Goal: Task Accomplishment & Management: Use online tool/utility

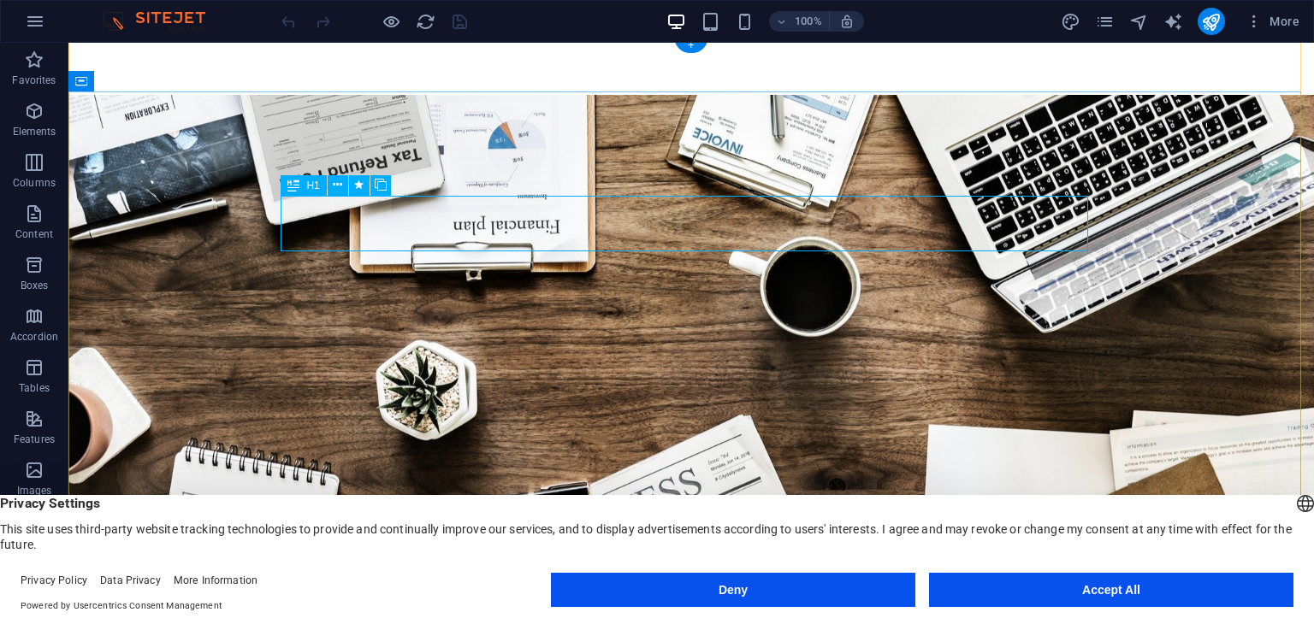
scroll to position [257, 0]
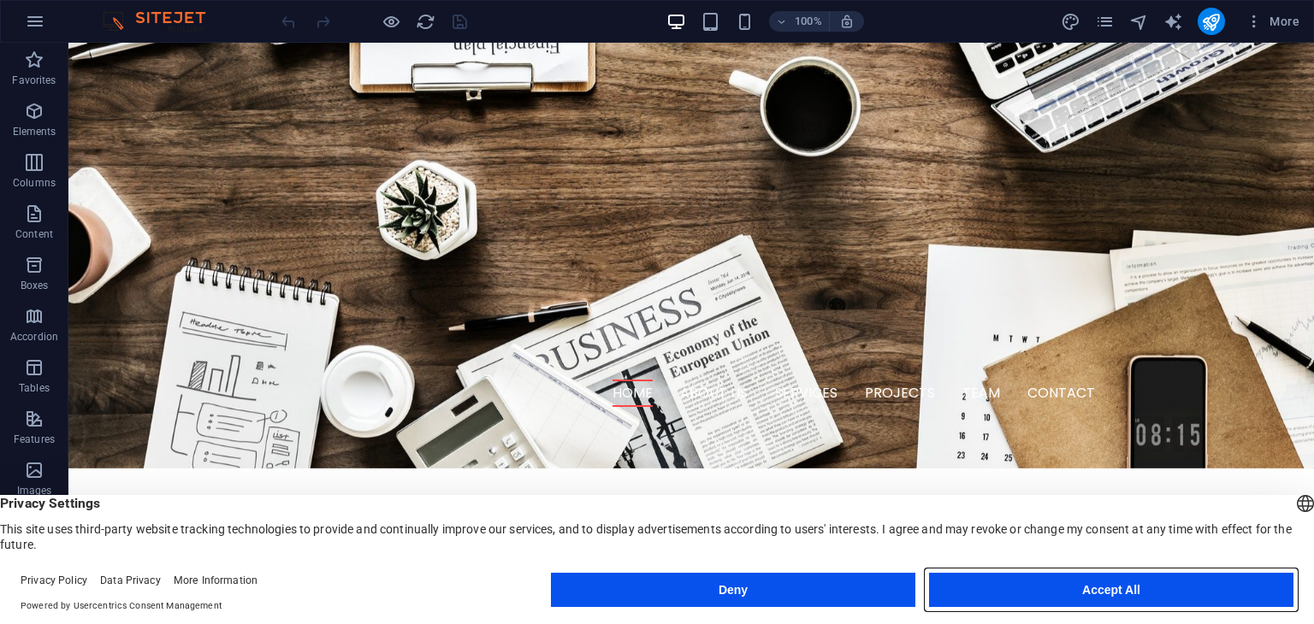
click at [1135, 587] on button "Accept All" at bounding box center [1111, 590] width 364 height 34
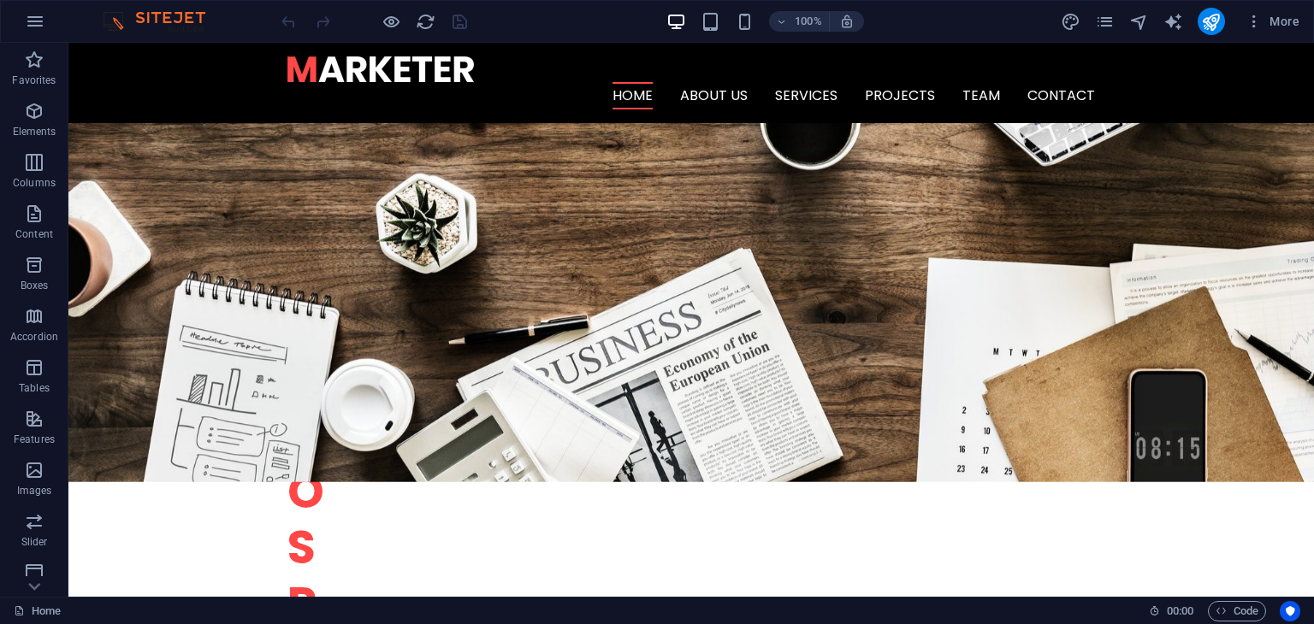
scroll to position [0, 0]
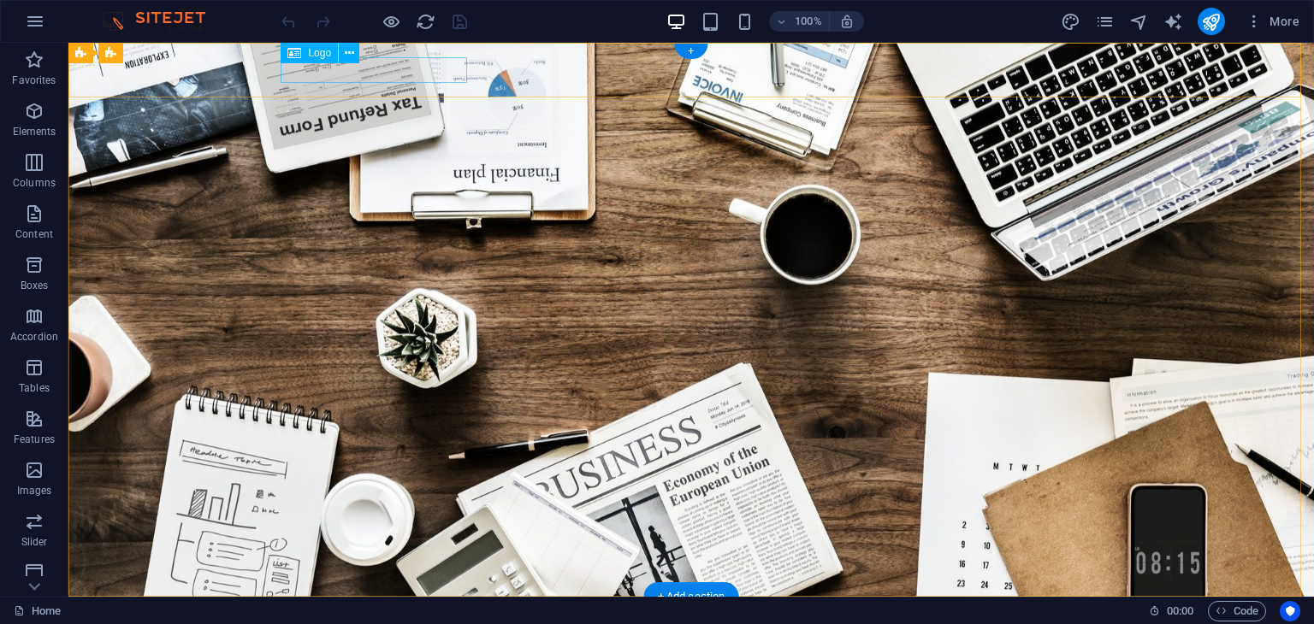
click at [375, 611] on div at bounding box center [690, 624] width 807 height 26
select select "px"
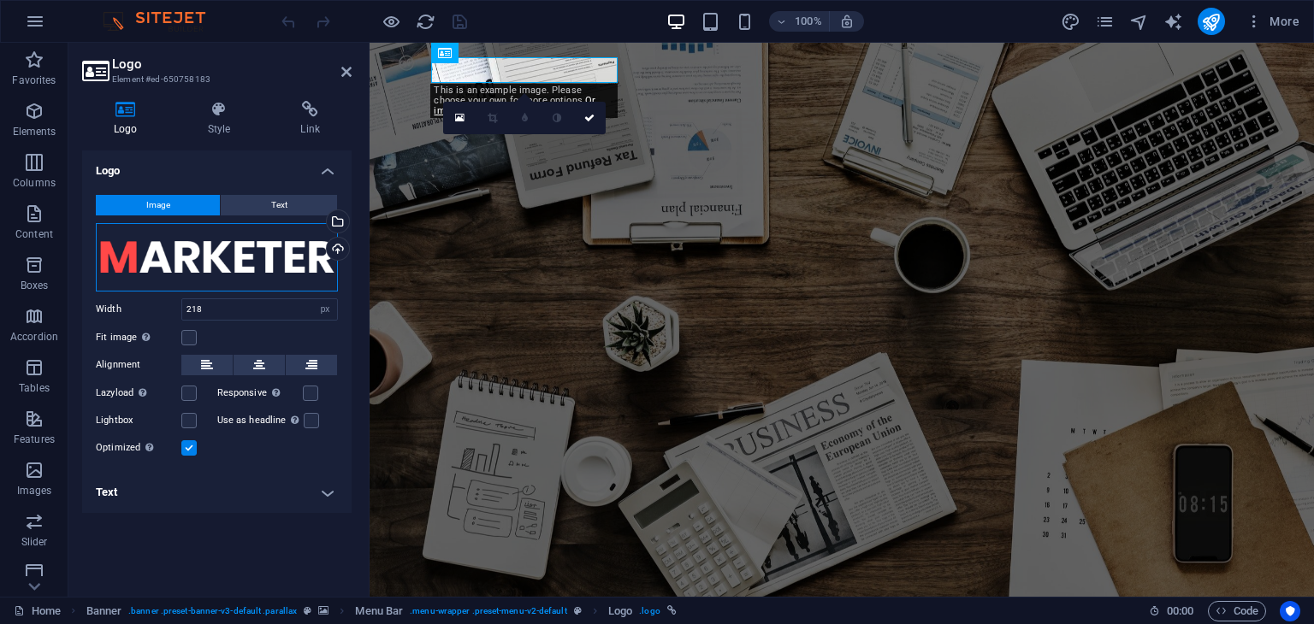
click at [281, 251] on div "Drag files here, click to choose files or select files from Files or our free s…" at bounding box center [217, 257] width 242 height 68
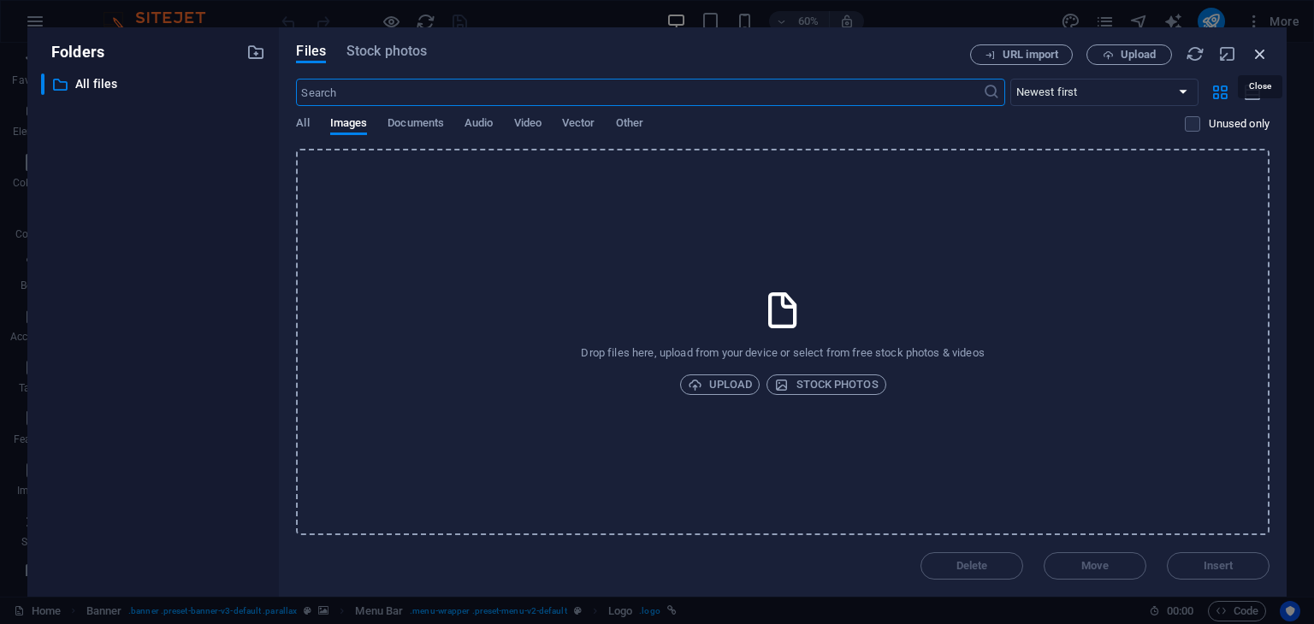
click at [1260, 56] on icon "button" at bounding box center [1260, 53] width 19 height 19
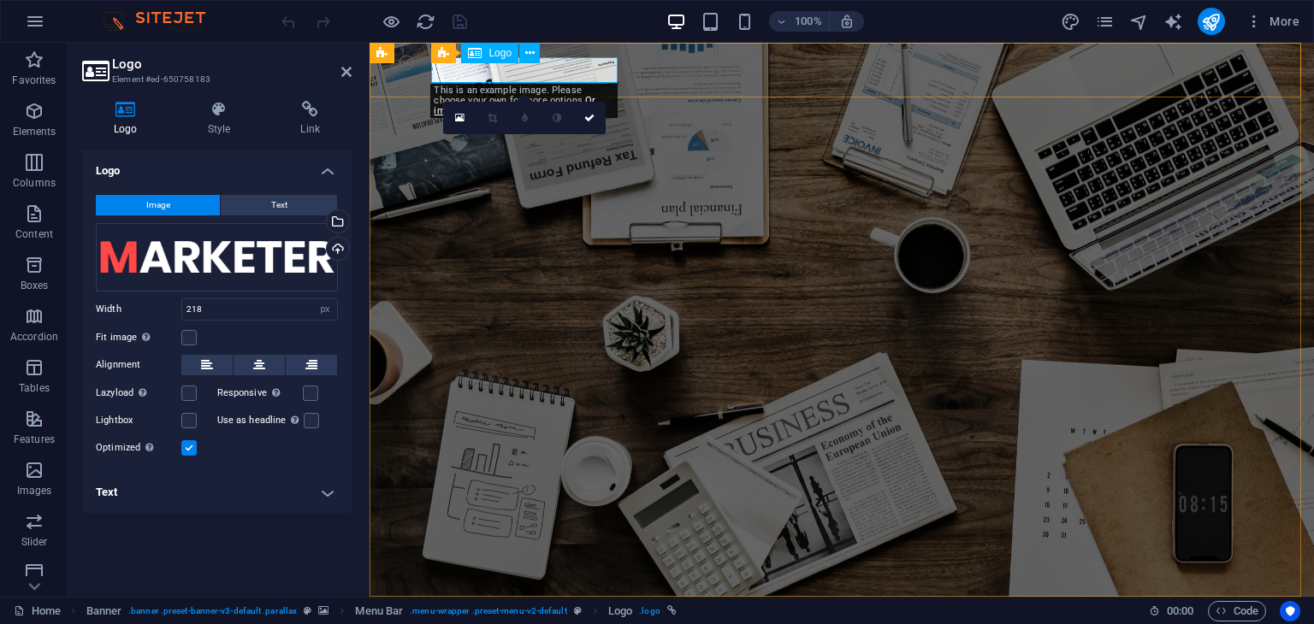
click at [531, 611] on div at bounding box center [841, 624] width 807 height 26
click at [504, 55] on span "Logo" at bounding box center [499, 53] width 23 height 10
click at [493, 51] on span "Logo" at bounding box center [499, 53] width 23 height 10
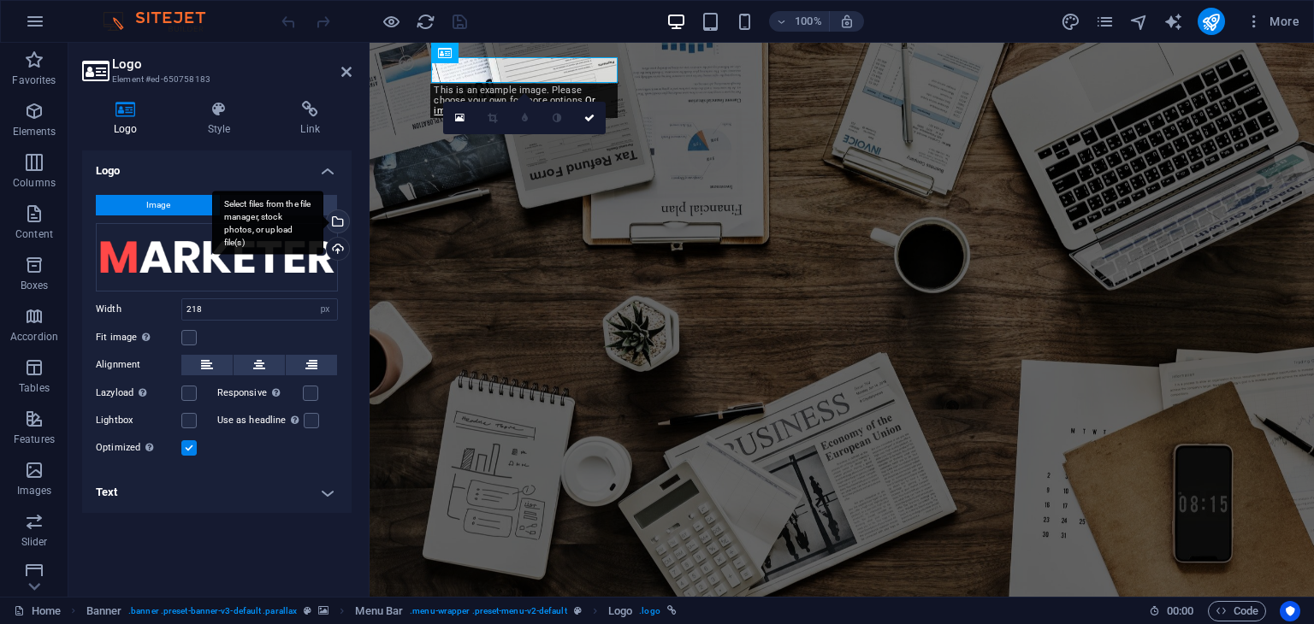
click at [323, 219] on div "Select files from the file manager, stock photos, or upload file(s)" at bounding box center [267, 223] width 111 height 64
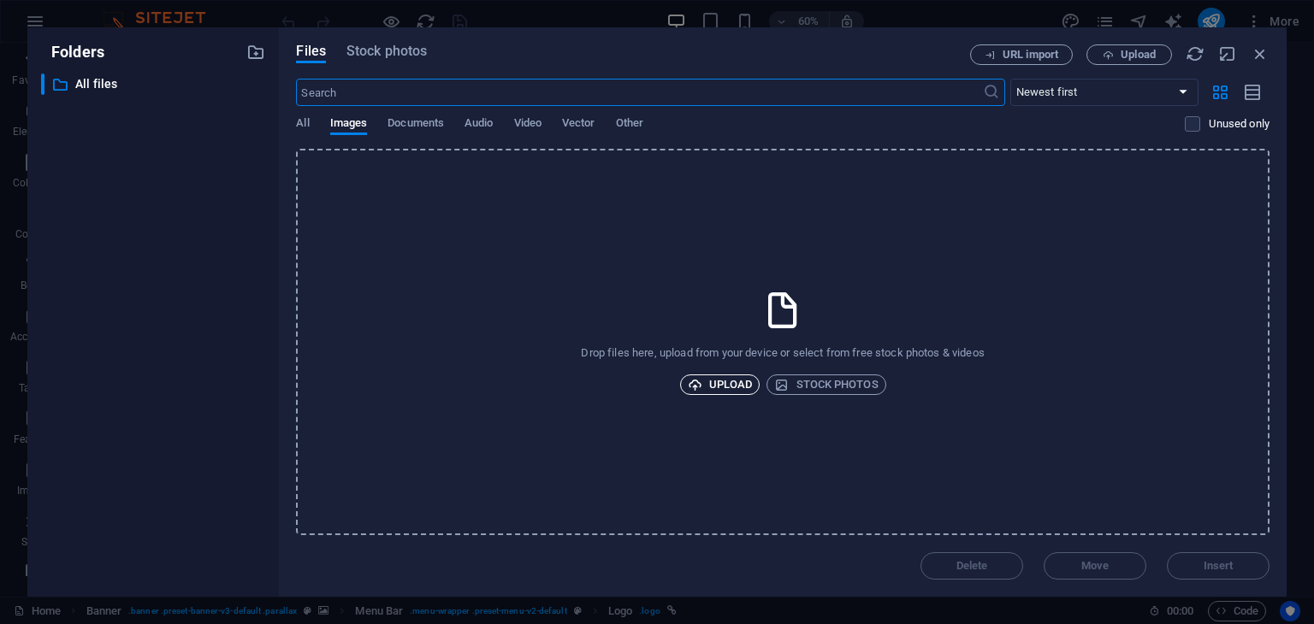
click at [731, 376] on span "Upload" at bounding box center [720, 385] width 65 height 21
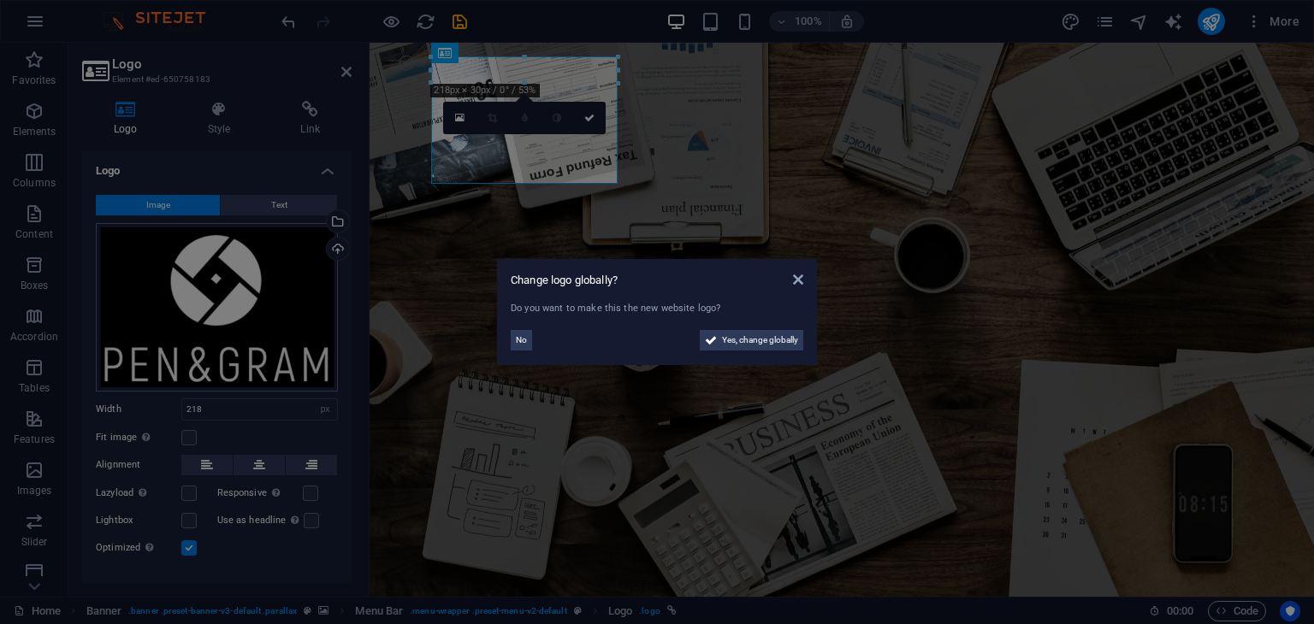
click at [182, 275] on aside "Change logo globally? Do you want to make this the new website logo? No Yes, ch…" at bounding box center [657, 312] width 1314 height 624
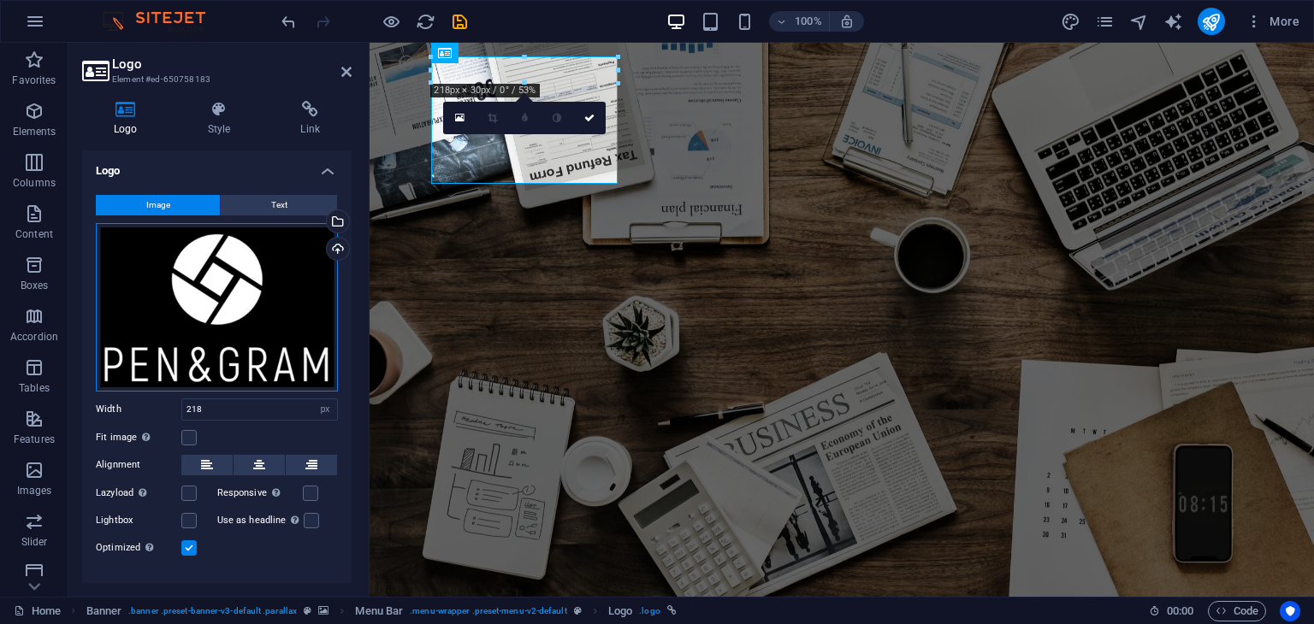
click at [214, 271] on div "Drag files here, click to choose files or select files from Files or our free s…" at bounding box center [217, 307] width 242 height 169
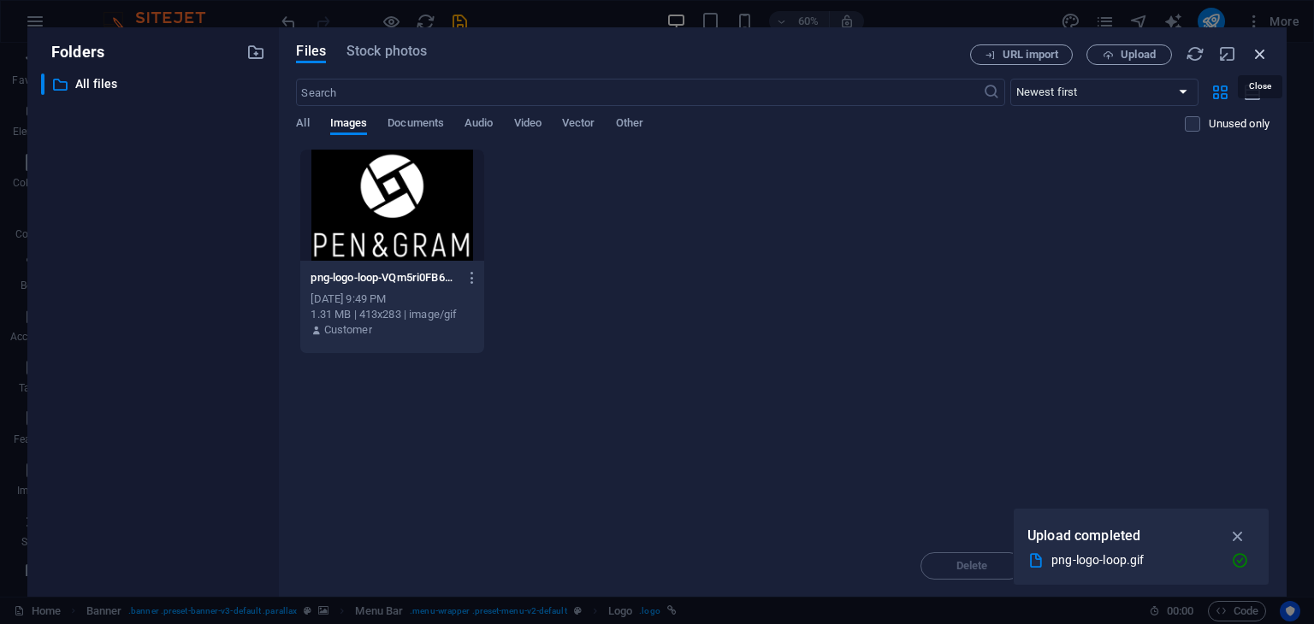
drag, startPoint x: 1263, startPoint y: 49, endPoint x: 546, endPoint y: 62, distance: 717.0
click at [1263, 49] on icon "button" at bounding box center [1260, 53] width 19 height 19
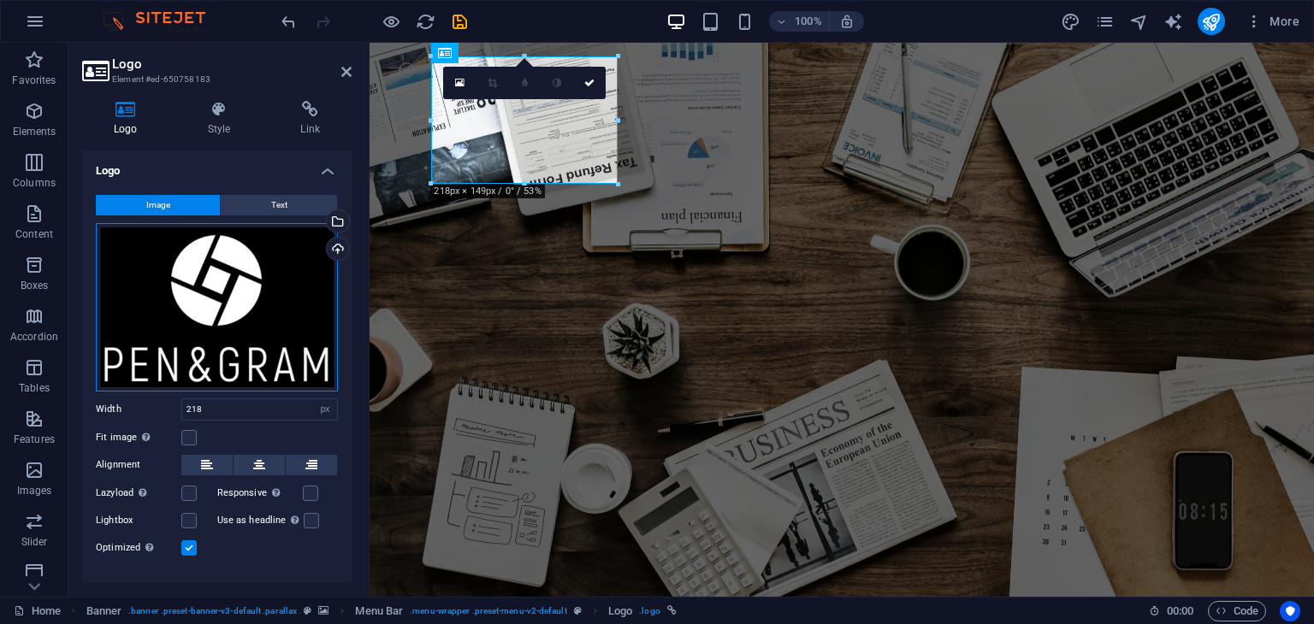
drag, startPoint x: 206, startPoint y: 279, endPoint x: 166, endPoint y: 317, distance: 55.7
click at [166, 317] on div "Drag files here, click to choose files or select files from Files or our free s…" at bounding box center [217, 307] width 242 height 169
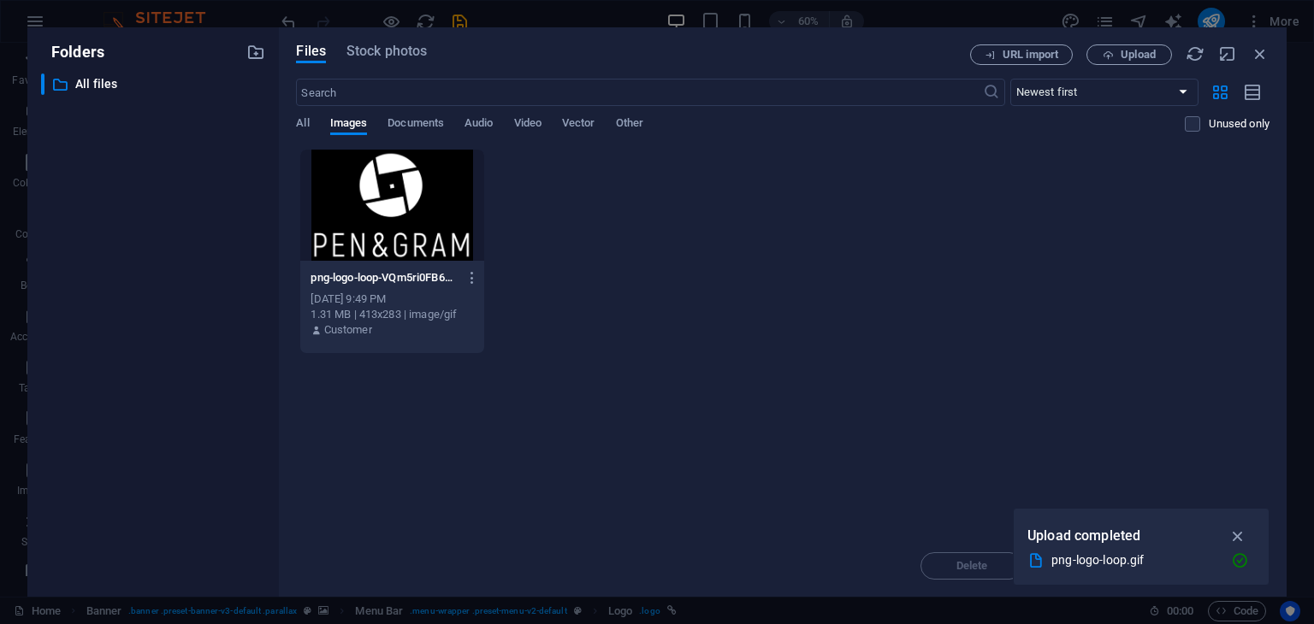
click at [376, 220] on div at bounding box center [391, 205] width 183 height 111
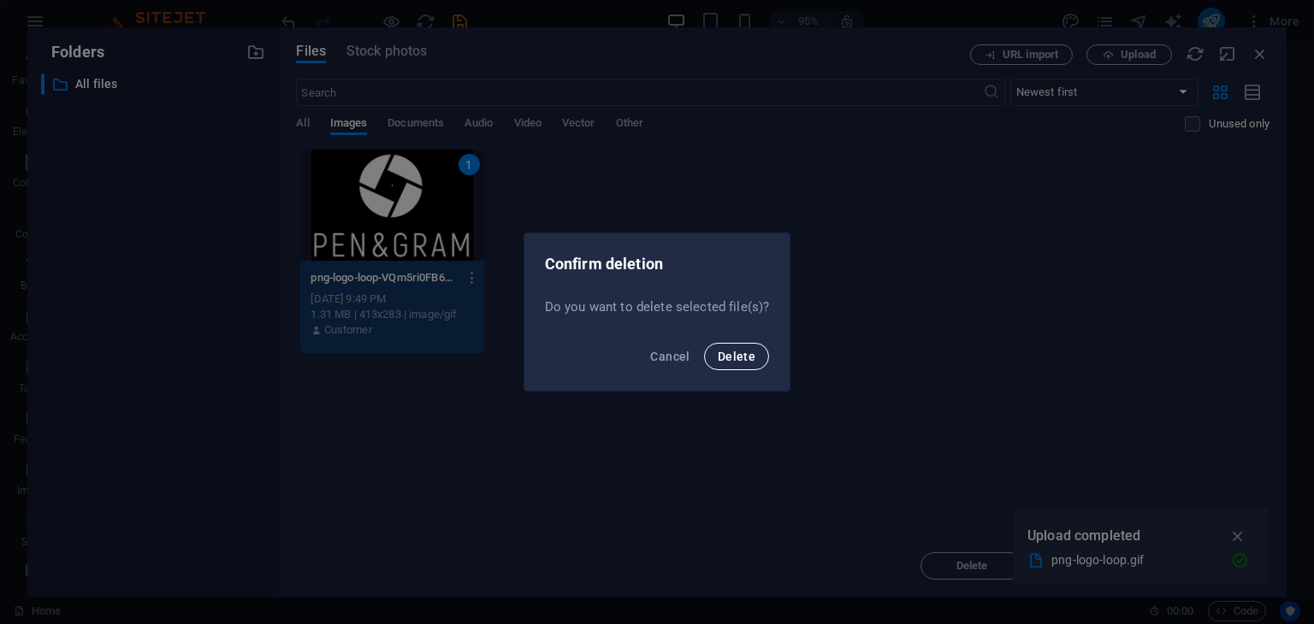
click at [740, 360] on span "Delete" at bounding box center [737, 357] width 38 height 14
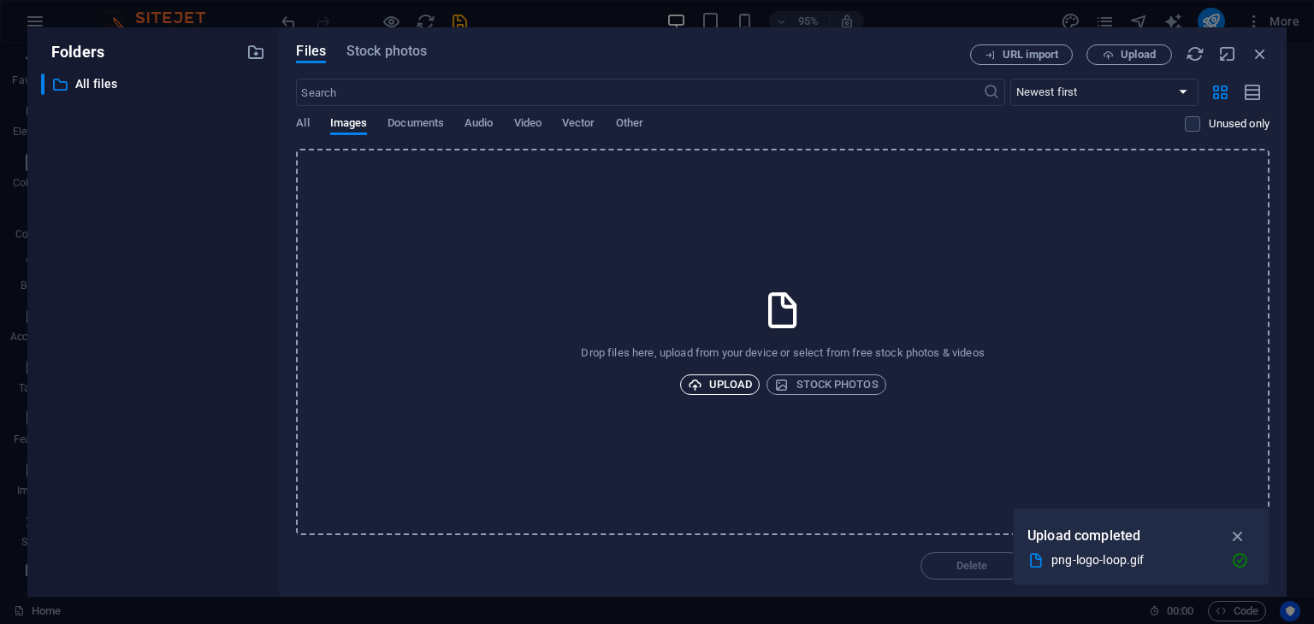
click at [742, 377] on span "Upload" at bounding box center [720, 385] width 65 height 21
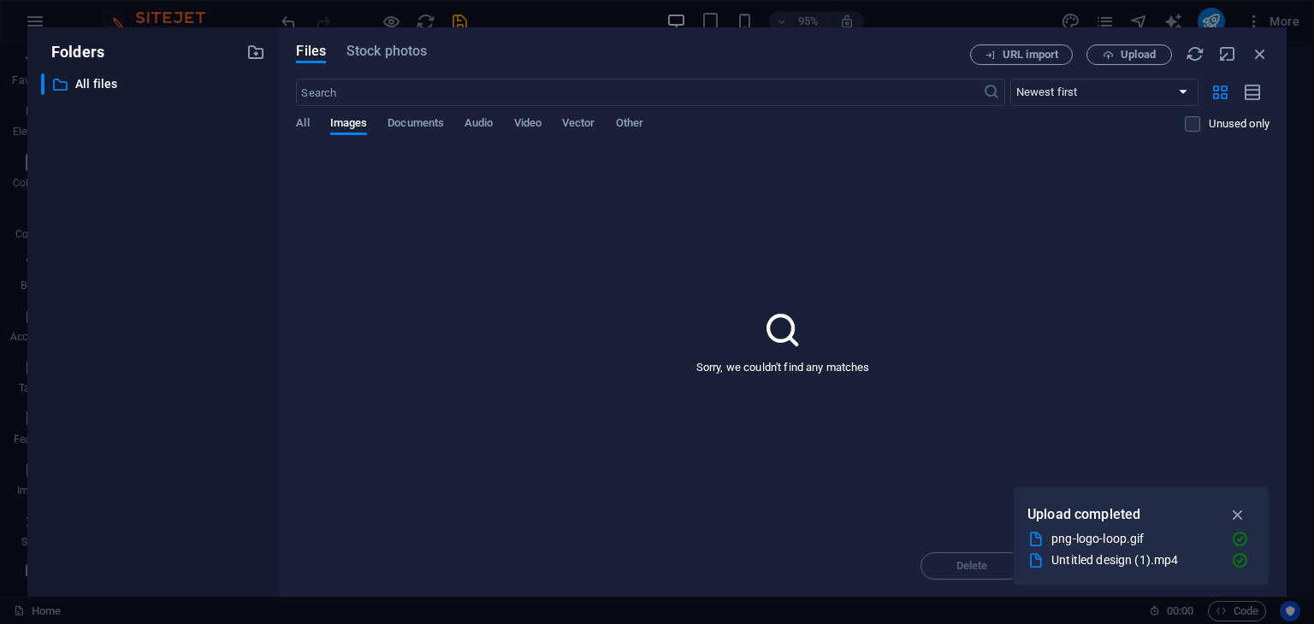
click at [543, 115] on div "​ Newest first Oldest first Name (A-Z) Name (Z-A) Size (0-9) Size (9-0) Resolut…" at bounding box center [782, 114] width 973 height 70
click at [537, 125] on span "Video" at bounding box center [527, 125] width 27 height 24
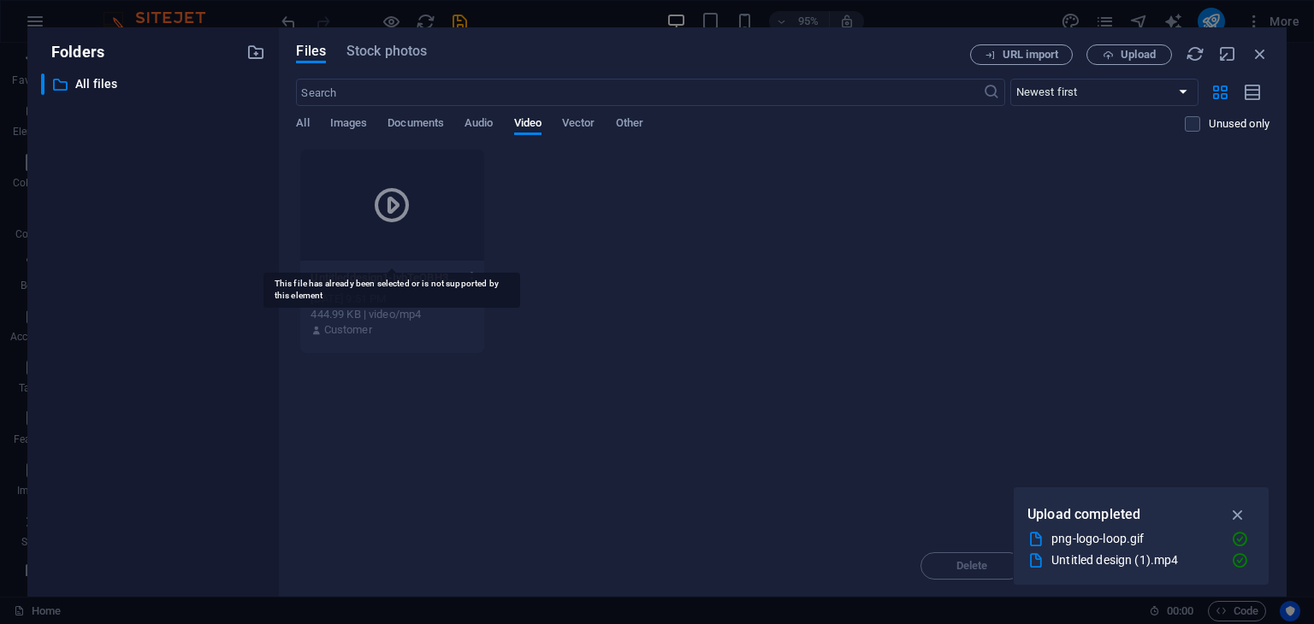
click at [458, 231] on div at bounding box center [391, 205] width 183 height 111
click at [1268, 50] on icon "button" at bounding box center [1260, 53] width 19 height 19
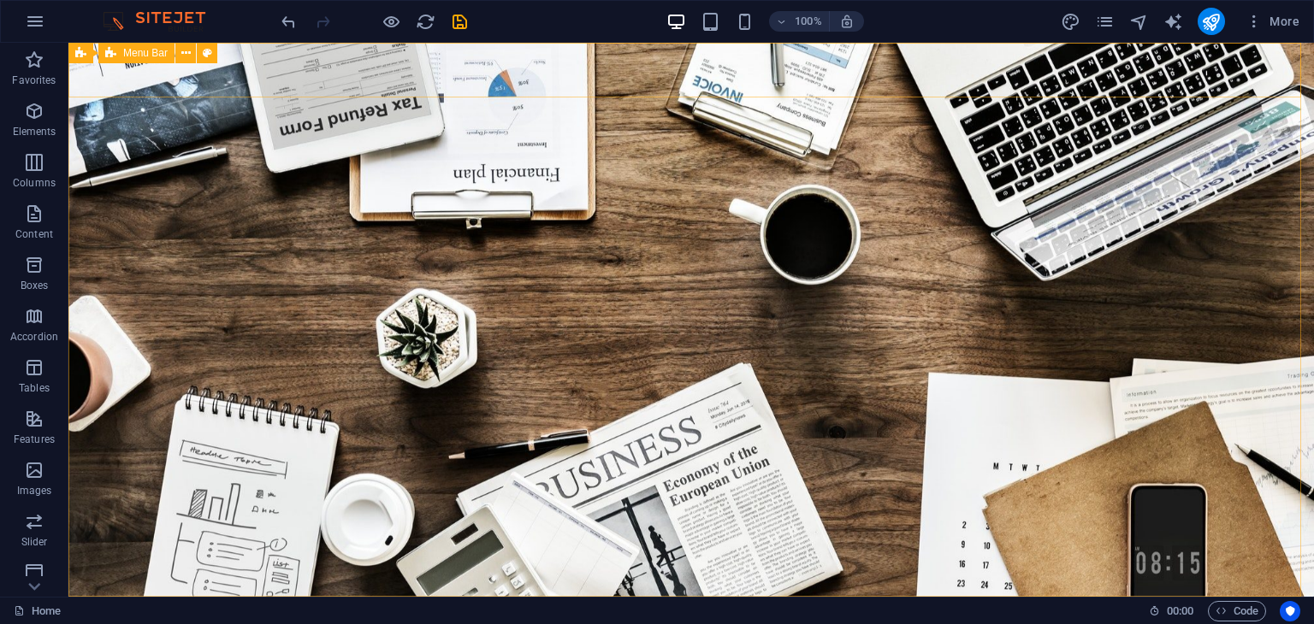
click at [161, 56] on span "Menu Bar" at bounding box center [145, 53] width 44 height 10
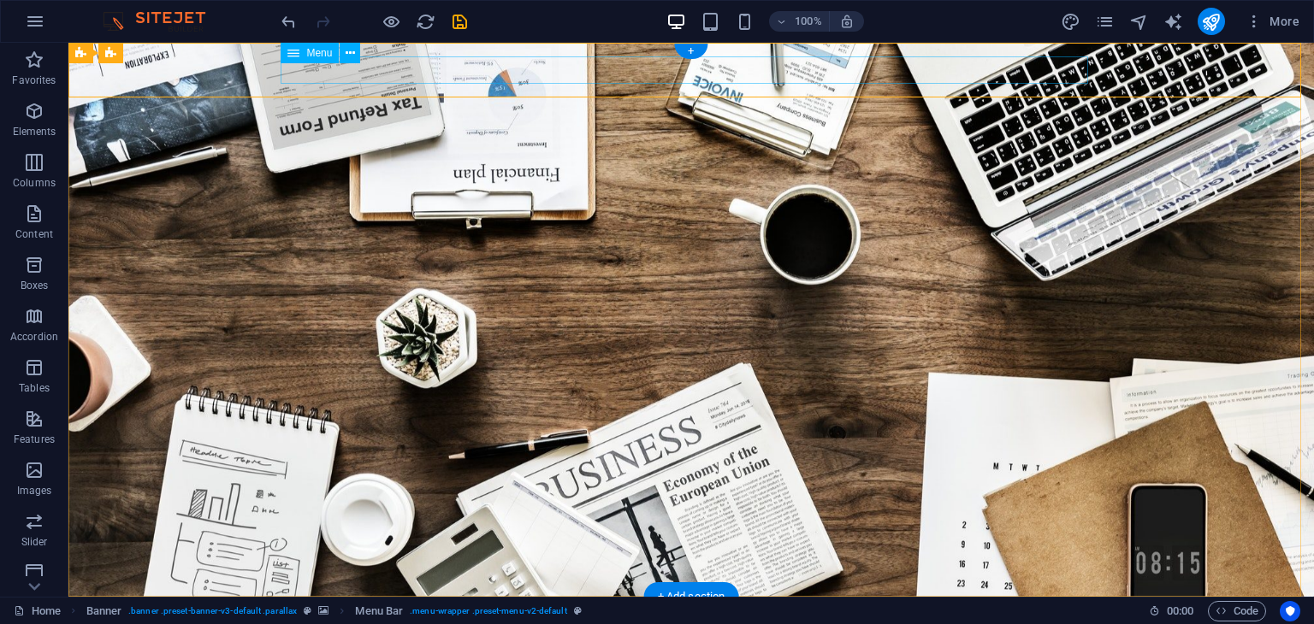
click at [287, 611] on nav "Home About us Services Projects Team Contact" at bounding box center [690, 624] width 807 height 27
click at [180, 597] on div "Home About us Services Projects Team Contact" at bounding box center [690, 624] width 1245 height 55
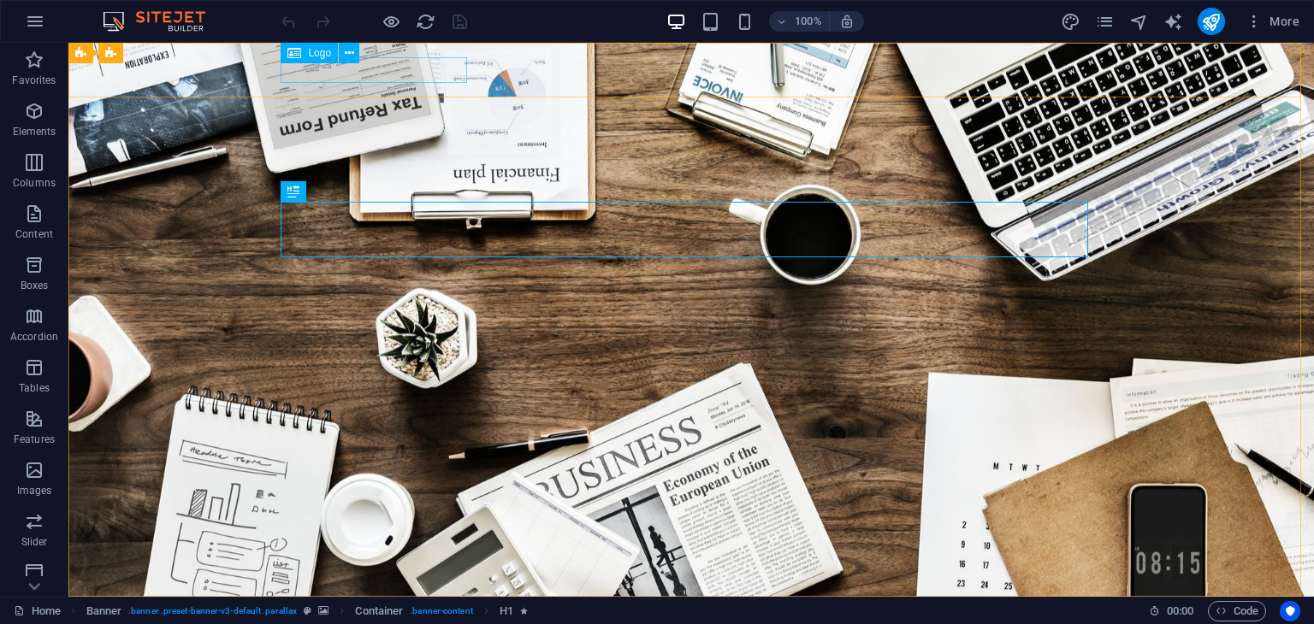
click at [324, 60] on div "Logo" at bounding box center [309, 53] width 57 height 21
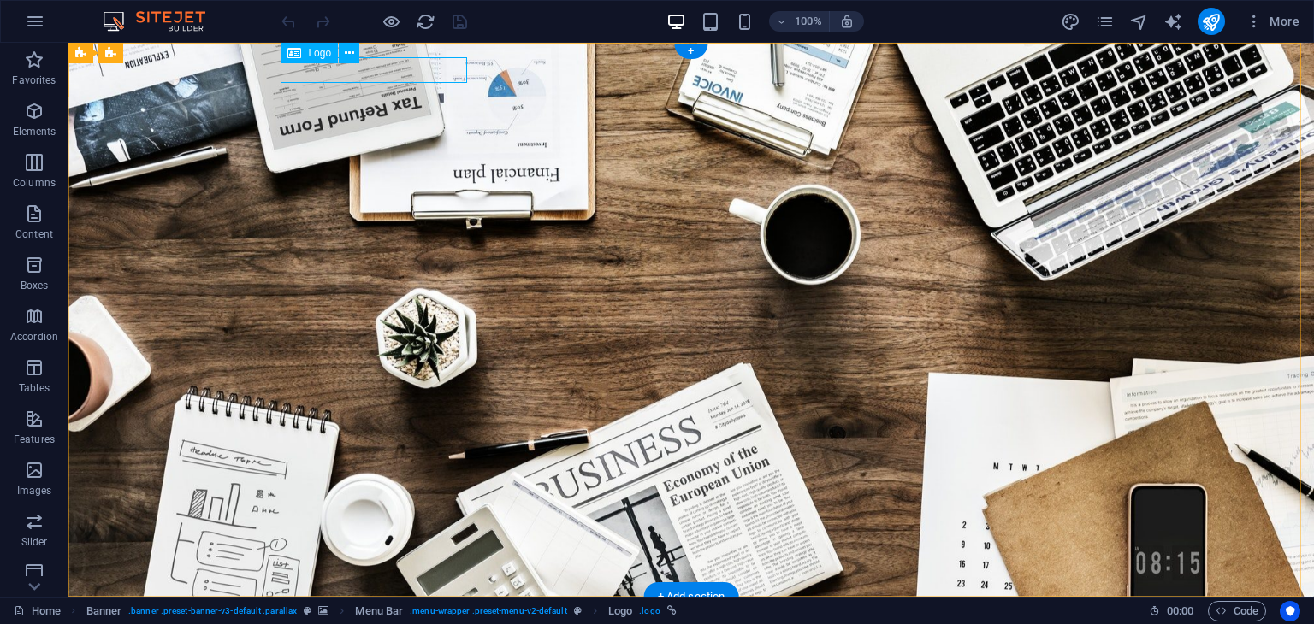
click at [330, 611] on div at bounding box center [690, 624] width 807 height 26
click at [326, 51] on span "Logo" at bounding box center [319, 53] width 23 height 10
click at [308, 49] on span "Logo" at bounding box center [319, 53] width 23 height 10
select select "px"
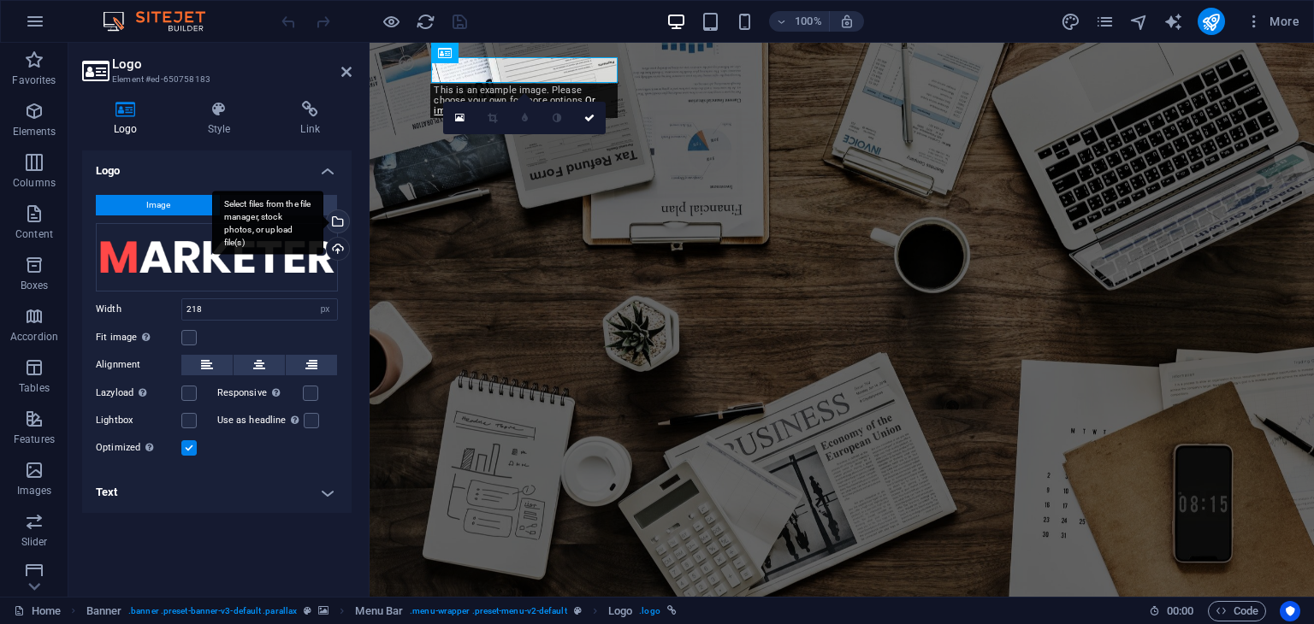
click at [323, 219] on div "Select files from the file manager, stock photos, or upload file(s)" at bounding box center [267, 223] width 111 height 64
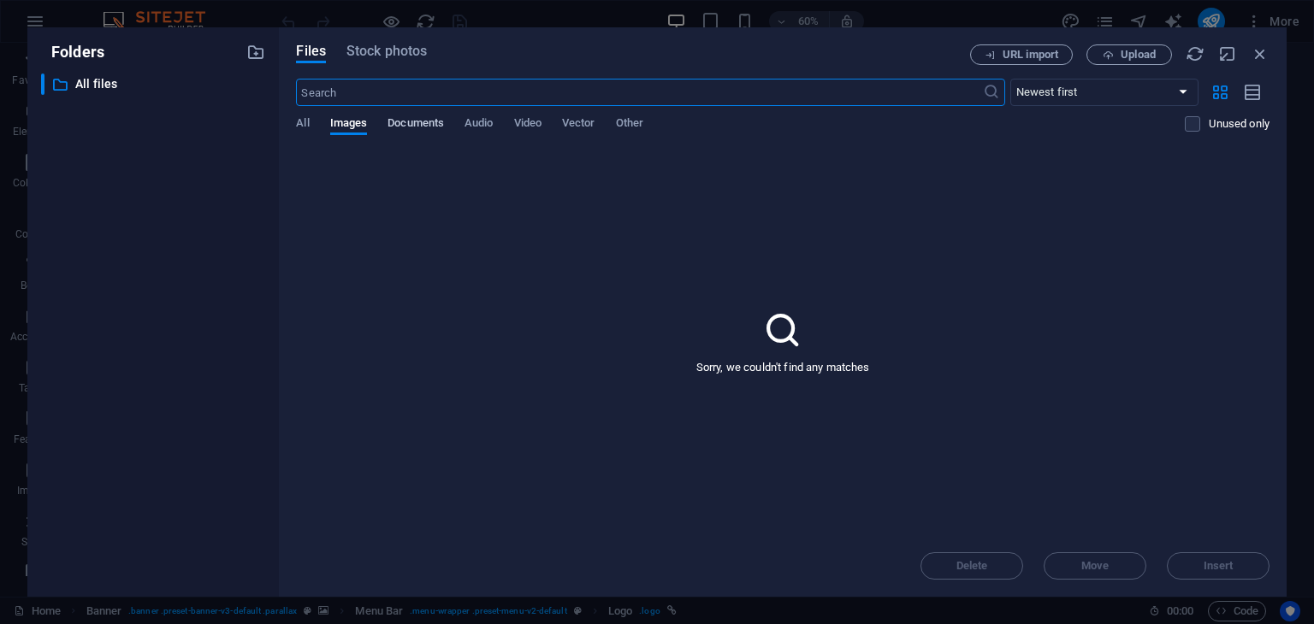
click at [421, 124] on span "Documents" at bounding box center [415, 125] width 56 height 24
click at [517, 124] on span "Video" at bounding box center [527, 125] width 27 height 24
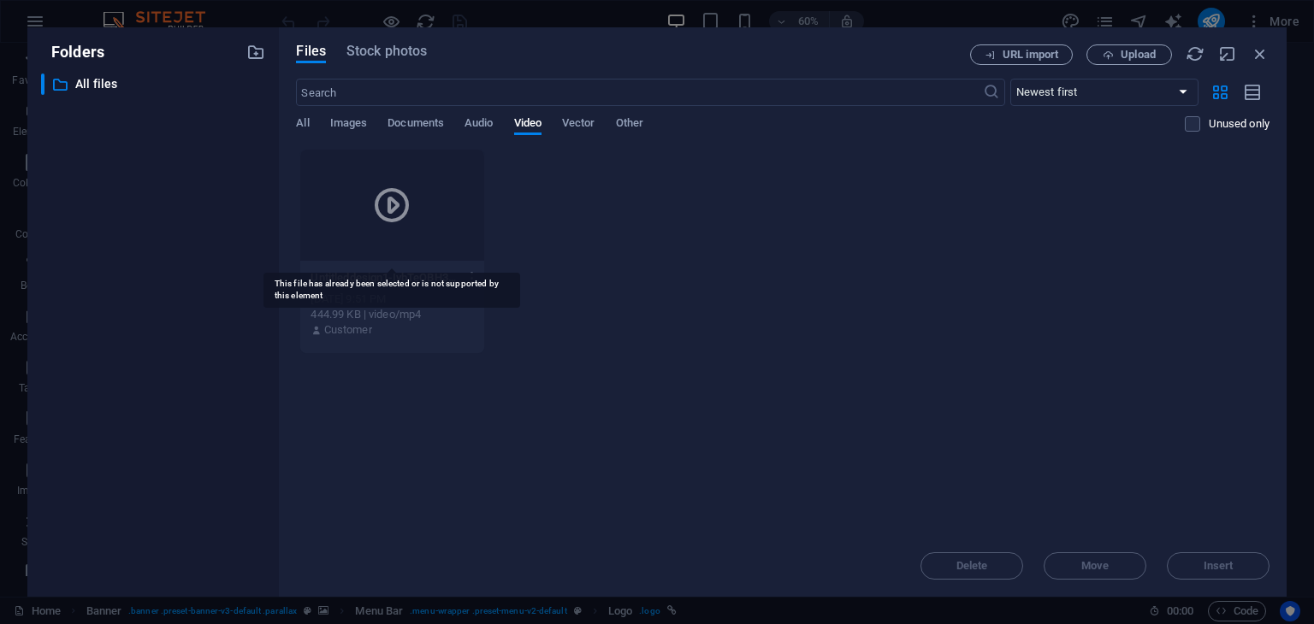
click at [400, 213] on icon at bounding box center [391, 205] width 41 height 41
click at [396, 212] on icon at bounding box center [391, 205] width 41 height 41
click at [328, 117] on div "All Images Documents Audio Video Vector Other" at bounding box center [740, 132] width 889 height 33
click at [349, 124] on span "Images" at bounding box center [349, 125] width 38 height 24
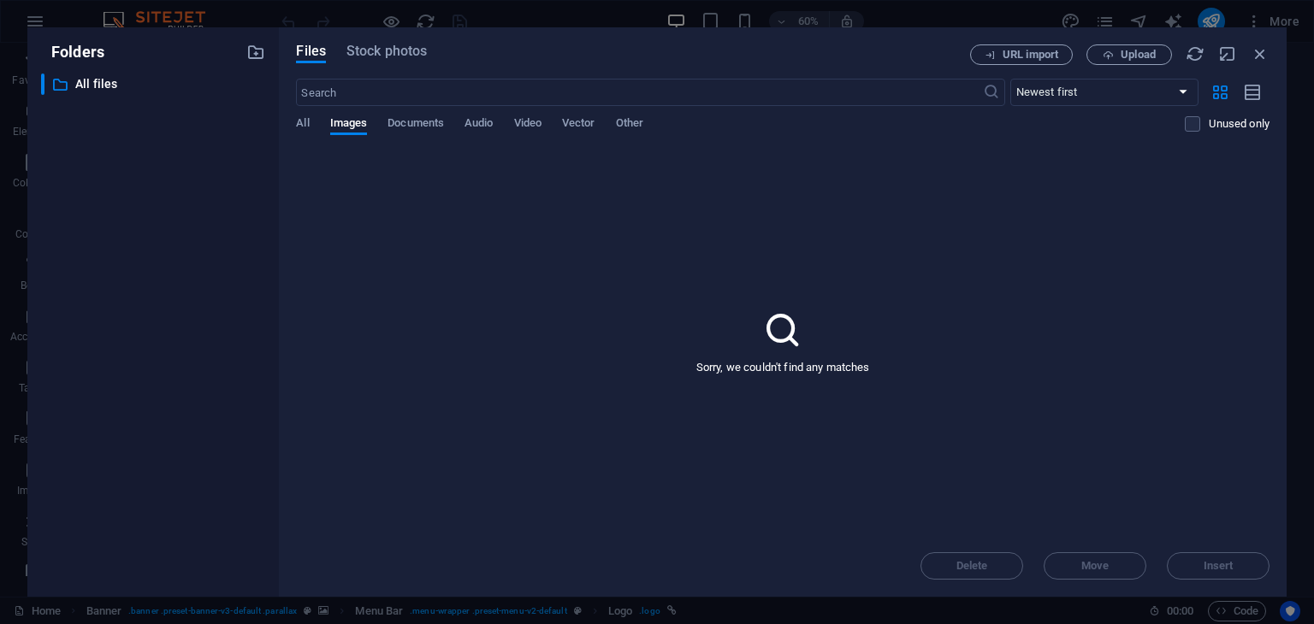
click at [787, 343] on icon at bounding box center [782, 330] width 43 height 43
drag, startPoint x: 1257, startPoint y: 51, endPoint x: 258, endPoint y: 102, distance: 999.5
click at [1257, 51] on icon "button" at bounding box center [1260, 53] width 19 height 19
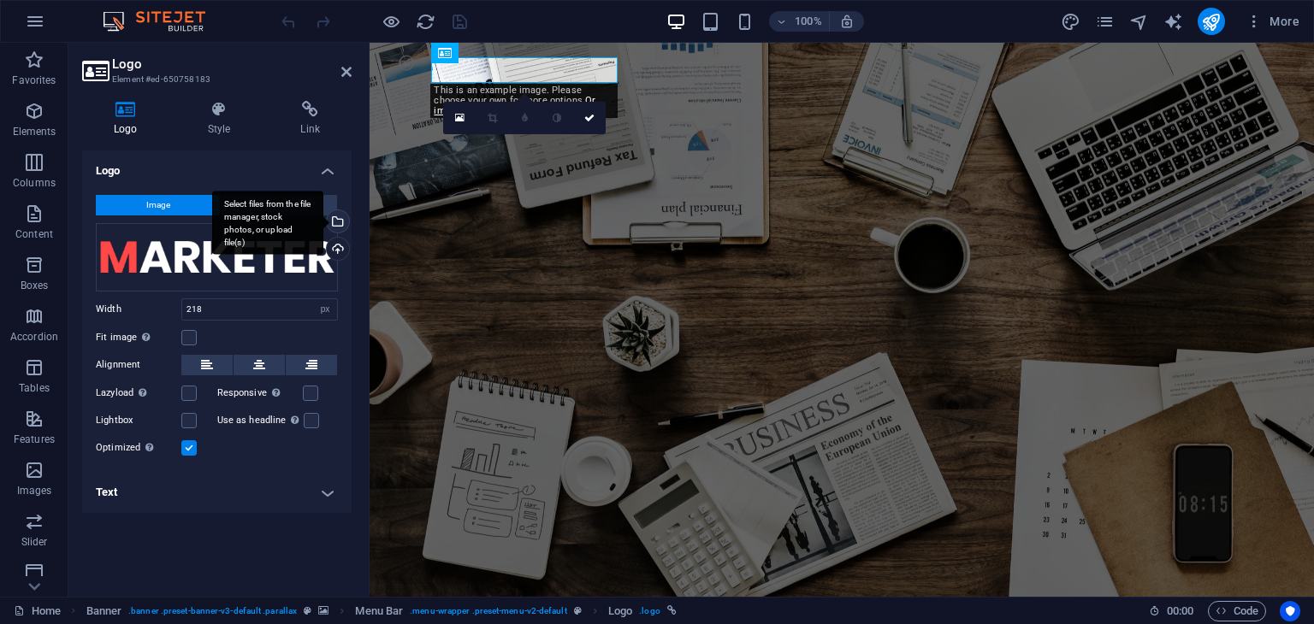
click at [323, 229] on div "Select files from the file manager, stock photos, or upload file(s)" at bounding box center [267, 223] width 111 height 64
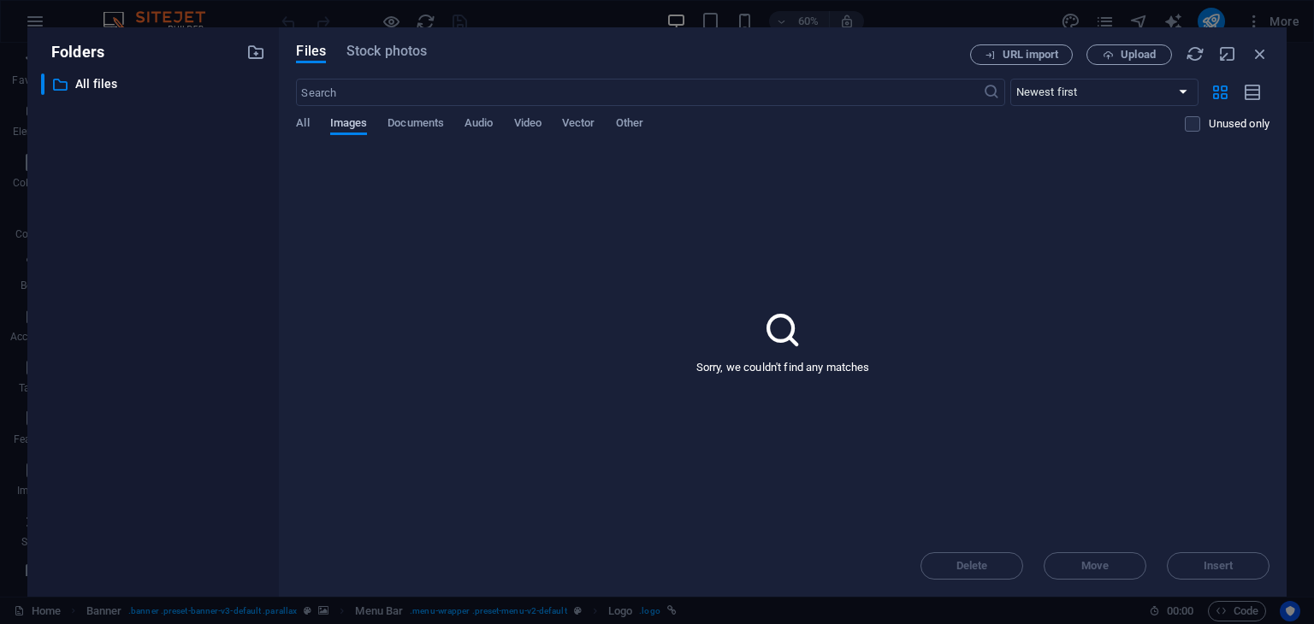
click at [361, 117] on span "Images" at bounding box center [349, 125] width 38 height 24
drag, startPoint x: 464, startPoint y: 265, endPoint x: 508, endPoint y: 254, distance: 45.8
click at [465, 265] on div "Sorry, we couldn't find any matches" at bounding box center [782, 342] width 973 height 387
click at [1106, 53] on icon "button" at bounding box center [1108, 55] width 11 height 11
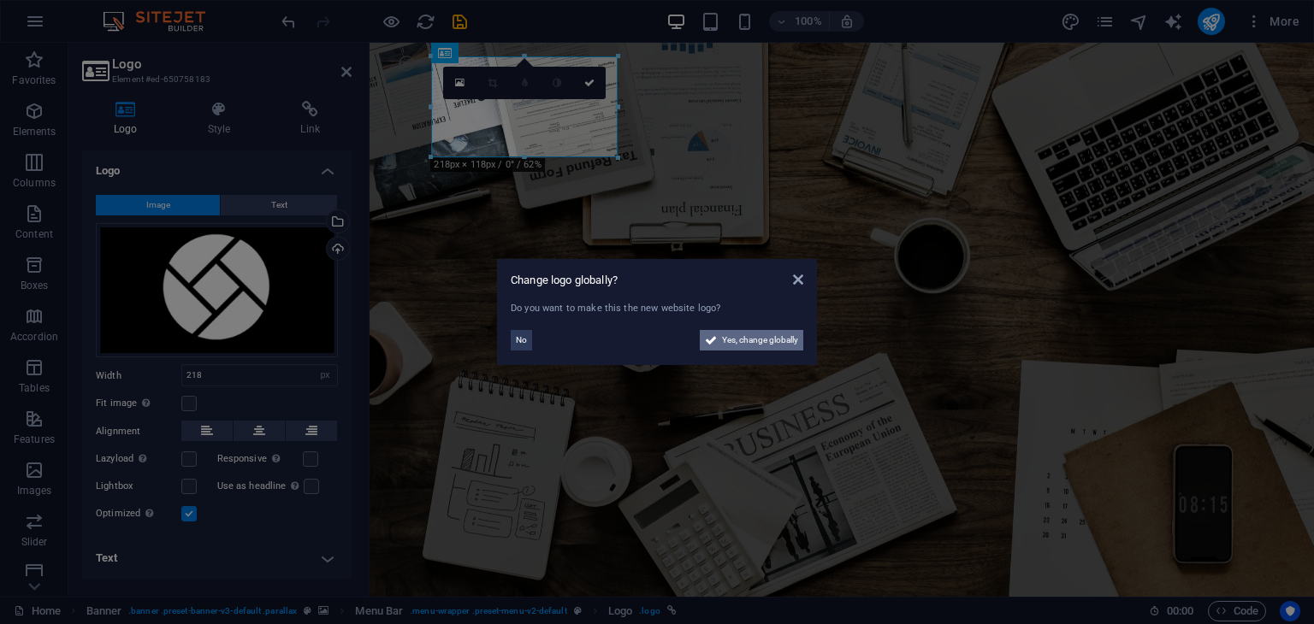
click at [753, 343] on span "Yes, change globally" at bounding box center [760, 340] width 76 height 21
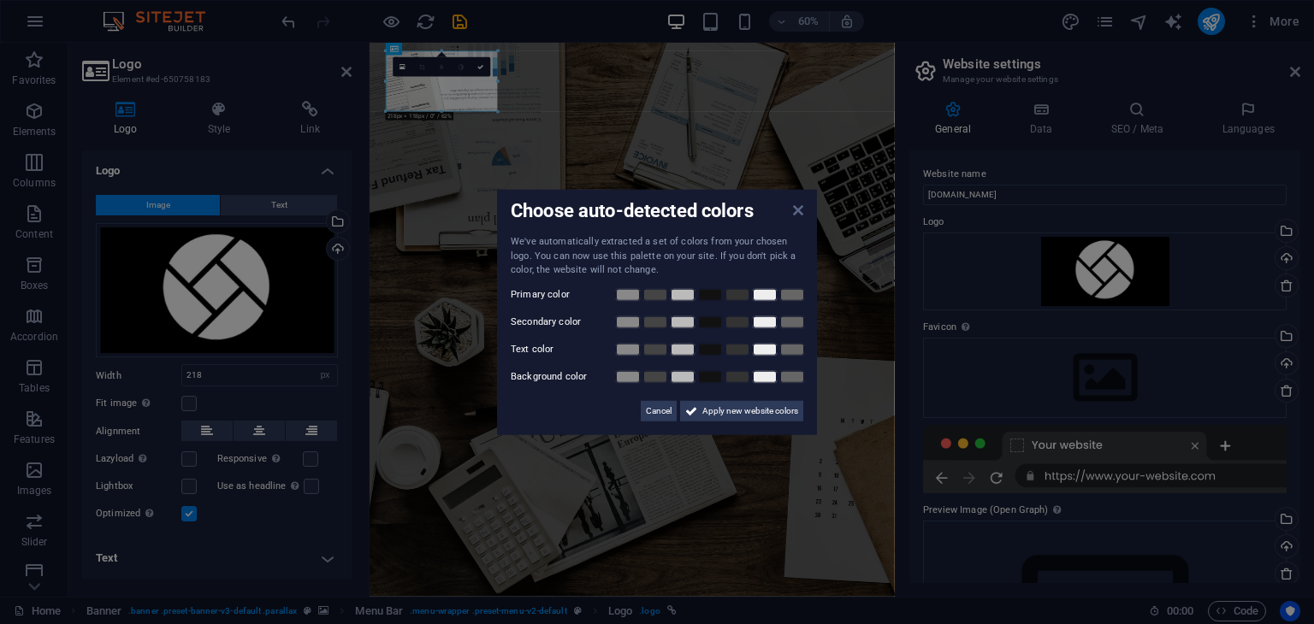
click at [803, 211] on icon at bounding box center [798, 211] width 10 height 14
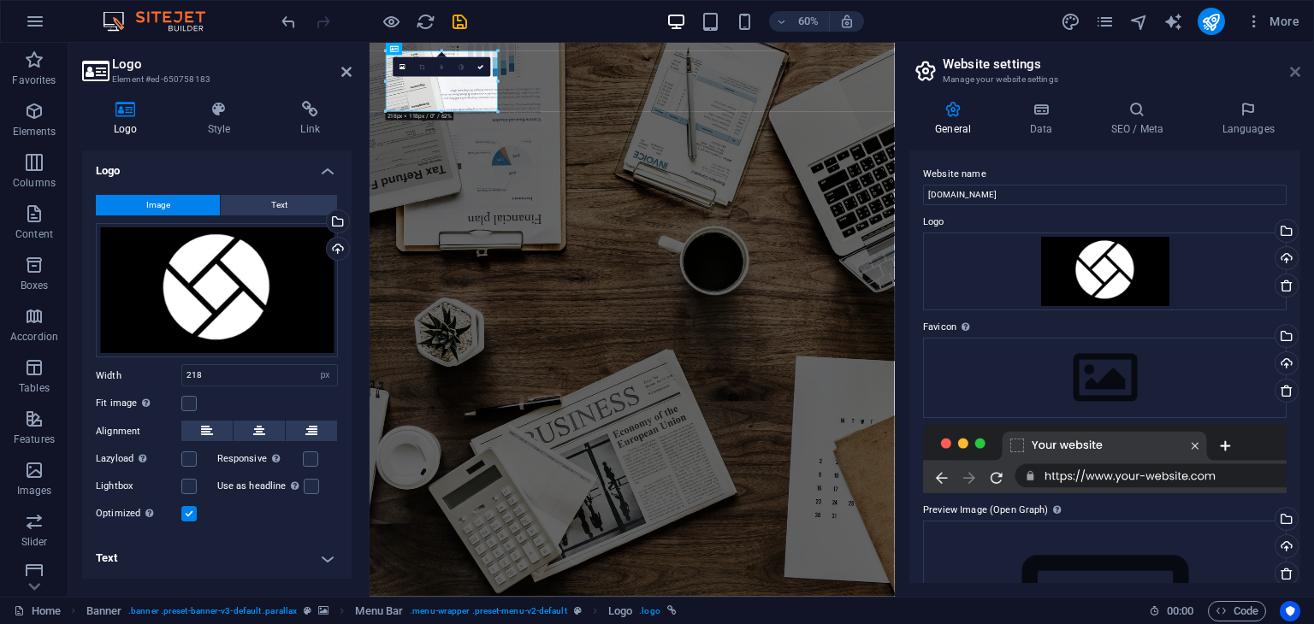
click at [1293, 65] on icon at bounding box center [1295, 72] width 10 height 14
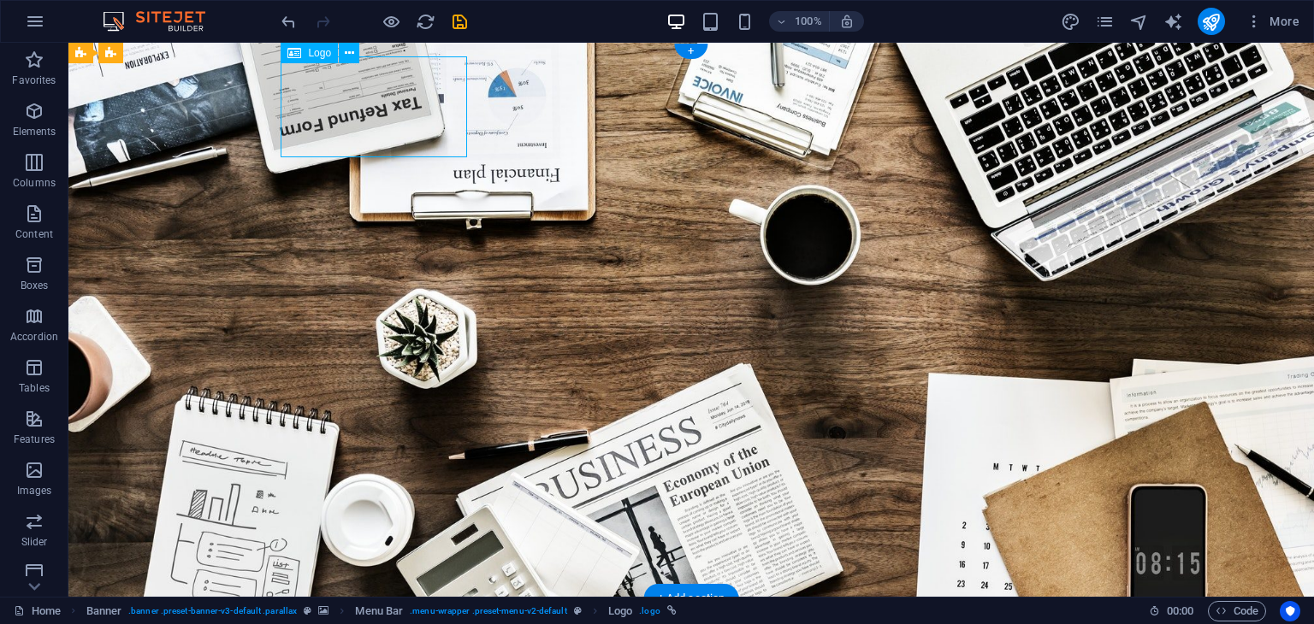
select select "px"
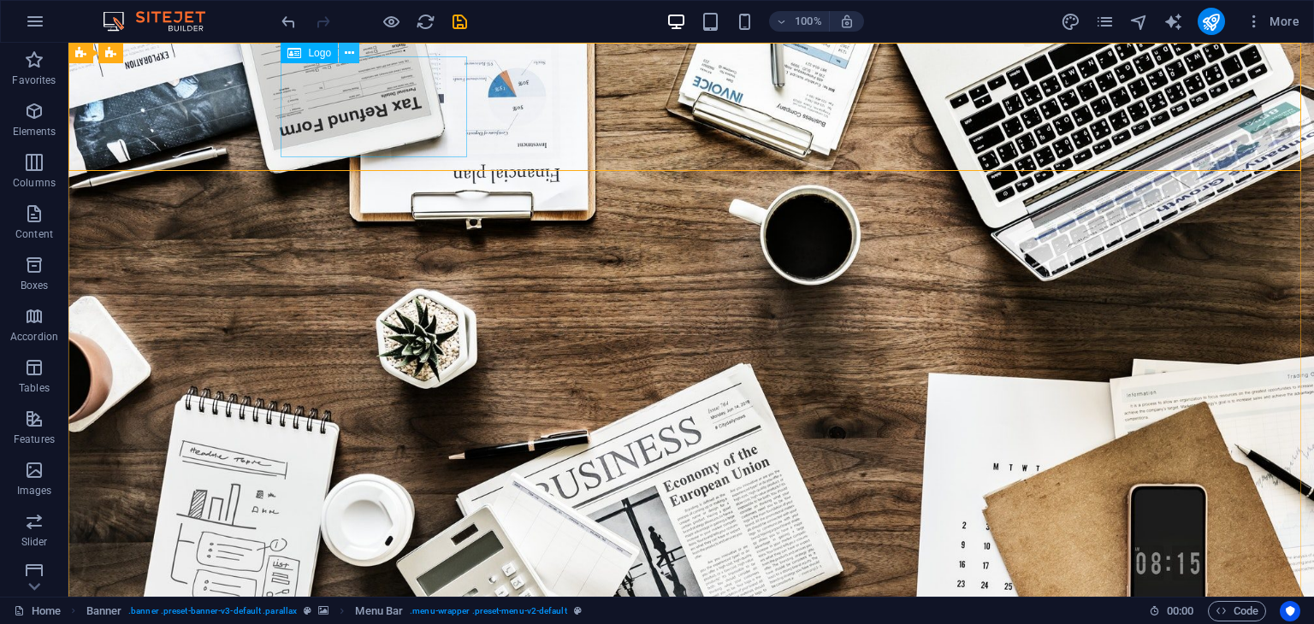
click at [347, 56] on icon at bounding box center [349, 53] width 9 height 18
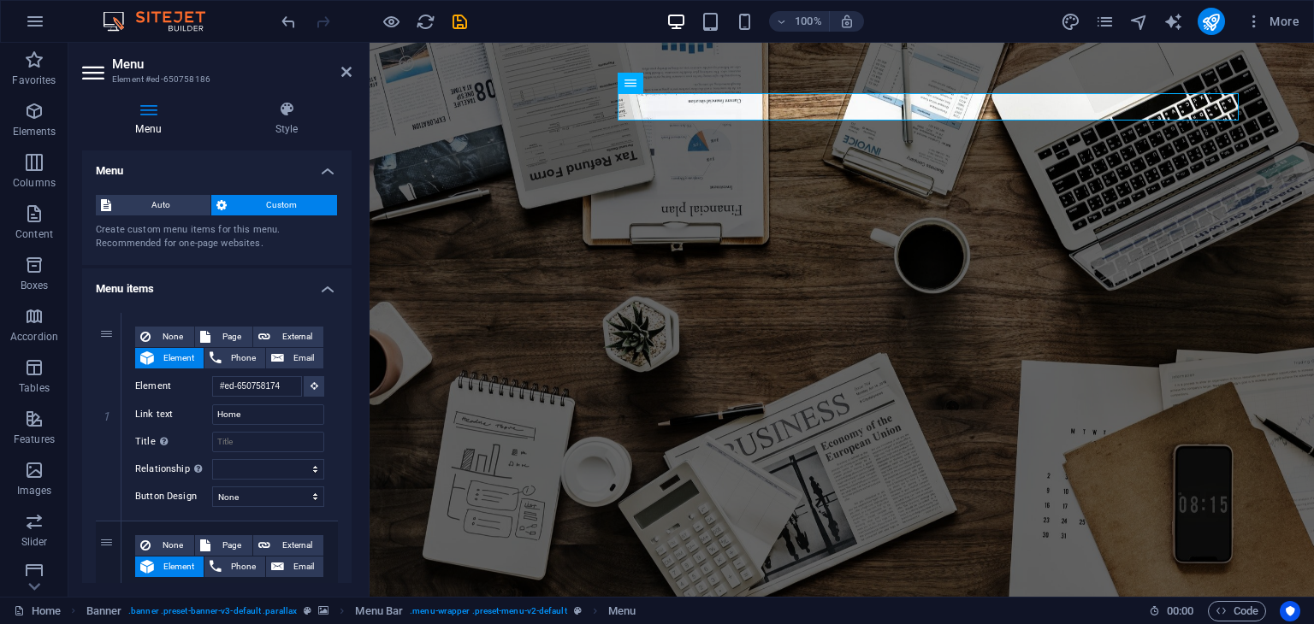
click at [358, 331] on div "Menu Style Menu Auto Custom Create custom menu items for this menu. Recommended…" at bounding box center [216, 342] width 297 height 510
click at [352, 73] on aside "Menu Element #ed-650758186 Menu Style Menu Auto Custom Create custom menu items…" at bounding box center [218, 320] width 301 height 554
click at [484, 53] on icon at bounding box center [486, 53] width 9 height 18
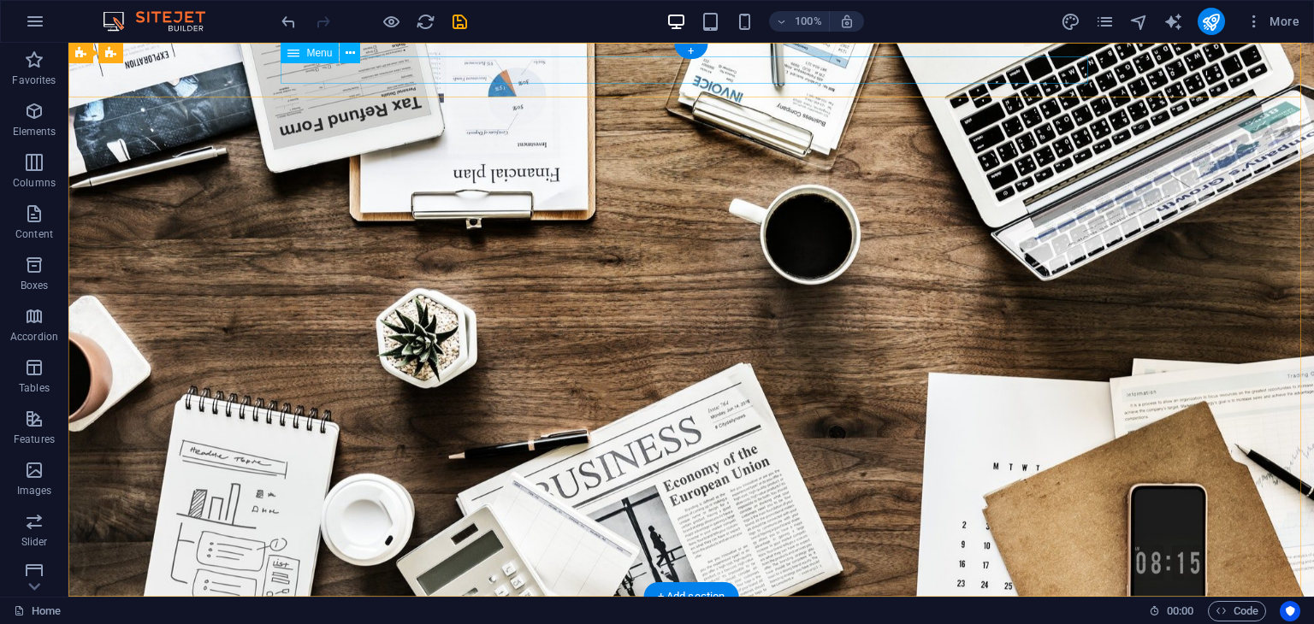
click at [636, 611] on nav "Home About us Services Projects Team Contact" at bounding box center [690, 624] width 807 height 27
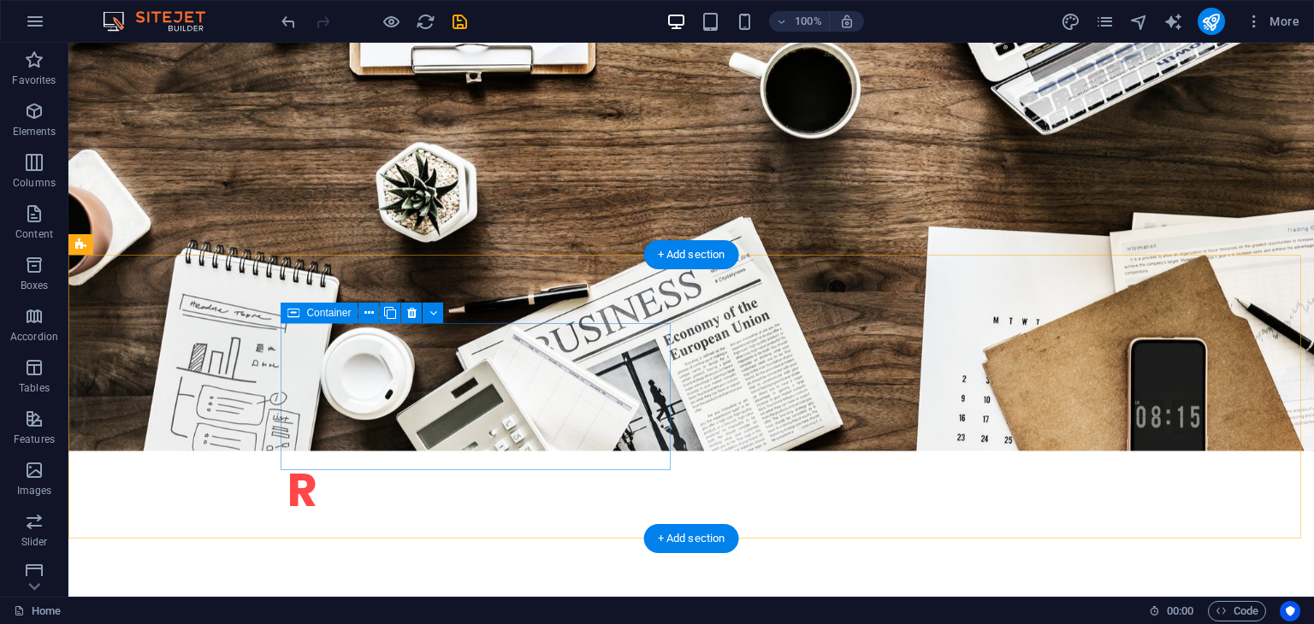
scroll to position [428, 0]
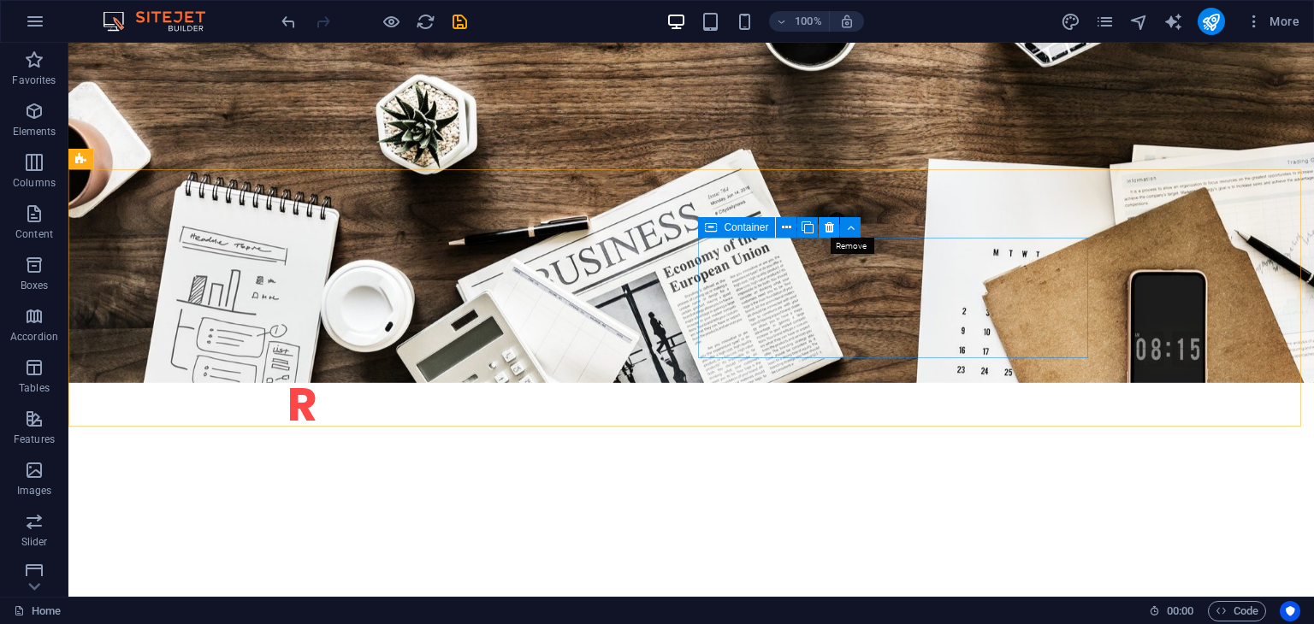
click at [828, 223] on icon at bounding box center [829, 228] width 9 height 18
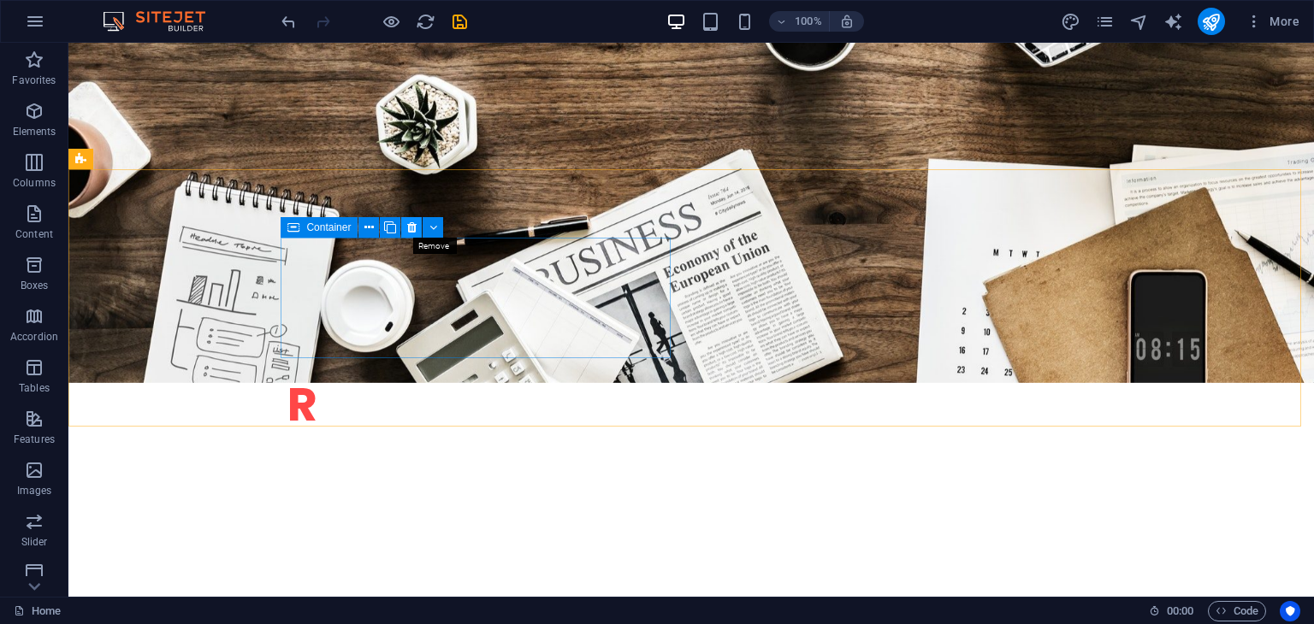
click at [417, 231] on button at bounding box center [411, 227] width 21 height 21
drag, startPoint x: 409, startPoint y: 228, endPoint x: 359, endPoint y: 198, distance: 58.4
click at [409, 228] on icon at bounding box center [411, 228] width 9 height 18
click at [416, 228] on icon at bounding box center [411, 228] width 9 height 18
click at [414, 228] on icon at bounding box center [411, 228] width 9 height 18
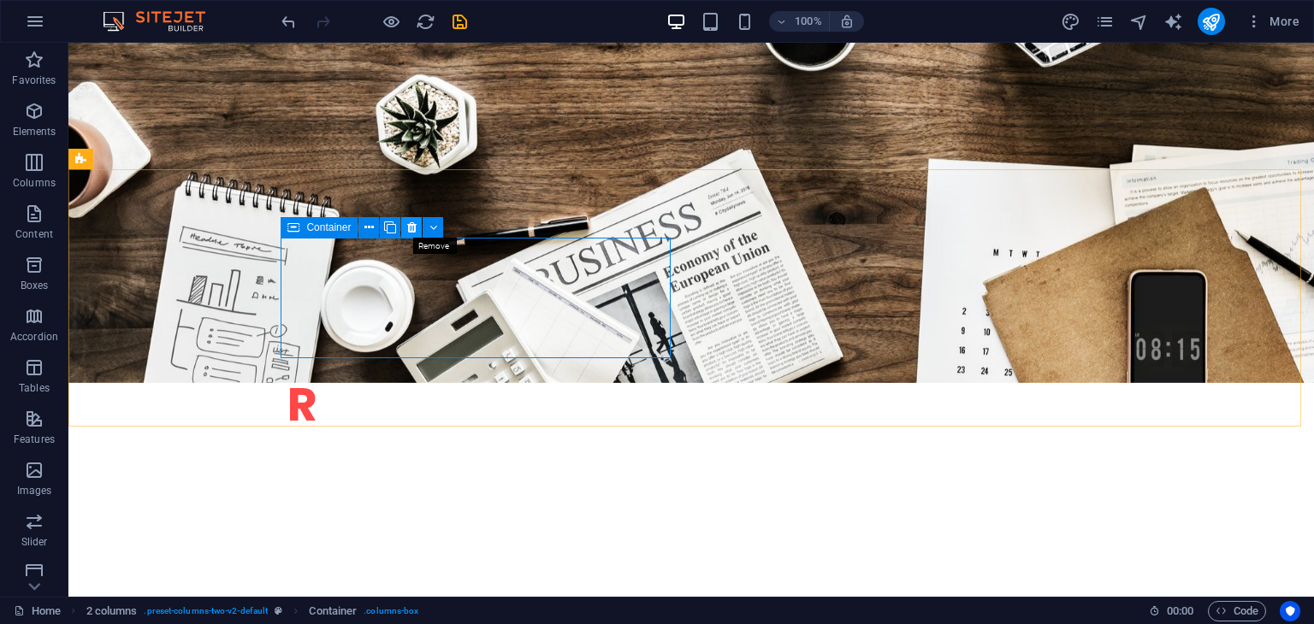
click at [411, 224] on icon at bounding box center [411, 228] width 9 height 18
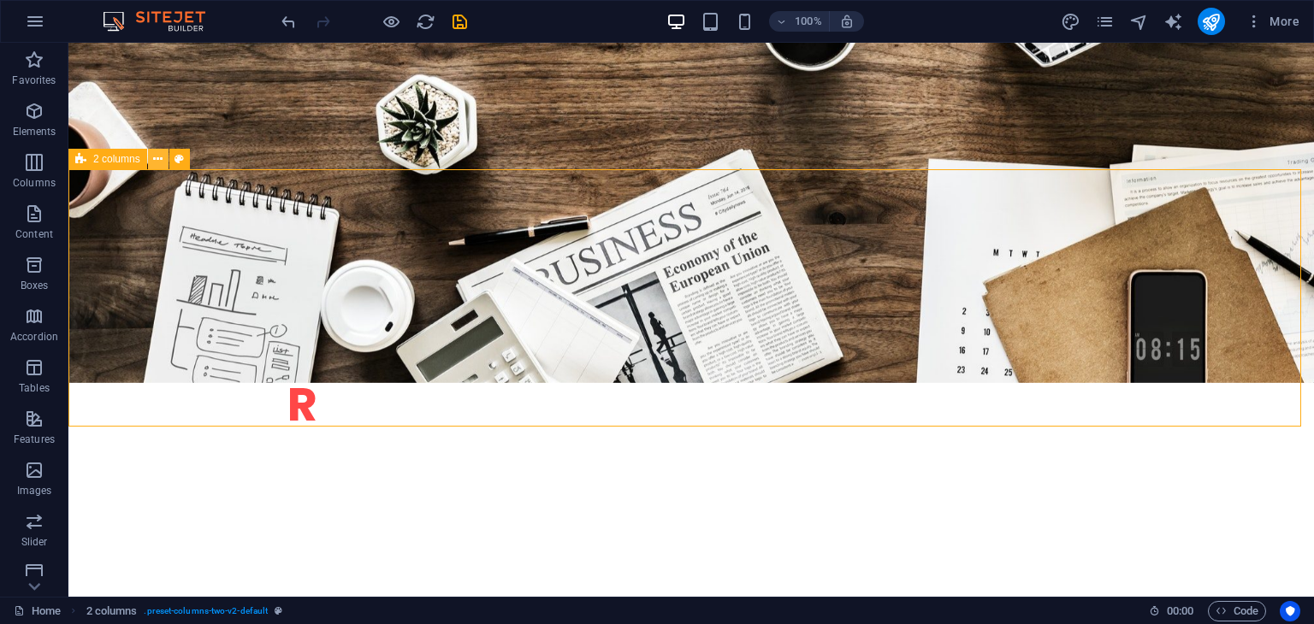
click at [157, 157] on icon at bounding box center [157, 160] width 9 height 18
click at [120, 158] on span "2 columns" at bounding box center [116, 159] width 47 height 10
click at [181, 163] on icon at bounding box center [179, 160] width 9 height 18
select select "rem"
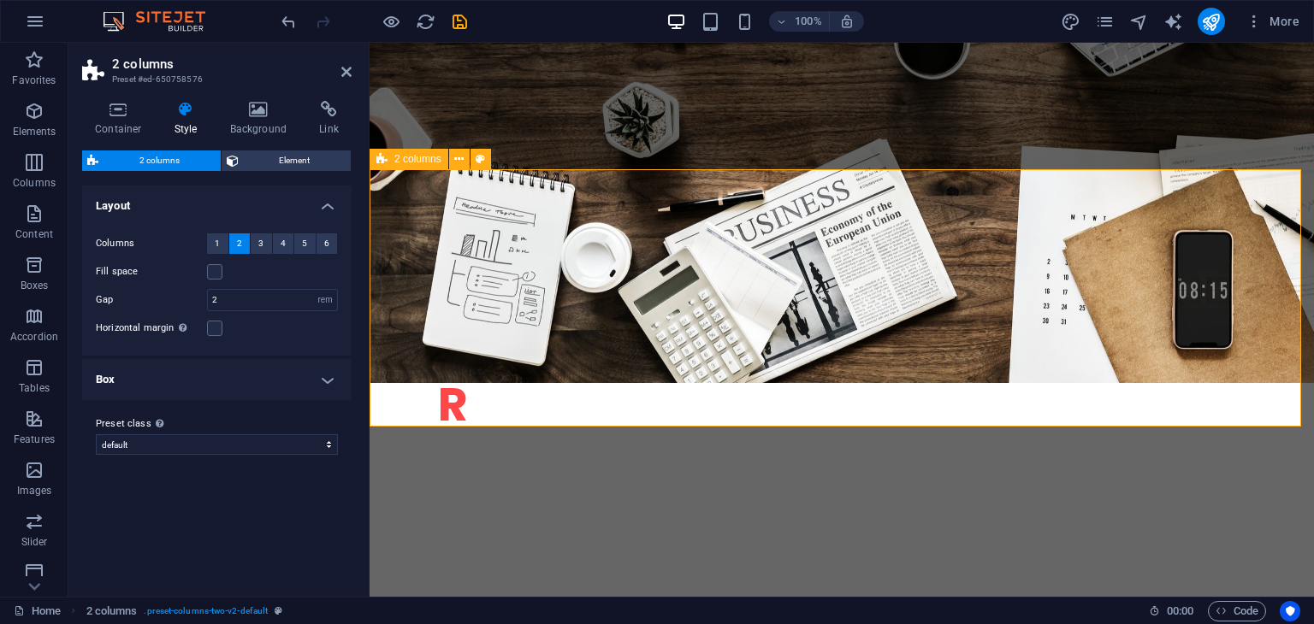
click at [351, 74] on icon at bounding box center [346, 72] width 10 height 14
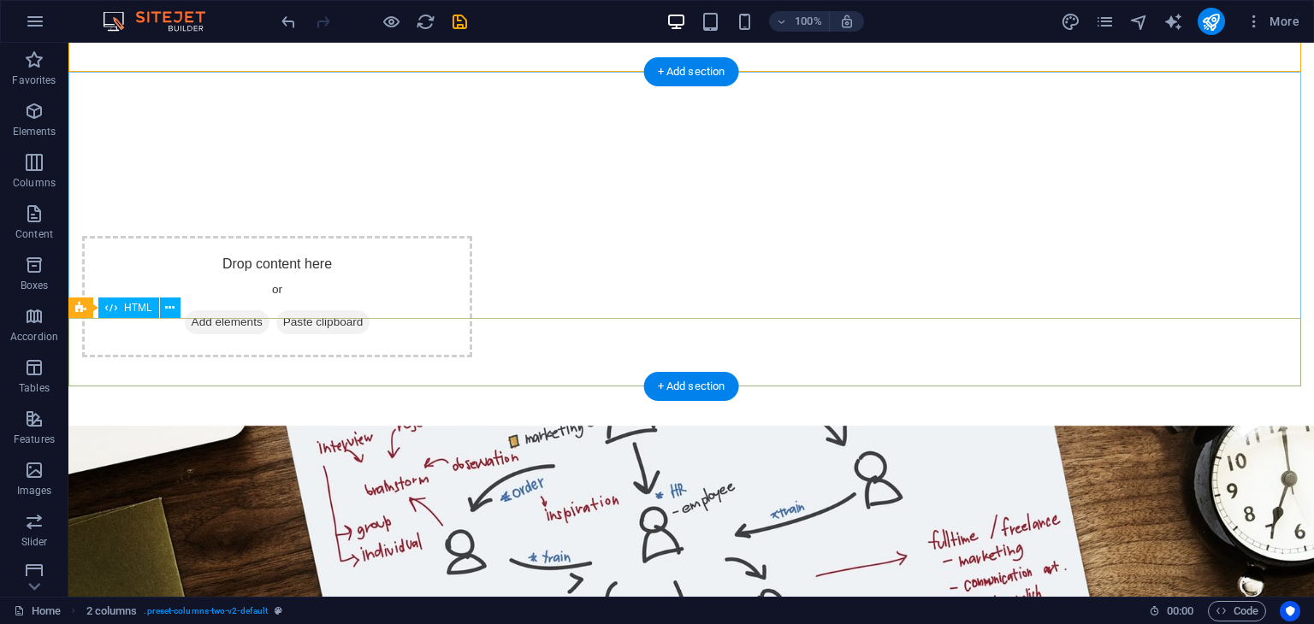
scroll to position [855, 0]
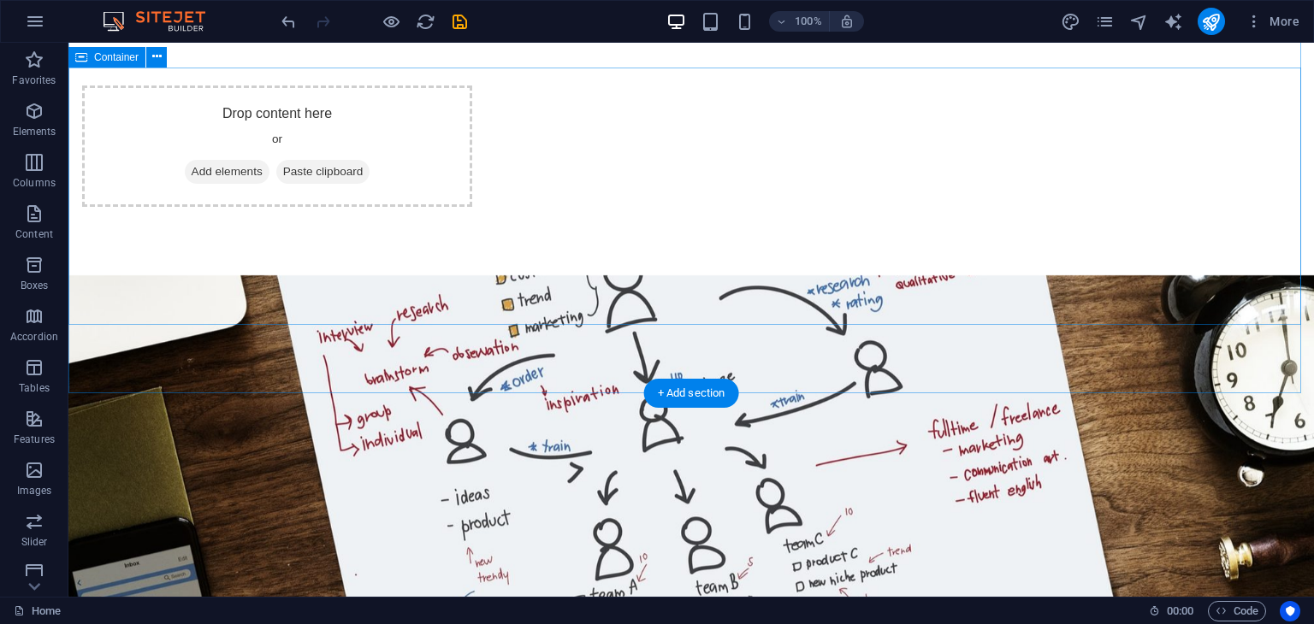
scroll to position [1112, 0]
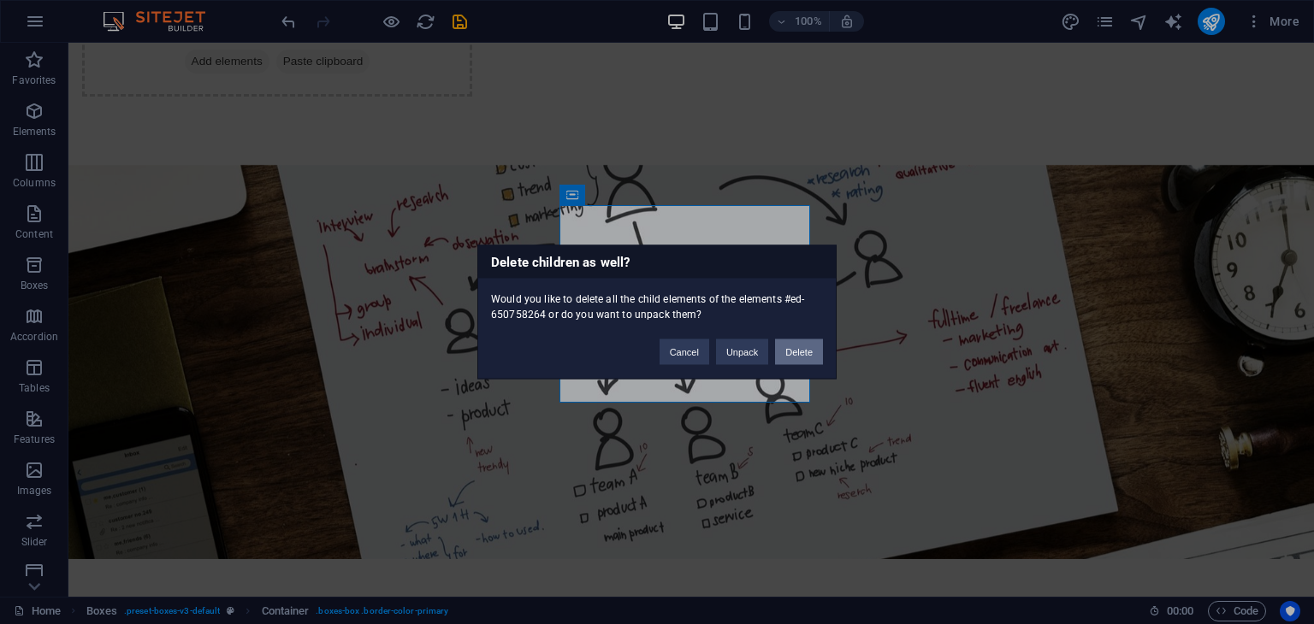
drag, startPoint x: 727, startPoint y: 311, endPoint x: 796, endPoint y: 354, distance: 80.7
click at [796, 354] on button "Delete" at bounding box center [799, 353] width 48 height 26
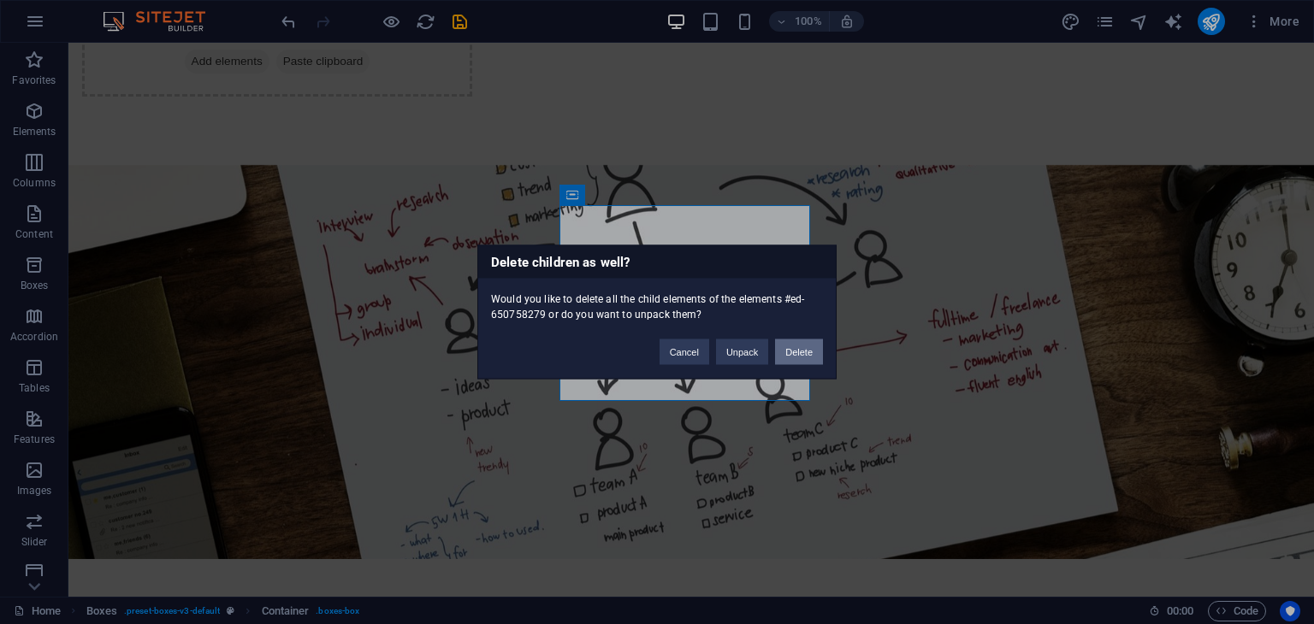
click at [807, 349] on button "Delete" at bounding box center [799, 353] width 48 height 26
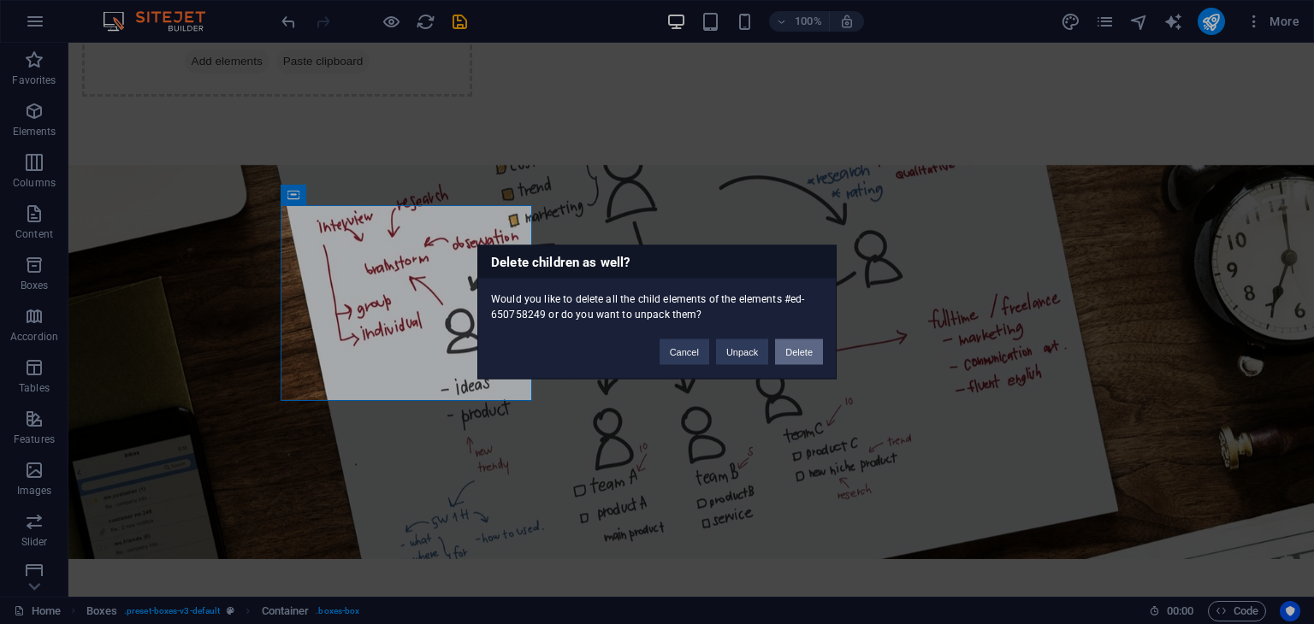
click at [790, 354] on button "Delete" at bounding box center [799, 353] width 48 height 26
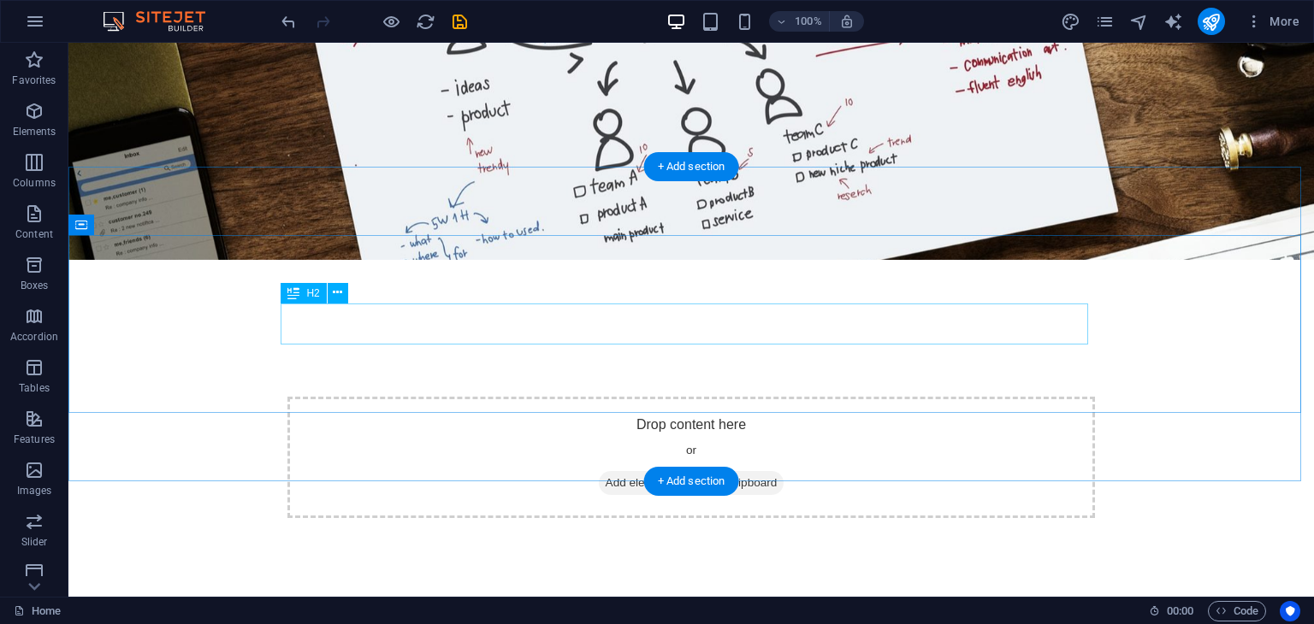
scroll to position [1540, 0]
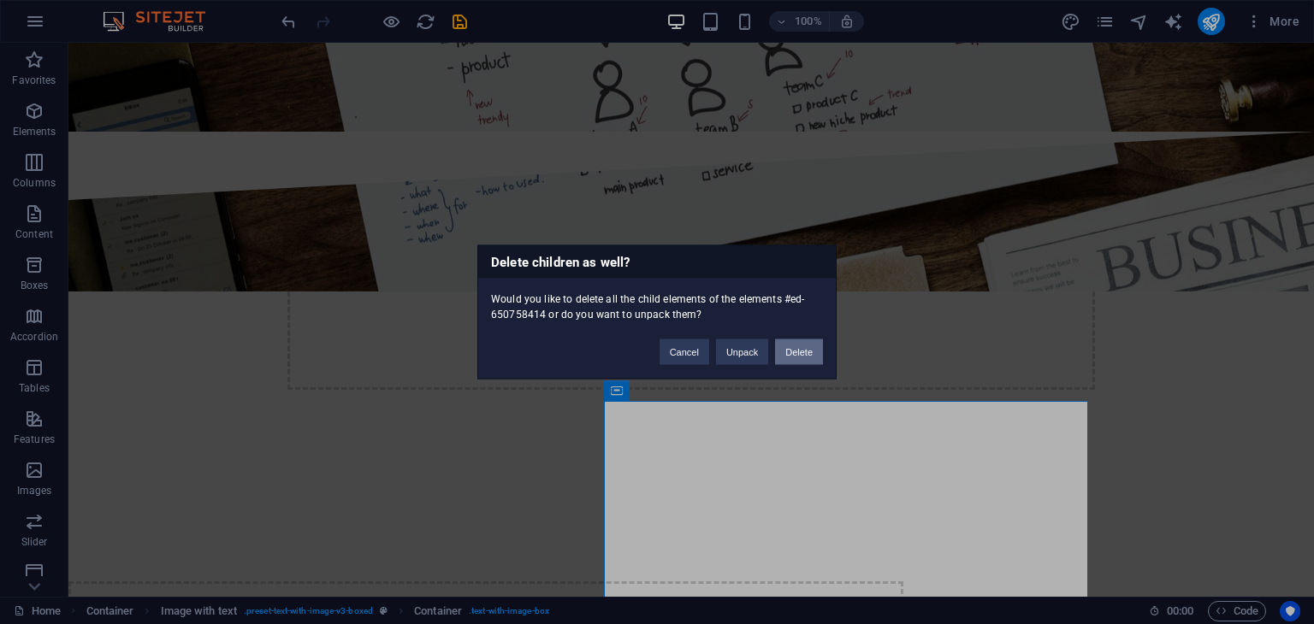
drag, startPoint x: 782, startPoint y: 350, endPoint x: 671, endPoint y: 316, distance: 115.3
click at [782, 350] on button "Delete" at bounding box center [799, 353] width 48 height 26
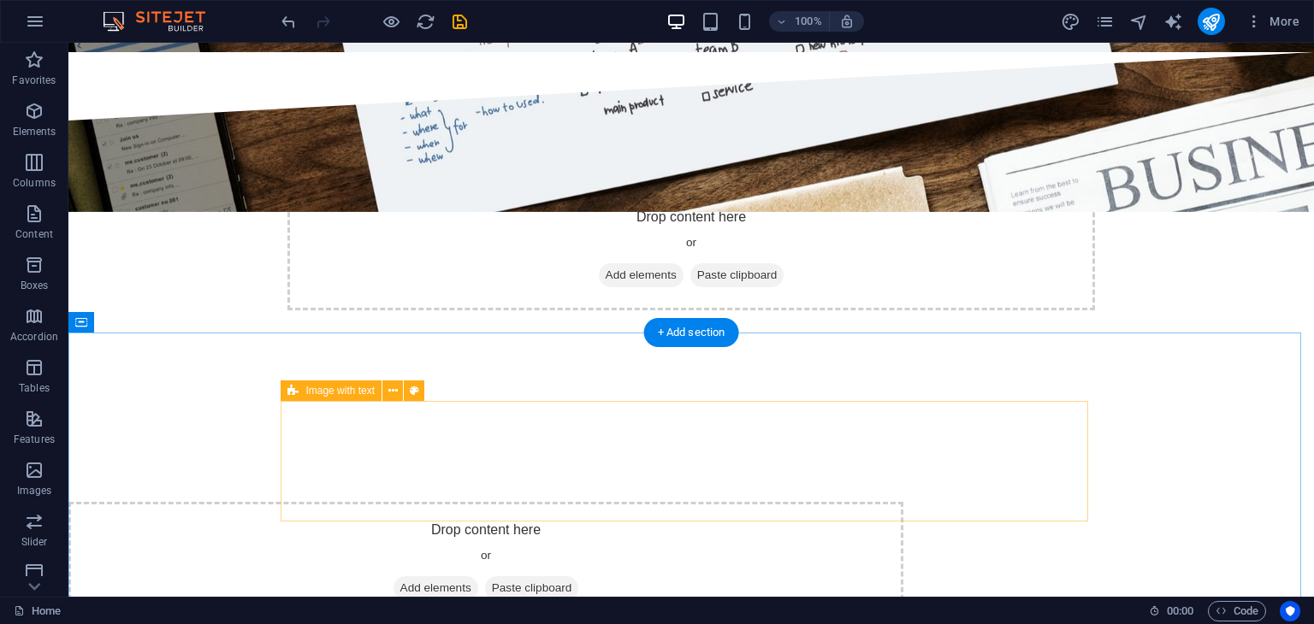
scroll to position [1711, 0]
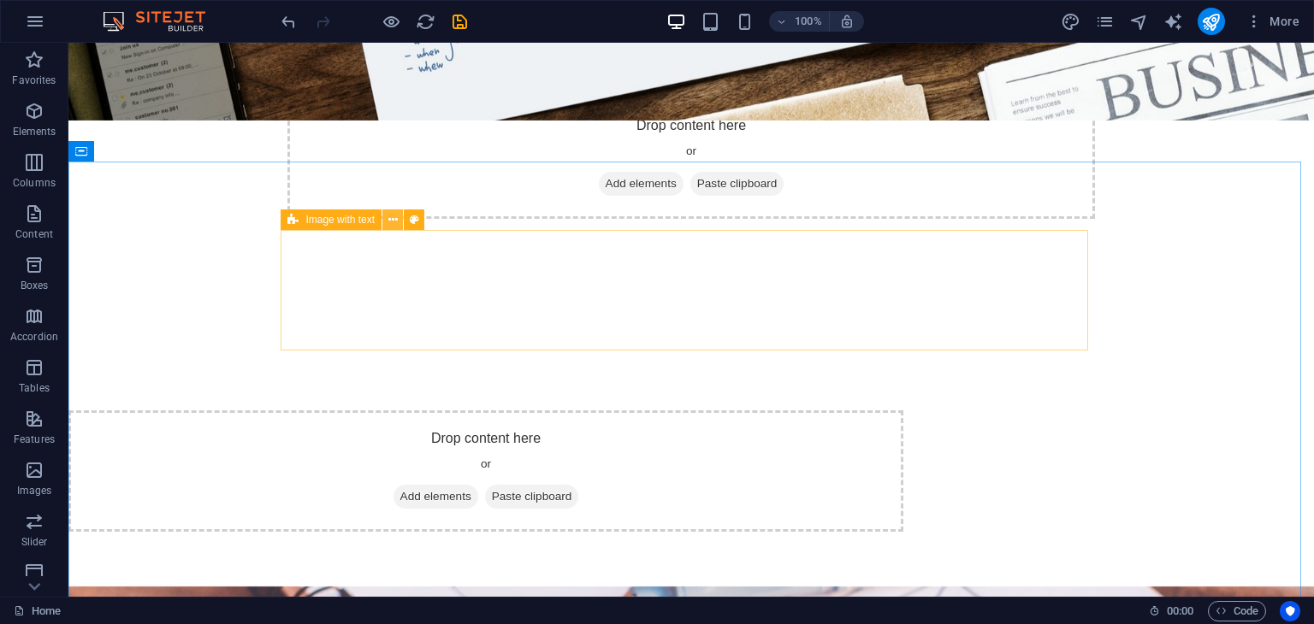
click at [400, 217] on button at bounding box center [392, 220] width 21 height 21
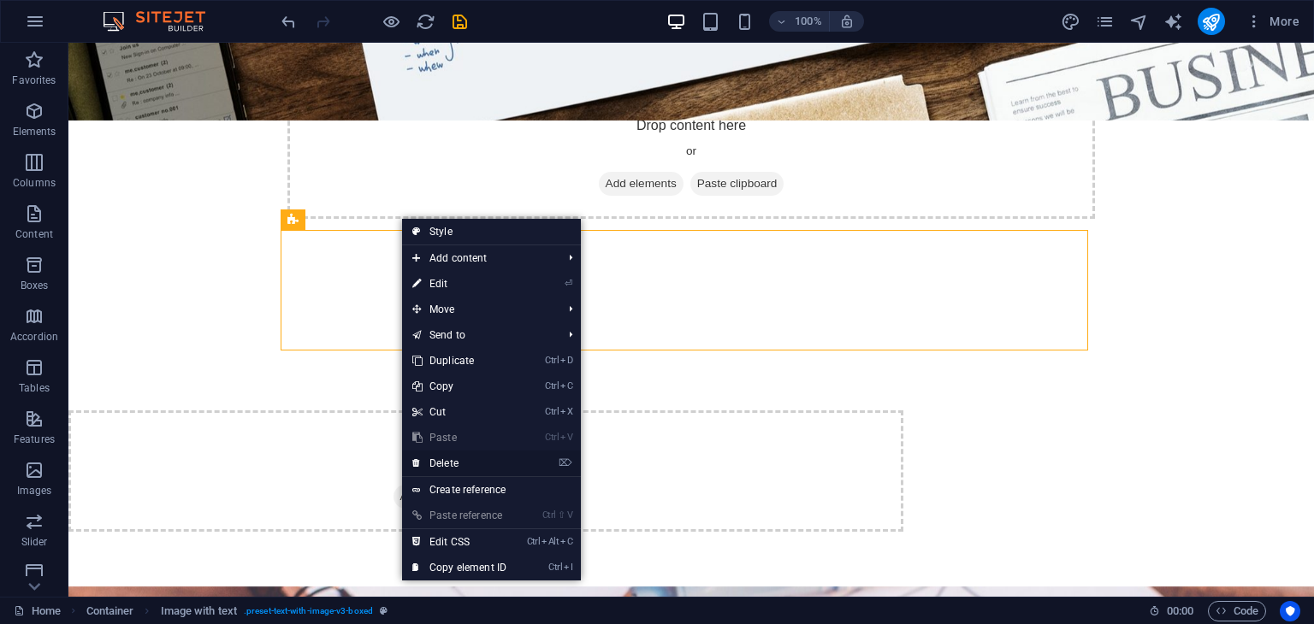
click at [461, 469] on link "⌦ Delete" at bounding box center [459, 464] width 115 height 26
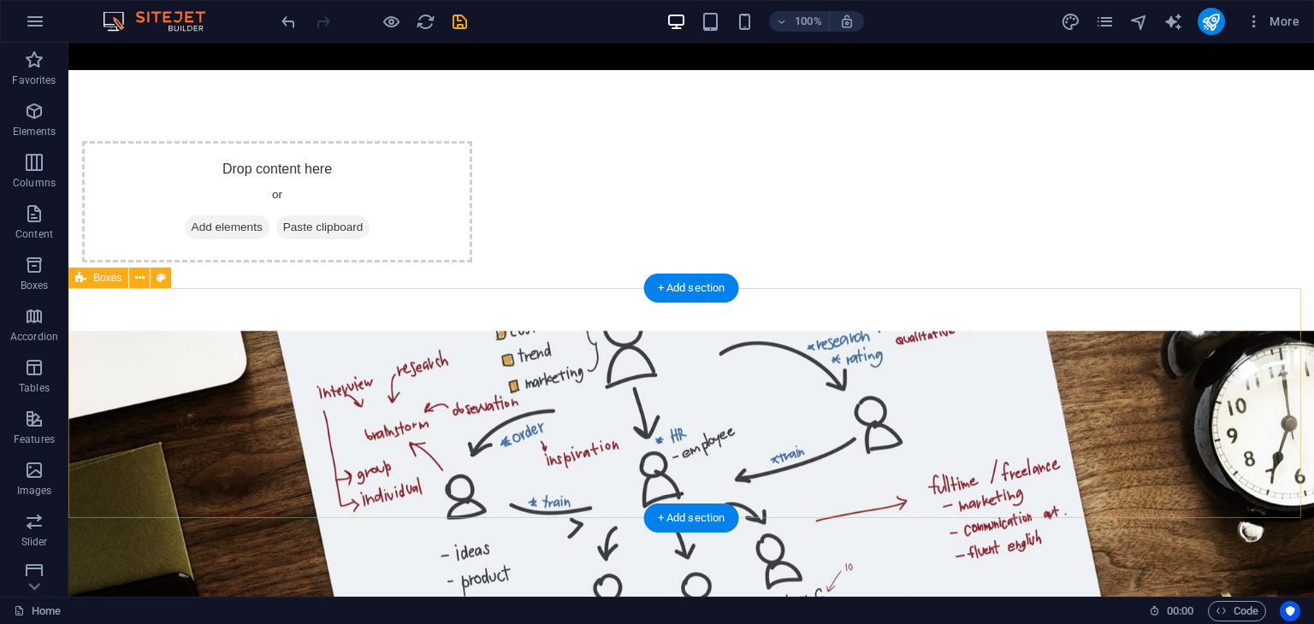
scroll to position [941, 0]
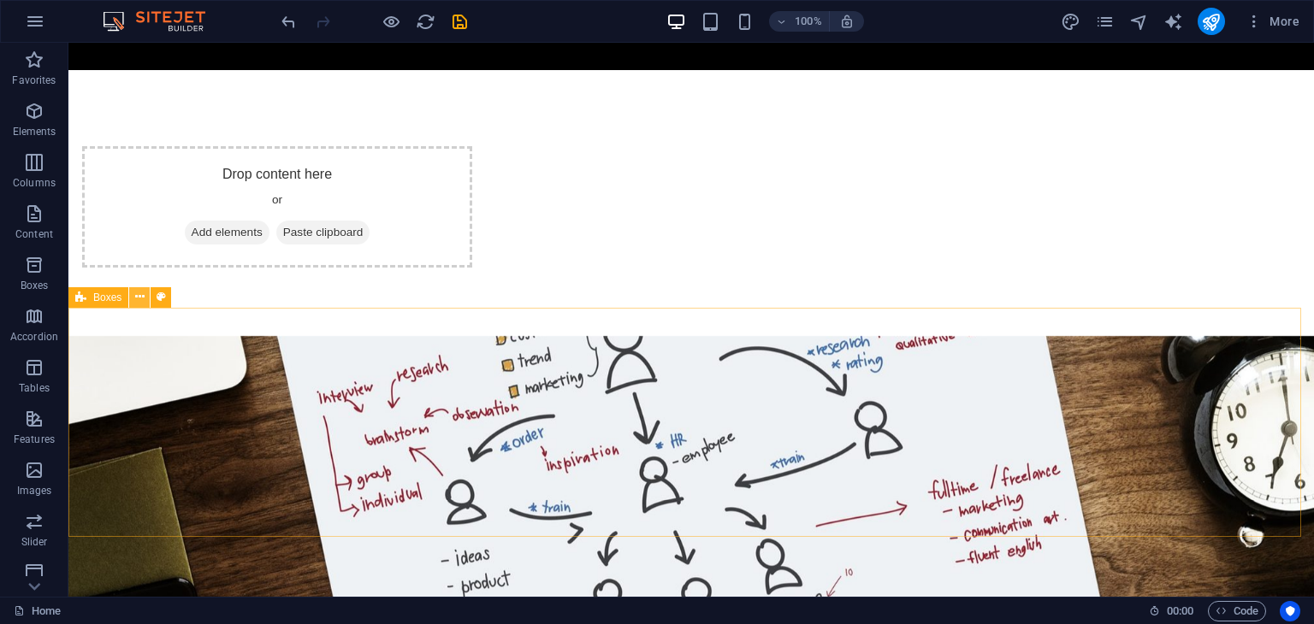
click at [140, 300] on icon at bounding box center [139, 297] width 9 height 18
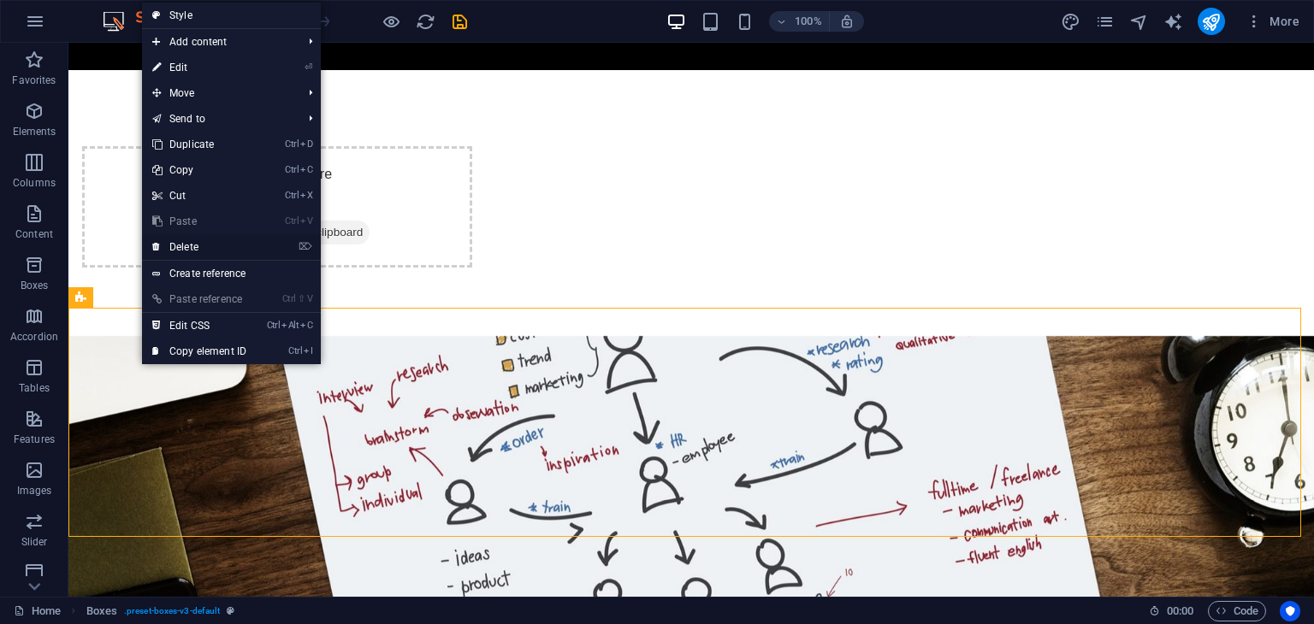
click at [190, 242] on link "⌦ Delete" at bounding box center [199, 247] width 115 height 26
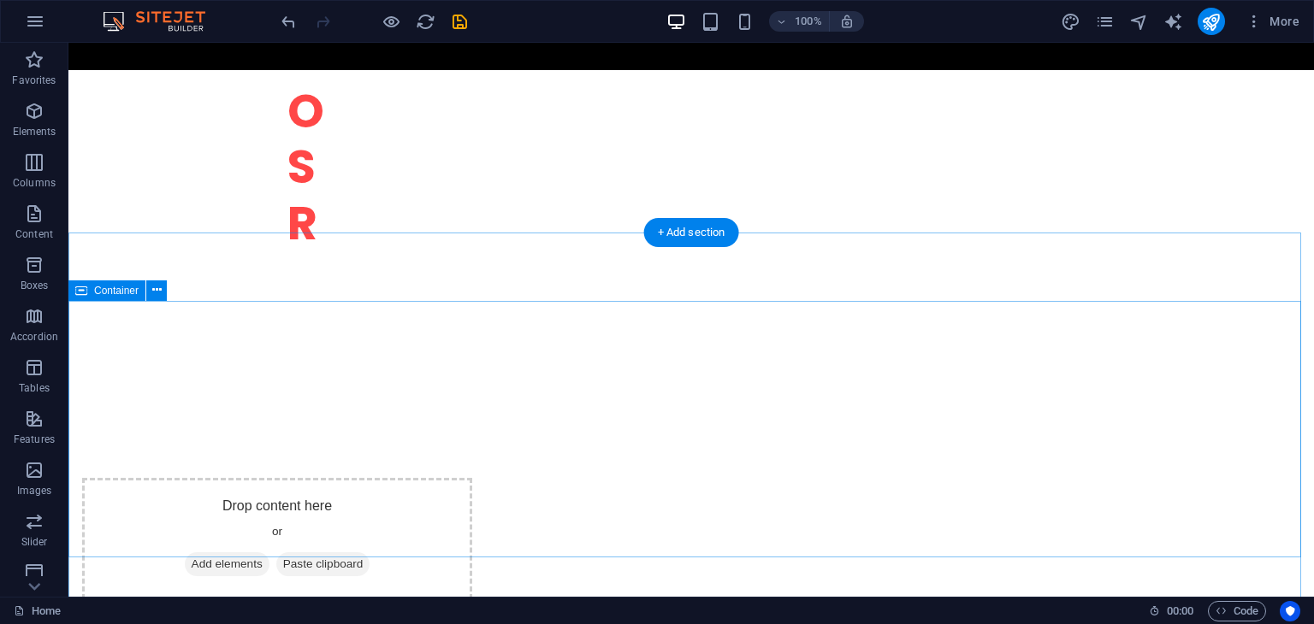
scroll to position [599, 0]
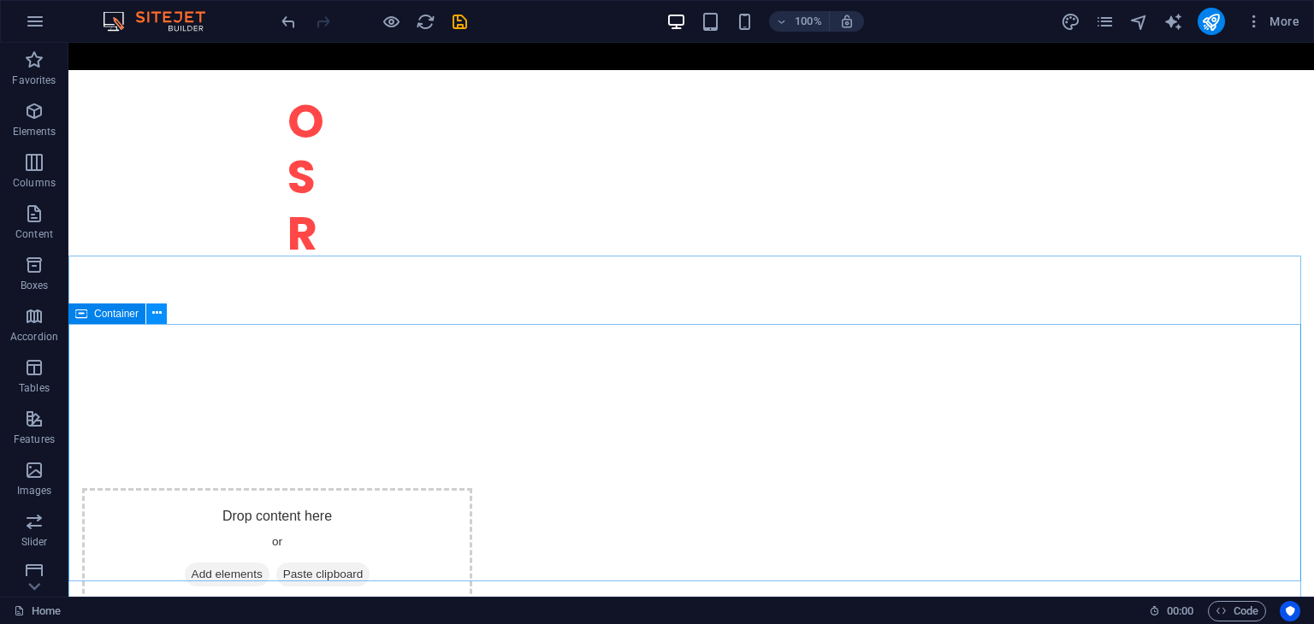
click at [157, 316] on icon at bounding box center [156, 314] width 9 height 18
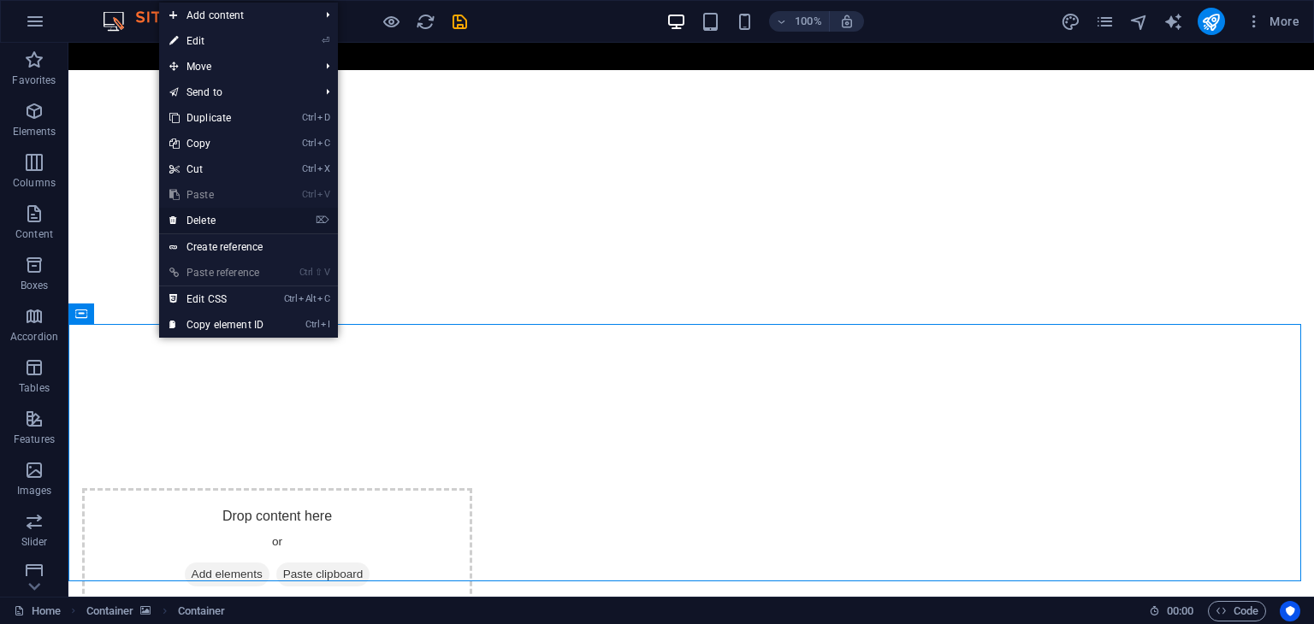
drag, startPoint x: 219, startPoint y: 224, endPoint x: 175, endPoint y: 198, distance: 51.8
click at [219, 224] on link "⌦ Delete" at bounding box center [216, 221] width 115 height 26
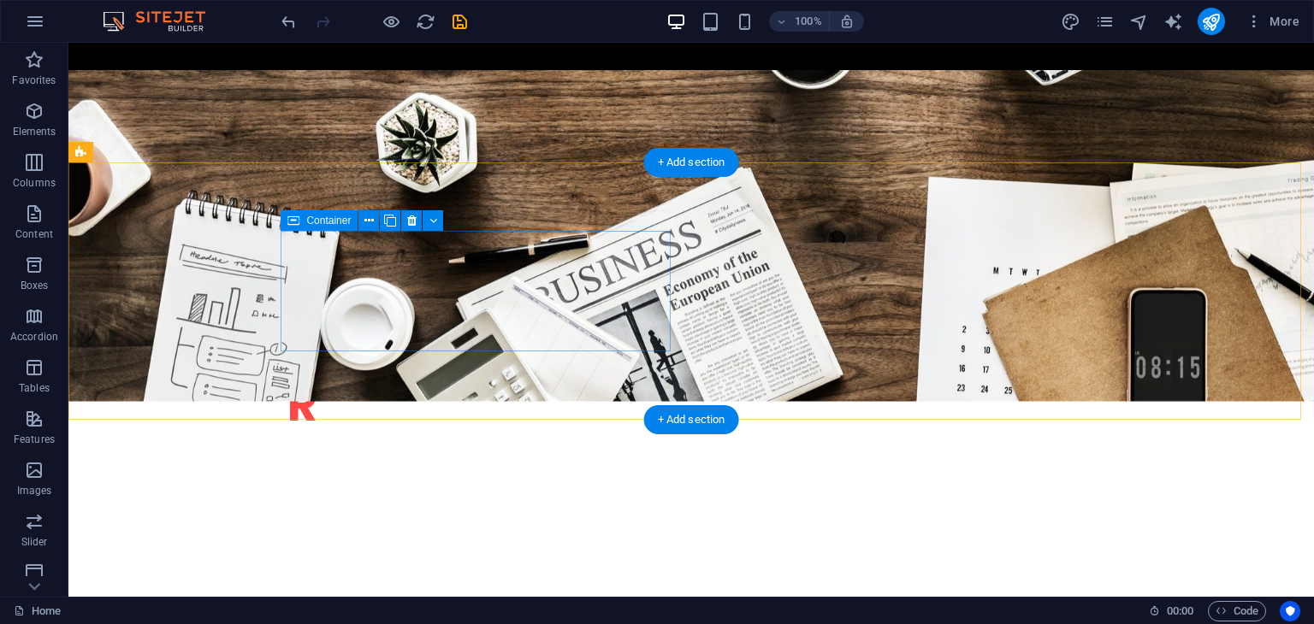
scroll to position [428, 0]
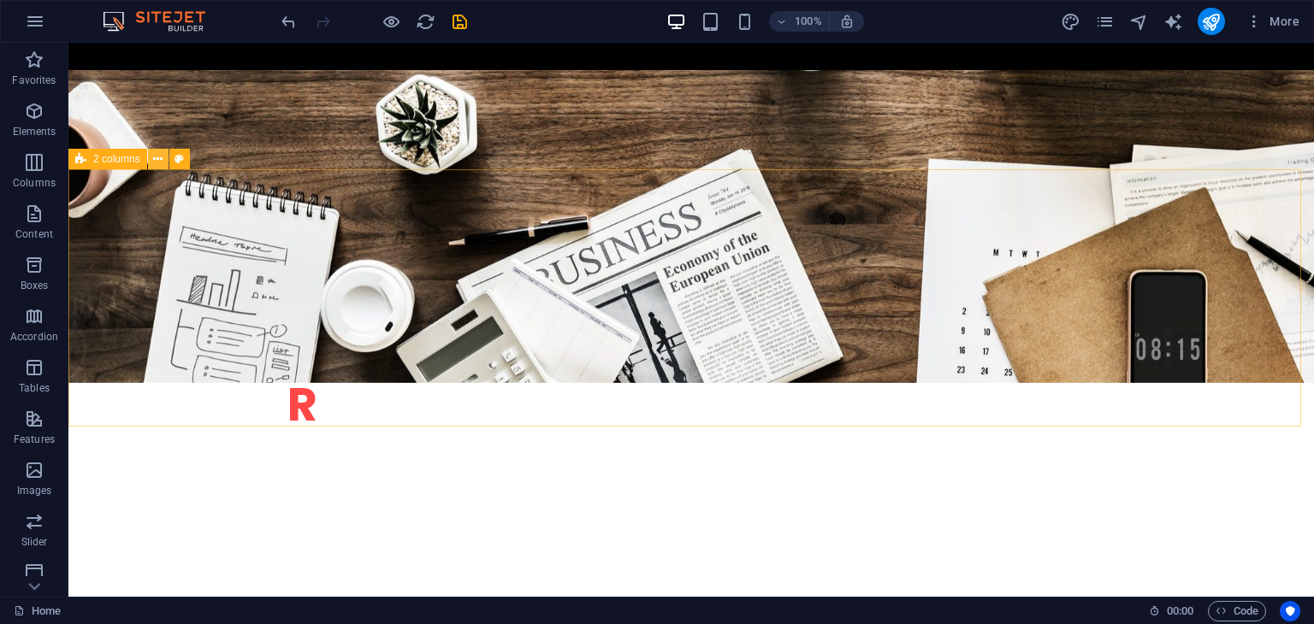
click at [161, 160] on icon at bounding box center [157, 160] width 9 height 18
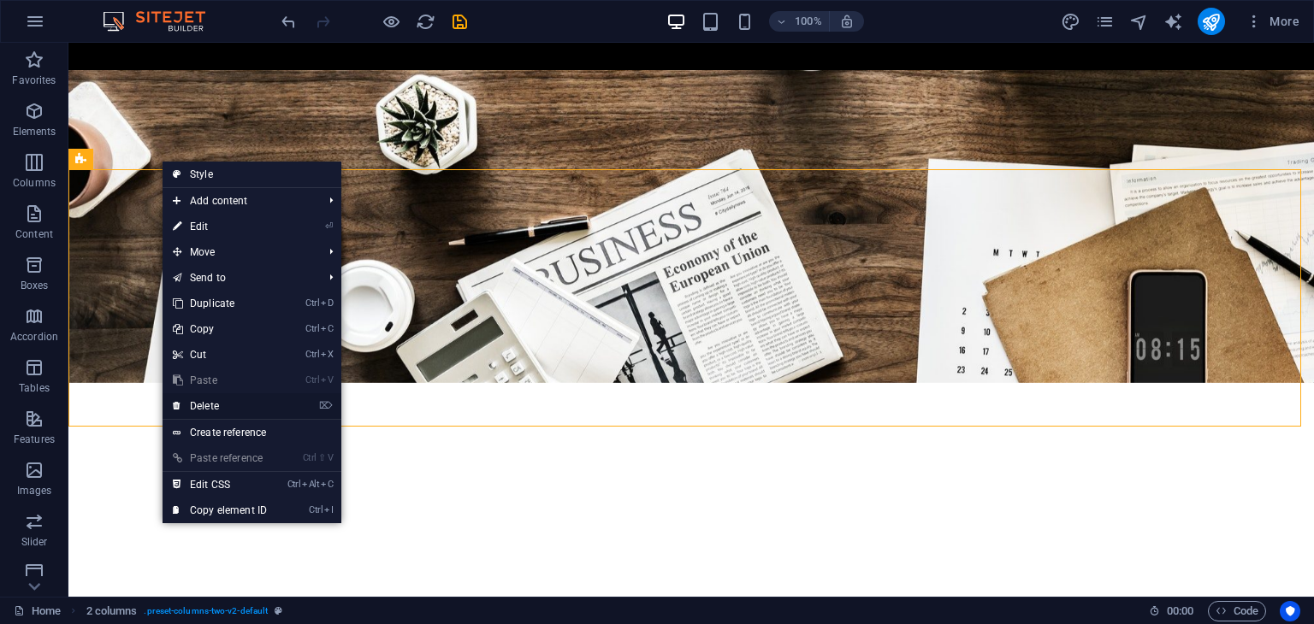
click at [211, 404] on link "⌦ Delete" at bounding box center [220, 406] width 115 height 26
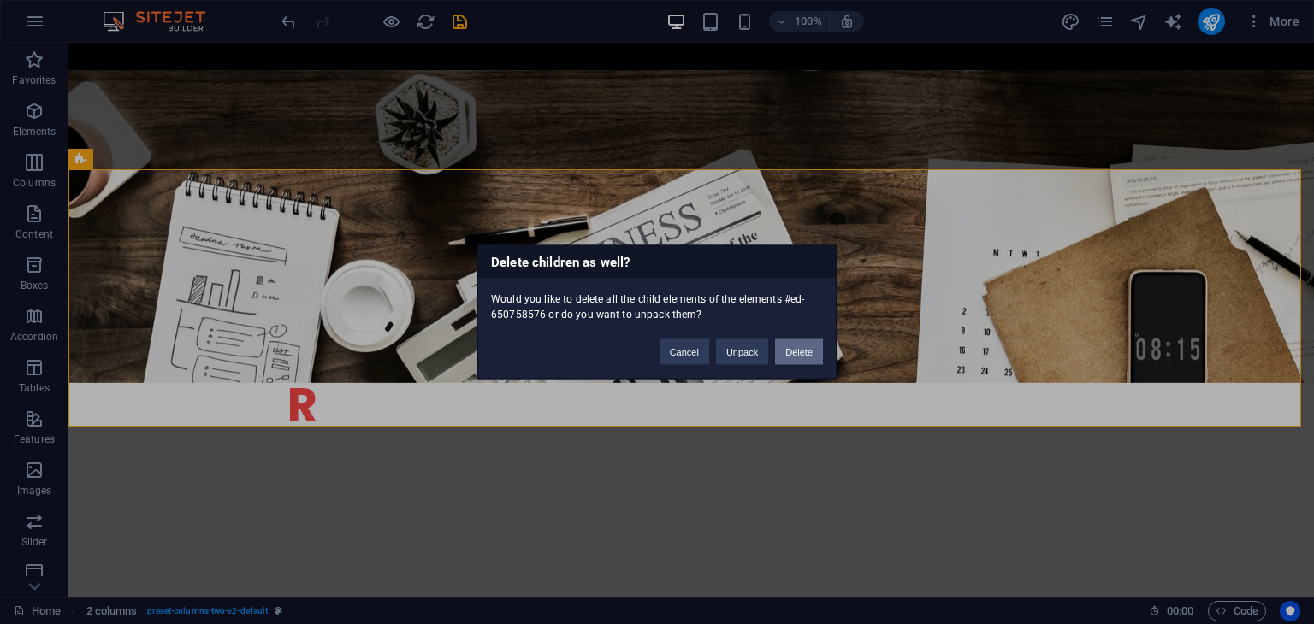
drag, startPoint x: 796, startPoint y: 347, endPoint x: 725, endPoint y: 305, distance: 81.7
click at [796, 347] on button "Delete" at bounding box center [799, 353] width 48 height 26
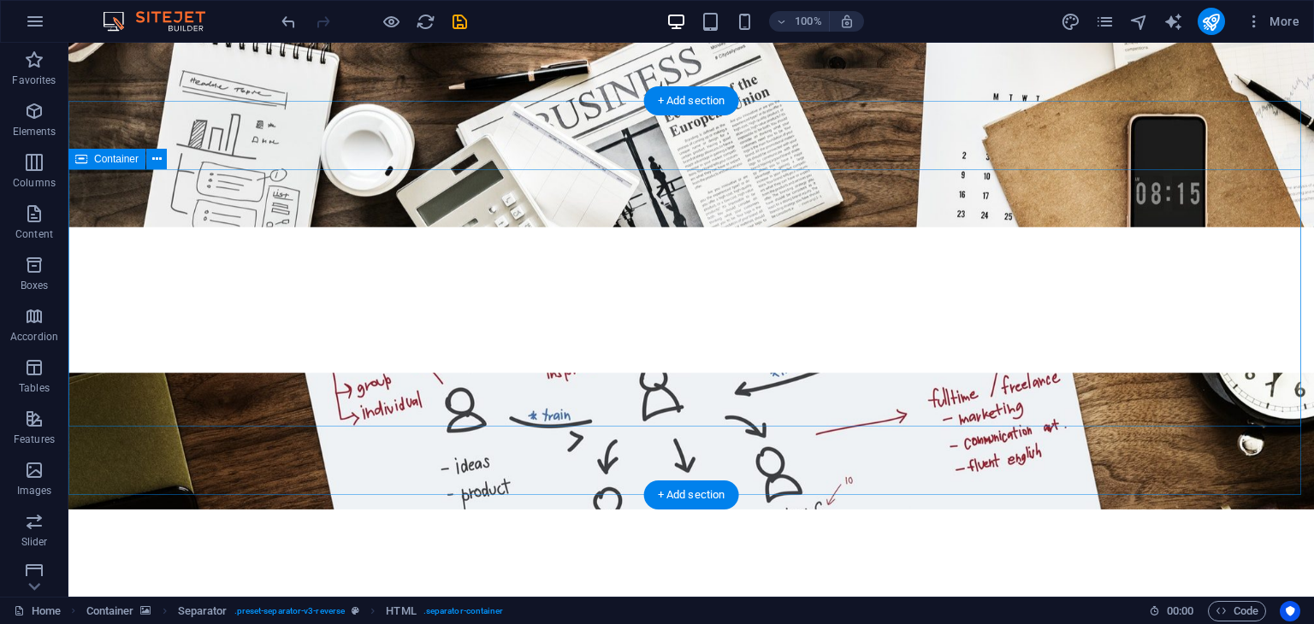
scroll to position [684, 0]
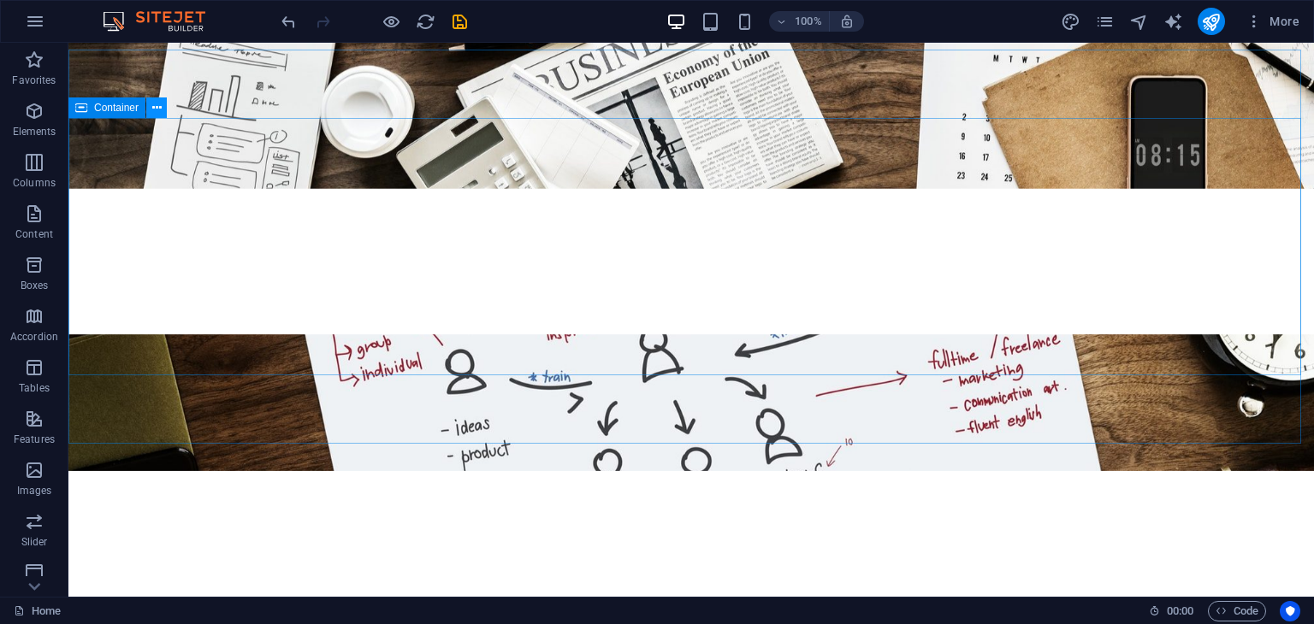
click at [158, 107] on icon at bounding box center [156, 108] width 9 height 18
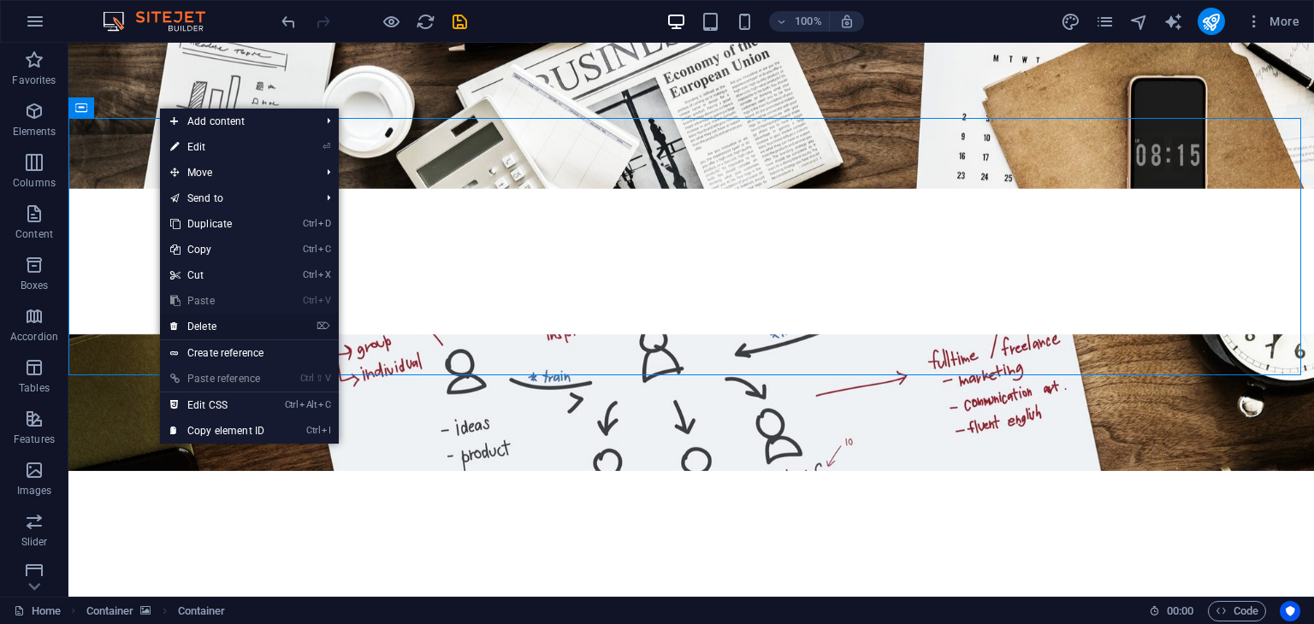
click at [202, 324] on link "⌦ Delete" at bounding box center [217, 327] width 115 height 26
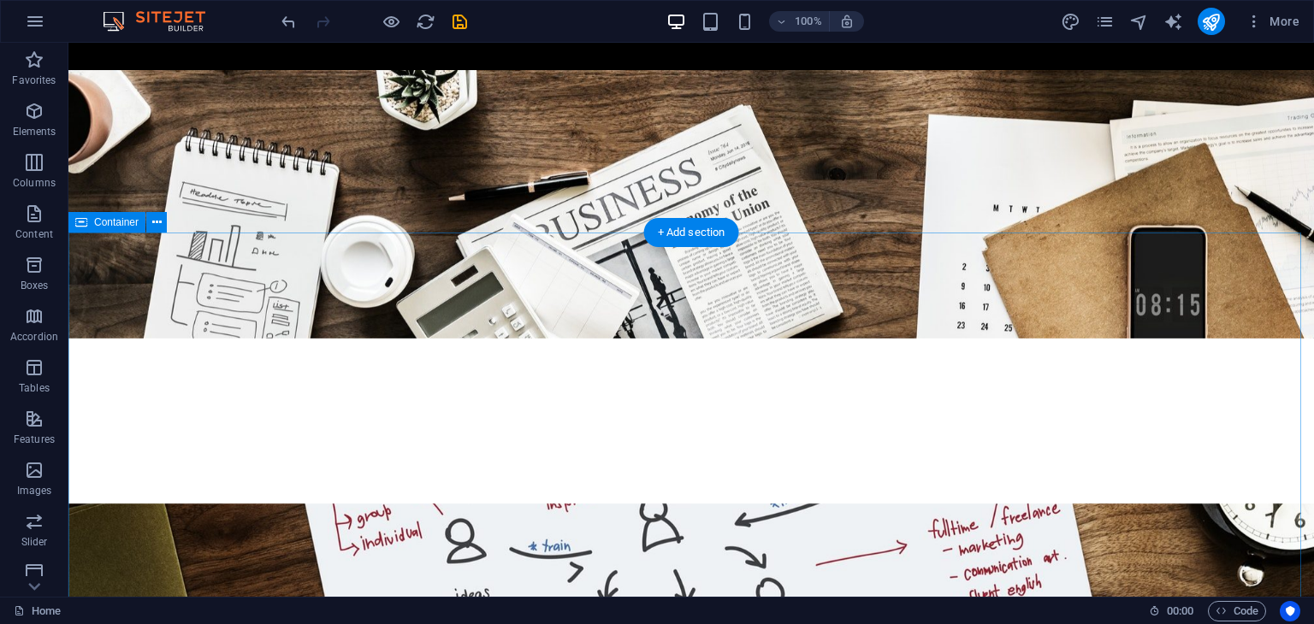
scroll to position [513, 0]
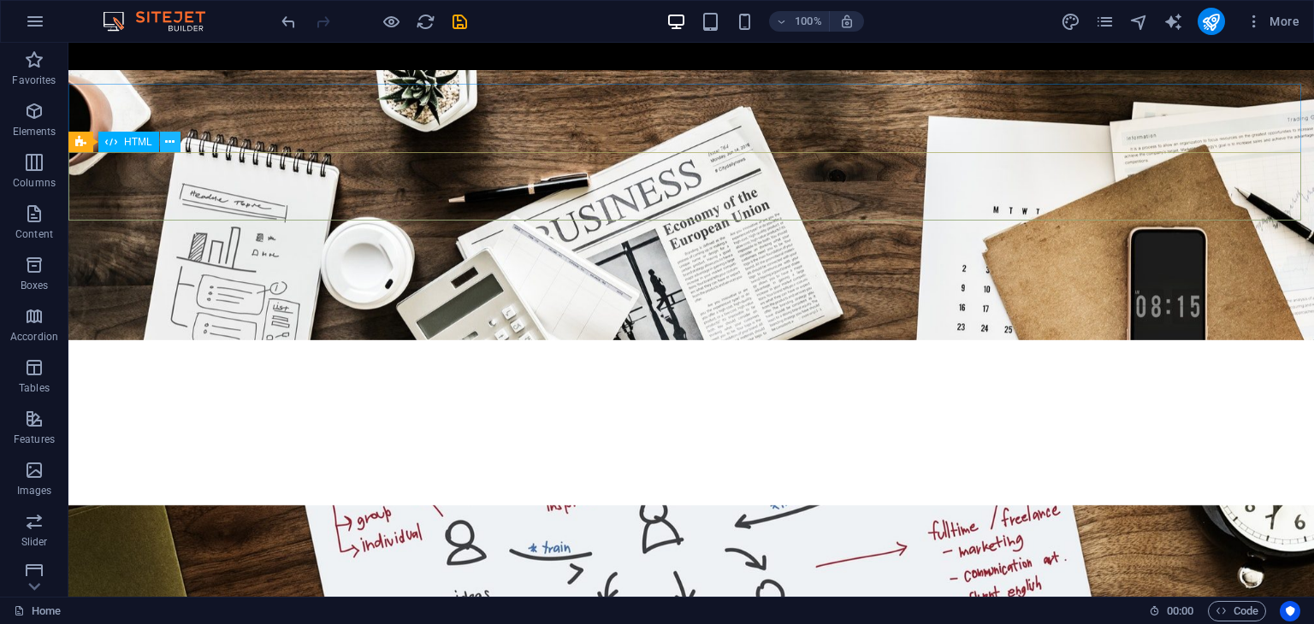
drag, startPoint x: 173, startPoint y: 139, endPoint x: 104, endPoint y: 117, distance: 72.0
click at [173, 139] on icon at bounding box center [169, 142] width 9 height 18
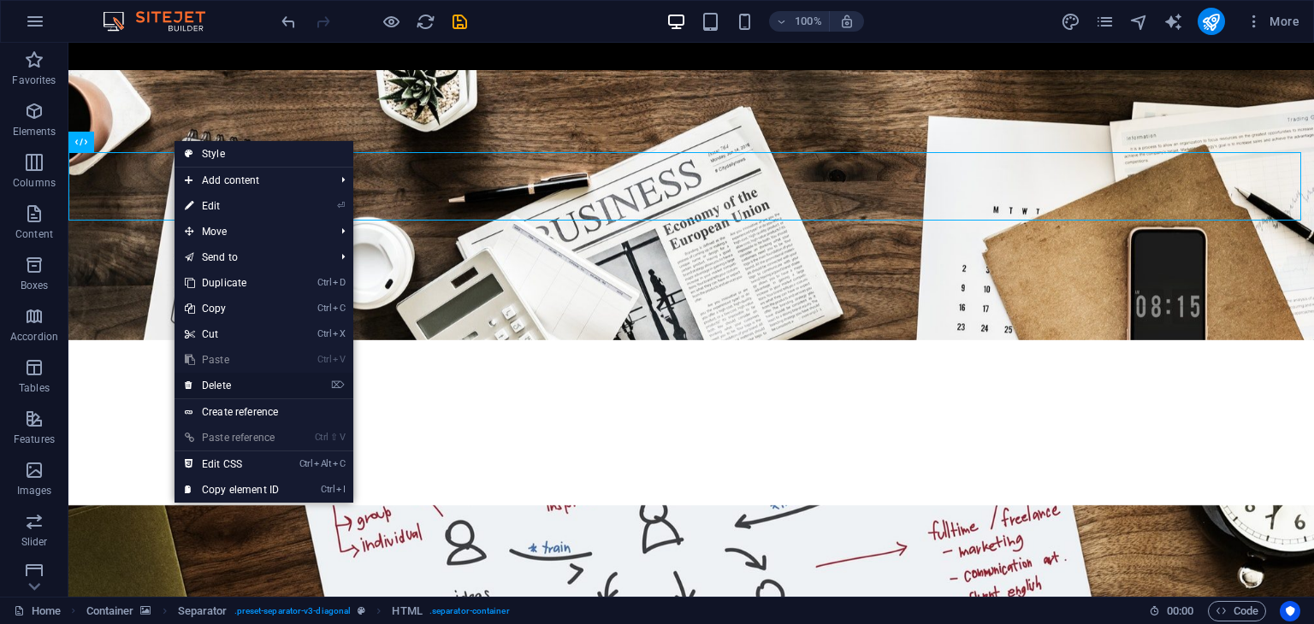
drag, startPoint x: 229, startPoint y: 379, endPoint x: 159, endPoint y: 333, distance: 84.0
click at [229, 379] on link "⌦ Delete" at bounding box center [232, 386] width 115 height 26
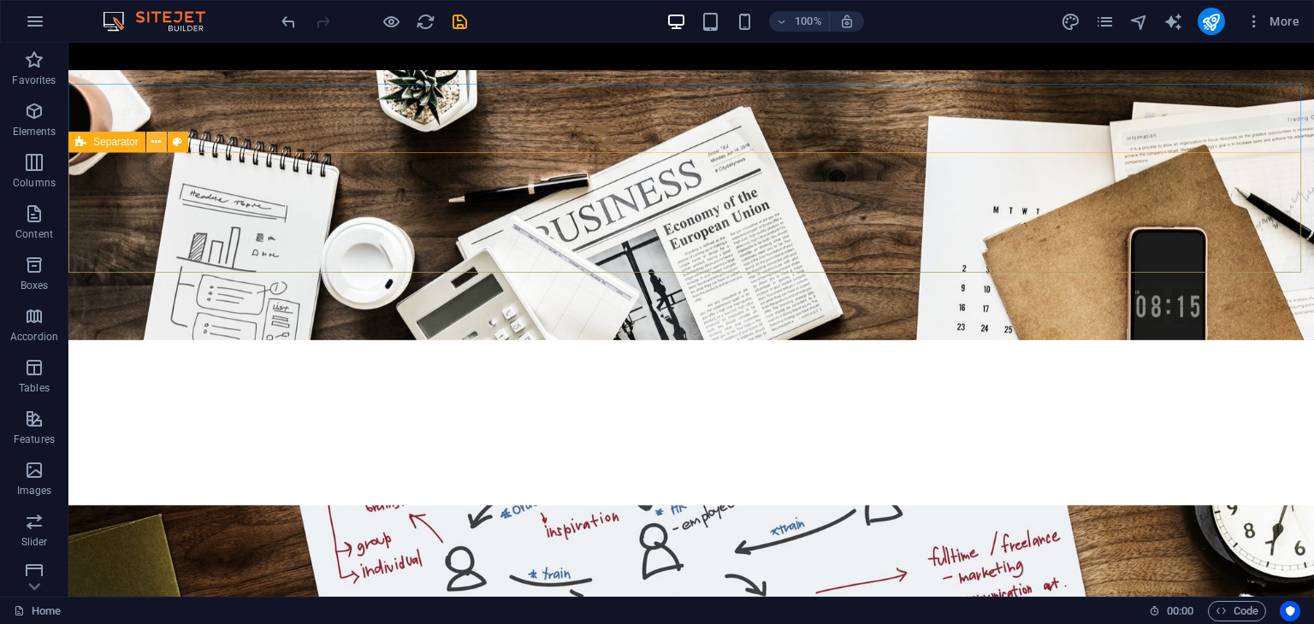
click at [163, 145] on button at bounding box center [156, 142] width 21 height 21
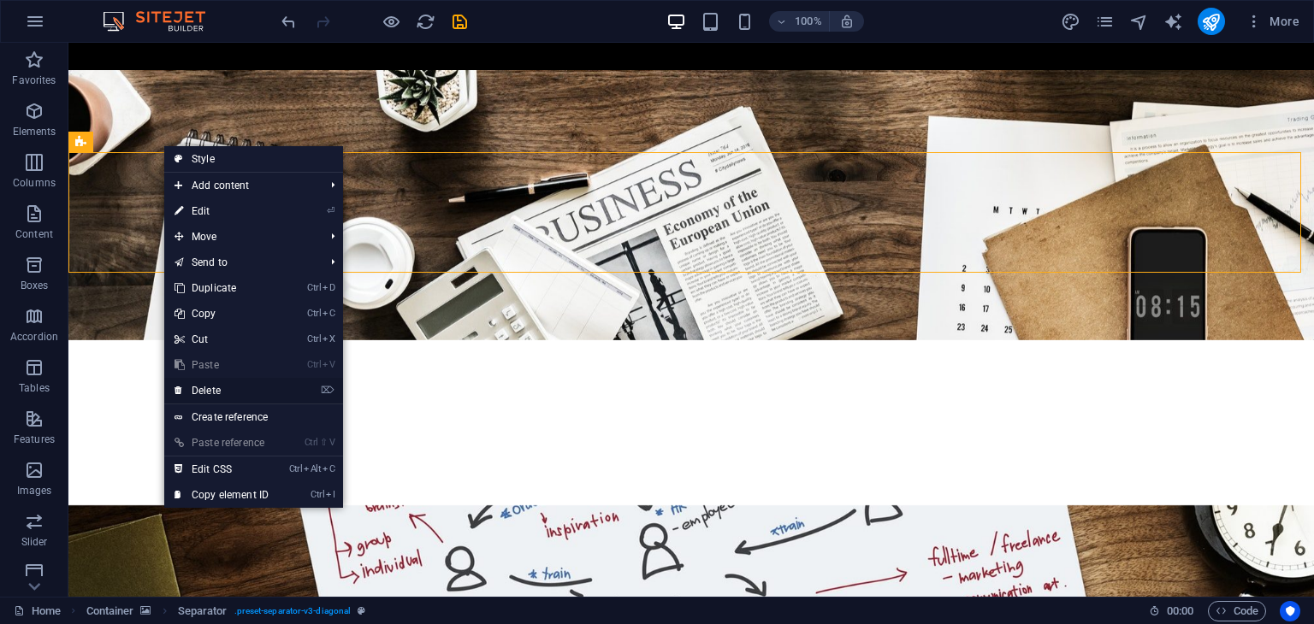
click at [225, 387] on link "⌦ Delete" at bounding box center [221, 391] width 115 height 26
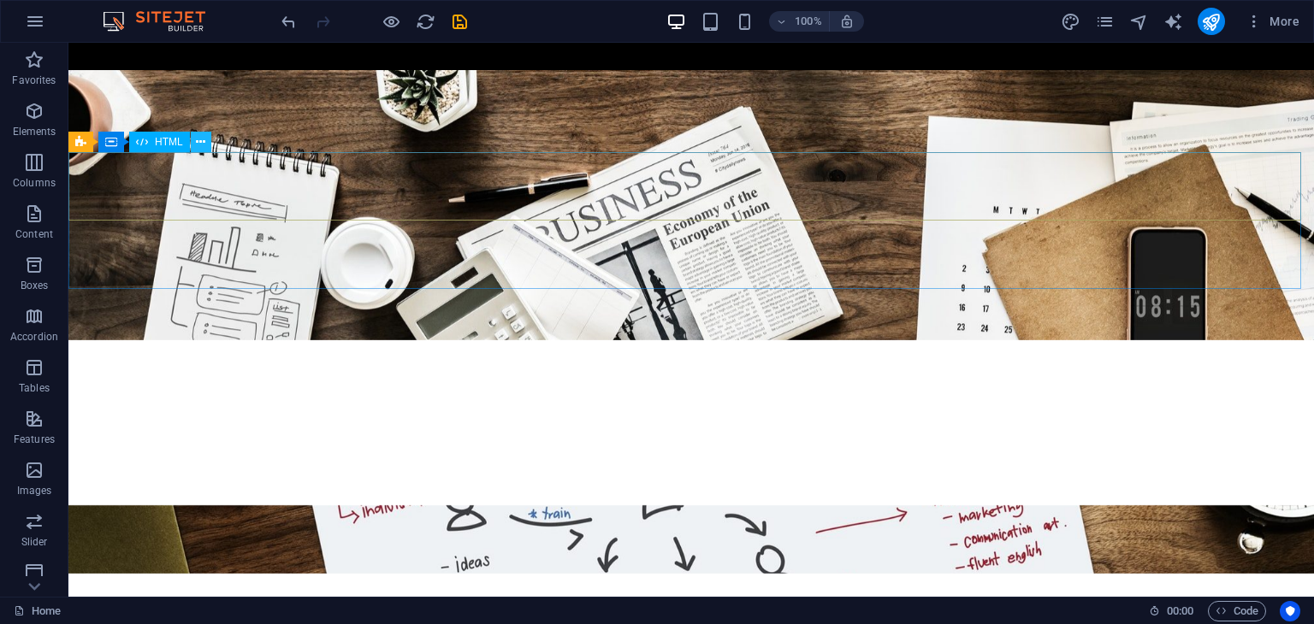
click at [206, 145] on button at bounding box center [201, 142] width 21 height 21
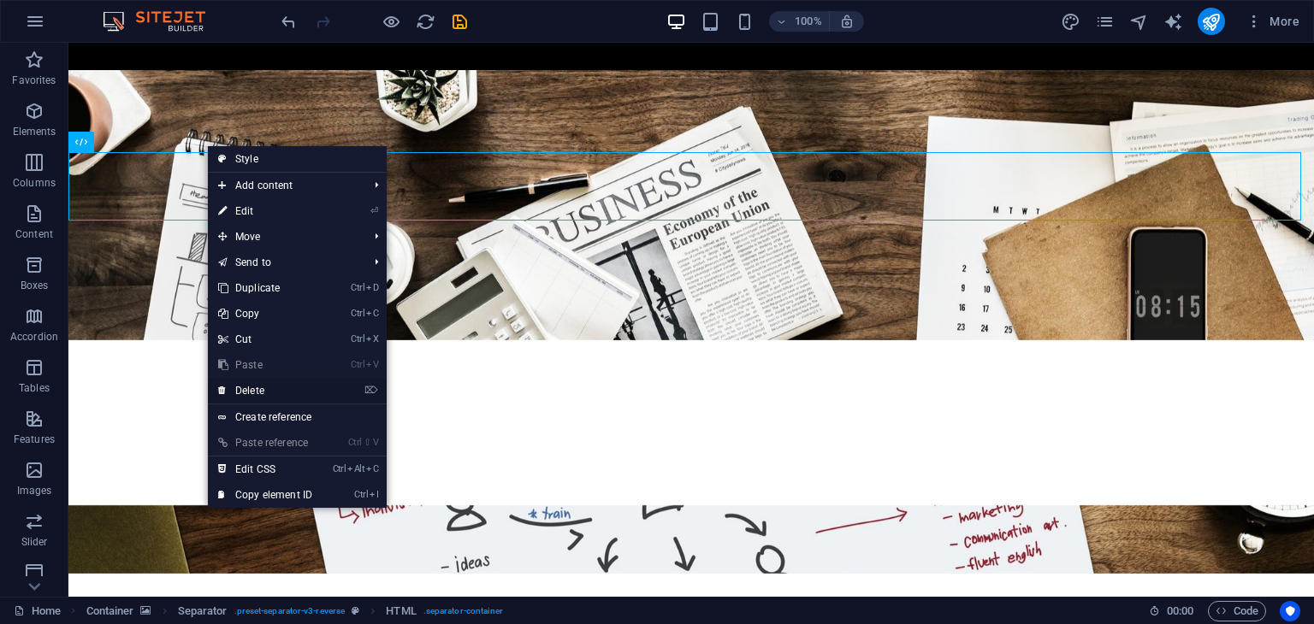
click at [253, 389] on link "⌦ Delete" at bounding box center [265, 391] width 115 height 26
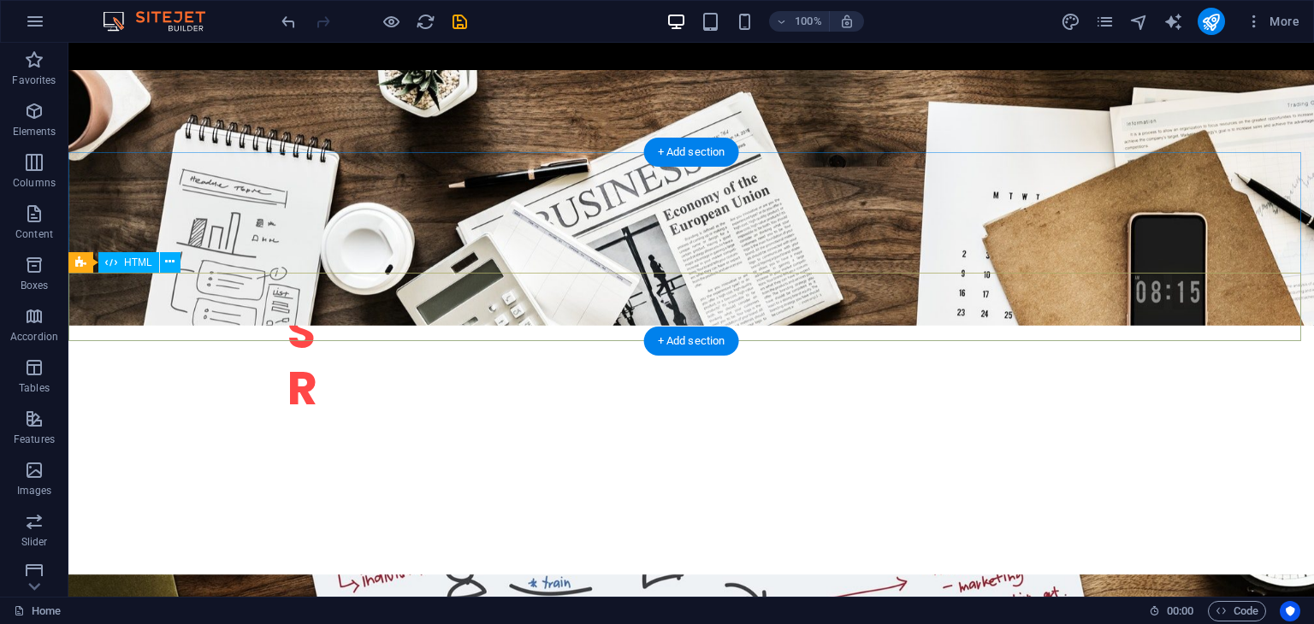
scroll to position [342, 0]
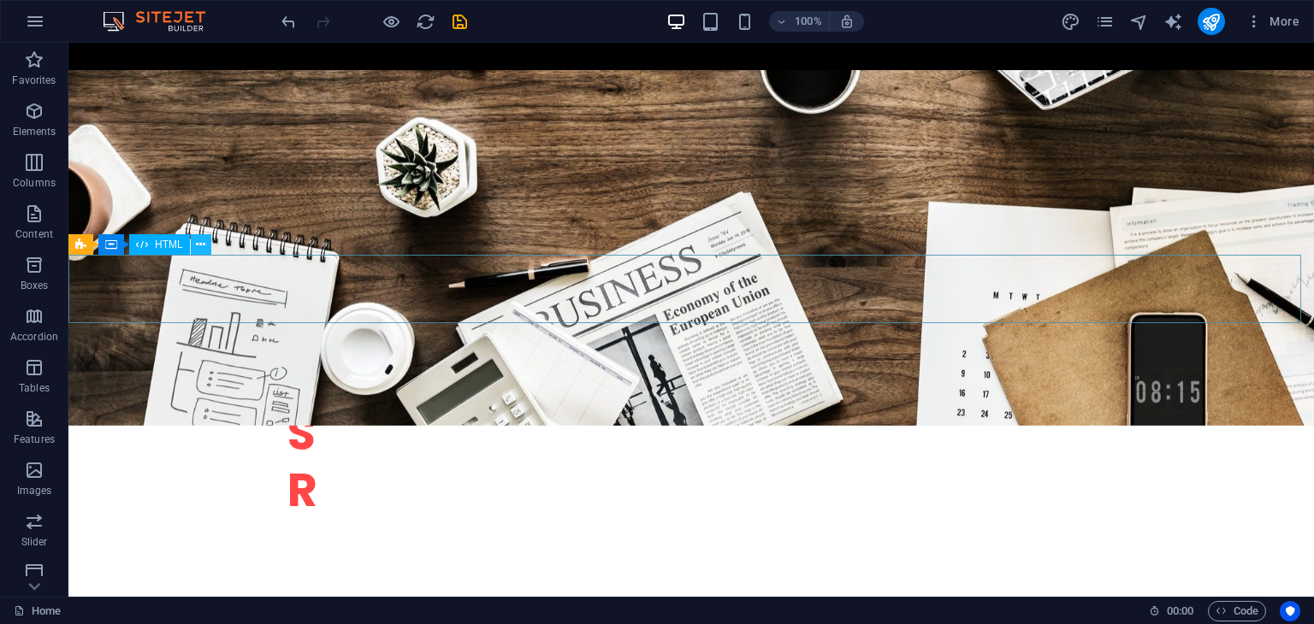
click at [202, 249] on icon at bounding box center [200, 245] width 9 height 18
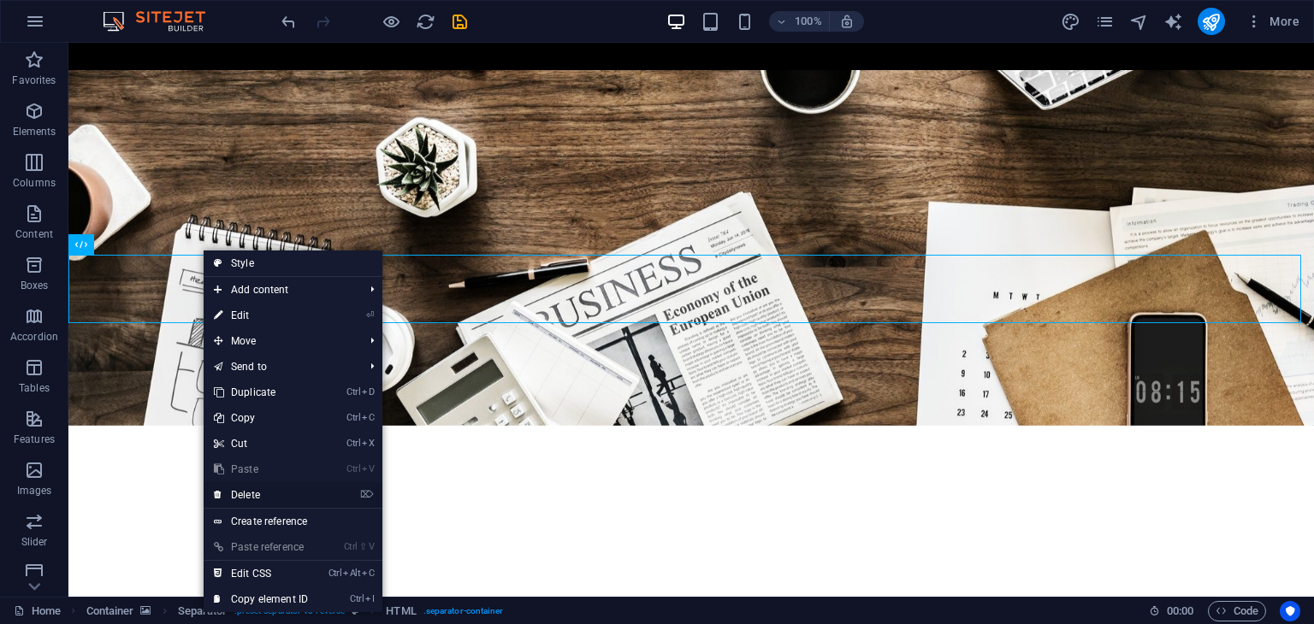
click at [259, 489] on link "⌦ Delete" at bounding box center [261, 495] width 115 height 26
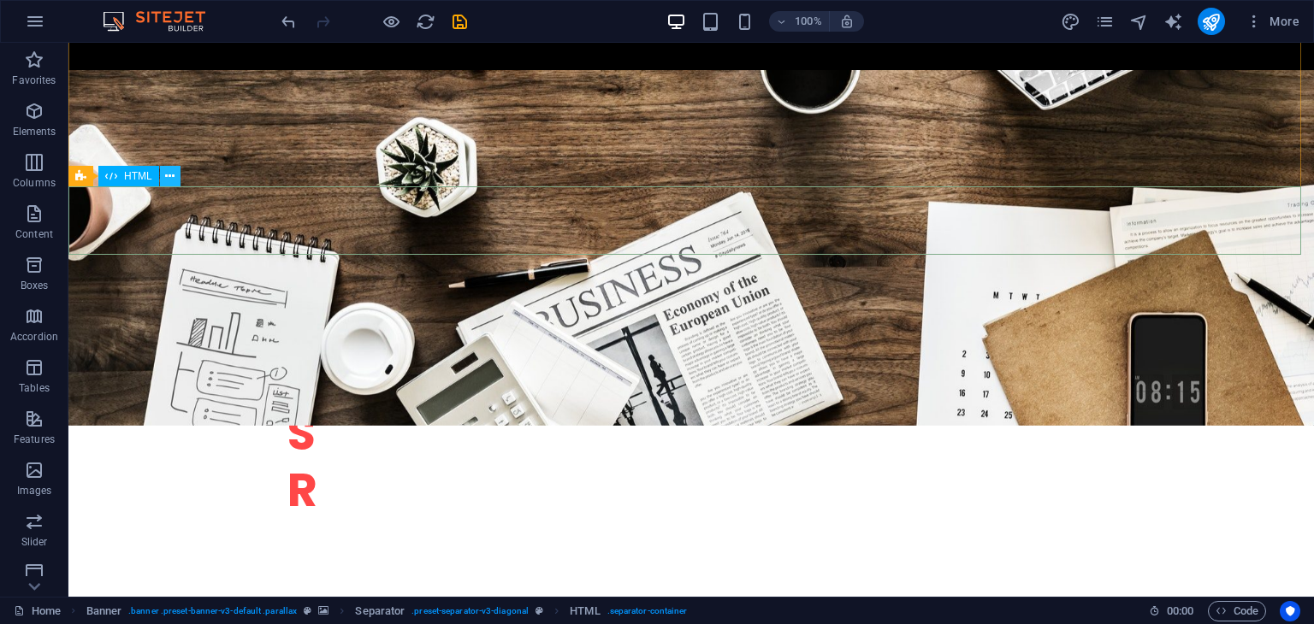
drag, startPoint x: 170, startPoint y: 175, endPoint x: 103, endPoint y: 146, distance: 73.2
click at [170, 175] on icon at bounding box center [169, 177] width 9 height 18
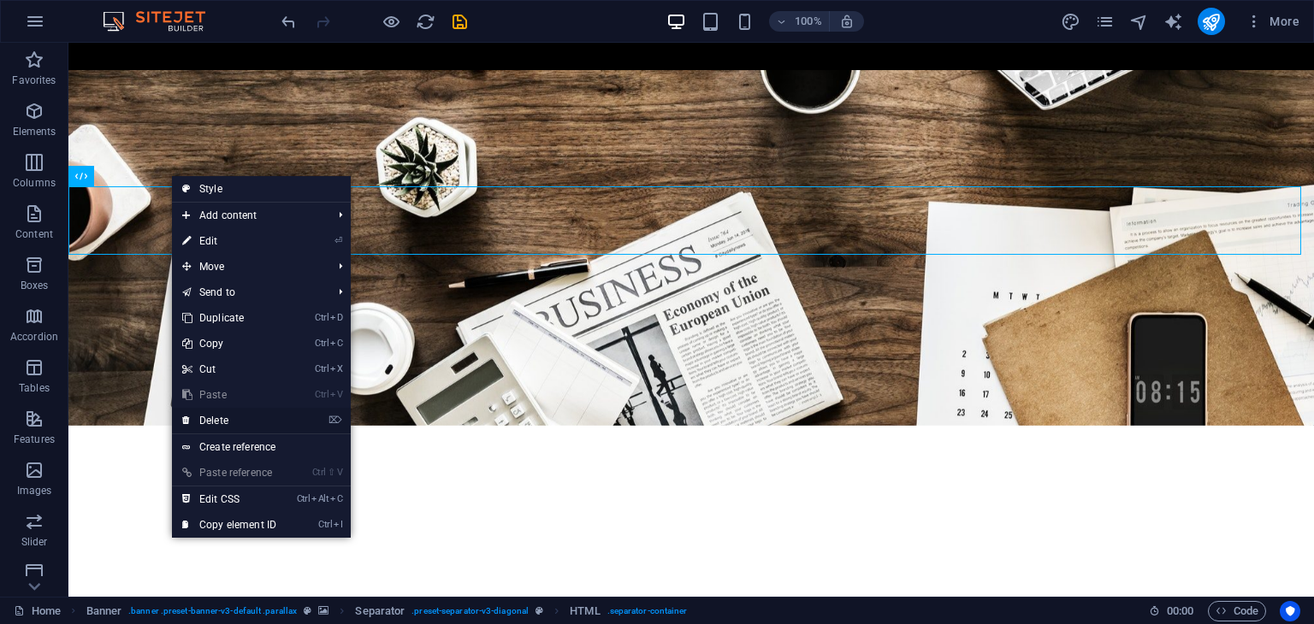
click at [209, 410] on link "⌦ Delete" at bounding box center [229, 421] width 115 height 26
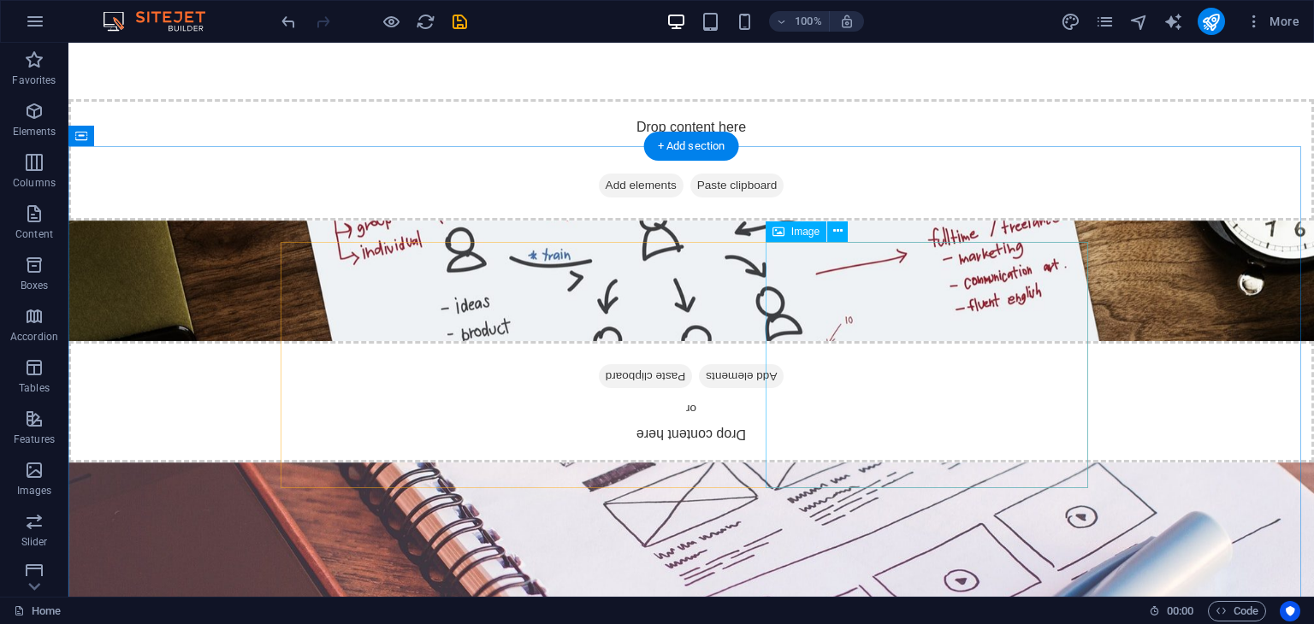
scroll to position [855, 0]
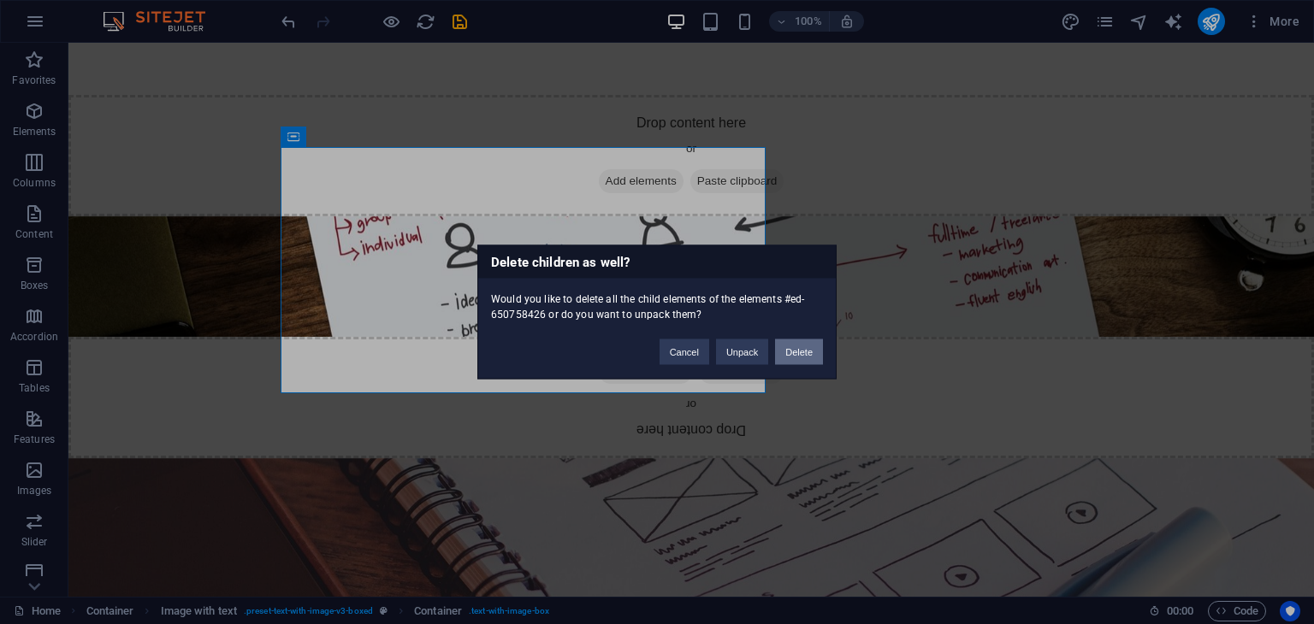
click at [777, 357] on button "Delete" at bounding box center [799, 353] width 48 height 26
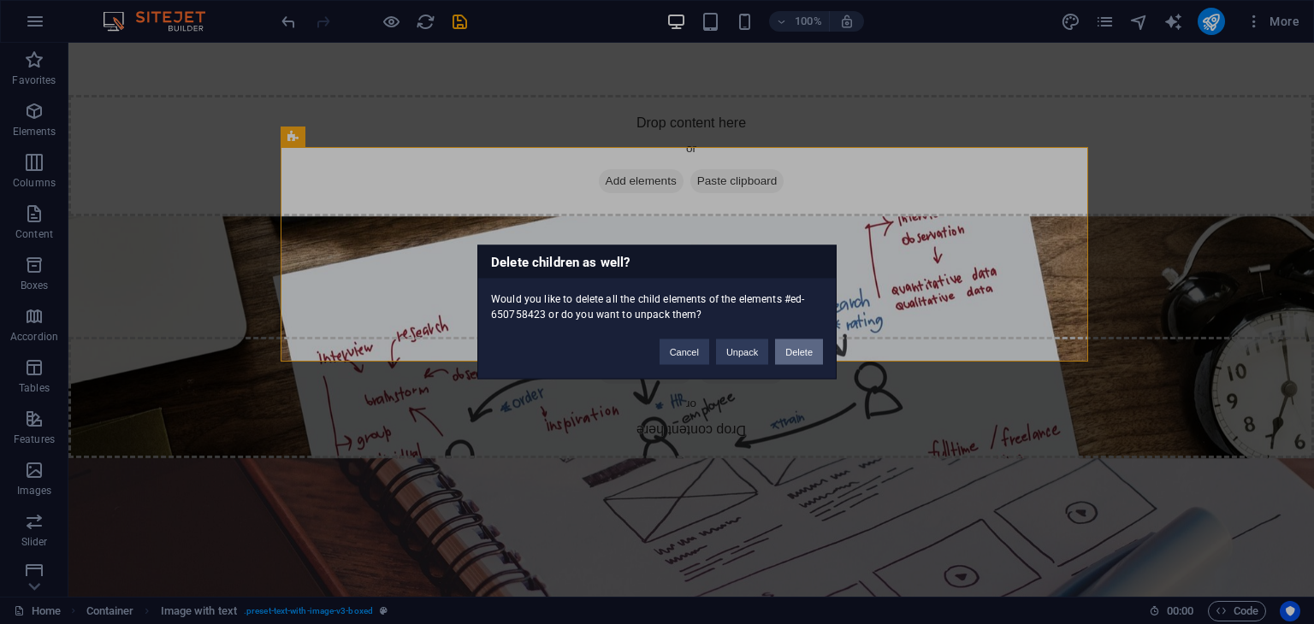
drag, startPoint x: 790, startPoint y: 353, endPoint x: 720, endPoint y: 311, distance: 81.4
click at [790, 353] on button "Delete" at bounding box center [799, 353] width 48 height 26
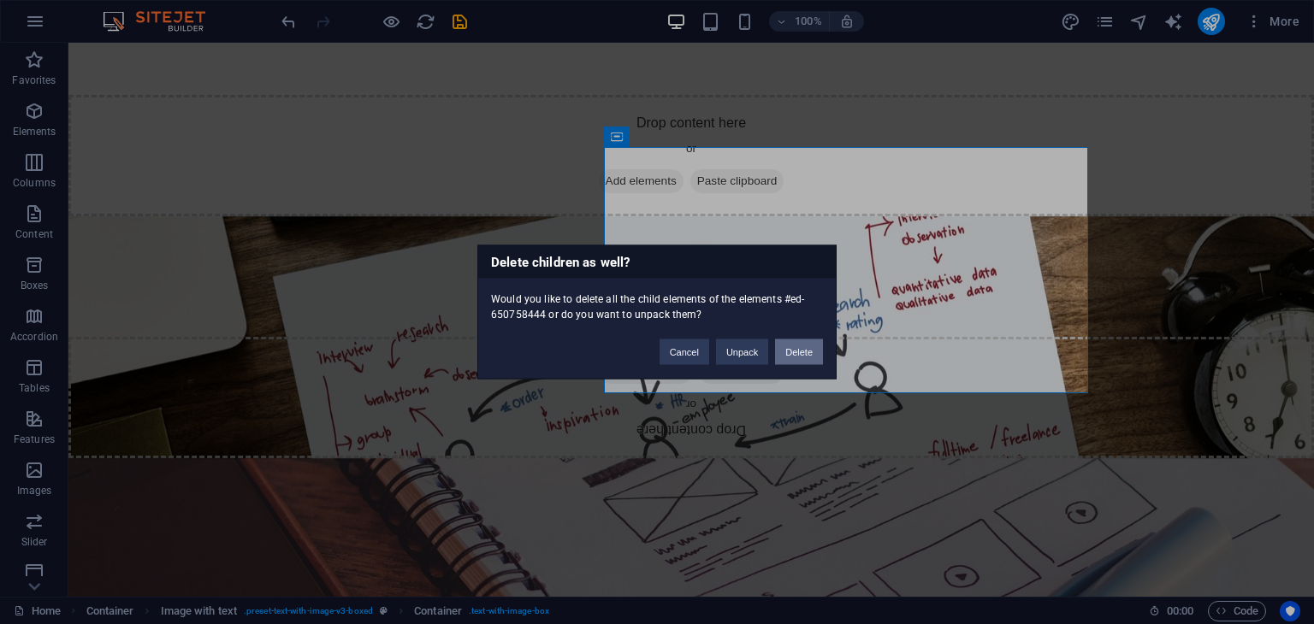
click at [797, 352] on button "Delete" at bounding box center [799, 353] width 48 height 26
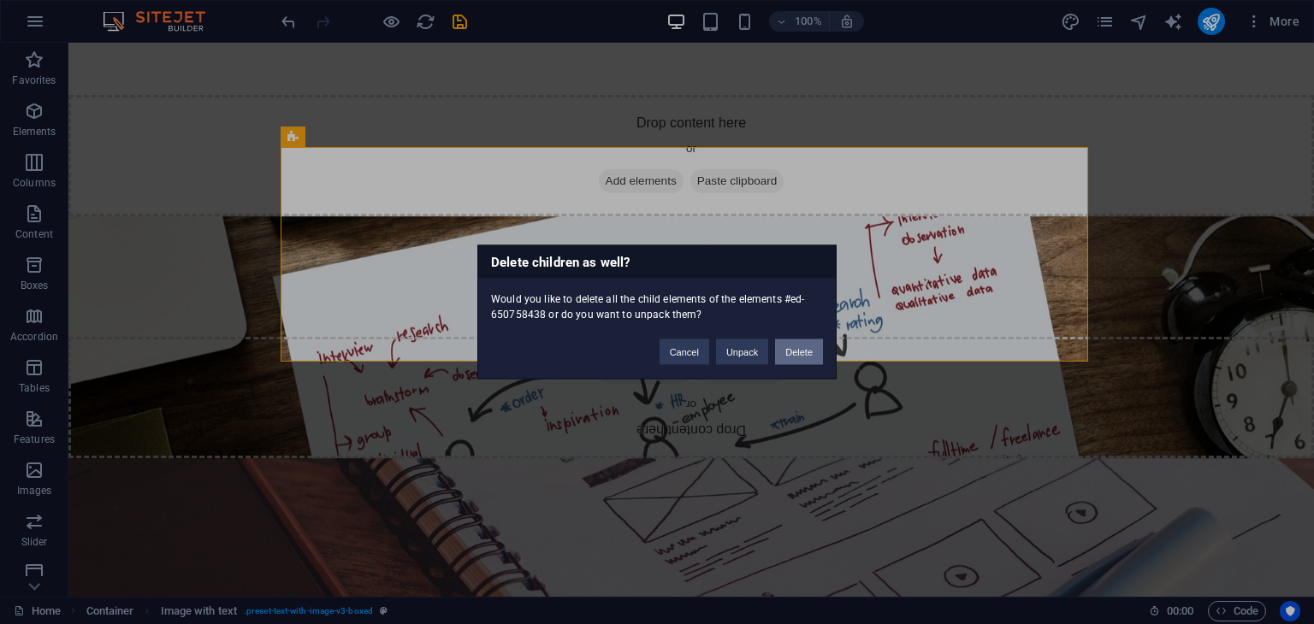
drag, startPoint x: 807, startPoint y: 356, endPoint x: 712, endPoint y: 374, distance: 96.6
click at [807, 356] on button "Delete" at bounding box center [799, 353] width 48 height 26
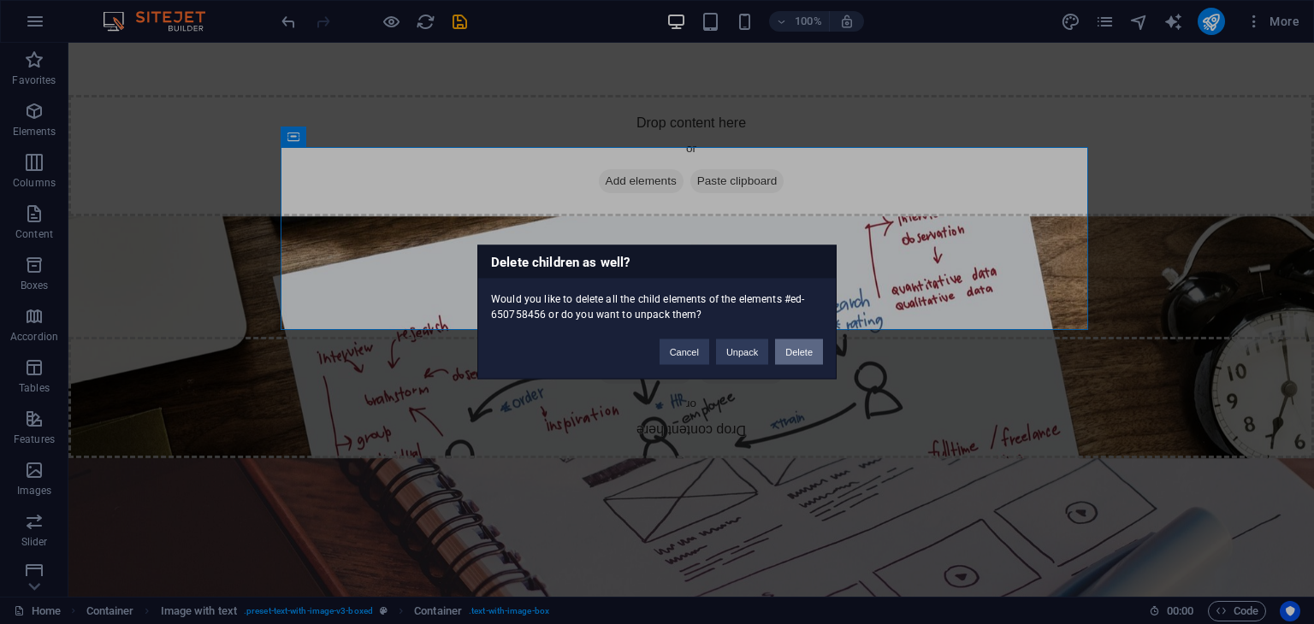
click at [793, 350] on button "Delete" at bounding box center [799, 353] width 48 height 26
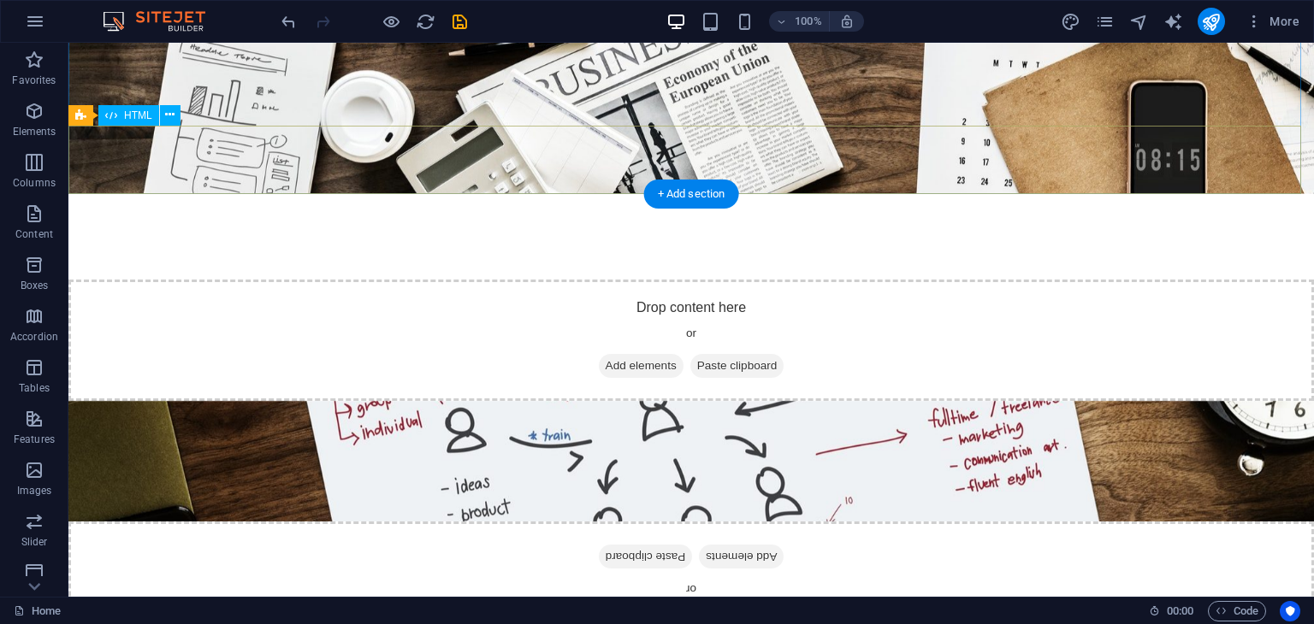
scroll to position [770, 0]
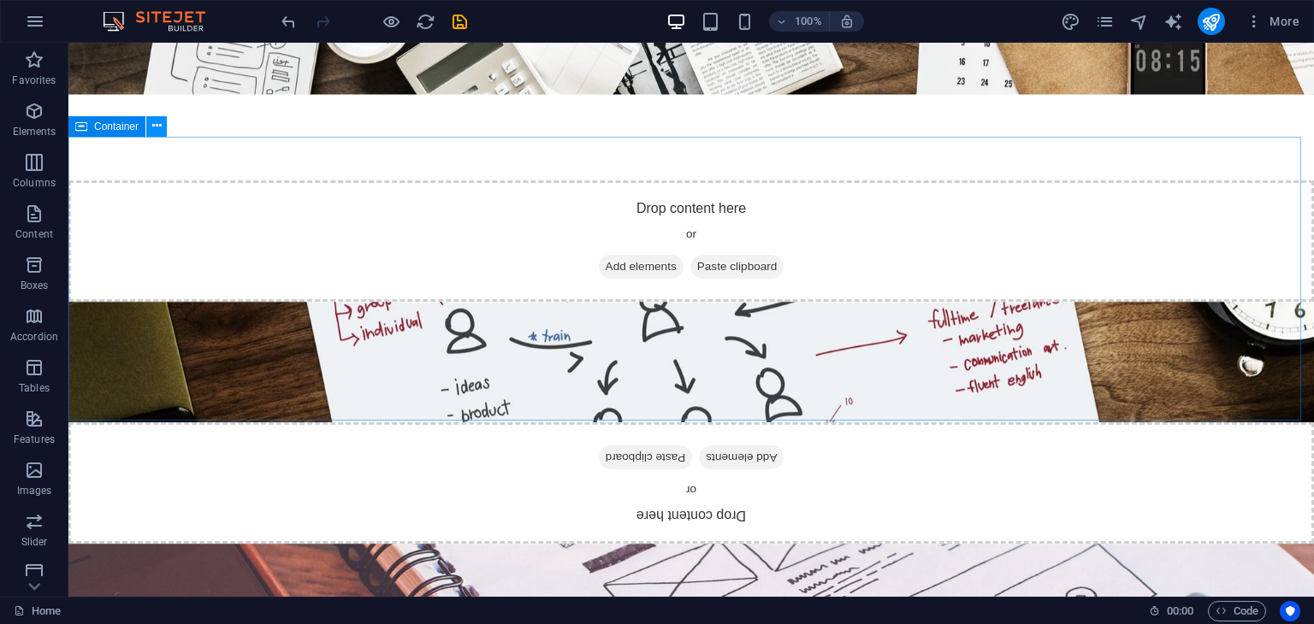
click at [157, 132] on icon at bounding box center [156, 126] width 9 height 18
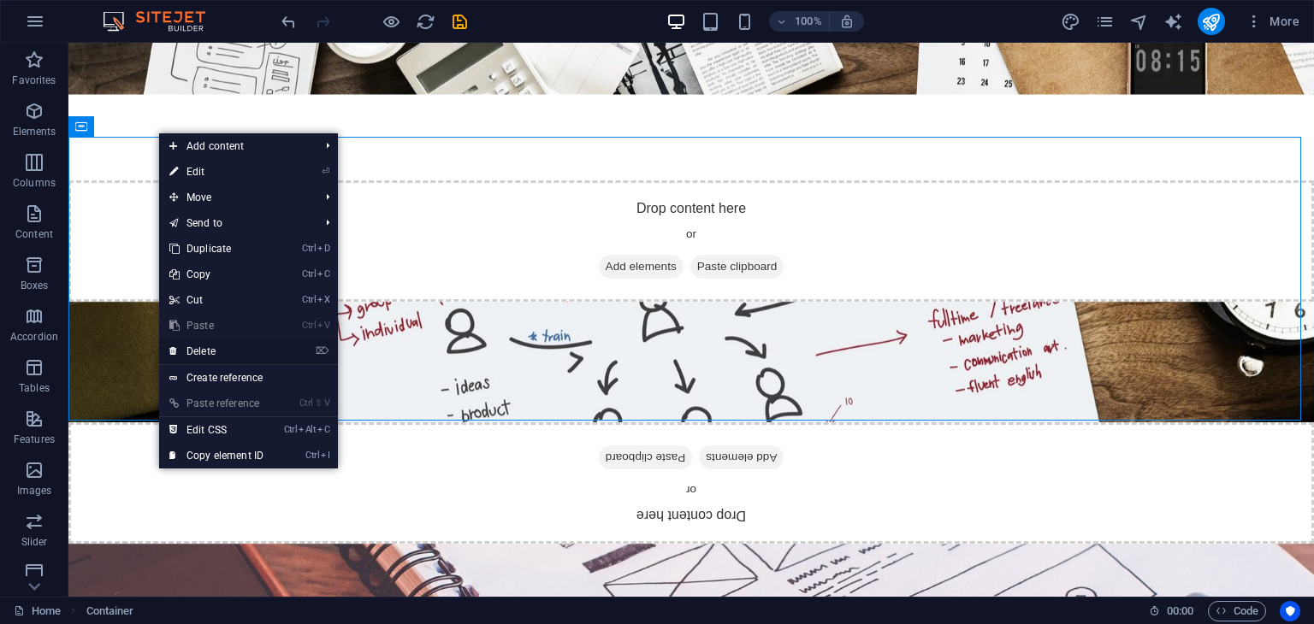
click at [226, 354] on link "⌦ Delete" at bounding box center [216, 352] width 115 height 26
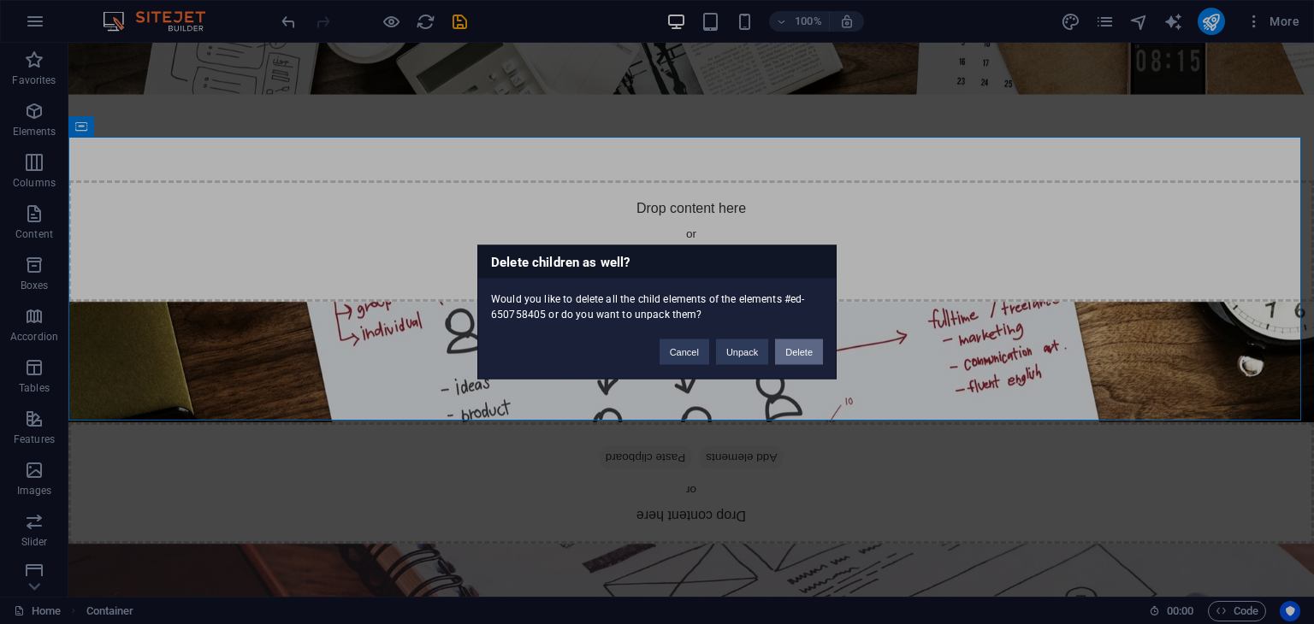
drag, startPoint x: 802, startPoint y: 353, endPoint x: 489, endPoint y: 225, distance: 338.3
click at [802, 353] on button "Delete" at bounding box center [799, 353] width 48 height 26
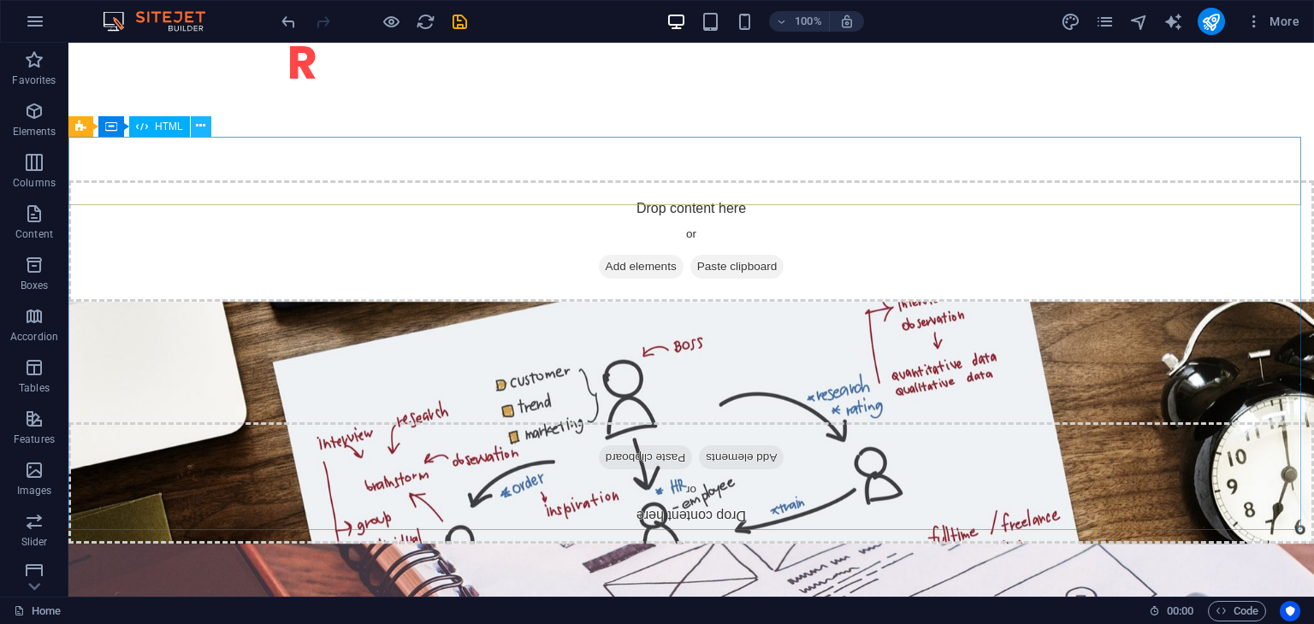
drag, startPoint x: 196, startPoint y: 127, endPoint x: 127, endPoint y: 104, distance: 72.2
click at [196, 127] on icon at bounding box center [200, 126] width 9 height 18
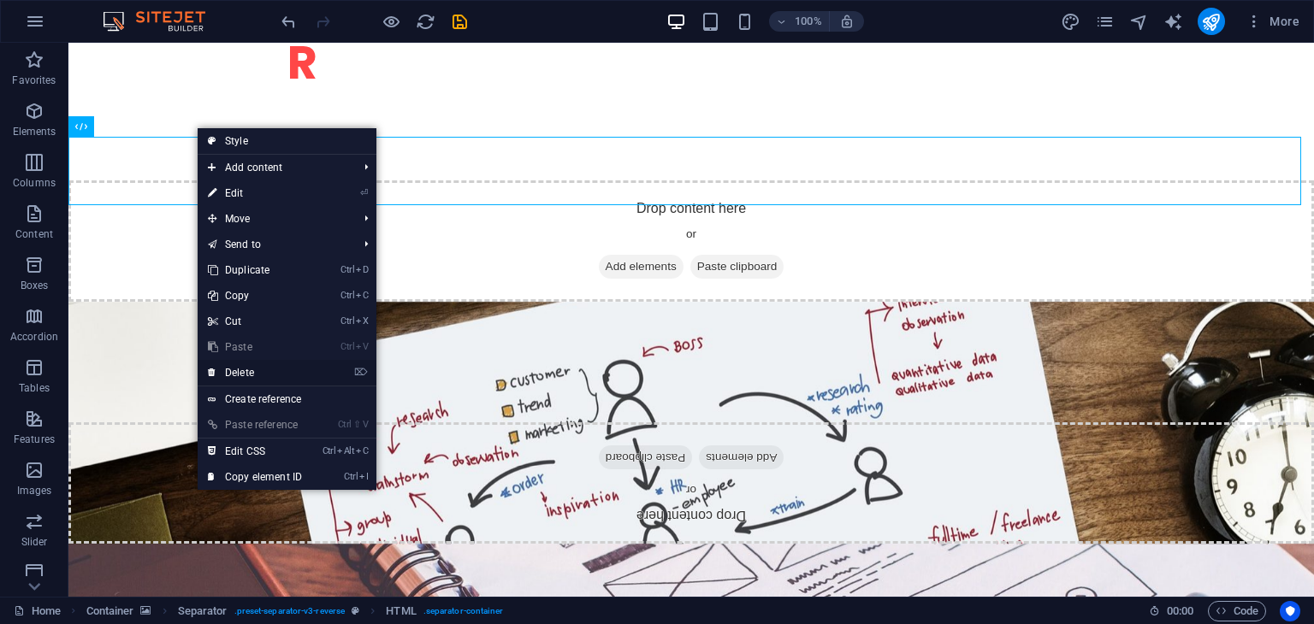
drag, startPoint x: 277, startPoint y: 374, endPoint x: 204, endPoint y: 306, distance: 99.9
click at [277, 374] on link "⌦ Delete" at bounding box center [255, 373] width 115 height 26
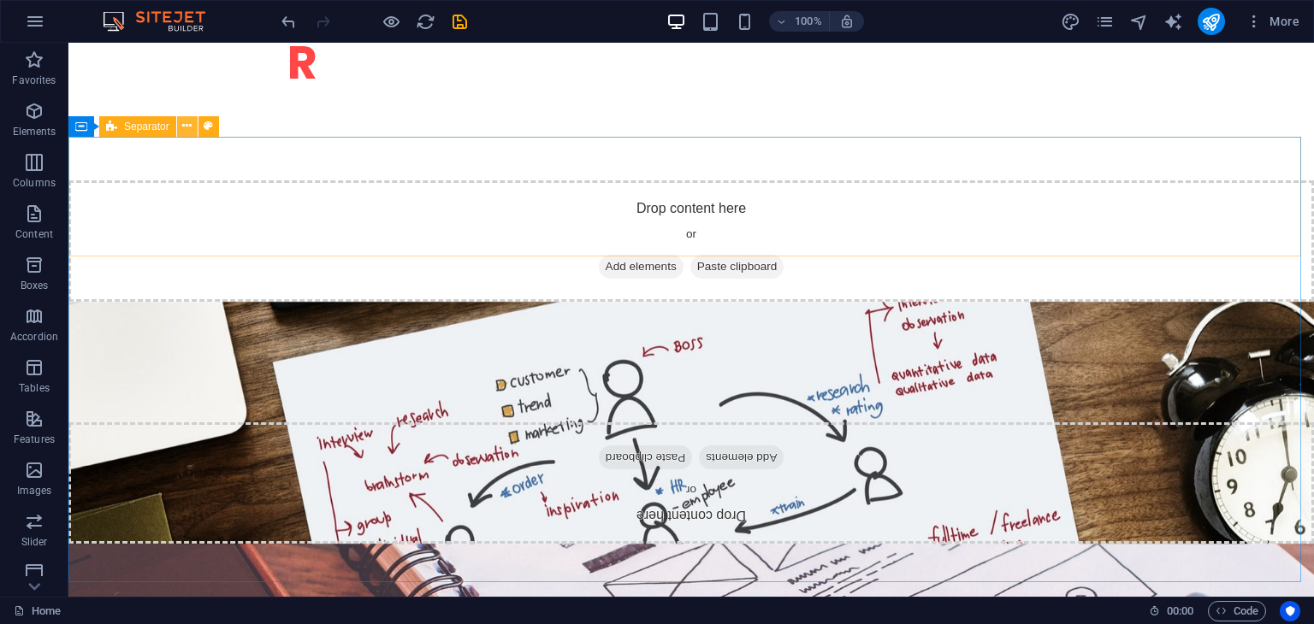
click at [192, 131] on icon at bounding box center [186, 126] width 9 height 18
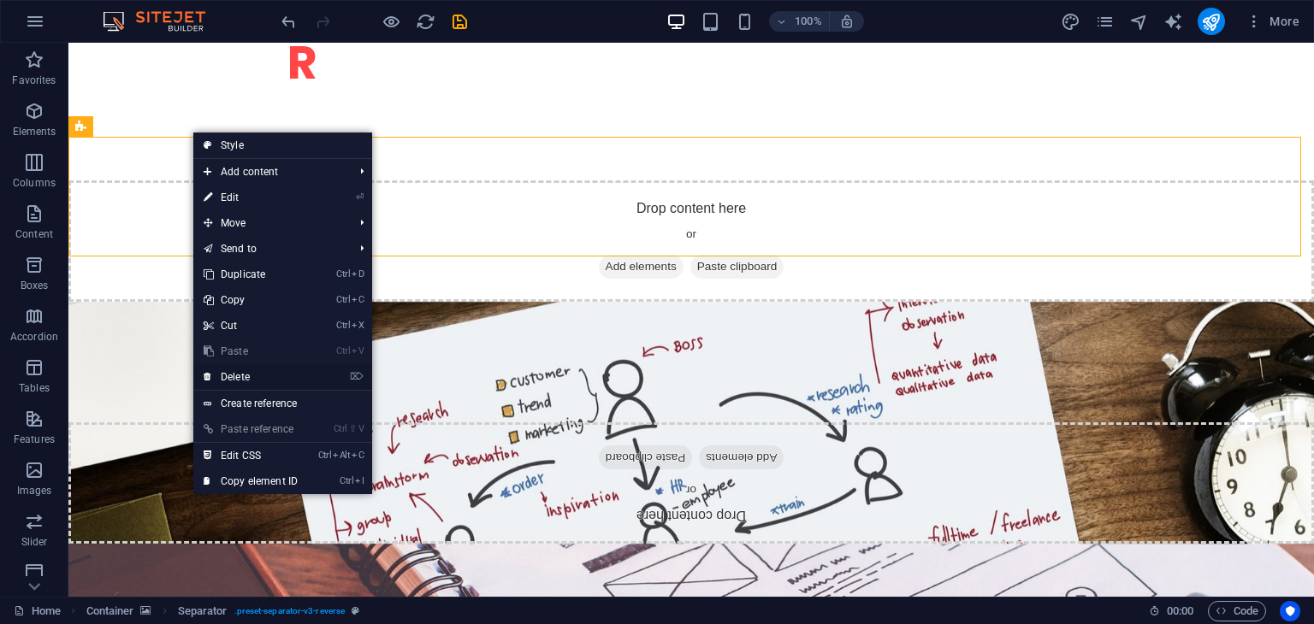
drag, startPoint x: 276, startPoint y: 382, endPoint x: 188, endPoint y: 306, distance: 115.9
click at [276, 382] on link "⌦ Delete" at bounding box center [250, 377] width 115 height 26
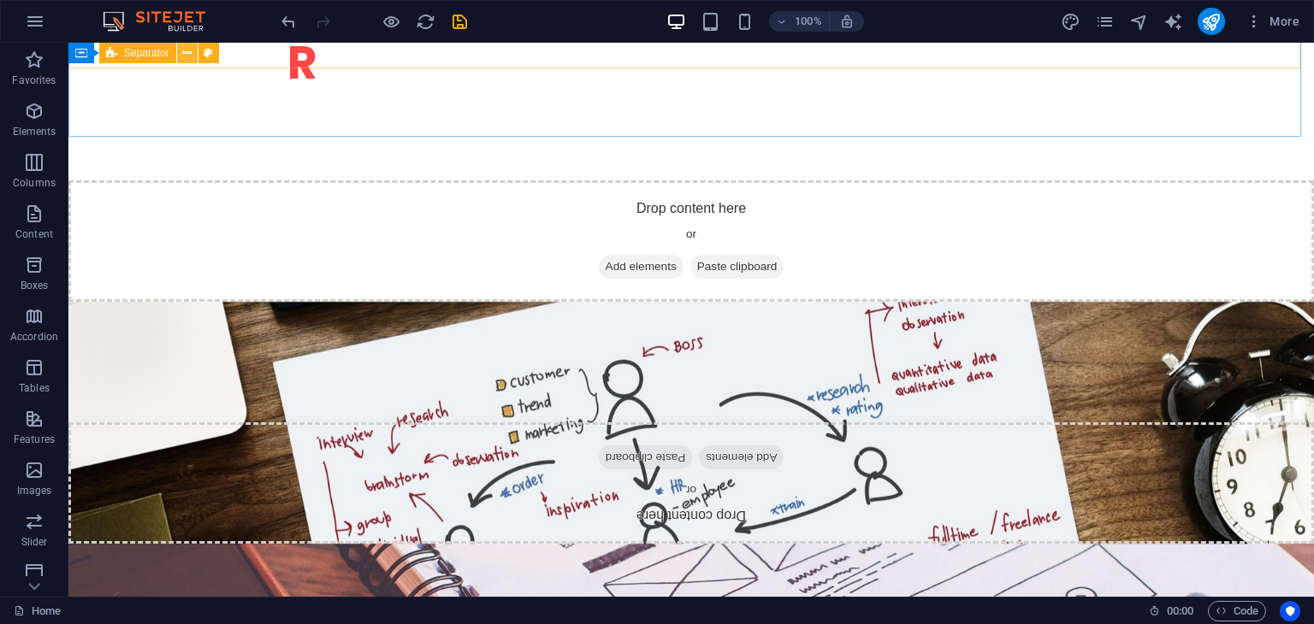
click at [190, 59] on icon at bounding box center [186, 53] width 9 height 18
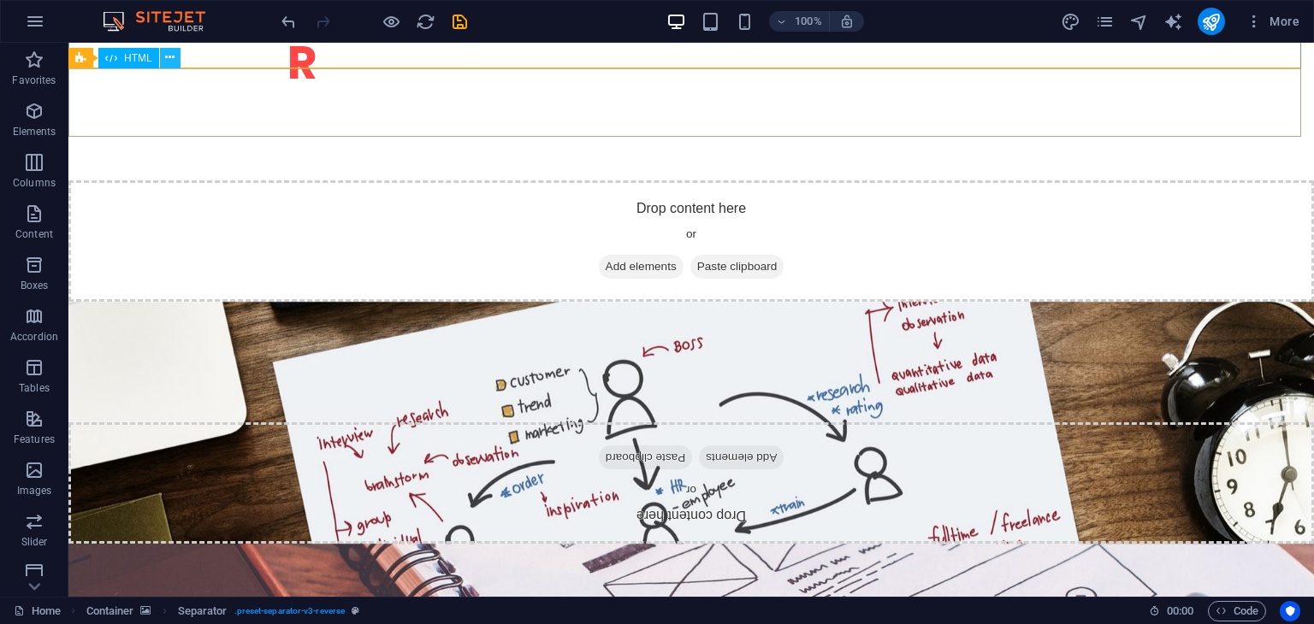
click at [175, 61] on icon at bounding box center [169, 58] width 9 height 18
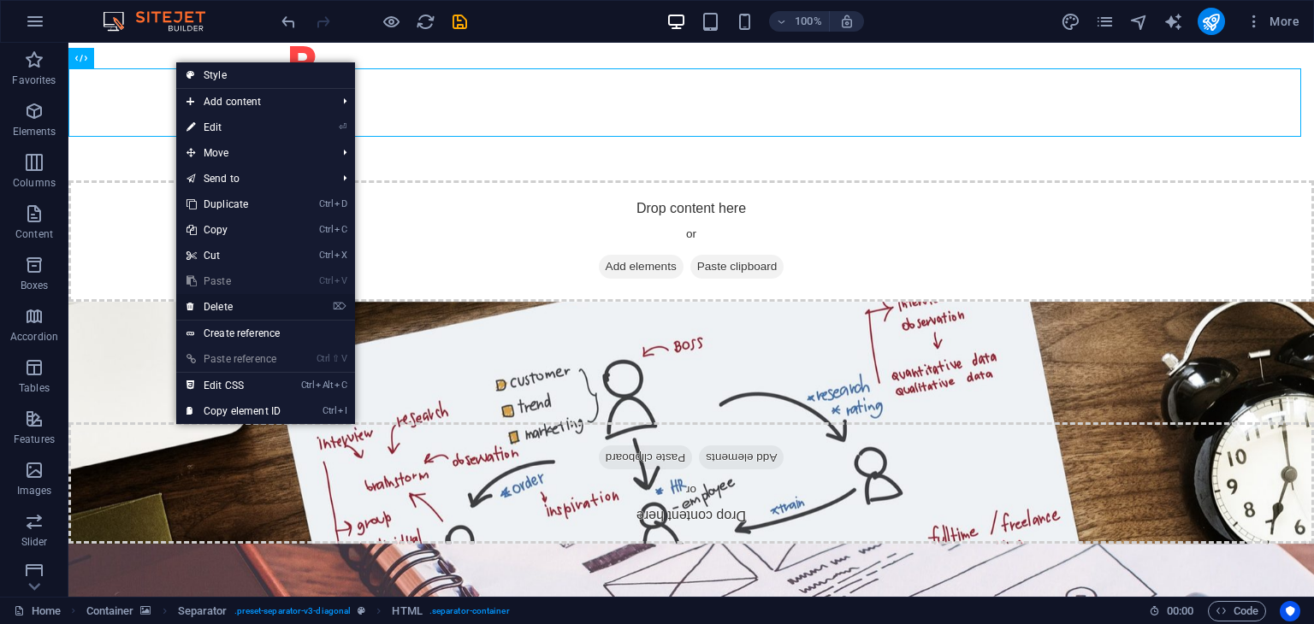
click at [223, 304] on link "⌦ Delete" at bounding box center [233, 307] width 115 height 26
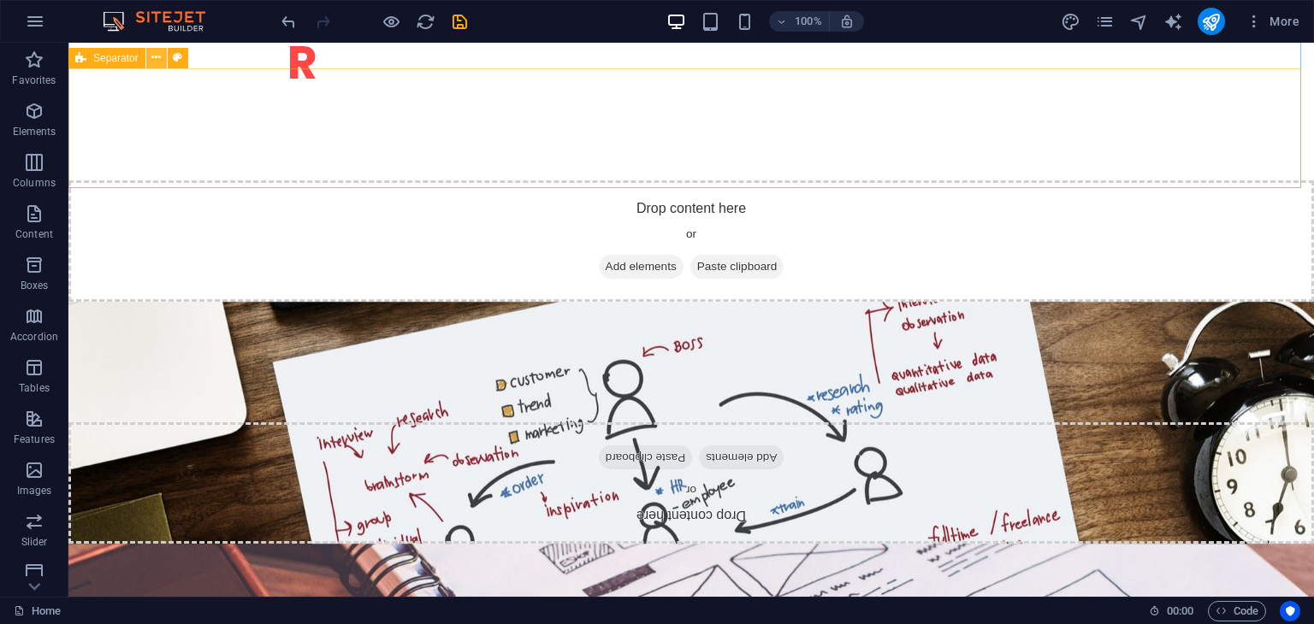
drag, startPoint x: 163, startPoint y: 62, endPoint x: 90, endPoint y: 29, distance: 80.4
click at [163, 62] on button at bounding box center [156, 58] width 21 height 21
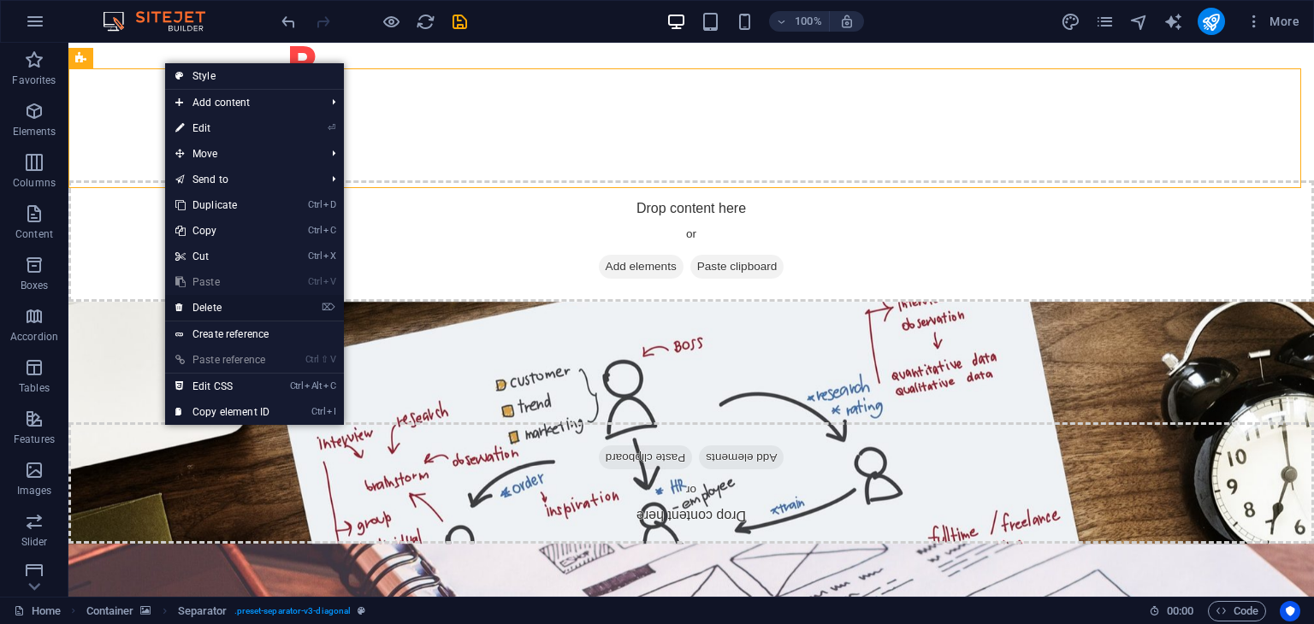
click at [222, 308] on link "⌦ Delete" at bounding box center [222, 308] width 115 height 26
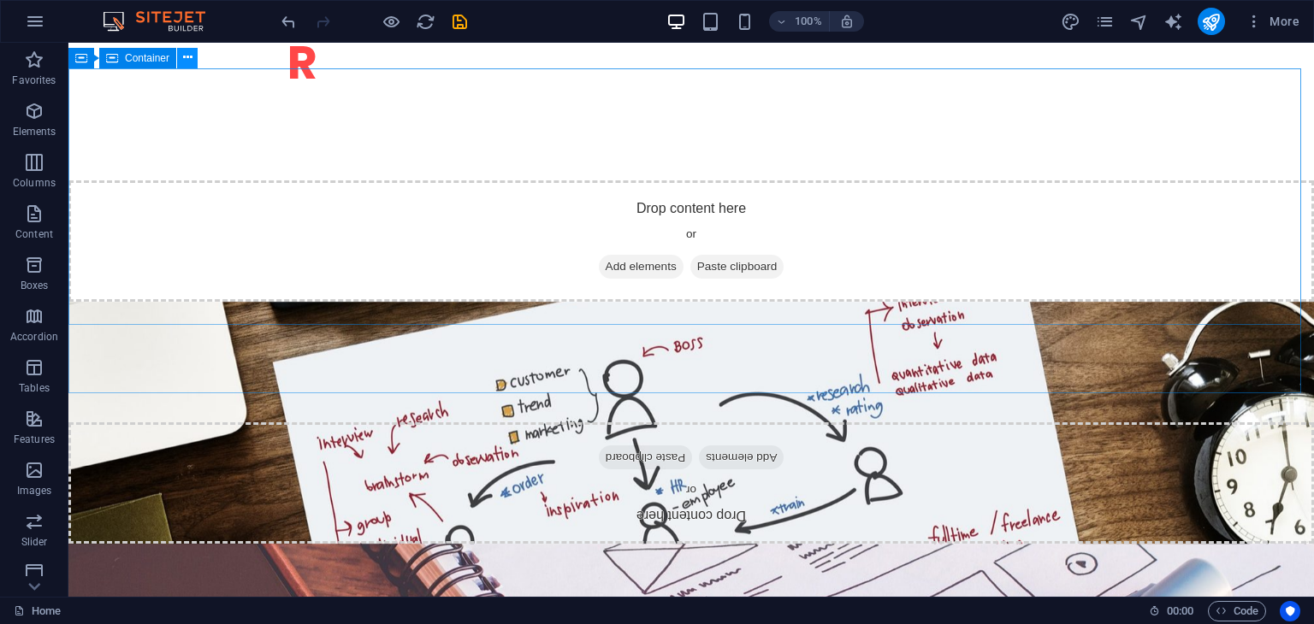
click at [185, 62] on icon at bounding box center [187, 58] width 9 height 18
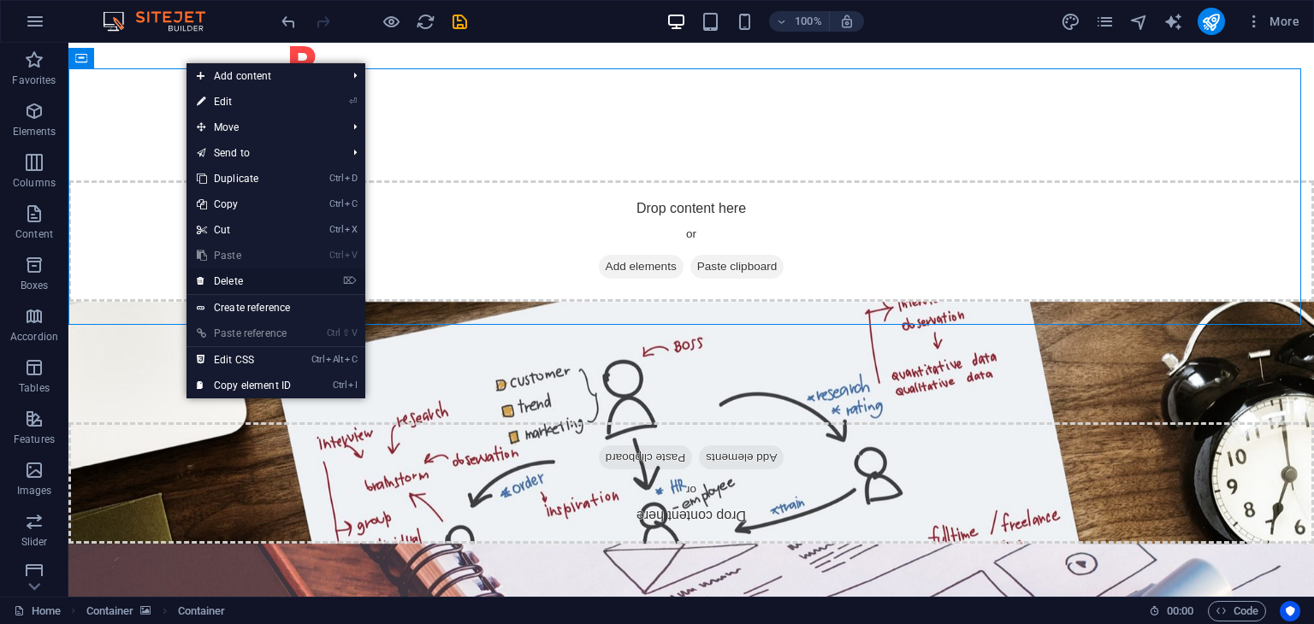
click at [255, 288] on link "⌦ Delete" at bounding box center [243, 282] width 115 height 26
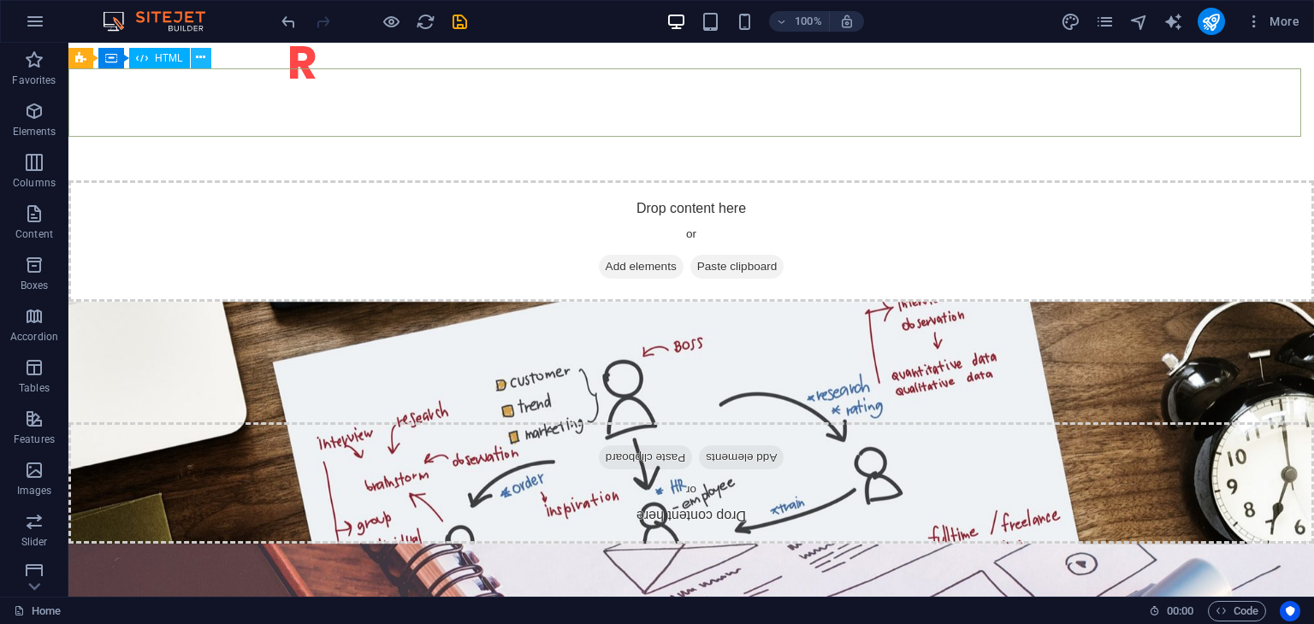
click at [205, 57] on icon at bounding box center [200, 58] width 9 height 18
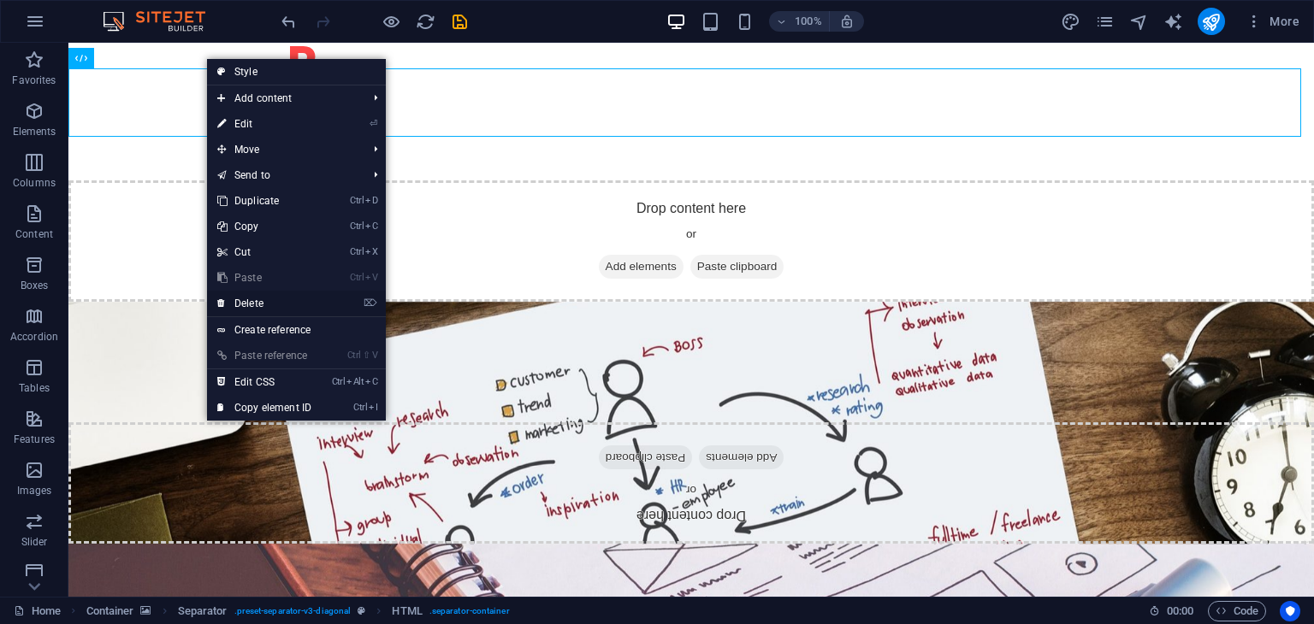
drag, startPoint x: 253, startPoint y: 298, endPoint x: 181, endPoint y: 248, distance: 87.3
click at [253, 298] on link "⌦ Delete" at bounding box center [264, 304] width 115 height 26
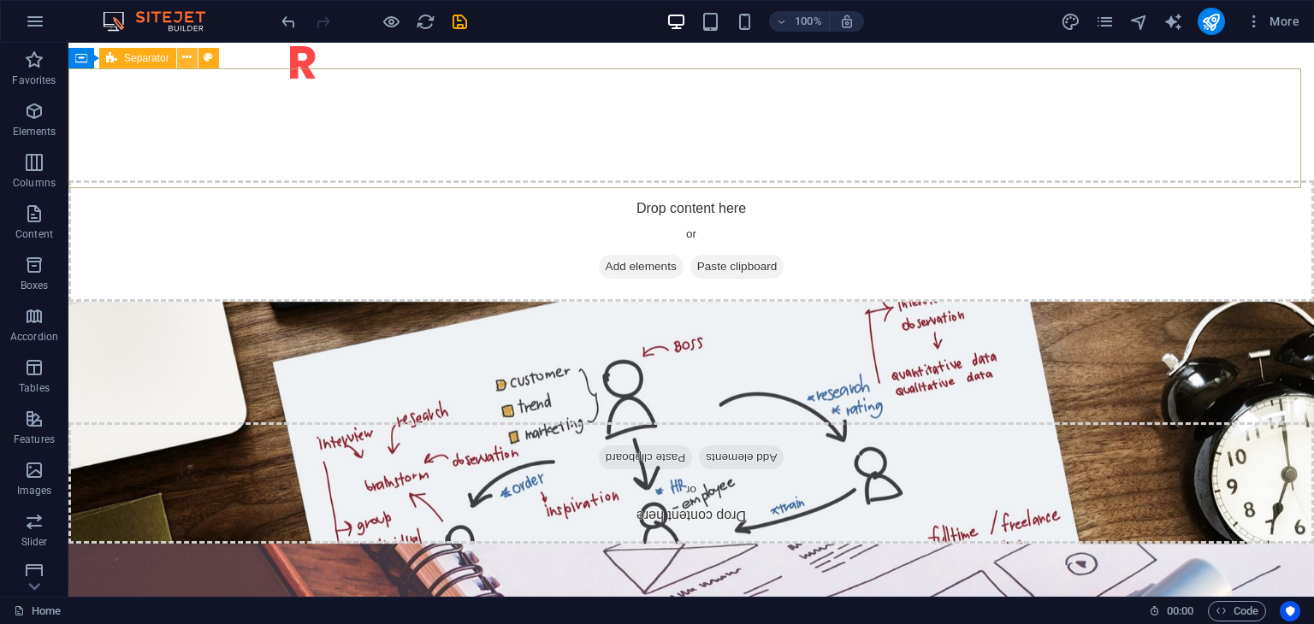
click at [192, 56] on button at bounding box center [187, 58] width 21 height 21
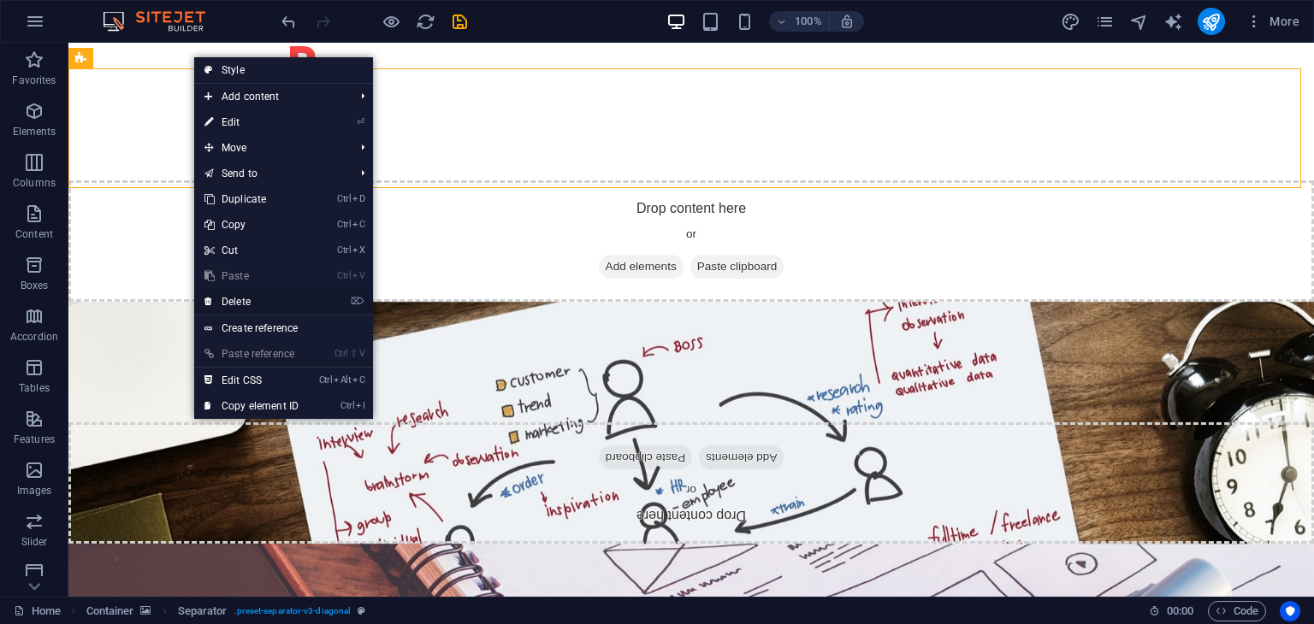
click at [246, 293] on link "⌦ Delete" at bounding box center [251, 302] width 115 height 26
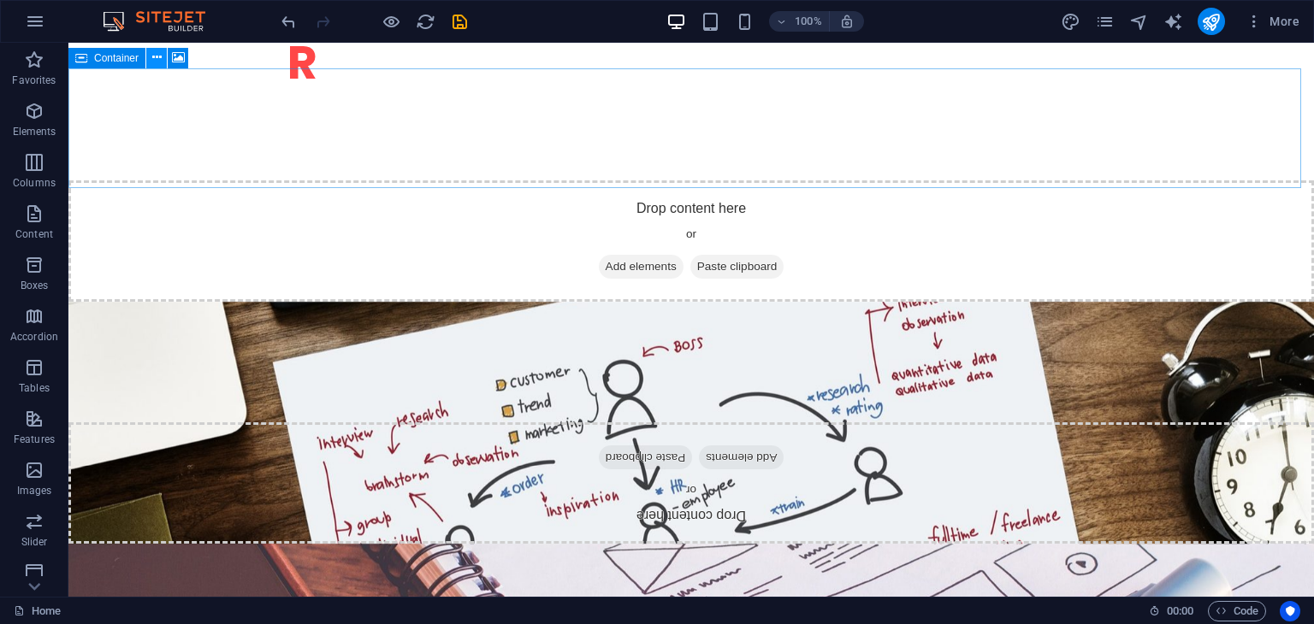
click at [161, 56] on icon at bounding box center [156, 58] width 9 height 18
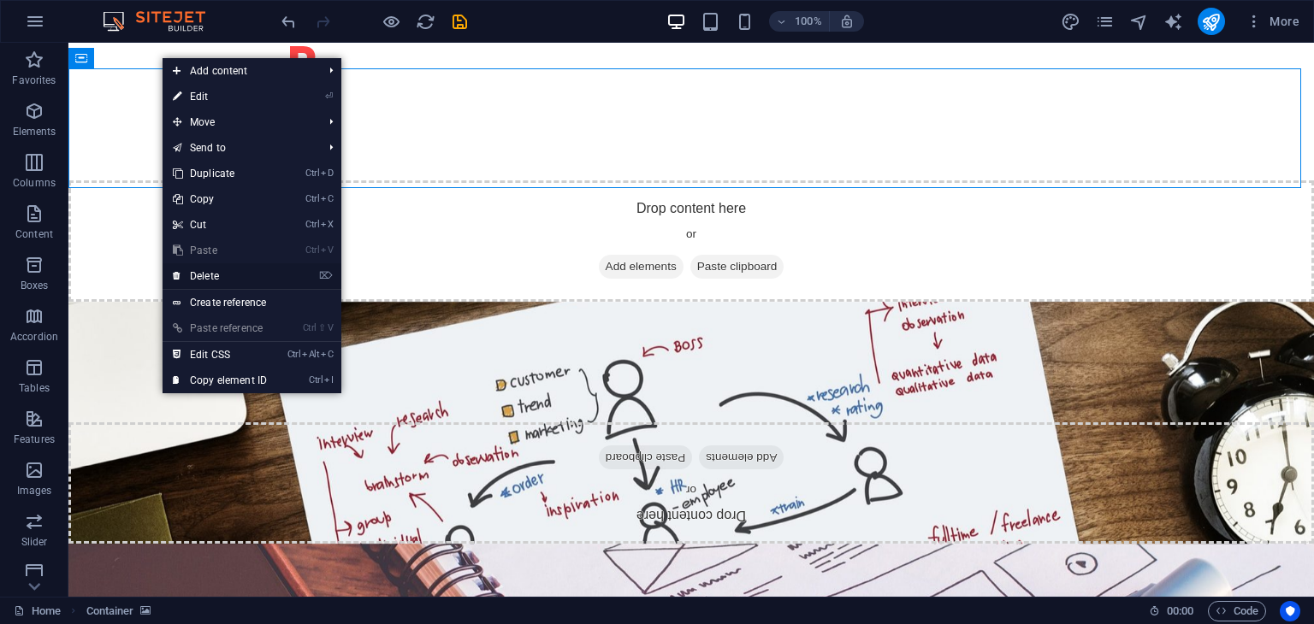
click at [228, 263] on link "⌦ Delete" at bounding box center [220, 276] width 115 height 26
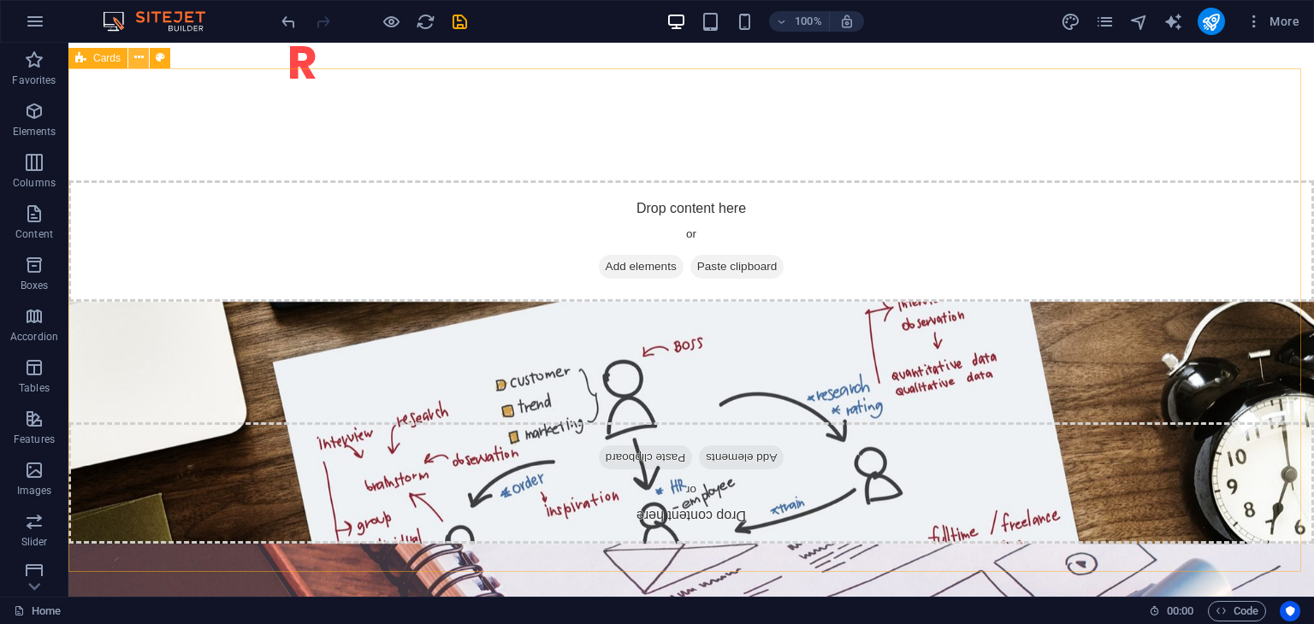
click at [142, 52] on icon at bounding box center [138, 58] width 9 height 18
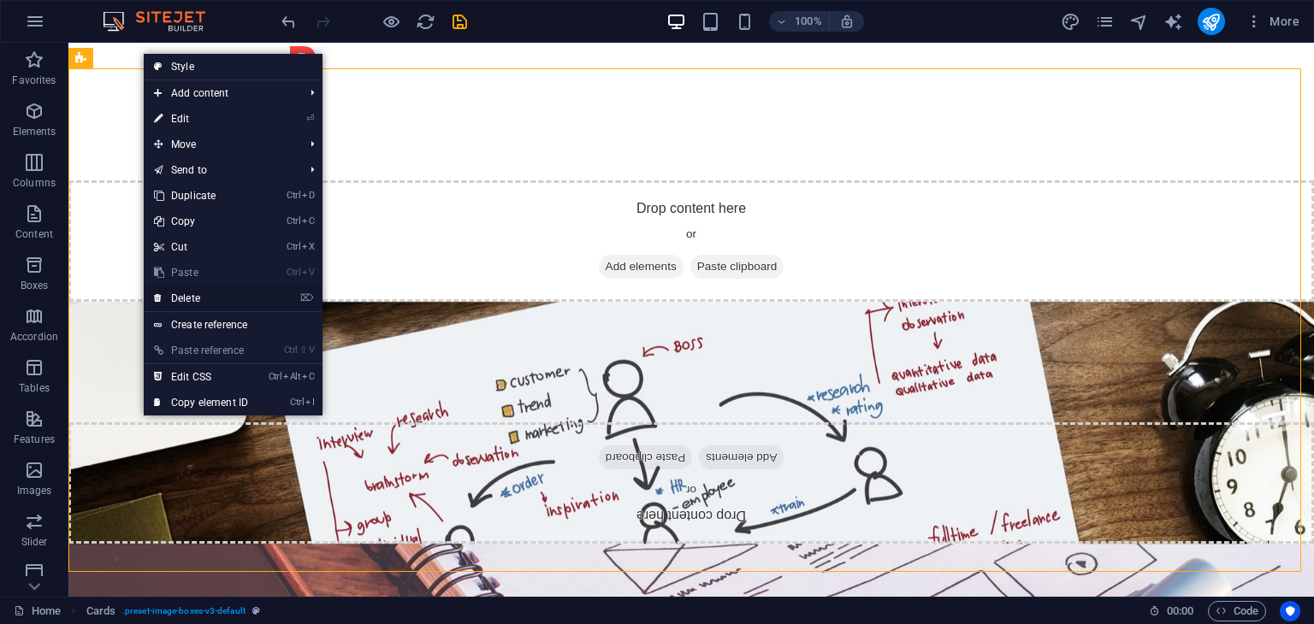
click at [219, 305] on link "⌦ Delete" at bounding box center [201, 299] width 115 height 26
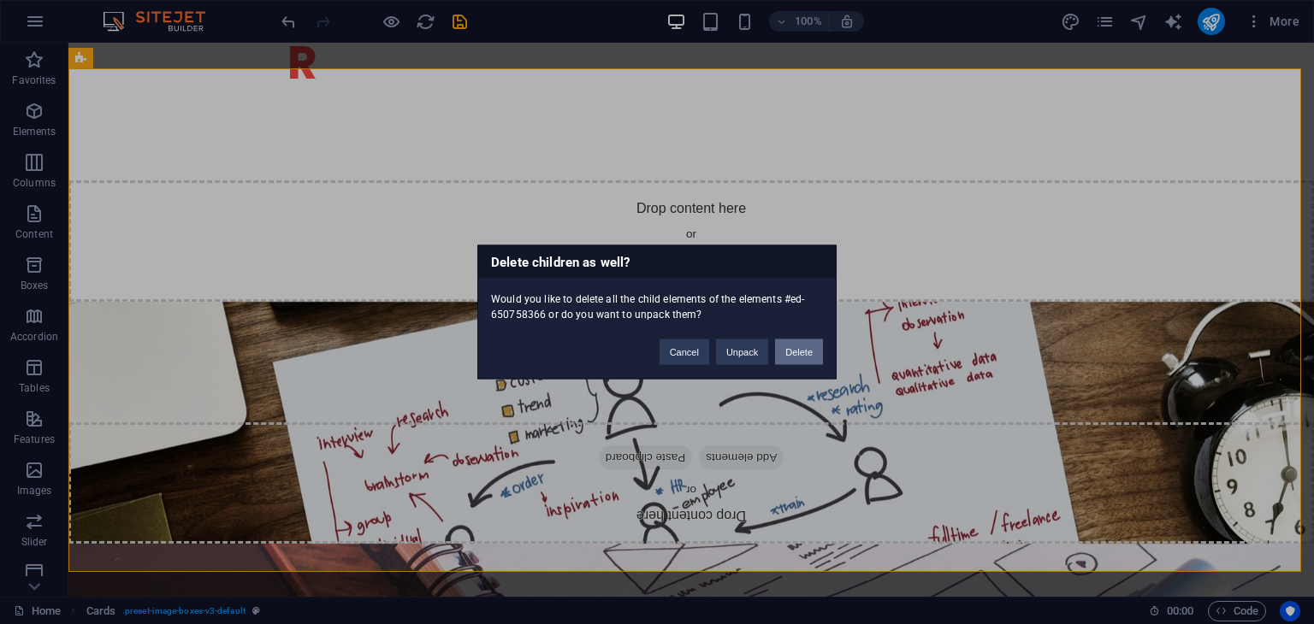
click at [804, 353] on button "Delete" at bounding box center [799, 353] width 48 height 26
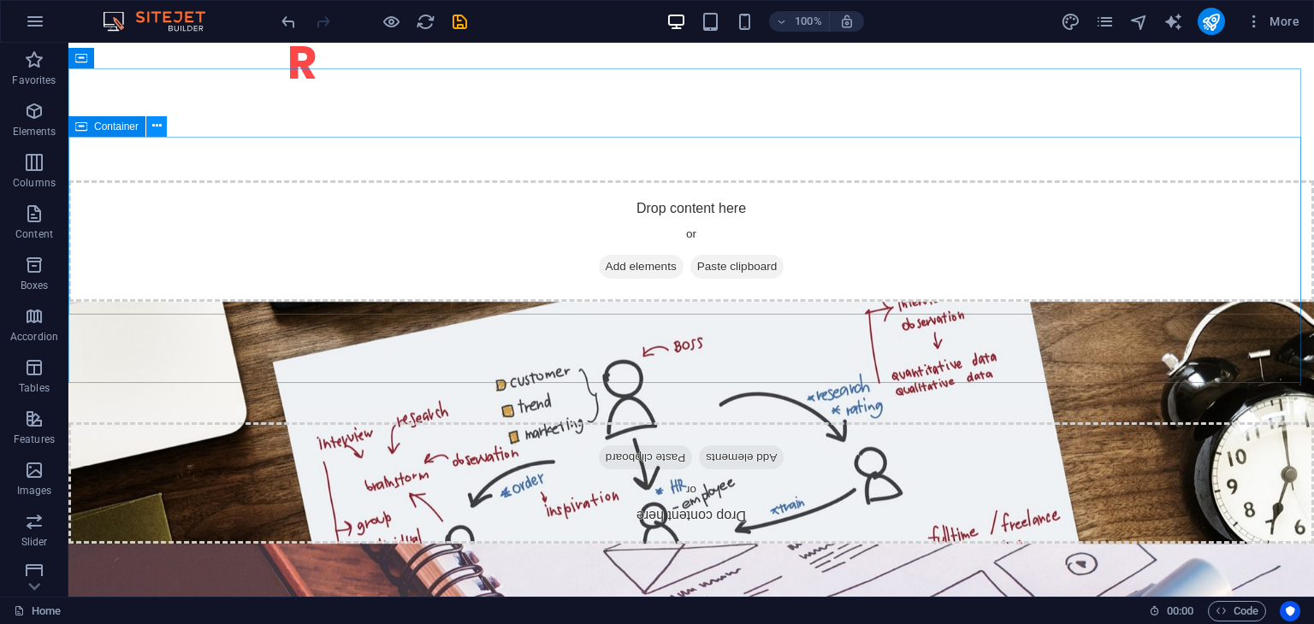
click at [157, 127] on icon at bounding box center [156, 126] width 9 height 18
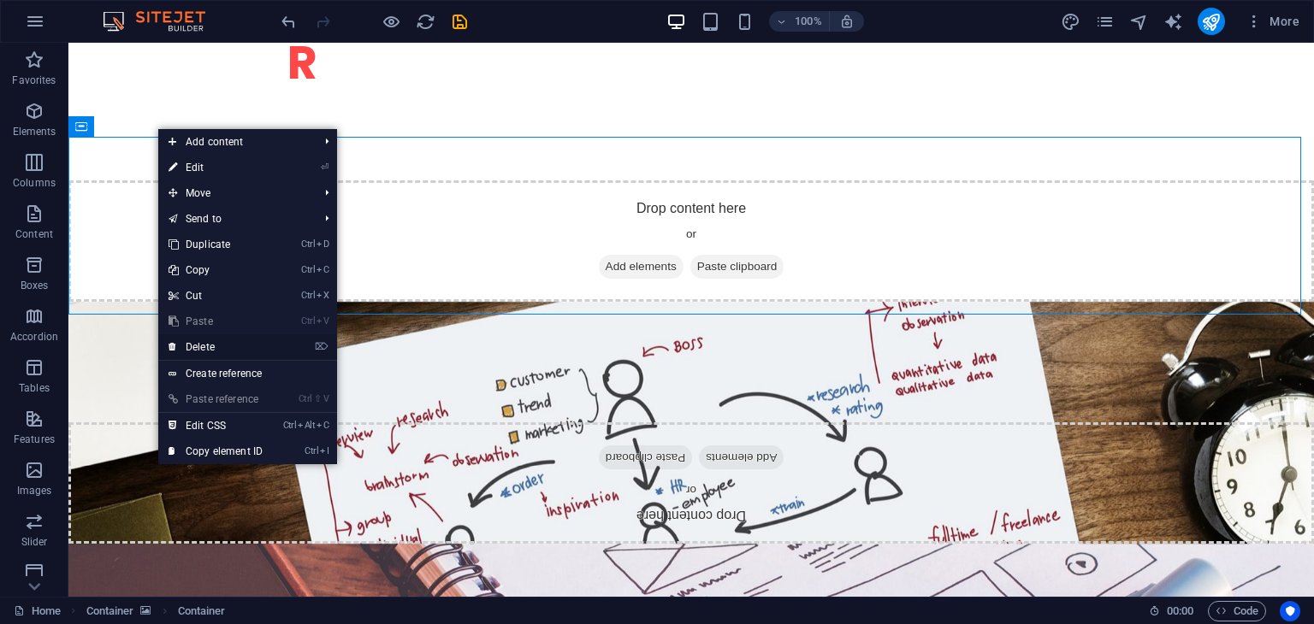
click at [216, 351] on link "⌦ Delete" at bounding box center [215, 347] width 115 height 26
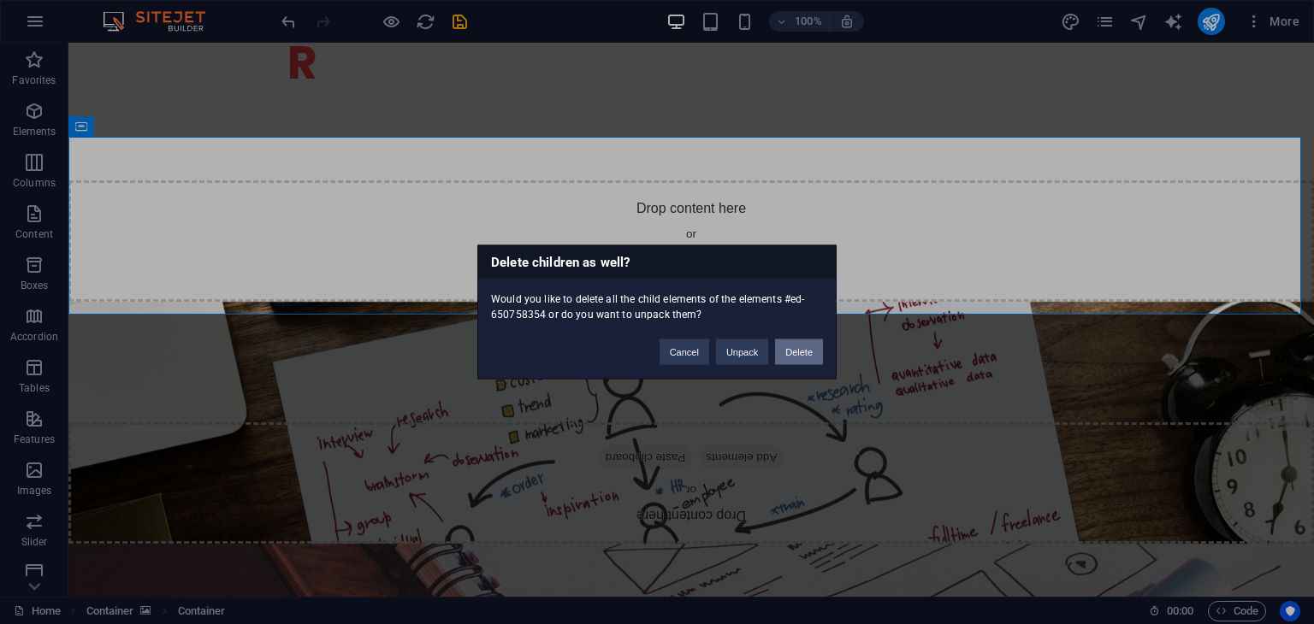
click at [797, 350] on button "Delete" at bounding box center [799, 353] width 48 height 26
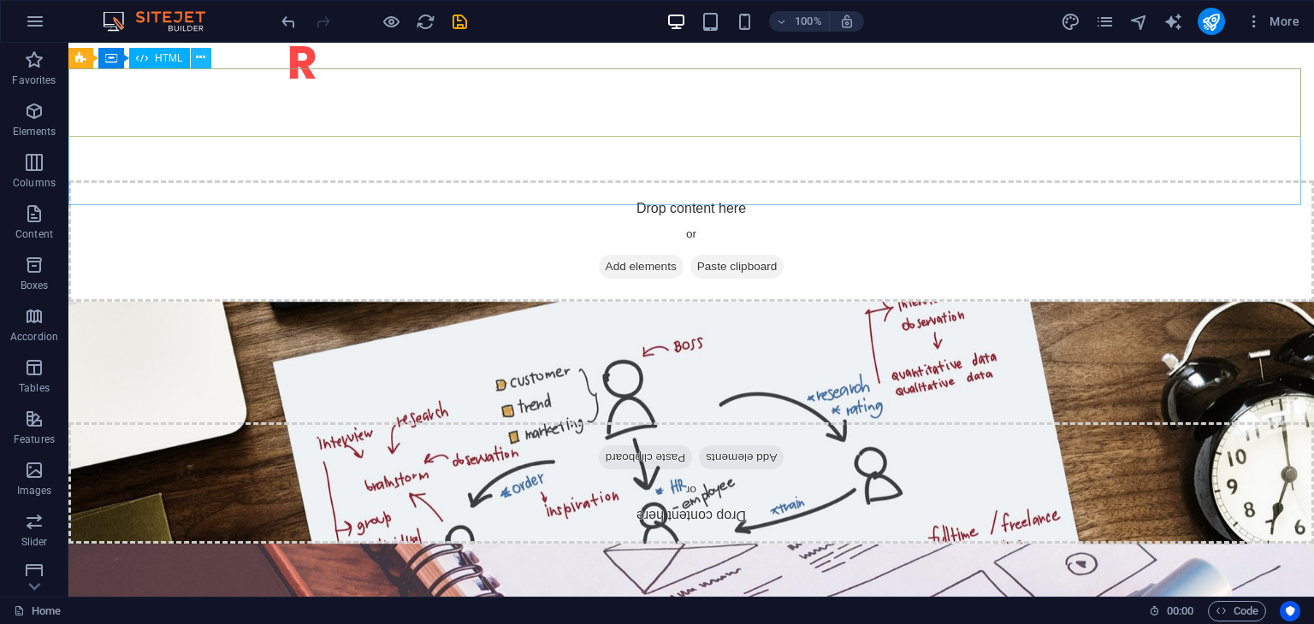
click at [198, 57] on icon at bounding box center [200, 58] width 9 height 18
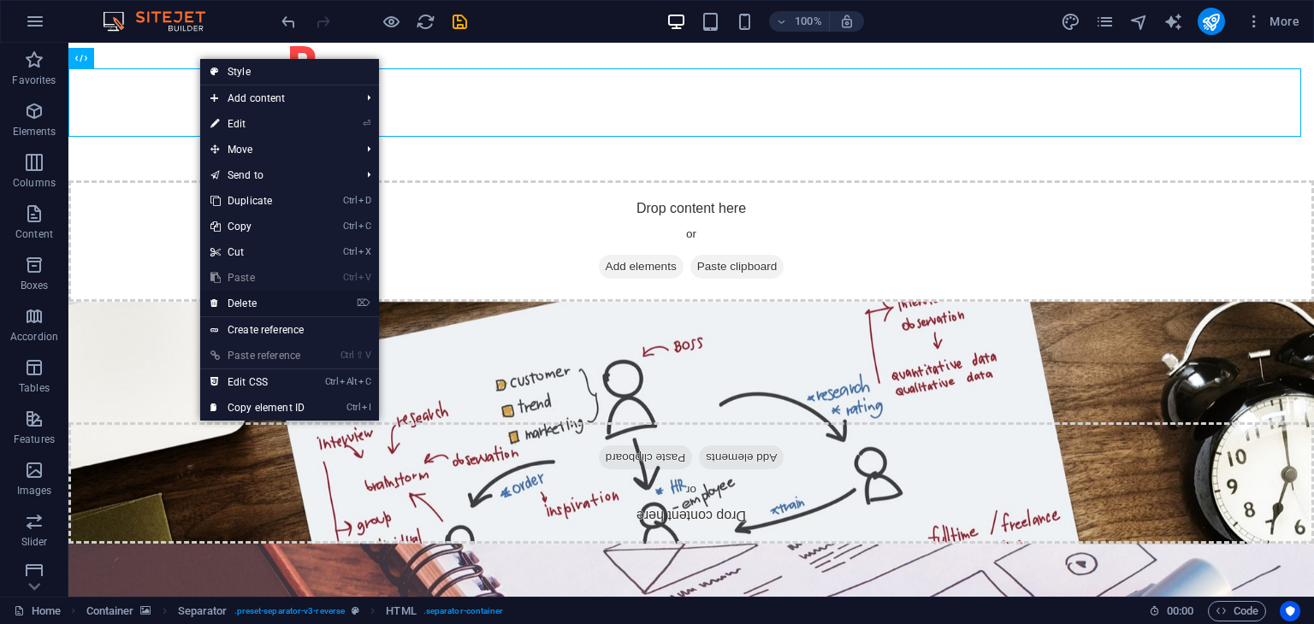
click at [247, 311] on link "⌦ Delete" at bounding box center [257, 304] width 115 height 26
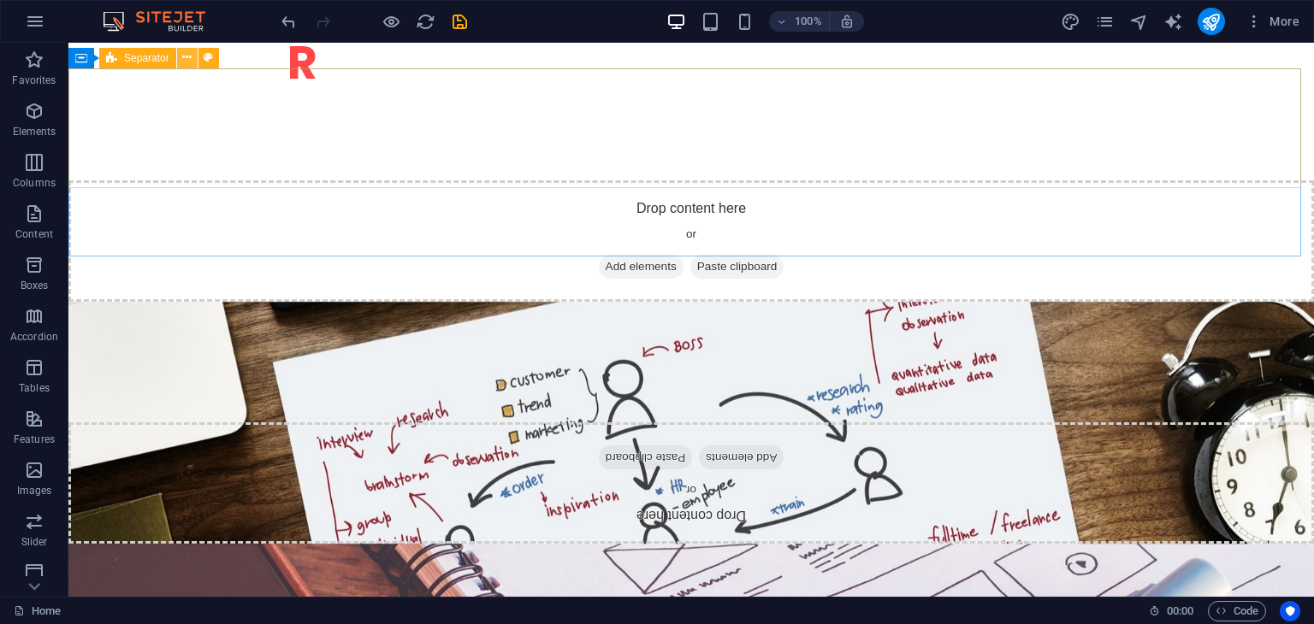
click at [188, 56] on icon at bounding box center [186, 58] width 9 height 18
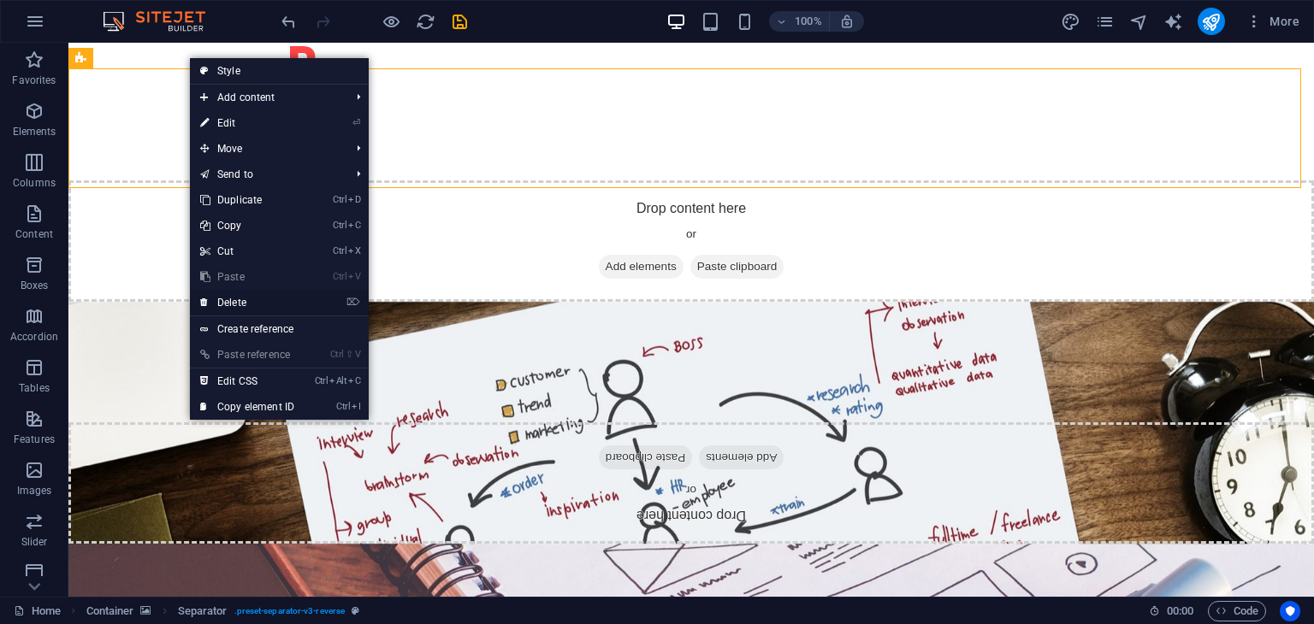
click at [248, 296] on link "⌦ Delete" at bounding box center [247, 303] width 115 height 26
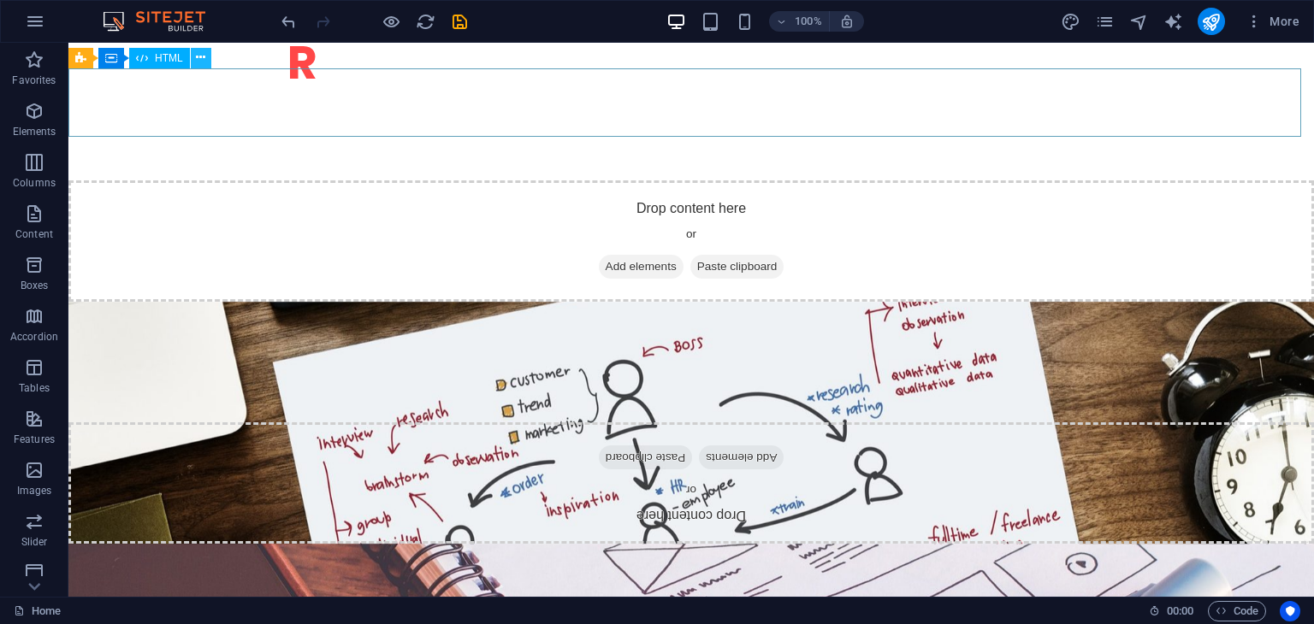
click at [196, 50] on icon at bounding box center [200, 58] width 9 height 18
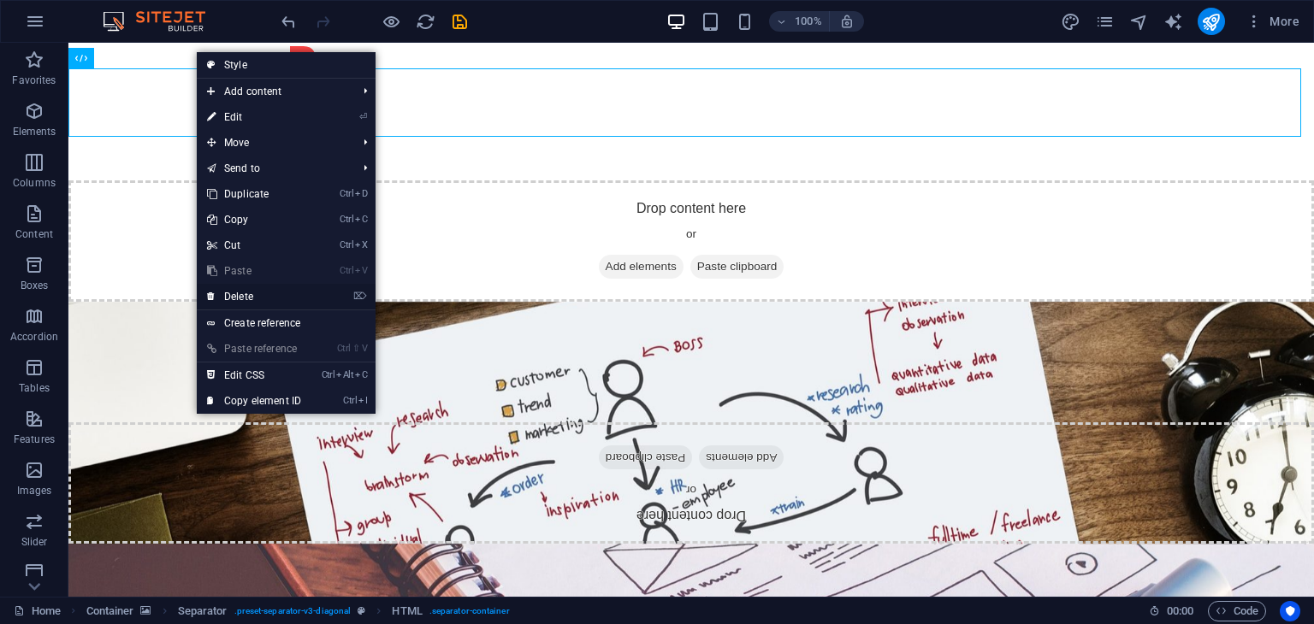
drag, startPoint x: 246, startPoint y: 288, endPoint x: 178, endPoint y: 240, distance: 84.0
click at [246, 288] on link "⌦ Delete" at bounding box center [254, 297] width 115 height 26
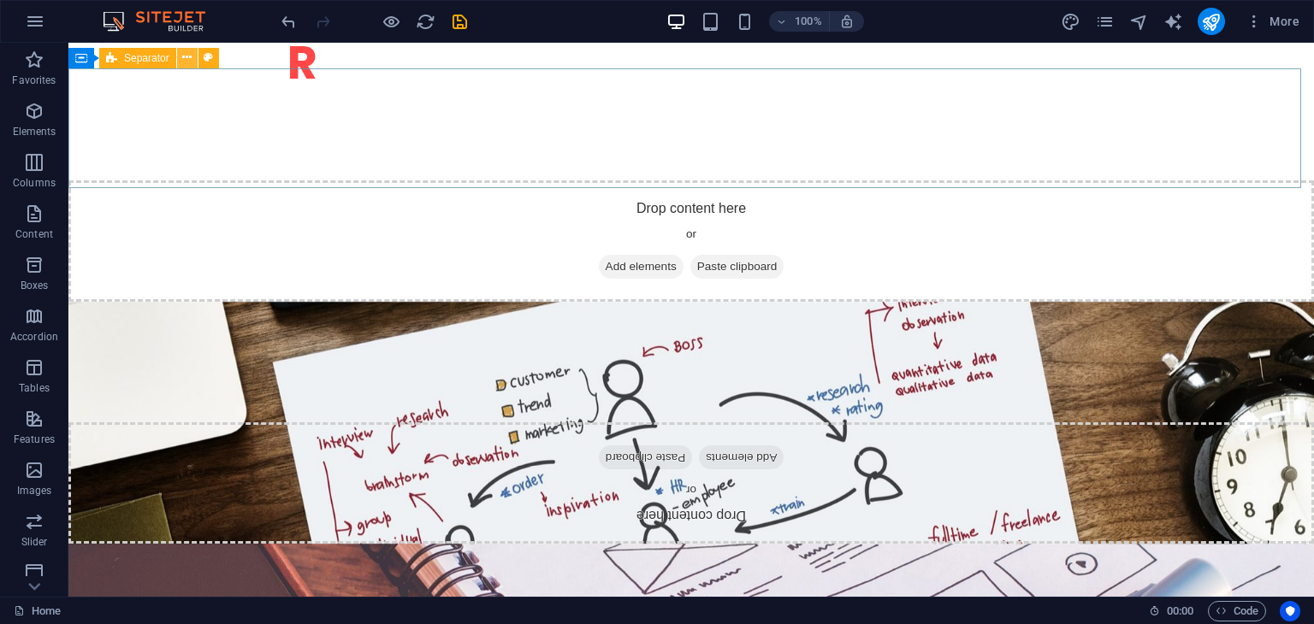
click at [189, 52] on icon at bounding box center [186, 58] width 9 height 18
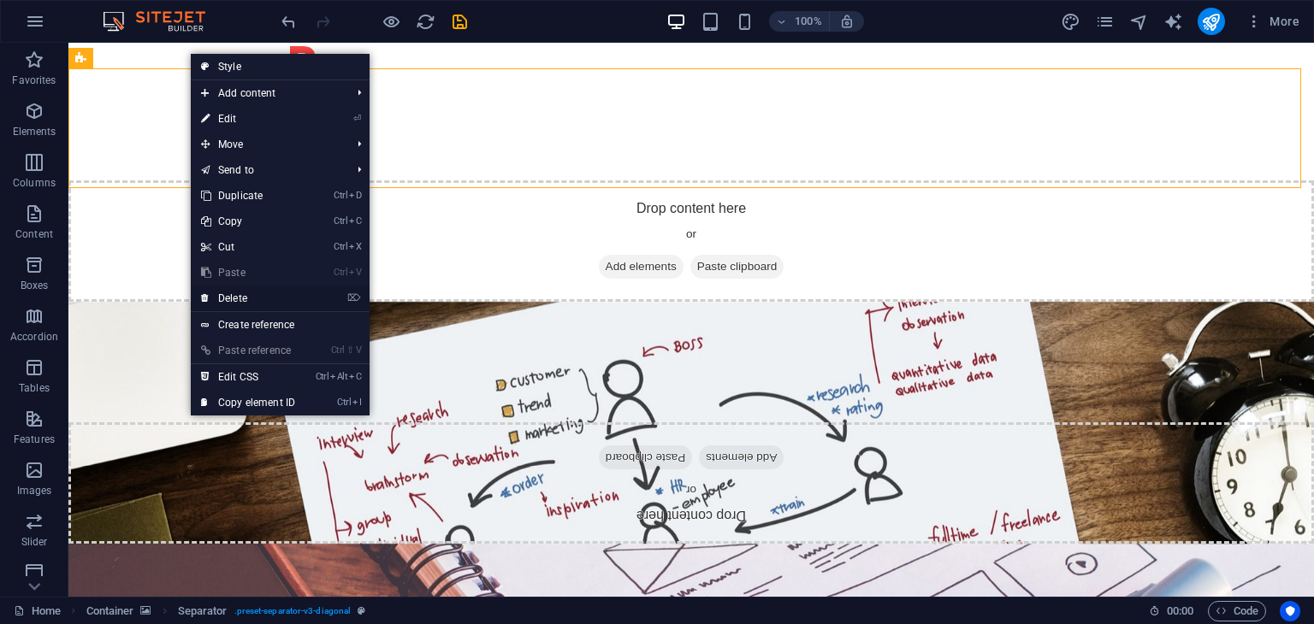
click at [238, 301] on link "⌦ Delete" at bounding box center [248, 299] width 115 height 26
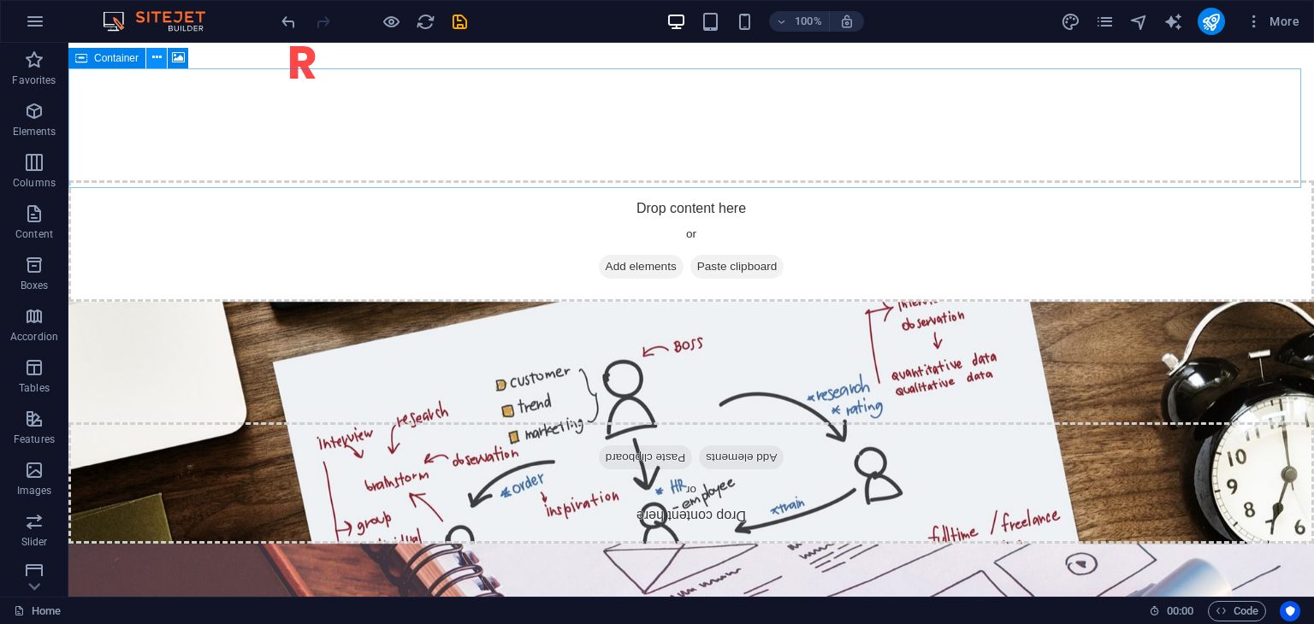
click at [153, 58] on icon at bounding box center [156, 58] width 9 height 18
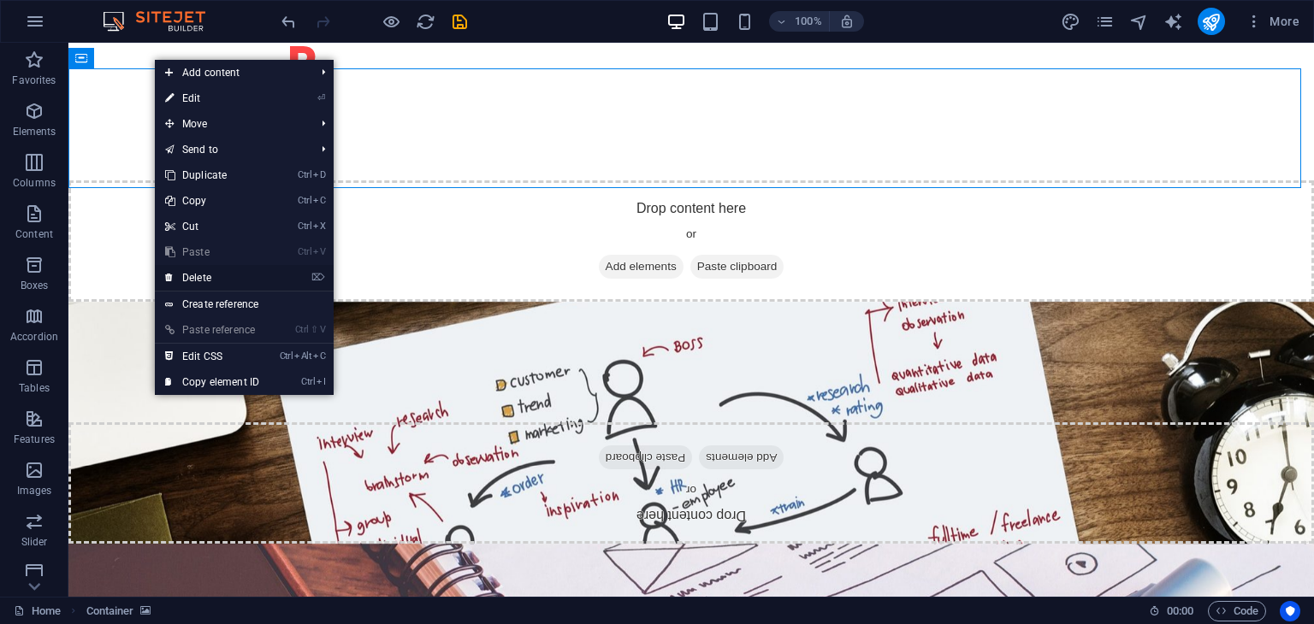
click at [212, 271] on link "⌦ Delete" at bounding box center [212, 278] width 115 height 26
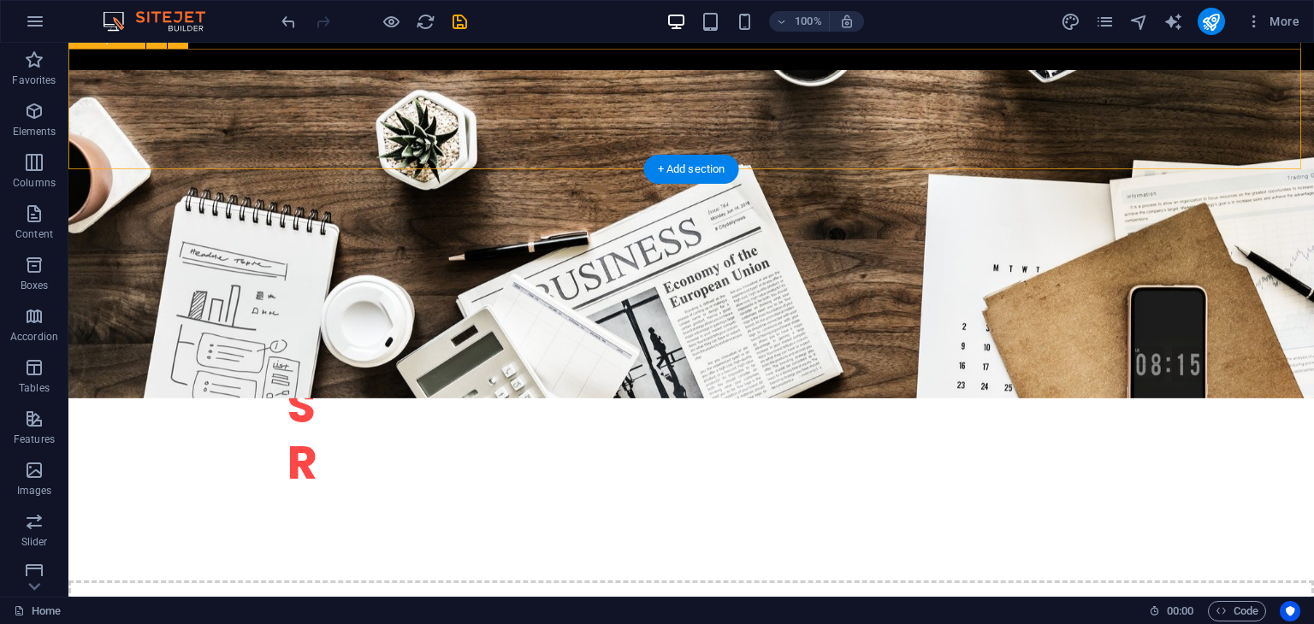
scroll to position [342, 0]
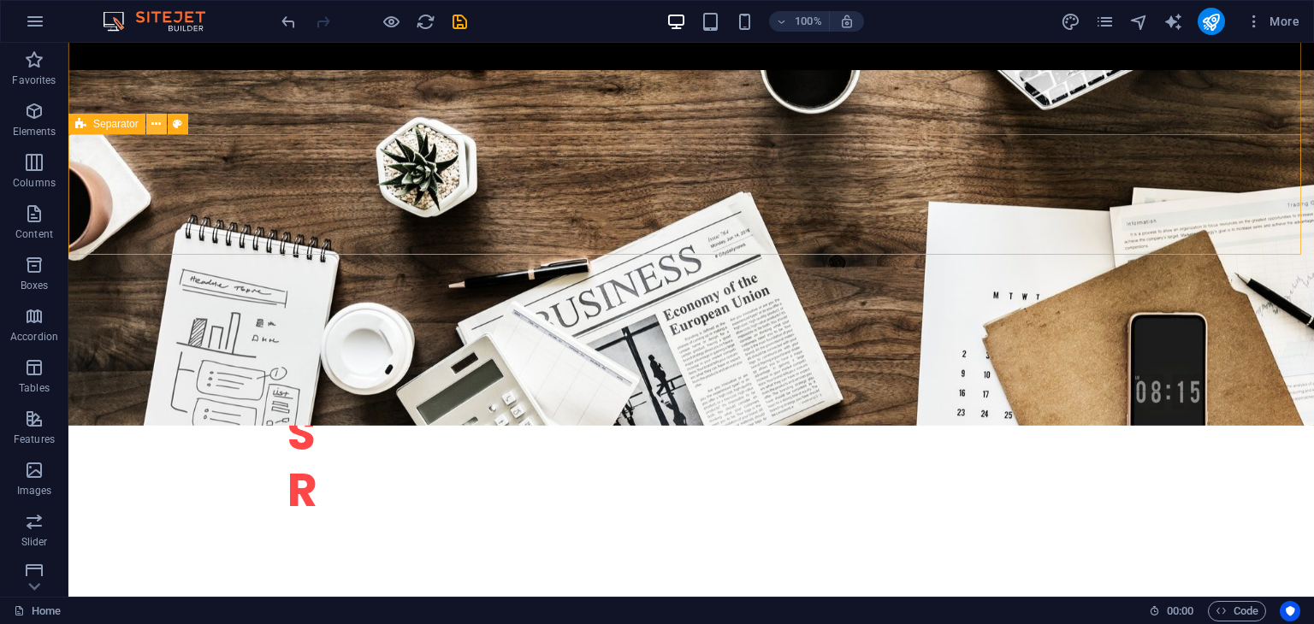
click at [158, 127] on icon at bounding box center [155, 124] width 9 height 18
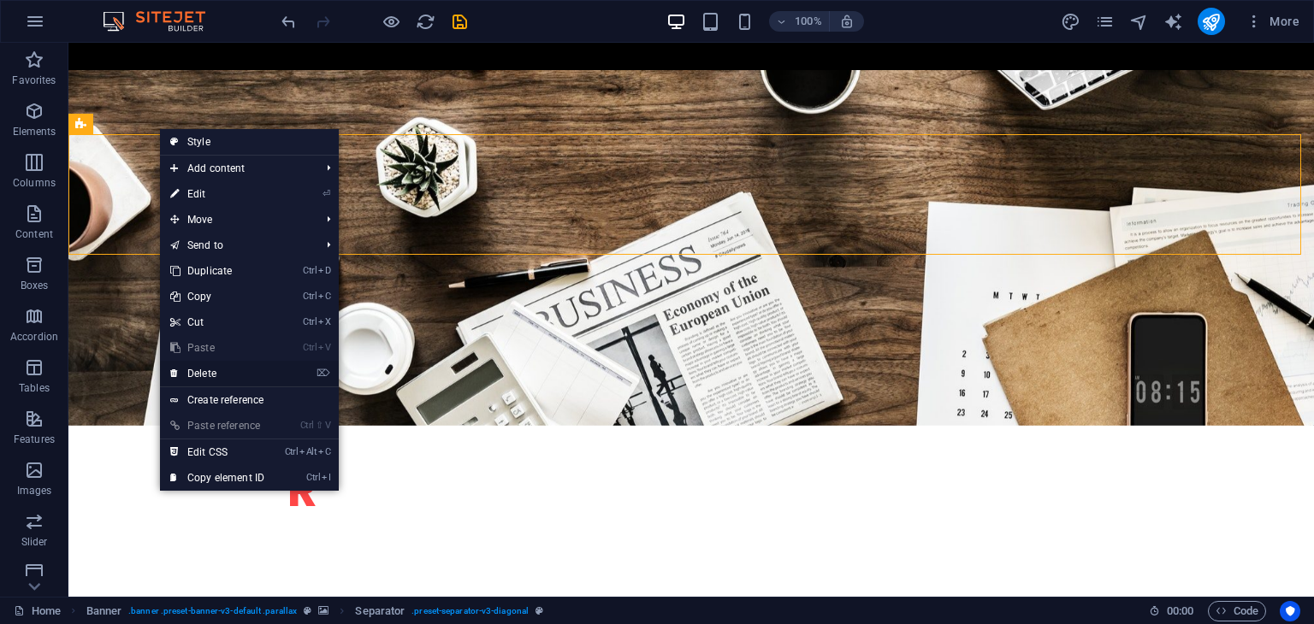
drag, startPoint x: 203, startPoint y: 371, endPoint x: 134, endPoint y: 326, distance: 82.1
click at [203, 371] on link "⌦ Delete" at bounding box center [217, 374] width 115 height 26
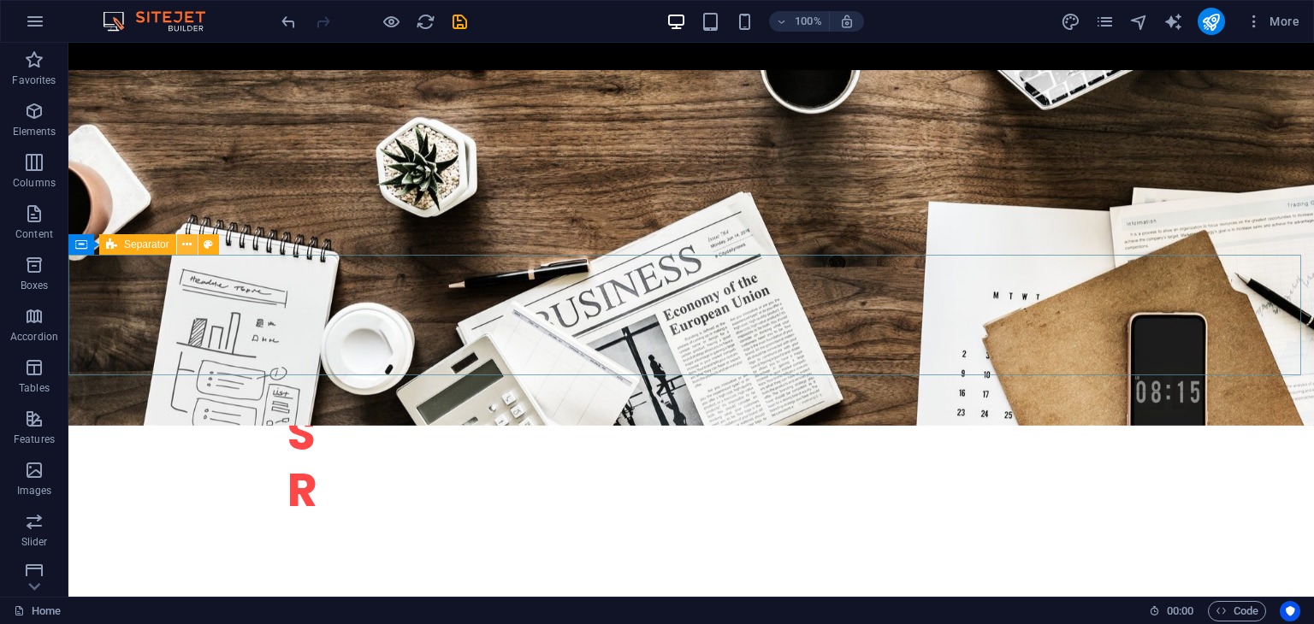
drag, startPoint x: 190, startPoint y: 249, endPoint x: 117, endPoint y: 245, distance: 72.8
click at [190, 249] on icon at bounding box center [186, 245] width 9 height 18
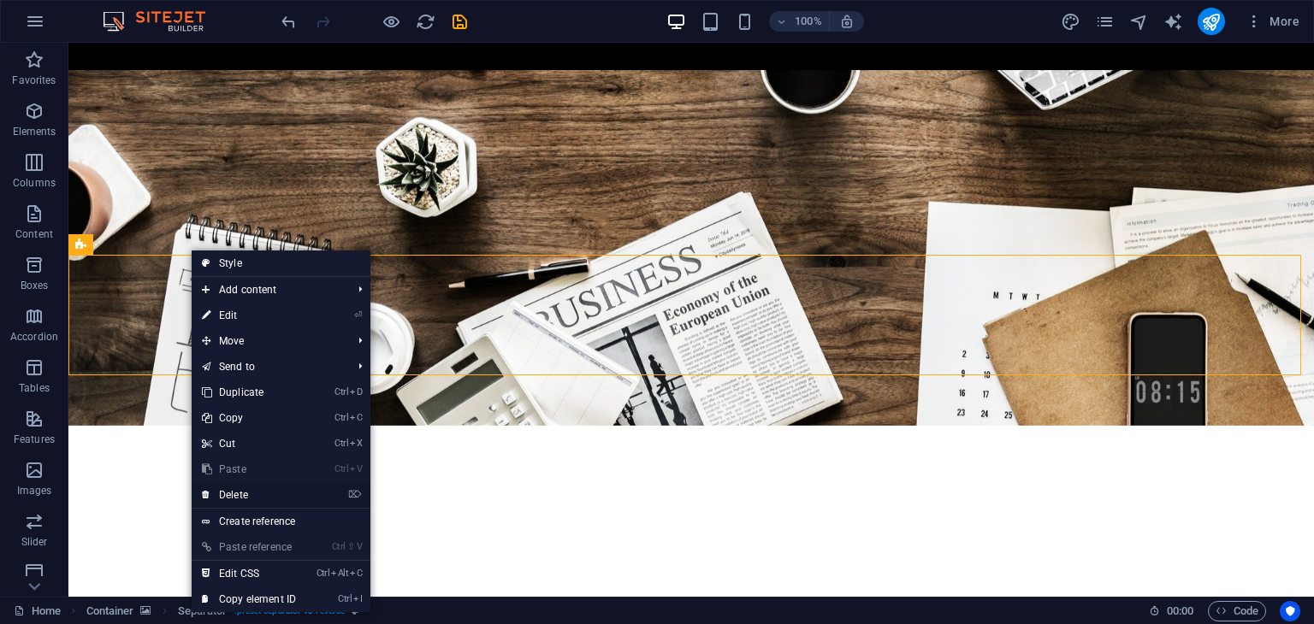
click at [224, 498] on link "⌦ Delete" at bounding box center [249, 495] width 115 height 26
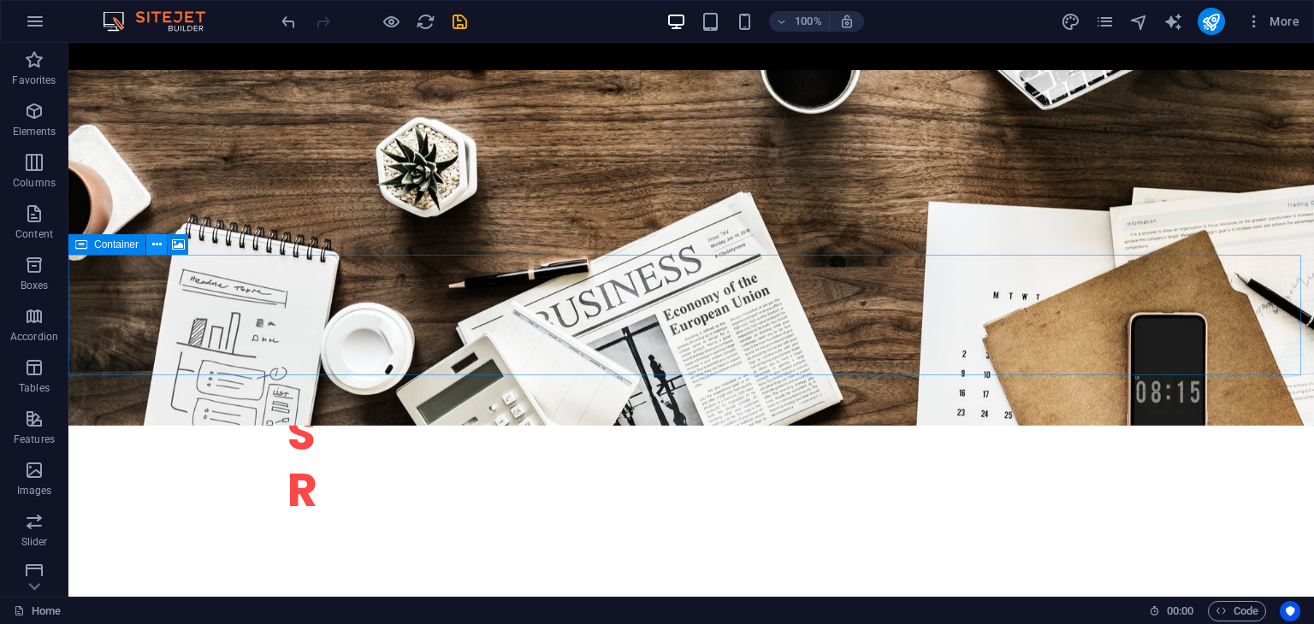
click at [161, 243] on icon at bounding box center [156, 245] width 9 height 18
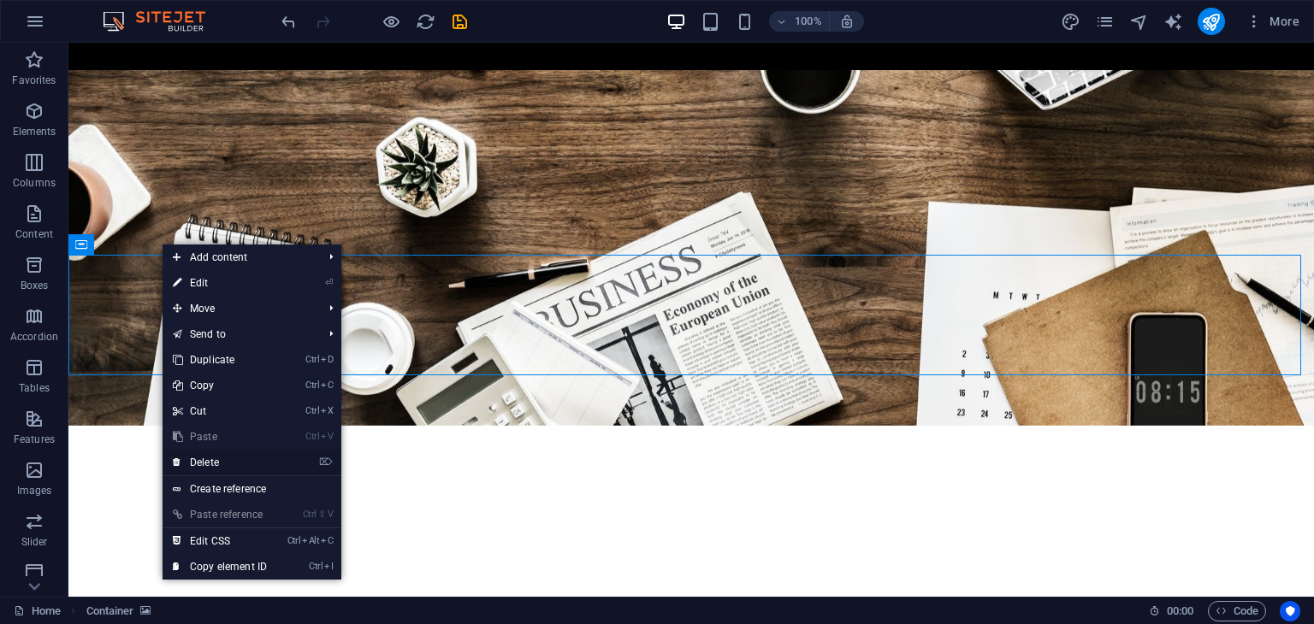
click at [213, 453] on link "⌦ Delete" at bounding box center [220, 463] width 115 height 26
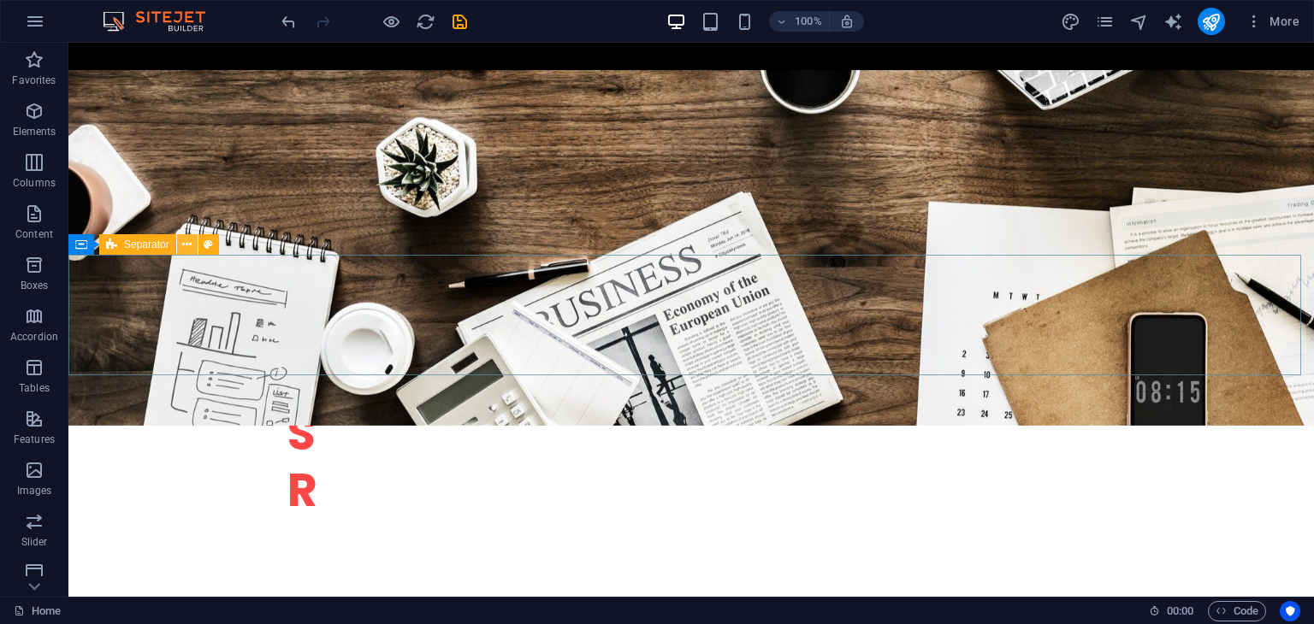
drag, startPoint x: 186, startPoint y: 245, endPoint x: 117, endPoint y: 214, distance: 75.4
click at [186, 245] on icon at bounding box center [186, 245] width 9 height 18
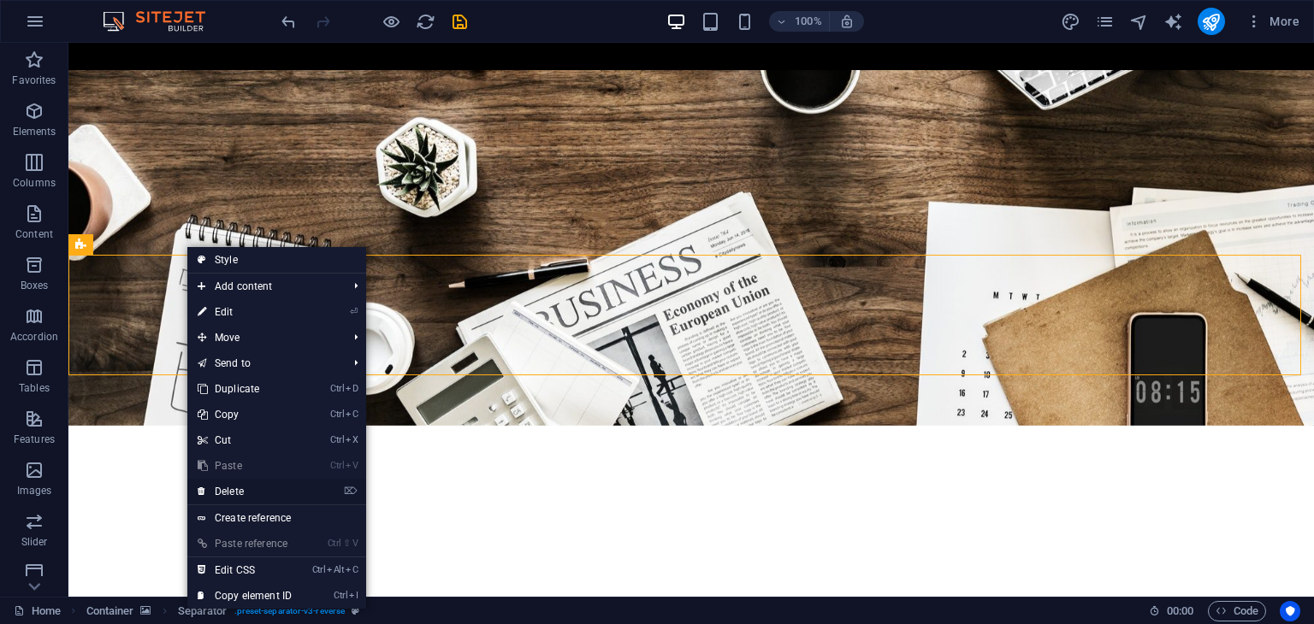
drag, startPoint x: 214, startPoint y: 490, endPoint x: 145, endPoint y: 443, distance: 83.0
click at [214, 490] on link "⌦ Delete" at bounding box center [244, 492] width 115 height 26
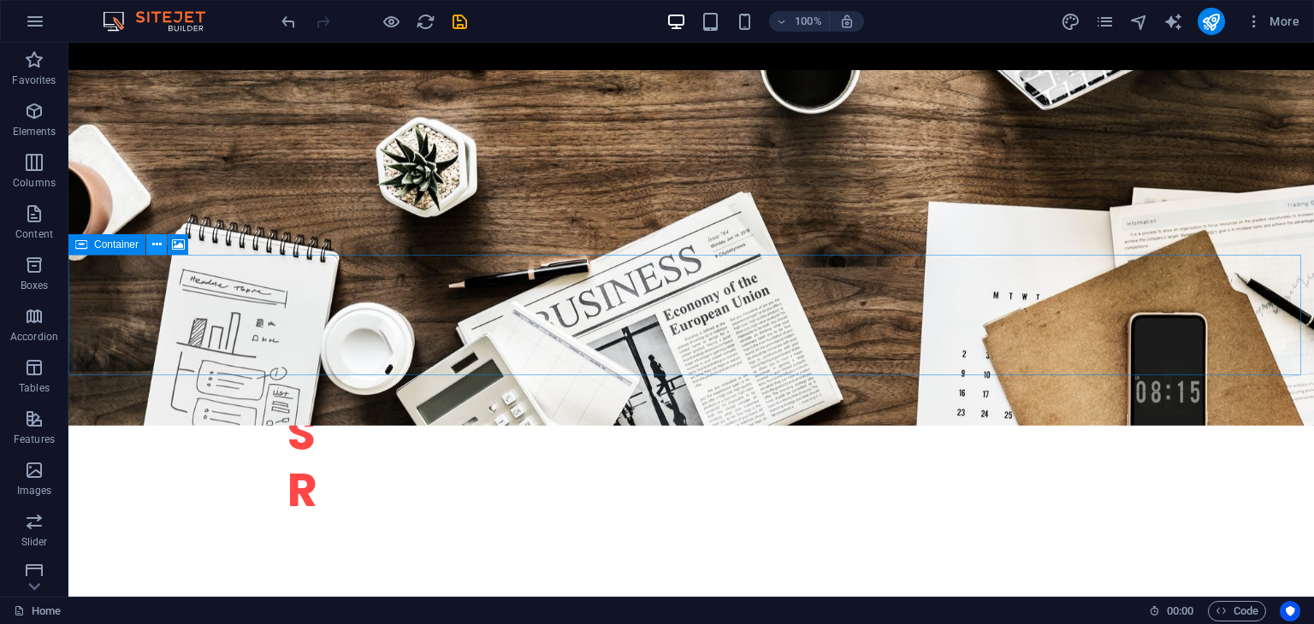
click at [163, 243] on button at bounding box center [156, 244] width 21 height 21
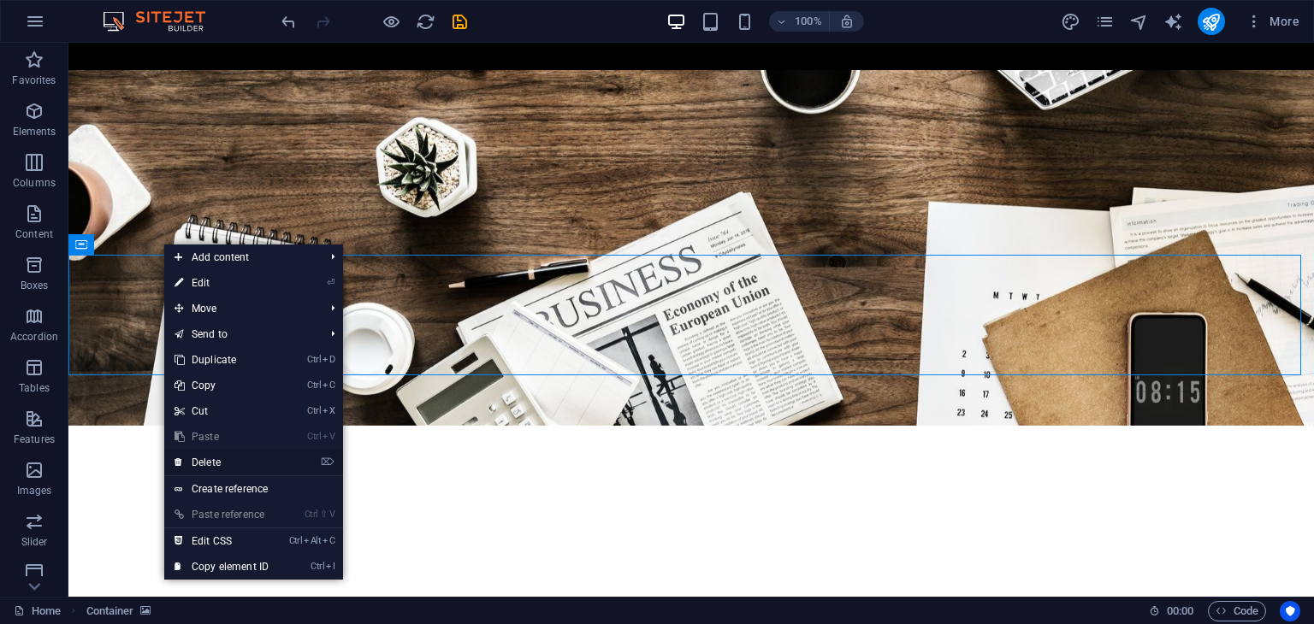
click at [226, 466] on link "⌦ Delete" at bounding box center [221, 463] width 115 height 26
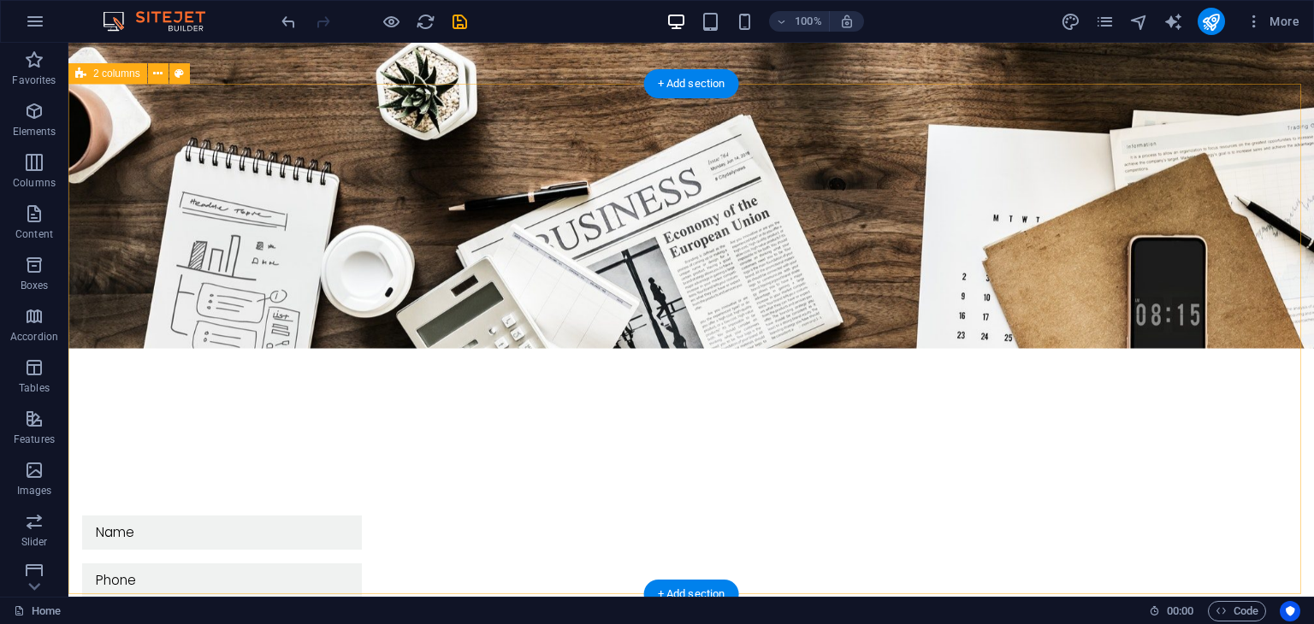
scroll to position [513, 0]
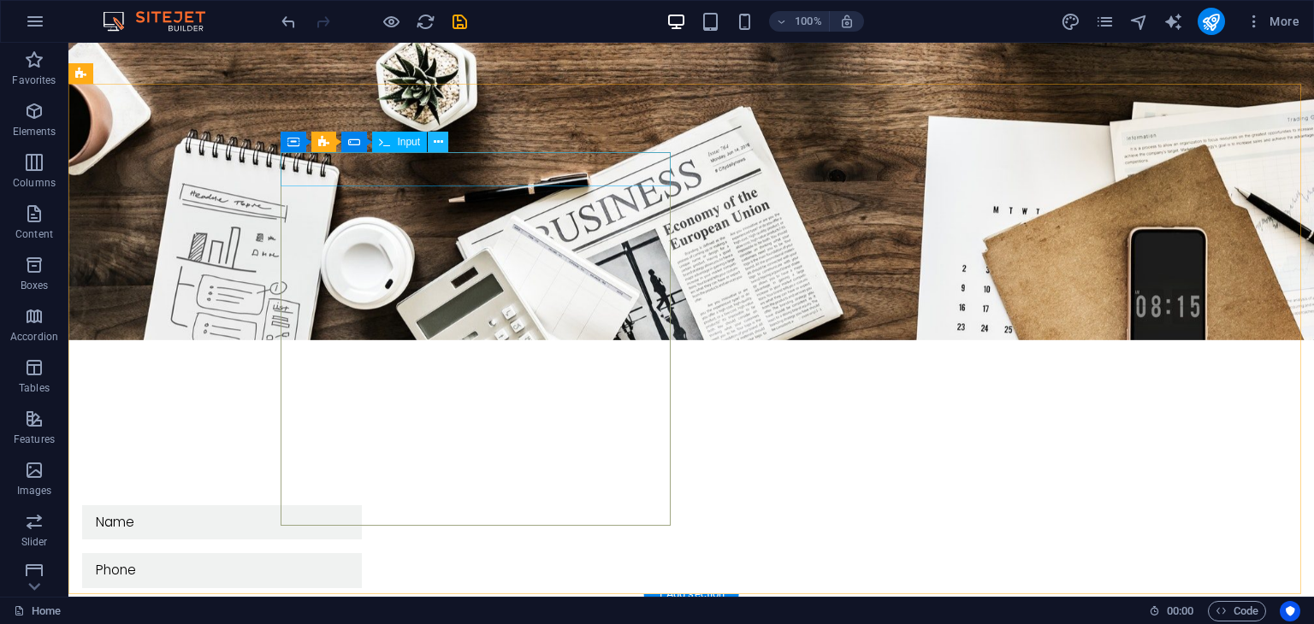
click at [446, 141] on button at bounding box center [438, 142] width 21 height 21
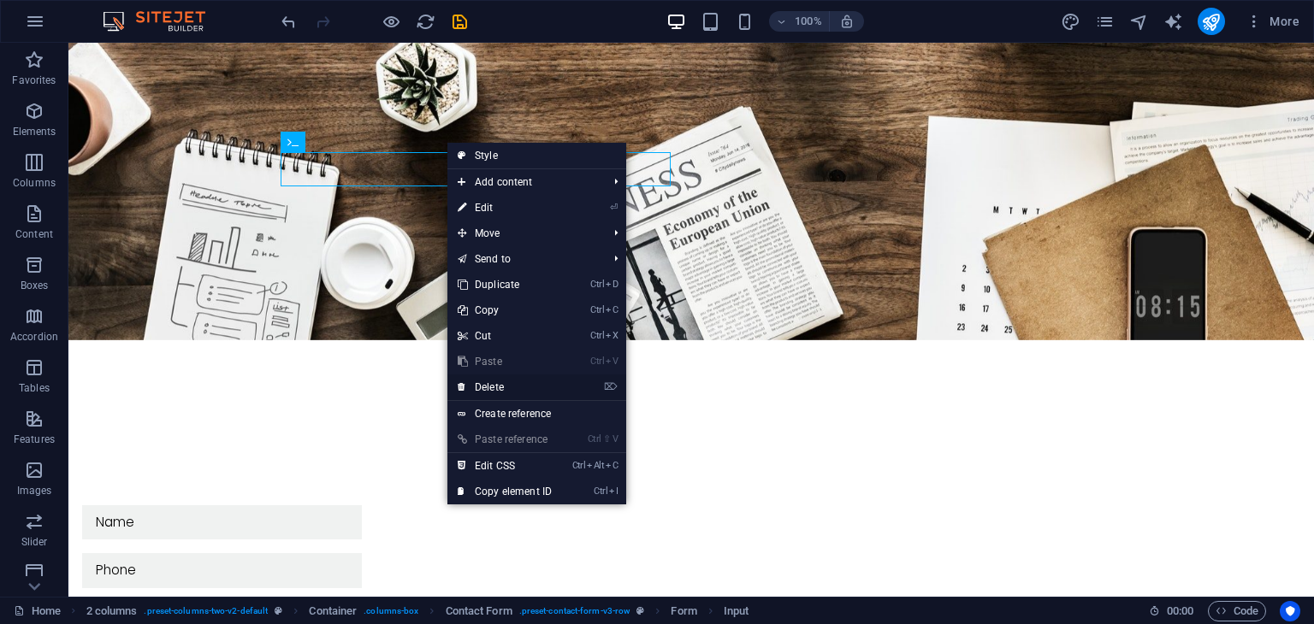
click at [492, 387] on link "⌦ Delete" at bounding box center [504, 388] width 115 height 26
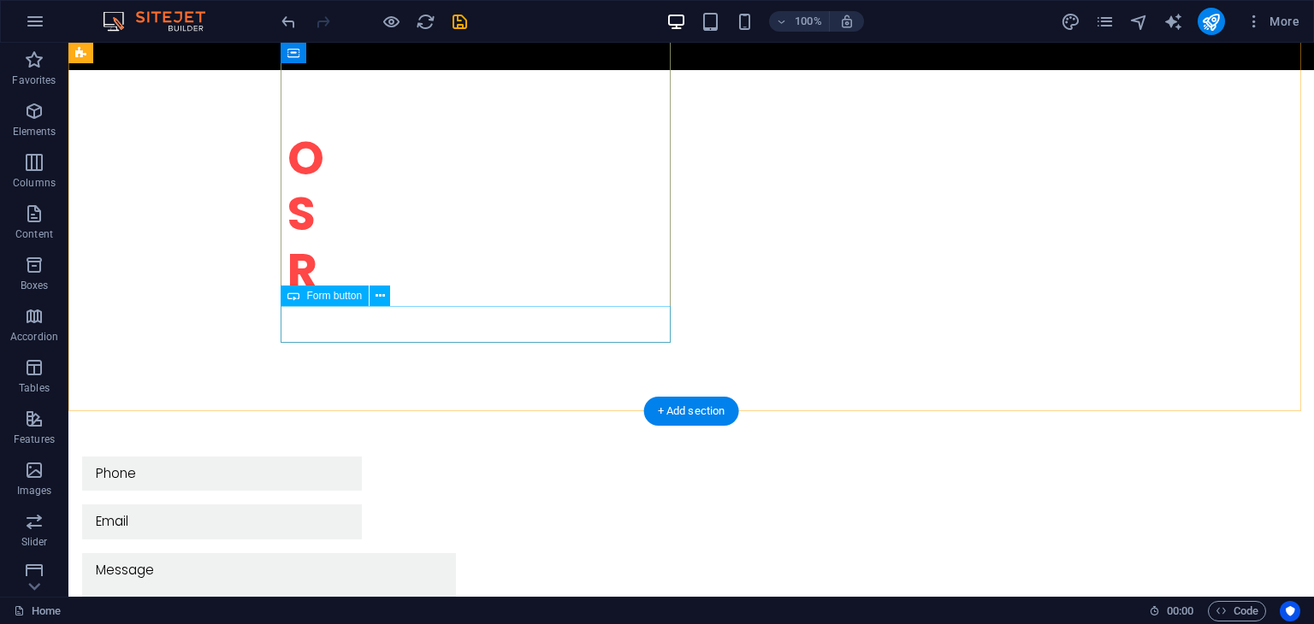
scroll to position [485, 0]
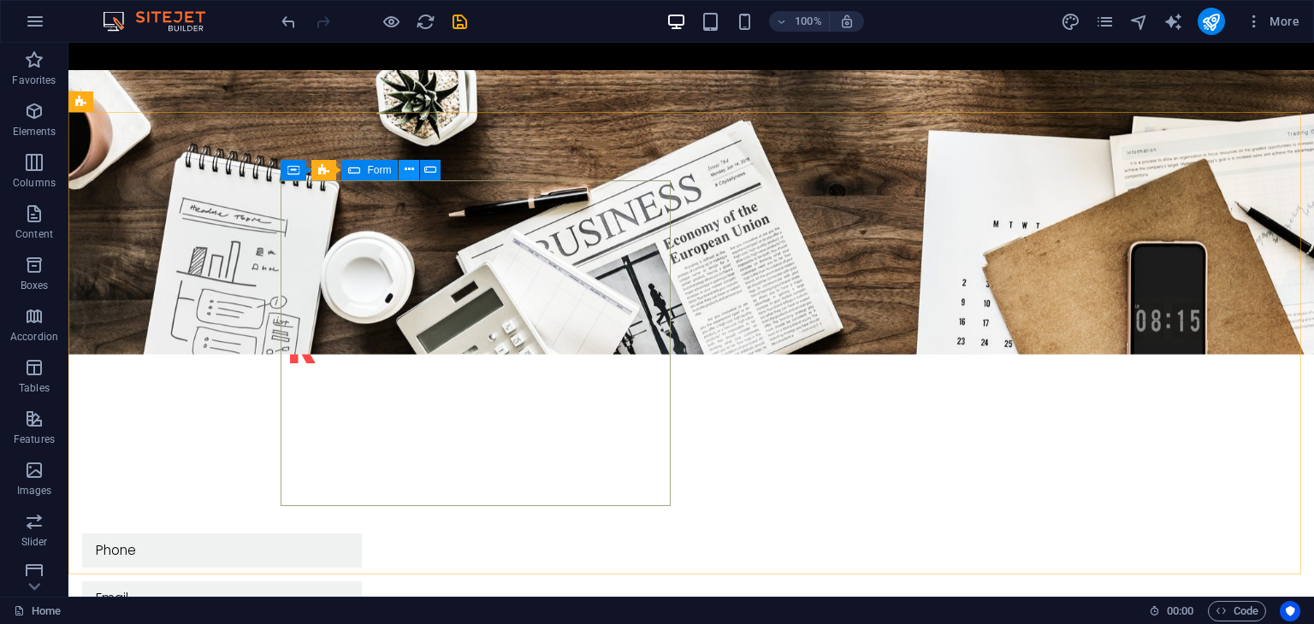
drag, startPoint x: 410, startPoint y: 169, endPoint x: 341, endPoint y: 153, distance: 70.3
click at [410, 169] on icon at bounding box center [409, 170] width 9 height 18
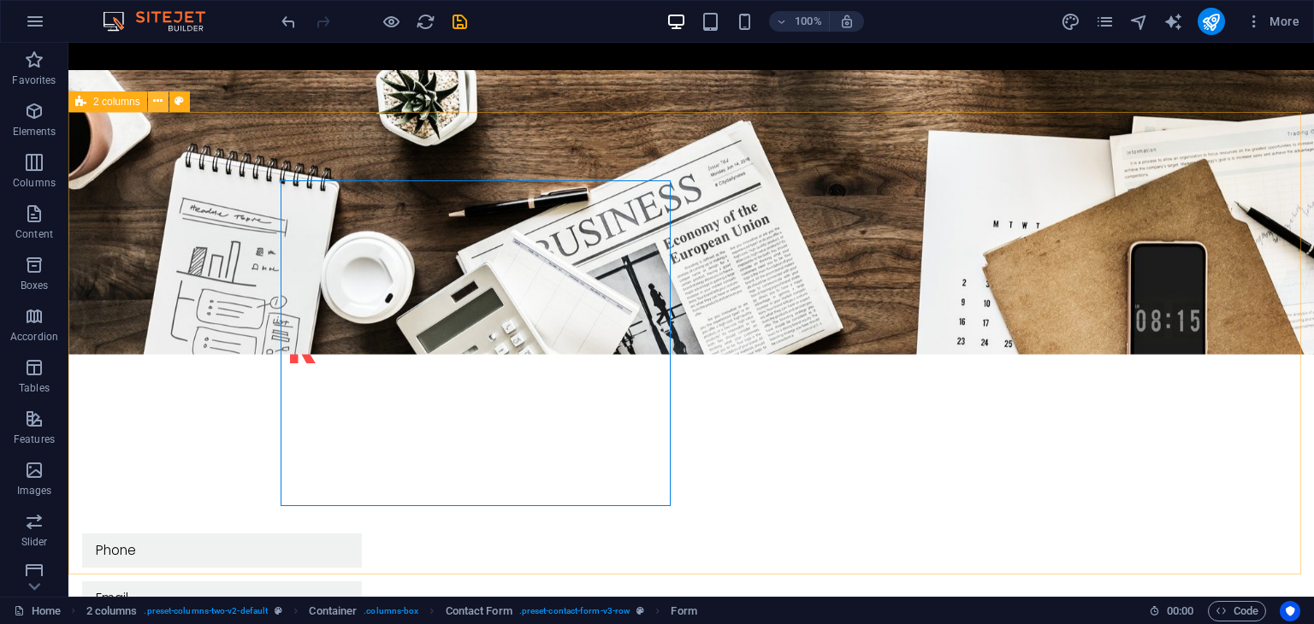
click at [163, 107] on button at bounding box center [158, 102] width 21 height 21
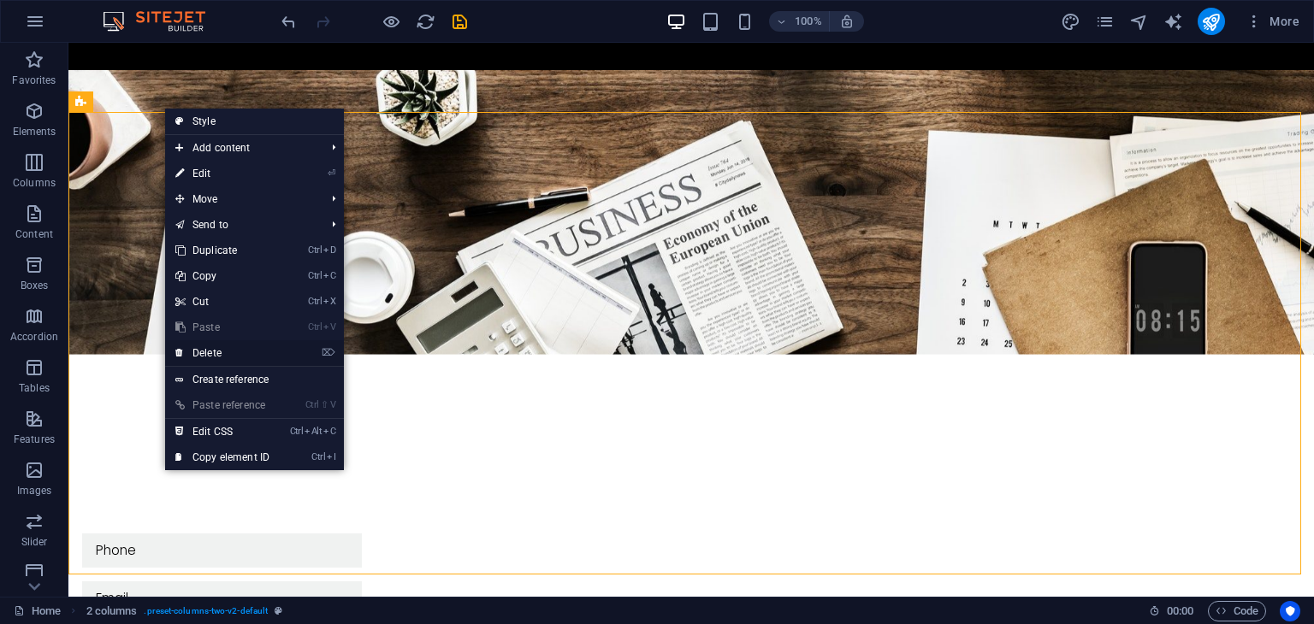
click at [240, 350] on link "⌦ Delete" at bounding box center [222, 353] width 115 height 26
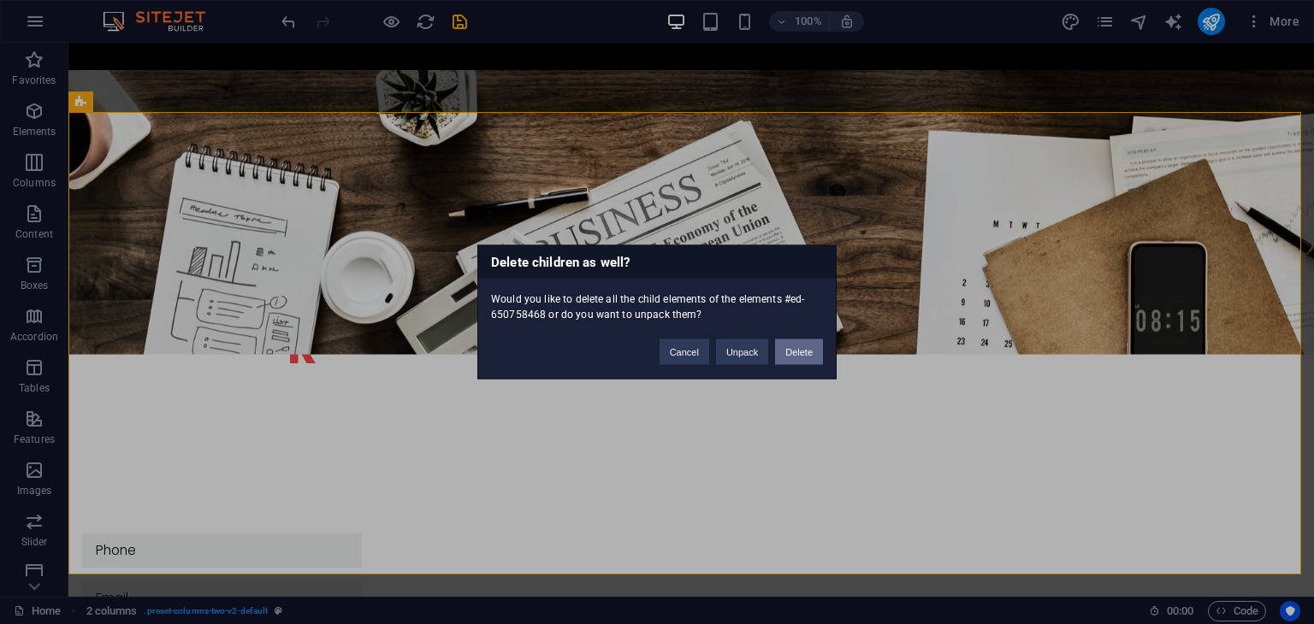
click at [814, 351] on button "Delete" at bounding box center [799, 353] width 48 height 26
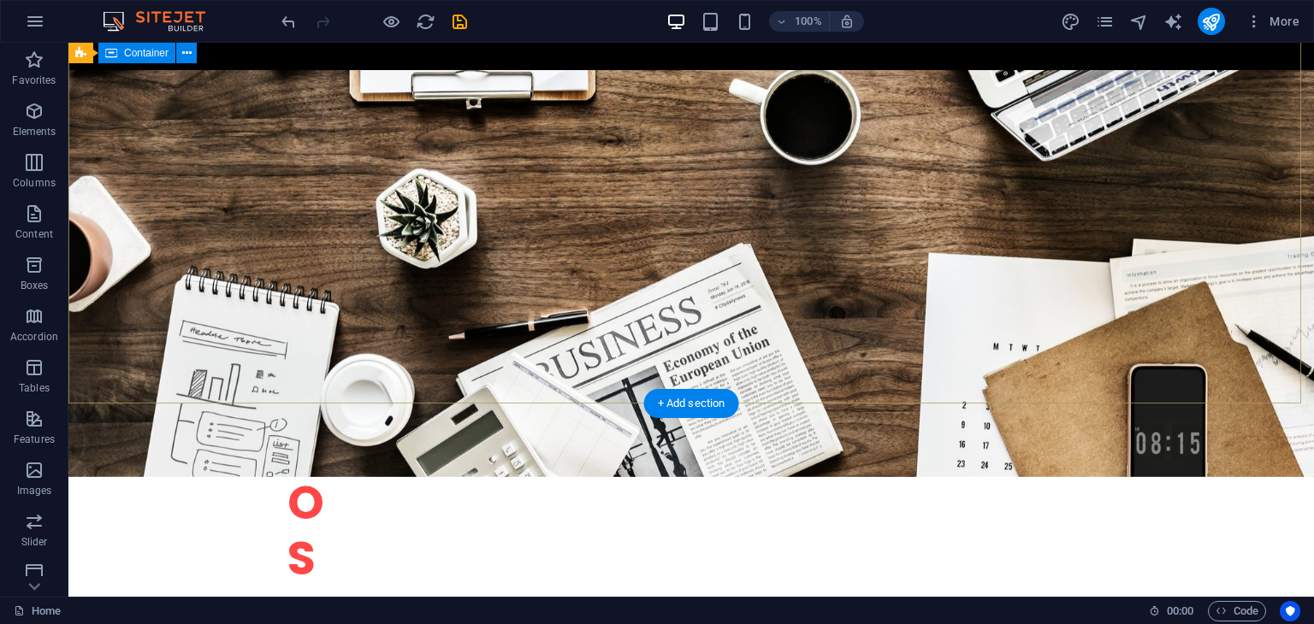
scroll to position [193, 0]
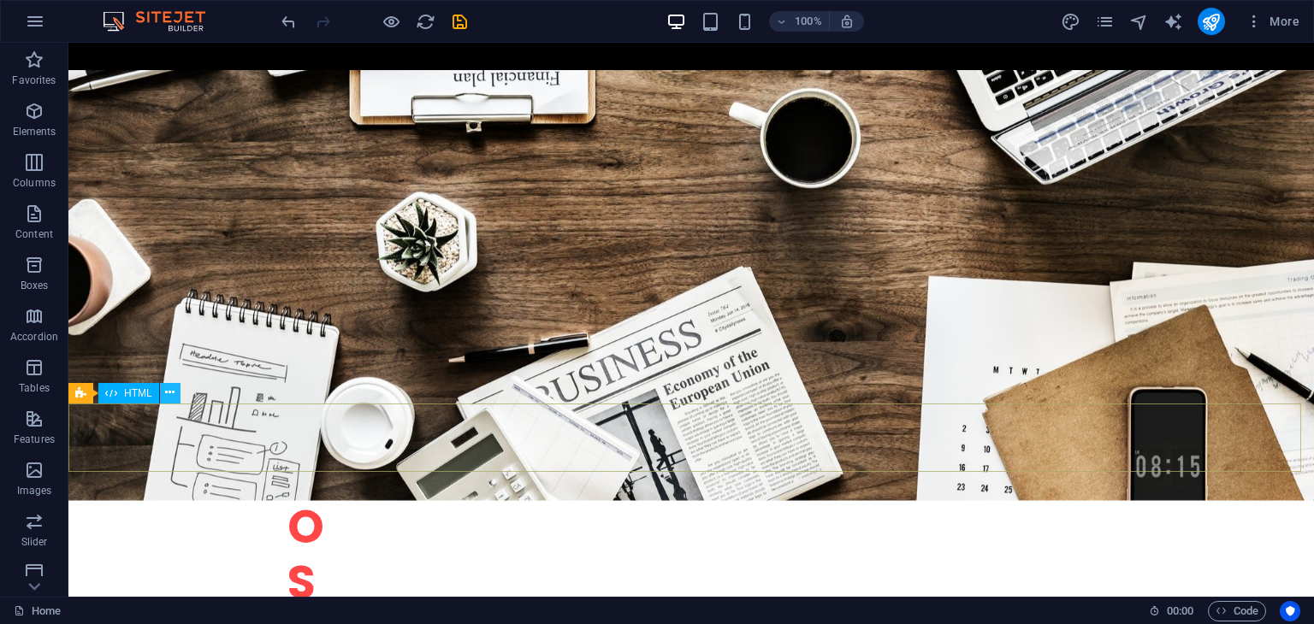
drag, startPoint x: 166, startPoint y: 399, endPoint x: 99, endPoint y: 373, distance: 71.5
click at [166, 399] on icon at bounding box center [169, 393] width 9 height 18
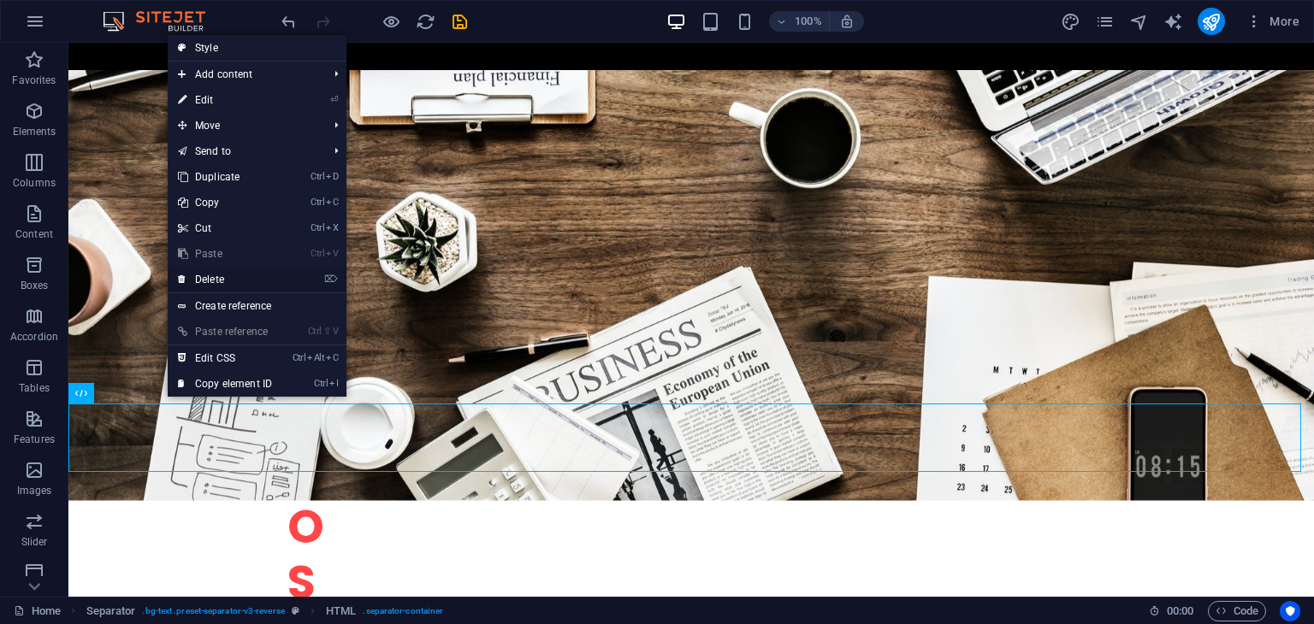
click at [226, 283] on link "⌦ Delete" at bounding box center [225, 280] width 115 height 26
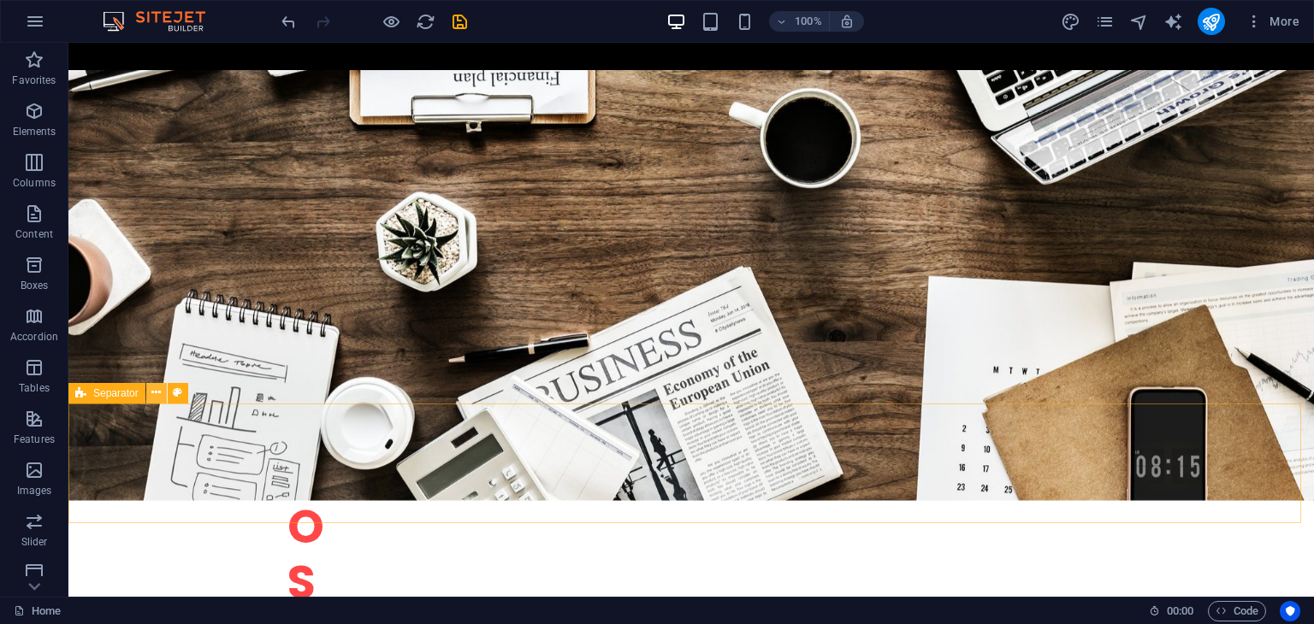
click at [153, 387] on icon at bounding box center [155, 393] width 9 height 18
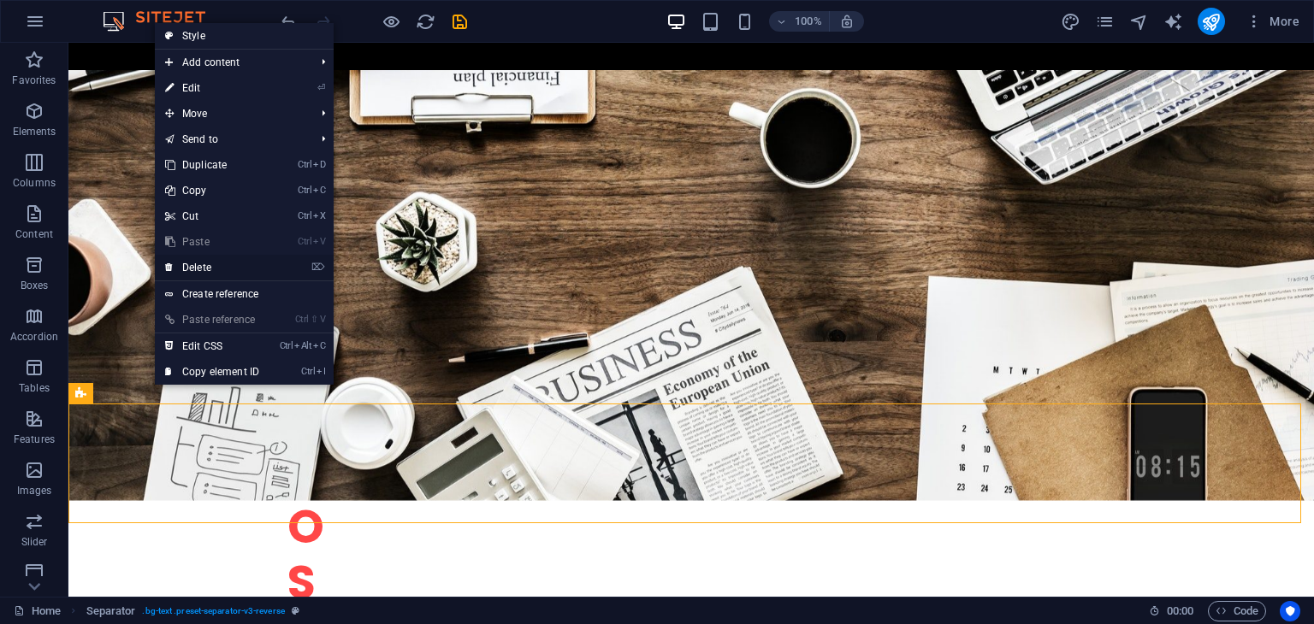
click at [224, 269] on link "⌦ Delete" at bounding box center [212, 268] width 115 height 26
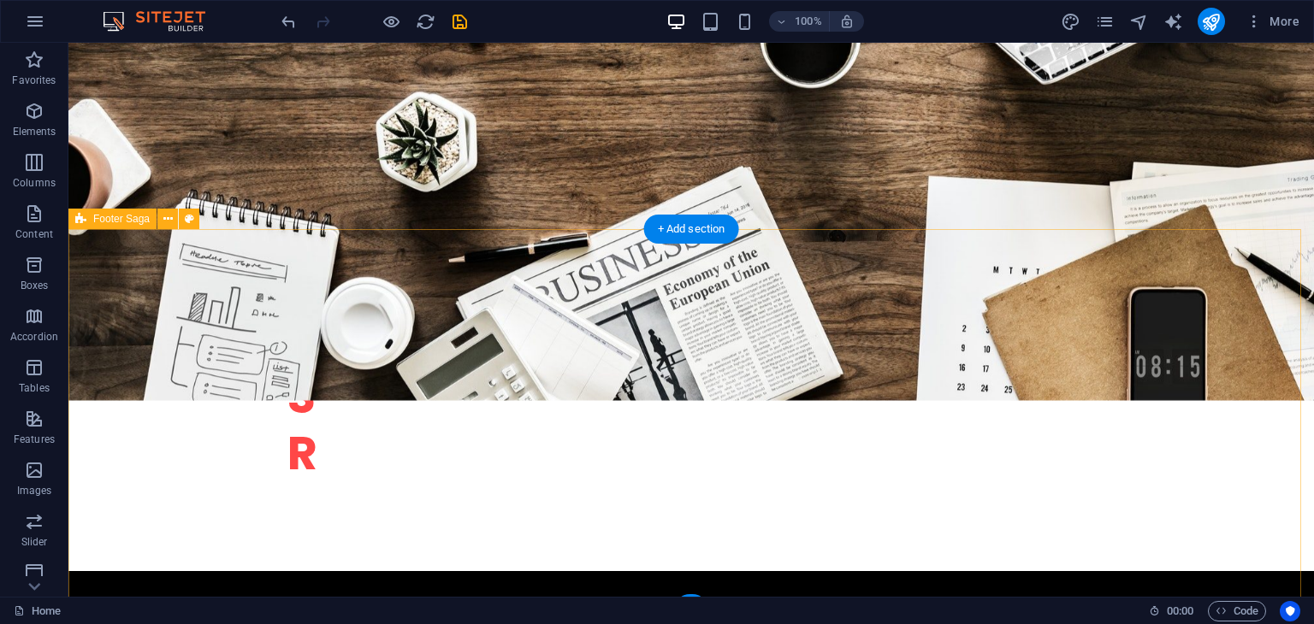
scroll to position [382, 0]
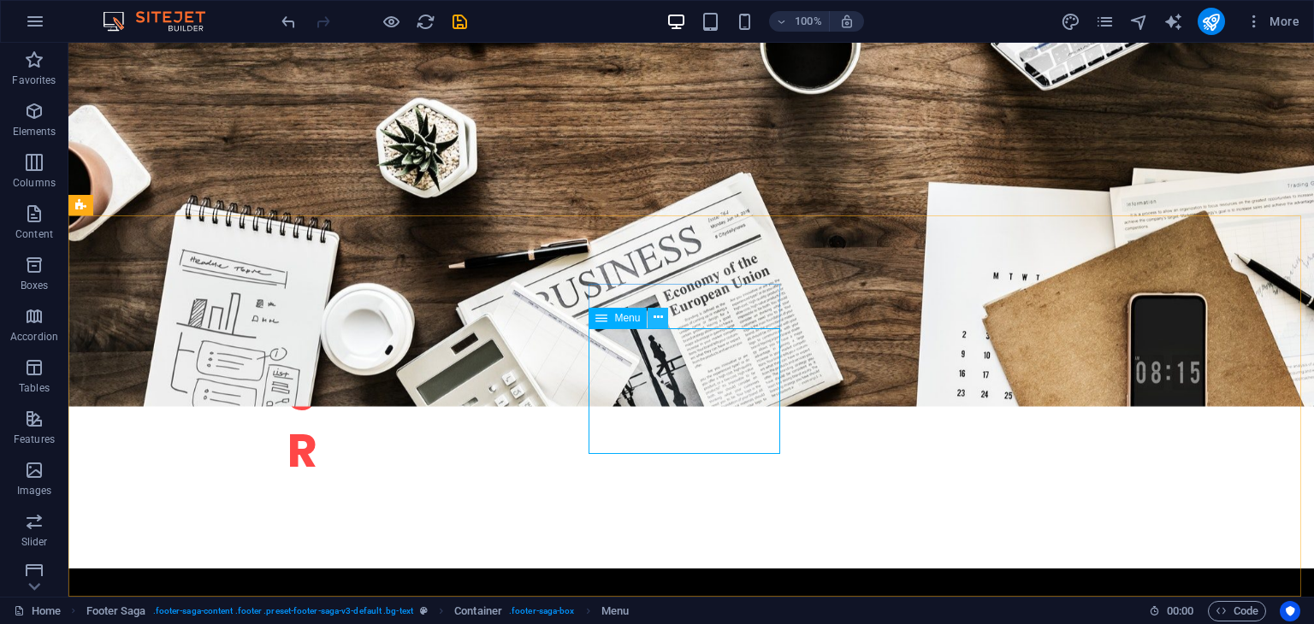
click at [662, 312] on icon at bounding box center [658, 318] width 9 height 18
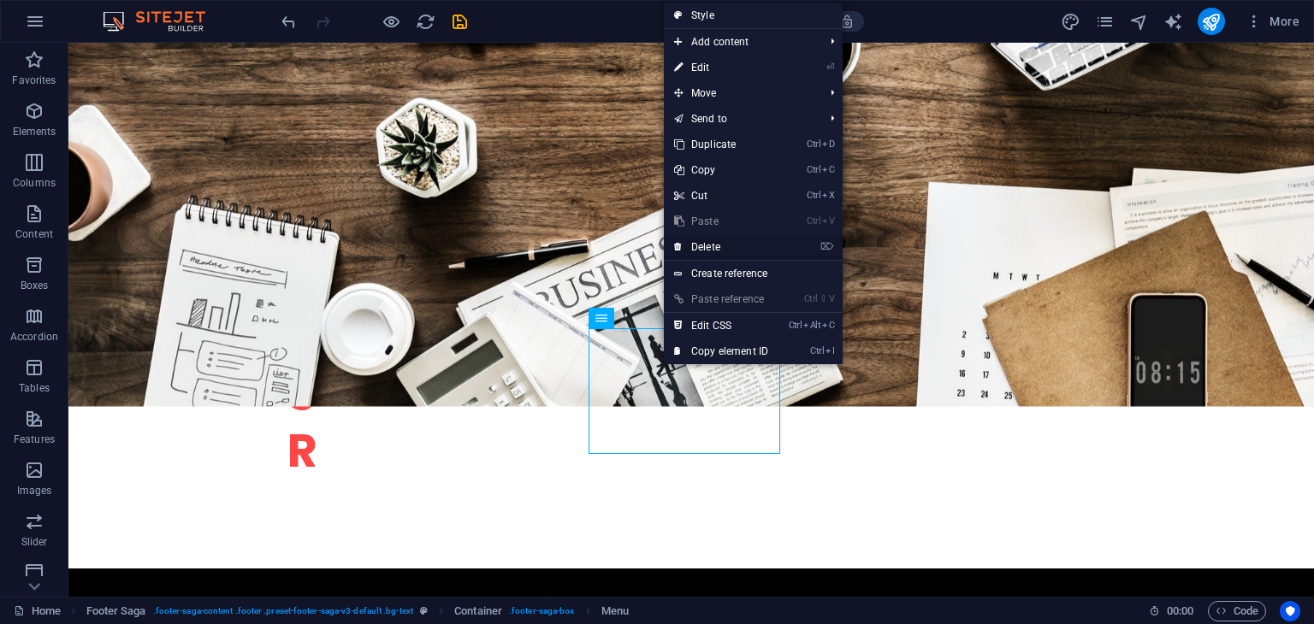
click at [727, 246] on link "⌦ Delete" at bounding box center [721, 247] width 115 height 26
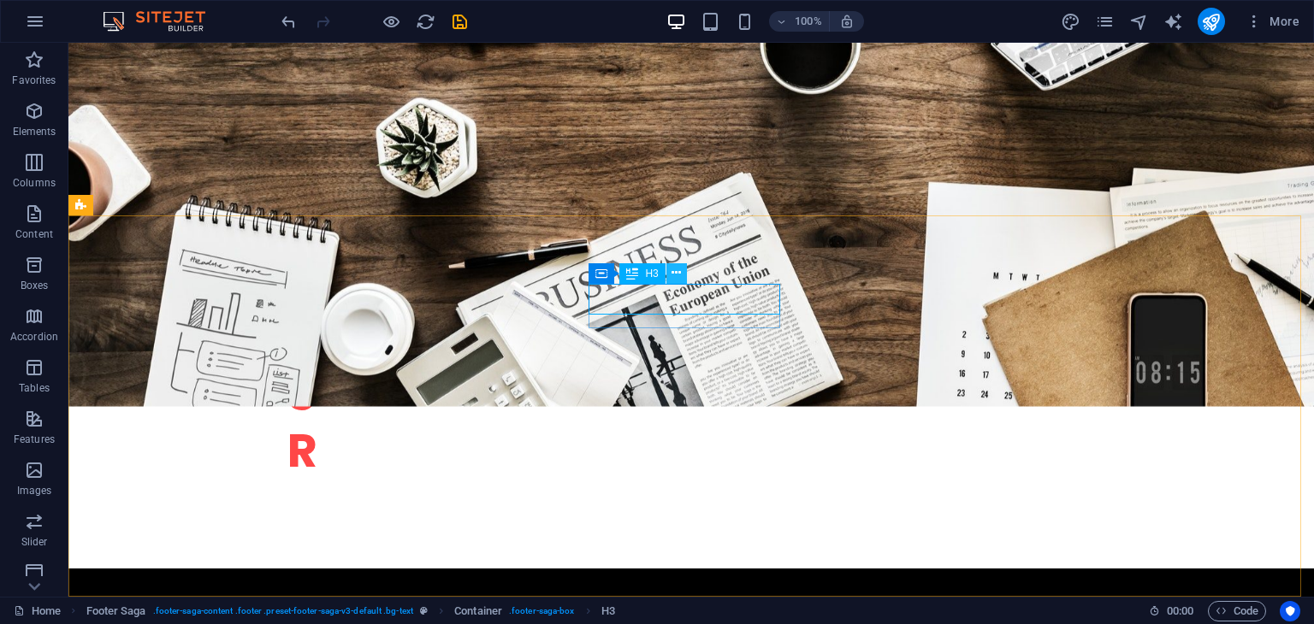
click at [673, 278] on icon at bounding box center [675, 273] width 9 height 18
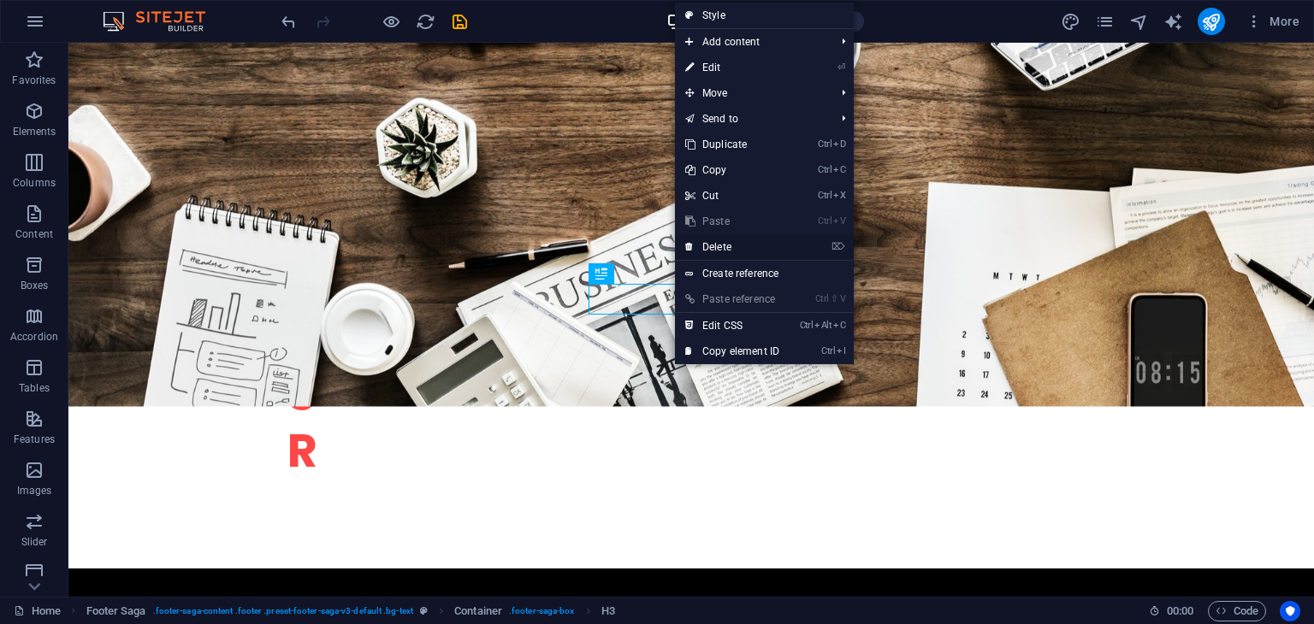
click at [726, 246] on link "⌦ Delete" at bounding box center [732, 247] width 115 height 26
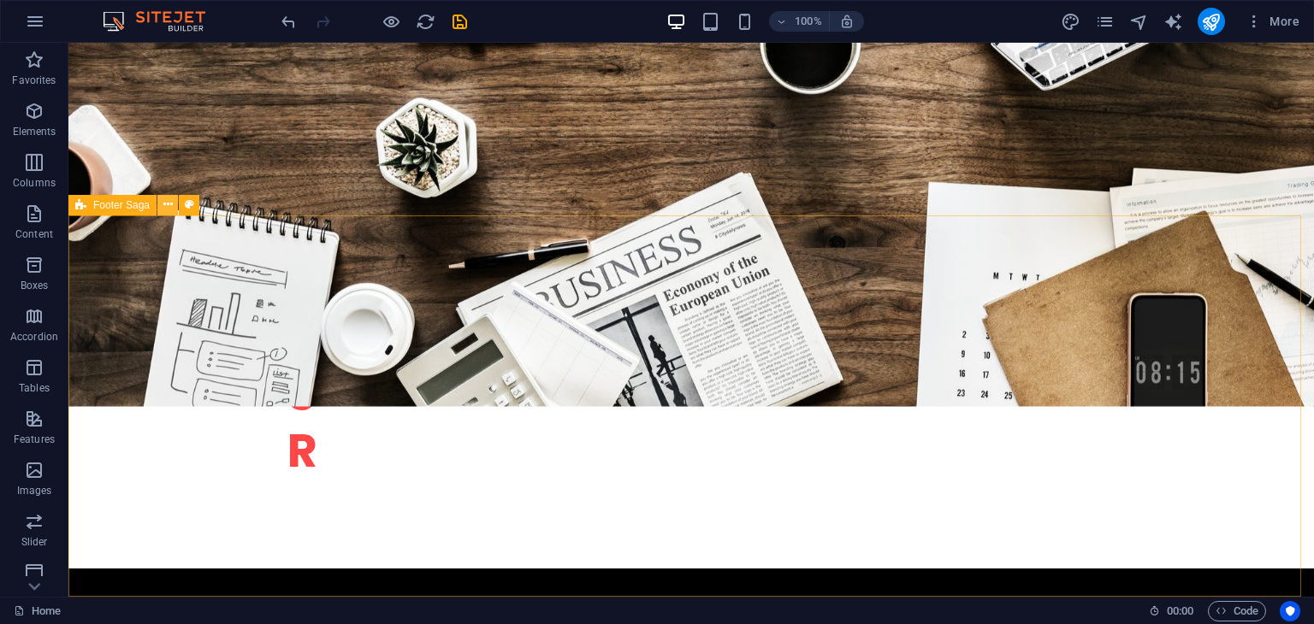
click at [166, 203] on icon at bounding box center [167, 205] width 9 height 18
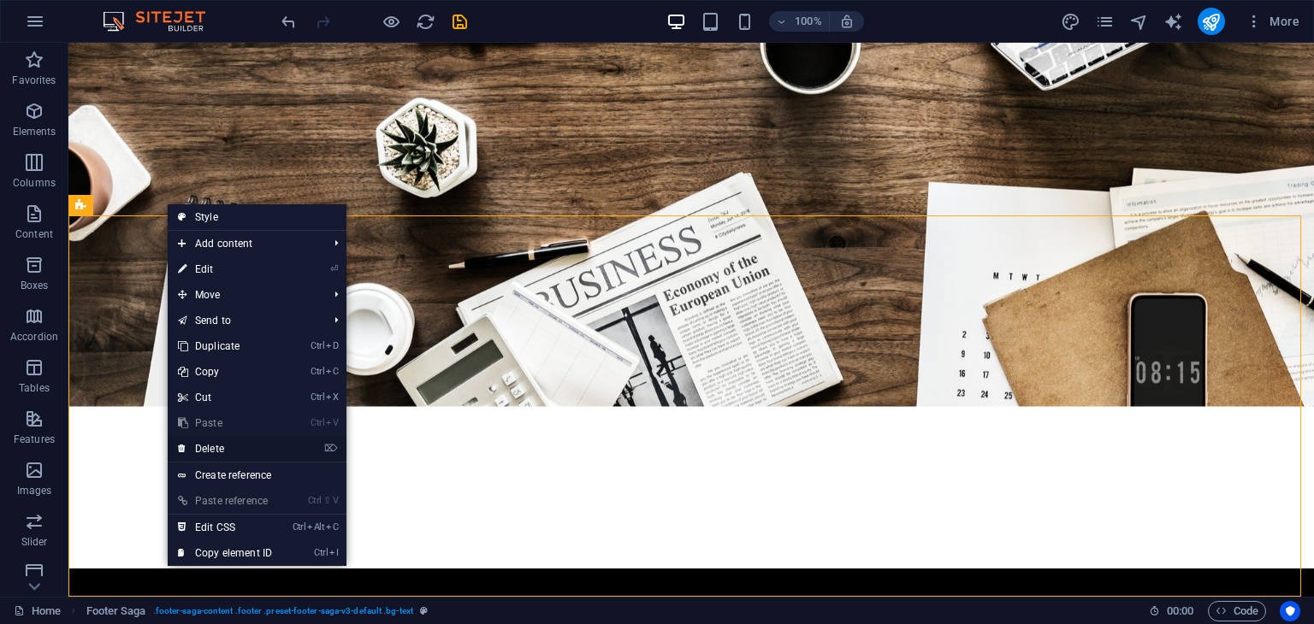
click at [219, 441] on link "⌦ Delete" at bounding box center [225, 449] width 115 height 26
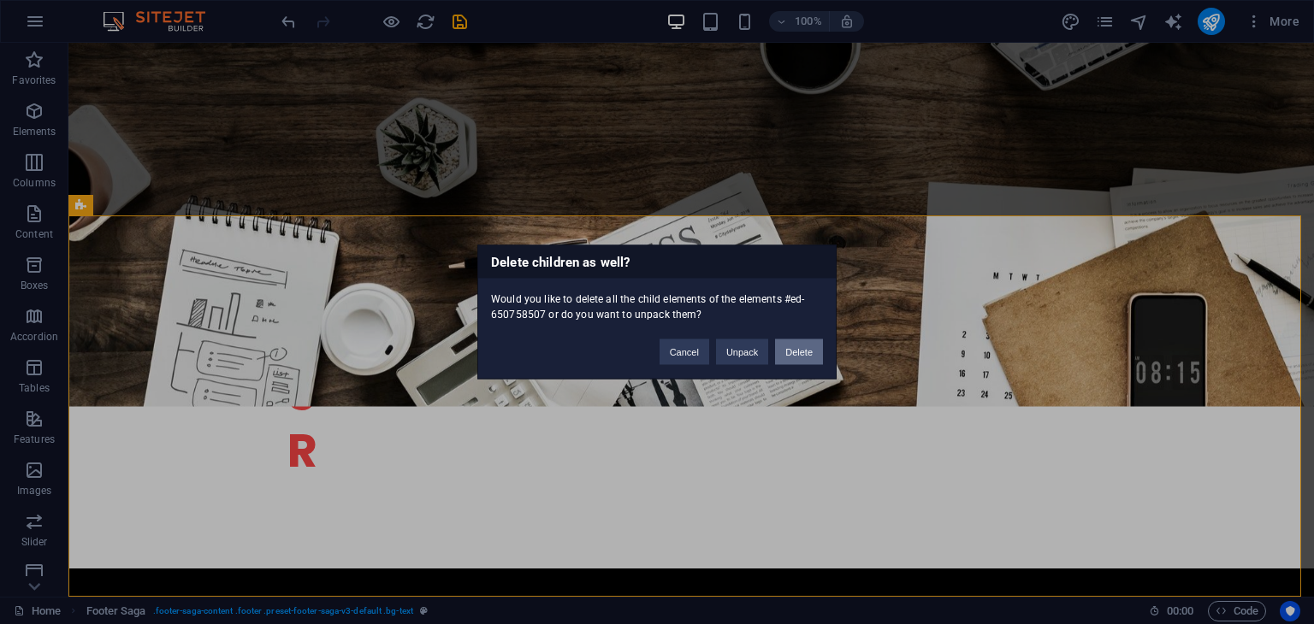
click at [812, 350] on button "Delete" at bounding box center [799, 353] width 48 height 26
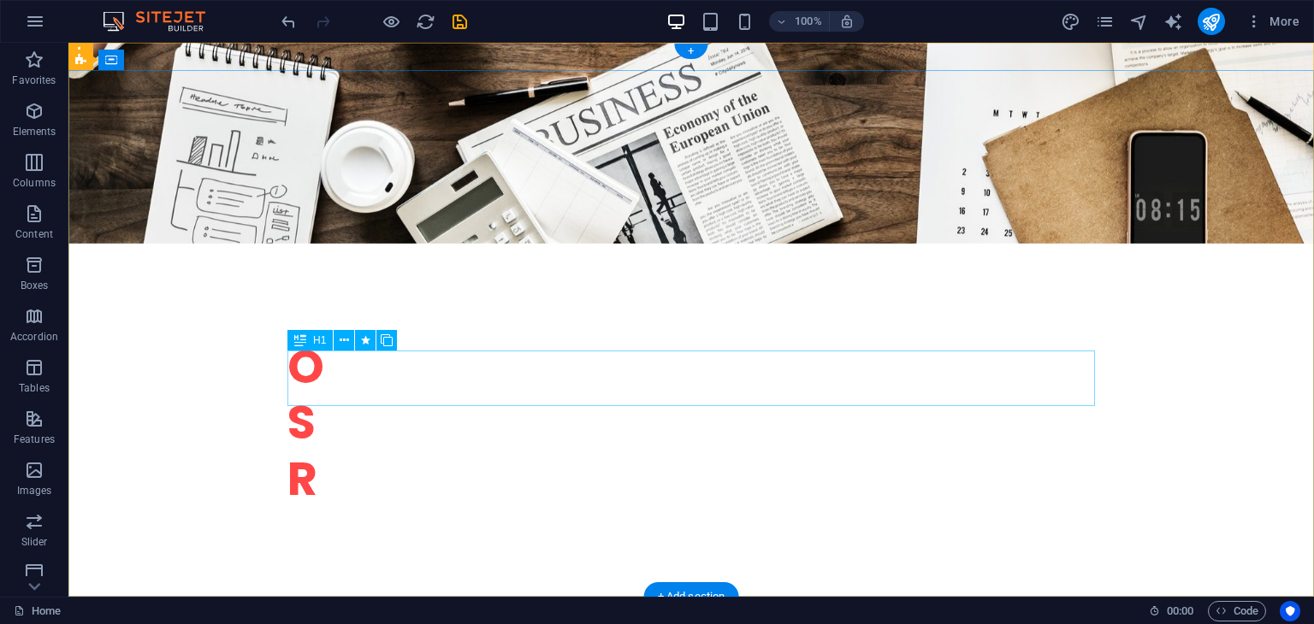
scroll to position [0, 0]
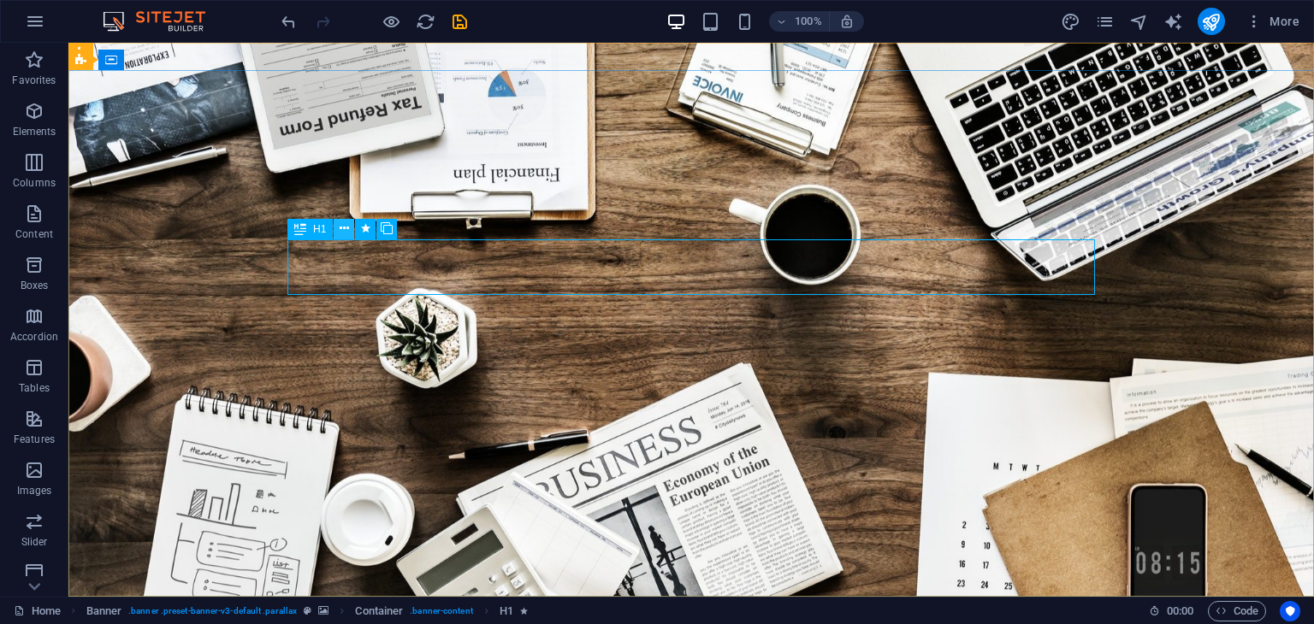
click at [342, 231] on icon at bounding box center [344, 229] width 9 height 18
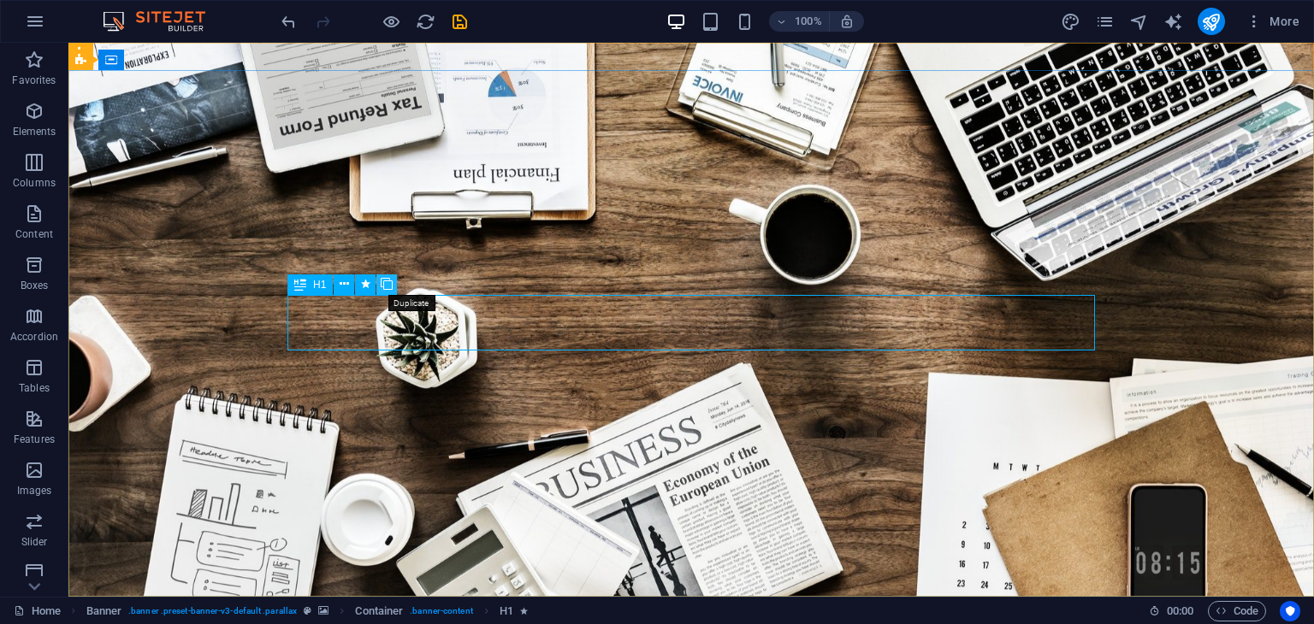
click at [387, 281] on icon at bounding box center [387, 284] width 12 height 18
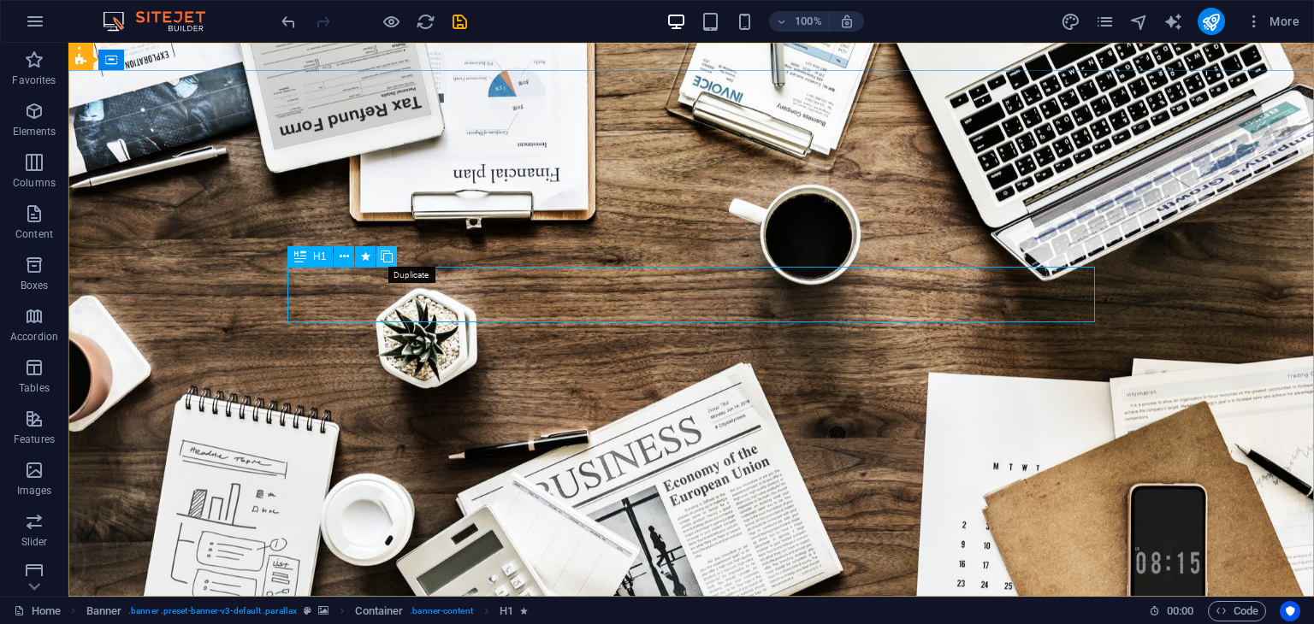
click at [383, 257] on icon at bounding box center [387, 257] width 12 height 18
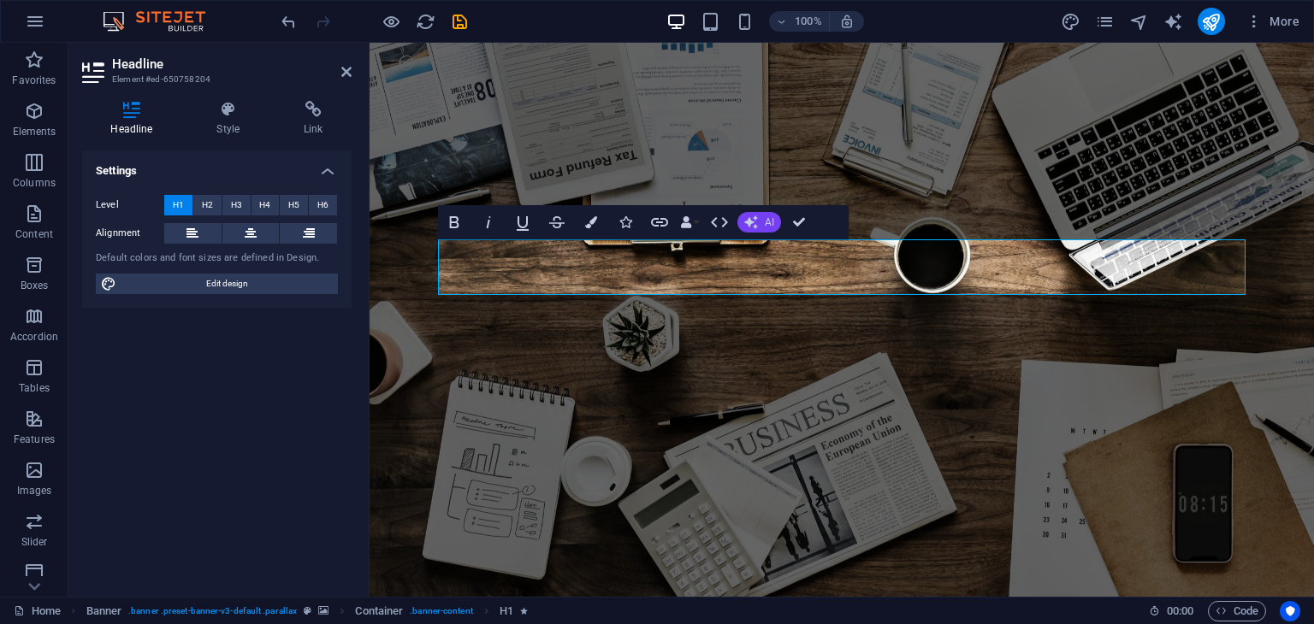
click at [767, 219] on span "AI" at bounding box center [769, 222] width 9 height 10
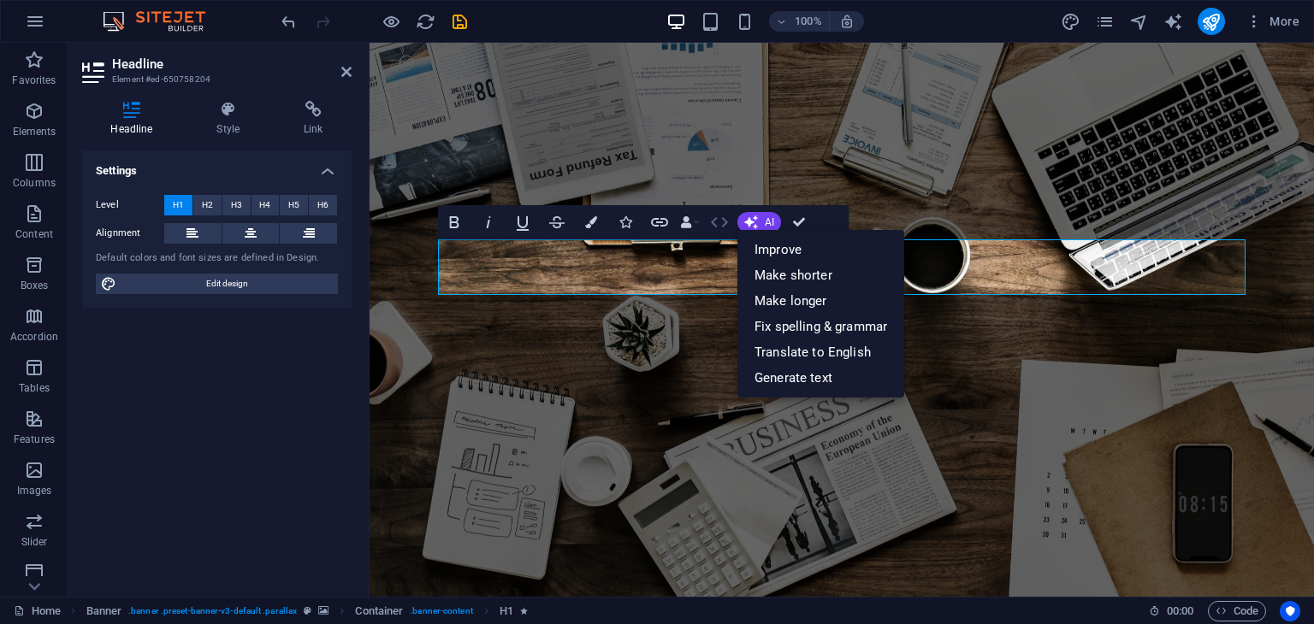
click at [717, 228] on icon "button" at bounding box center [719, 222] width 21 height 21
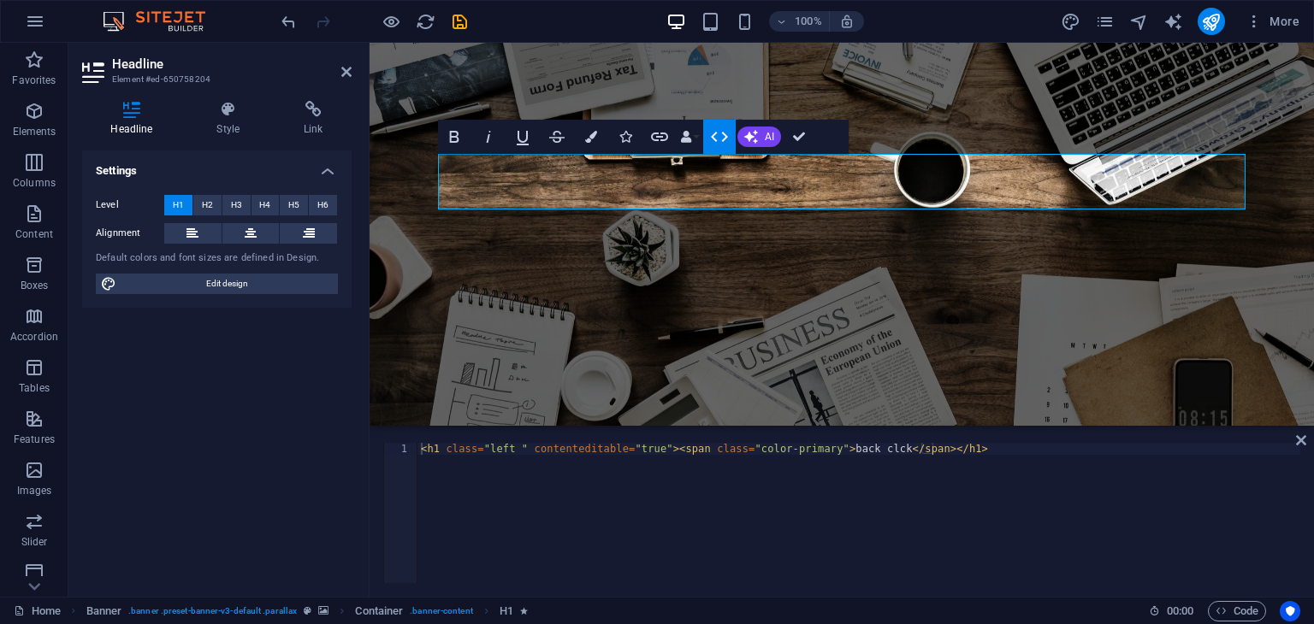
click at [707, 138] on button "HTML" at bounding box center [719, 137] width 33 height 34
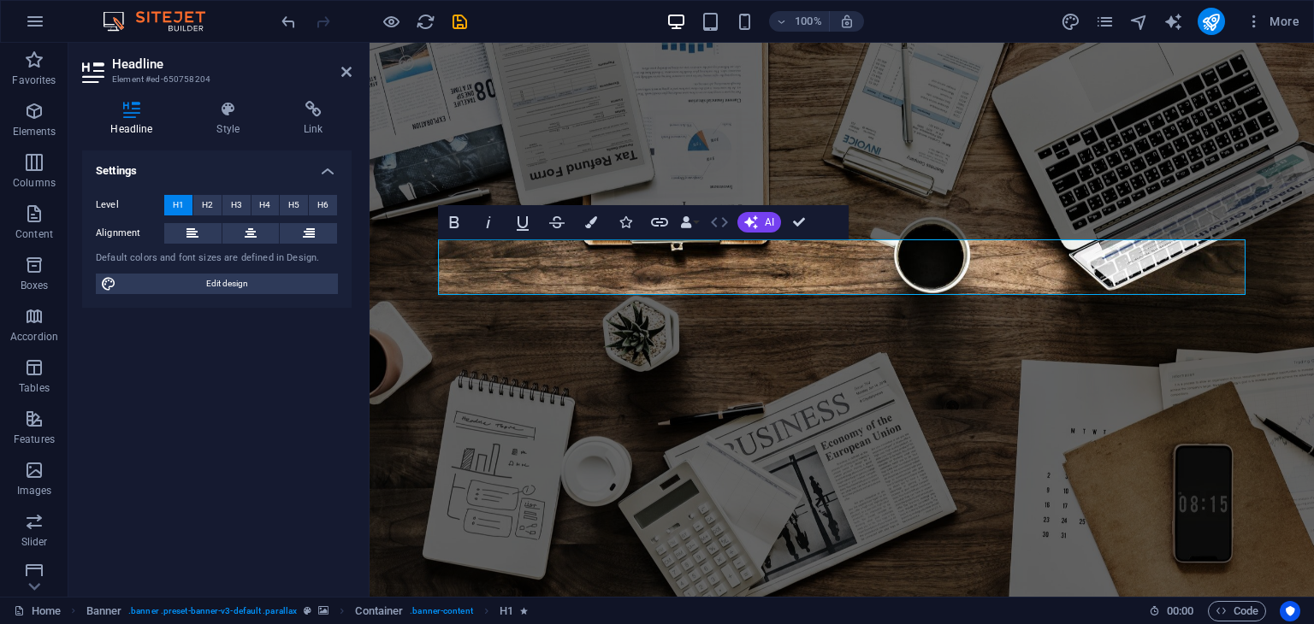
click at [726, 228] on icon "button" at bounding box center [719, 222] width 21 height 21
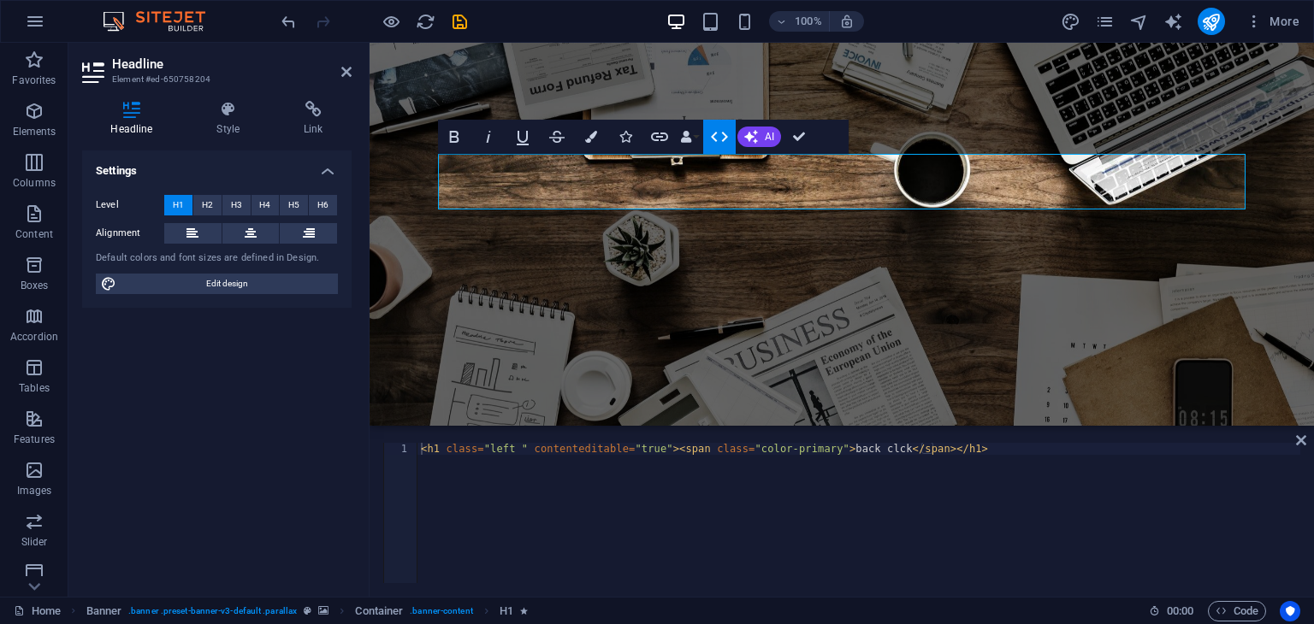
click at [723, 141] on icon "button" at bounding box center [719, 137] width 21 height 21
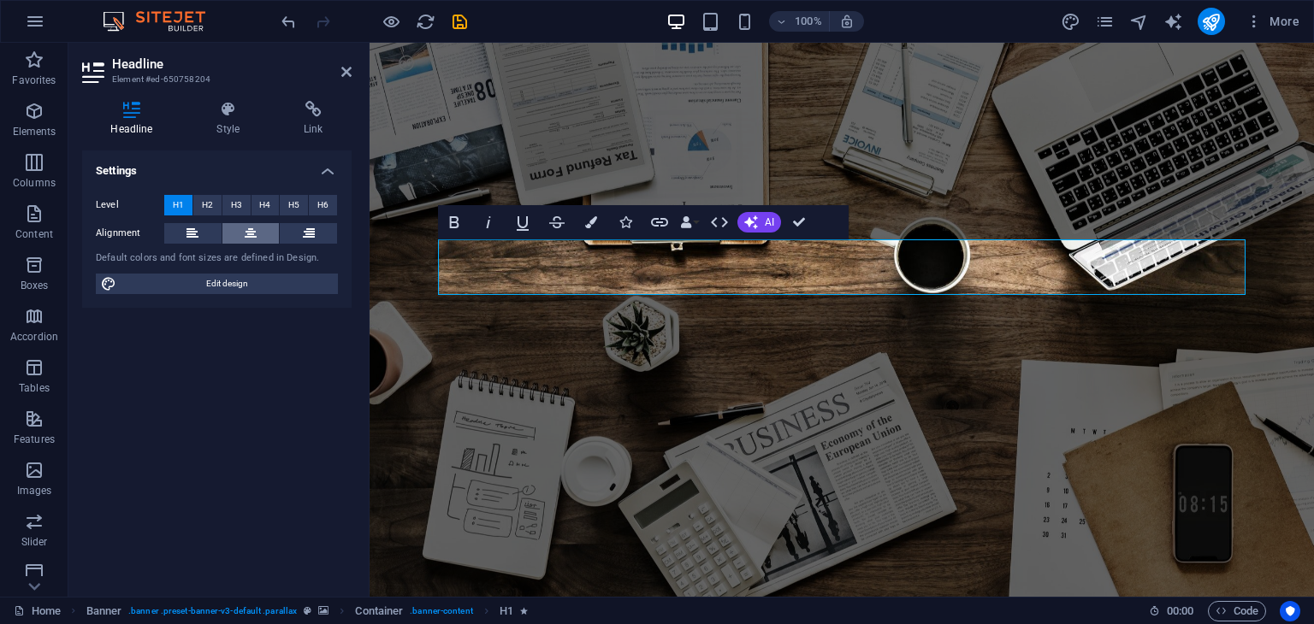
click at [263, 232] on button at bounding box center [250, 233] width 57 height 21
click at [225, 115] on icon at bounding box center [228, 109] width 80 height 17
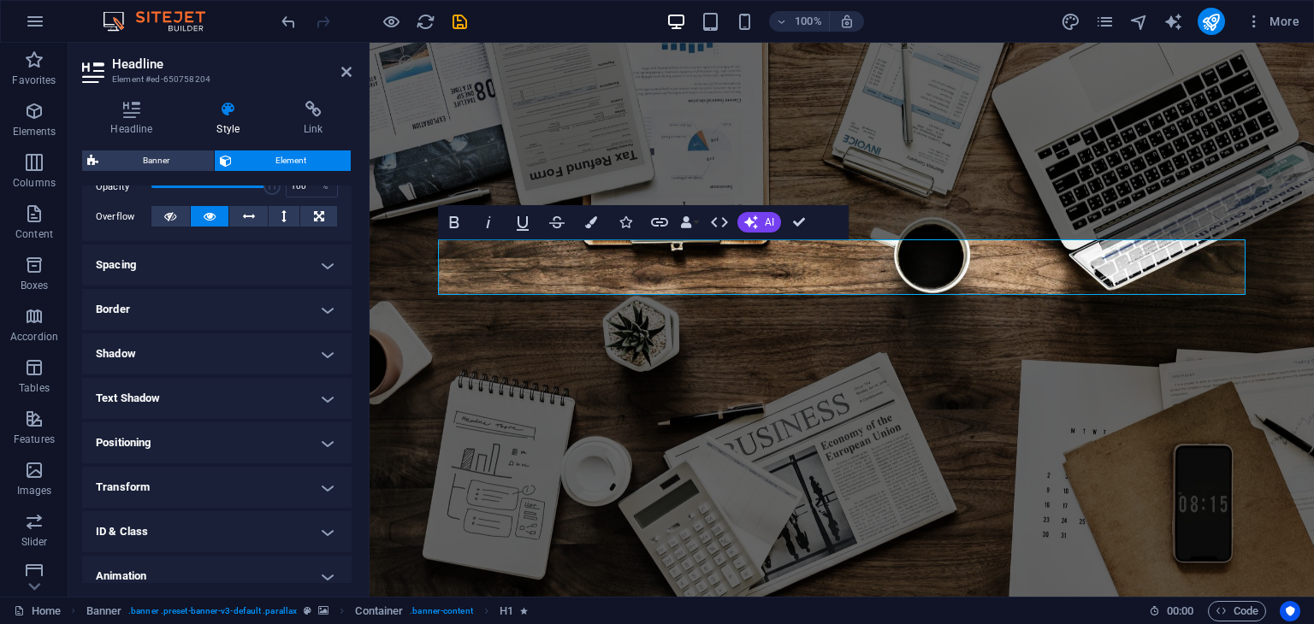
scroll to position [240, 0]
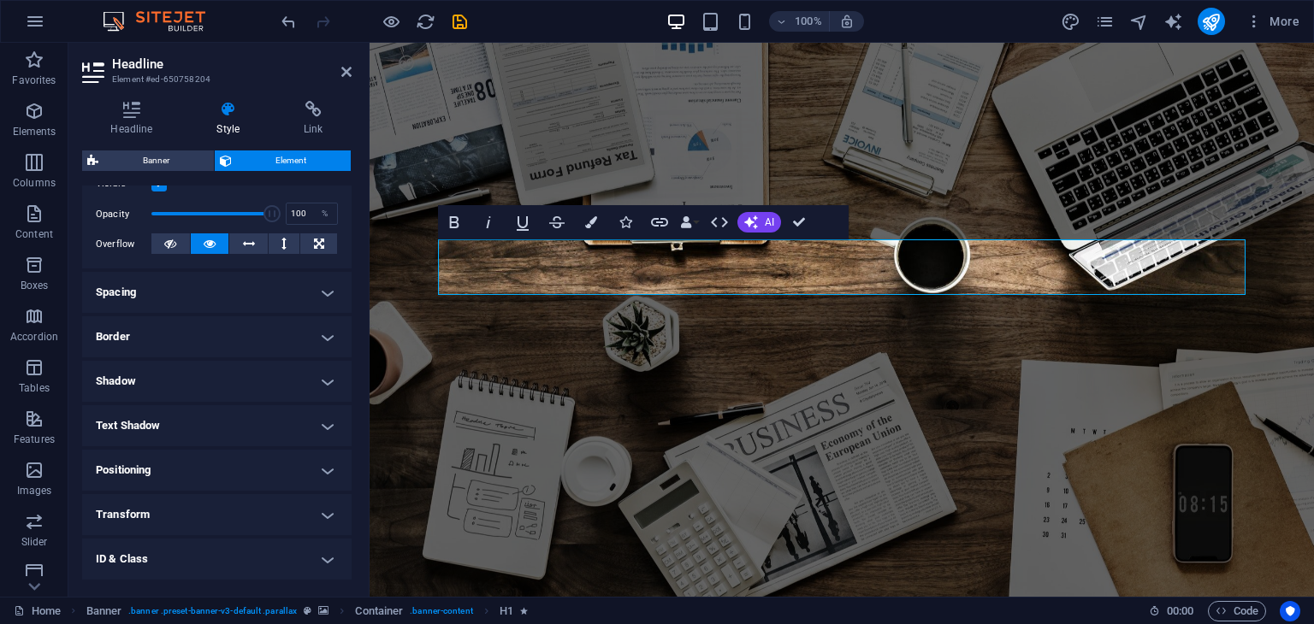
click at [148, 333] on h4 "Border" at bounding box center [216, 336] width 269 height 41
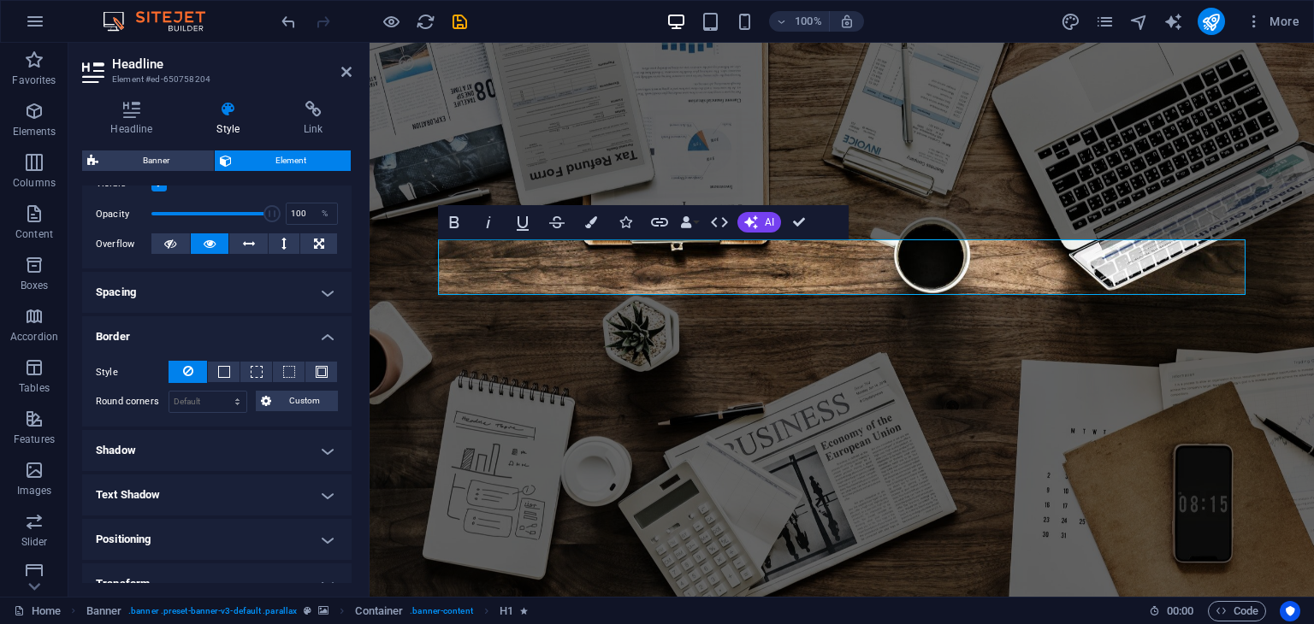
click at [144, 456] on h4 "Shadow" at bounding box center [216, 450] width 269 height 41
click at [174, 481] on button "None" at bounding box center [186, 485] width 56 height 21
click at [139, 480] on span "Default" at bounding box center [126, 485] width 27 height 21
click at [260, 482] on button "Outside" at bounding box center [247, 485] width 64 height 21
type input "2"
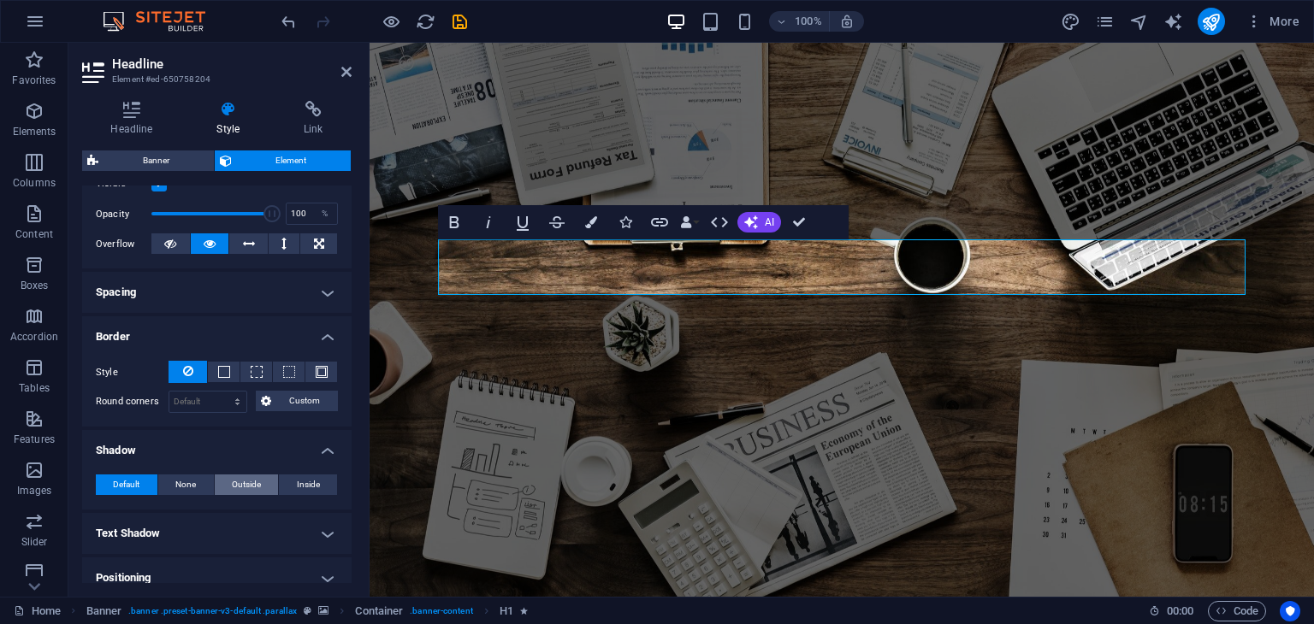
type input "2"
type input "4"
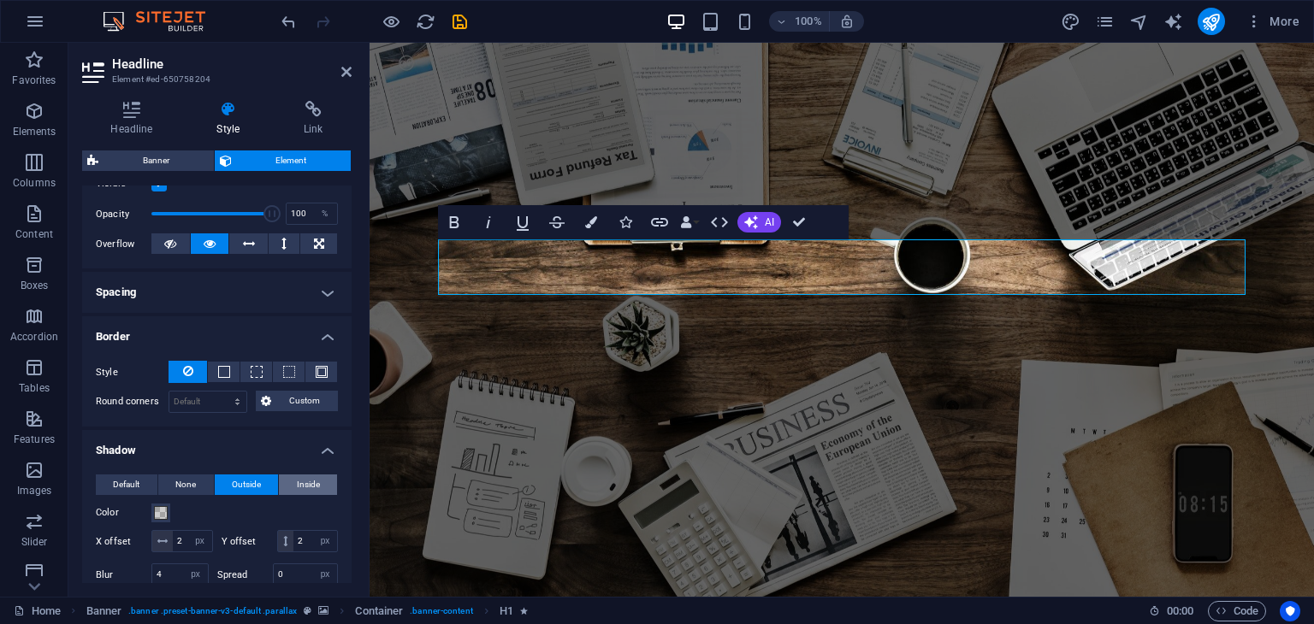
click at [297, 482] on span "Inside" at bounding box center [308, 485] width 23 height 21
click at [123, 477] on span "Default" at bounding box center [126, 485] width 27 height 21
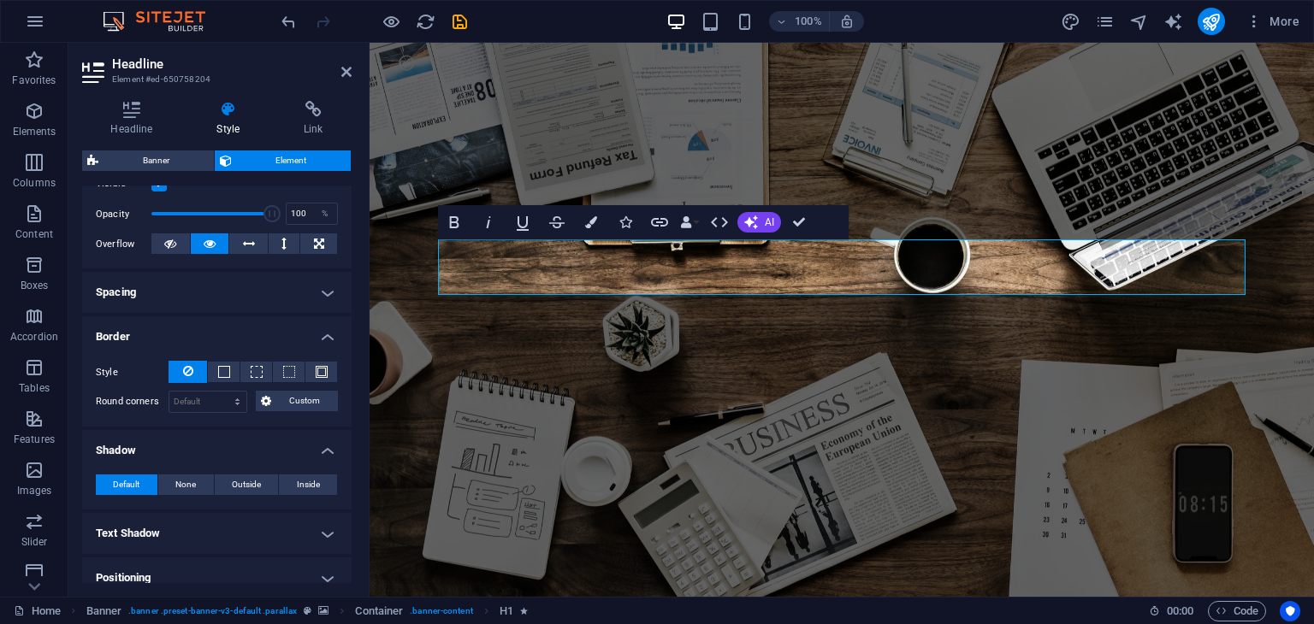
click at [142, 530] on h4 "Text Shadow" at bounding box center [216, 533] width 269 height 41
click at [215, 567] on span "None" at bounding box center [215, 568] width 21 height 21
click at [291, 567] on span "Outside" at bounding box center [295, 568] width 29 height 21
type input "2"
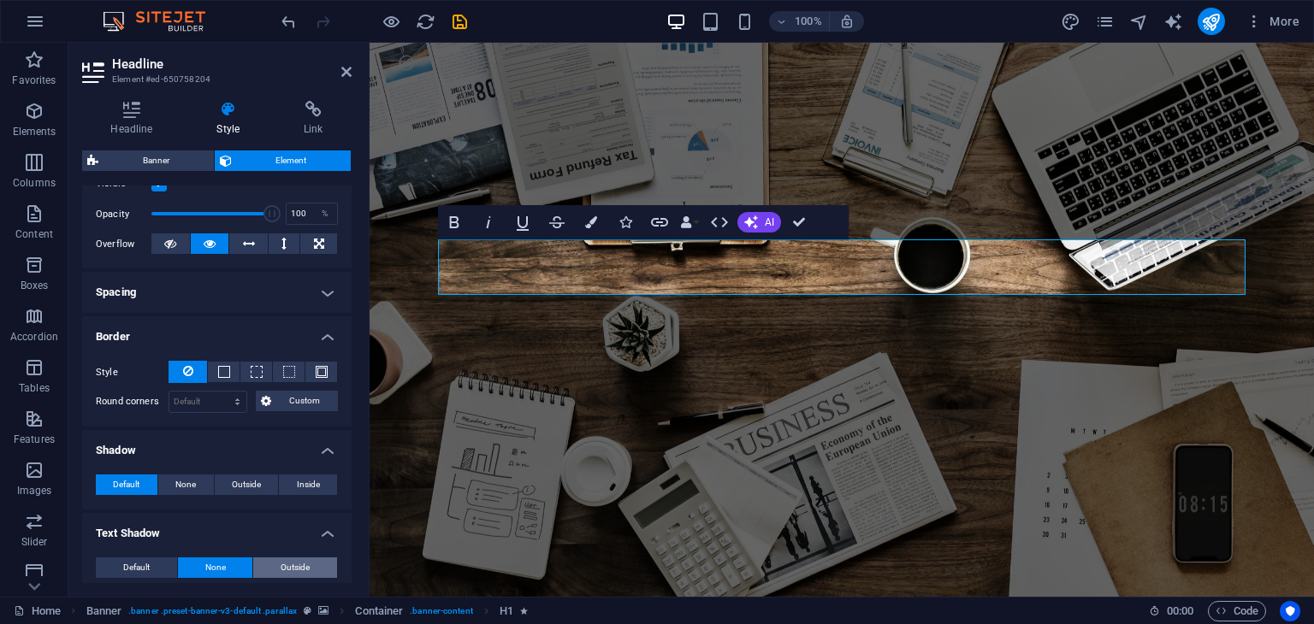
type input "4"
click at [133, 563] on span "Default" at bounding box center [136, 568] width 27 height 21
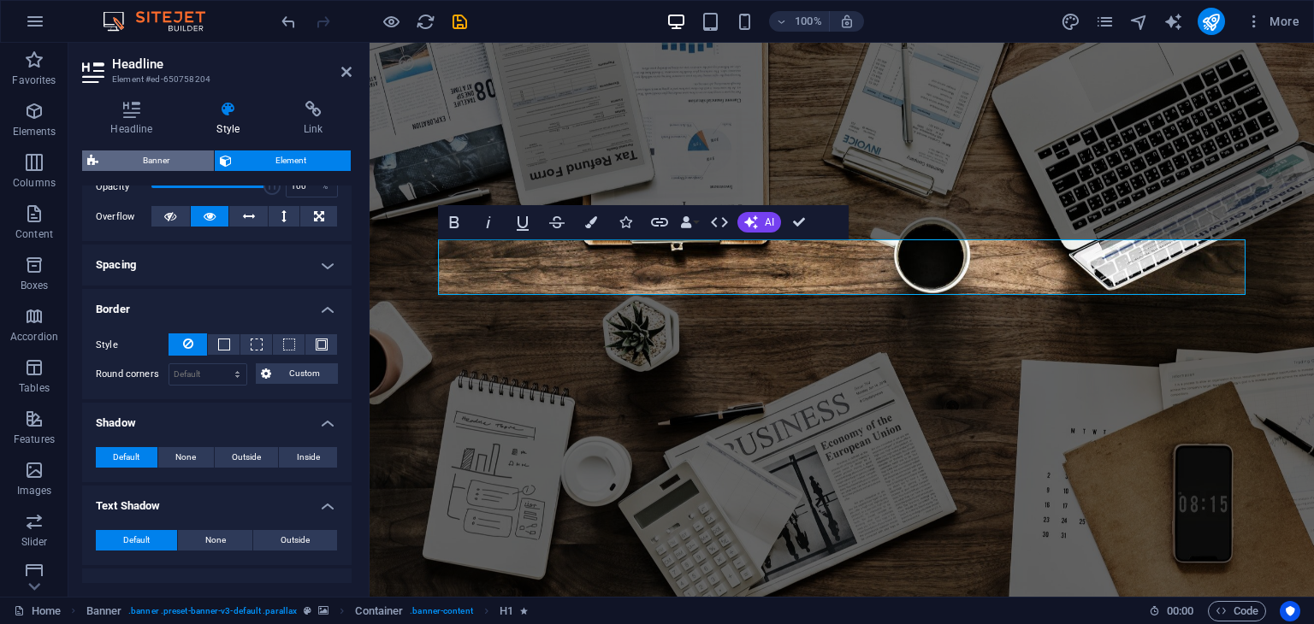
scroll to position [214, 0]
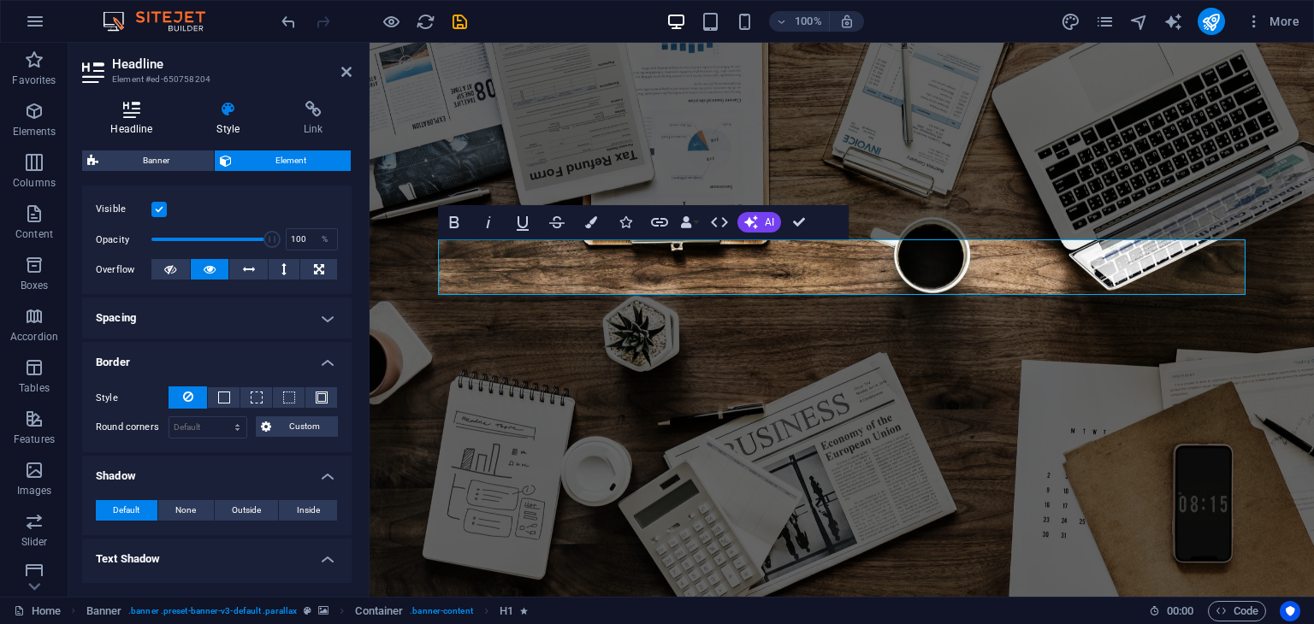
click at [144, 109] on icon at bounding box center [131, 109] width 99 height 17
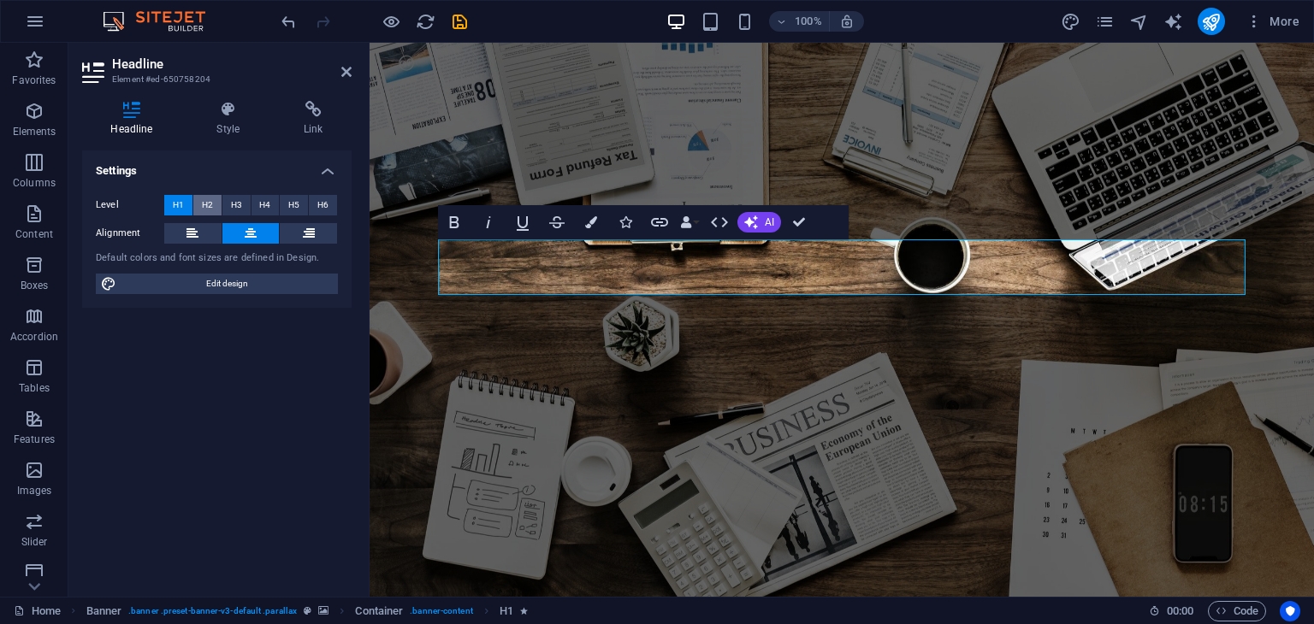
click at [214, 199] on button "H2" at bounding box center [207, 205] width 28 height 21
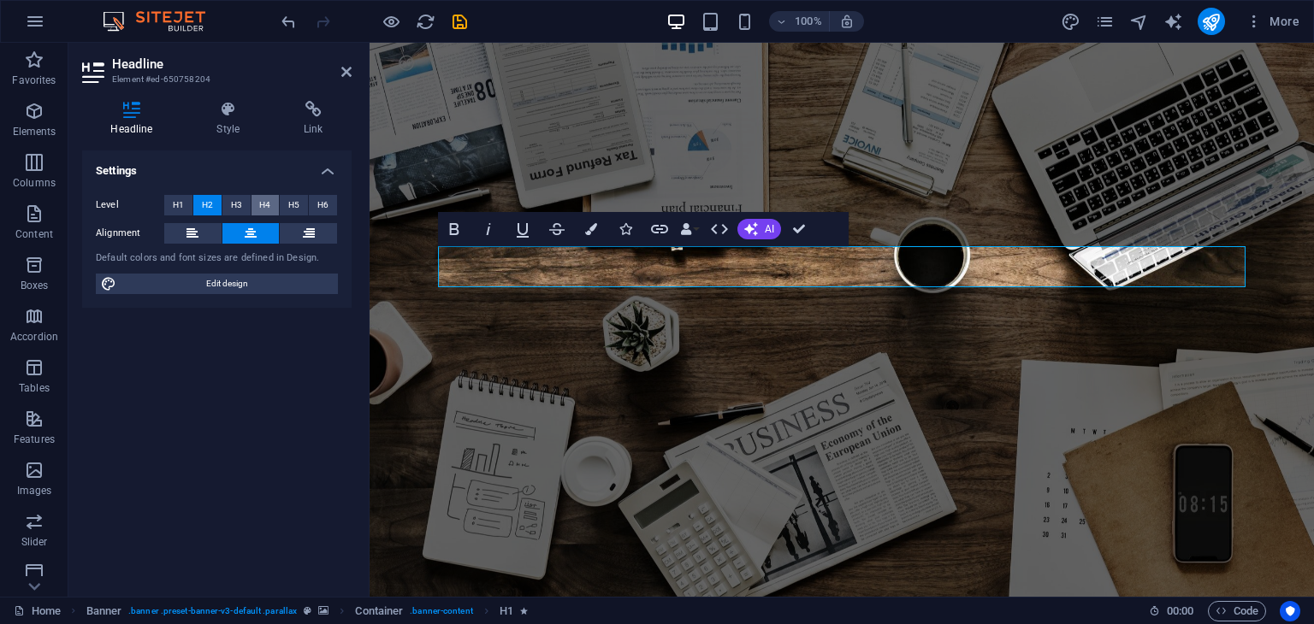
click at [251, 199] on button "H4" at bounding box center [265, 205] width 28 height 21
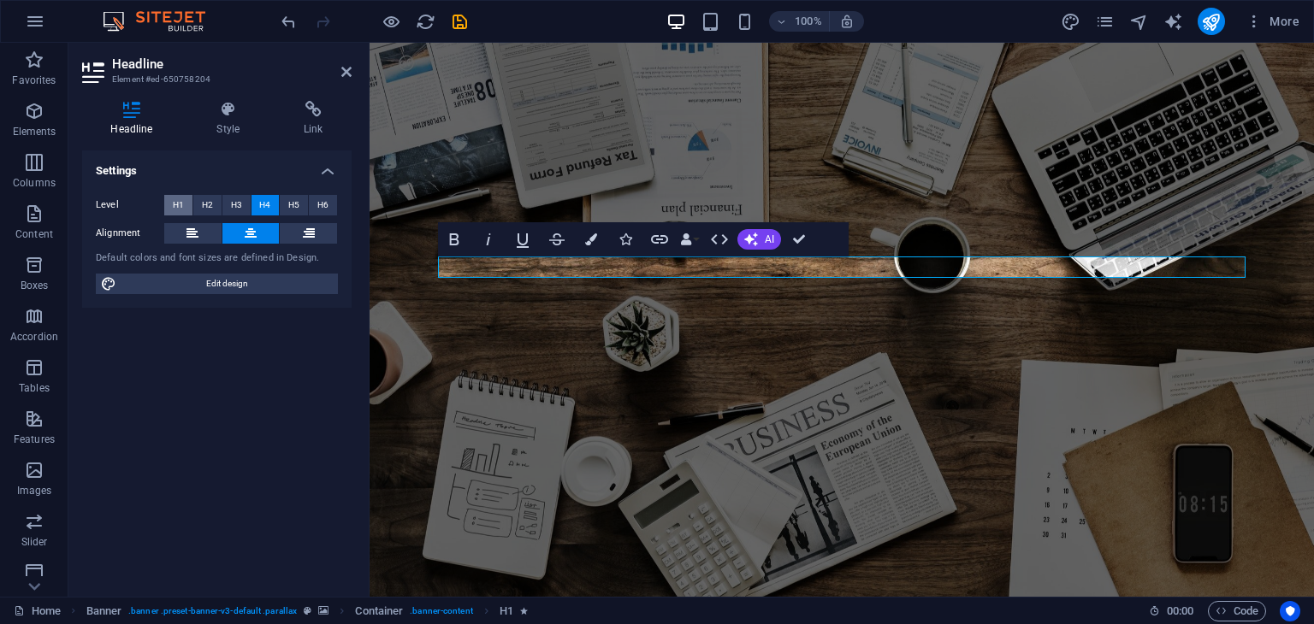
click at [180, 206] on span "H1" at bounding box center [178, 205] width 11 height 21
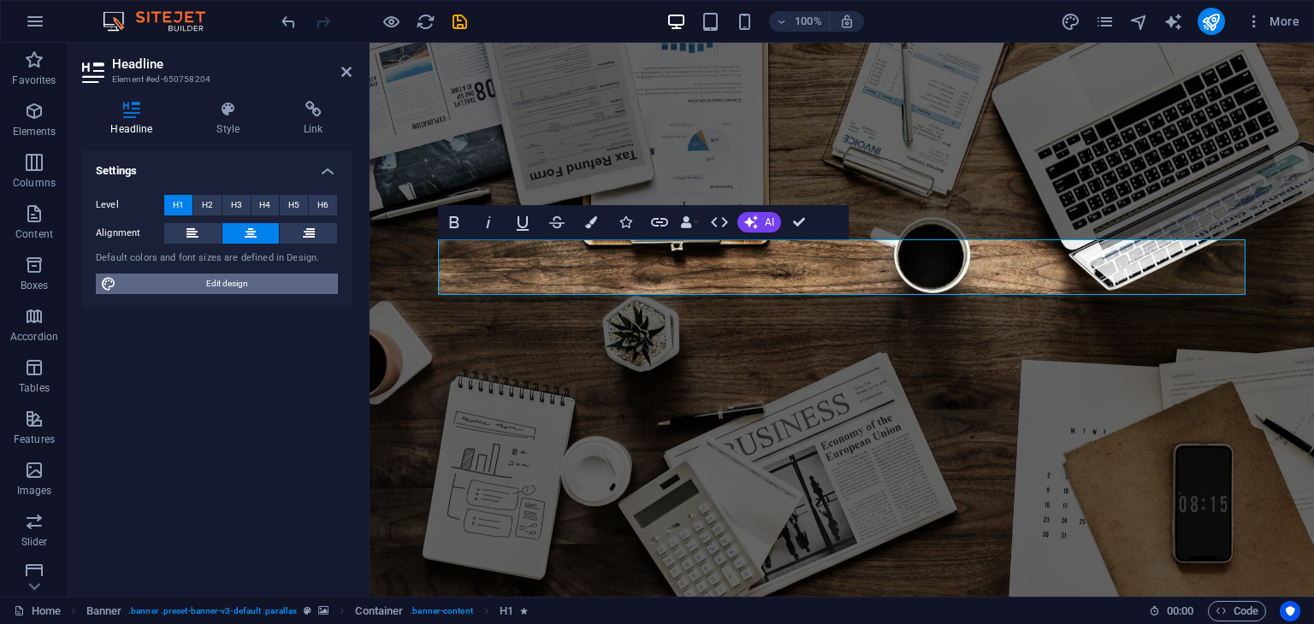
drag, startPoint x: 222, startPoint y: 285, endPoint x: 73, endPoint y: 519, distance: 278.1
click at [222, 285] on span "Edit design" at bounding box center [226, 284] width 211 height 21
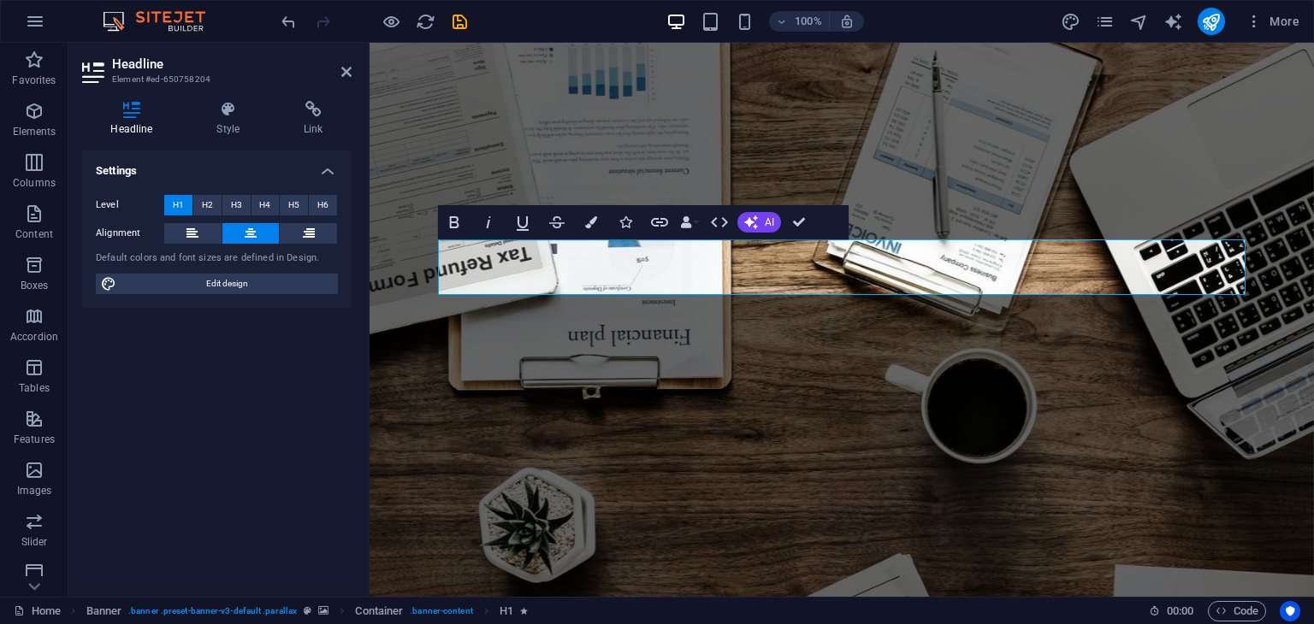
select select "rem"
select select "300"
select select "px"
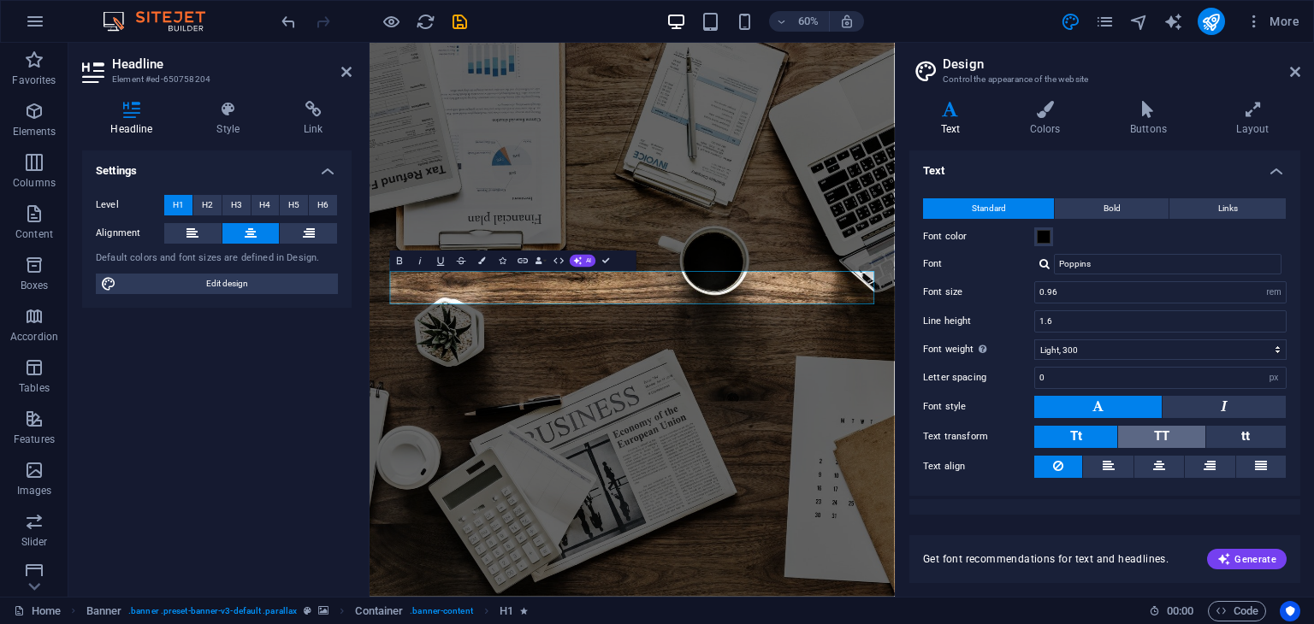
click at [1161, 435] on span "TT" at bounding box center [1161, 436] width 15 height 15
click at [1042, 426] on button "Tt" at bounding box center [1075, 437] width 83 height 22
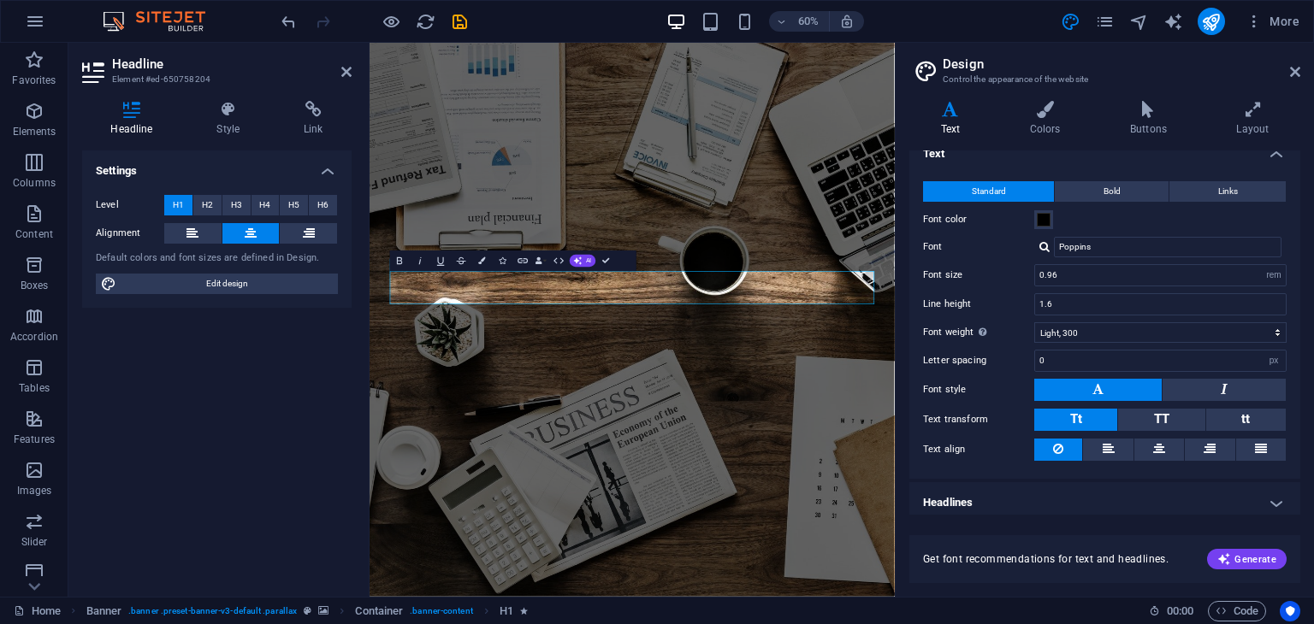
scroll to position [23, 0]
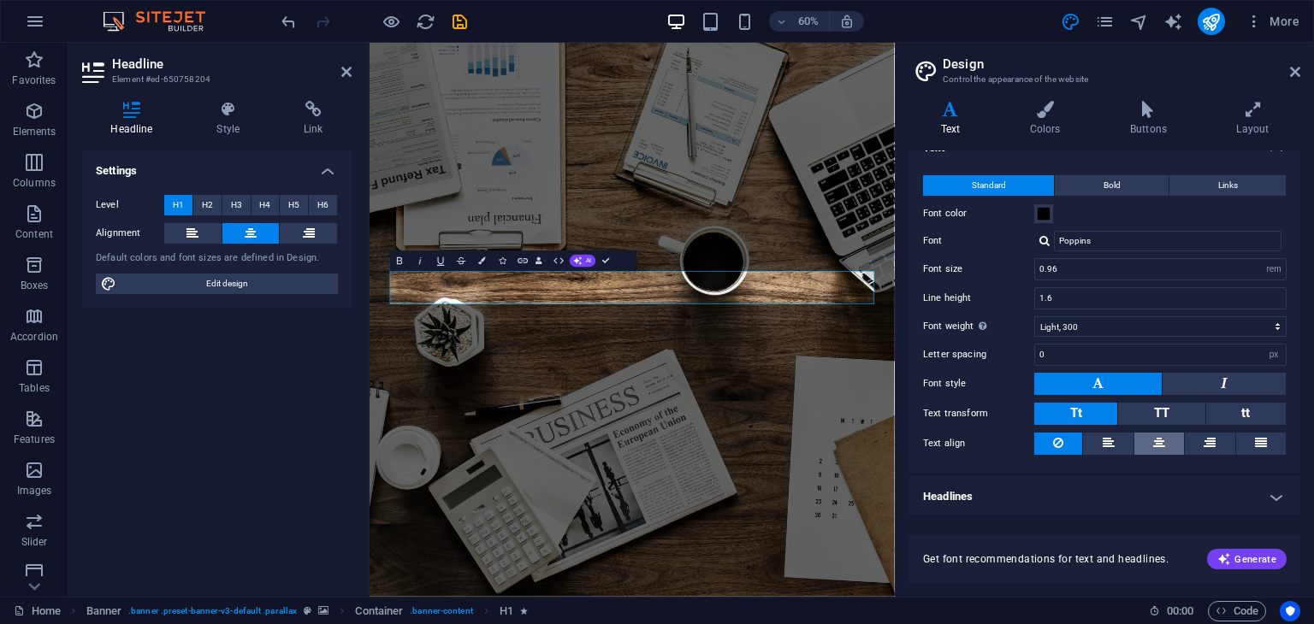
click at [1168, 433] on button at bounding box center [1159, 444] width 50 height 22
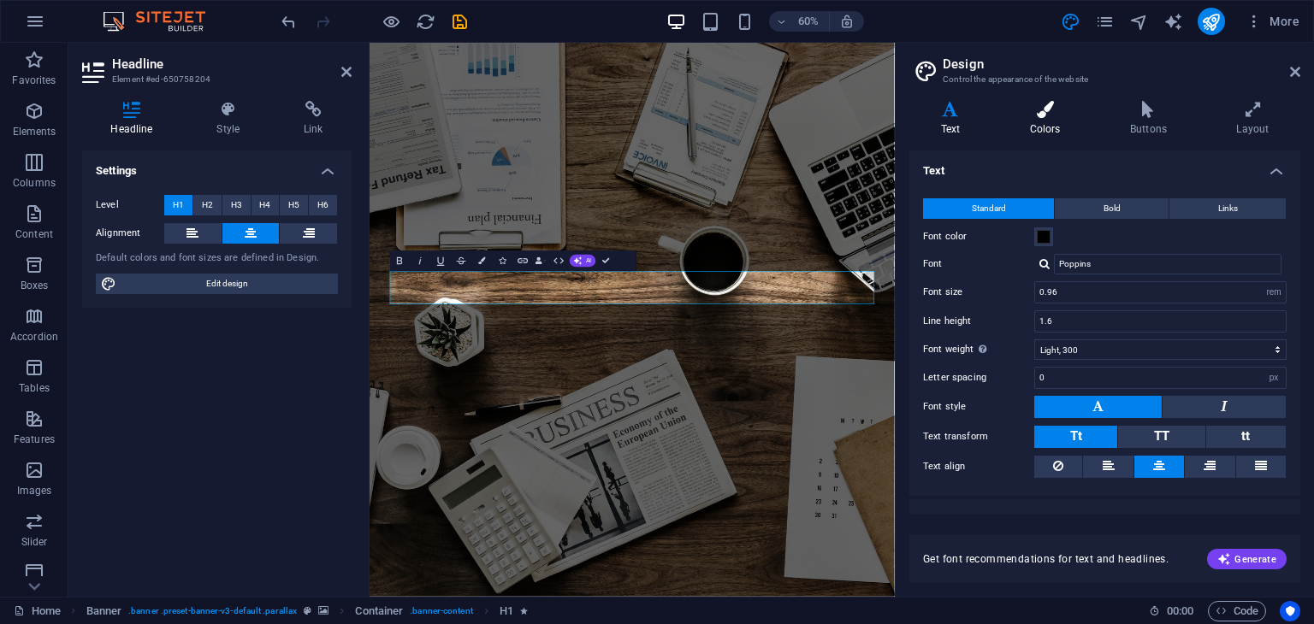
click at [1042, 127] on h4 "Colors" at bounding box center [1048, 119] width 100 height 36
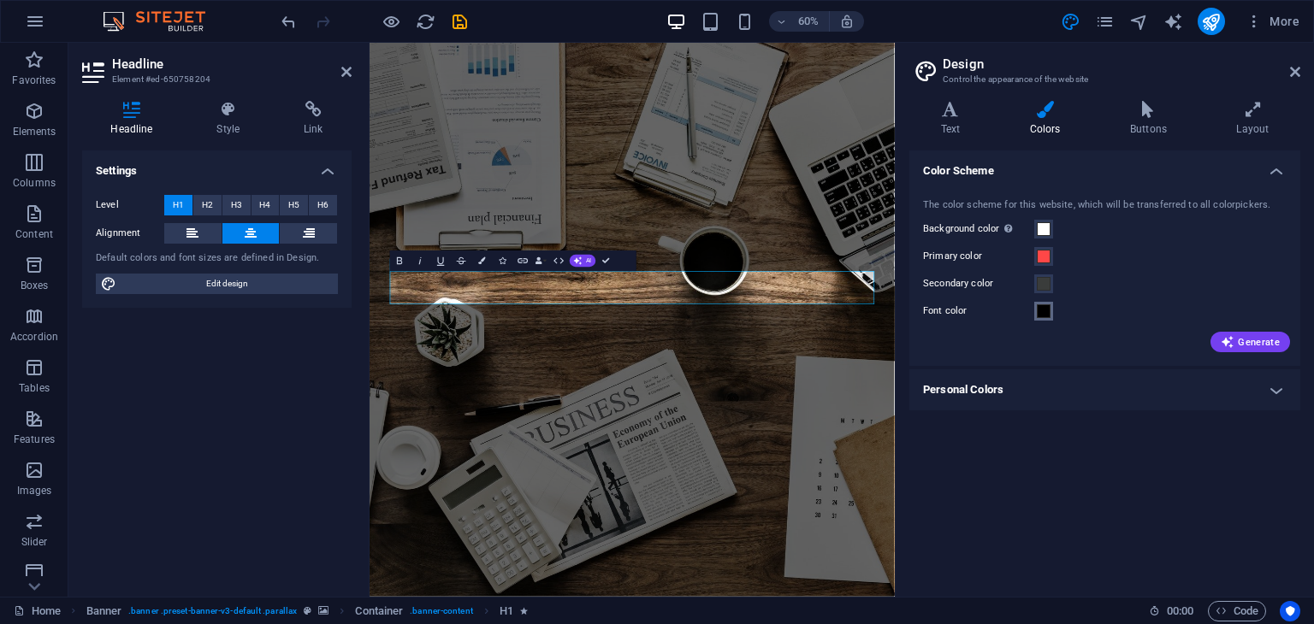
click at [1045, 316] on span at bounding box center [1044, 312] width 14 height 14
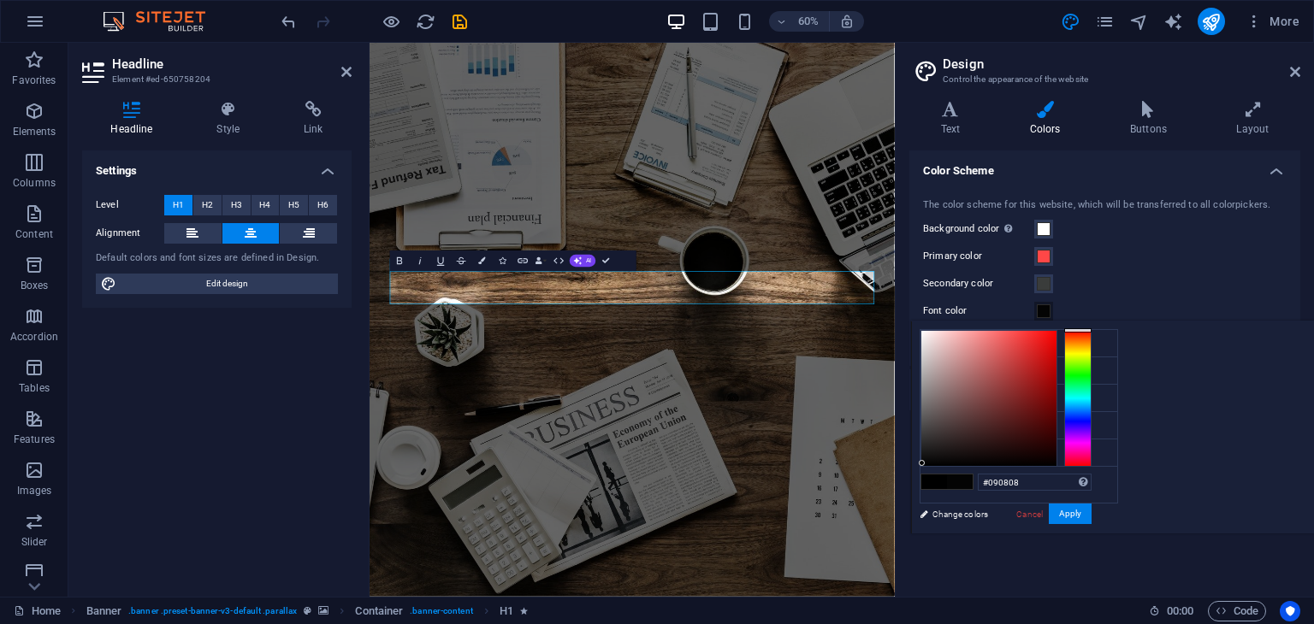
type input "#0a0a0a"
click at [932, 459] on div at bounding box center [929, 460] width 6 height 6
click at [1091, 515] on button "Apply" at bounding box center [1070, 514] width 43 height 21
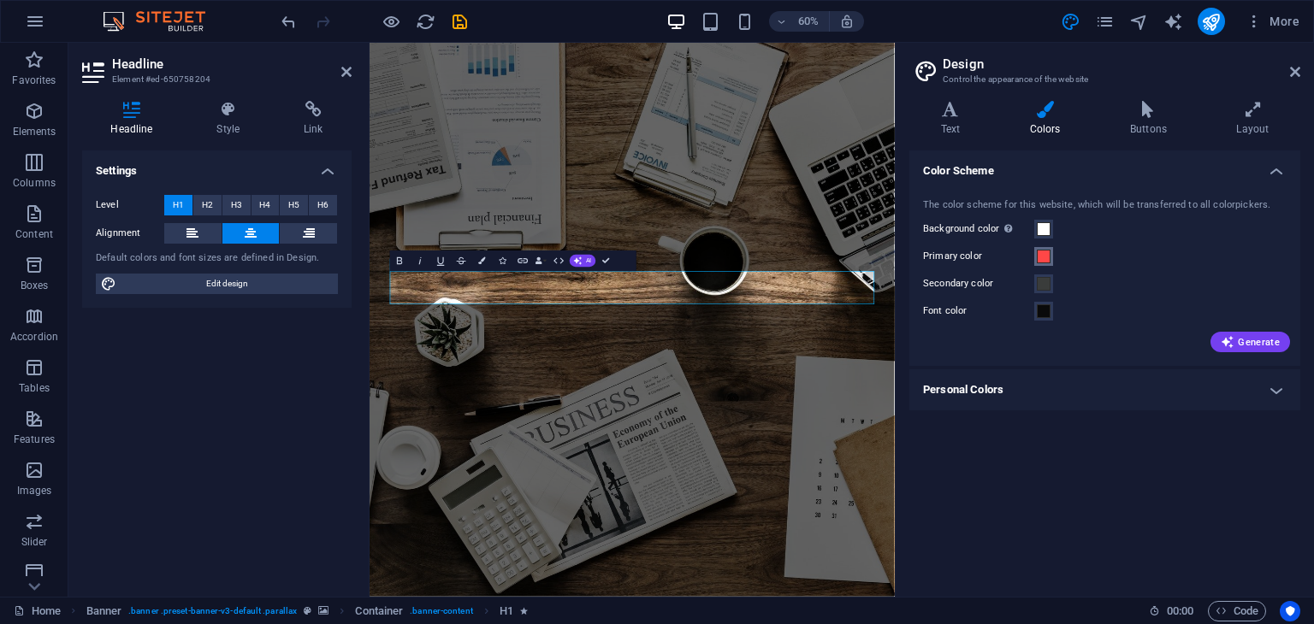
click at [1041, 261] on span at bounding box center [1044, 257] width 14 height 14
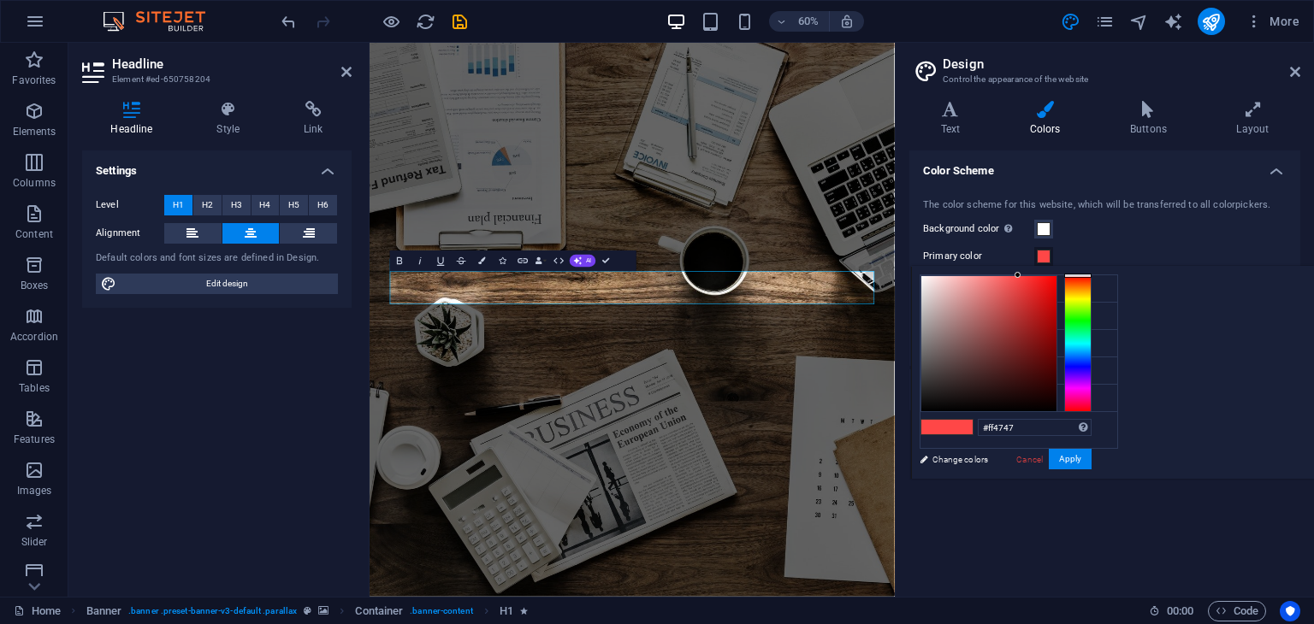
type input "#040404"
click at [1056, 408] on div at bounding box center [988, 343] width 135 height 135
click at [1091, 458] on button "Apply" at bounding box center [1070, 459] width 43 height 21
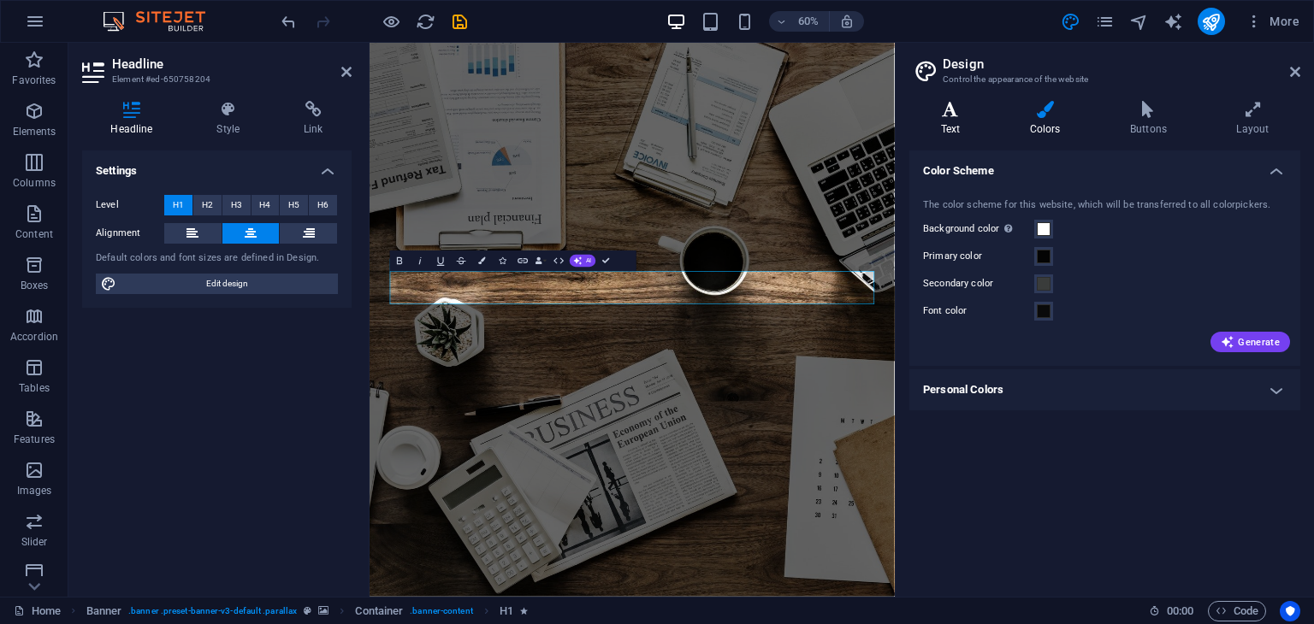
click at [955, 110] on icon at bounding box center [950, 109] width 82 height 17
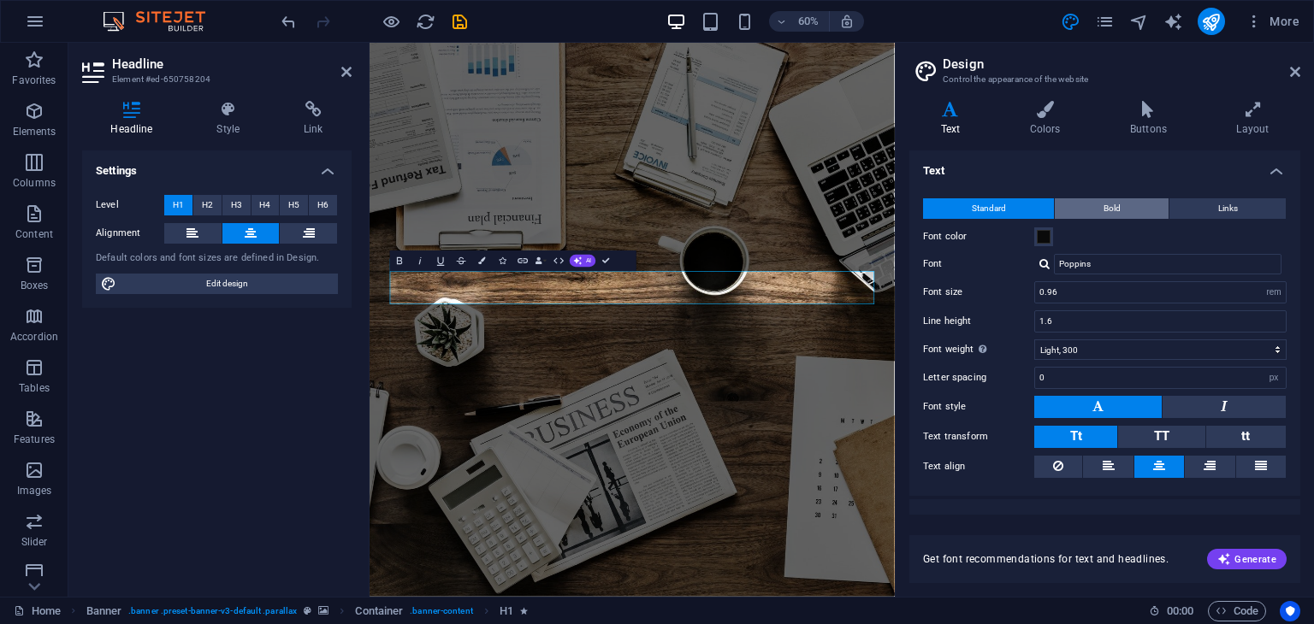
click at [1131, 199] on button "Bold" at bounding box center [1112, 208] width 114 height 21
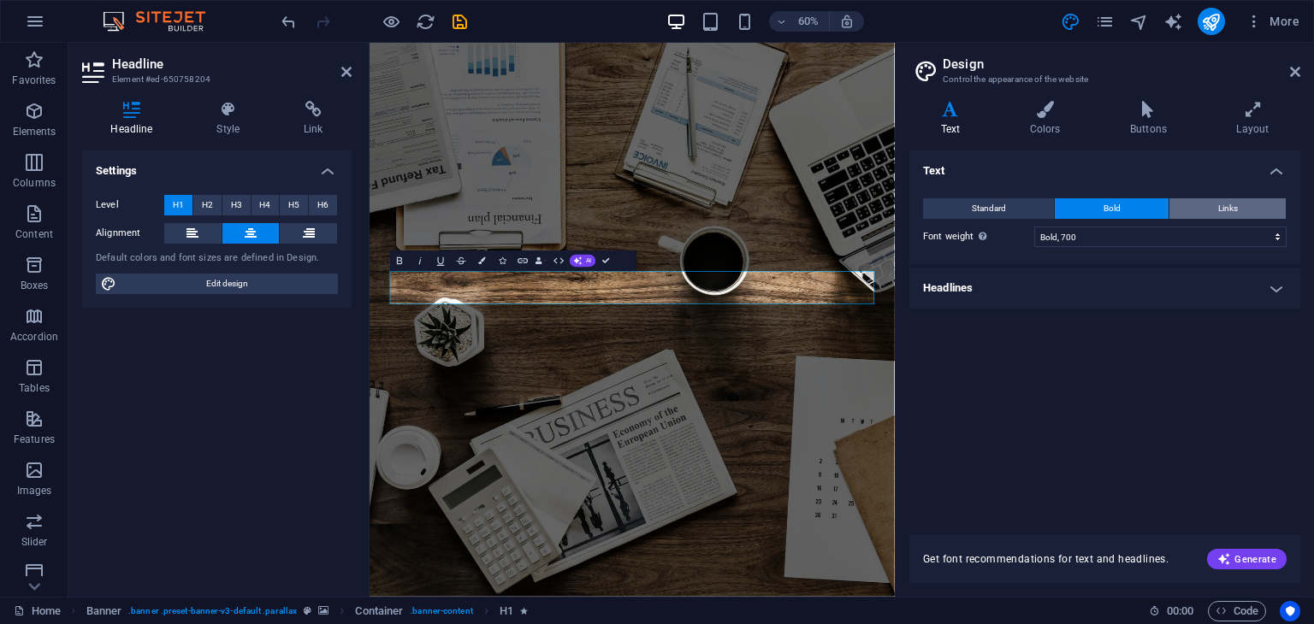
click at [1209, 206] on button "Links" at bounding box center [1227, 208] width 116 height 21
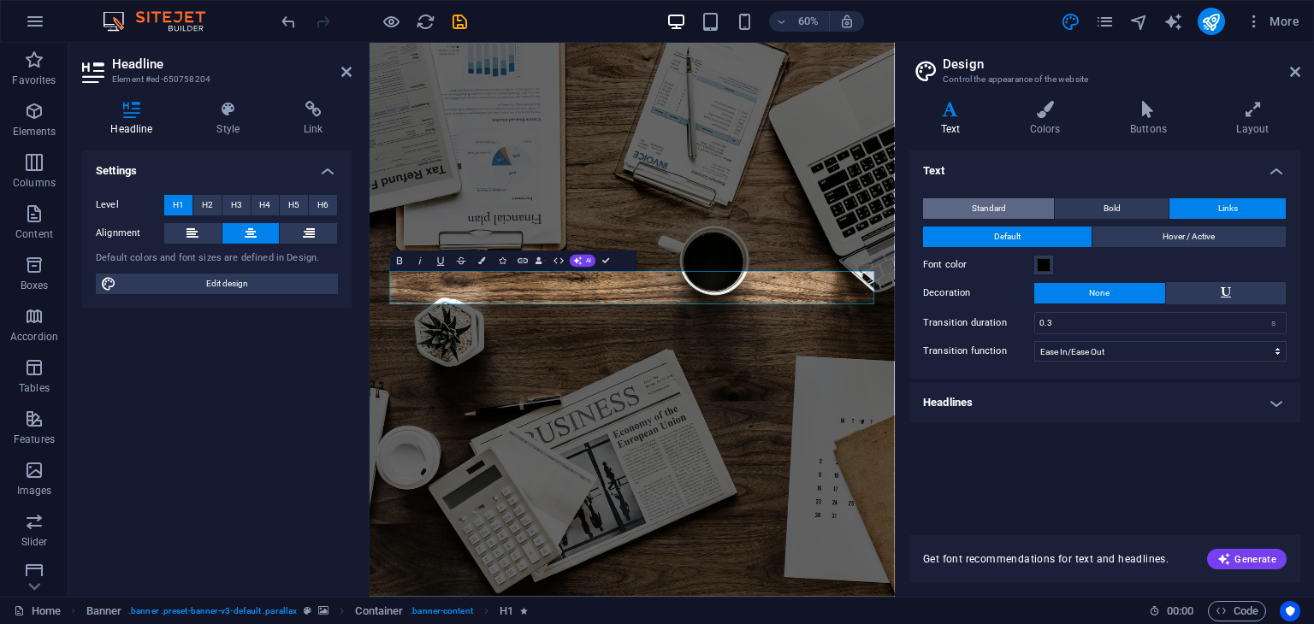
click at [1028, 204] on button "Standard" at bounding box center [988, 208] width 131 height 21
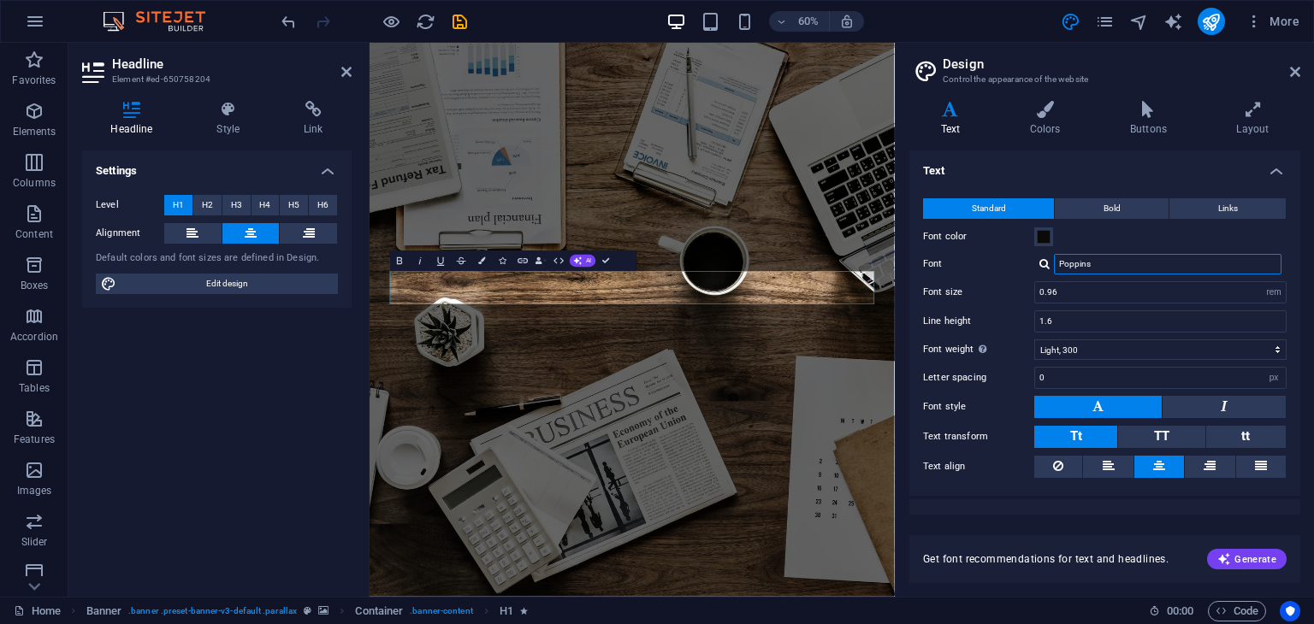
click at [1146, 267] on input "Poppins" at bounding box center [1168, 264] width 228 height 21
drag, startPoint x: 1112, startPoint y: 261, endPoint x: 1051, endPoint y: 261, distance: 60.7
click at [1051, 261] on div "Poppins" at bounding box center [1160, 264] width 252 height 21
type input "mo"
click at [1092, 281] on div "Manage fonts →" at bounding box center [1171, 287] width 226 height 18
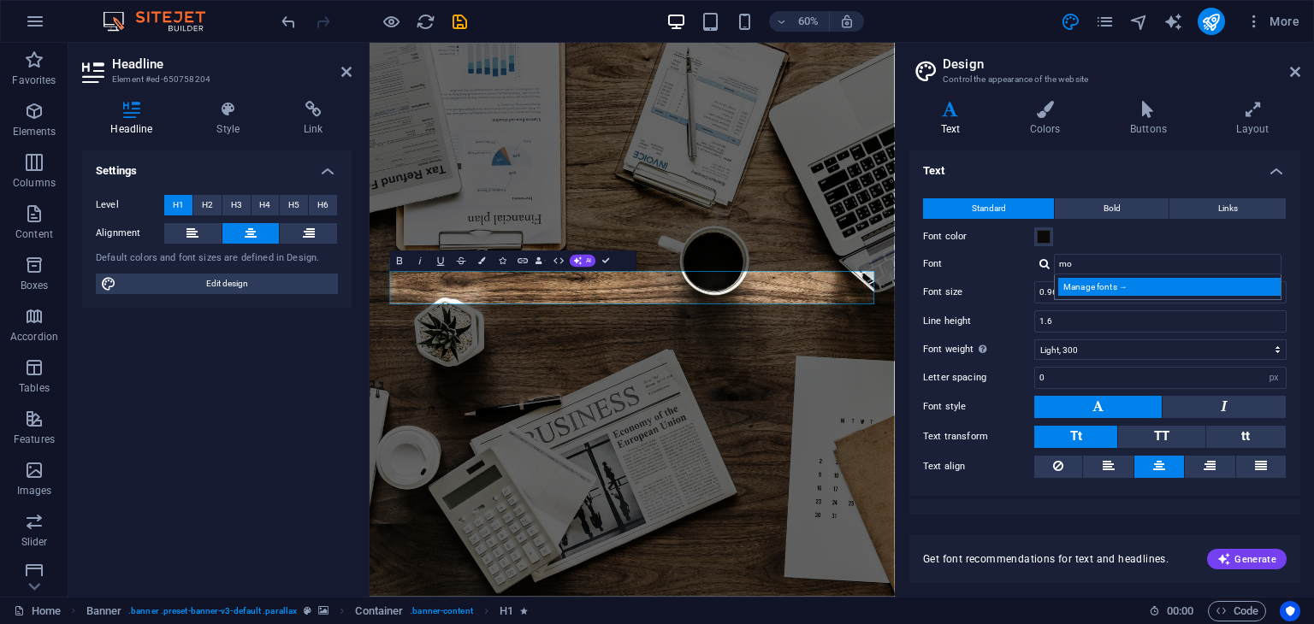
select select "popularity"
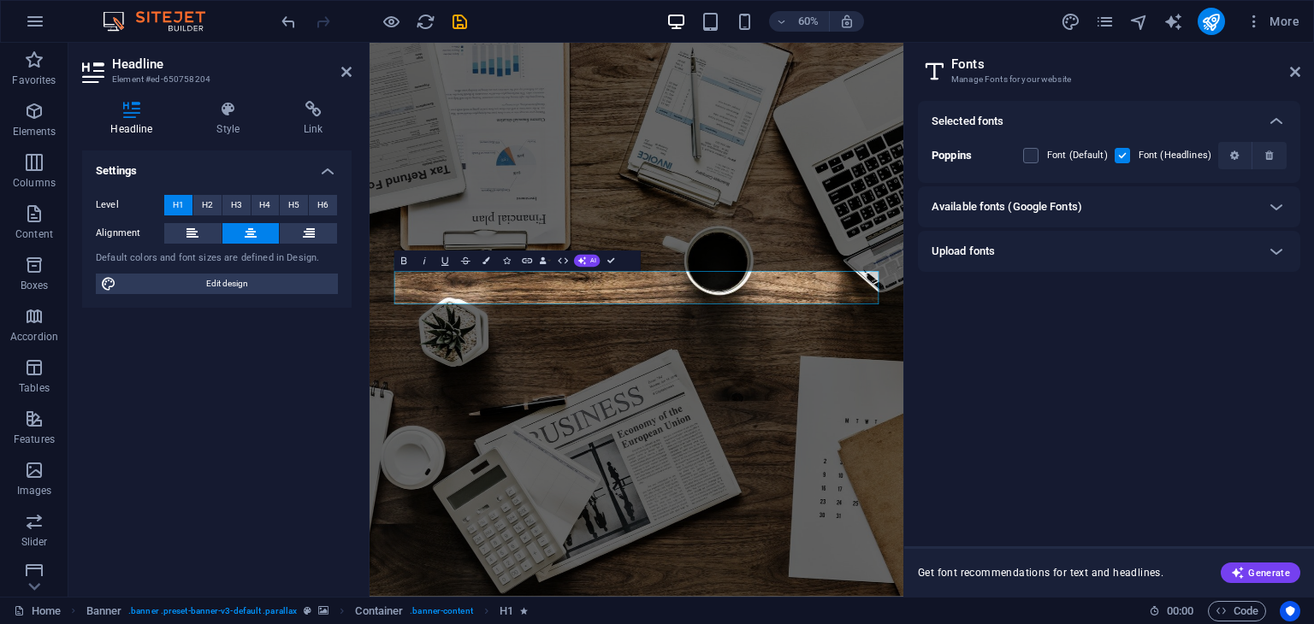
click at [997, 213] on h6 "Available fonts (Google Fonts)" at bounding box center [1007, 207] width 151 height 21
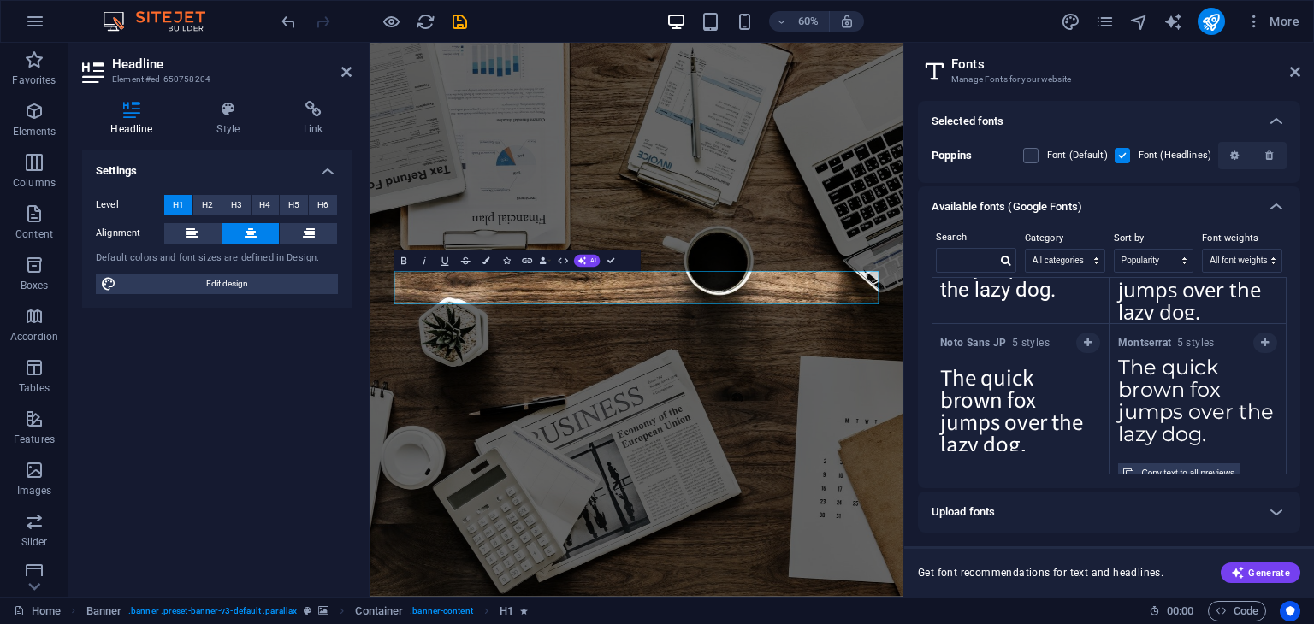
scroll to position [11, 0]
drag, startPoint x: 1215, startPoint y: 430, endPoint x: 1153, endPoint y: 413, distance: 63.9
click at [1153, 413] on textarea "The quick brown fox jumps over the lazy dog." at bounding box center [1197, 405] width 177 height 94
click at [1265, 340] on icon "button" at bounding box center [1265, 343] width 8 height 10
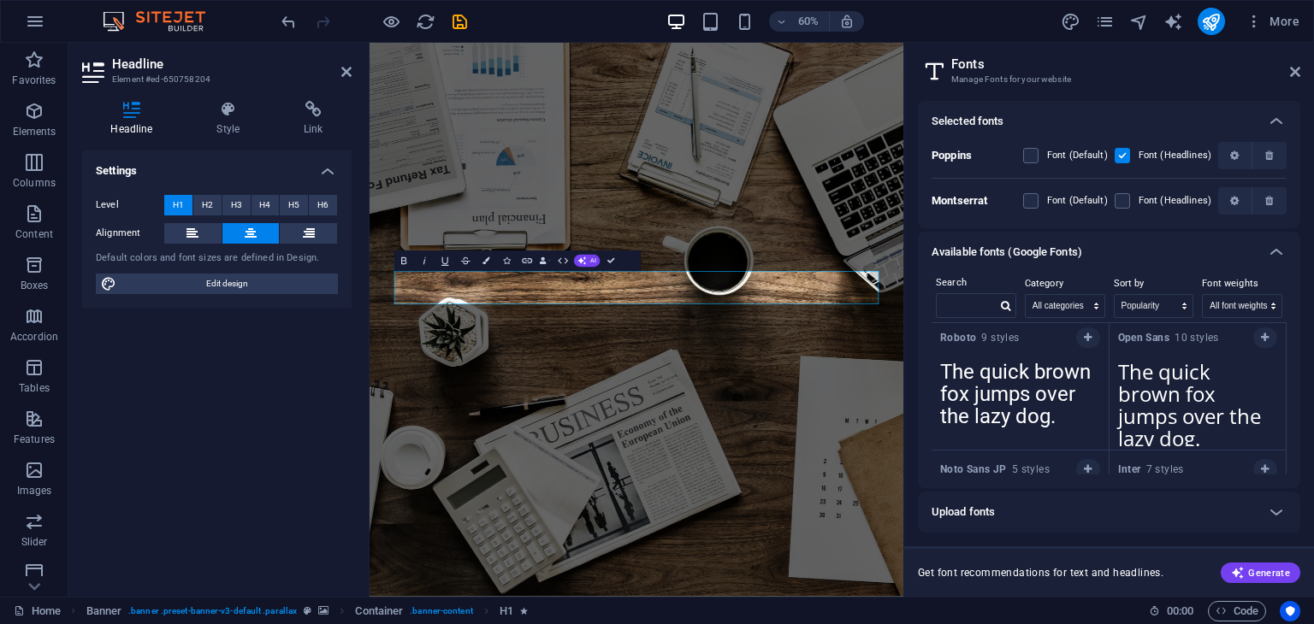
scroll to position [0, 0]
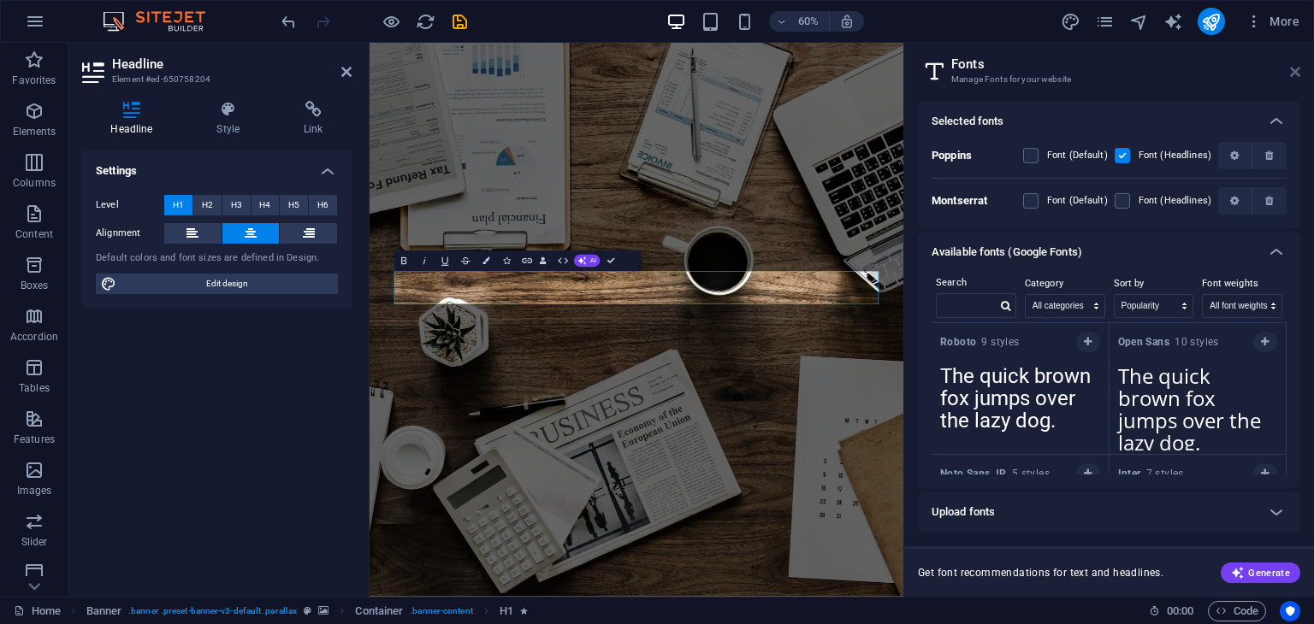
click at [1295, 69] on icon at bounding box center [1295, 72] width 10 height 14
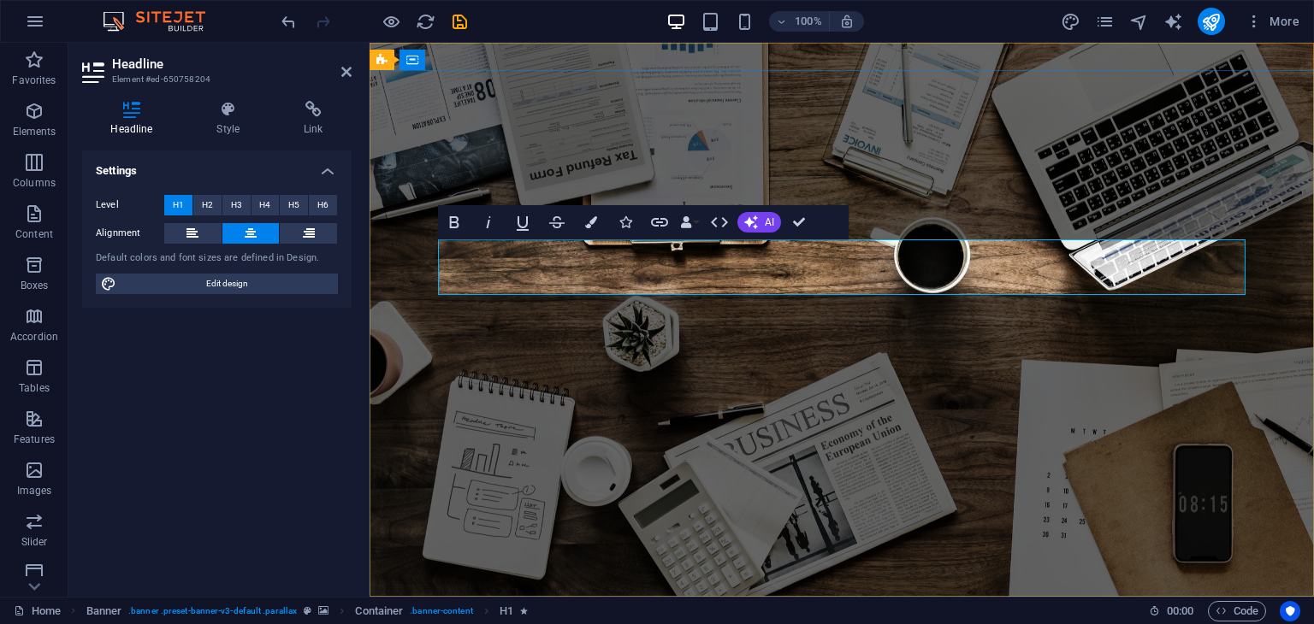
drag, startPoint x: 796, startPoint y: 223, endPoint x: 728, endPoint y: 182, distance: 79.8
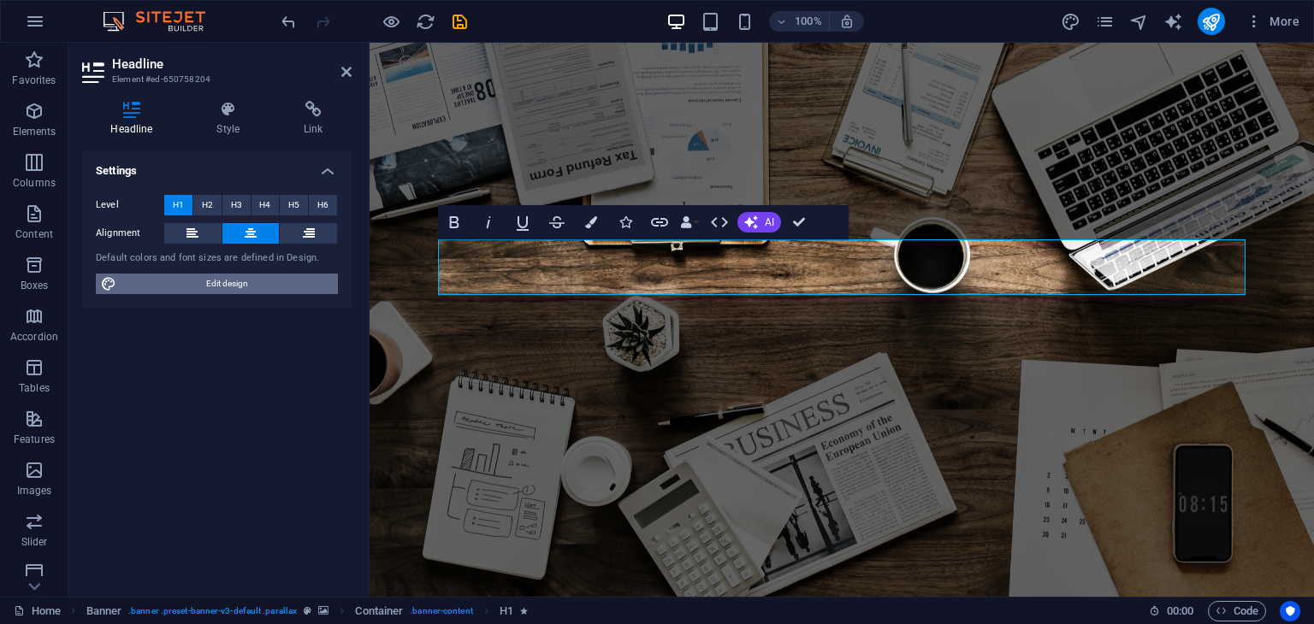
click at [204, 279] on span "Edit design" at bounding box center [226, 284] width 211 height 21
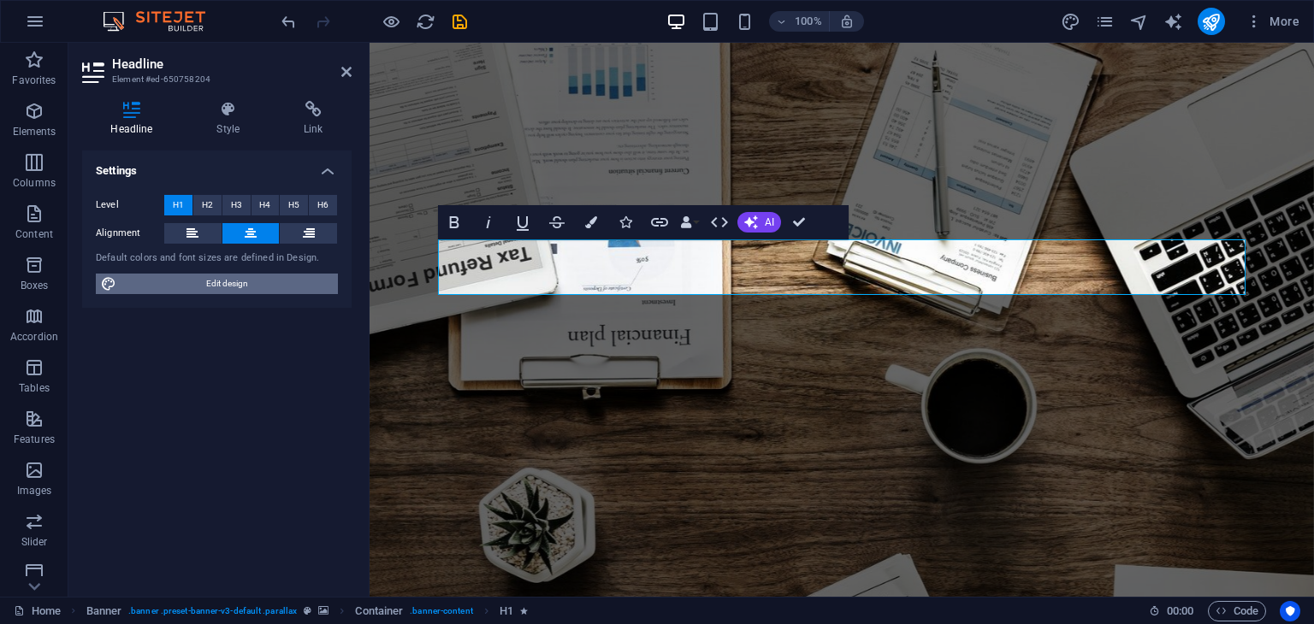
select select "rem"
select select "300"
select select "px"
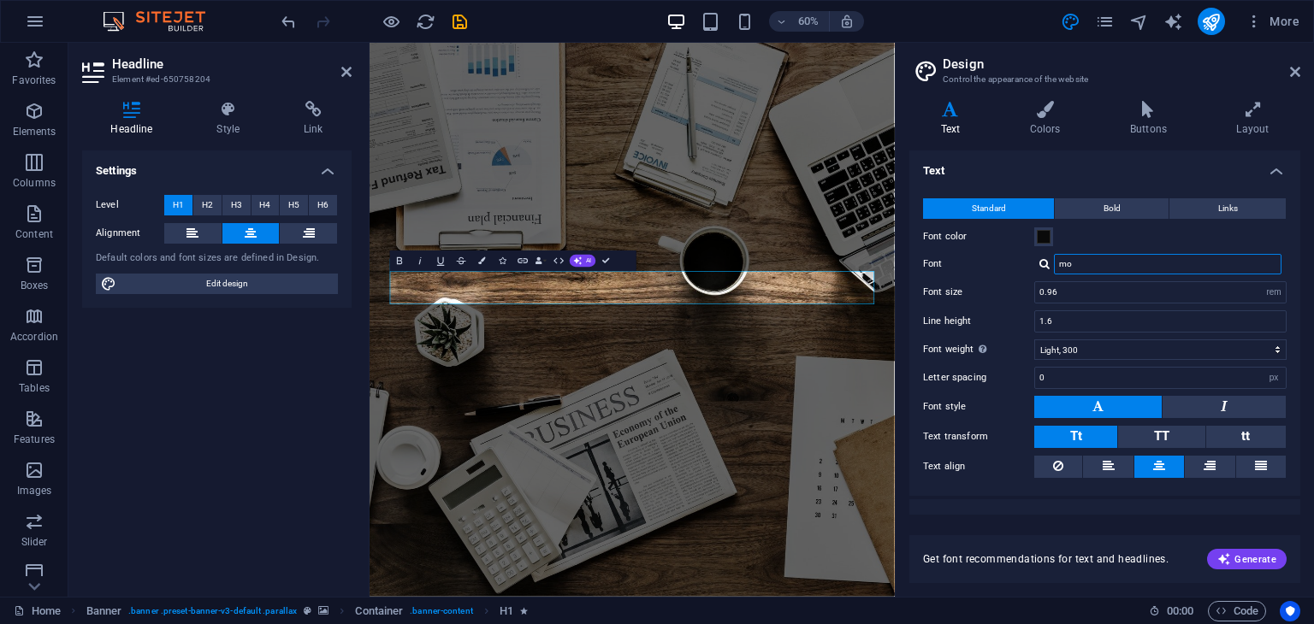
click at [1120, 264] on input "mo" at bounding box center [1168, 264] width 228 height 21
click at [1044, 267] on div at bounding box center [1044, 263] width 10 height 11
click at [1093, 290] on div "Montserrat" at bounding box center [1171, 287] width 226 height 18
type input "Montserrat"
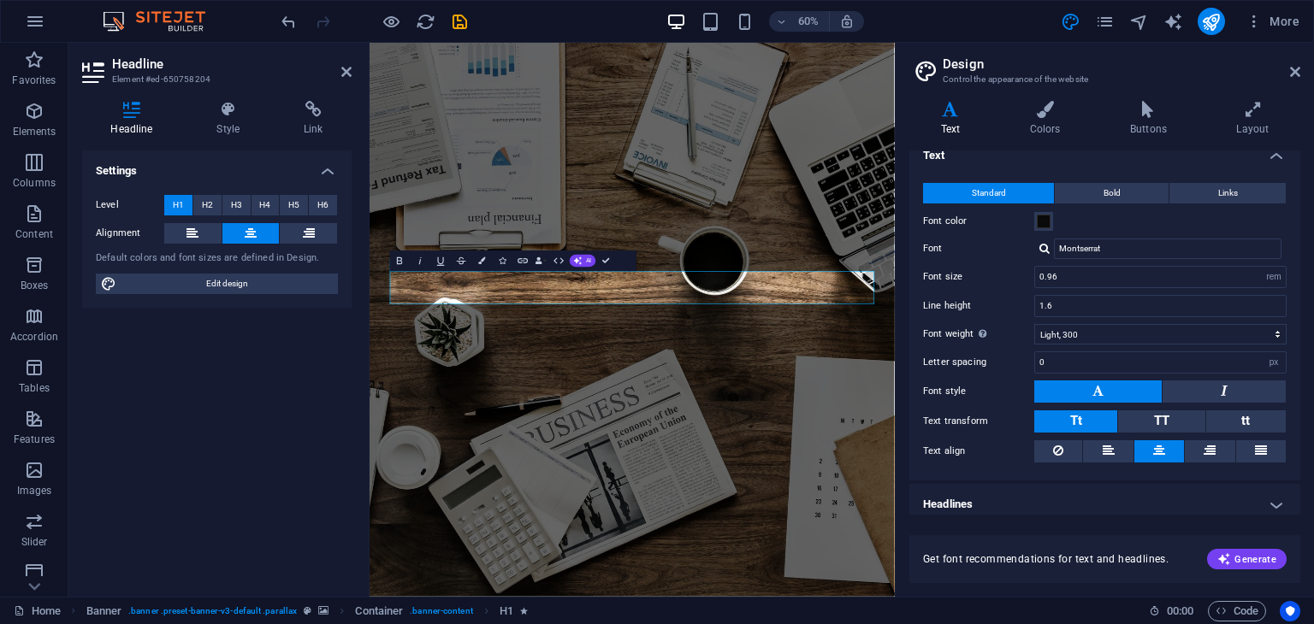
scroll to position [23, 0]
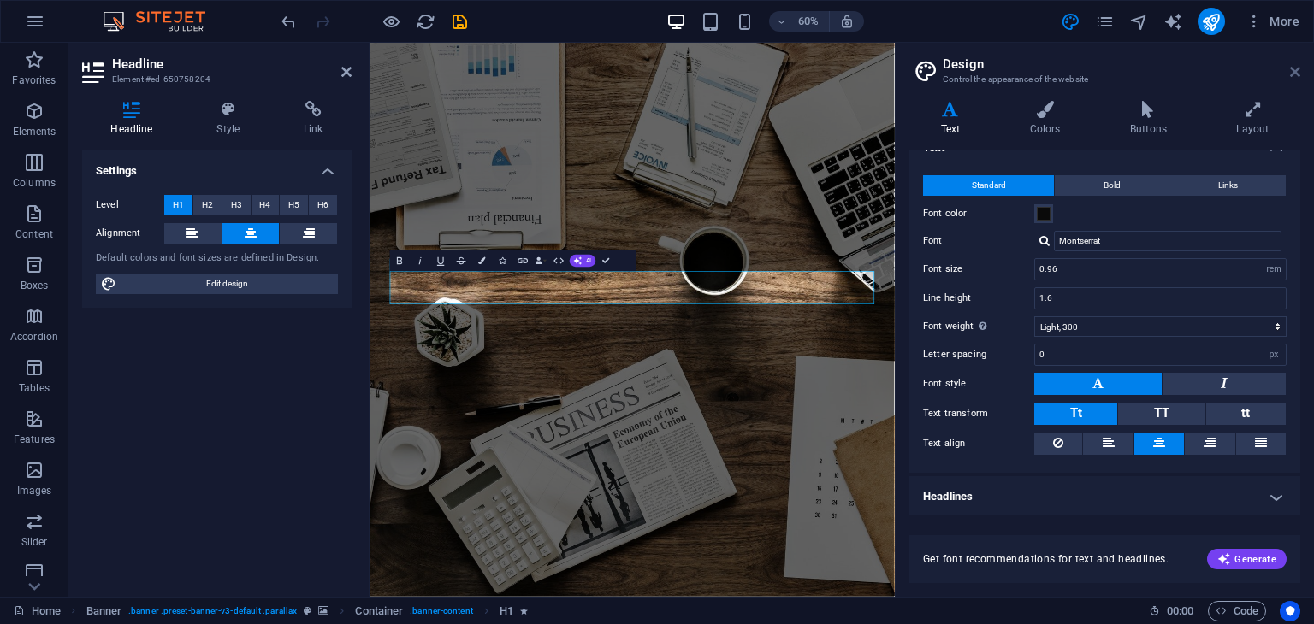
click at [1296, 71] on icon at bounding box center [1295, 72] width 10 height 14
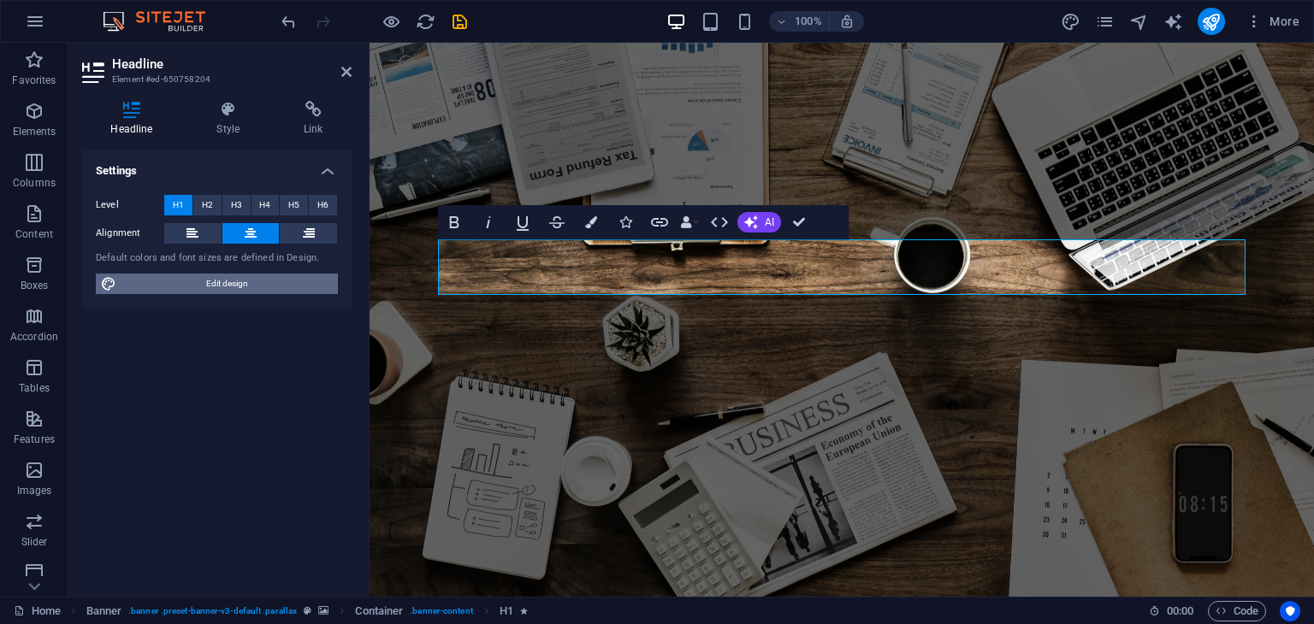
click at [192, 284] on span "Edit design" at bounding box center [226, 284] width 211 height 21
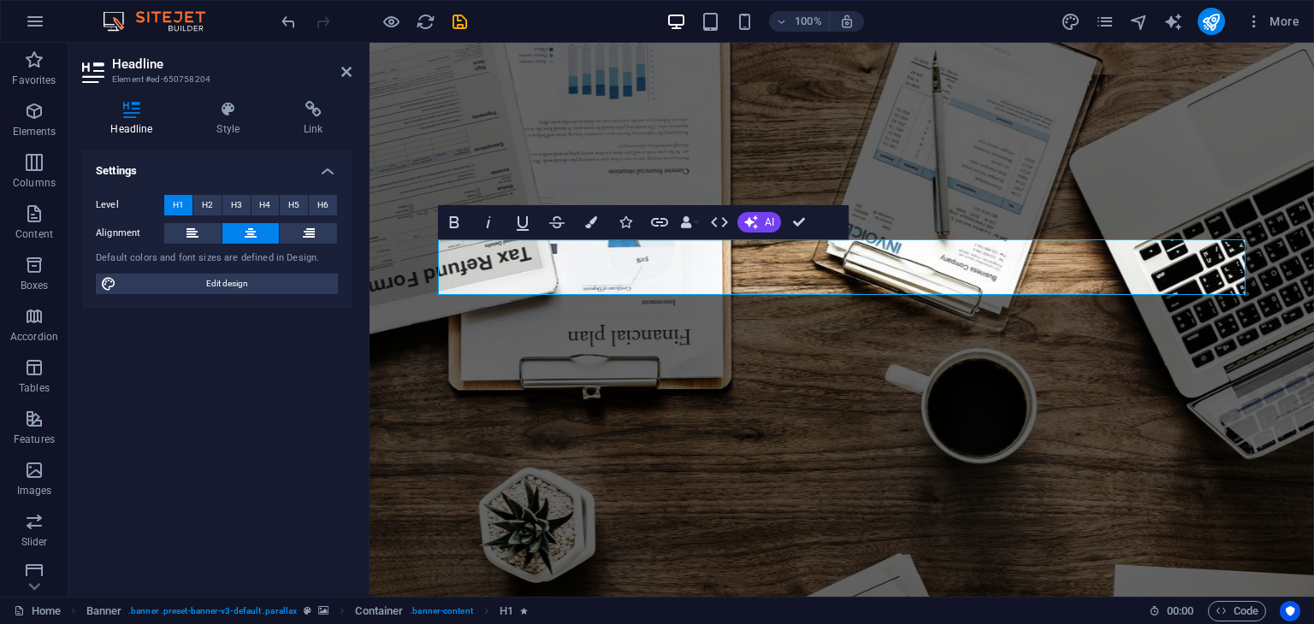
select select "rem"
select select "300"
select select "px"
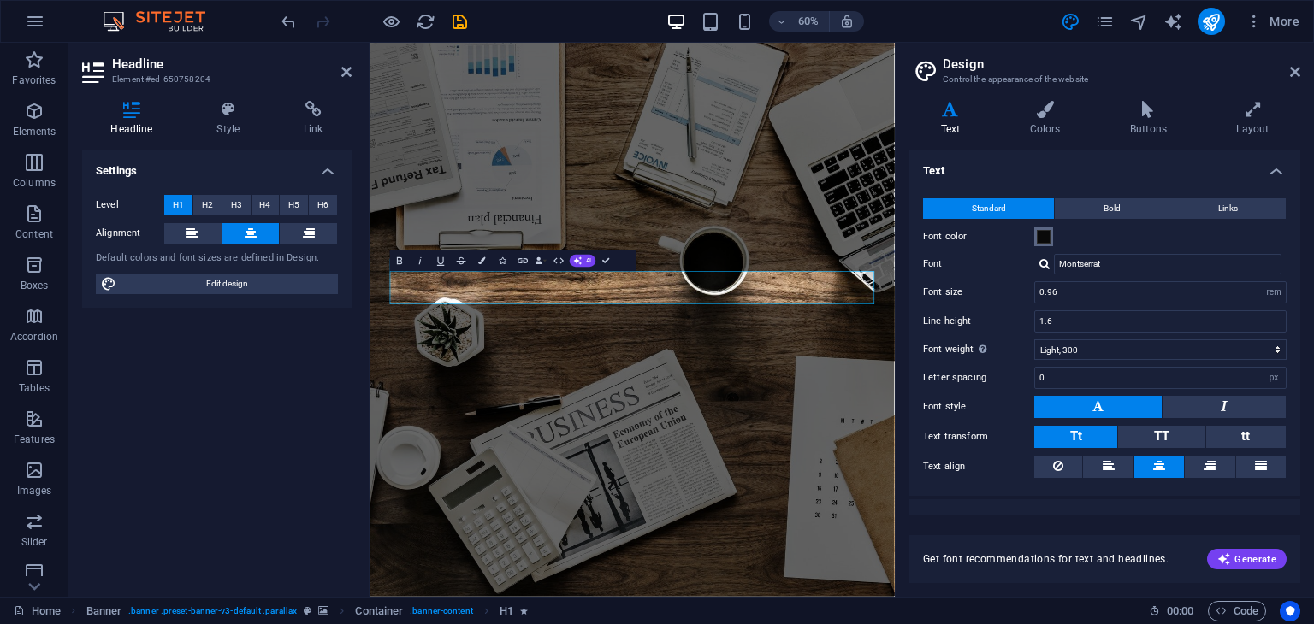
click at [1044, 240] on span at bounding box center [1044, 237] width 14 height 14
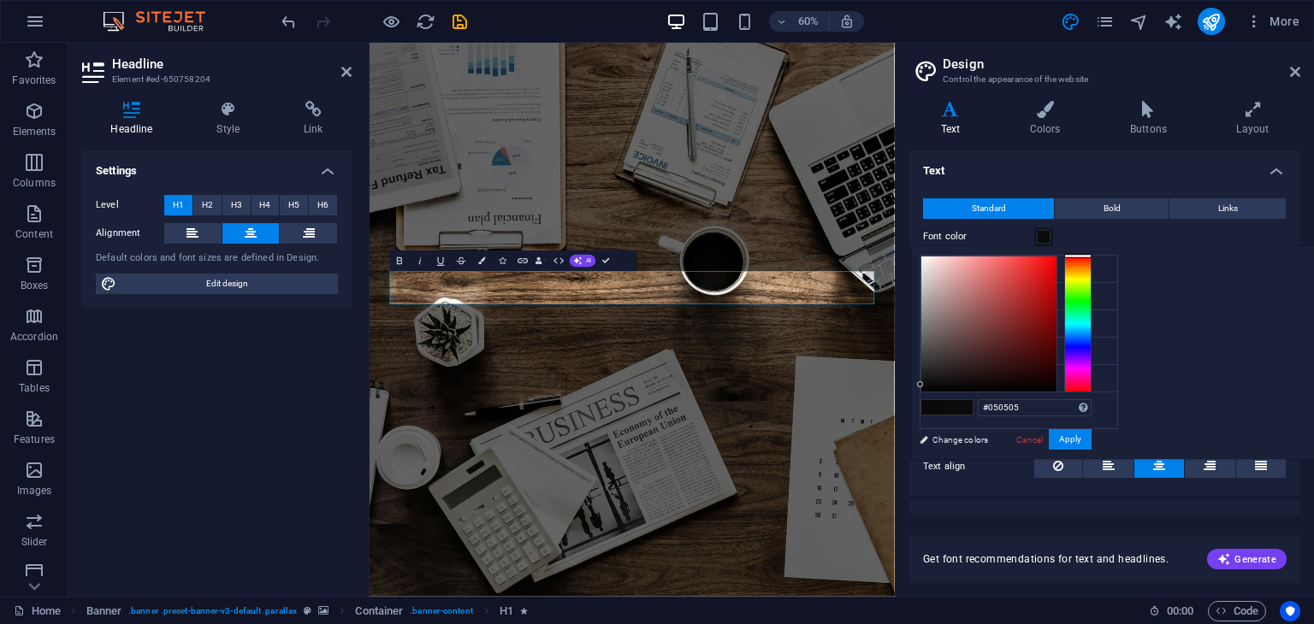
type input "#030303"
click at [932, 388] on div at bounding box center [929, 389] width 6 height 6
click at [1091, 432] on button "Apply" at bounding box center [1070, 439] width 43 height 21
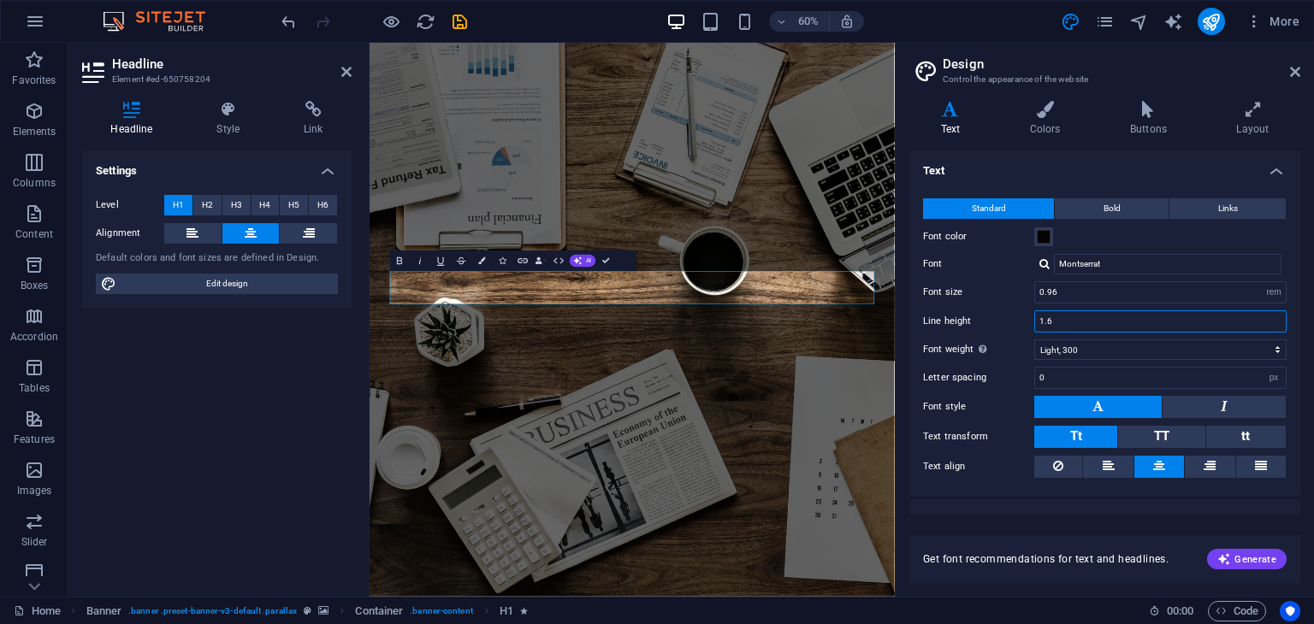
click at [1068, 327] on input "1.6" at bounding box center [1160, 321] width 251 height 21
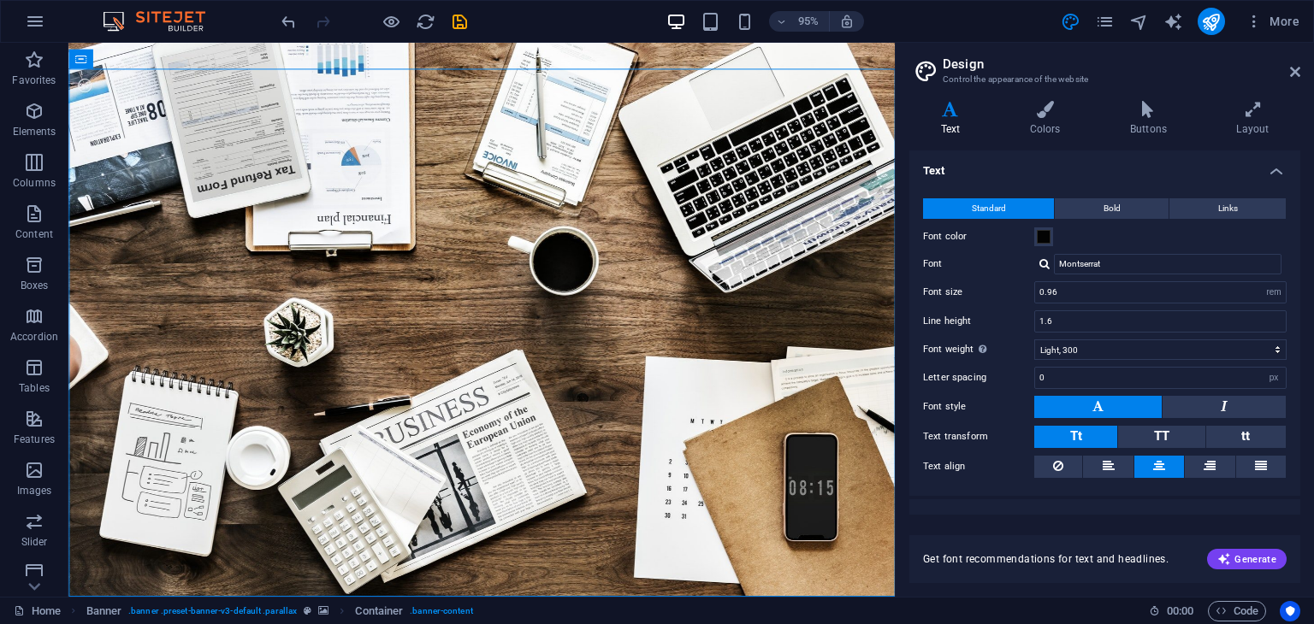
click at [1287, 66] on h2 "Design" at bounding box center [1122, 63] width 358 height 15
click at [1299, 74] on icon at bounding box center [1295, 72] width 10 height 14
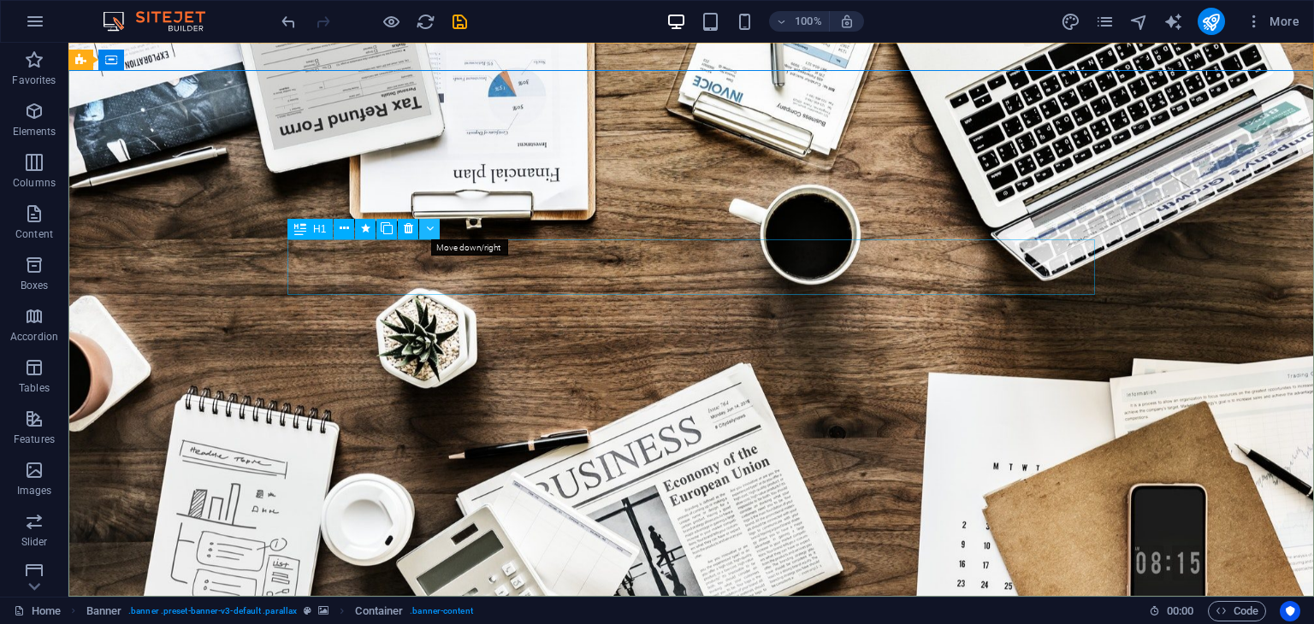
click at [423, 232] on button at bounding box center [429, 229] width 21 height 21
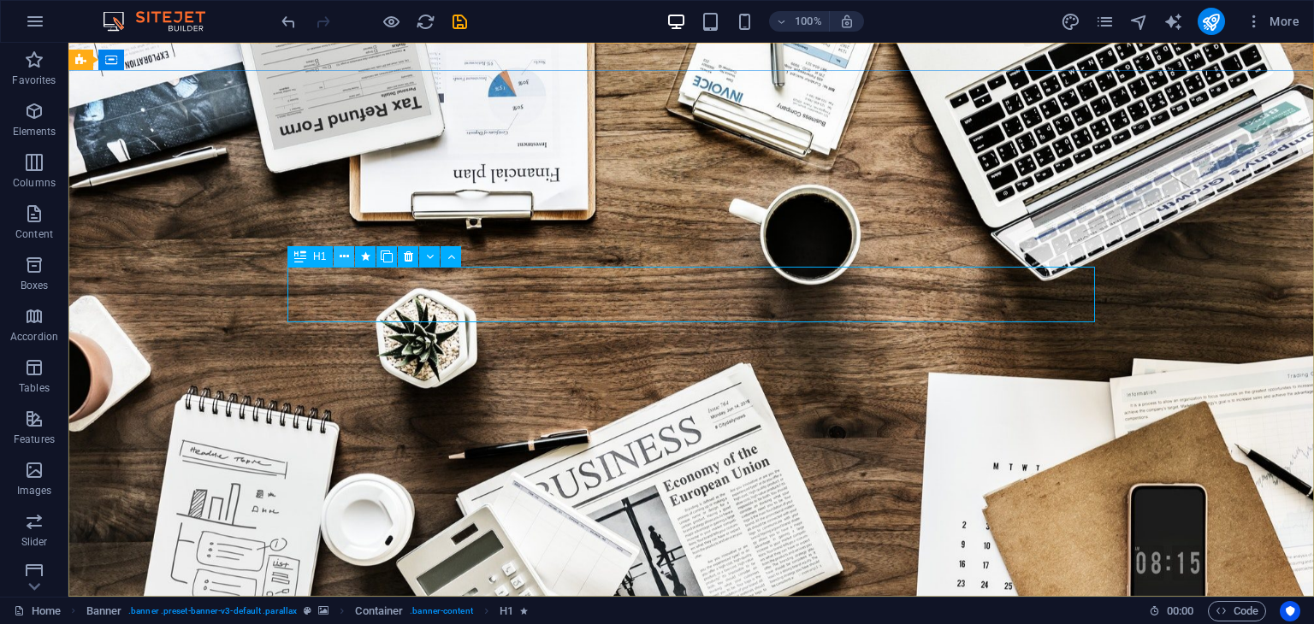
click at [346, 257] on icon at bounding box center [344, 257] width 9 height 18
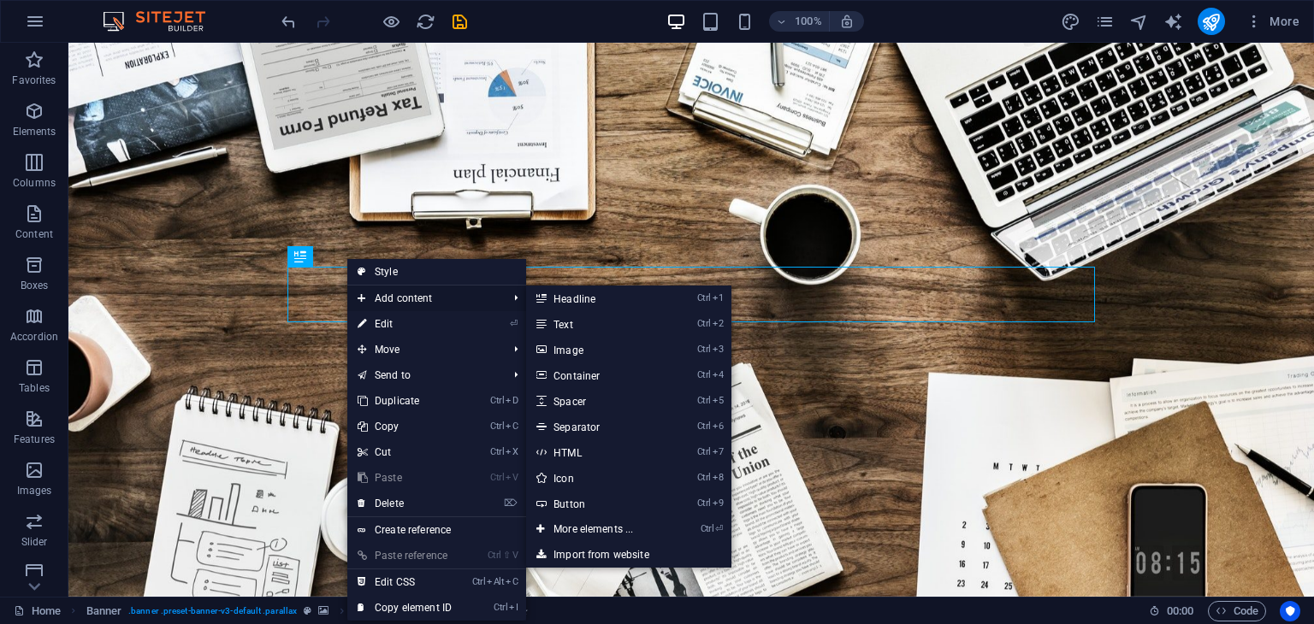
click at [429, 299] on span "Add content" at bounding box center [423, 299] width 153 height 26
click at [624, 536] on link "Ctrl ⏎ More elements ..." at bounding box center [596, 530] width 141 height 26
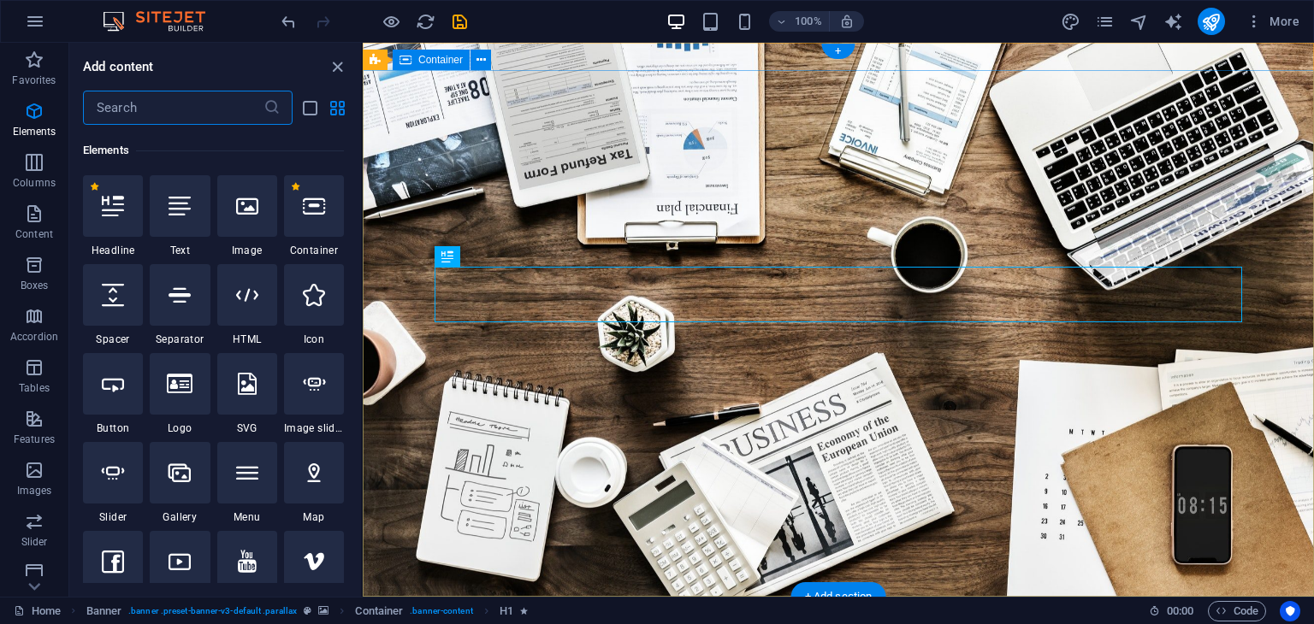
scroll to position [181, 0]
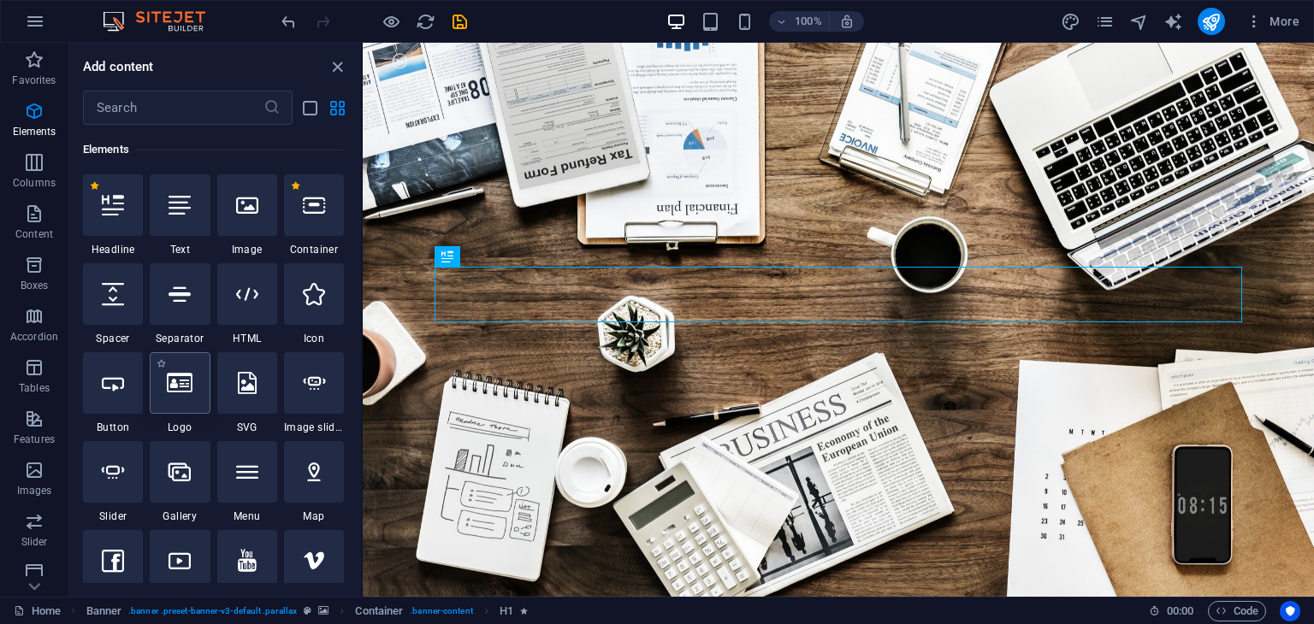
click at [188, 395] on div at bounding box center [180, 383] width 60 height 62
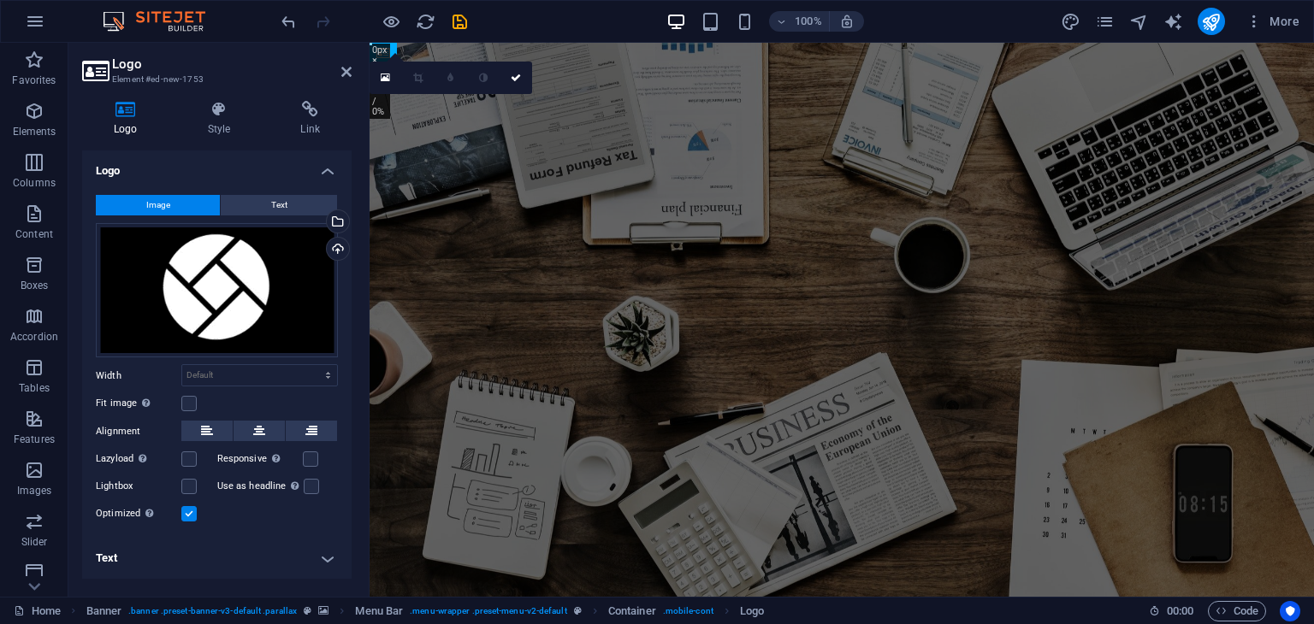
click at [165, 203] on span "Image" at bounding box center [158, 205] width 24 height 21
click at [175, 208] on button "Image" at bounding box center [158, 205] width 124 height 21
click at [339, 216] on div "Select files from the file manager, stock photos, or upload file(s)" at bounding box center [336, 223] width 26 height 26
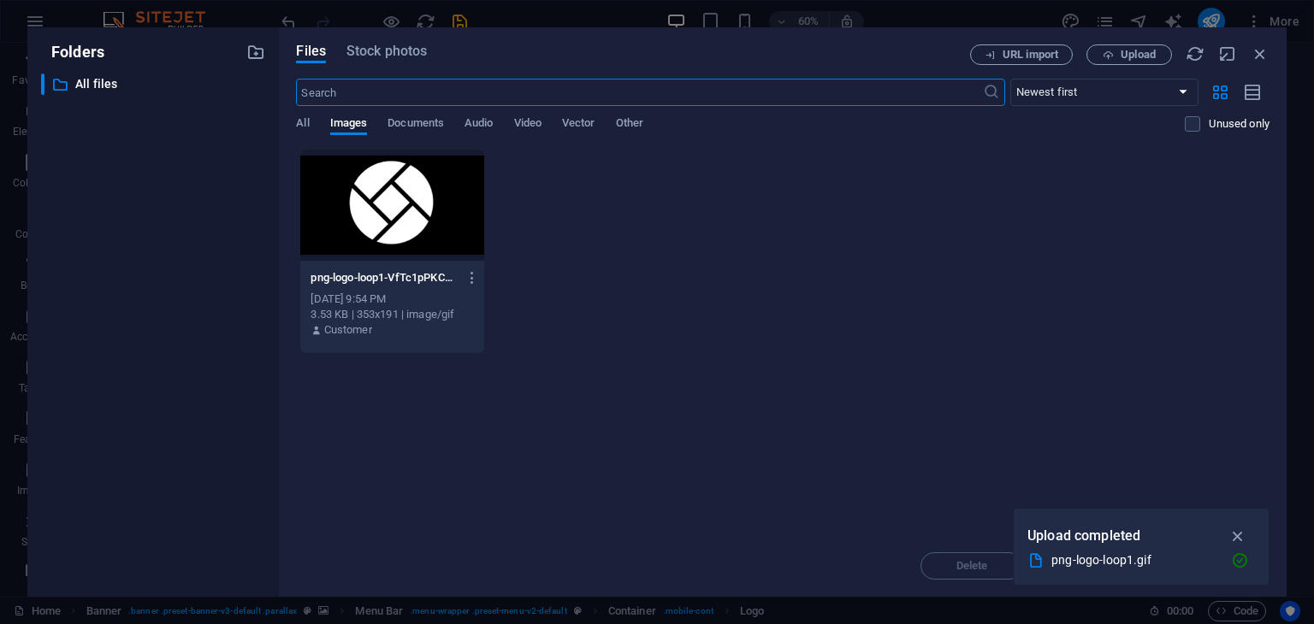
click at [392, 180] on div at bounding box center [391, 205] width 183 height 111
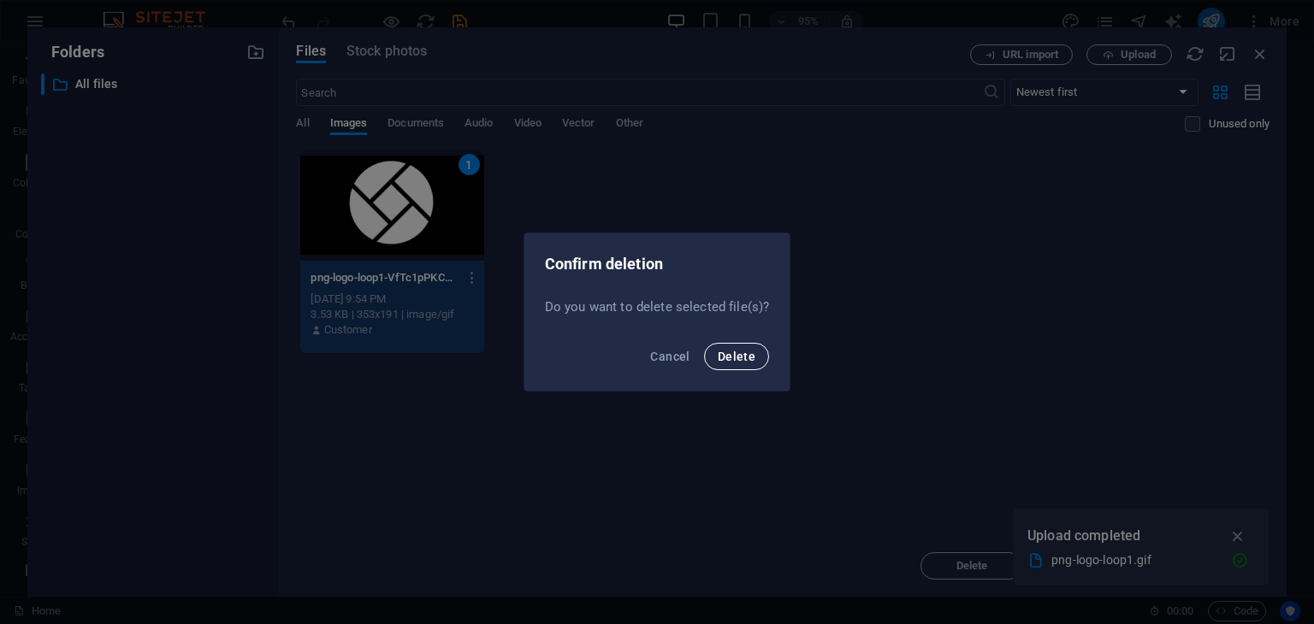
click at [723, 350] on span "Delete" at bounding box center [737, 357] width 38 height 14
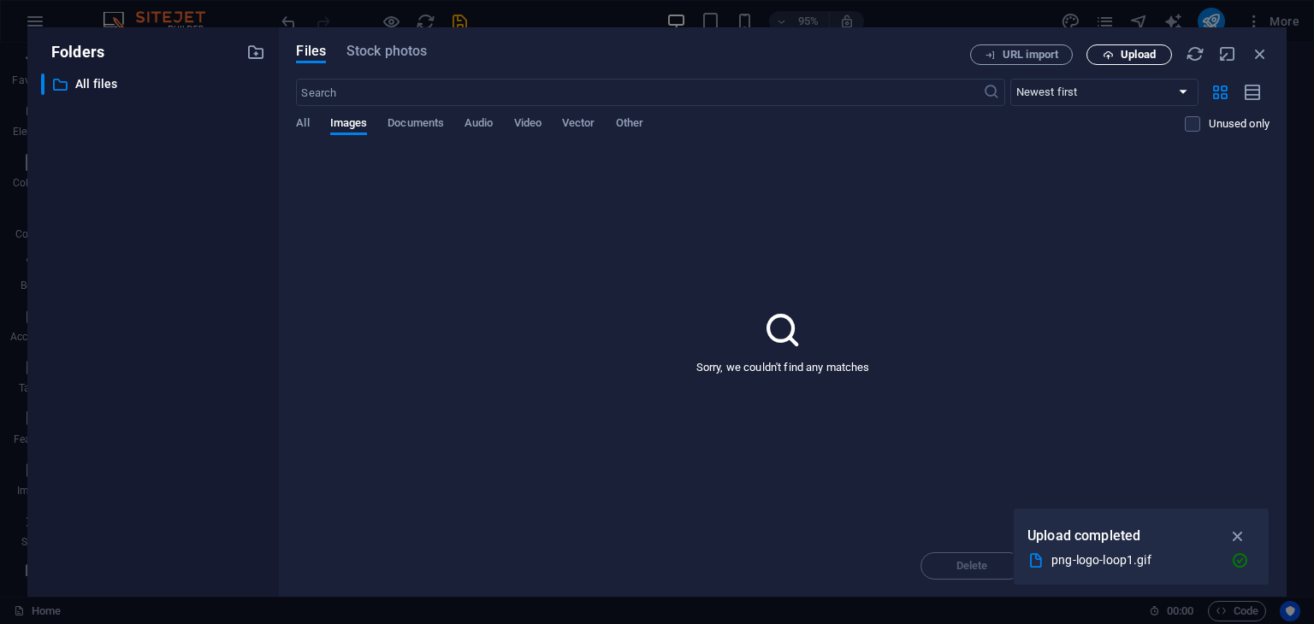
click at [1133, 58] on span "Upload" at bounding box center [1138, 55] width 35 height 10
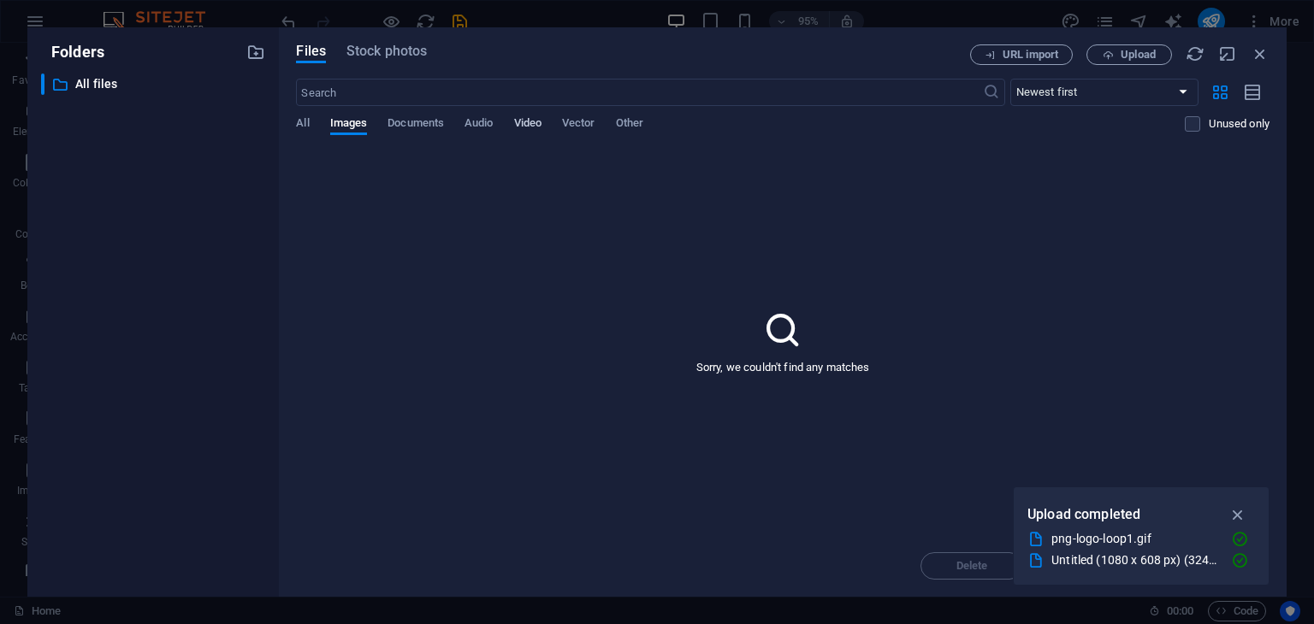
click at [541, 118] on span "Video" at bounding box center [527, 125] width 27 height 24
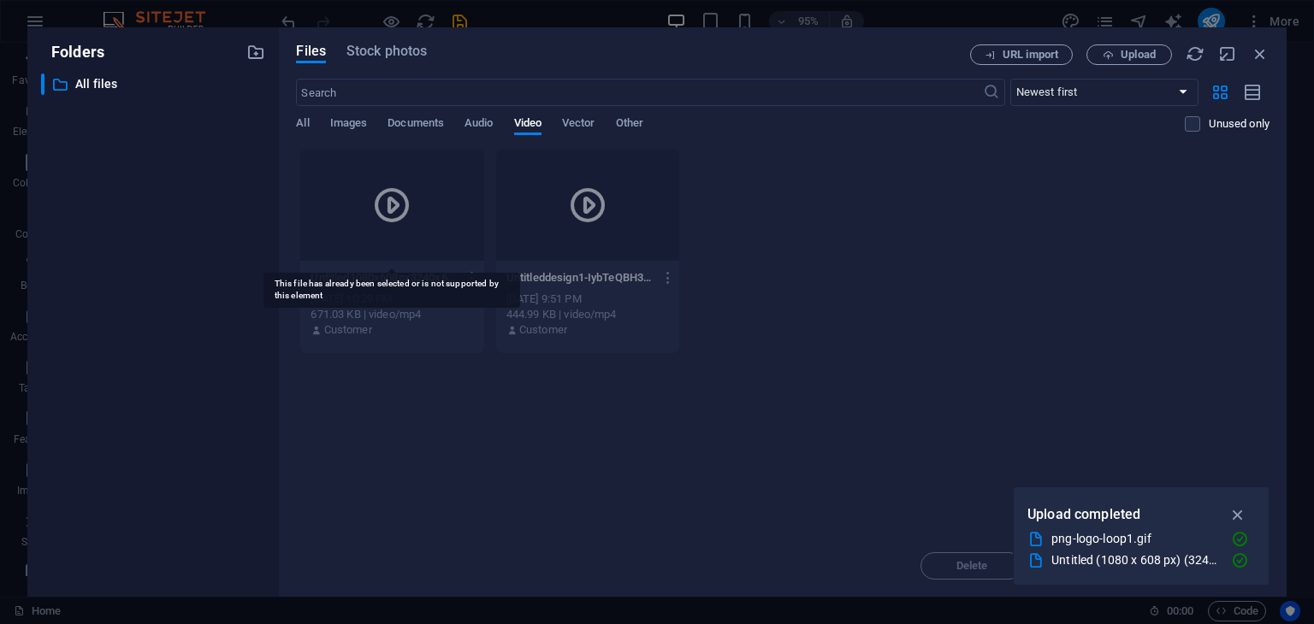
click at [373, 227] on div at bounding box center [391, 205] width 183 height 111
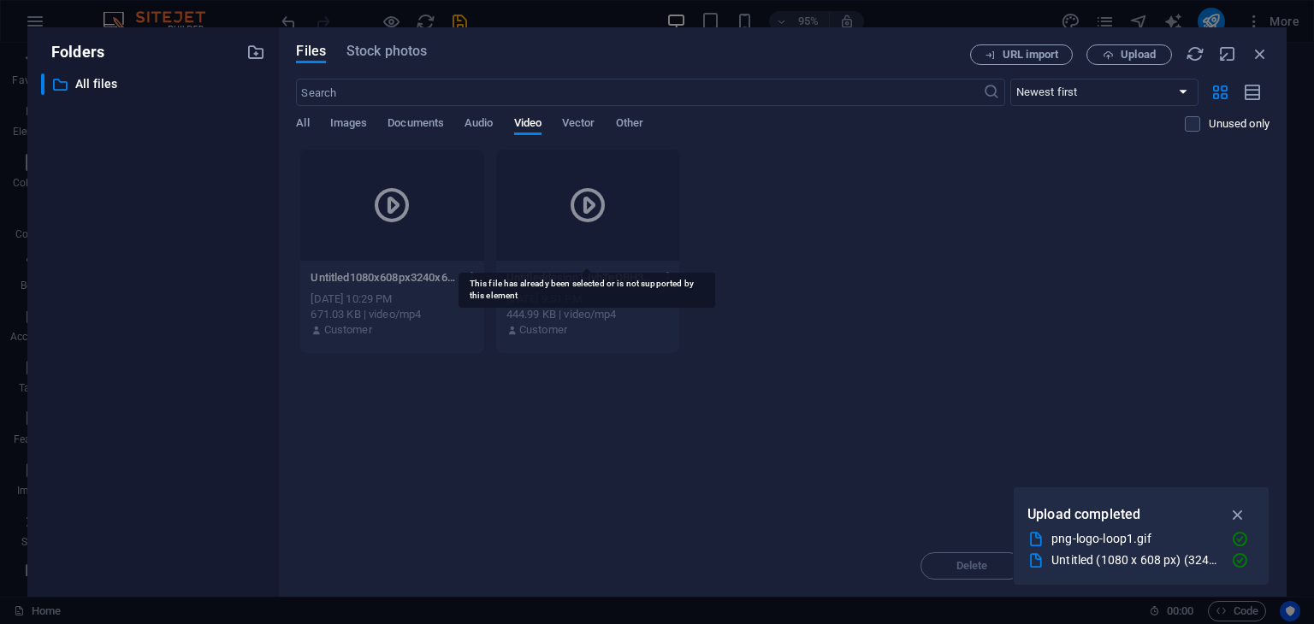
click at [596, 201] on icon at bounding box center [587, 205] width 41 height 41
click at [349, 124] on span "Images" at bounding box center [349, 125] width 38 height 24
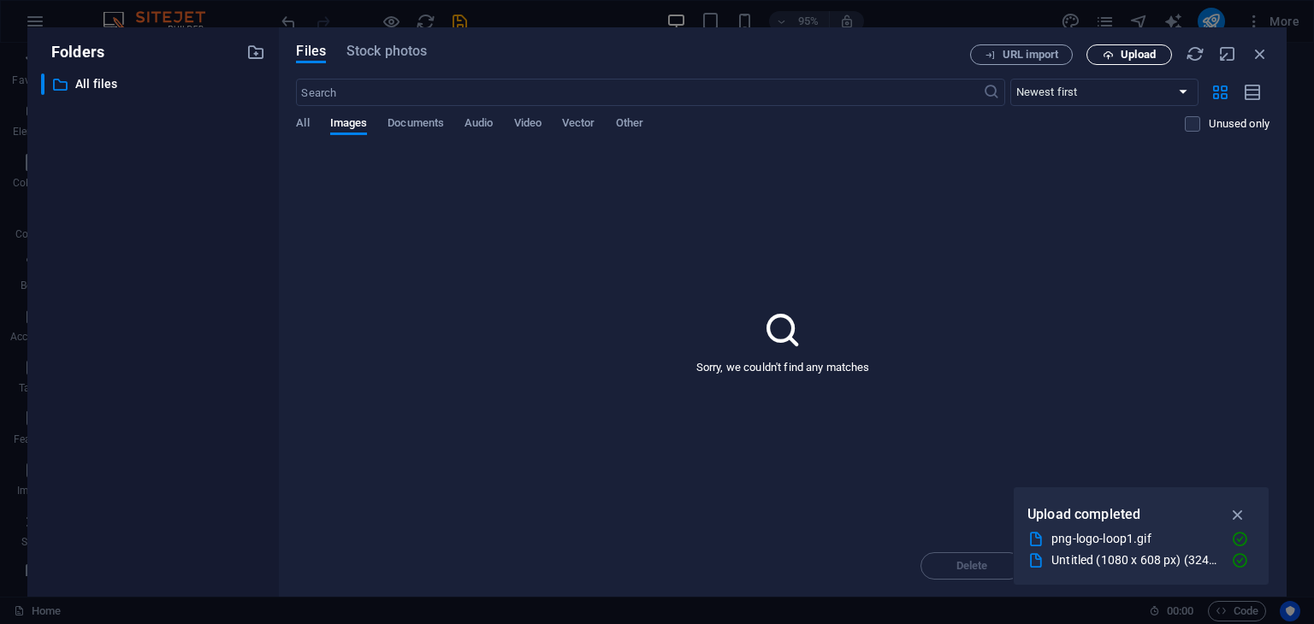
click at [1124, 50] on span "Upload" at bounding box center [1138, 55] width 35 height 10
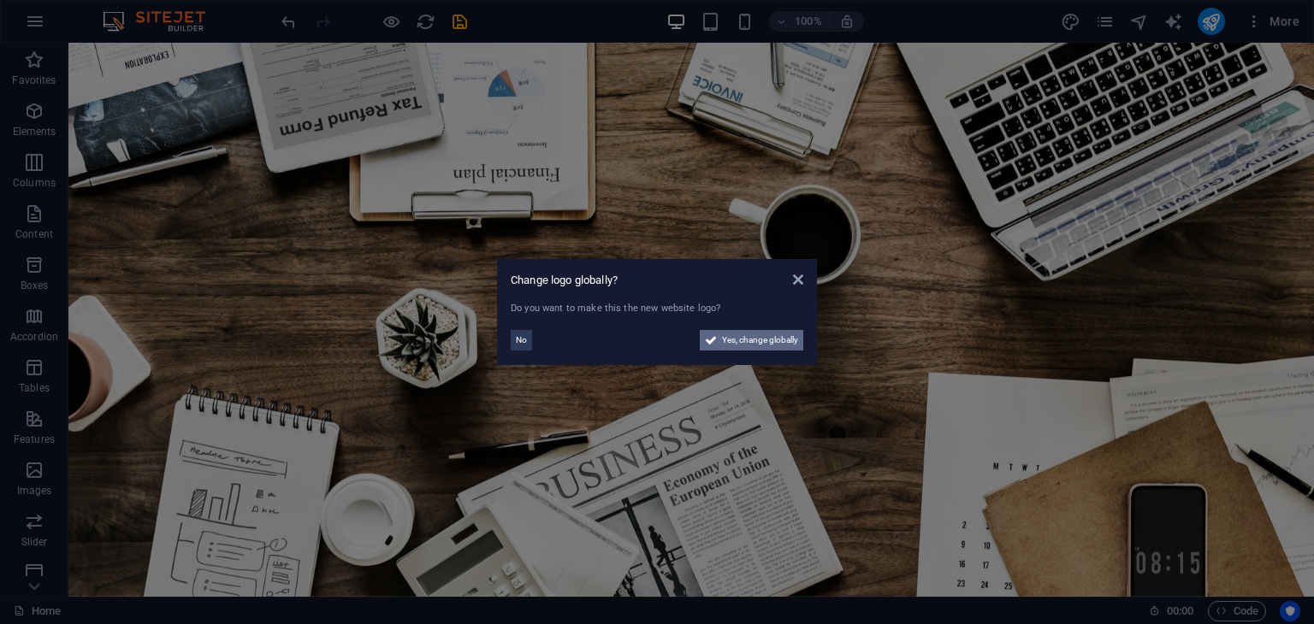
click at [750, 345] on span "Yes, change globally" at bounding box center [760, 340] width 76 height 21
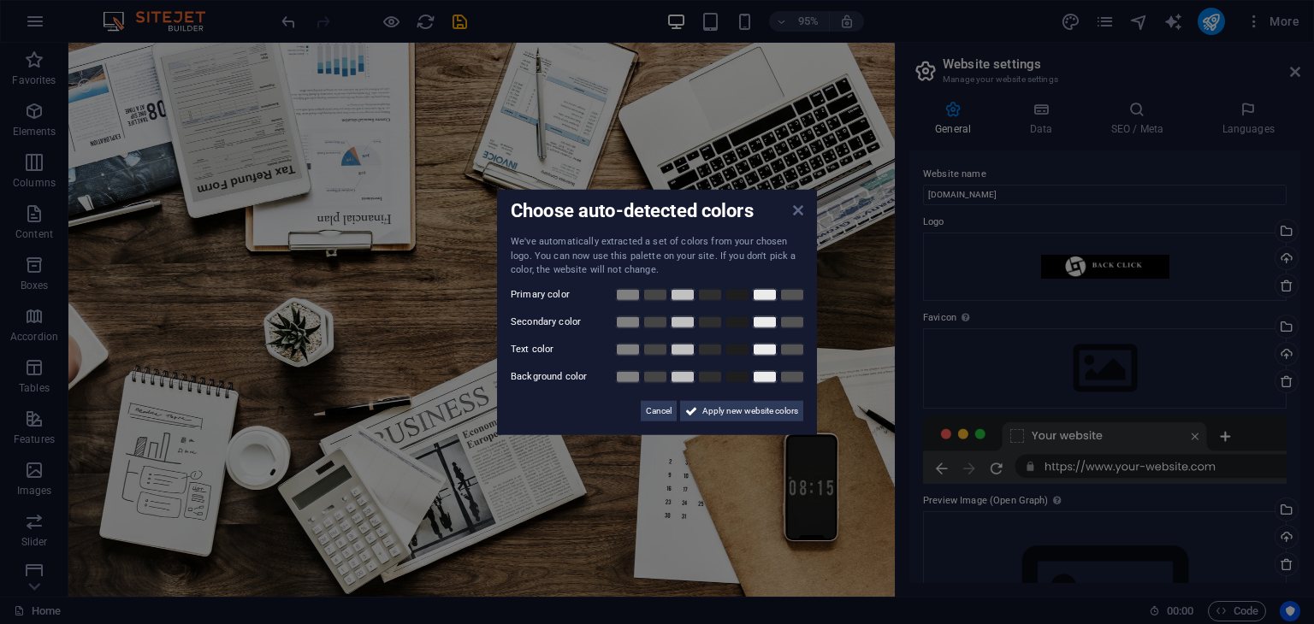
click at [800, 211] on icon at bounding box center [798, 211] width 10 height 14
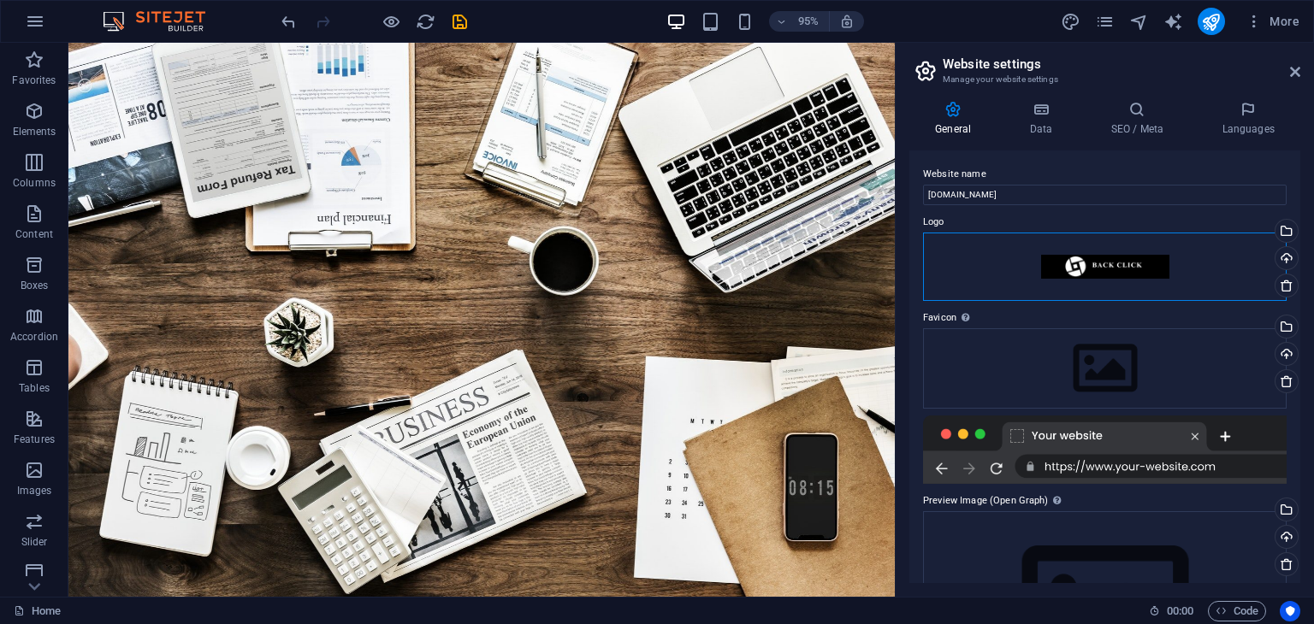
click at [1085, 263] on div "Drag files here, click to choose files or select files from Files or our free s…" at bounding box center [1105, 267] width 364 height 68
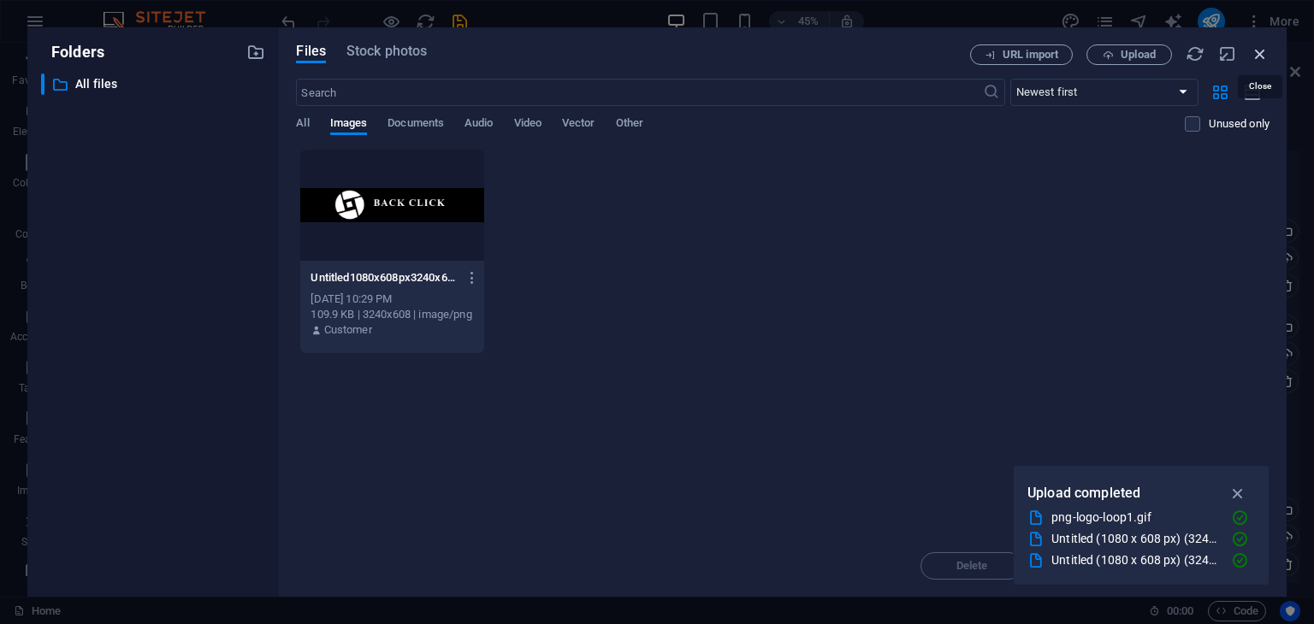
click at [1261, 52] on icon "button" at bounding box center [1260, 53] width 19 height 19
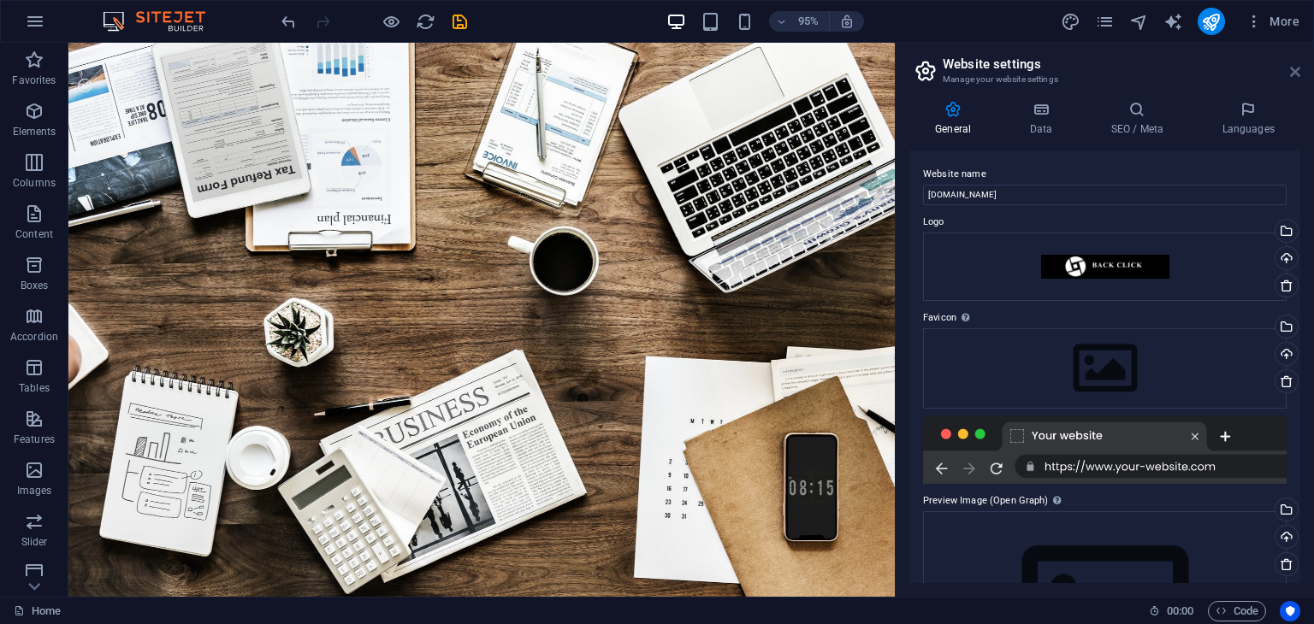
click at [1296, 68] on icon at bounding box center [1295, 72] width 10 height 14
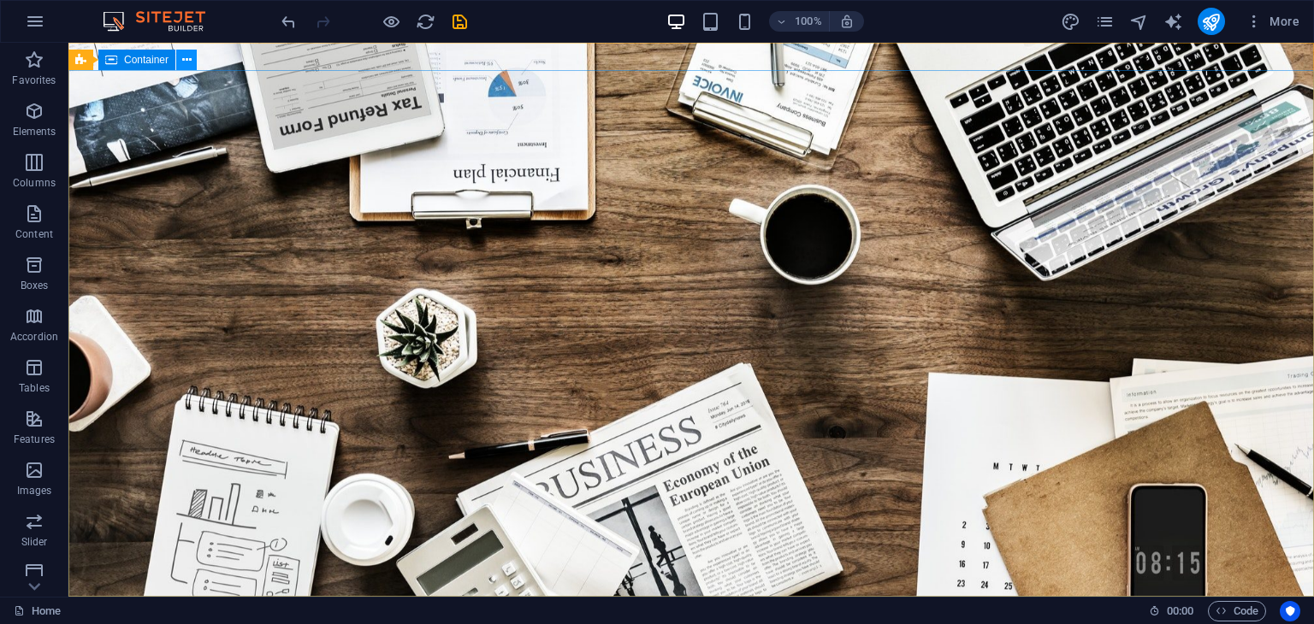
click at [185, 65] on icon at bounding box center [186, 60] width 9 height 18
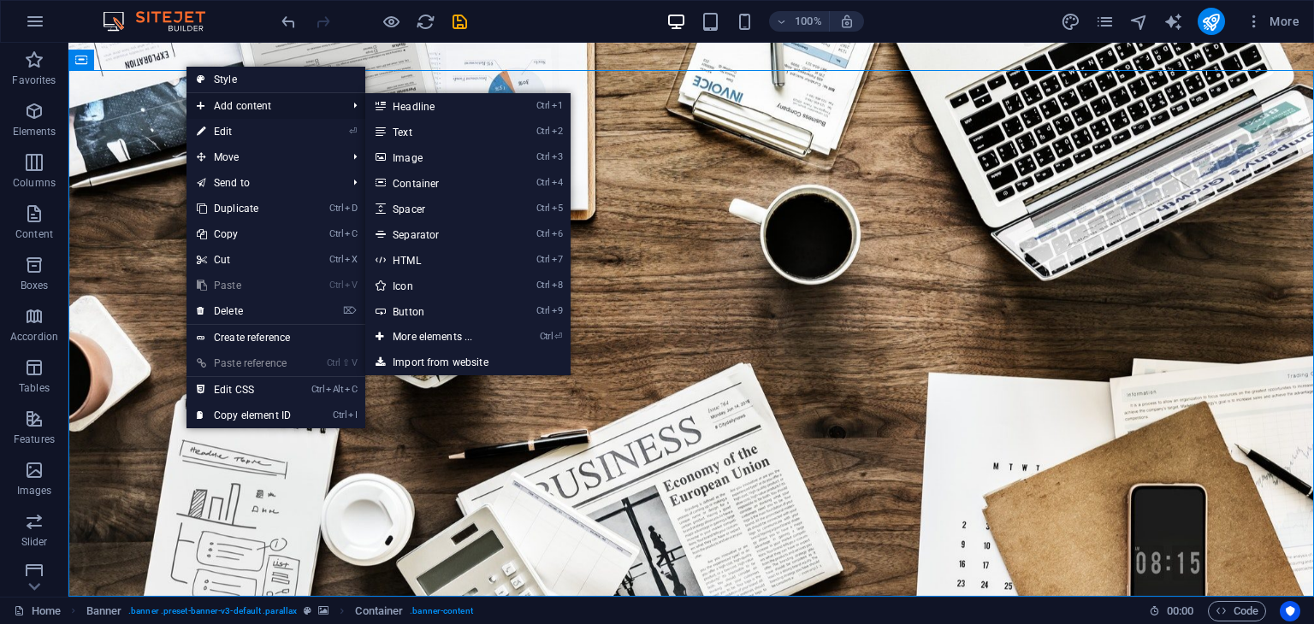
click at [261, 100] on span "Add content" at bounding box center [262, 106] width 153 height 26
click at [432, 155] on link "Ctrl 3 Image" at bounding box center [435, 158] width 141 height 26
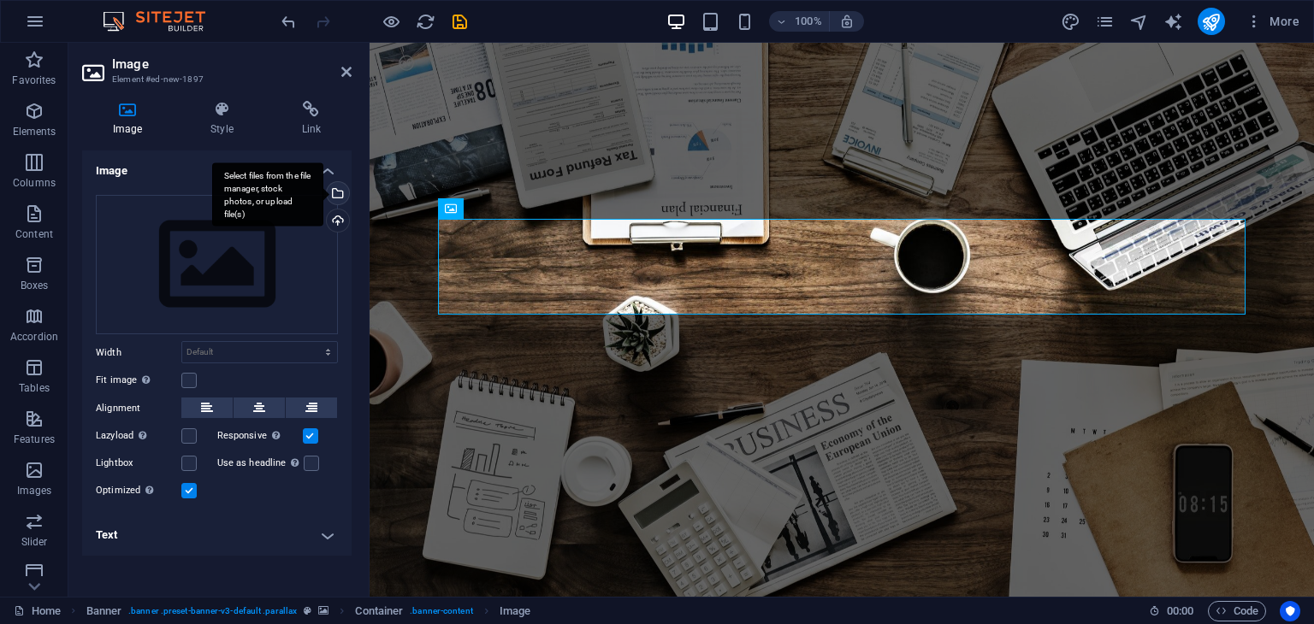
click at [340, 194] on div "Select files from the file manager, stock photos, or upload file(s)" at bounding box center [336, 195] width 26 height 26
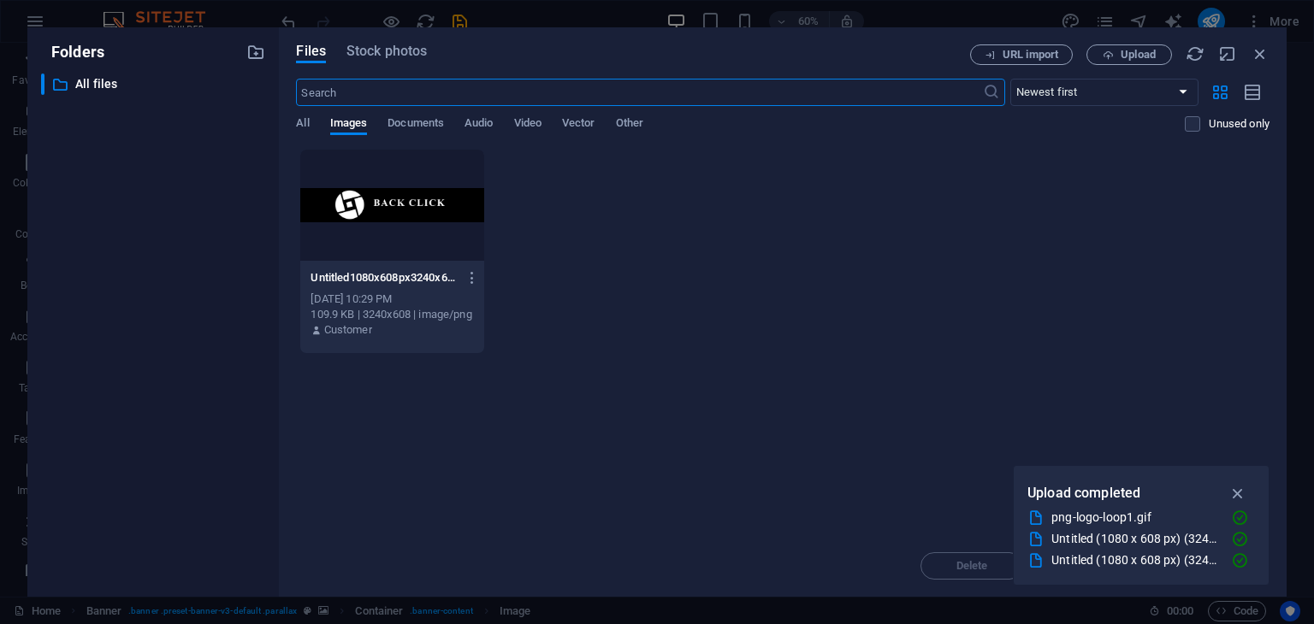
click at [422, 199] on div at bounding box center [391, 205] width 183 height 111
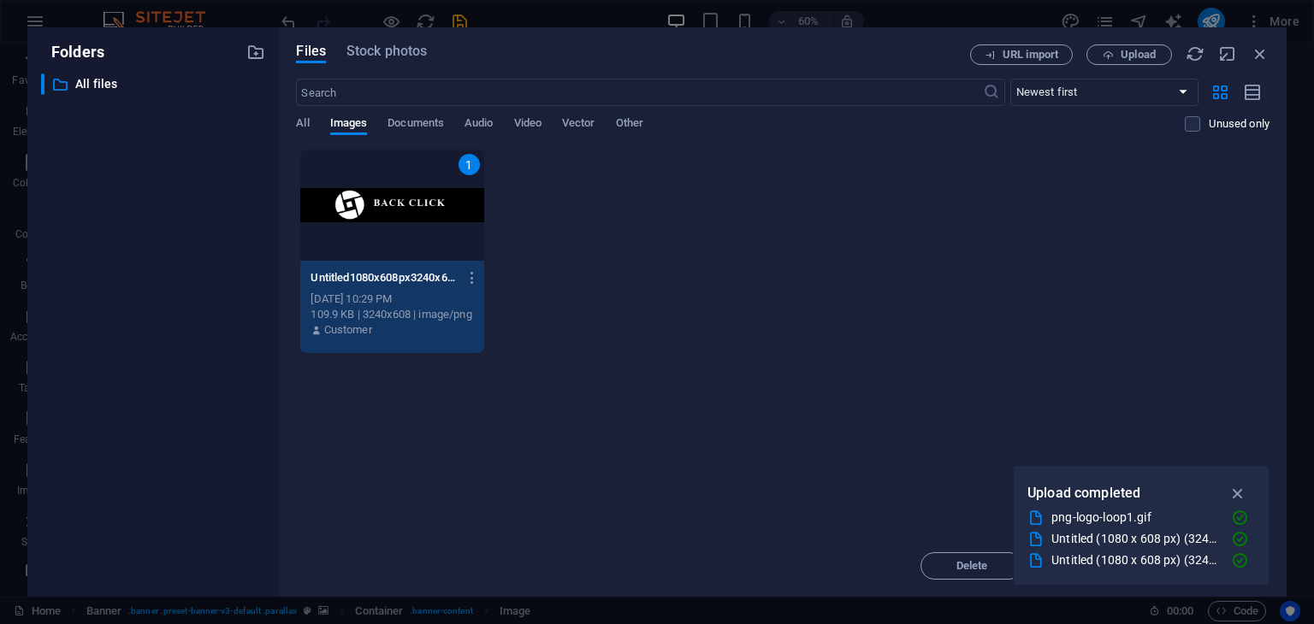
click at [1239, 490] on icon "button" at bounding box center [1238, 493] width 20 height 19
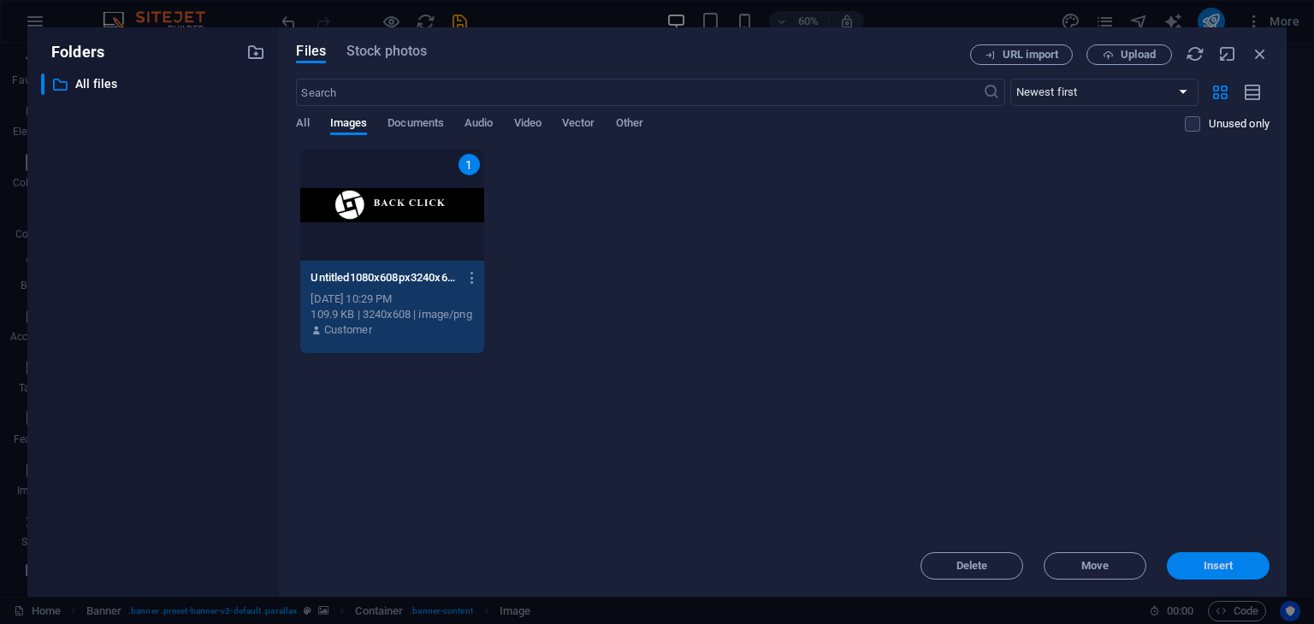
click at [1225, 568] on span "Insert" at bounding box center [1219, 566] width 30 height 10
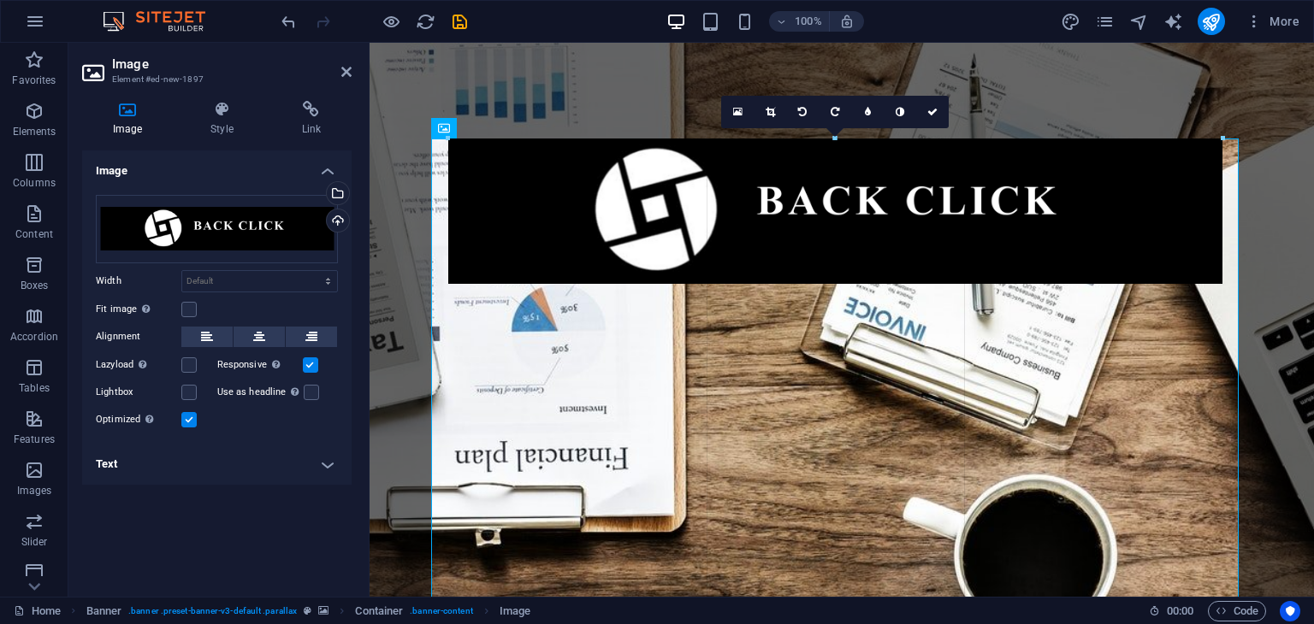
drag, startPoint x: 1247, startPoint y: 192, endPoint x: 836, endPoint y: 250, distance: 415.5
type input "905"
select select "px"
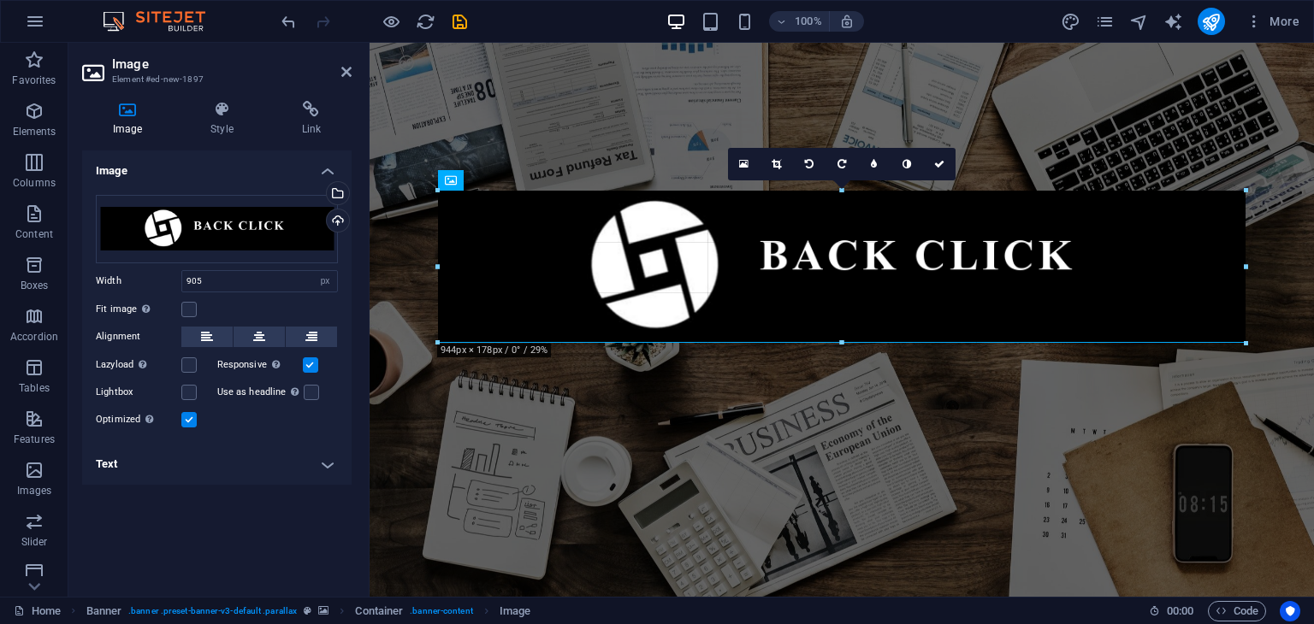
drag, startPoint x: 1227, startPoint y: 263, endPoint x: 890, endPoint y: 228, distance: 338.8
type input "944"
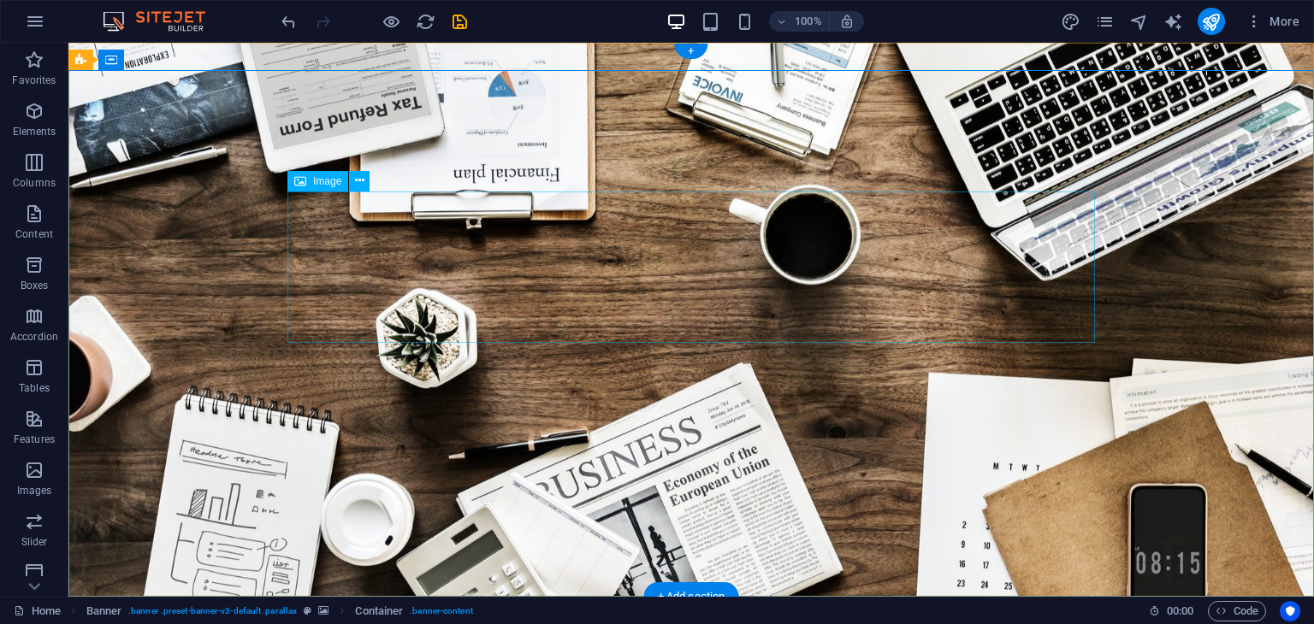
click at [358, 188] on icon at bounding box center [359, 181] width 9 height 18
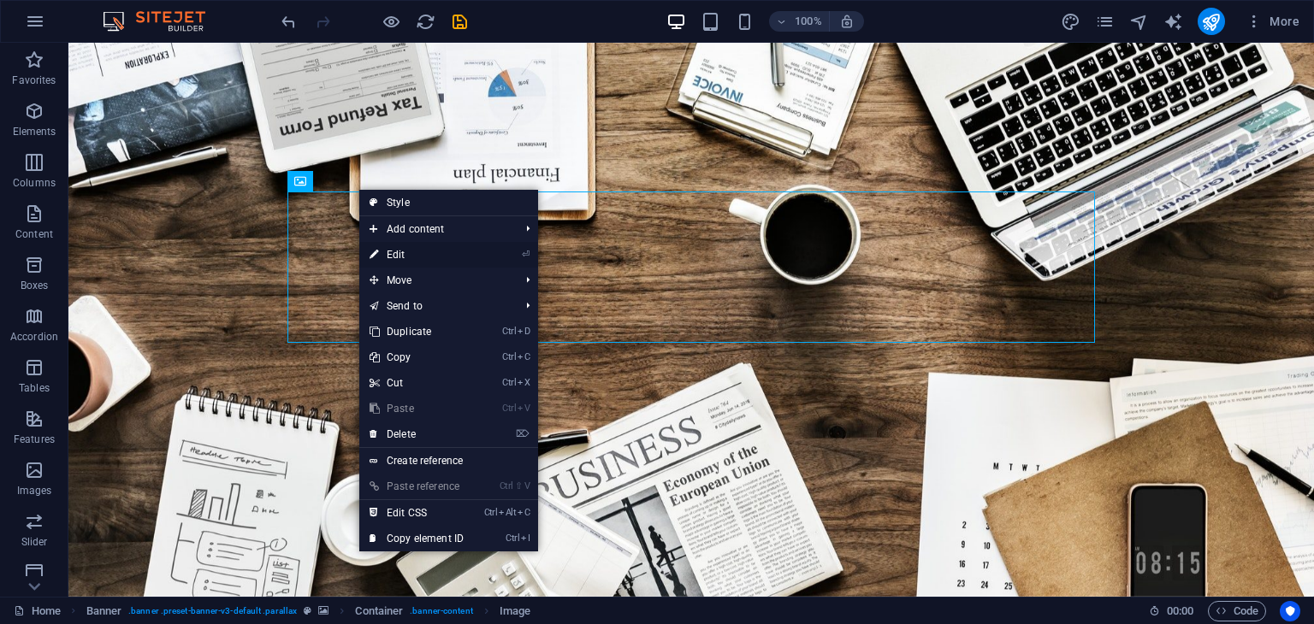
click at [429, 255] on link "⏎ Edit" at bounding box center [416, 255] width 115 height 26
select select "px"
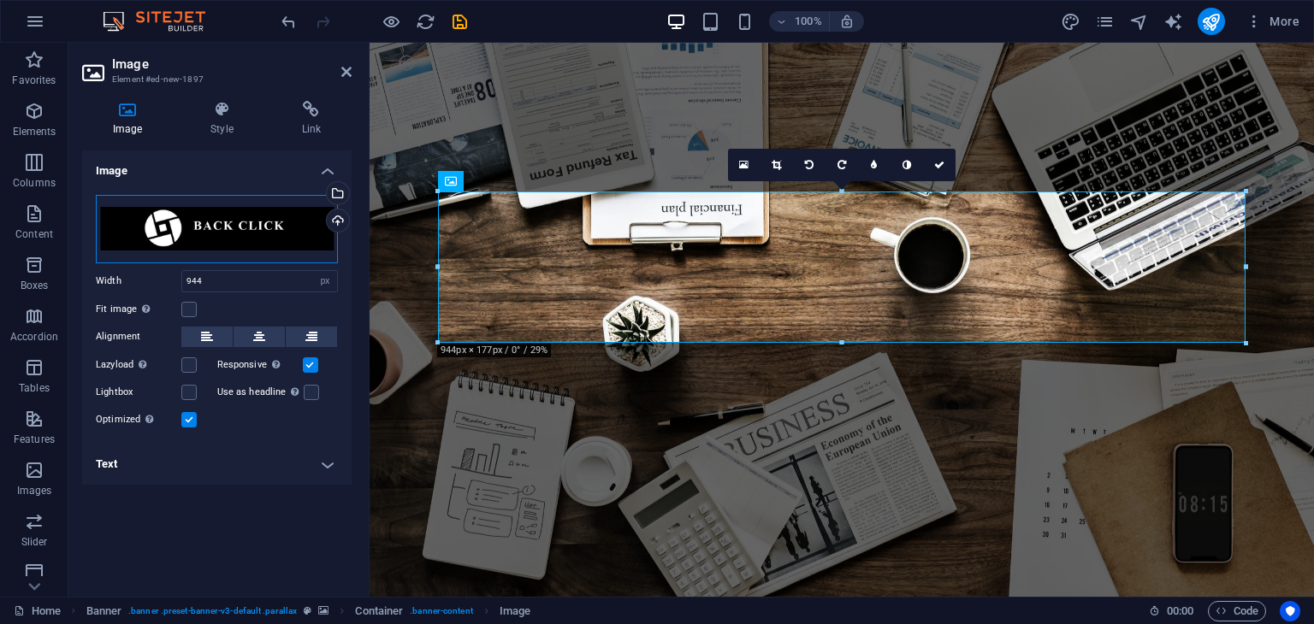
click at [259, 226] on div "Drag files here, click to choose files or select files from Files or our free s…" at bounding box center [217, 229] width 242 height 68
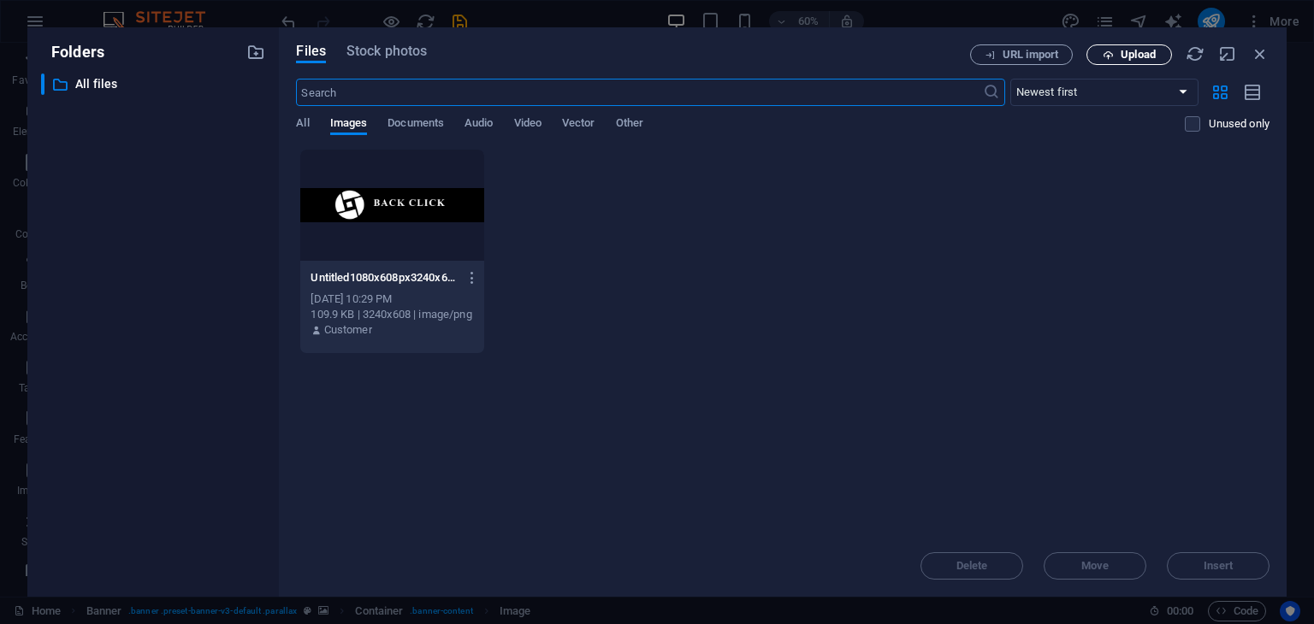
click at [1131, 50] on span "Upload" at bounding box center [1138, 55] width 35 height 10
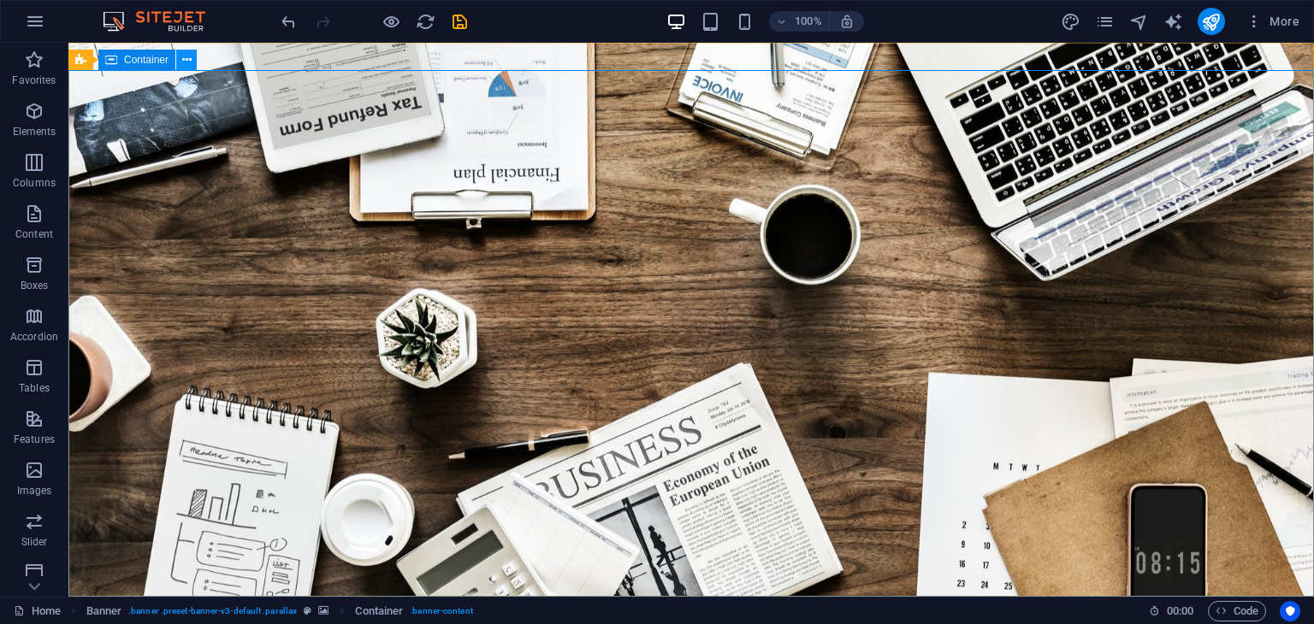
click at [184, 58] on icon at bounding box center [186, 60] width 9 height 18
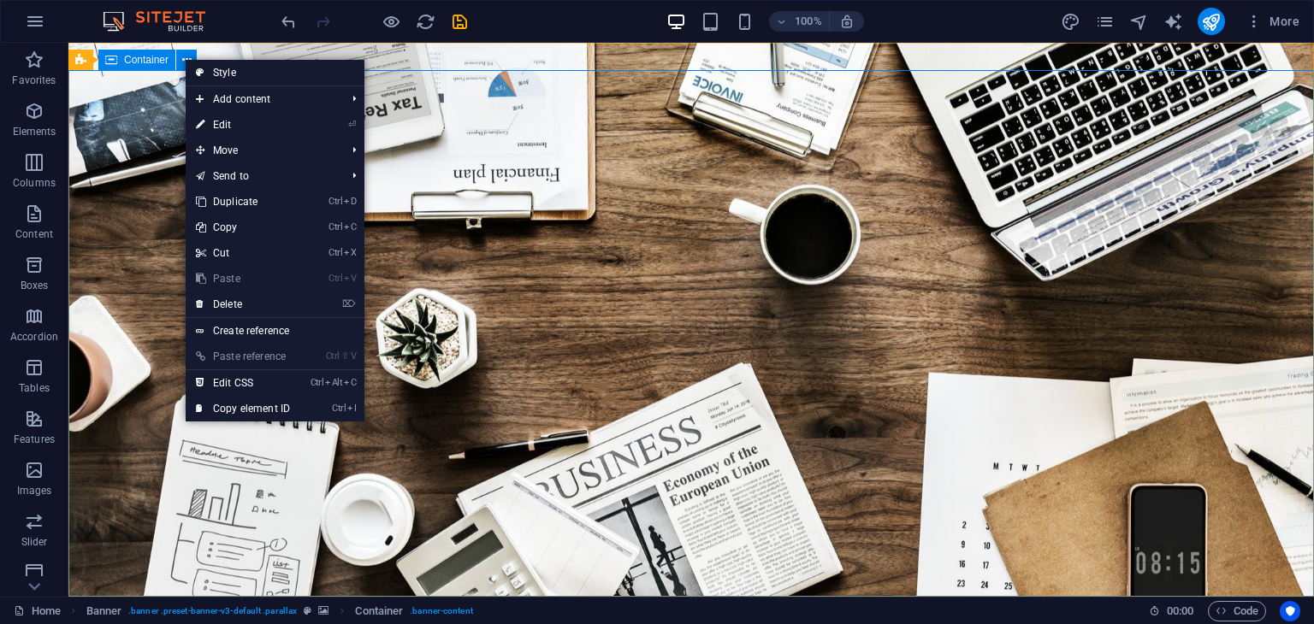
click at [146, 62] on span "Container" at bounding box center [146, 60] width 44 height 10
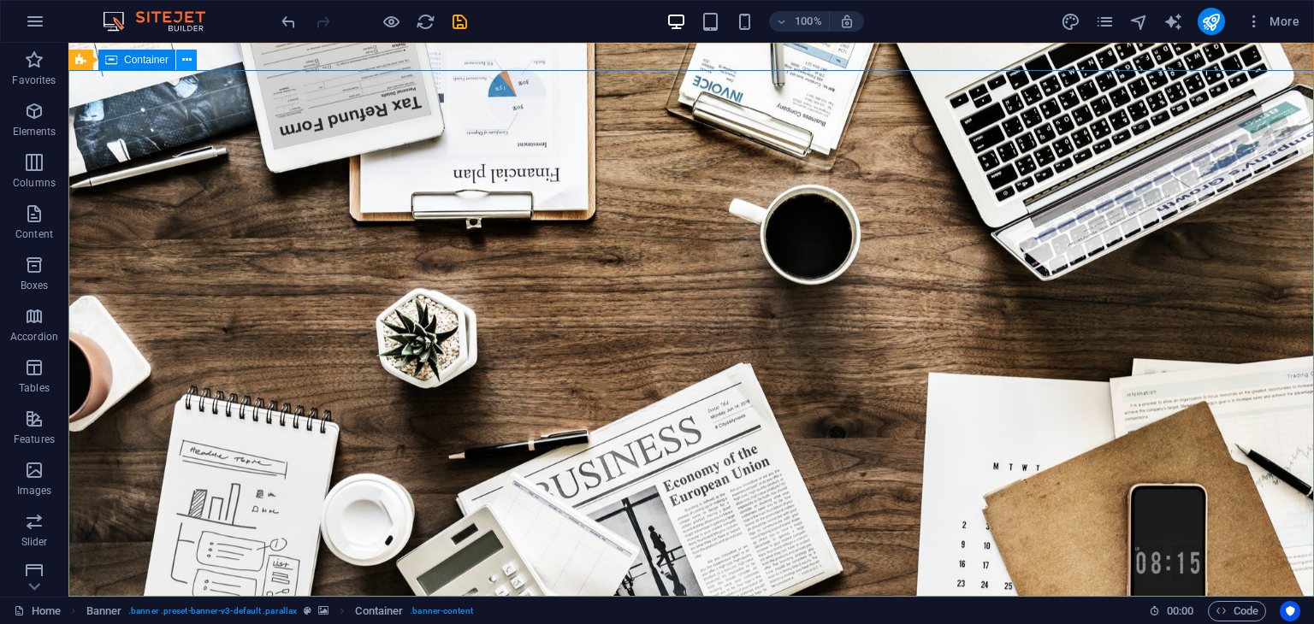
click at [184, 59] on icon at bounding box center [186, 60] width 9 height 18
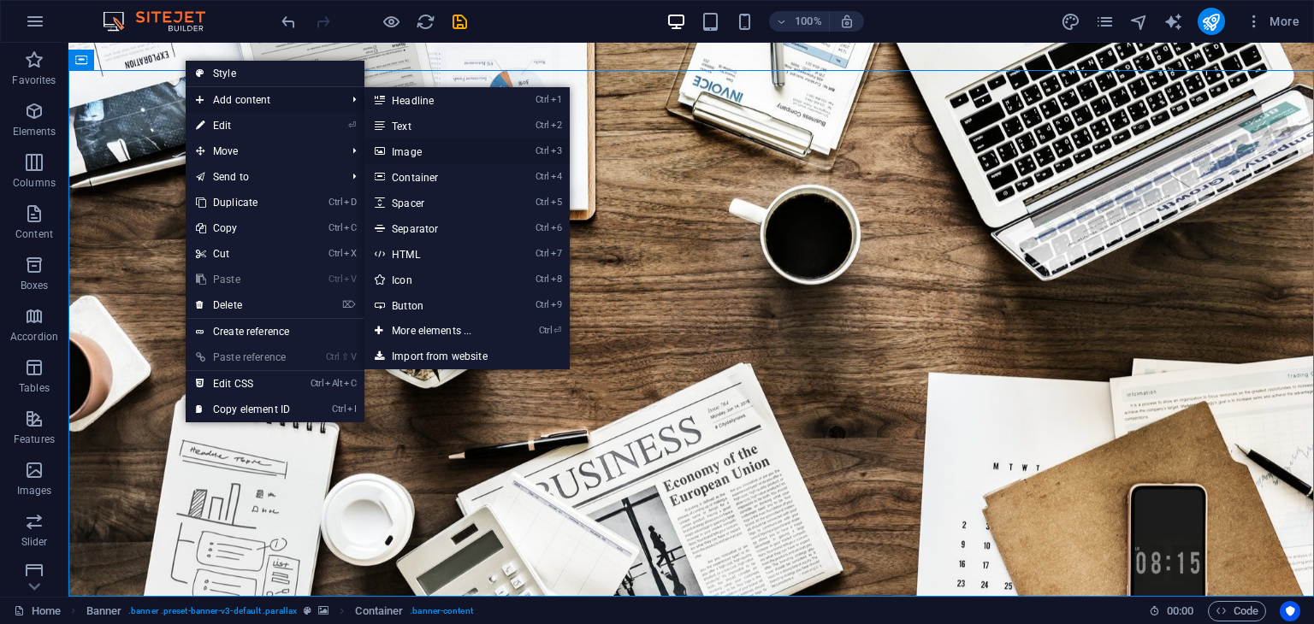
click at [455, 145] on link "Ctrl 3 Image" at bounding box center [434, 152] width 141 height 26
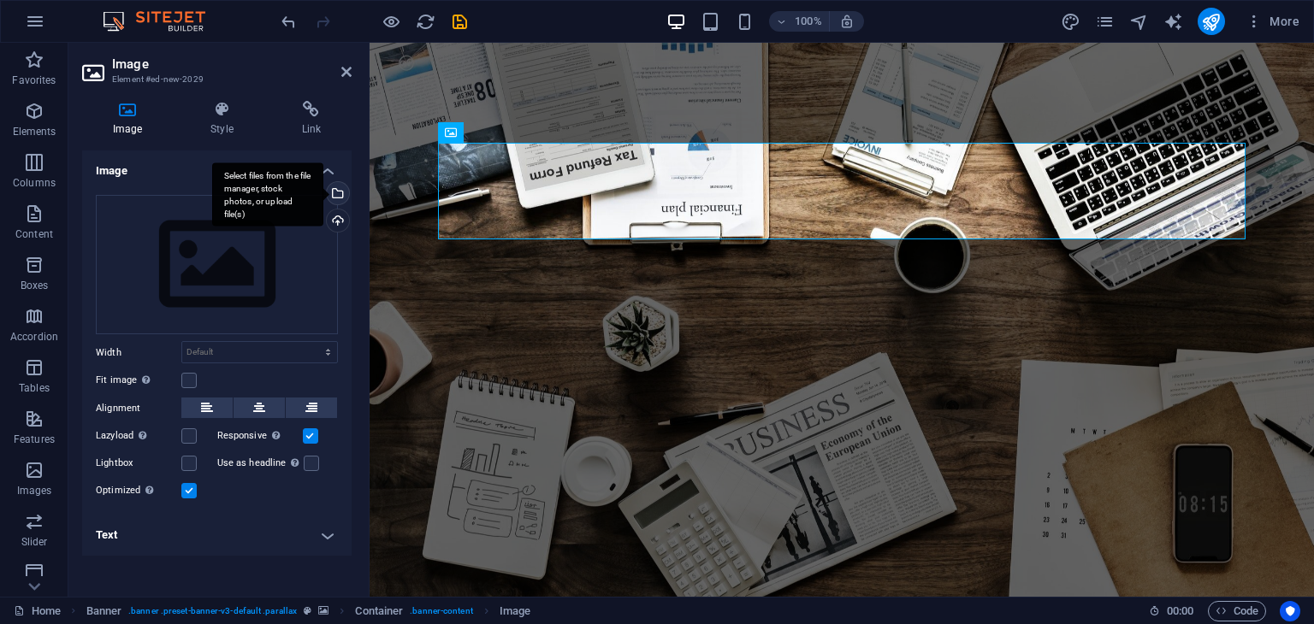
click at [343, 194] on div "Select files from the file manager, stock photos, or upload file(s)" at bounding box center [336, 195] width 26 height 26
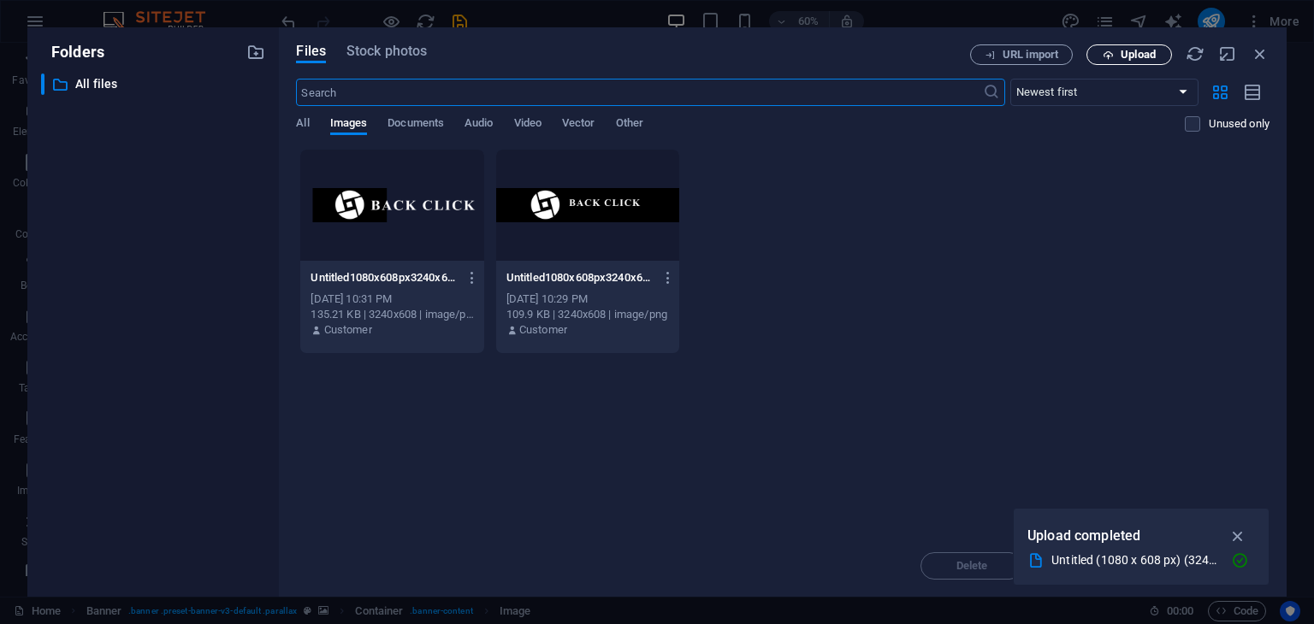
click at [1119, 50] on span "Upload" at bounding box center [1129, 55] width 70 height 11
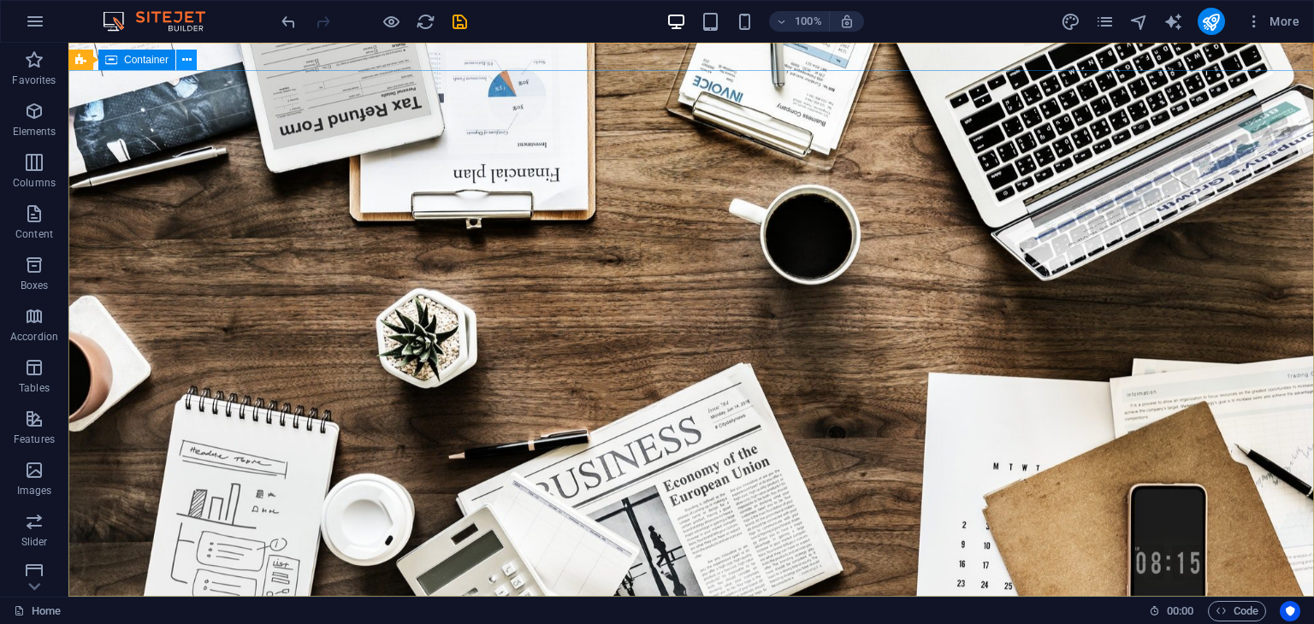
click at [185, 59] on icon at bounding box center [186, 60] width 9 height 18
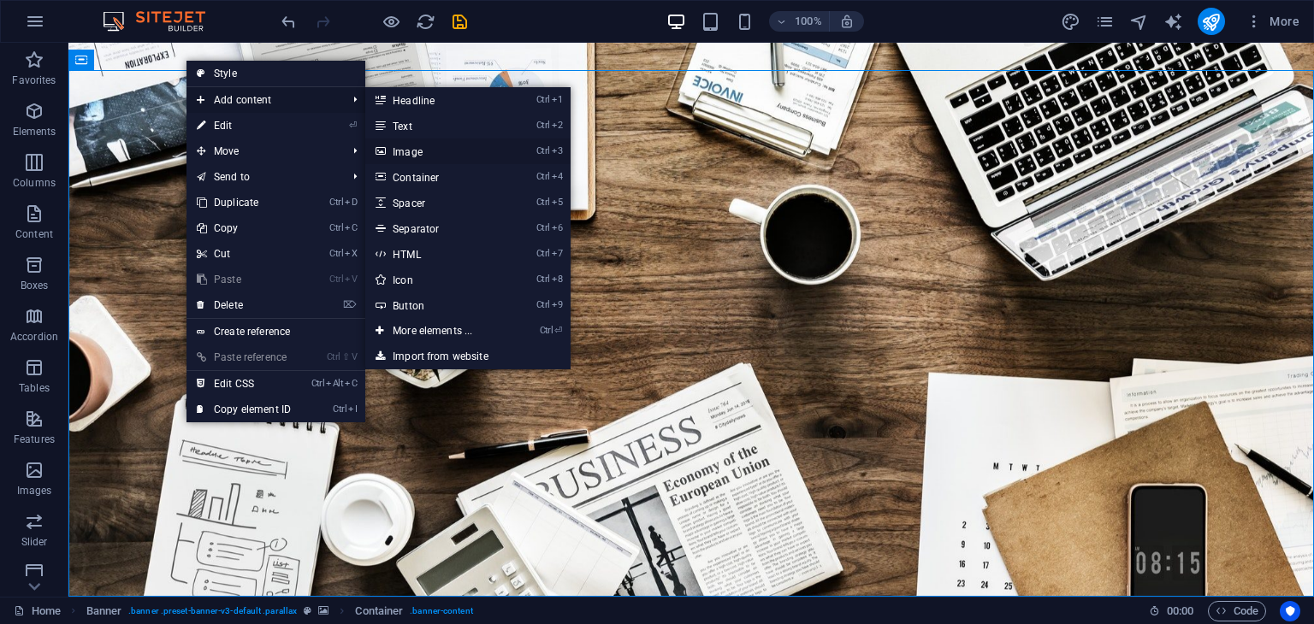
click at [441, 154] on link "Ctrl 3 Image" at bounding box center [435, 152] width 141 height 26
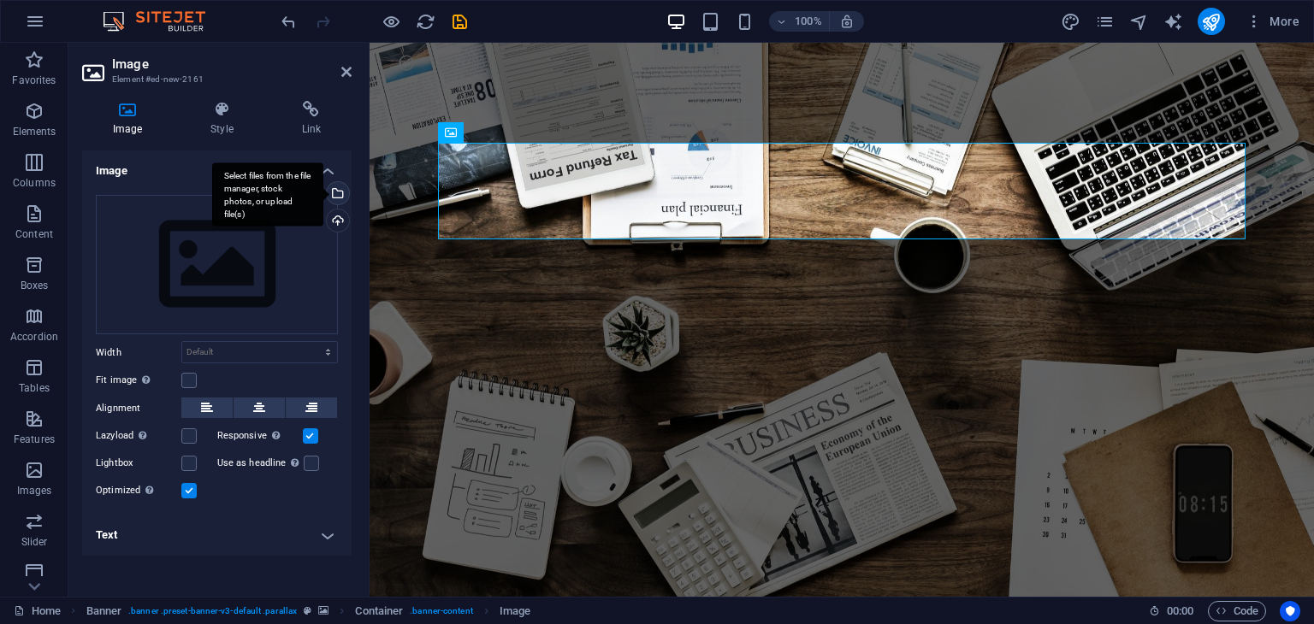
click at [323, 194] on div "Select files from the file manager, stock photos, or upload file(s)" at bounding box center [267, 195] width 111 height 64
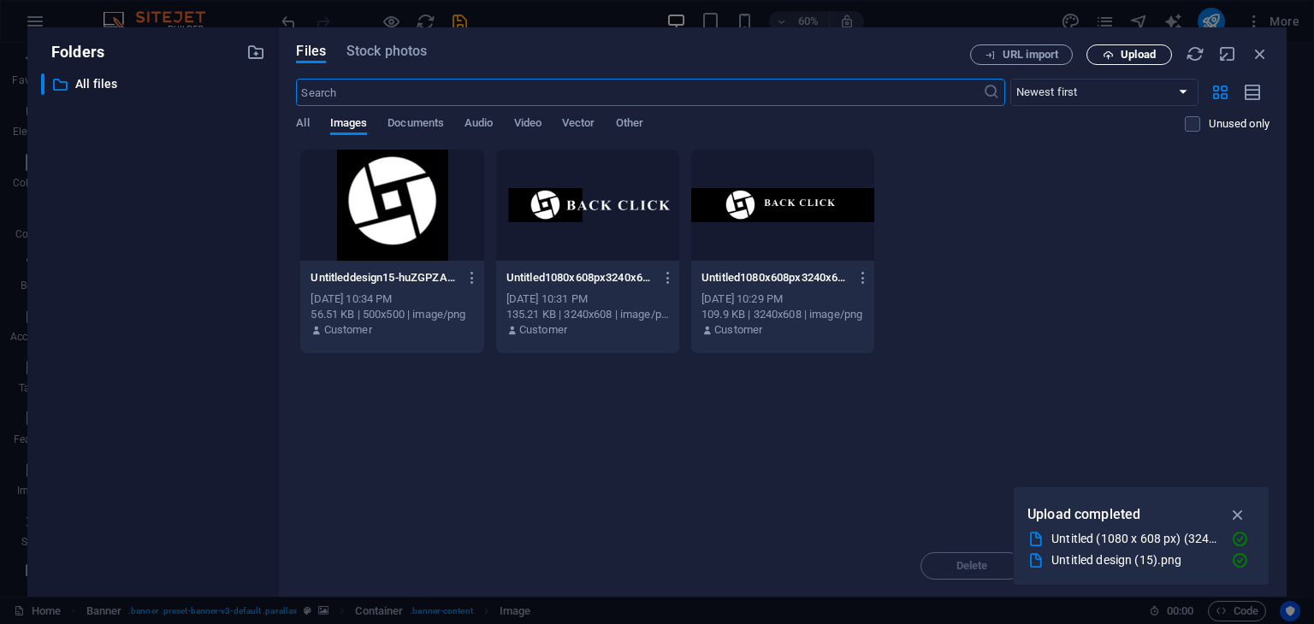
click at [1143, 54] on span "Upload" at bounding box center [1138, 55] width 35 height 10
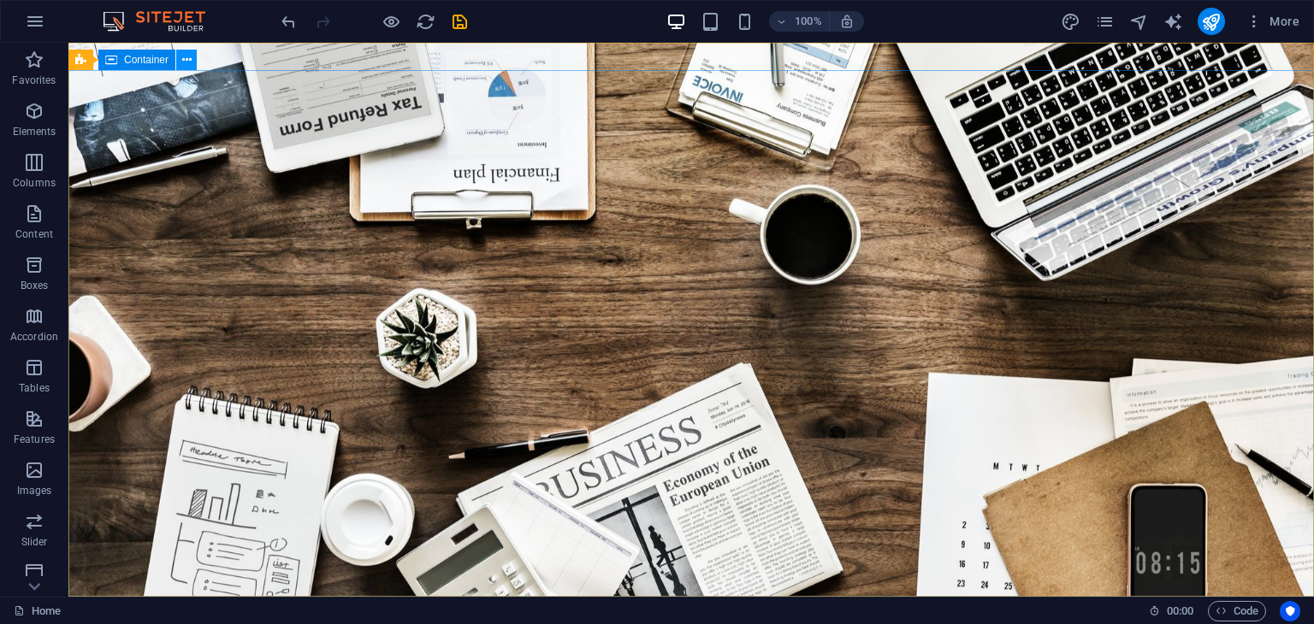
click at [185, 62] on icon at bounding box center [186, 60] width 9 height 18
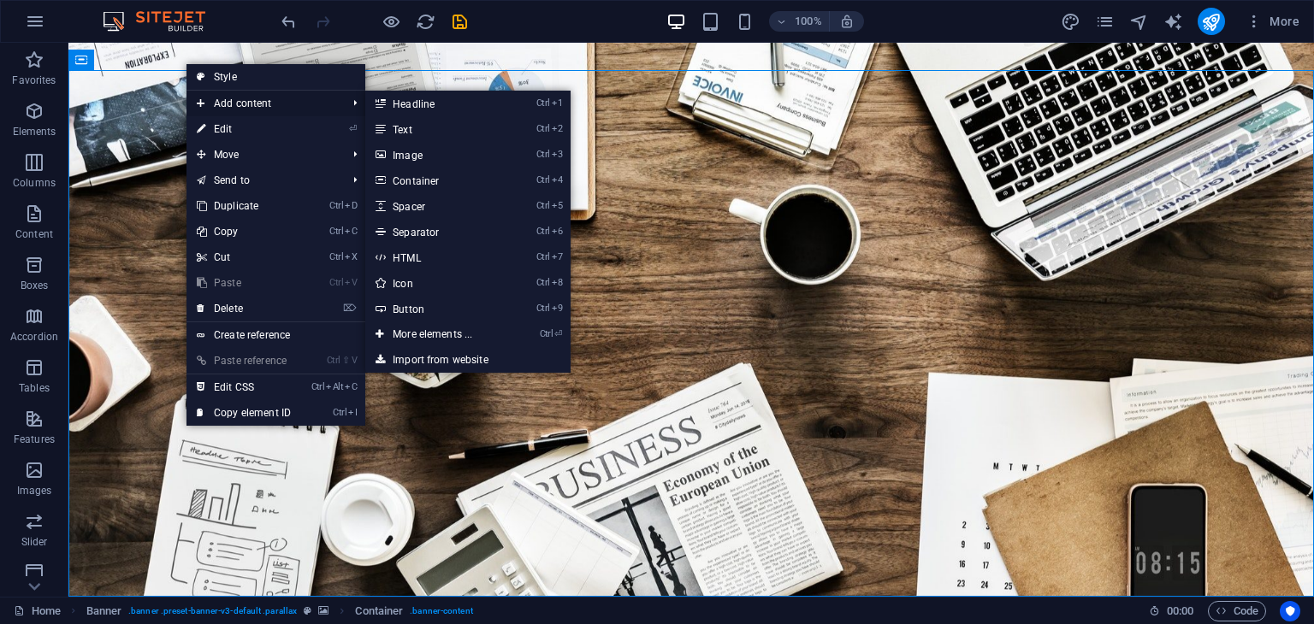
click at [215, 97] on span "Add content" at bounding box center [262, 104] width 153 height 26
drag, startPoint x: 433, startPoint y: 151, endPoint x: 34, endPoint y: 112, distance: 400.5
click at [433, 151] on link "Ctrl 3 Image" at bounding box center [435, 155] width 141 height 26
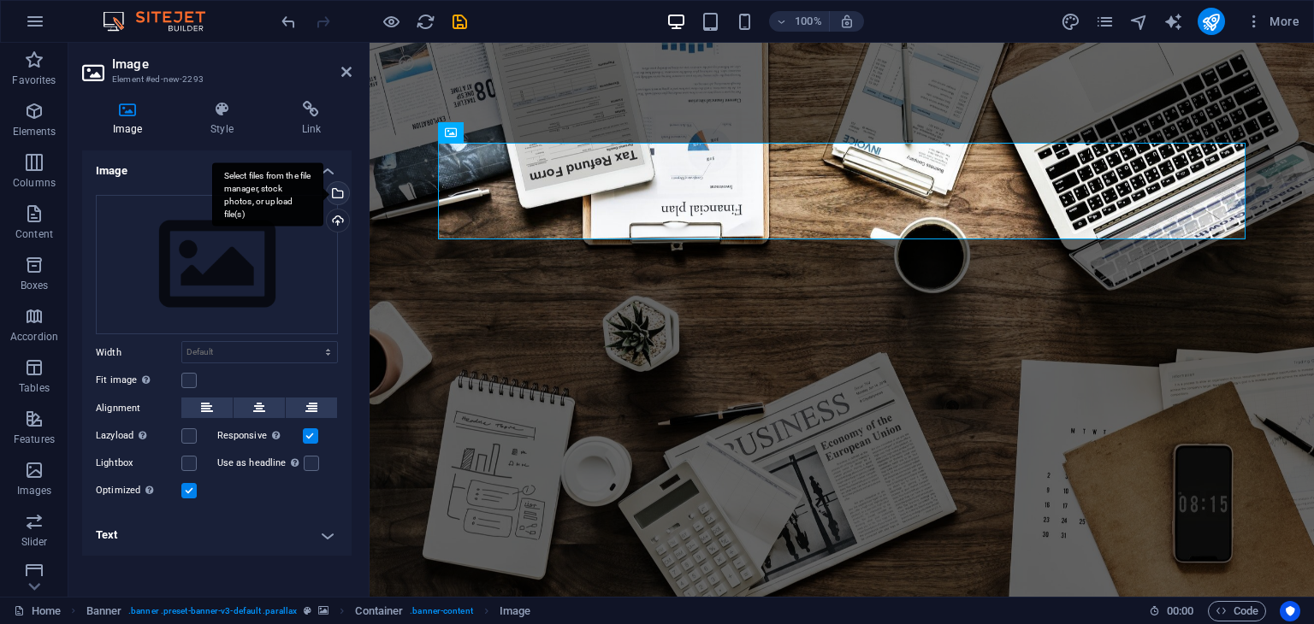
click at [341, 192] on div "Select files from the file manager, stock photos, or upload file(s)" at bounding box center [336, 195] width 26 height 26
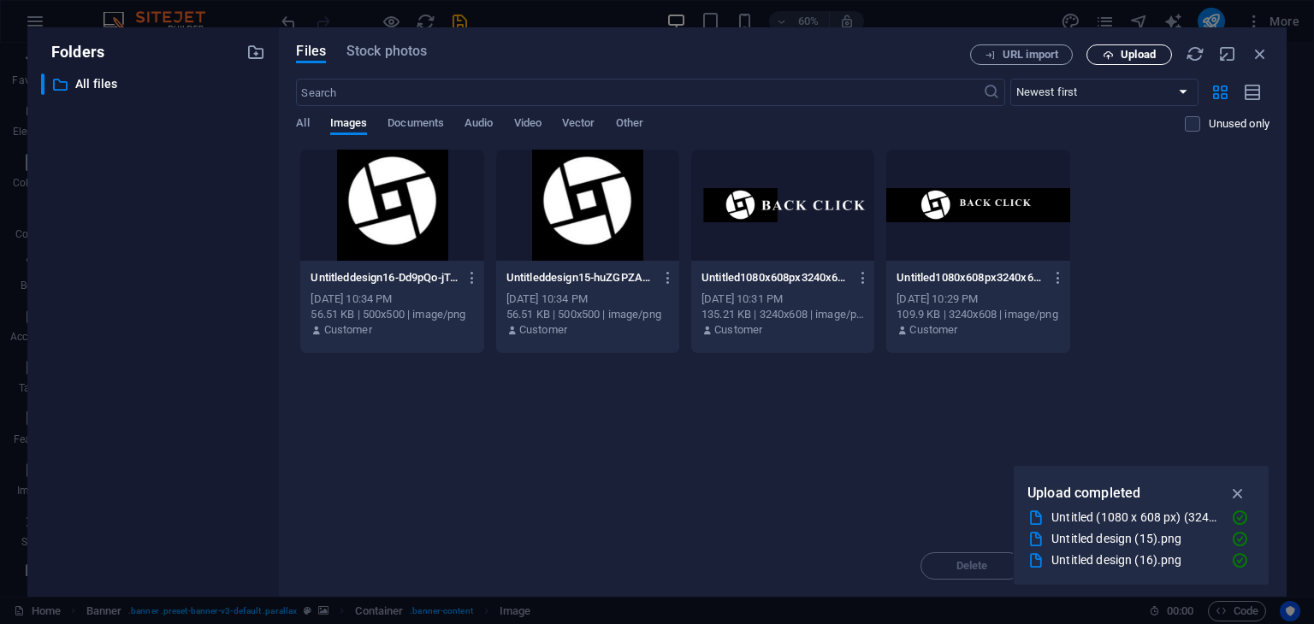
click at [1151, 56] on span "Upload" at bounding box center [1138, 55] width 35 height 10
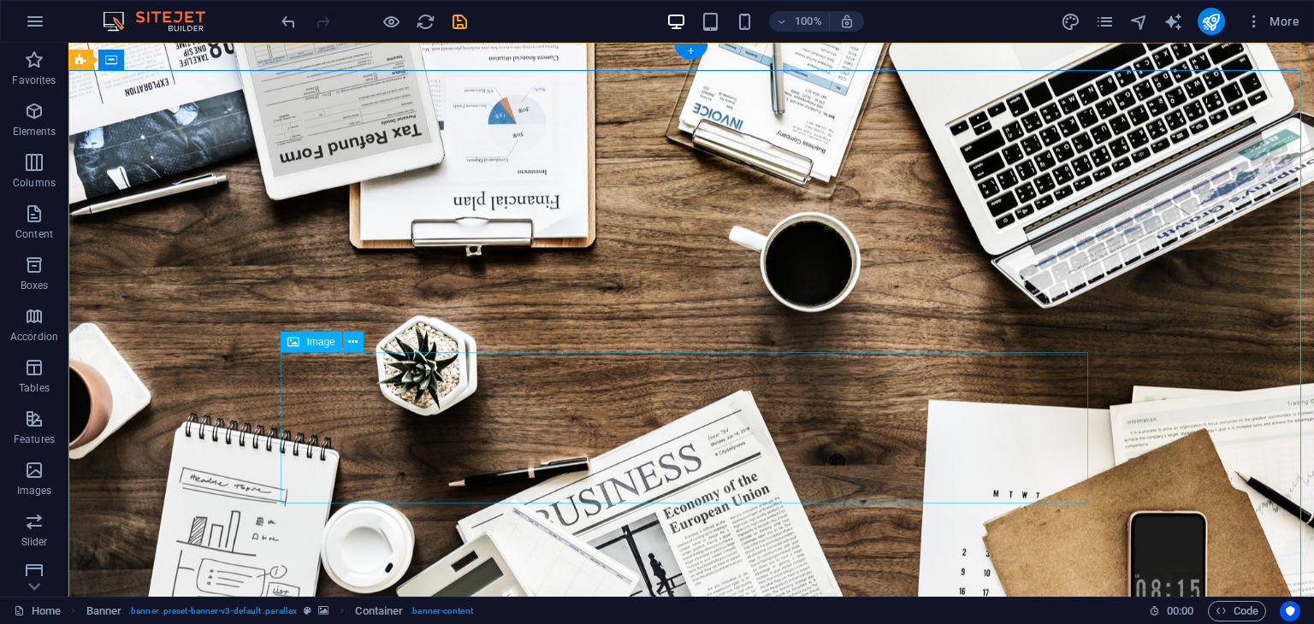
select select "px"
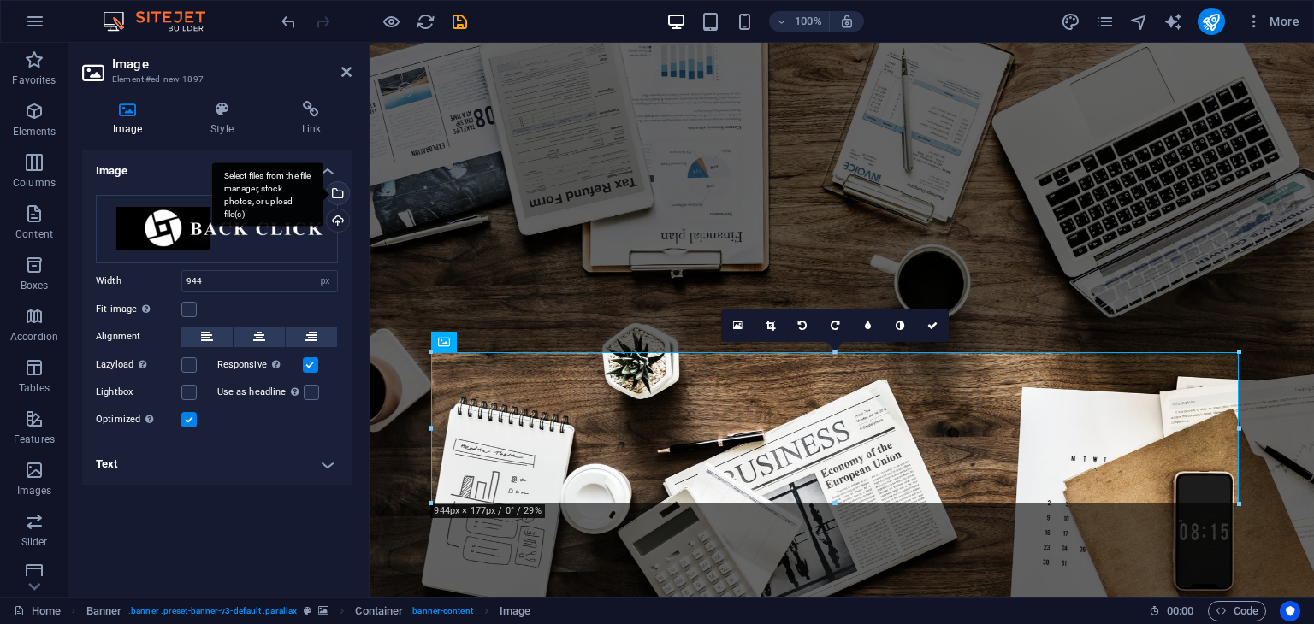
click at [323, 197] on div "Select files from the file manager, stock photos, or upload file(s)" at bounding box center [267, 195] width 111 height 64
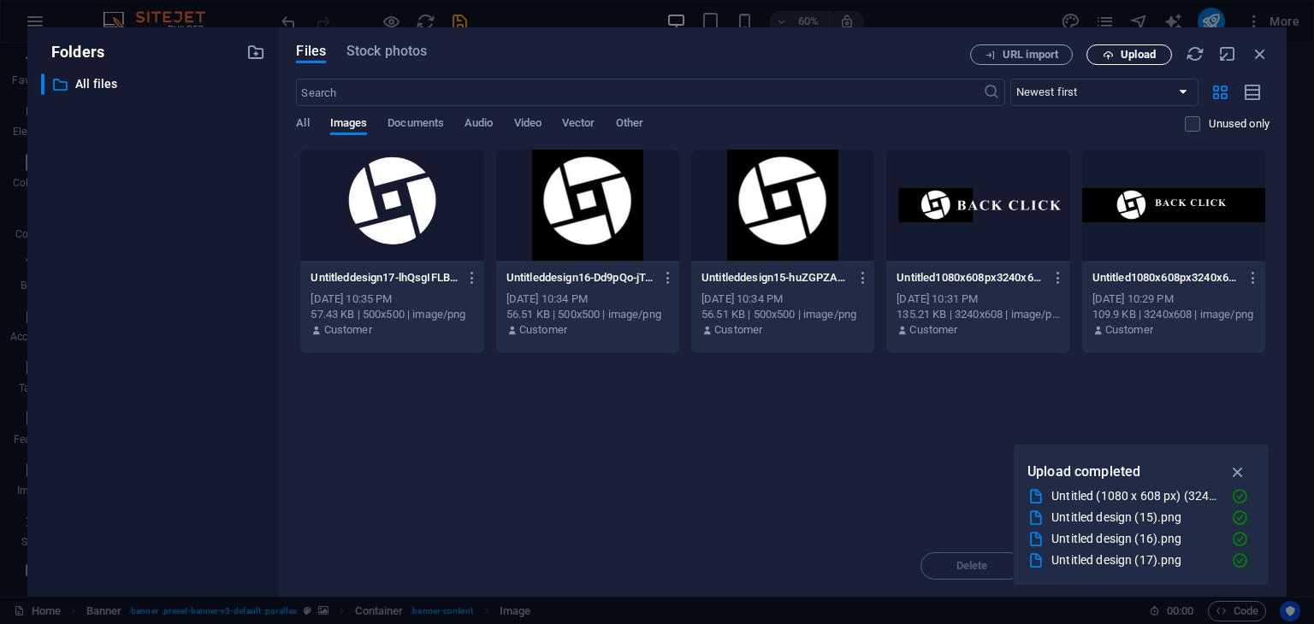
click at [1127, 56] on span "Upload" at bounding box center [1138, 55] width 35 height 10
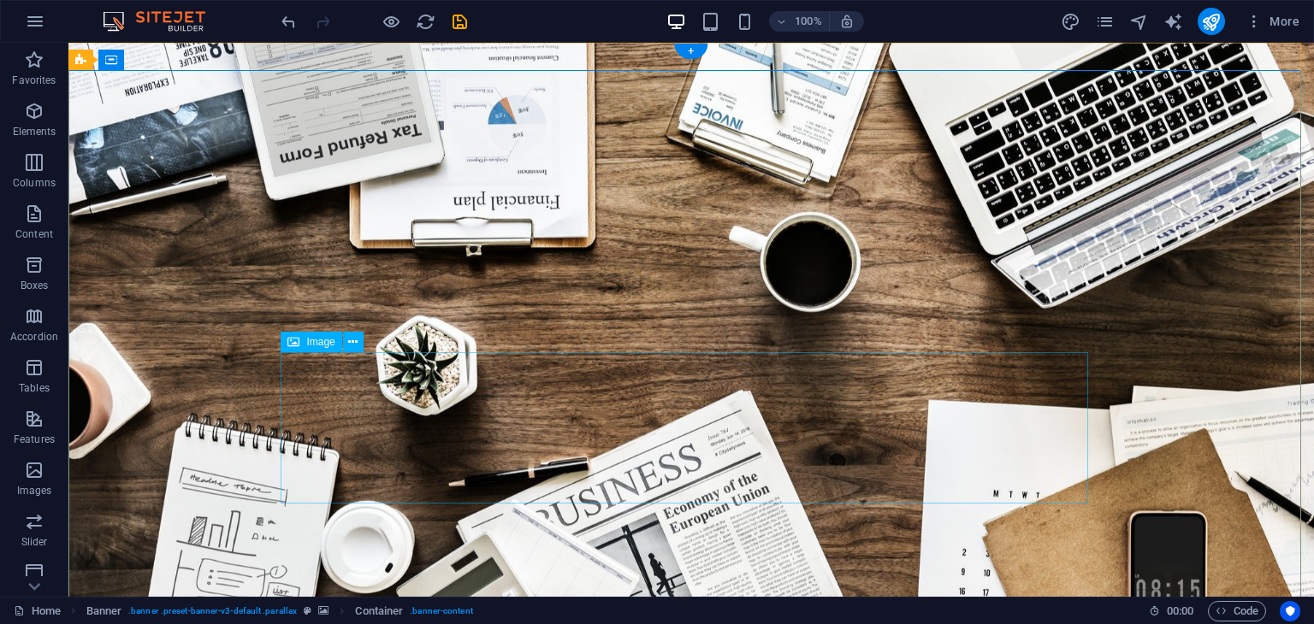
select select "px"
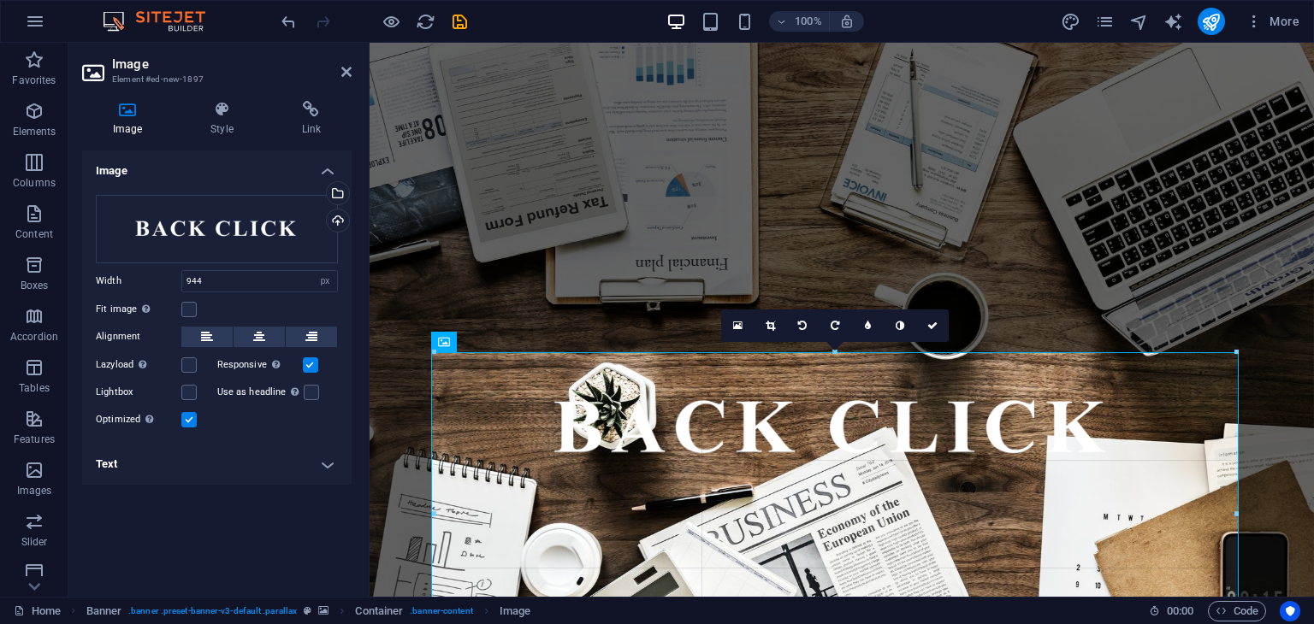
drag, startPoint x: 1241, startPoint y: 351, endPoint x: 859, endPoint y: 387, distance: 384.0
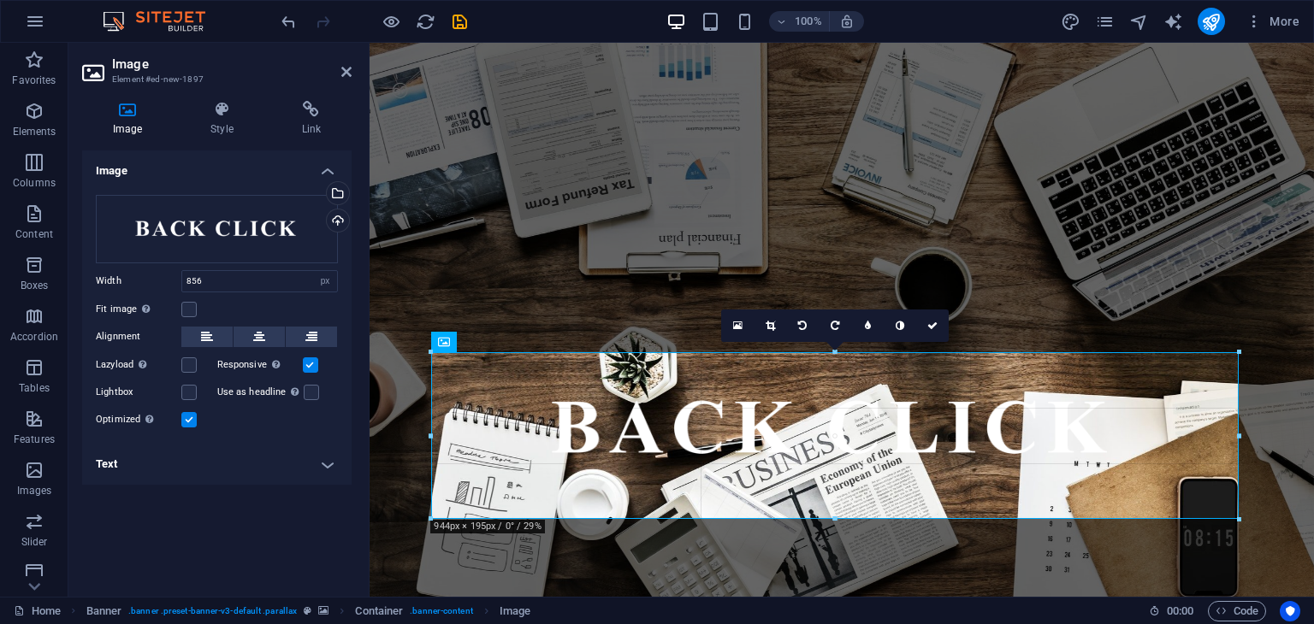
drag, startPoint x: 1202, startPoint y: 491, endPoint x: 859, endPoint y: 475, distance: 343.4
type input "944"
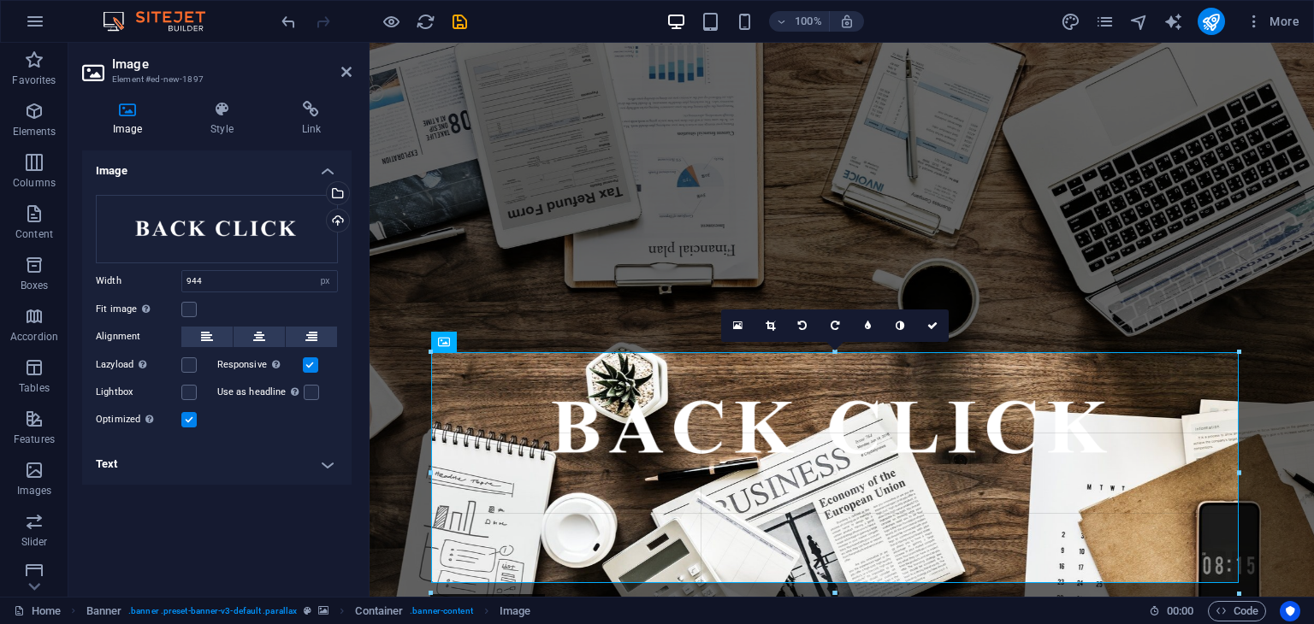
drag, startPoint x: 1241, startPoint y: 426, endPoint x: 890, endPoint y: 385, distance: 354.0
click at [1259, 425] on div "Drag here to replace the existing content. Press “Ctrl” if you want to create a…" at bounding box center [842, 320] width 944 height 554
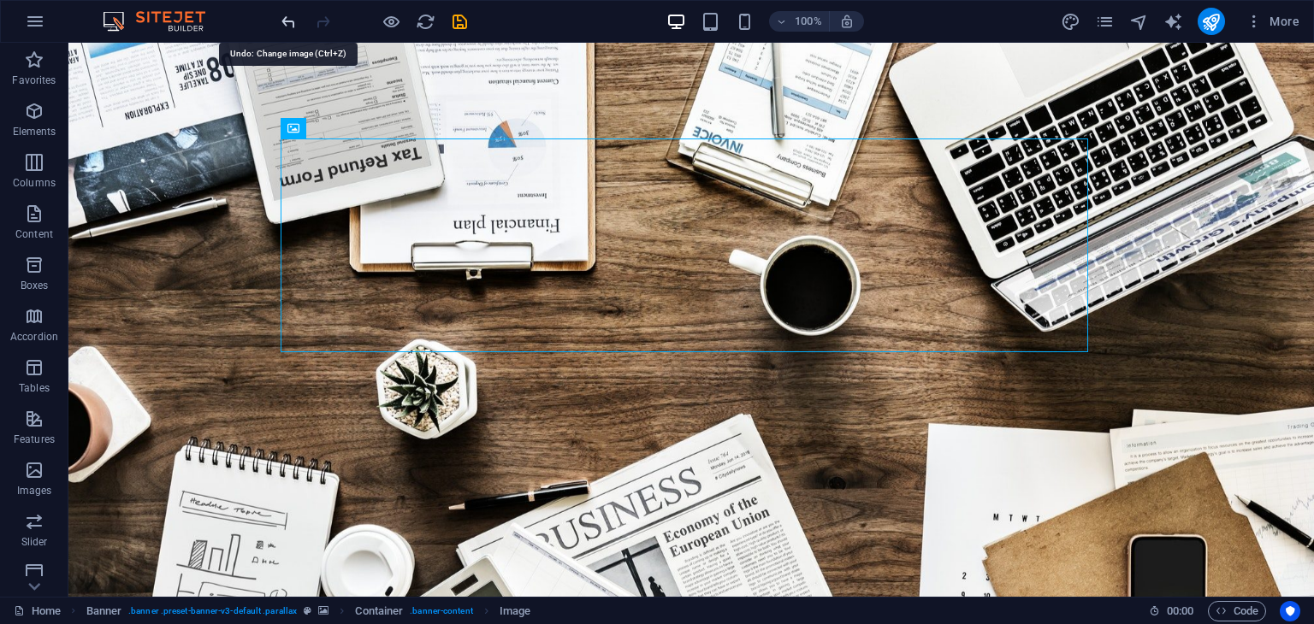
click at [294, 27] on icon "undo" at bounding box center [289, 22] width 20 height 20
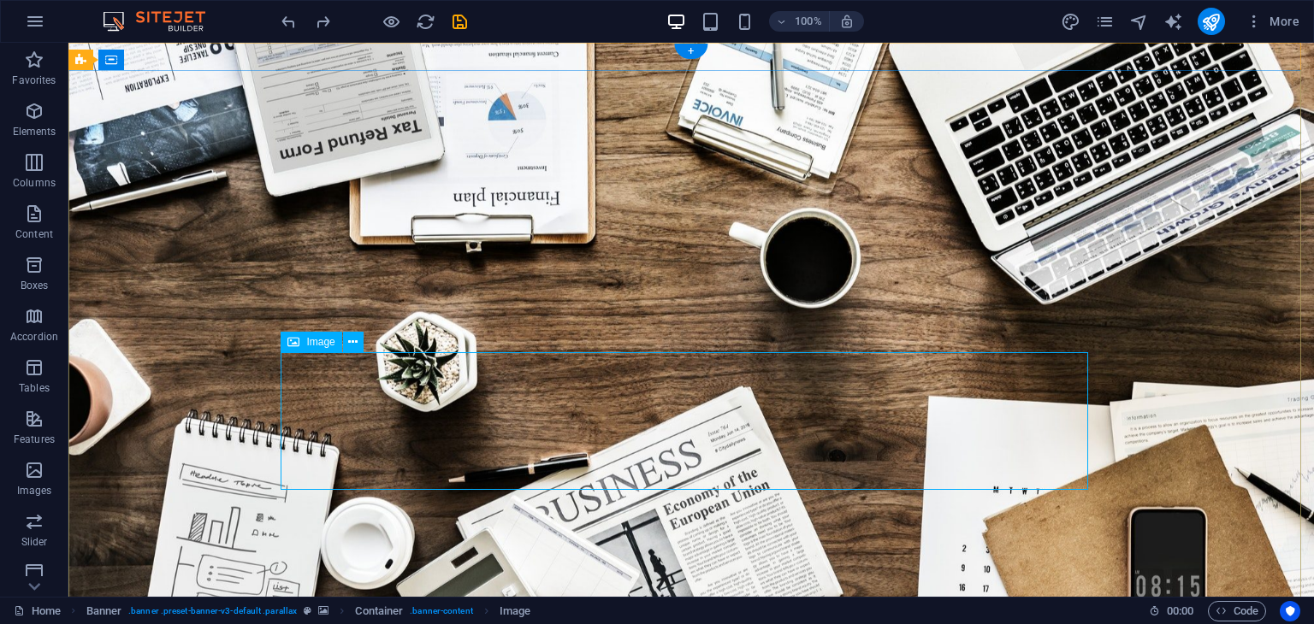
select select "px"
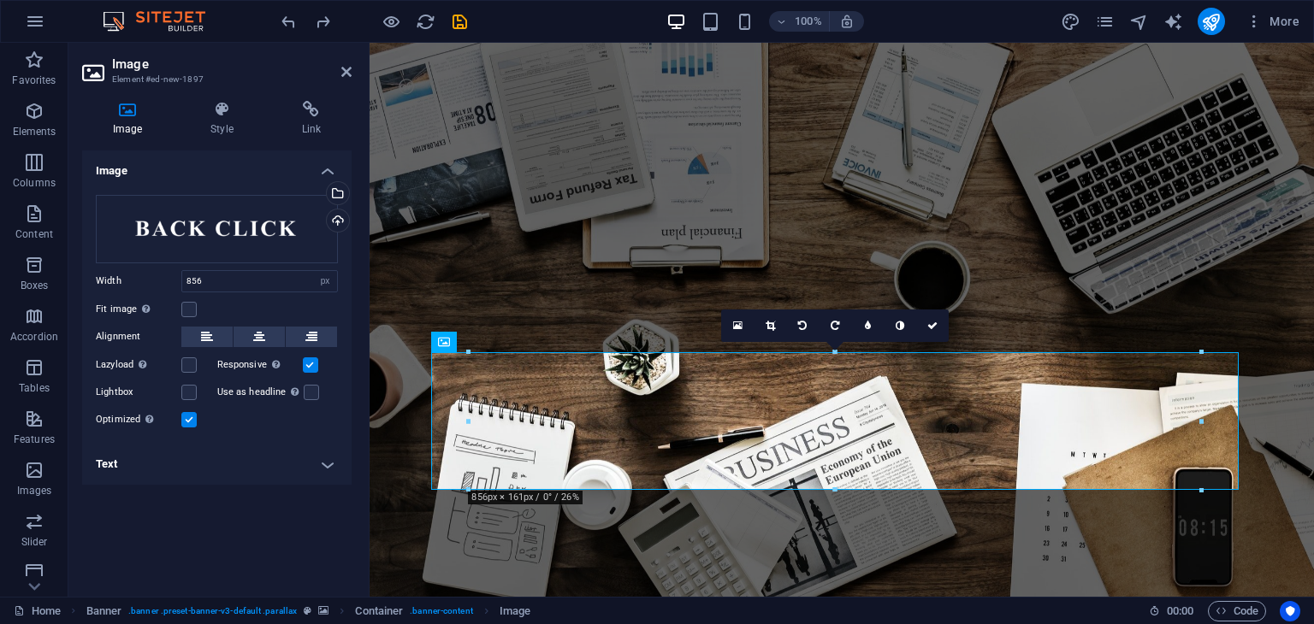
click at [352, 393] on div "Image Style Link Image Drag files here, click to choose files or select files f…" at bounding box center [216, 342] width 297 height 510
click at [323, 195] on div "Select files from the file manager, stock photos, or upload file(s)" at bounding box center [267, 195] width 111 height 64
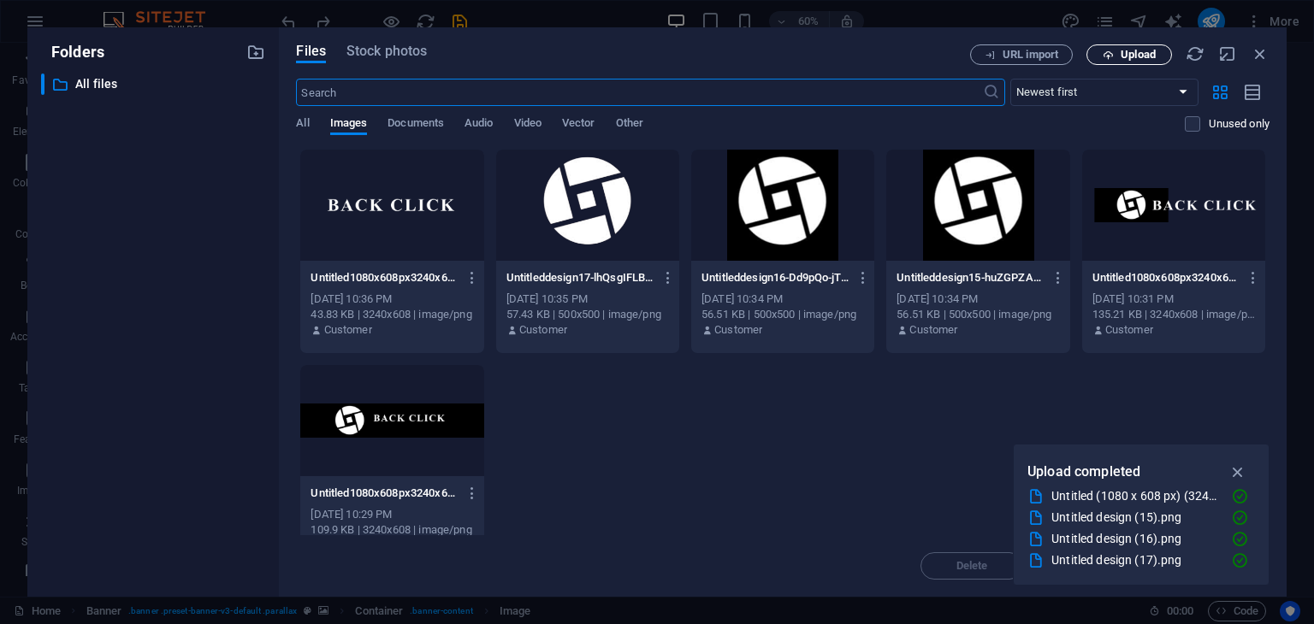
click at [1129, 50] on span "Upload" at bounding box center [1138, 55] width 35 height 10
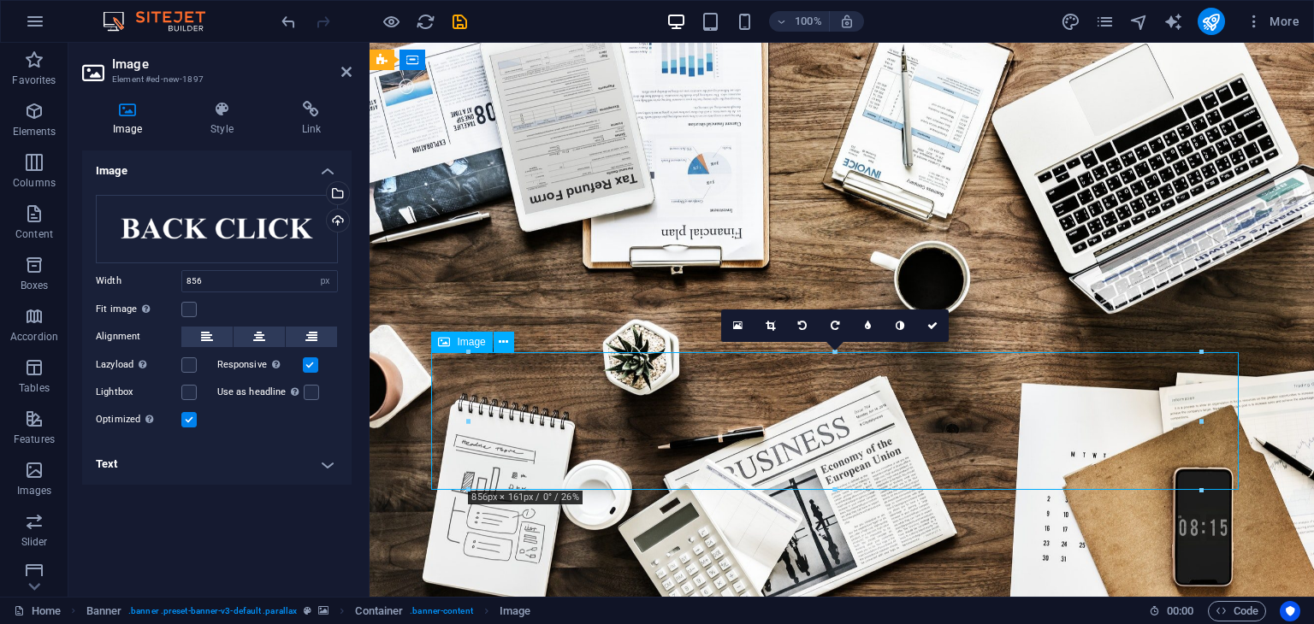
drag, startPoint x: 958, startPoint y: 454, endPoint x: 961, endPoint y: 434, distance: 20.7
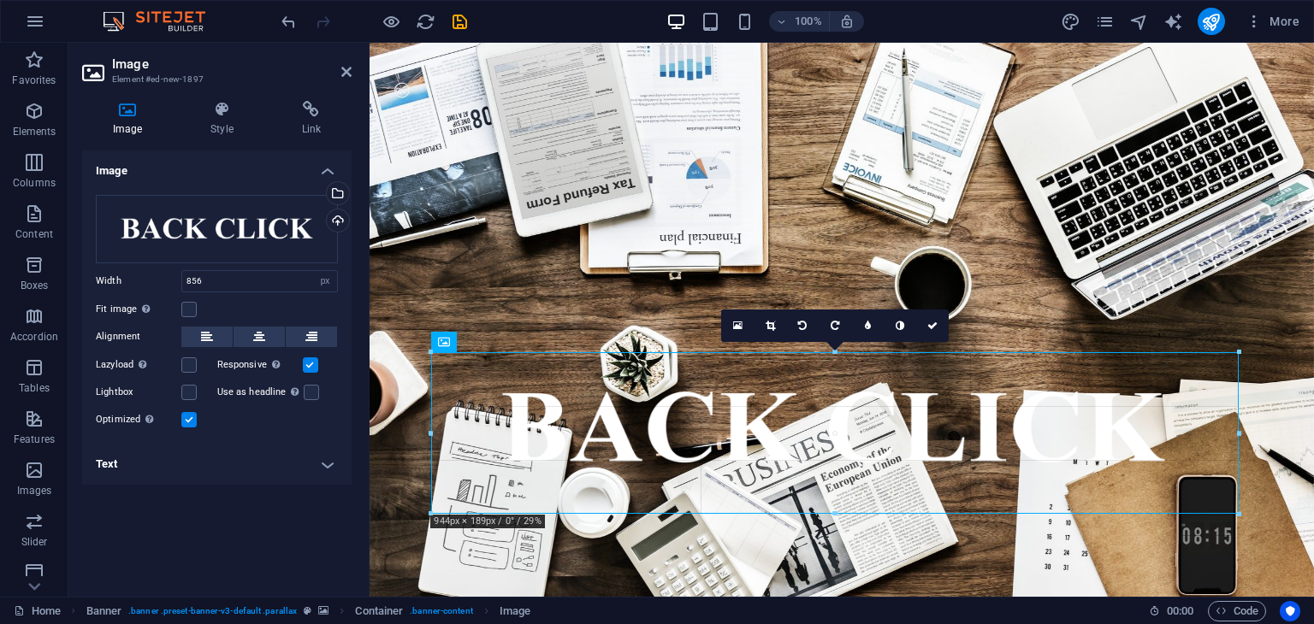
drag, startPoint x: 1201, startPoint y: 353, endPoint x: 873, endPoint y: 287, distance: 335.2
type input "944"
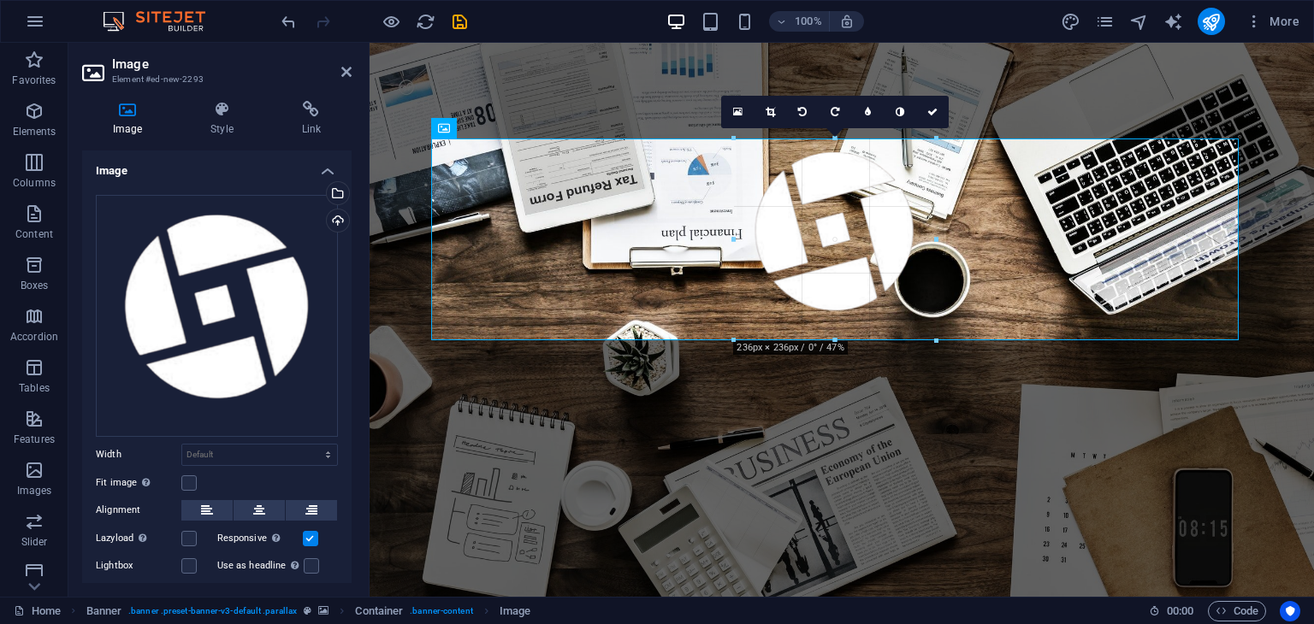
type input "236"
select select "px"
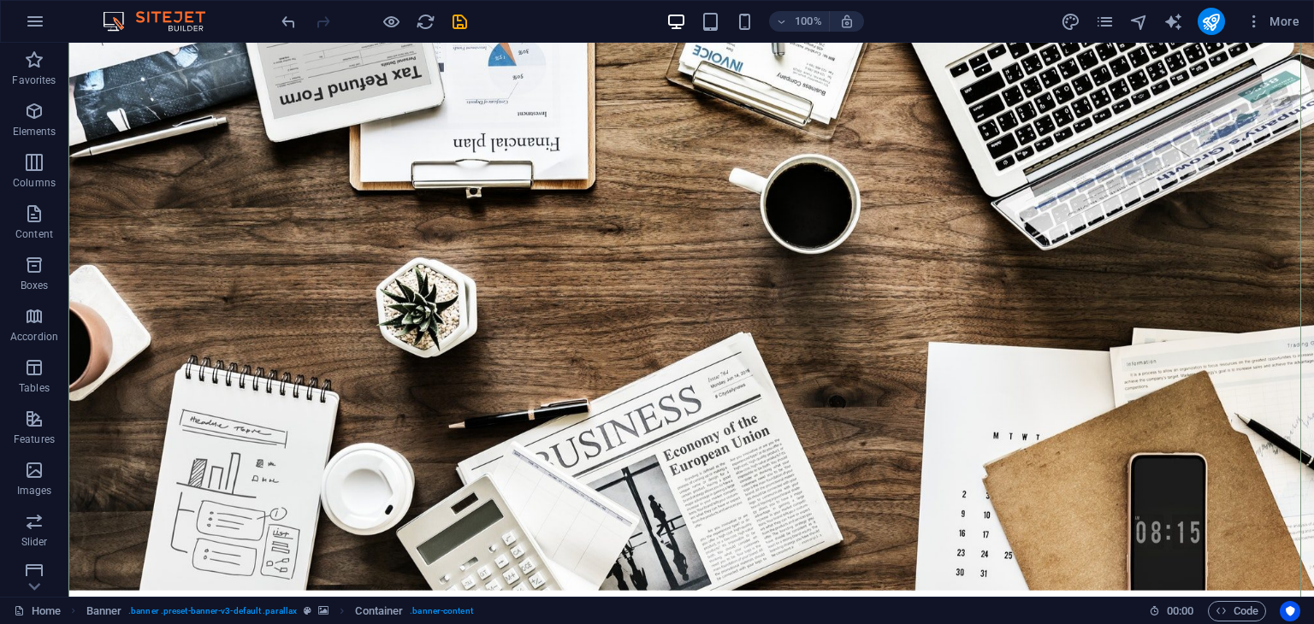
scroll to position [96, 0]
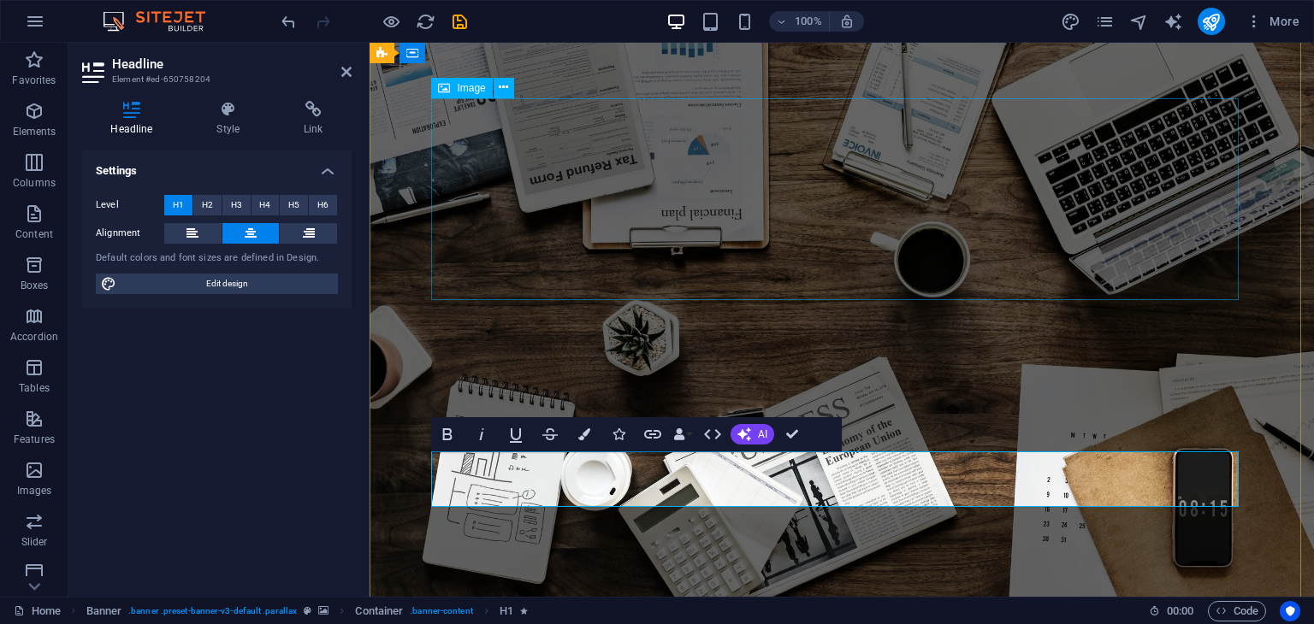
scroll to position [0, 7]
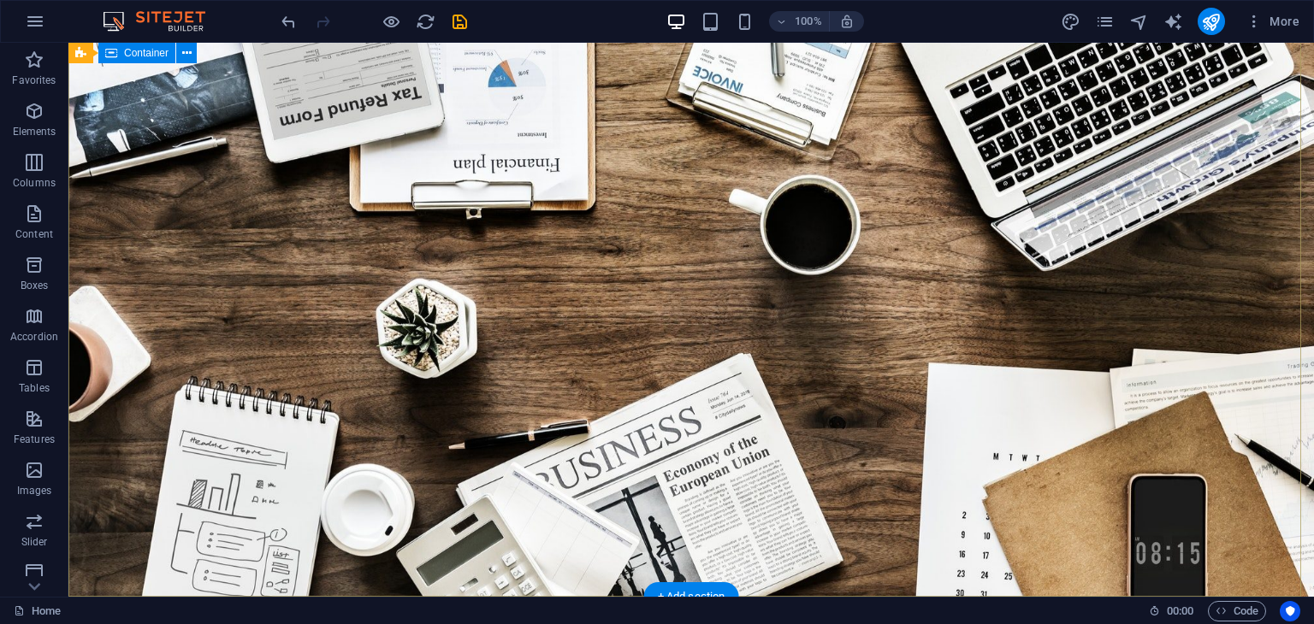
drag, startPoint x: 1189, startPoint y: 301, endPoint x: 890, endPoint y: 302, distance: 299.4
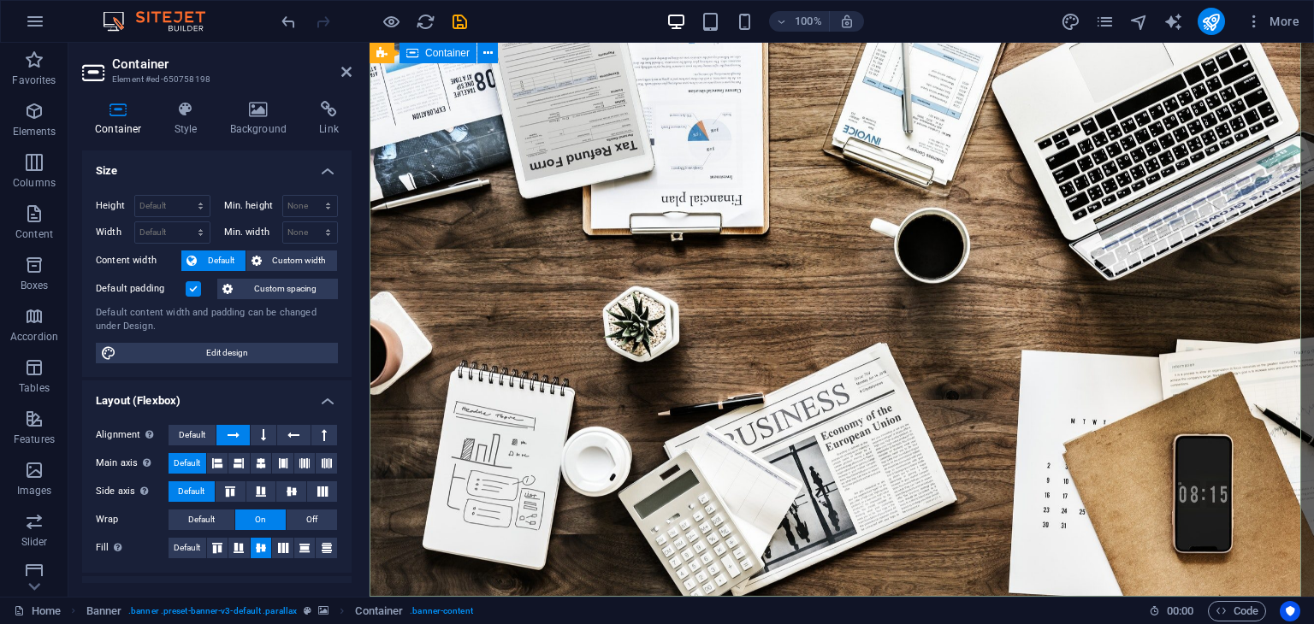
click at [240, 112] on icon at bounding box center [258, 109] width 83 height 17
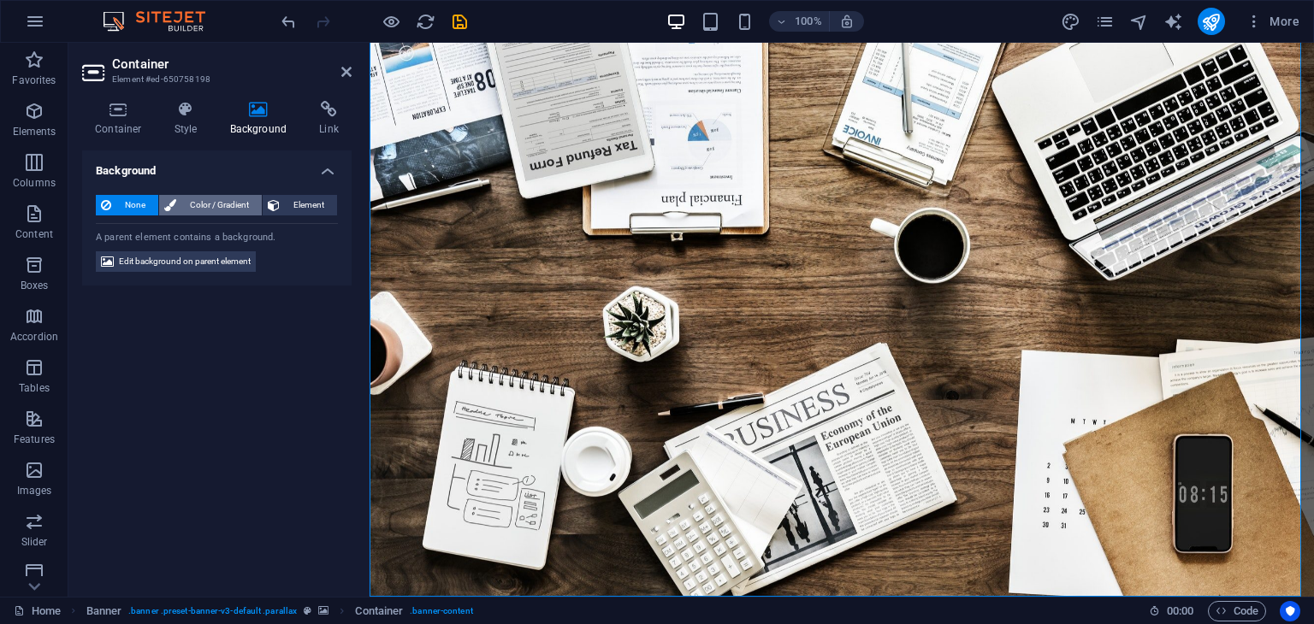
click at [205, 204] on span "Color / Gradient" at bounding box center [218, 205] width 75 height 21
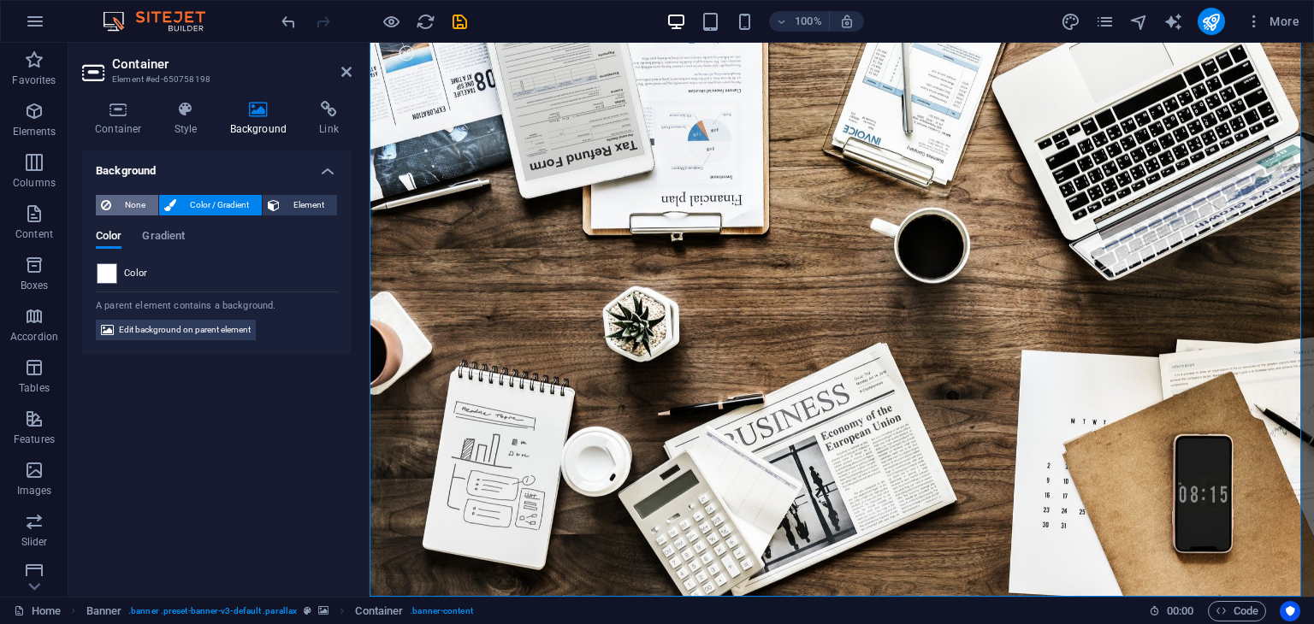
click at [133, 205] on span "None" at bounding box center [134, 205] width 37 height 21
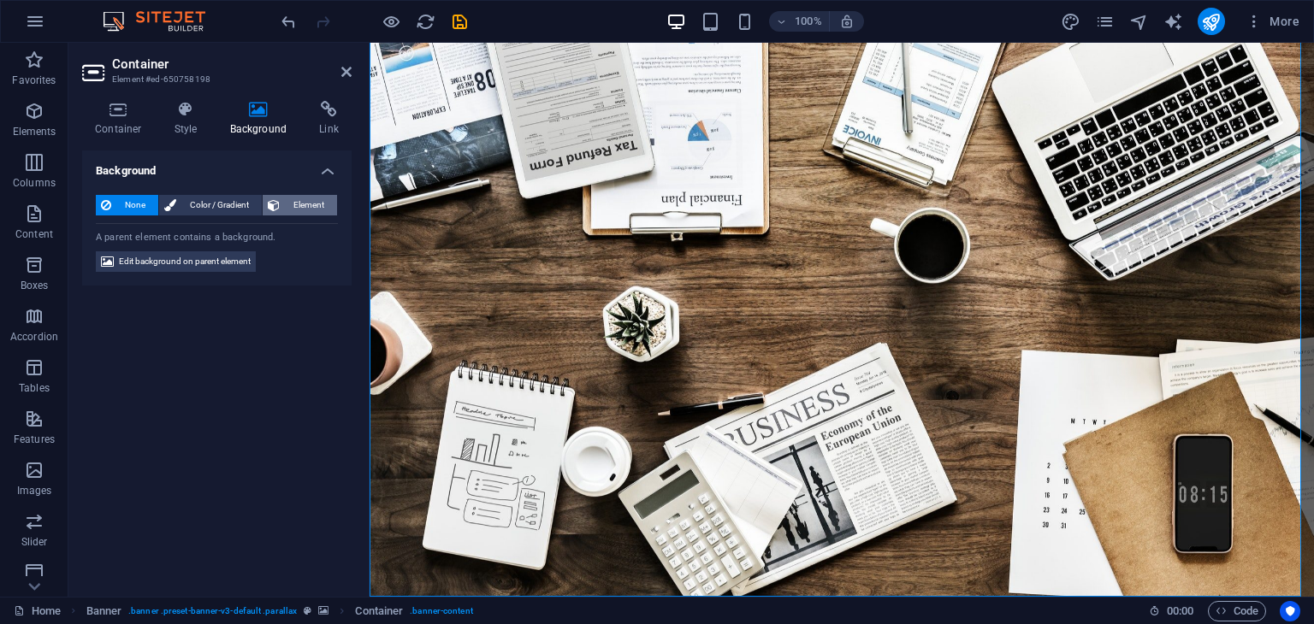
click at [325, 203] on span "Element" at bounding box center [308, 205] width 47 height 21
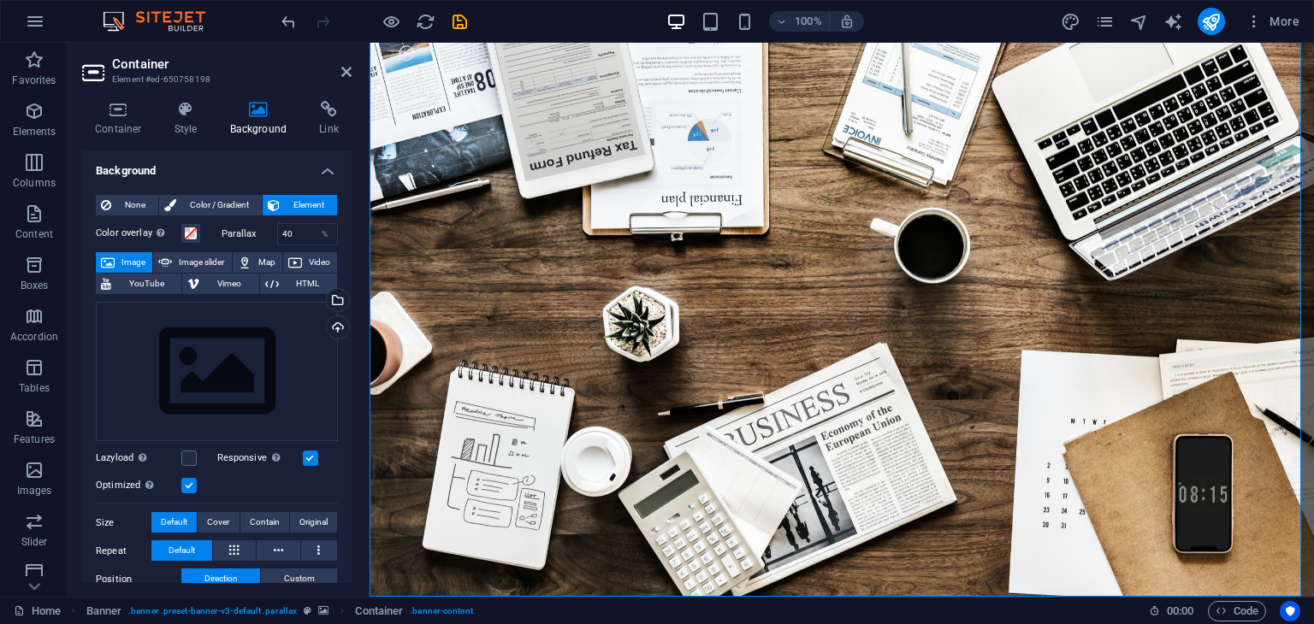
click at [305, 197] on span "Element" at bounding box center [308, 205] width 47 height 21
click at [129, 205] on span "None" at bounding box center [134, 205] width 37 height 21
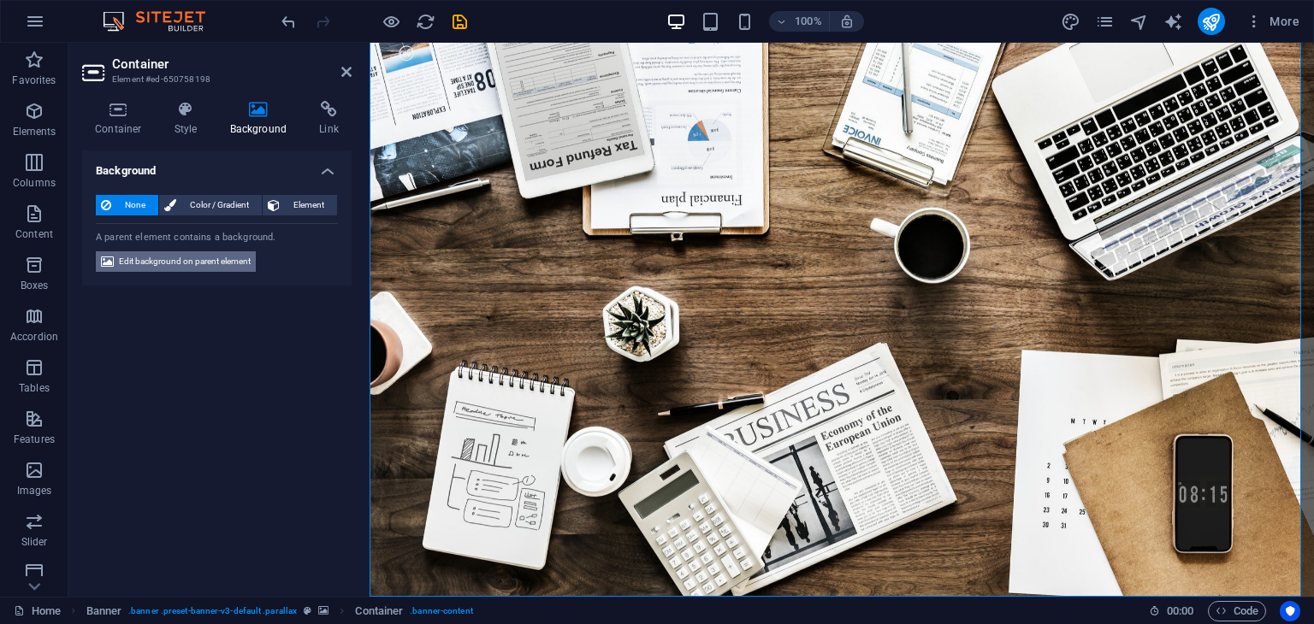
click at [142, 261] on span "Edit background on parent element" at bounding box center [185, 261] width 132 height 21
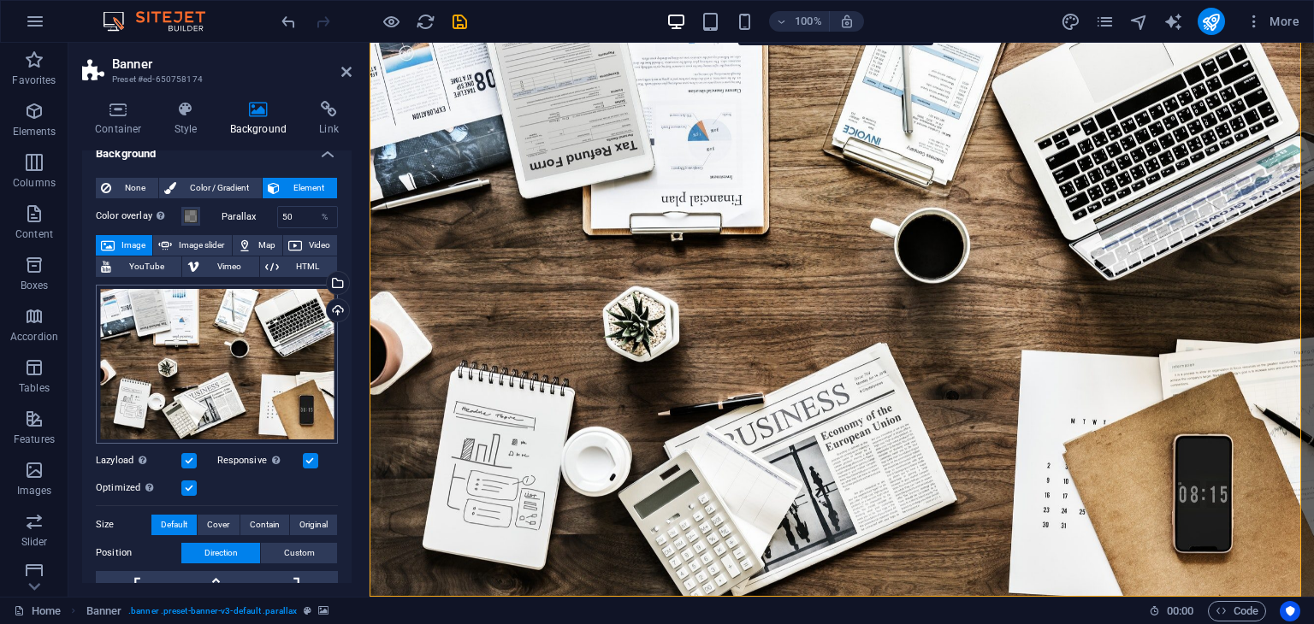
scroll to position [0, 0]
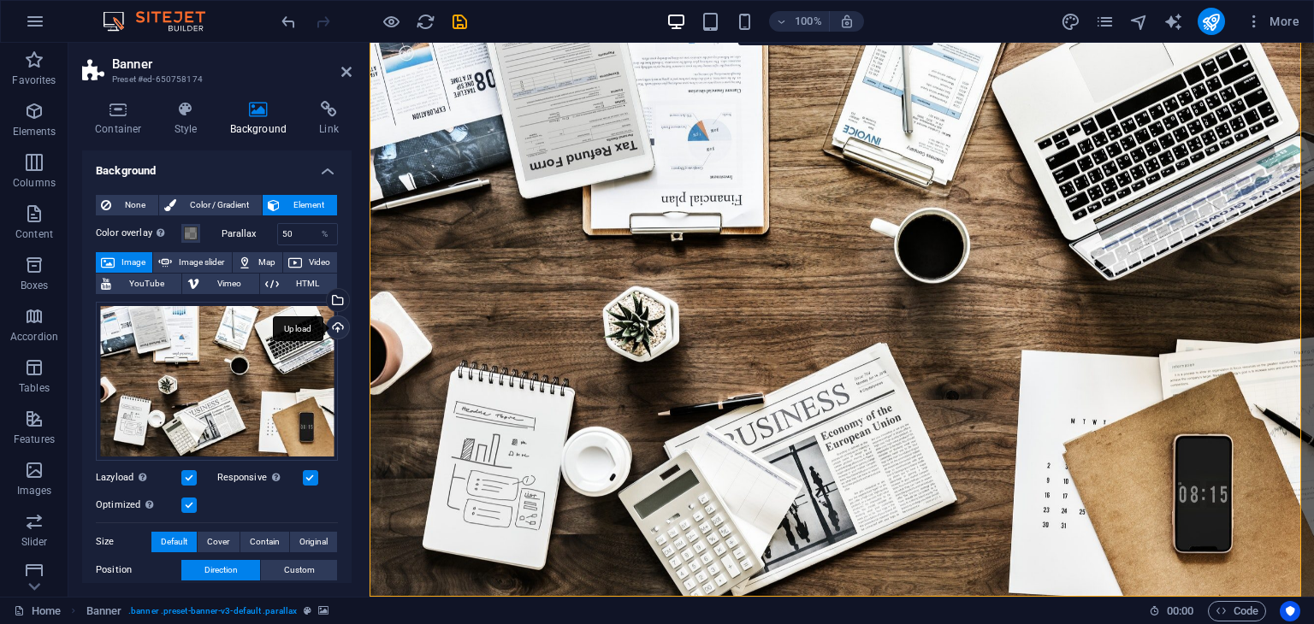
click at [328, 323] on div "Upload" at bounding box center [336, 329] width 26 height 26
click at [197, 366] on div "Drag files here, click to choose files or select files from Files or our free s…" at bounding box center [217, 381] width 242 height 159
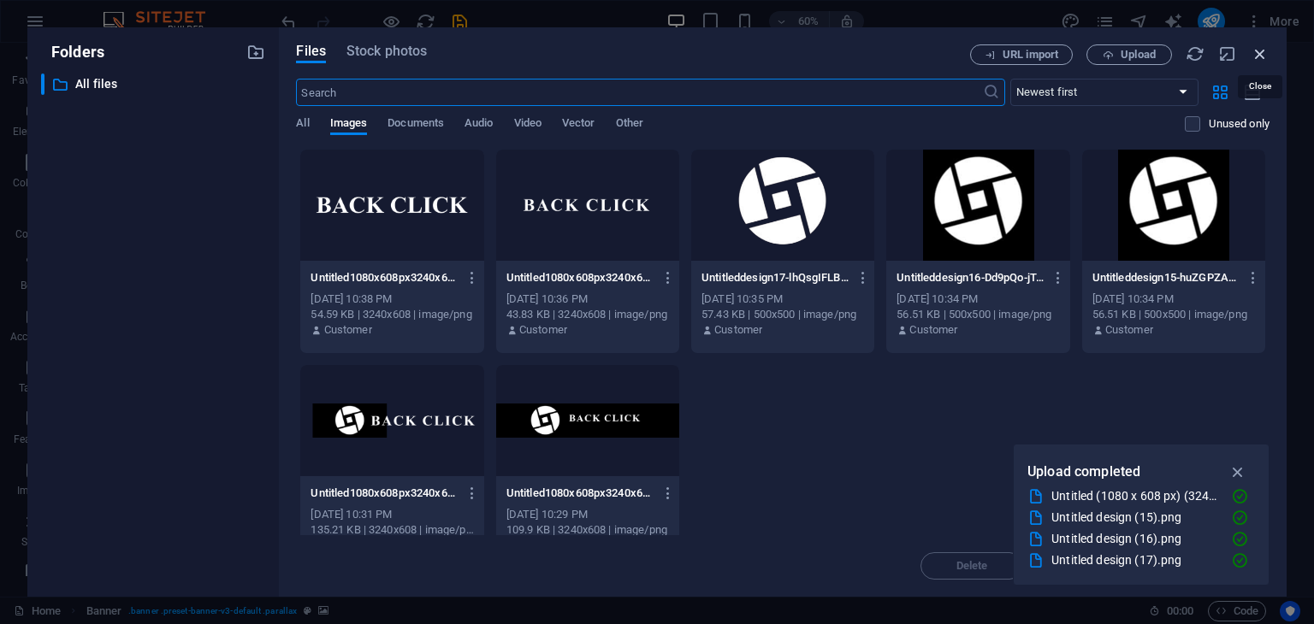
click at [1266, 54] on icon "button" at bounding box center [1260, 53] width 19 height 19
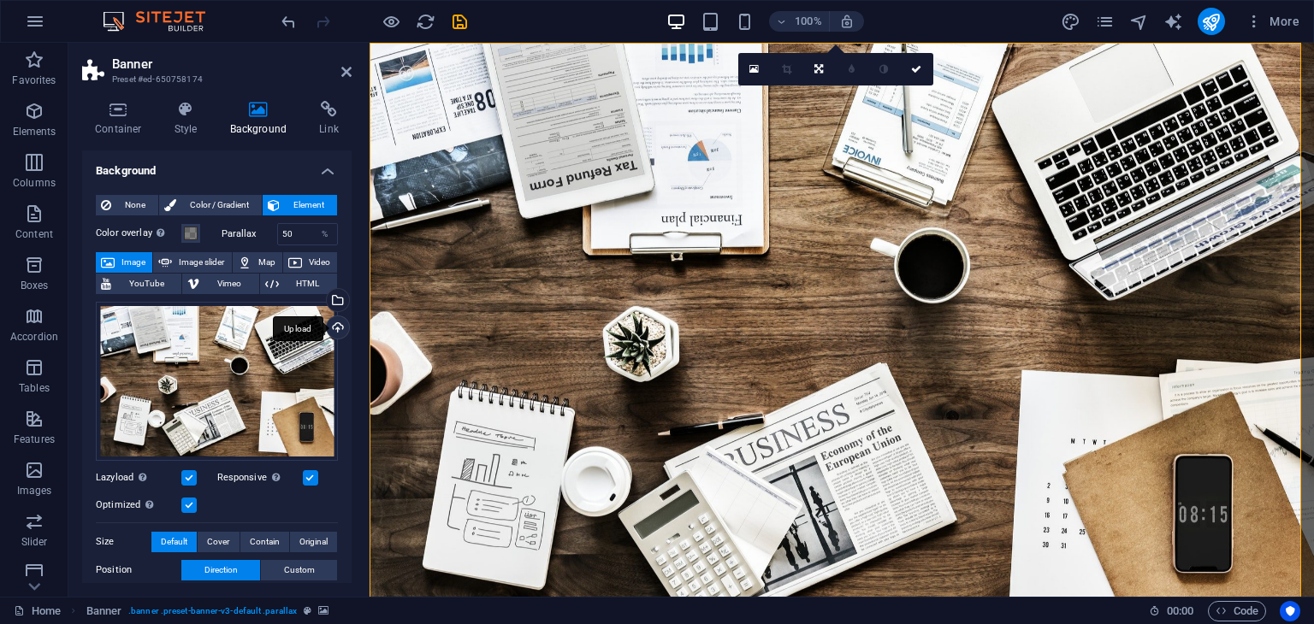
click at [333, 323] on div "Upload" at bounding box center [336, 329] width 26 height 26
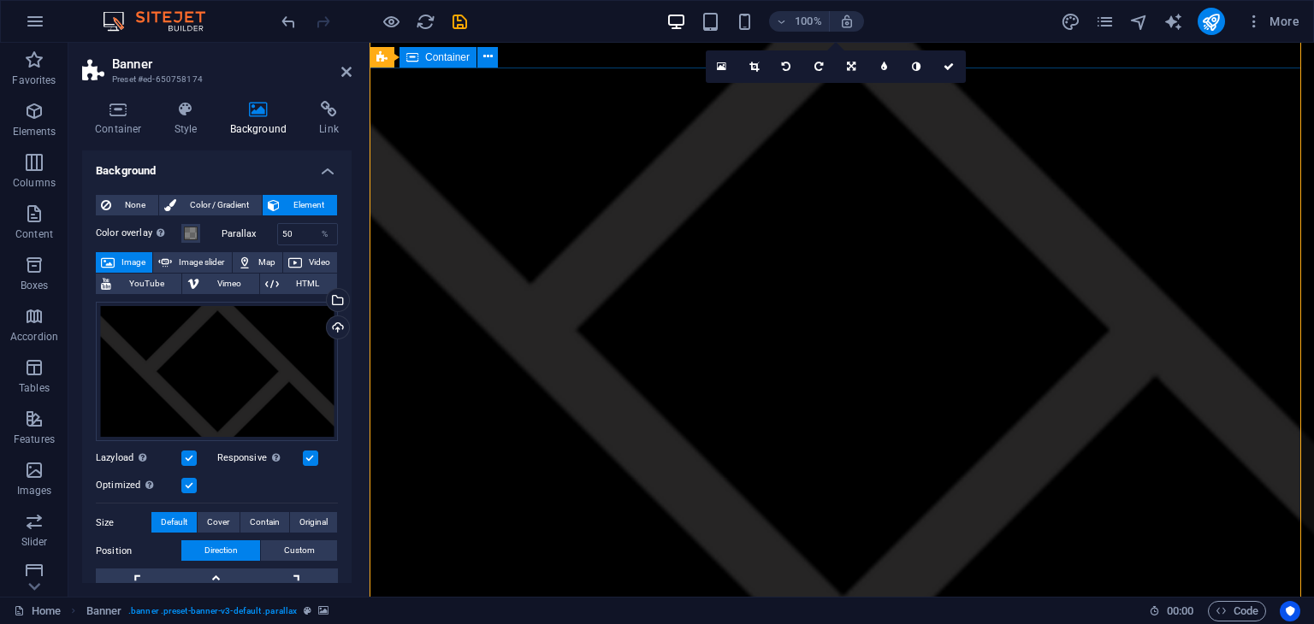
scroll to position [40, 0]
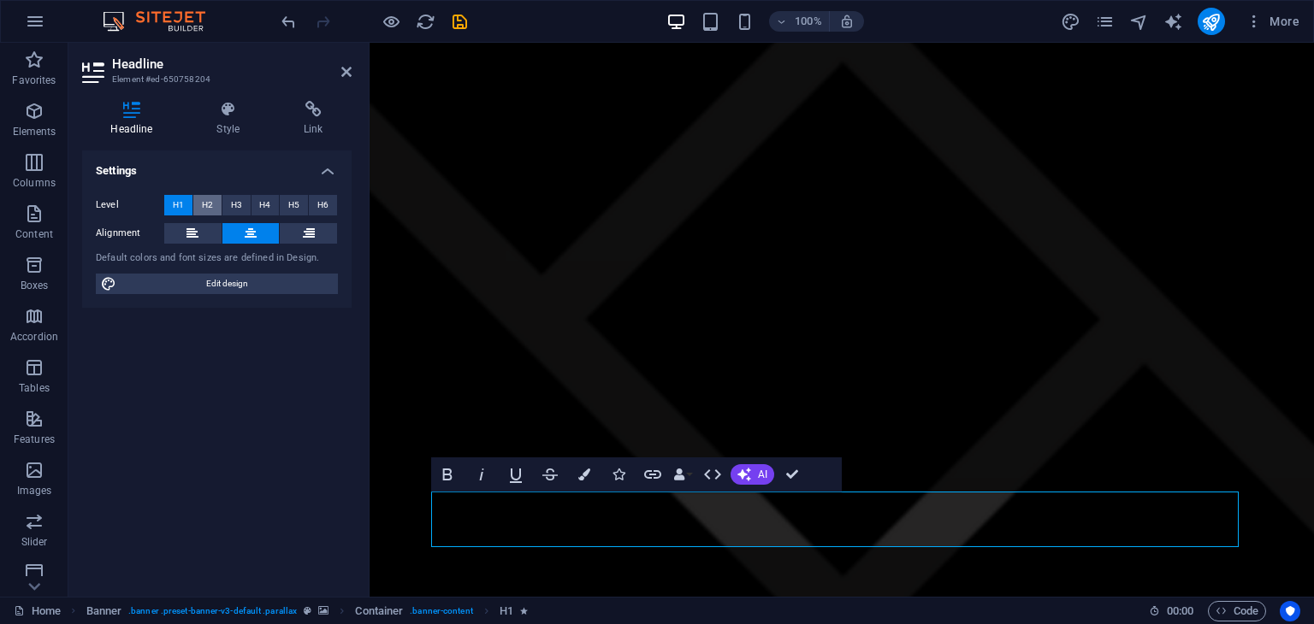
click at [212, 208] on button "H2" at bounding box center [207, 205] width 28 height 21
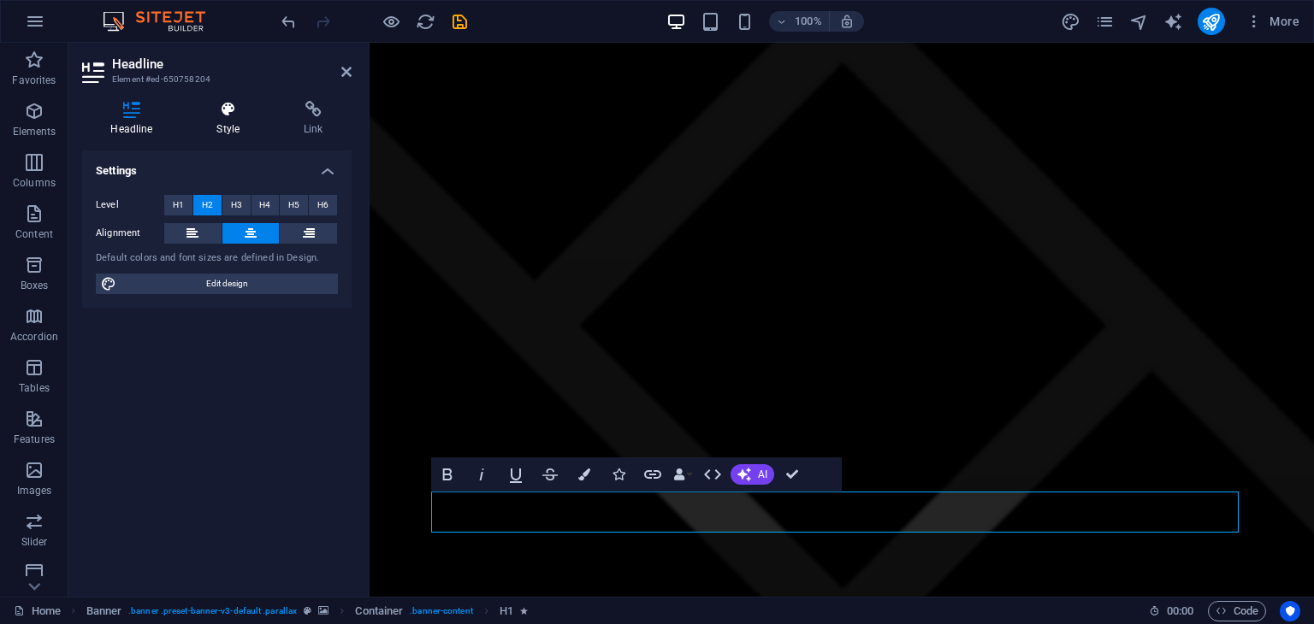
click at [212, 113] on icon at bounding box center [228, 109] width 80 height 17
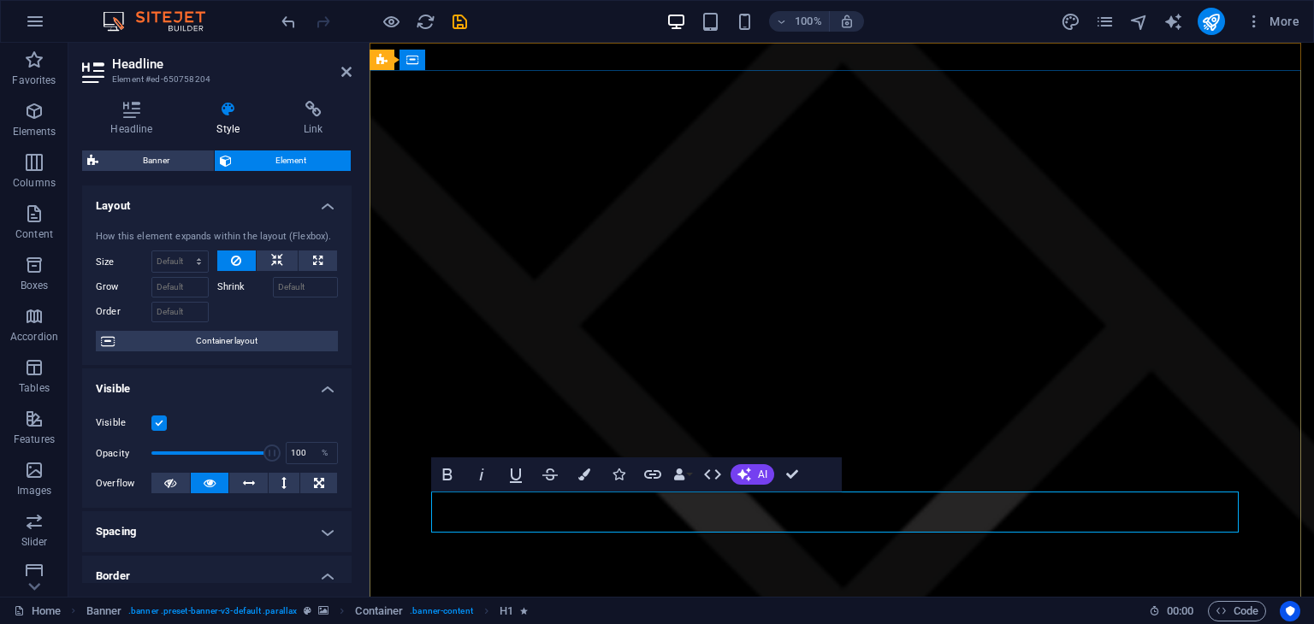
click at [130, 118] on h4 "Headline" at bounding box center [135, 119] width 106 height 36
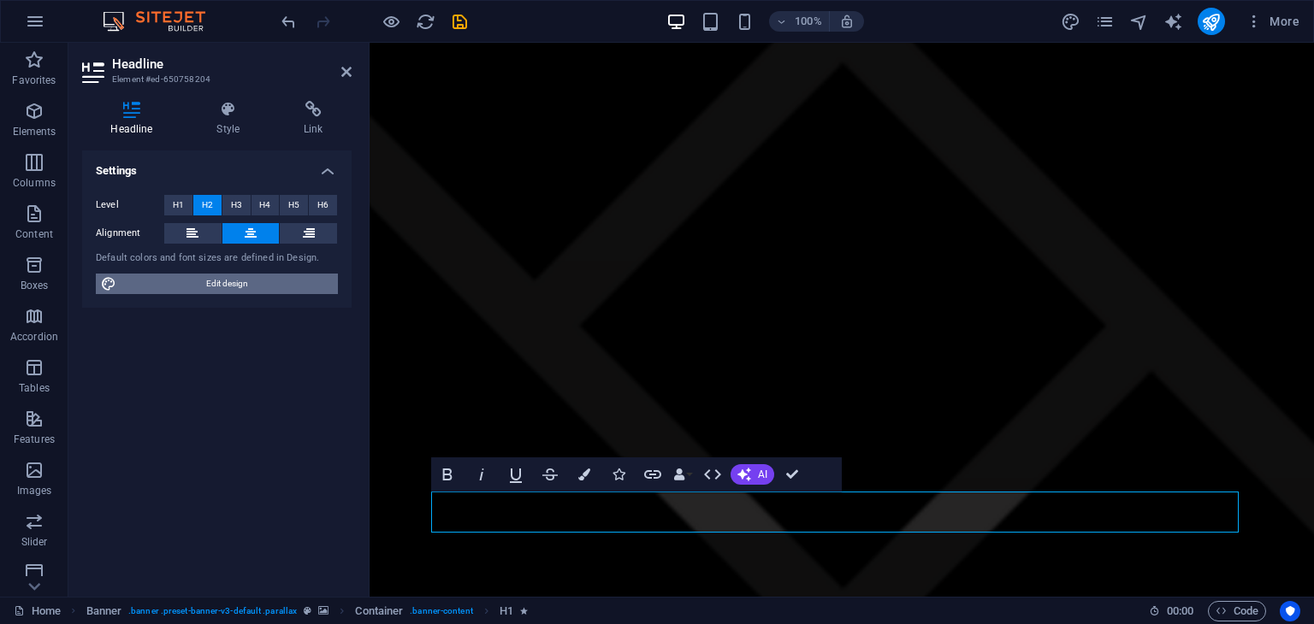
click at [226, 283] on span "Edit design" at bounding box center [226, 284] width 211 height 21
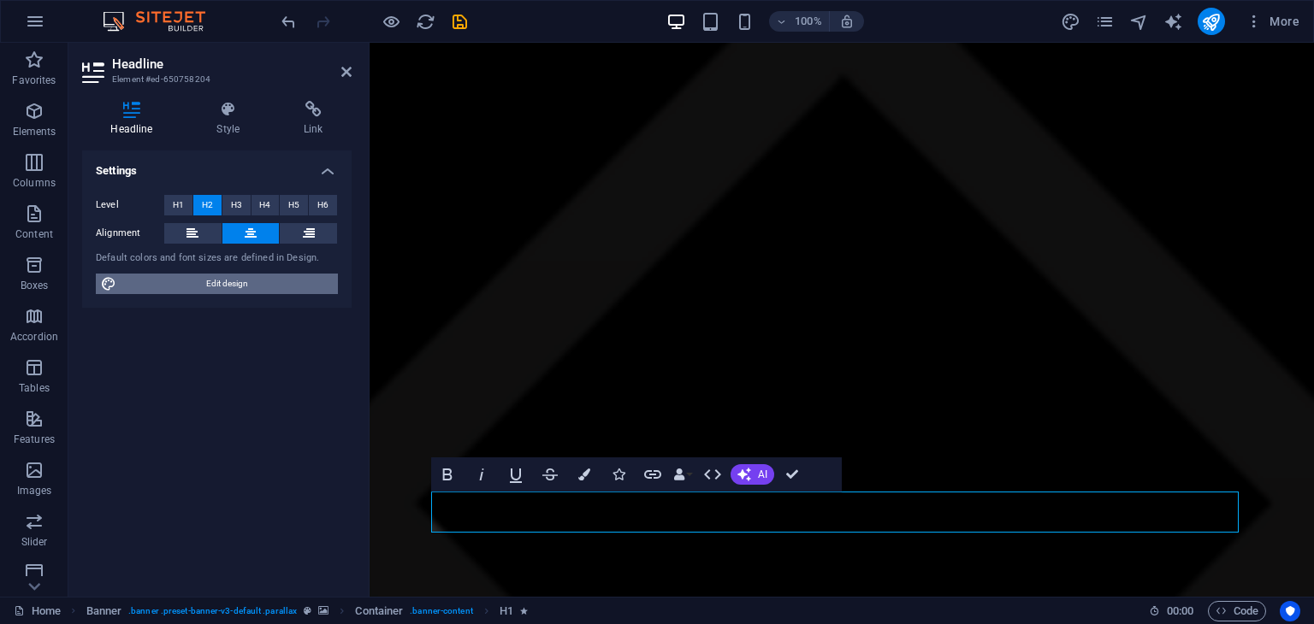
select select "rem"
select select "300"
select select "px"
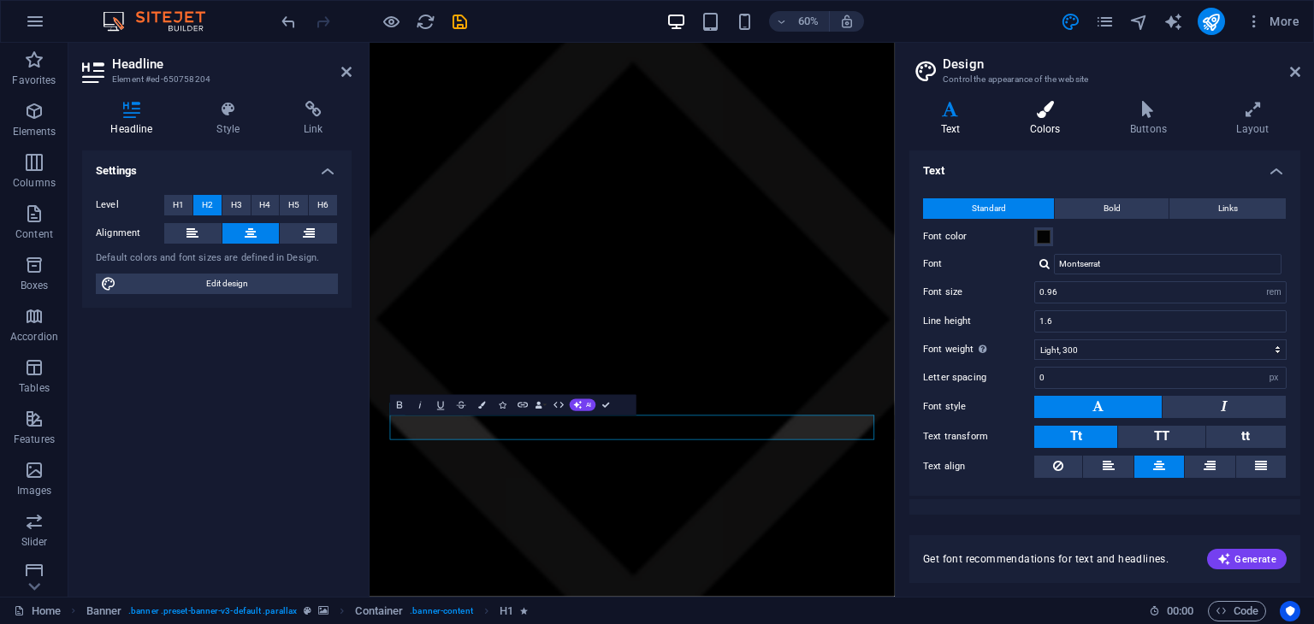
click at [1027, 116] on icon at bounding box center [1044, 109] width 93 height 17
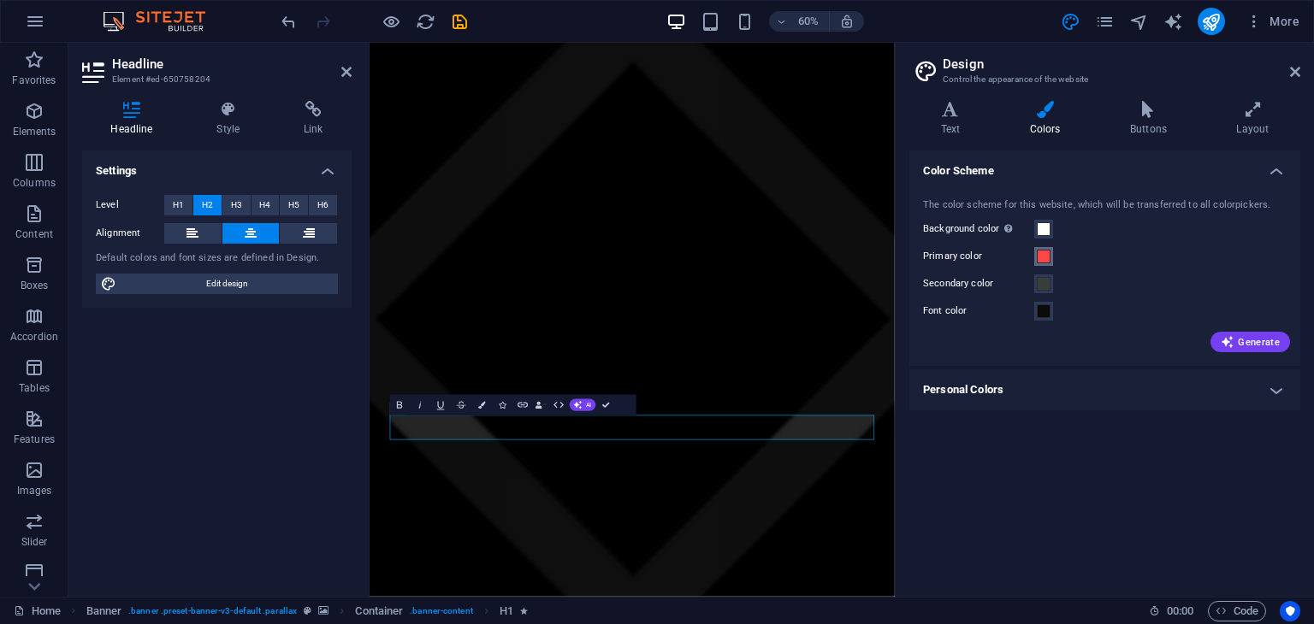
click at [1044, 255] on span at bounding box center [1044, 257] width 14 height 14
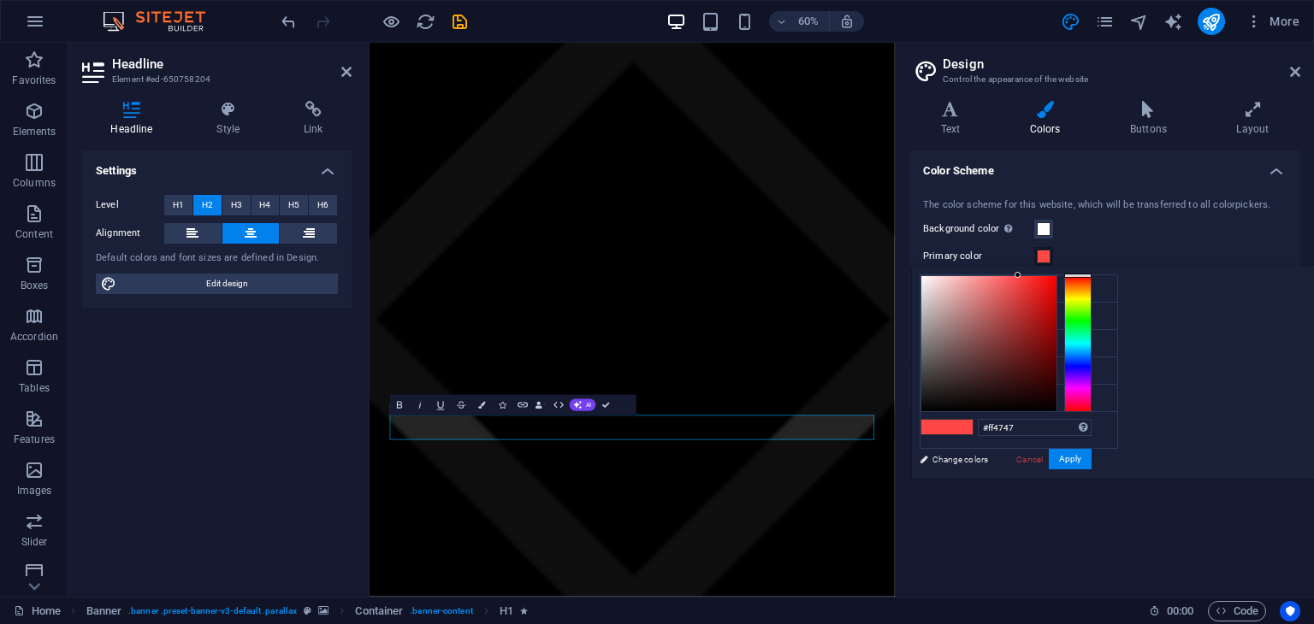
click at [1044, 255] on span at bounding box center [1044, 257] width 14 height 14
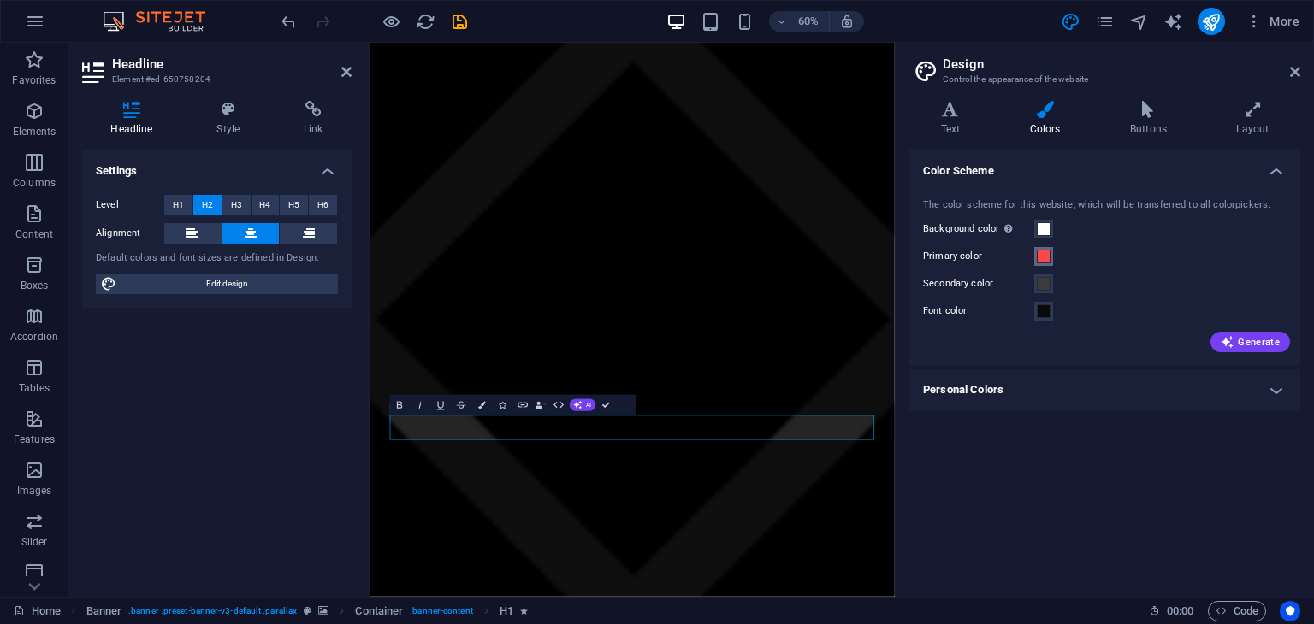
click at [1044, 257] on span at bounding box center [1044, 257] width 14 height 14
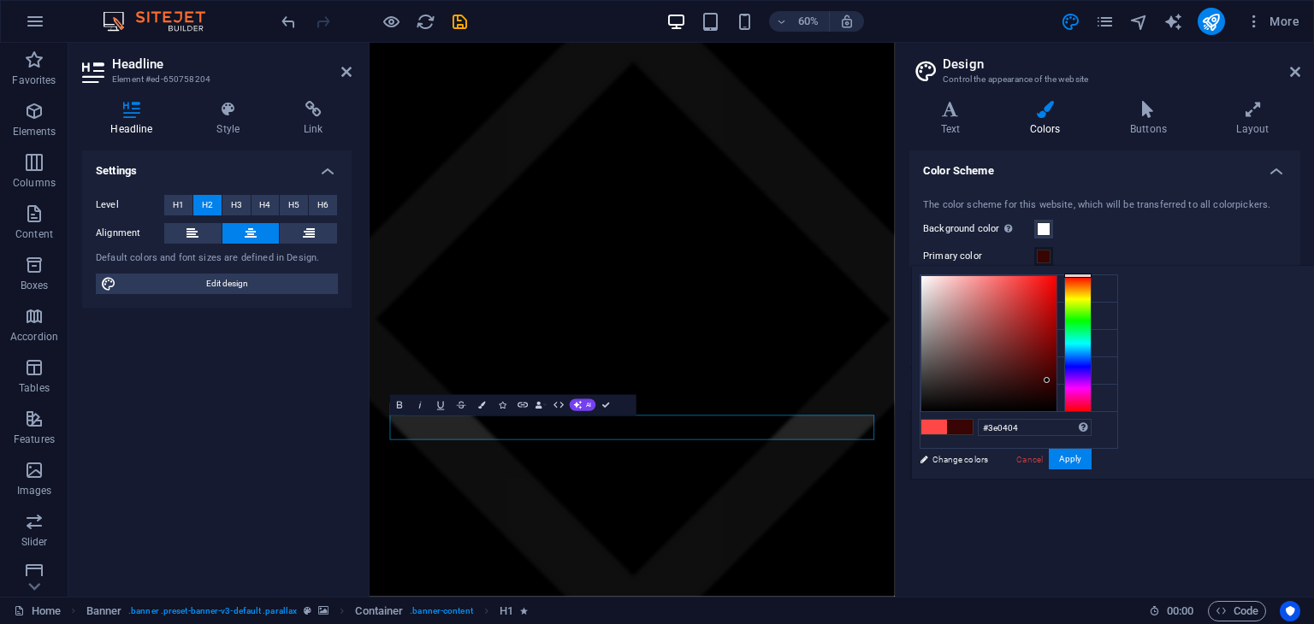
type input "#400505"
drag, startPoint x: 1036, startPoint y: 319, endPoint x: 1046, endPoint y: 377, distance: 59.1
click at [1046, 377] on div at bounding box center [988, 343] width 135 height 135
click at [1084, 458] on button "Apply" at bounding box center [1070, 459] width 43 height 21
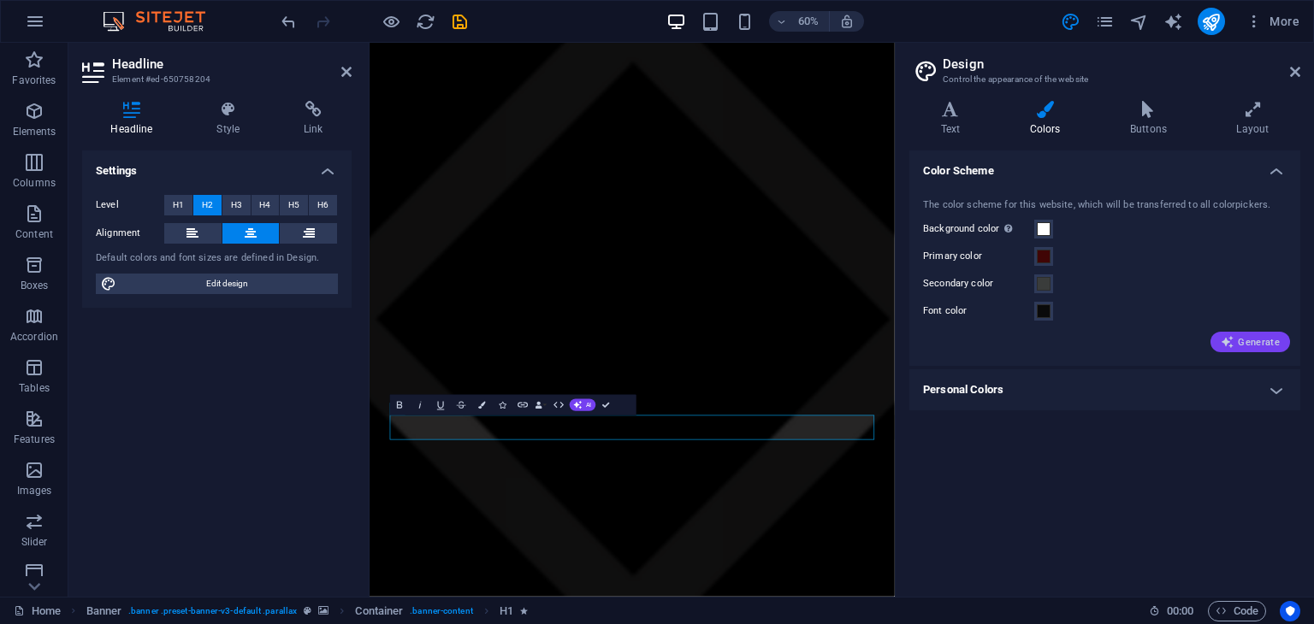
click at [1264, 348] on span "Generate" at bounding box center [1250, 342] width 59 height 14
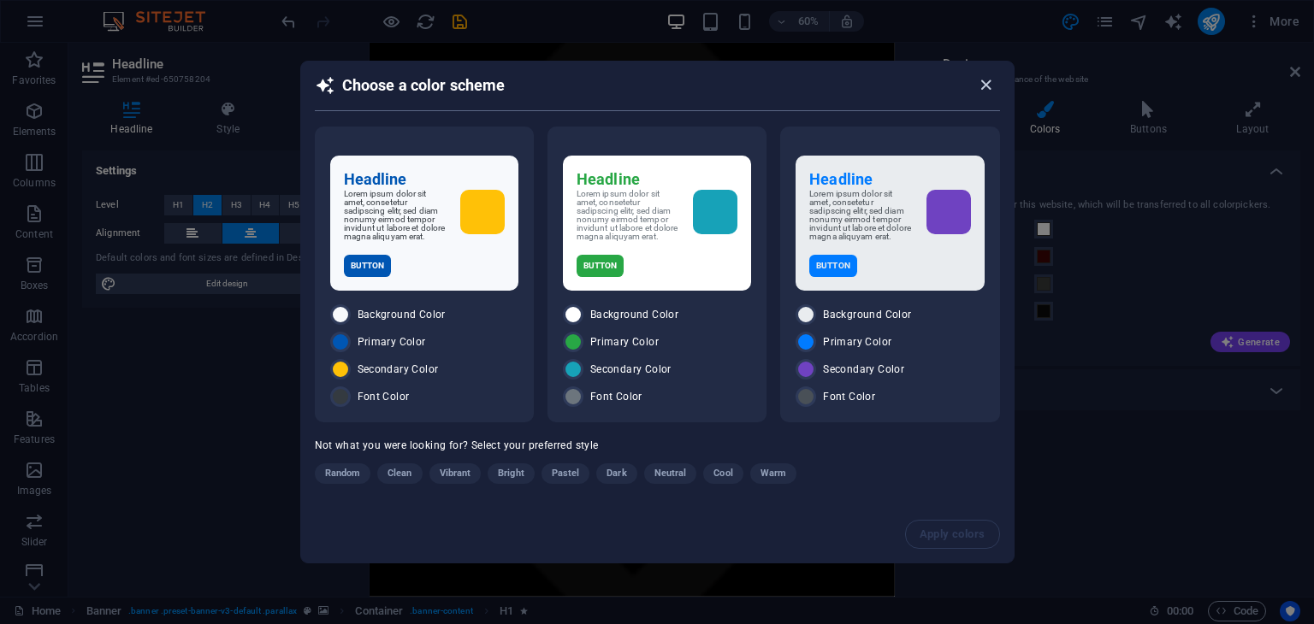
click at [994, 89] on icon "button" at bounding box center [986, 85] width 20 height 20
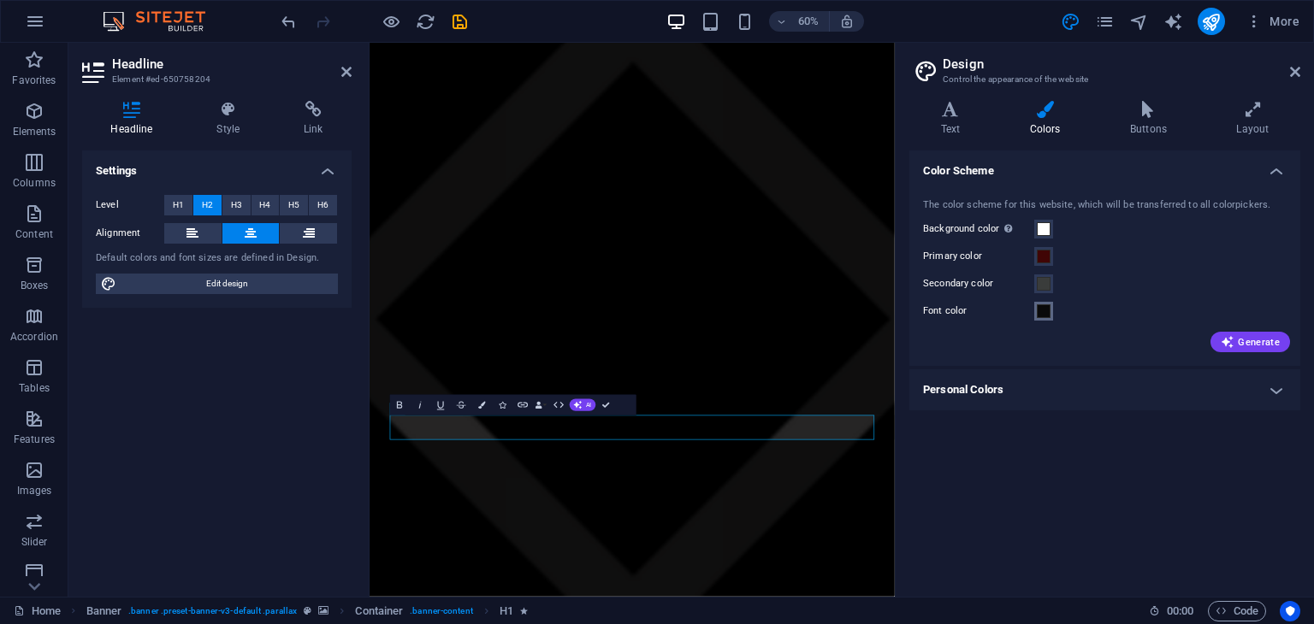
click at [1043, 312] on span at bounding box center [1044, 312] width 14 height 14
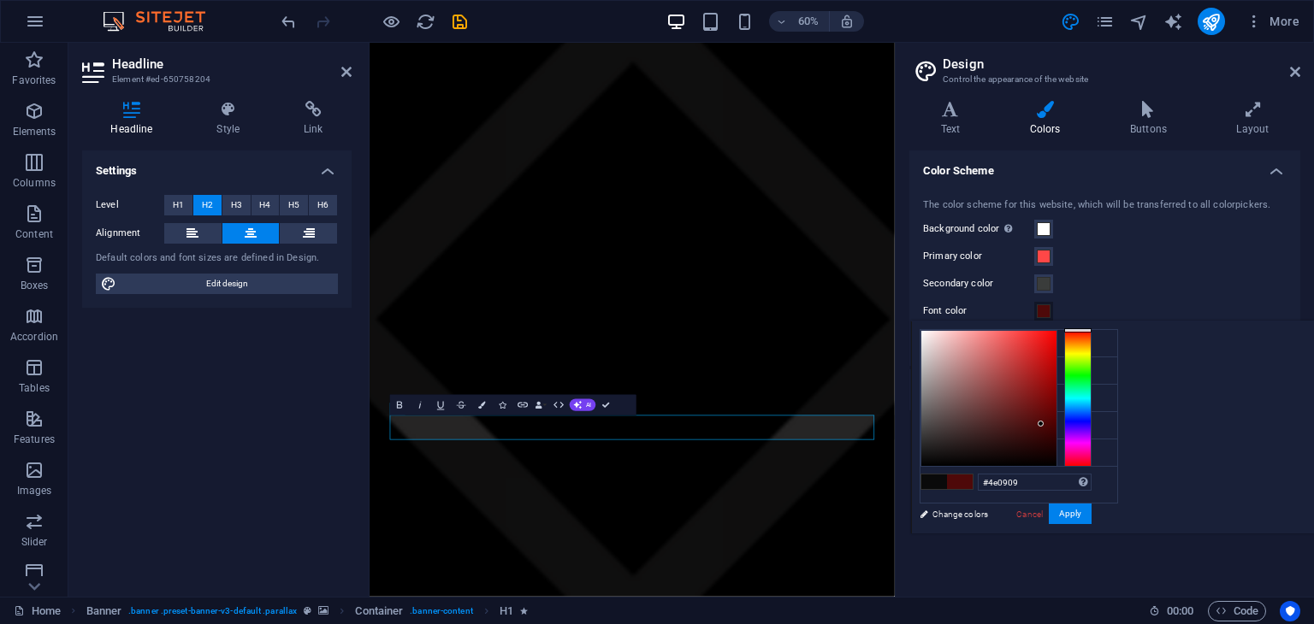
type input "#4c0808"
drag, startPoint x: 1153, startPoint y: 449, endPoint x: 1256, endPoint y: 424, distance: 105.6
click at [1044, 424] on div at bounding box center [1041, 425] width 6 height 6
click at [1091, 517] on button "Apply" at bounding box center [1070, 514] width 43 height 21
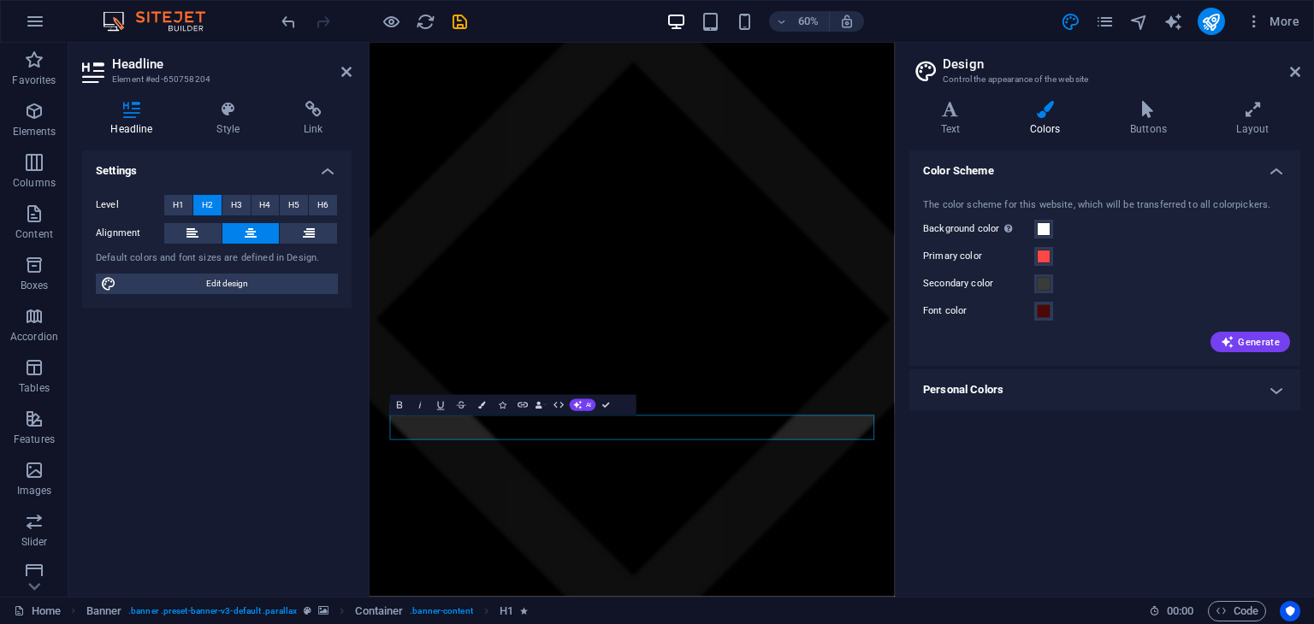
click at [1208, 387] on h4 "Personal Colors" at bounding box center [1104, 390] width 391 height 41
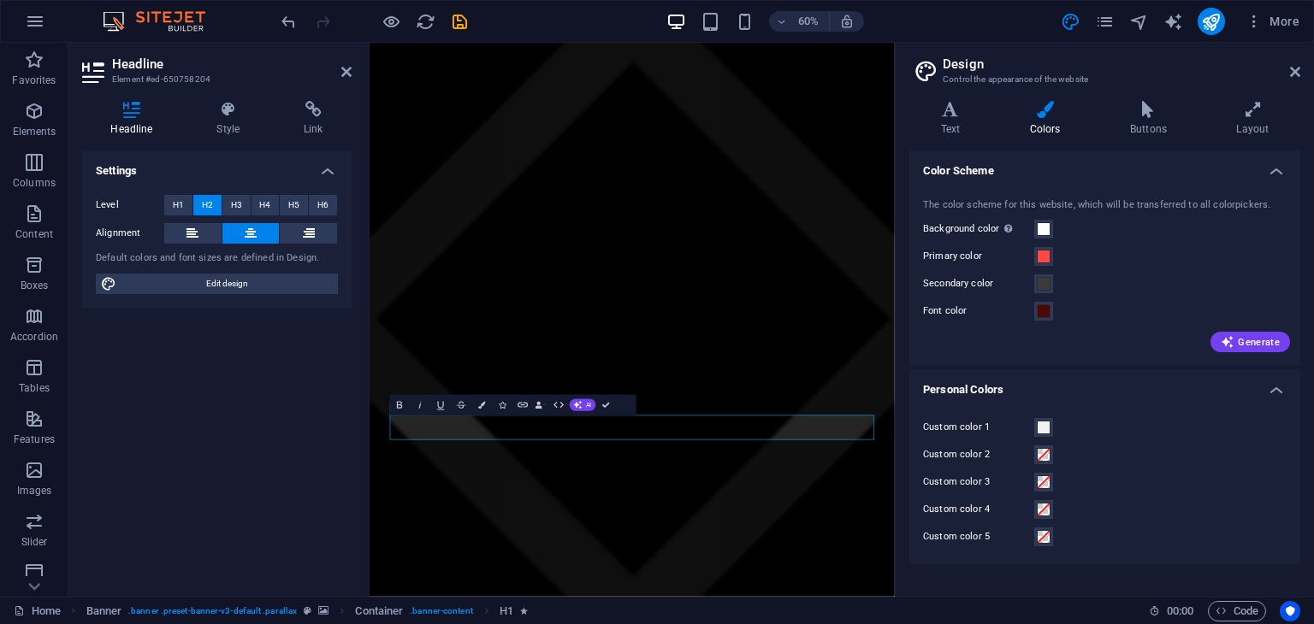
click at [1208, 387] on h4 "Personal Colors" at bounding box center [1104, 385] width 391 height 31
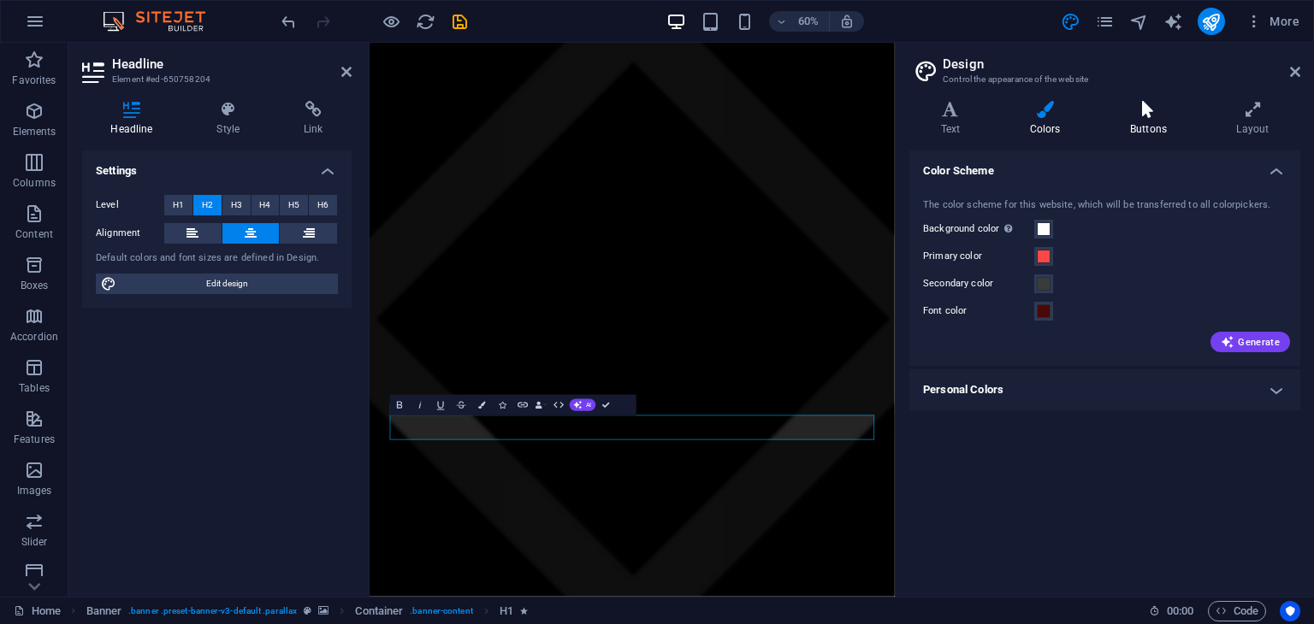
click at [1146, 120] on h4 "Buttons" at bounding box center [1151, 119] width 106 height 36
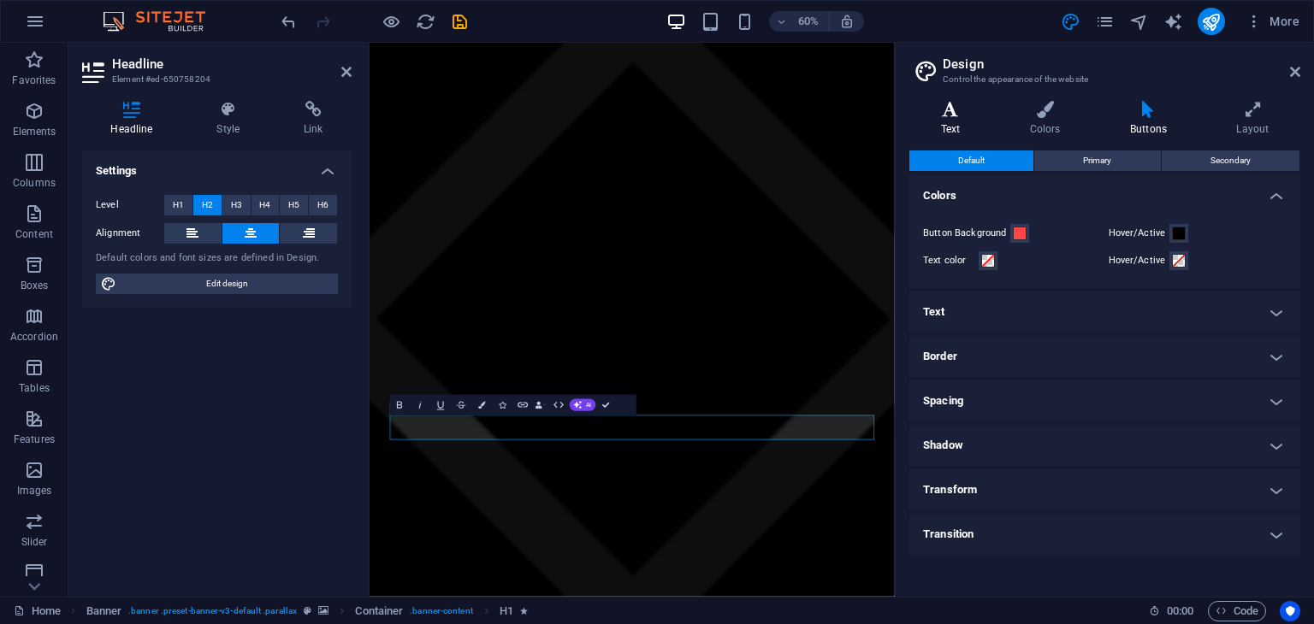
click at [949, 117] on icon at bounding box center [950, 109] width 82 height 17
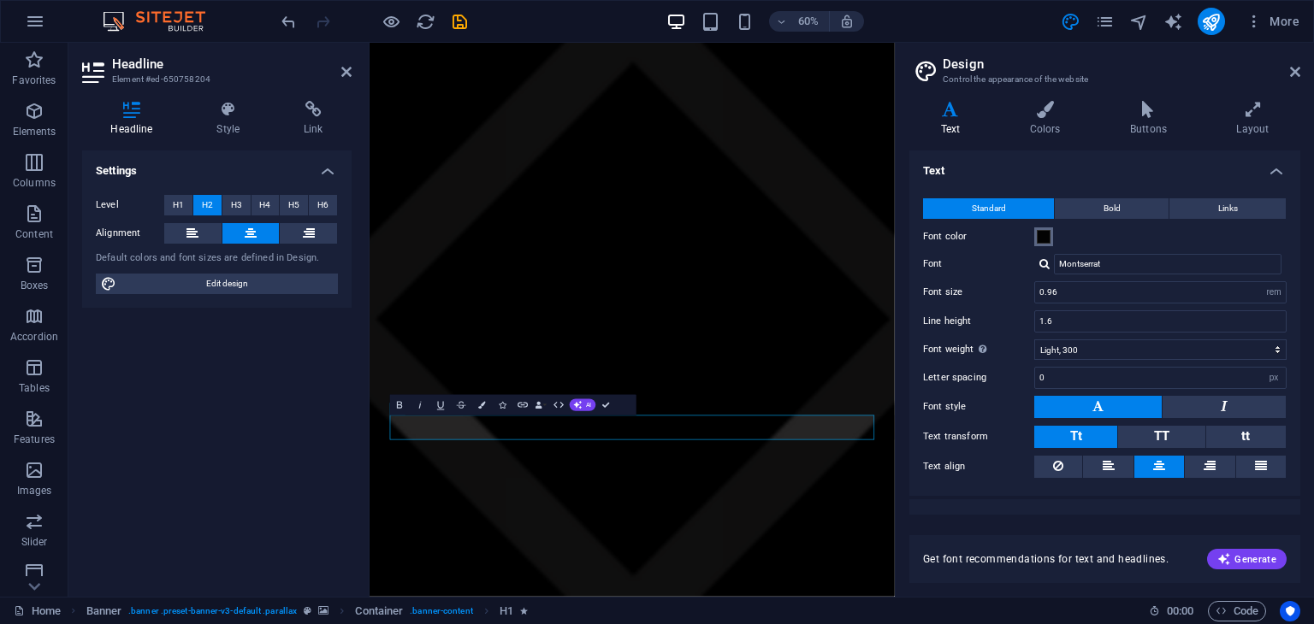
click at [1046, 237] on span at bounding box center [1044, 237] width 14 height 14
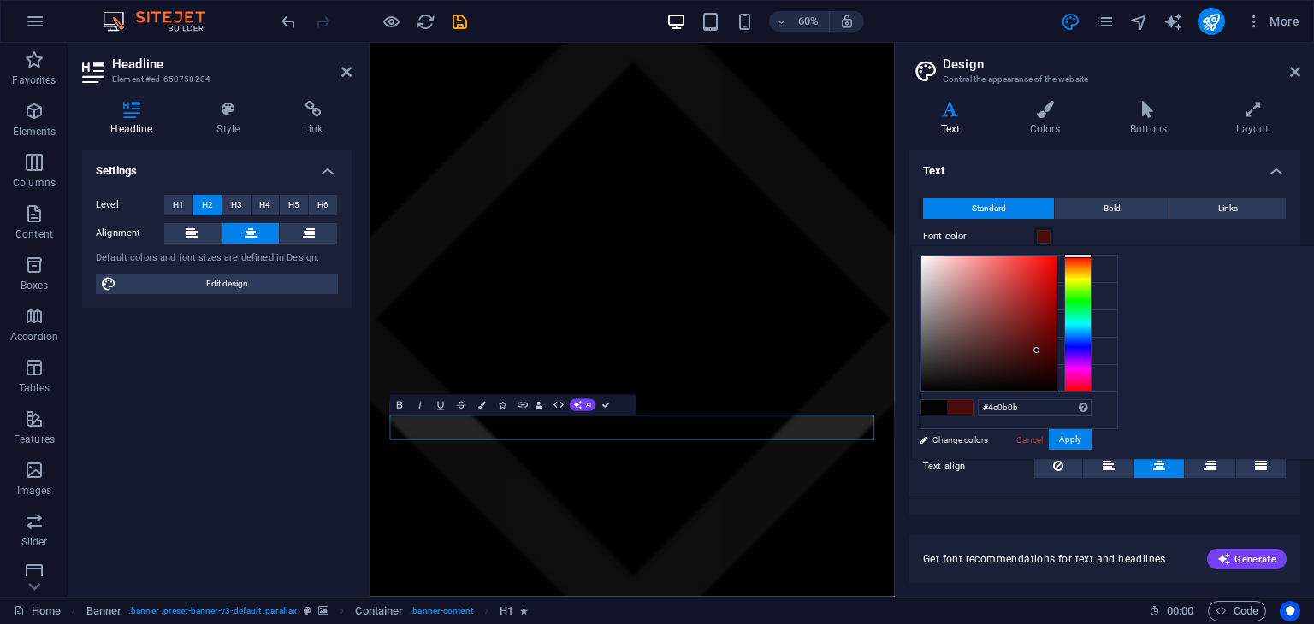
type input "#4c0a0a"
drag, startPoint x: 1144, startPoint y: 384, endPoint x: 1251, endPoint y: 350, distance: 113.1
click at [1056, 350] on div at bounding box center [988, 324] width 135 height 135
click at [1091, 439] on button "Apply" at bounding box center [1070, 439] width 43 height 21
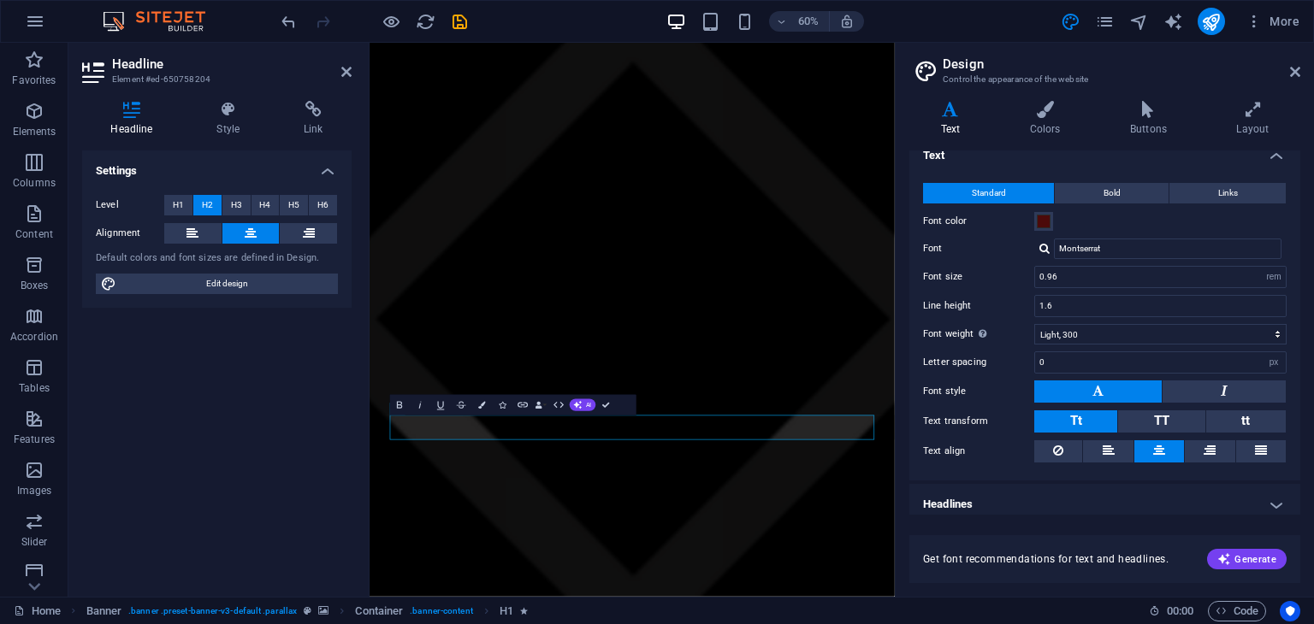
scroll to position [23, 0]
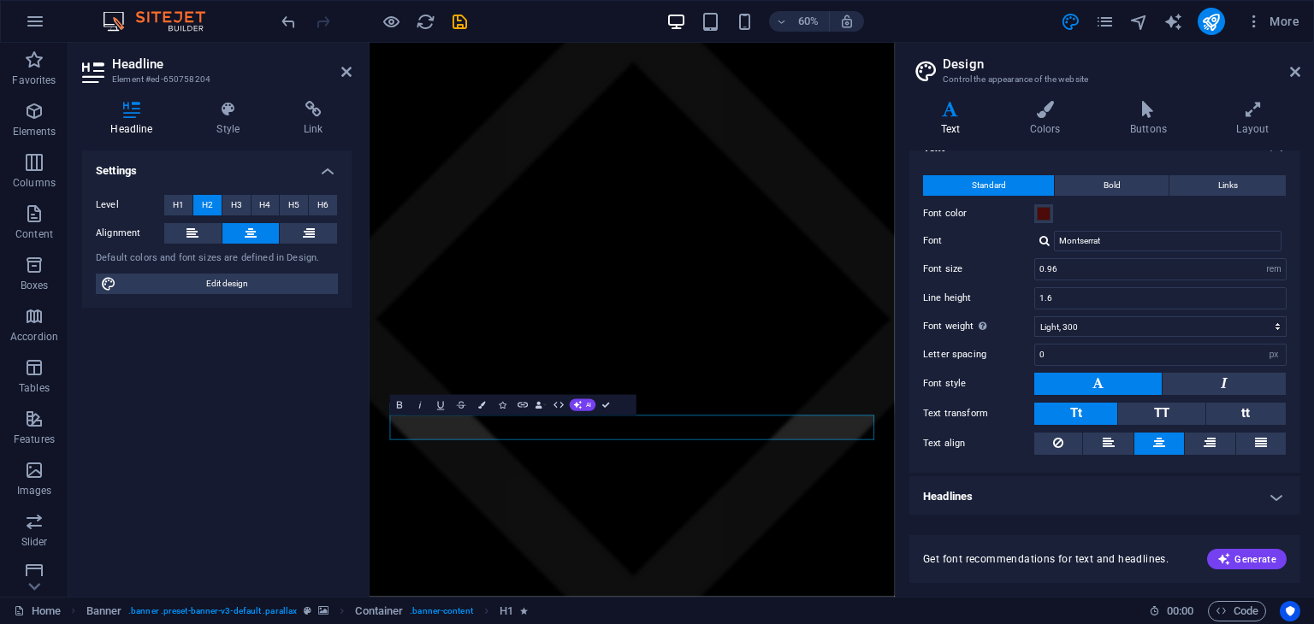
click at [1149, 506] on h4 "Headlines" at bounding box center [1104, 496] width 391 height 41
click at [1274, 488] on h4 "Headlines" at bounding box center [1104, 491] width 391 height 31
click at [1274, 489] on h4 "Headlines" at bounding box center [1104, 496] width 391 height 41
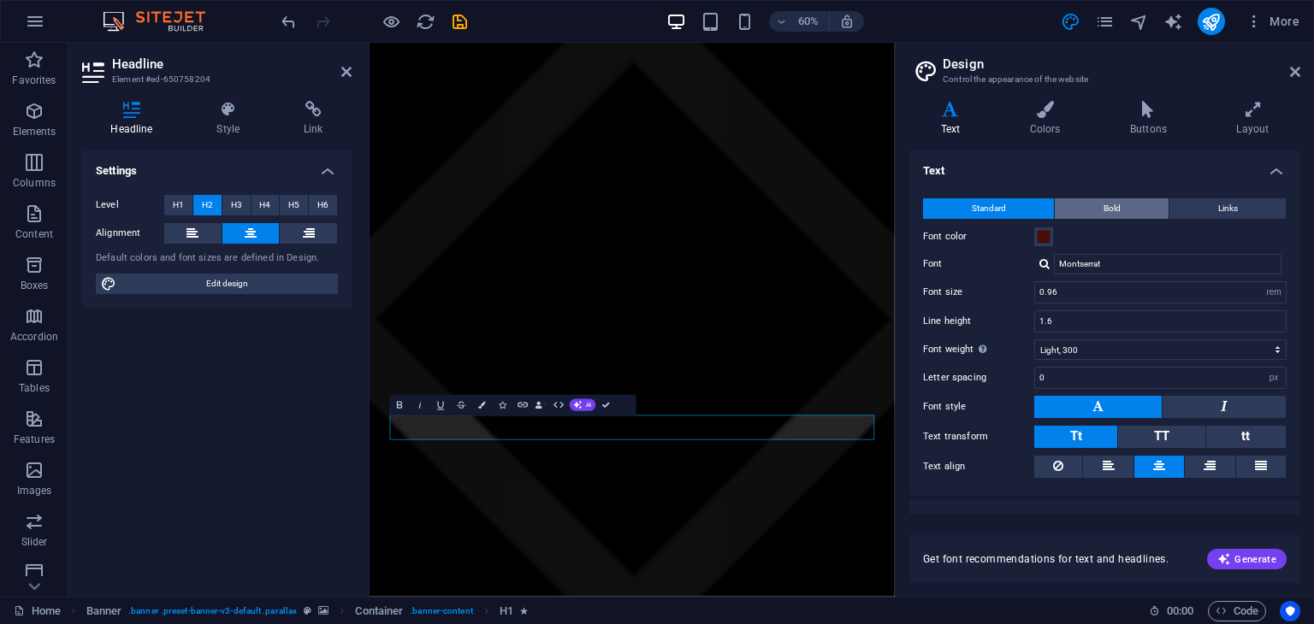
click at [1115, 207] on span "Bold" at bounding box center [1111, 208] width 17 height 21
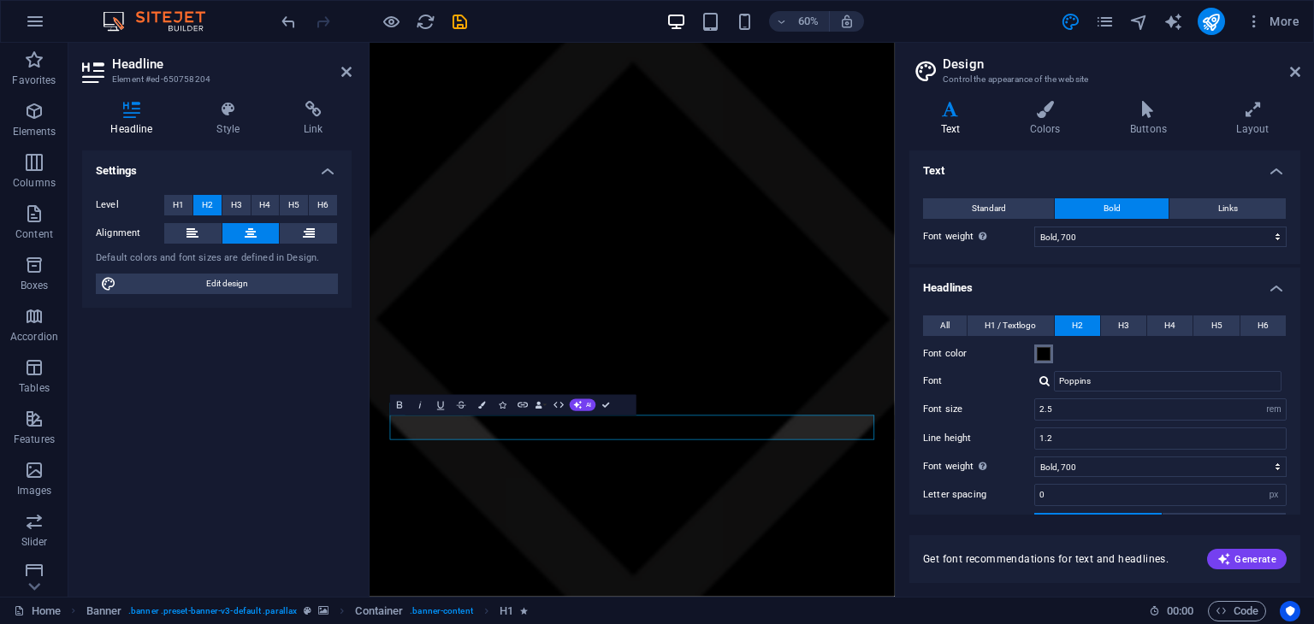
click at [1041, 353] on span at bounding box center [1044, 354] width 14 height 14
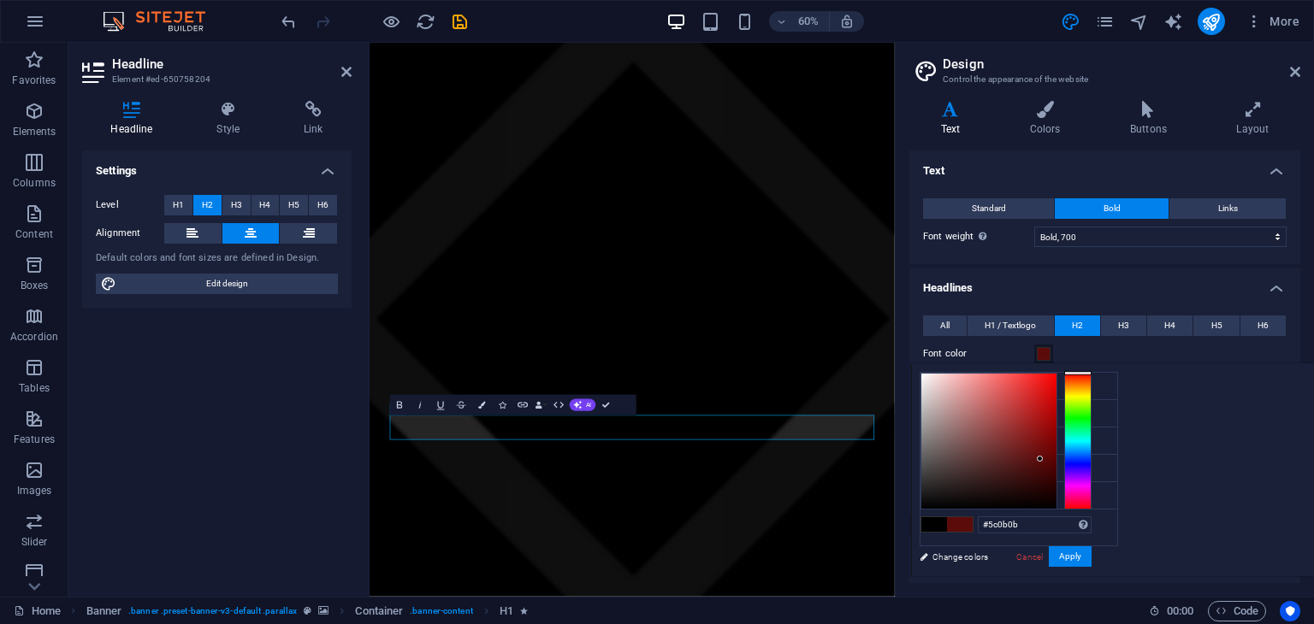
type input "#5d0b0b"
drag, startPoint x: 1136, startPoint y: 504, endPoint x: 1254, endPoint y: 458, distance: 126.8
click at [1056, 458] on div at bounding box center [988, 441] width 135 height 135
click at [1091, 555] on button "Apply" at bounding box center [1070, 557] width 43 height 21
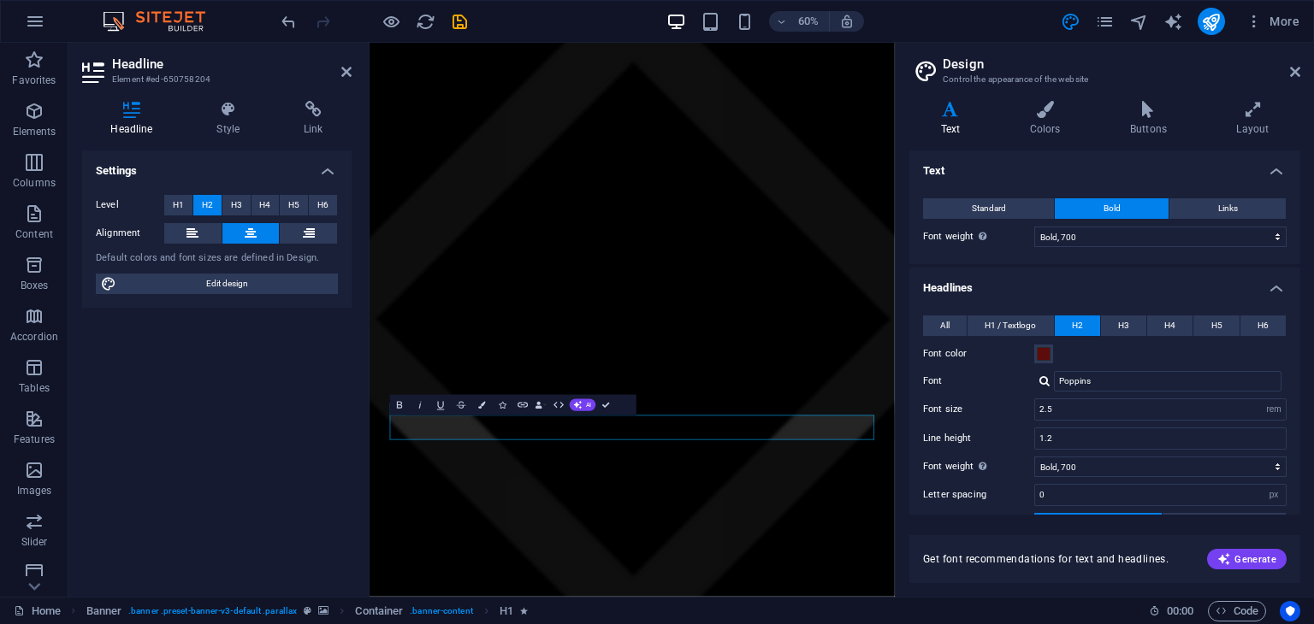
drag, startPoint x: 1146, startPoint y: 512, endPoint x: 1236, endPoint y: 507, distance: 89.9
click at [1236, 507] on div "All H1 / Textlogo H2 H3 H4 H5 H6 Font color Font Poppins Line height 1.2 Font w…" at bounding box center [1105, 486] width 398 height 374
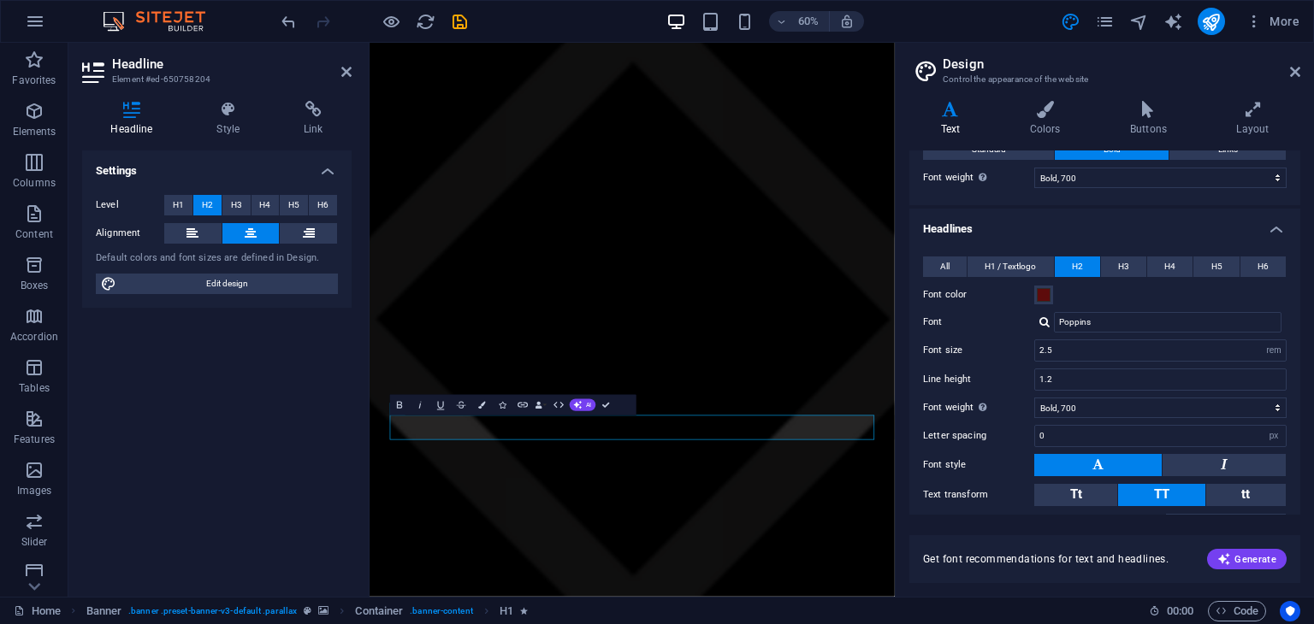
scroll to position [154, 0]
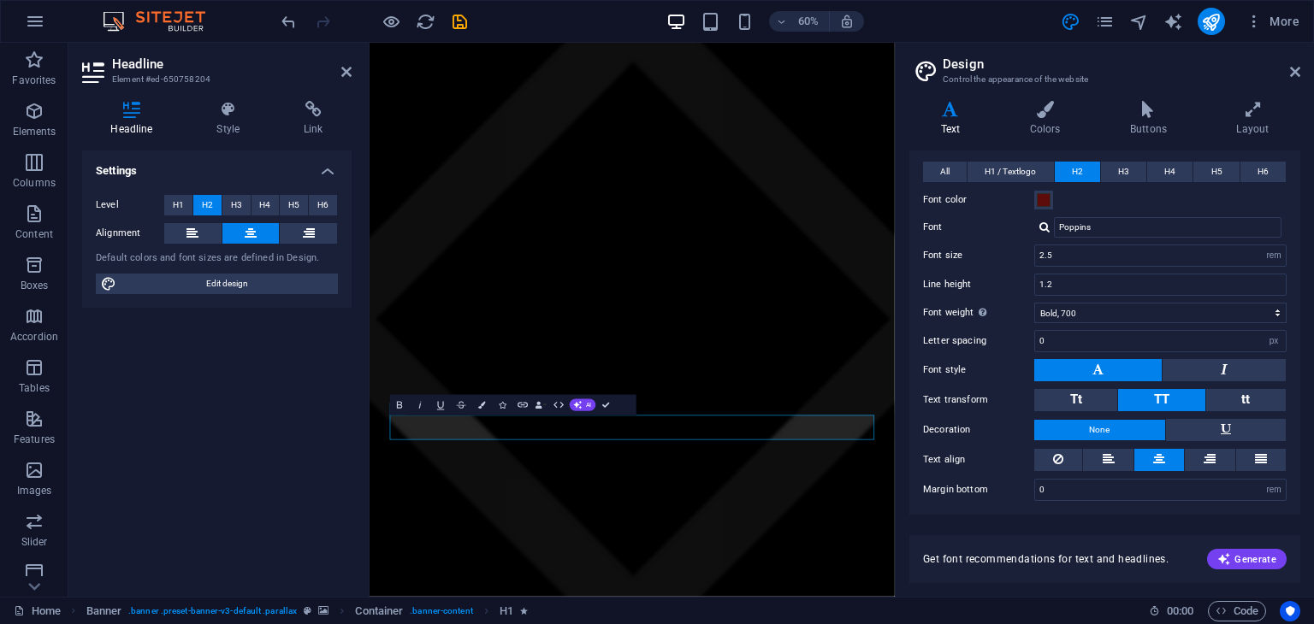
click at [287, 411] on div "Settings Level H1 H2 H3 H4 H5 H6 Alignment Default colors and font sizes are de…" at bounding box center [216, 367] width 269 height 433
click at [1304, 69] on aside "Design Control the appearance of the website Variants Text Colors Buttons Layou…" at bounding box center [1104, 320] width 419 height 554
drag, startPoint x: 1298, startPoint y: 69, endPoint x: 917, endPoint y: 35, distance: 382.2
click at [1298, 69] on icon at bounding box center [1295, 72] width 10 height 14
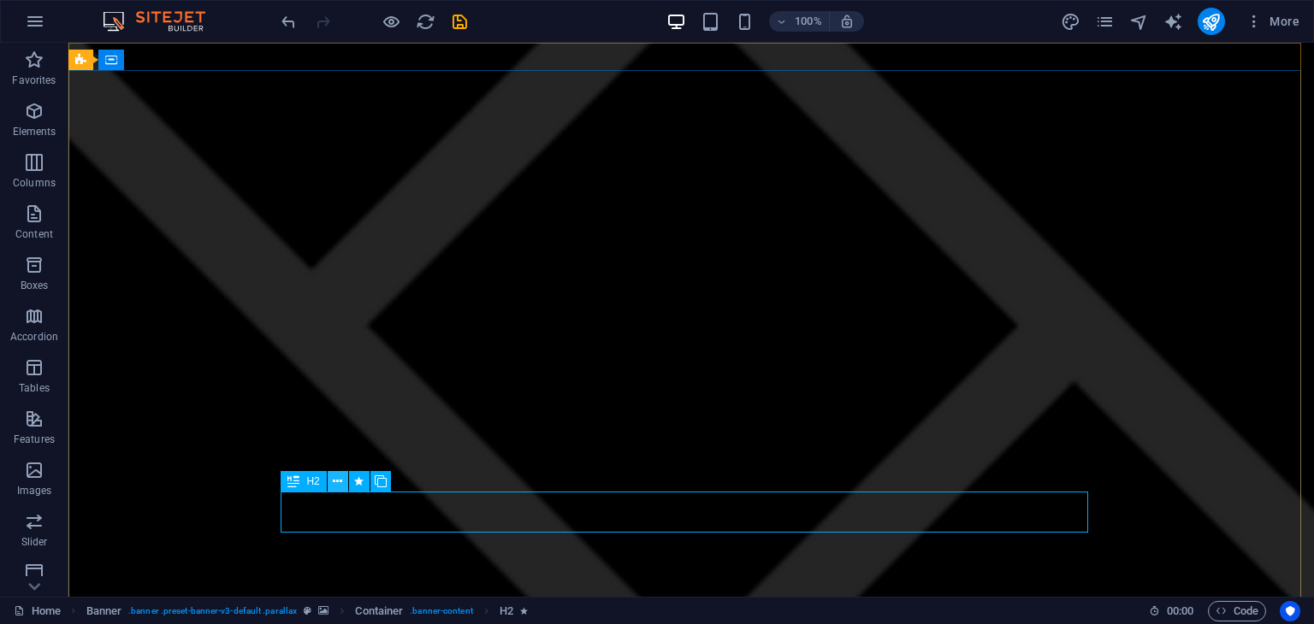
click at [339, 476] on icon at bounding box center [337, 482] width 9 height 18
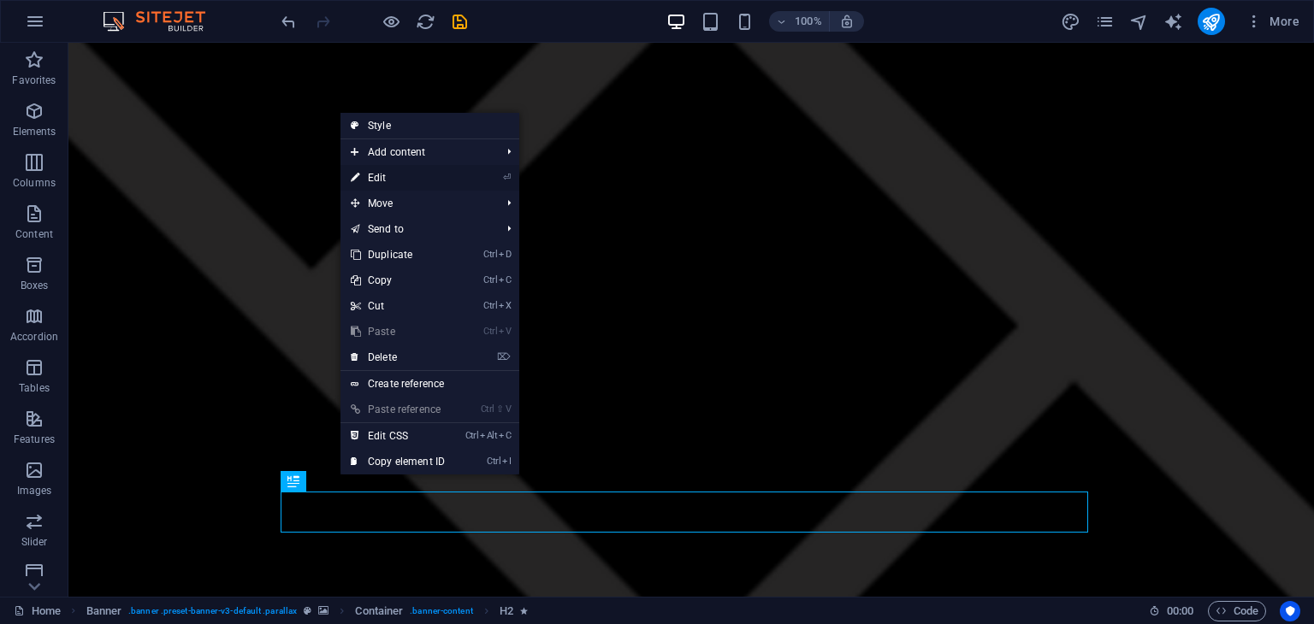
drag, startPoint x: 418, startPoint y: 168, endPoint x: 48, endPoint y: 125, distance: 372.8
click at [418, 168] on link "⏎ Edit" at bounding box center [397, 178] width 115 height 26
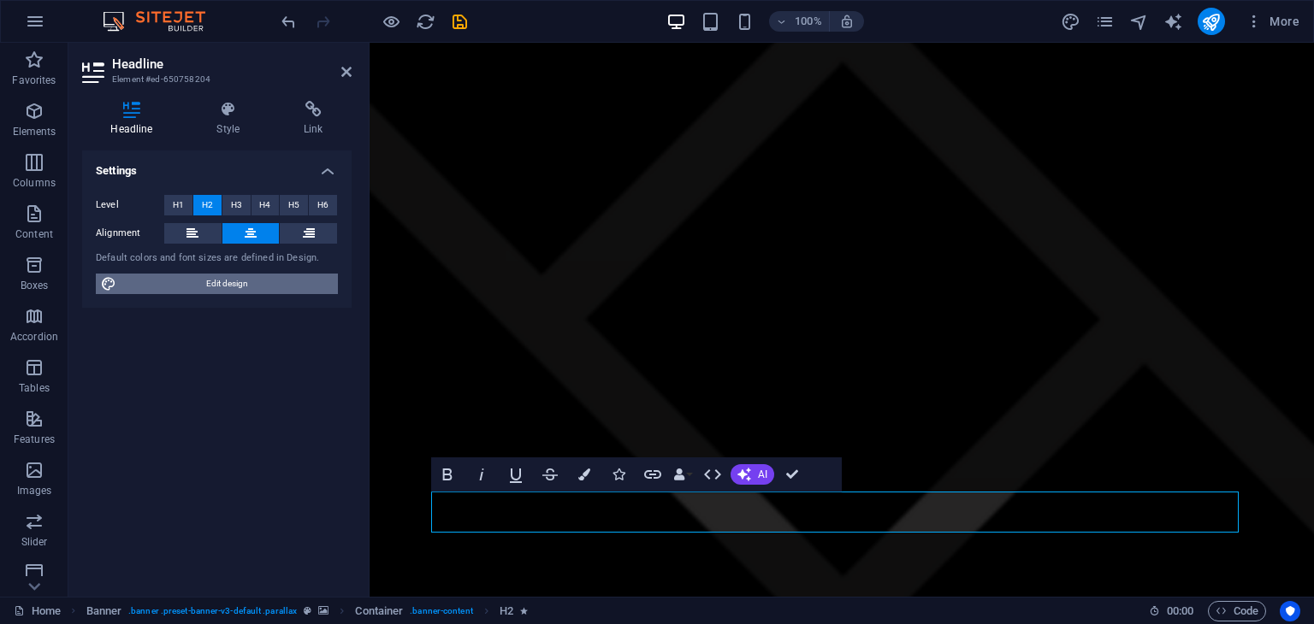
click at [204, 286] on span "Edit design" at bounding box center [226, 284] width 211 height 21
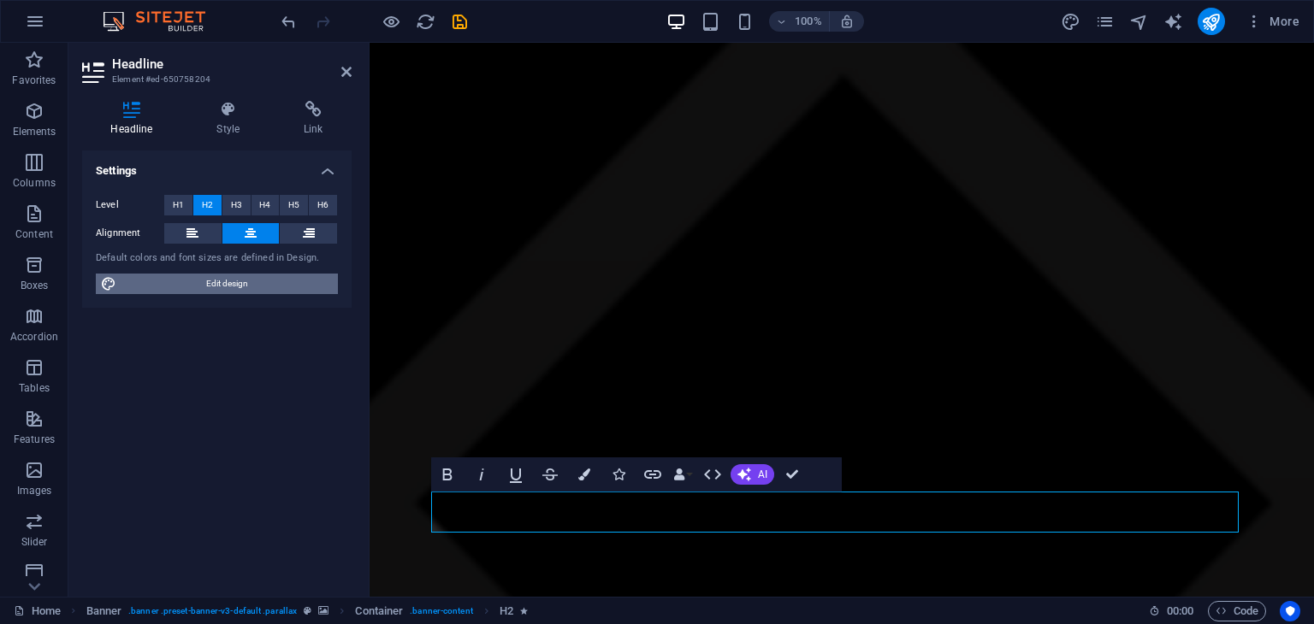
select select "700"
select select "rem"
select select "700"
select select "px"
select select "rem"
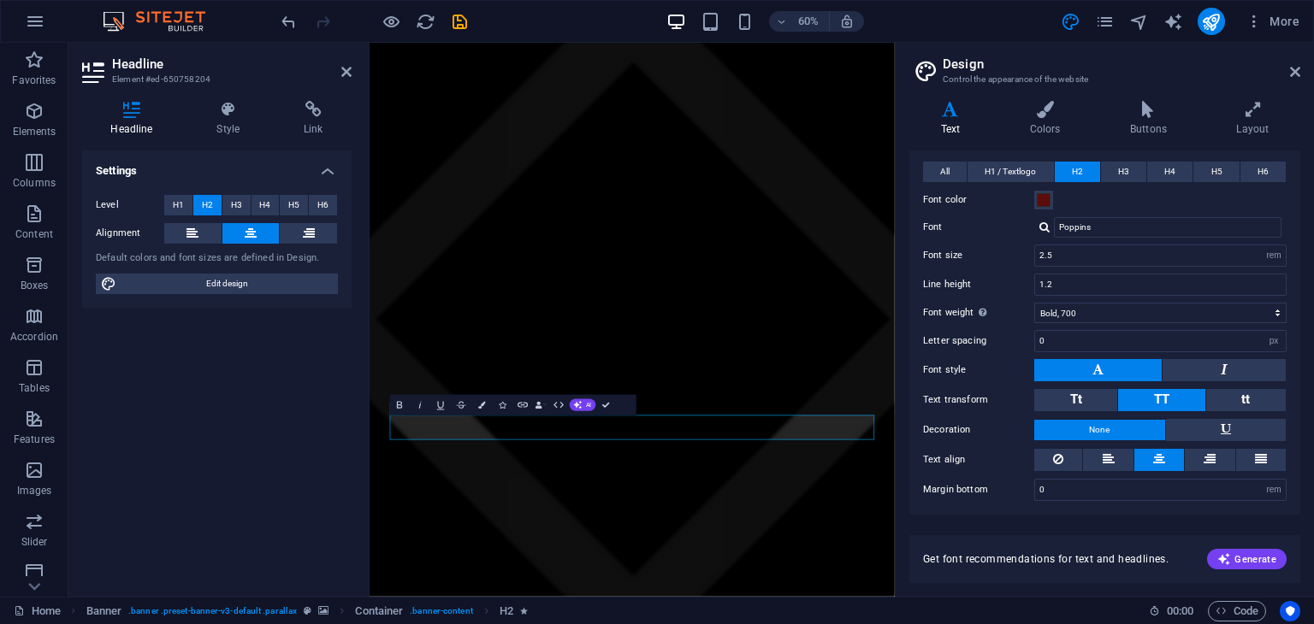
scroll to position [0, 0]
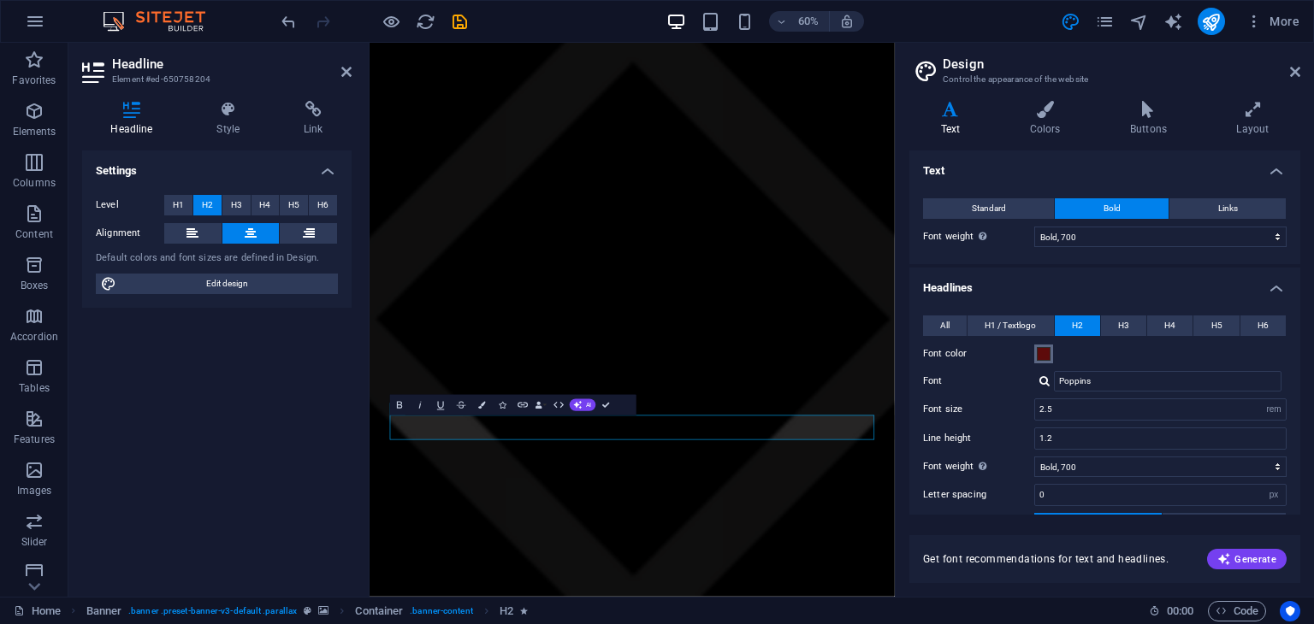
click at [1043, 352] on span at bounding box center [1044, 354] width 14 height 14
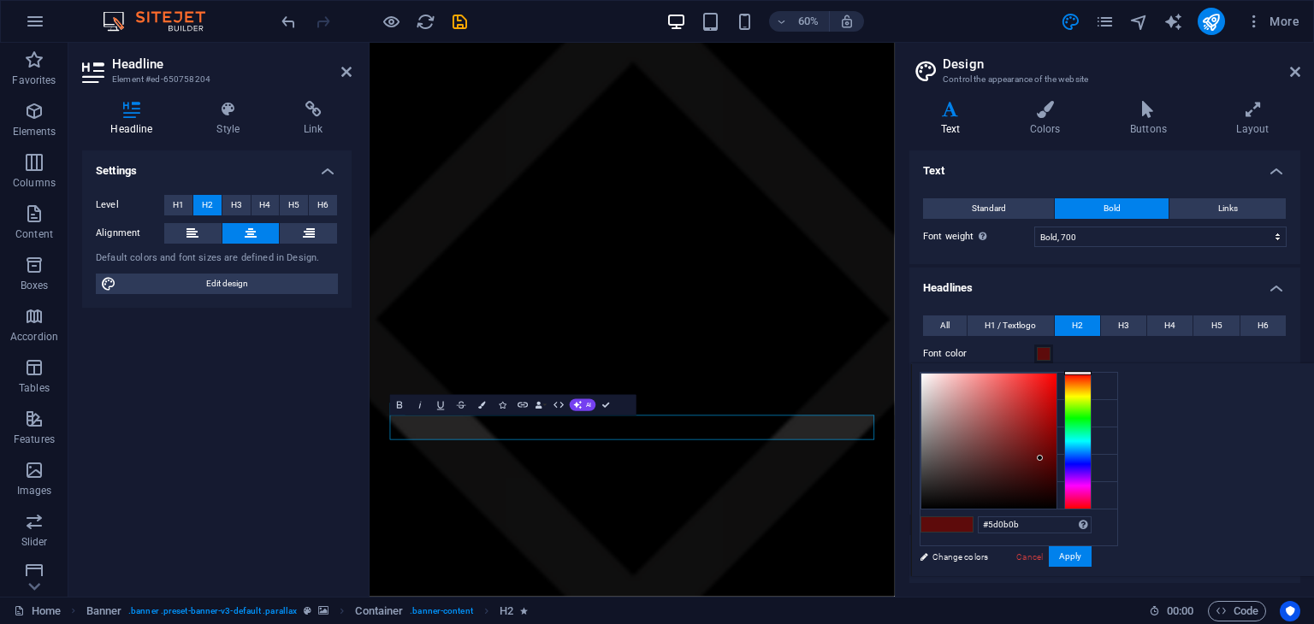
click at [1043, 352] on span at bounding box center [1044, 354] width 14 height 14
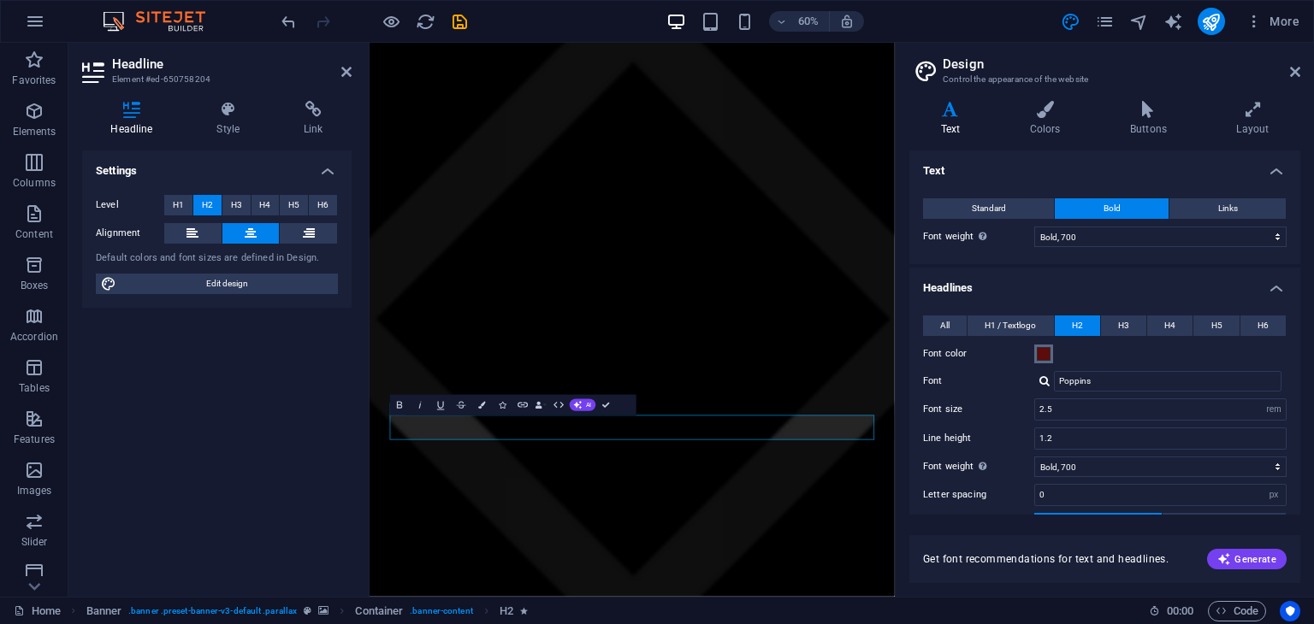
click at [1043, 352] on span at bounding box center [1044, 354] width 14 height 14
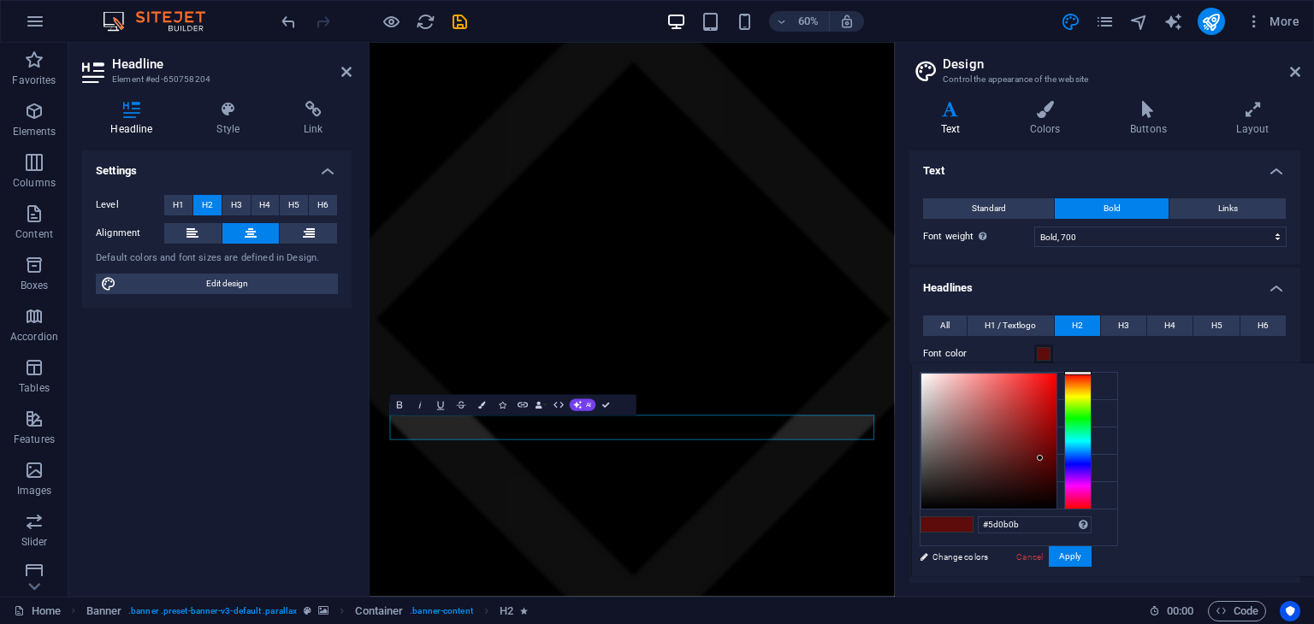
click at [1041, 357] on span at bounding box center [1044, 354] width 14 height 14
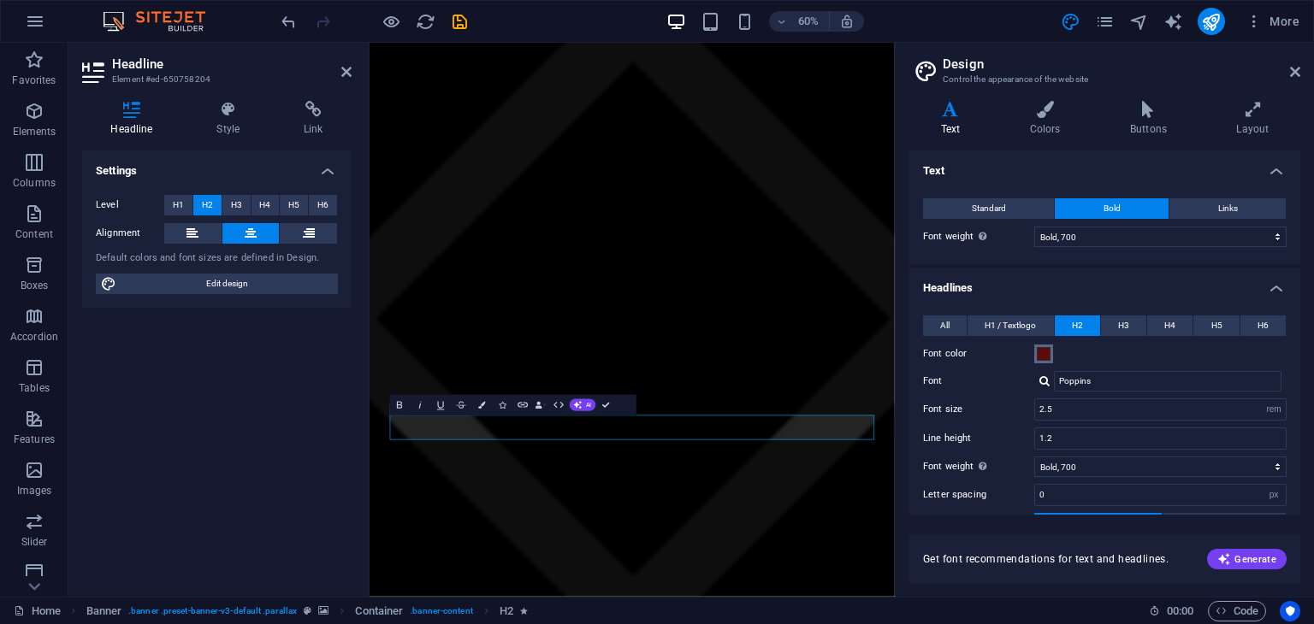
click at [1041, 357] on span at bounding box center [1044, 354] width 14 height 14
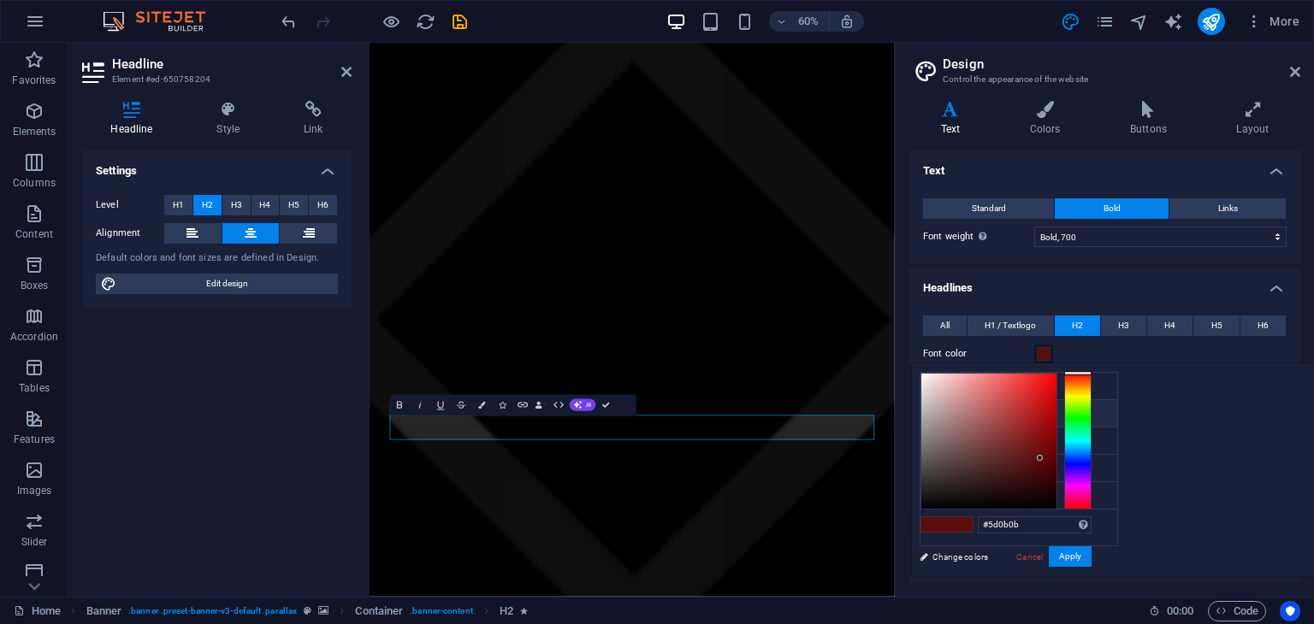
click at [958, 414] on li "Primary color #ff4747" at bounding box center [1018, 413] width 197 height 27
drag, startPoint x: 1227, startPoint y: 476, endPoint x: 1257, endPoint y: 461, distance: 33.3
click at [1056, 461] on div at bounding box center [988, 441] width 135 height 135
click at [1091, 555] on button "Apply" at bounding box center [1070, 557] width 43 height 21
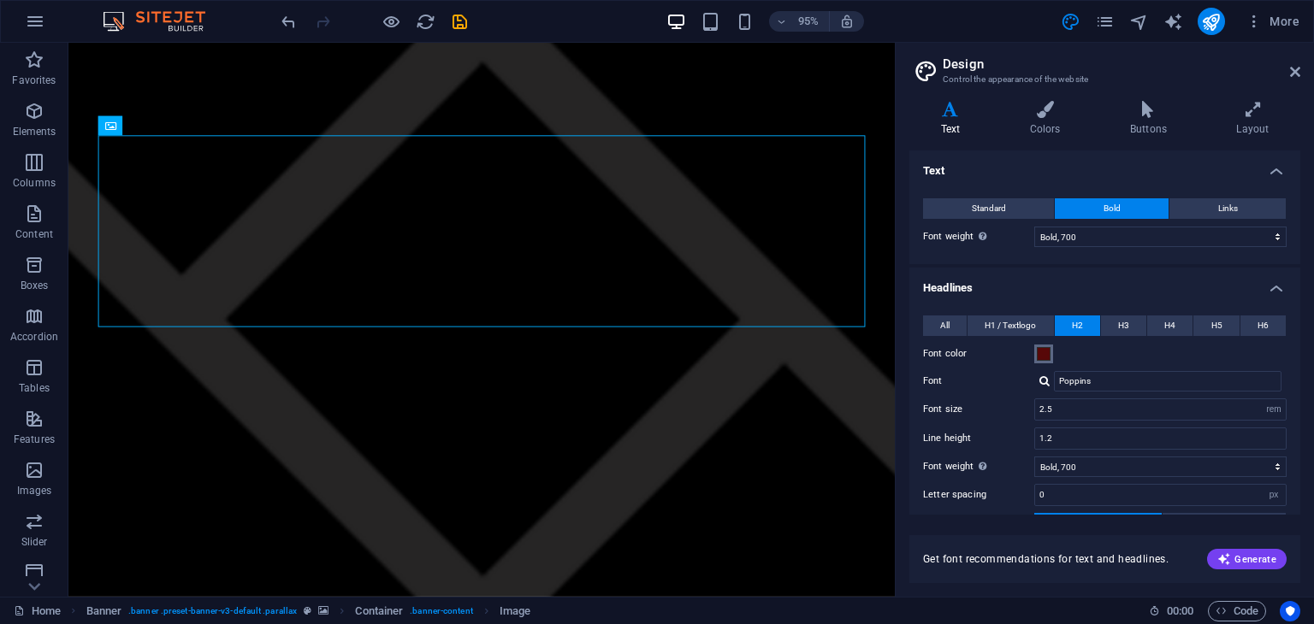
click at [1041, 357] on span at bounding box center [1044, 354] width 14 height 14
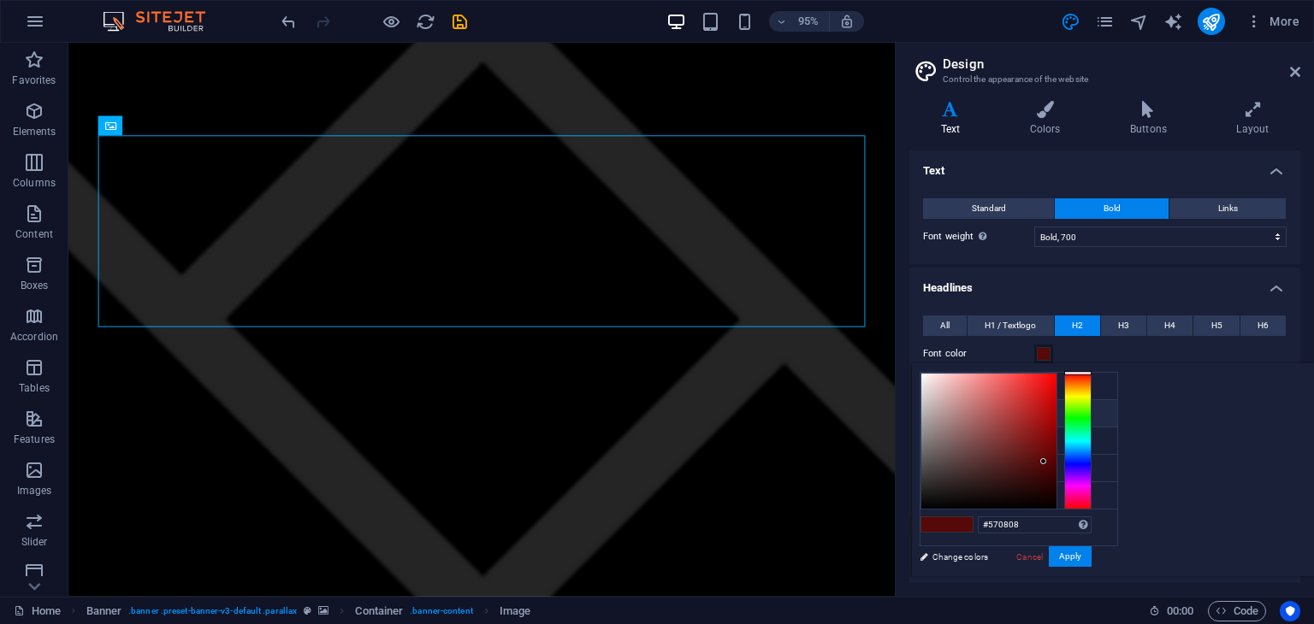
click at [967, 412] on li "Primary color #ff4747" at bounding box center [1018, 413] width 197 height 27
drag, startPoint x: 1245, startPoint y: 466, endPoint x: 1259, endPoint y: 470, distance: 14.3
click at [1056, 470] on div at bounding box center [988, 441] width 135 height 135
click at [954, 417] on li "Primary color #ff4747" at bounding box center [1018, 413] width 197 height 27
click at [973, 521] on span at bounding box center [960, 525] width 26 height 15
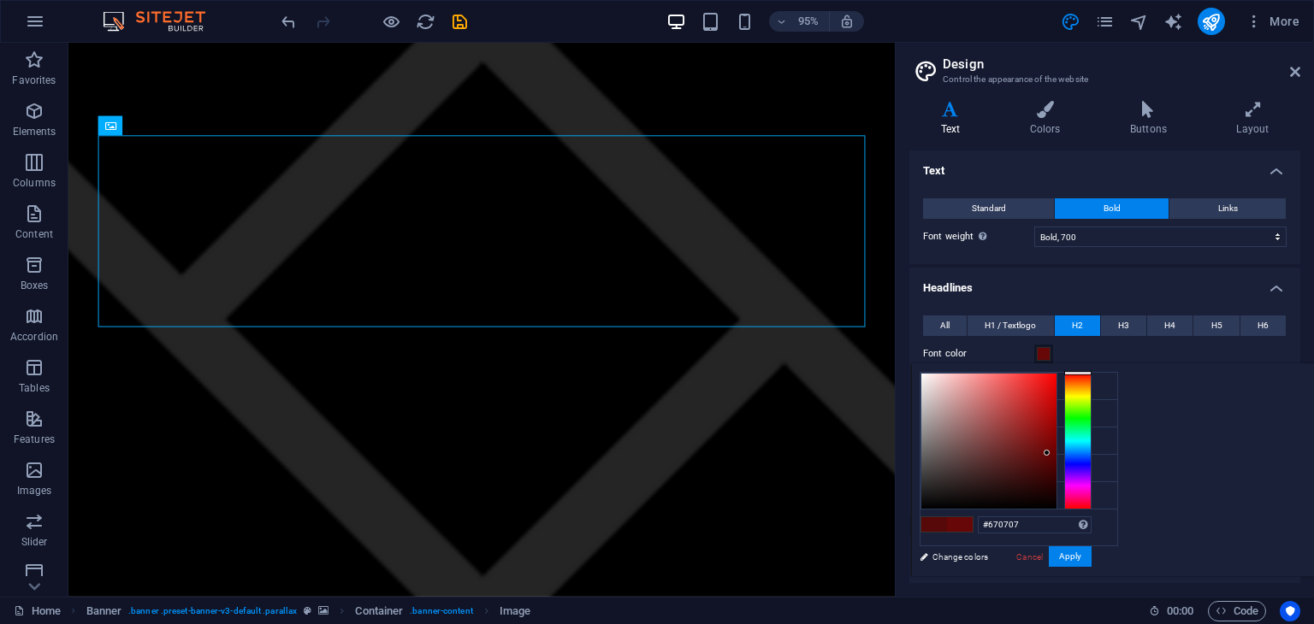
type input "#670808"
drag, startPoint x: 1228, startPoint y: 370, endPoint x: 1259, endPoint y: 453, distance: 87.7
click at [1048, 453] on div at bounding box center [1045, 453] width 6 height 6
click at [1091, 559] on button "Apply" at bounding box center [1070, 557] width 43 height 21
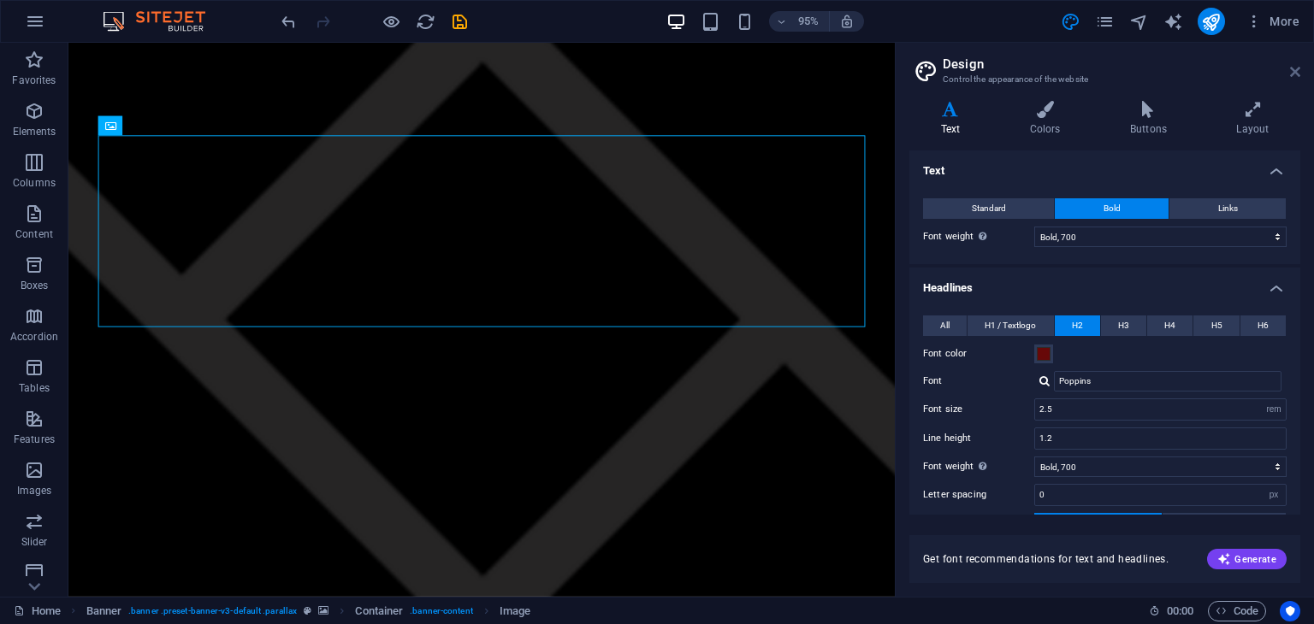
click at [1292, 70] on icon at bounding box center [1295, 72] width 10 height 14
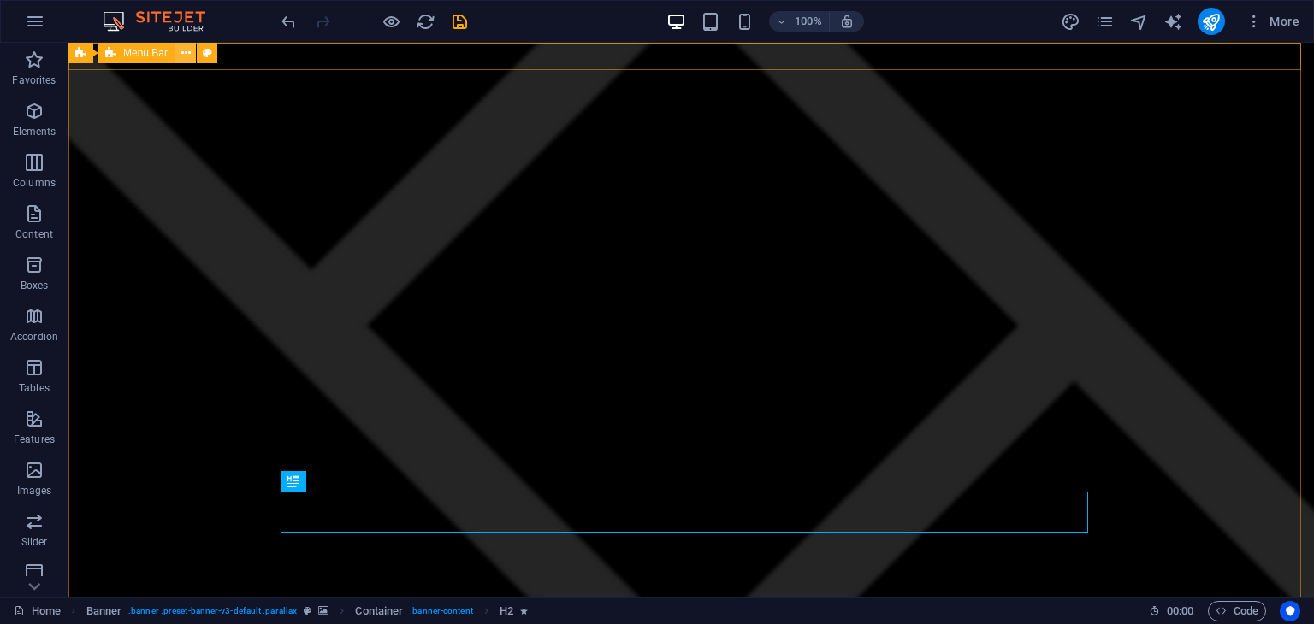
click at [192, 51] on button at bounding box center [185, 53] width 21 height 21
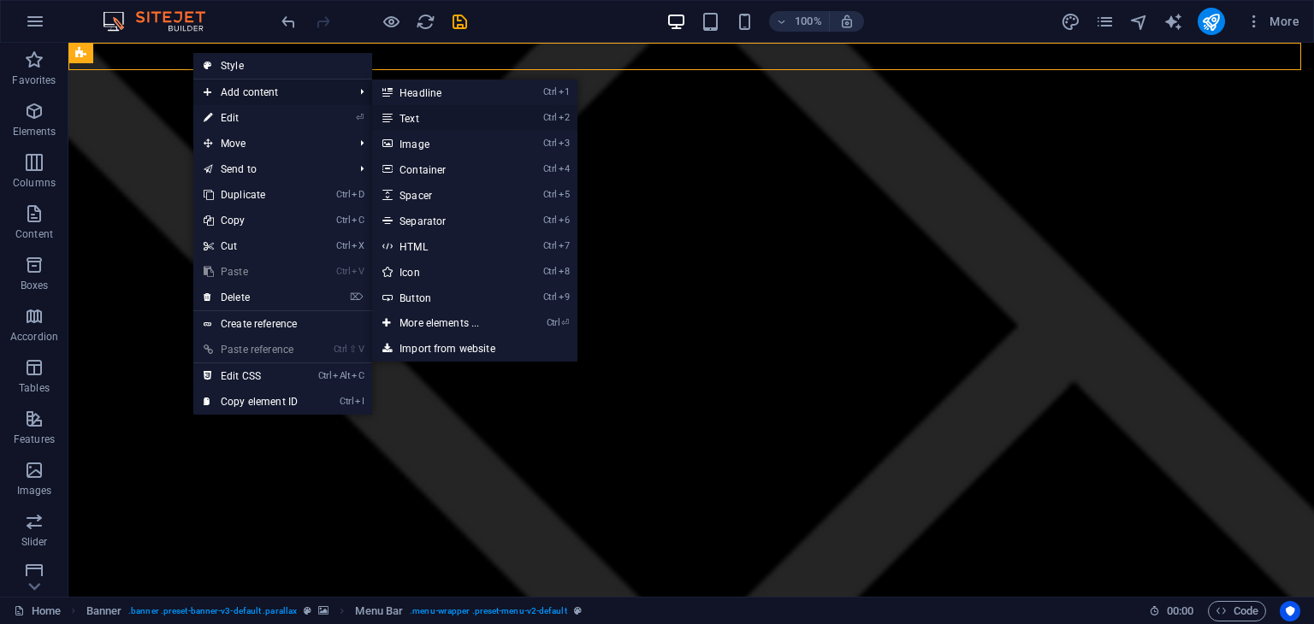
click at [421, 116] on link "Ctrl 2 Text" at bounding box center [442, 118] width 141 height 26
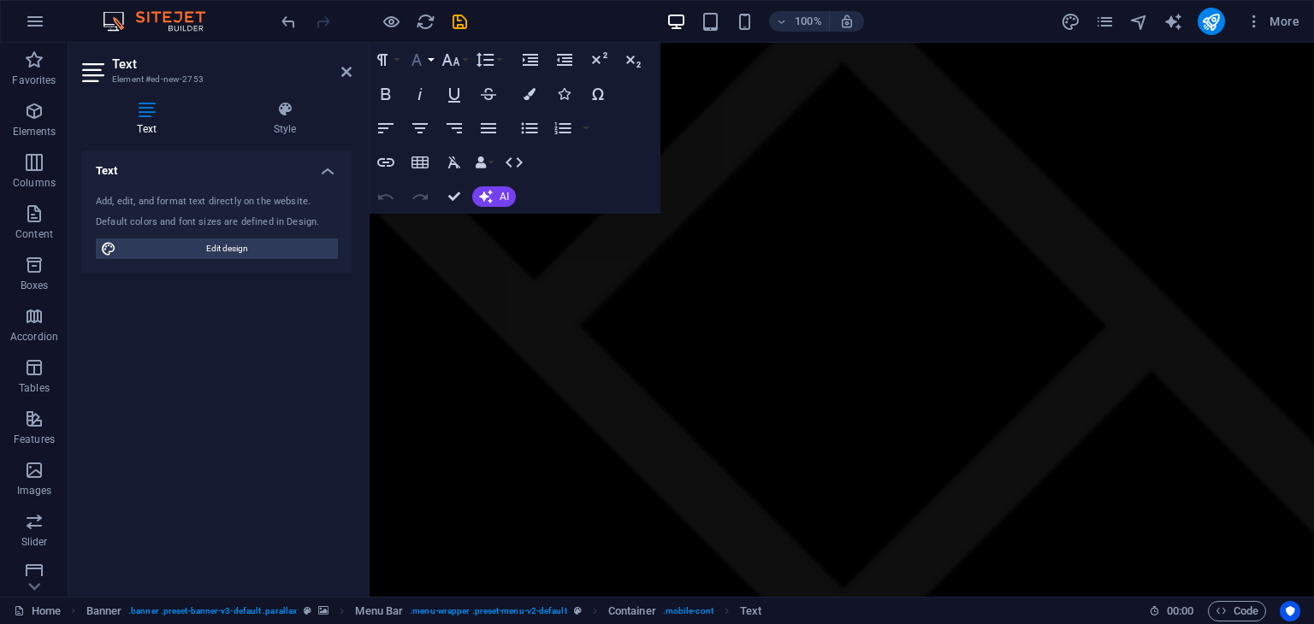
click at [417, 62] on icon "button" at bounding box center [416, 60] width 10 height 12
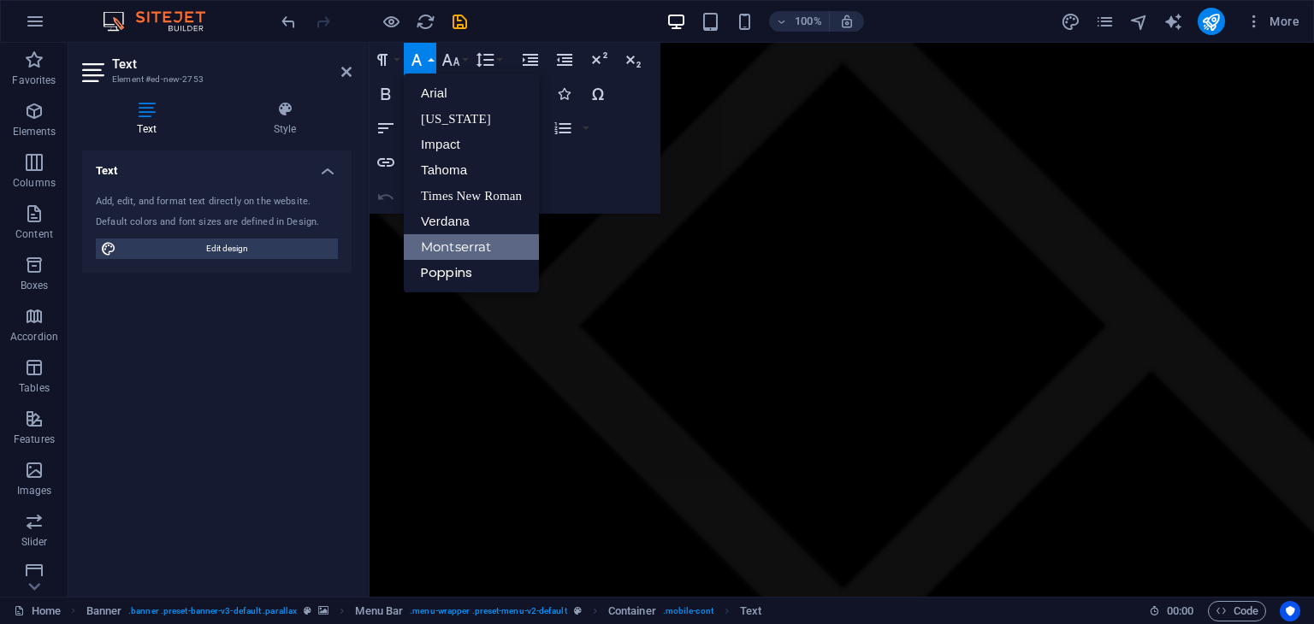
click at [476, 247] on link "Montserrat" at bounding box center [471, 247] width 135 height 26
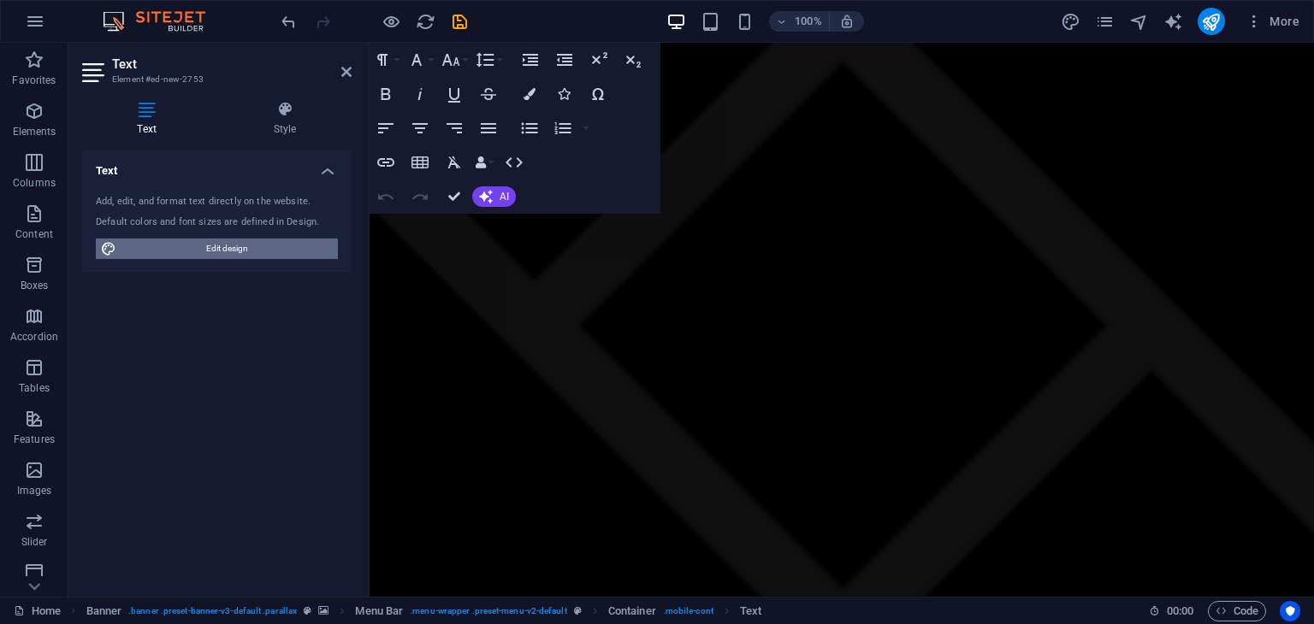
click at [227, 249] on span "Edit design" at bounding box center [226, 249] width 211 height 21
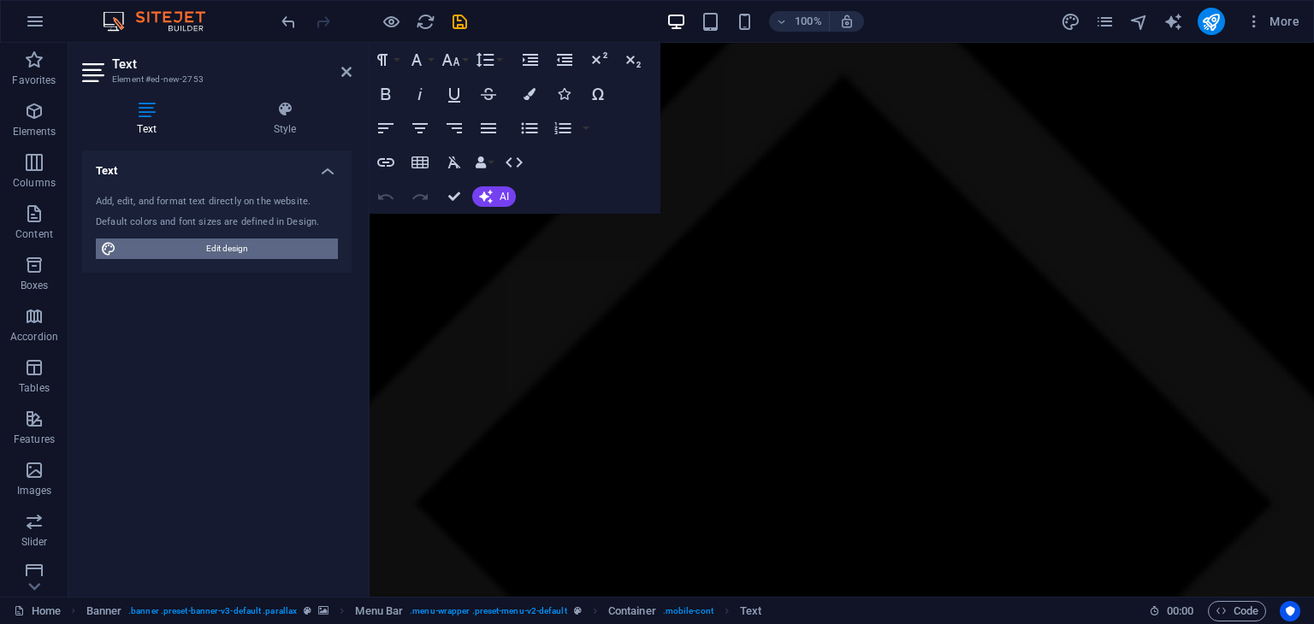
select select "700"
select select "rem"
select select "700"
select select "px"
select select "rem"
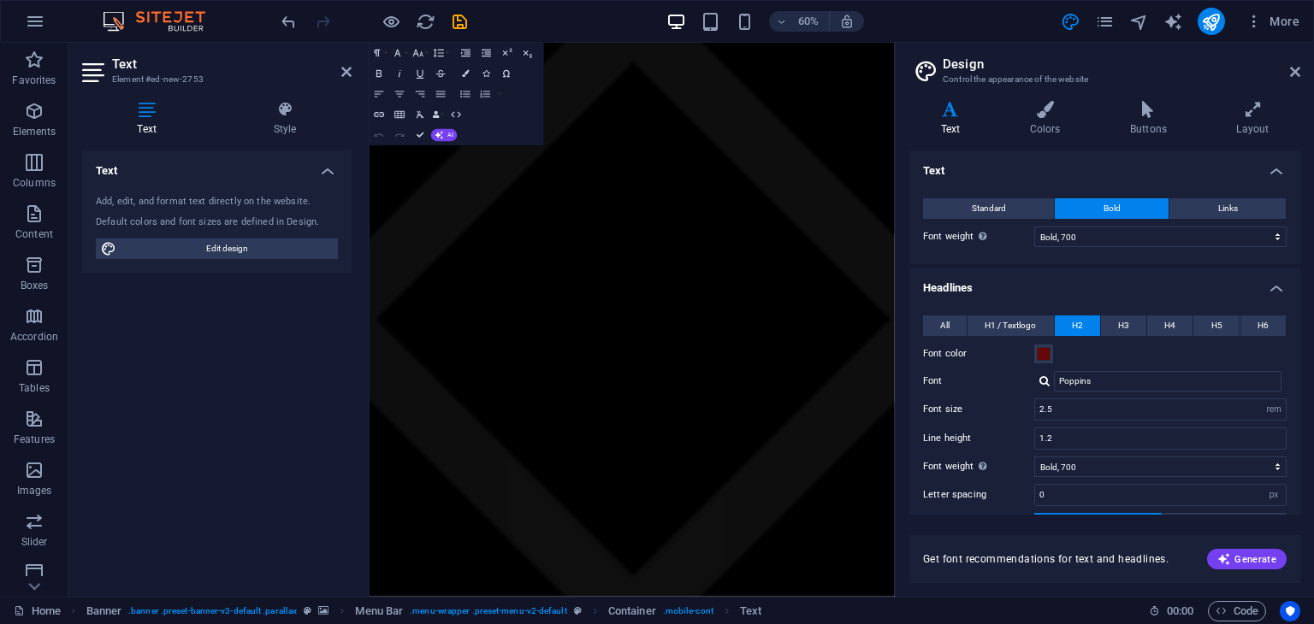
click at [1076, 326] on span "H2" at bounding box center [1077, 326] width 11 height 21
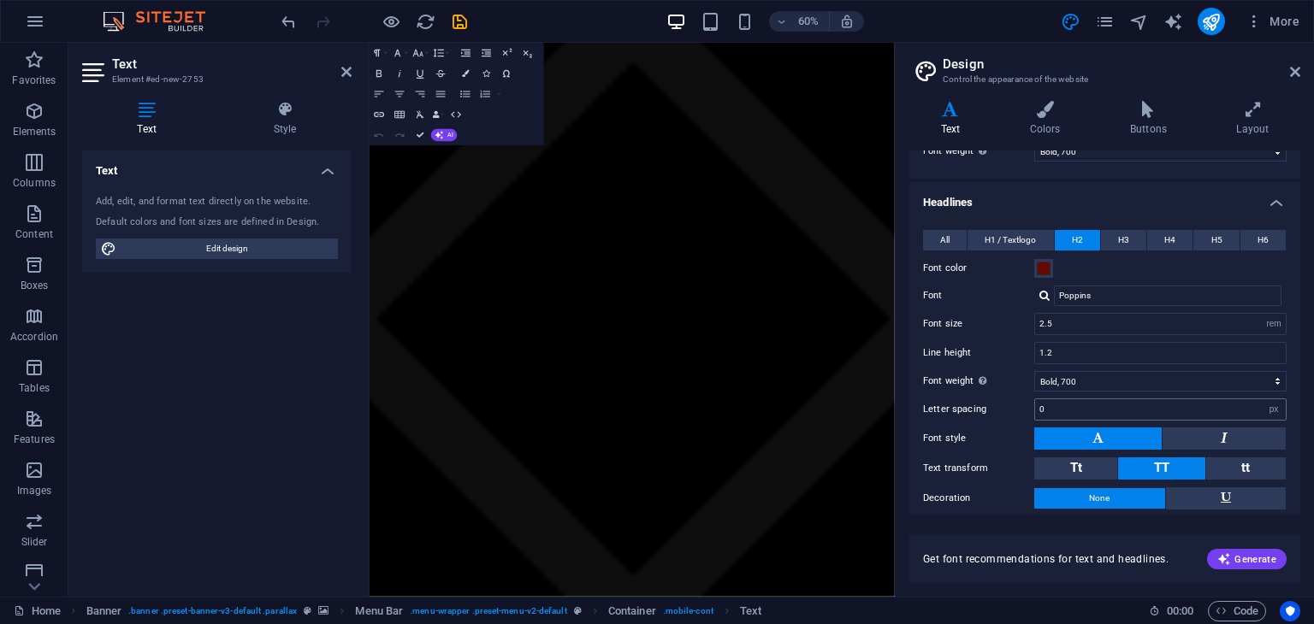
scroll to position [154, 0]
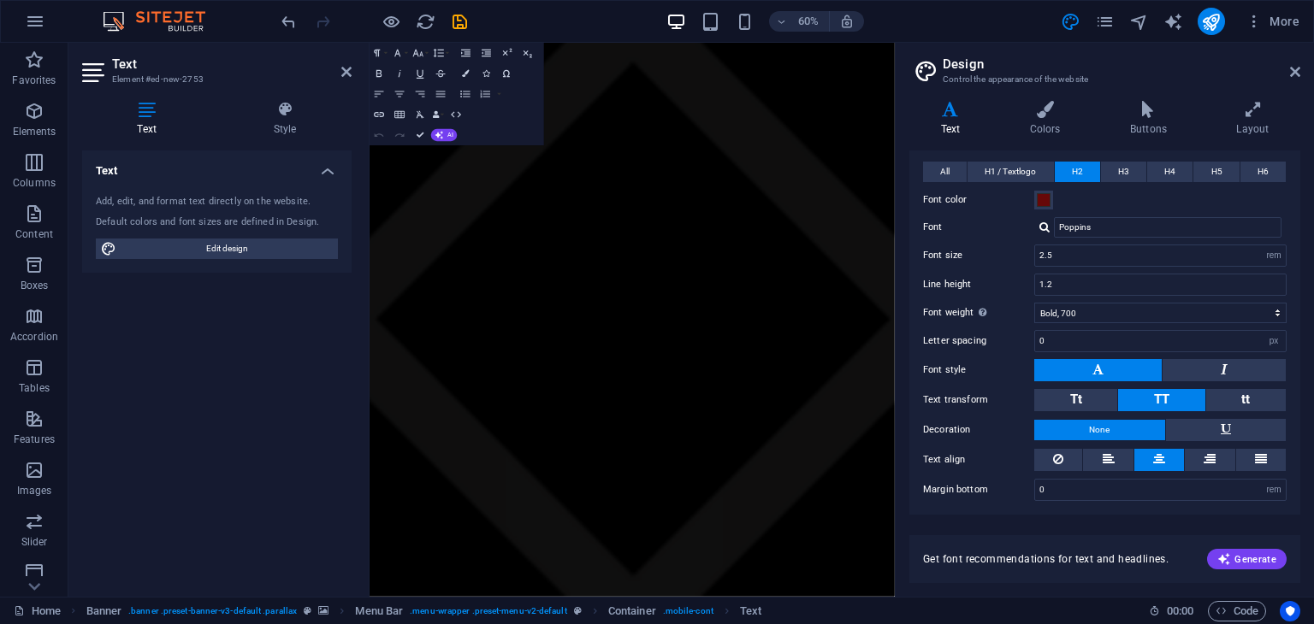
click at [151, 108] on icon at bounding box center [146, 109] width 129 height 17
click at [323, 172] on h4 "Text" at bounding box center [216, 166] width 269 height 31
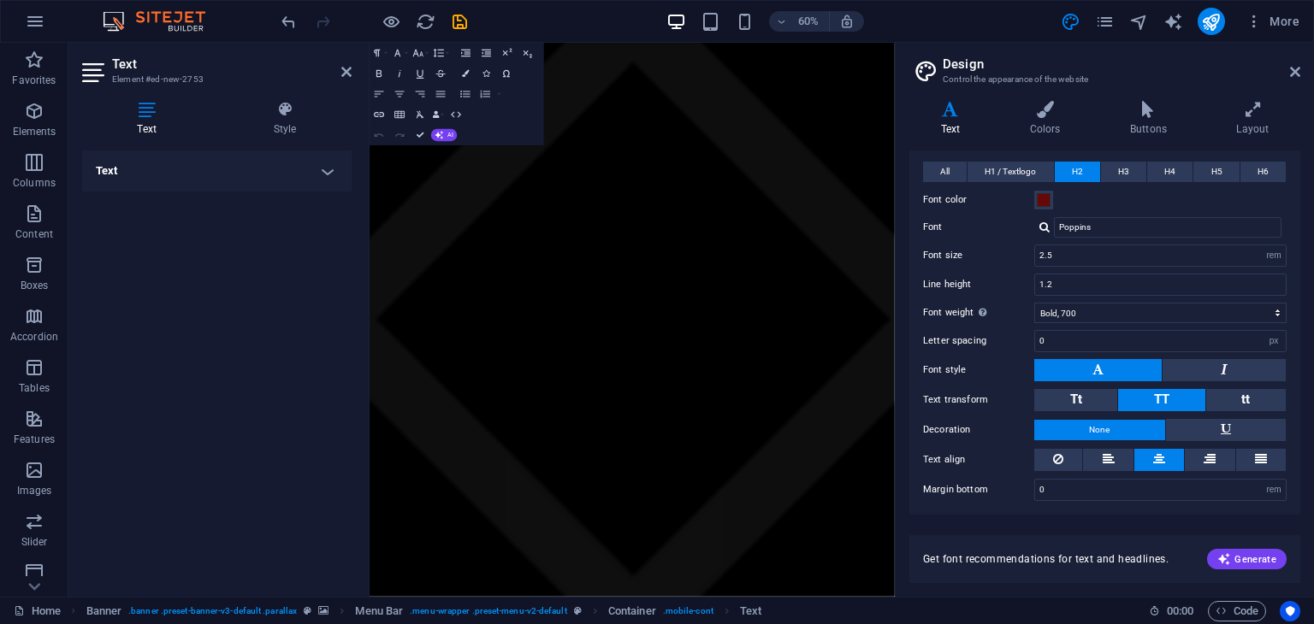
click at [323, 172] on h4 "Text" at bounding box center [216, 171] width 269 height 41
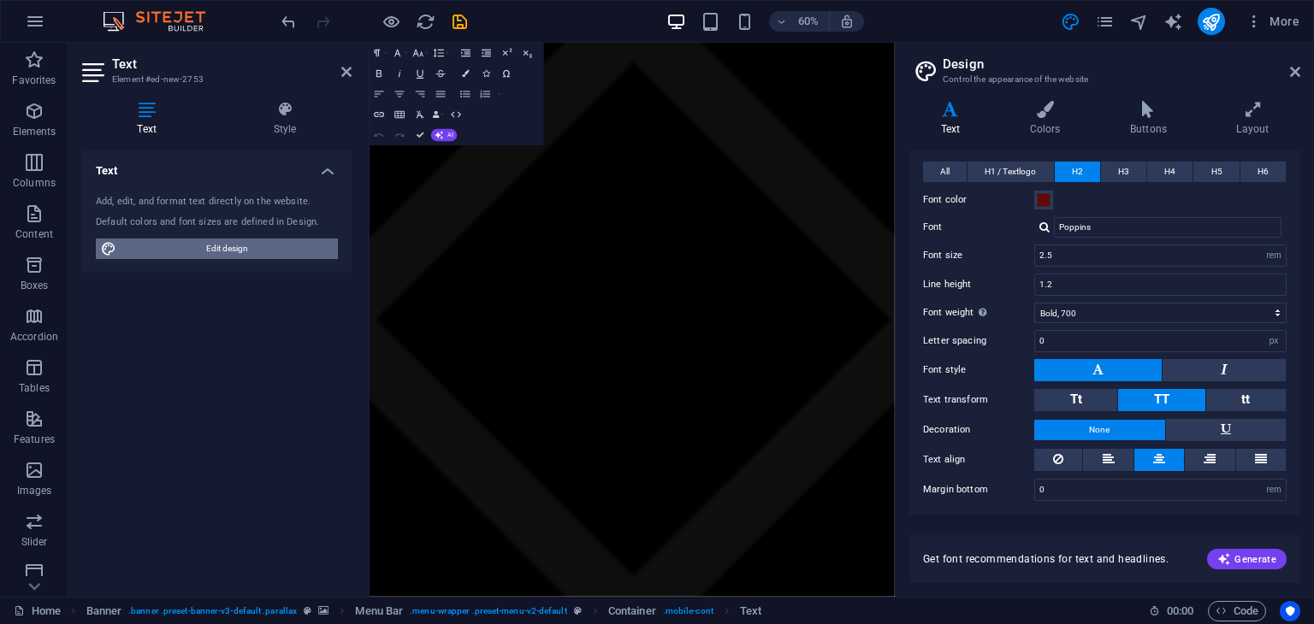
click at [238, 243] on span "Edit design" at bounding box center [226, 249] width 211 height 21
click at [1072, 169] on span "H2" at bounding box center [1077, 172] width 11 height 21
drag, startPoint x: 1304, startPoint y: 60, endPoint x: 1292, endPoint y: 75, distance: 19.5
click at [1302, 62] on aside "Design Control the appearance of the website Variants Text Colors Buttons Layou…" at bounding box center [1104, 320] width 419 height 554
click at [1294, 73] on icon at bounding box center [1295, 72] width 10 height 14
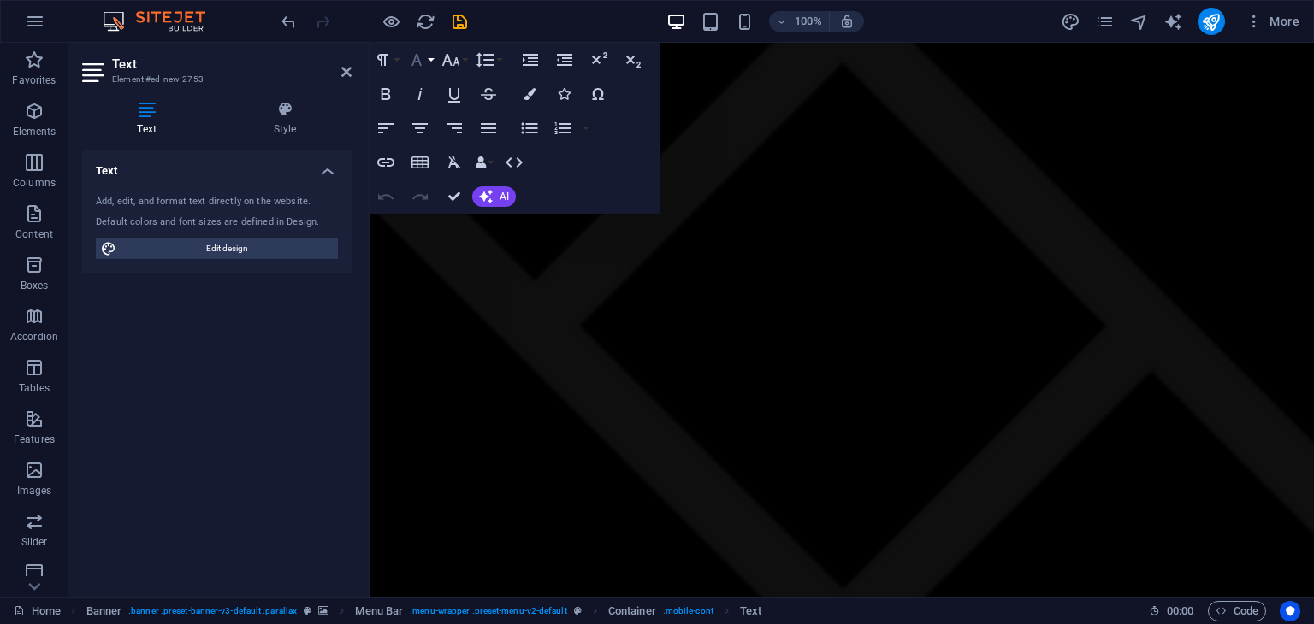
click at [411, 62] on icon "button" at bounding box center [416, 60] width 21 height 21
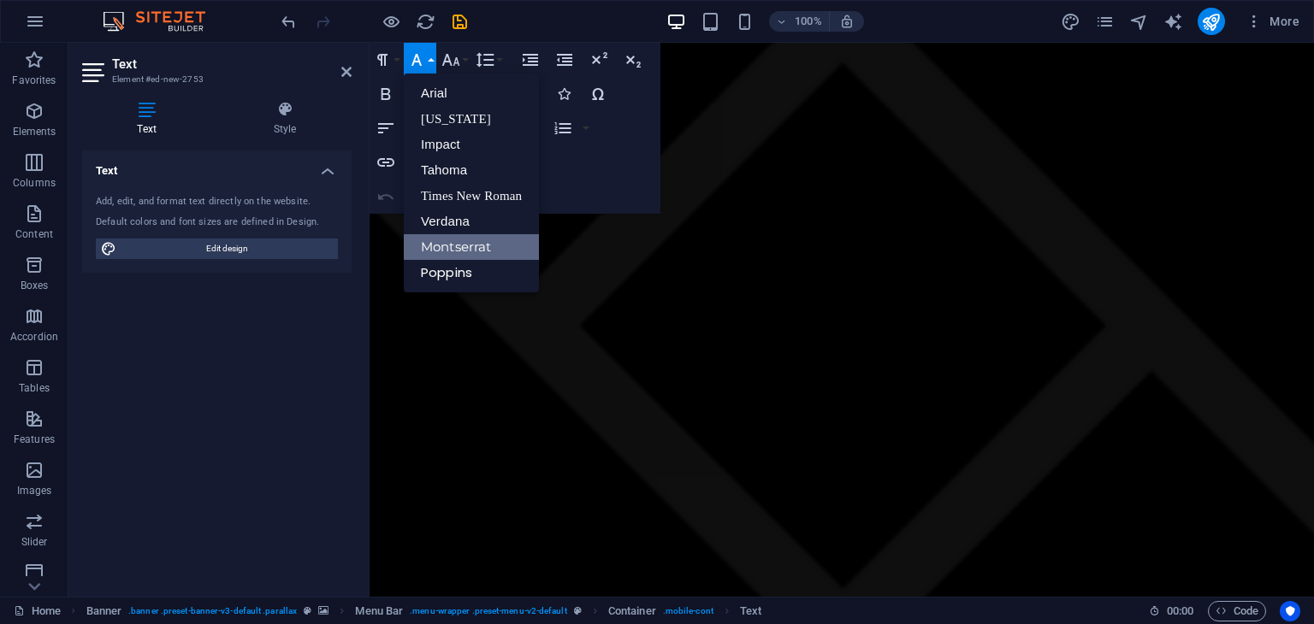
scroll to position [0, 0]
drag, startPoint x: 444, startPoint y: 248, endPoint x: 73, endPoint y: 192, distance: 375.4
click at [444, 248] on link "Montserrat" at bounding box center [471, 247] width 135 height 26
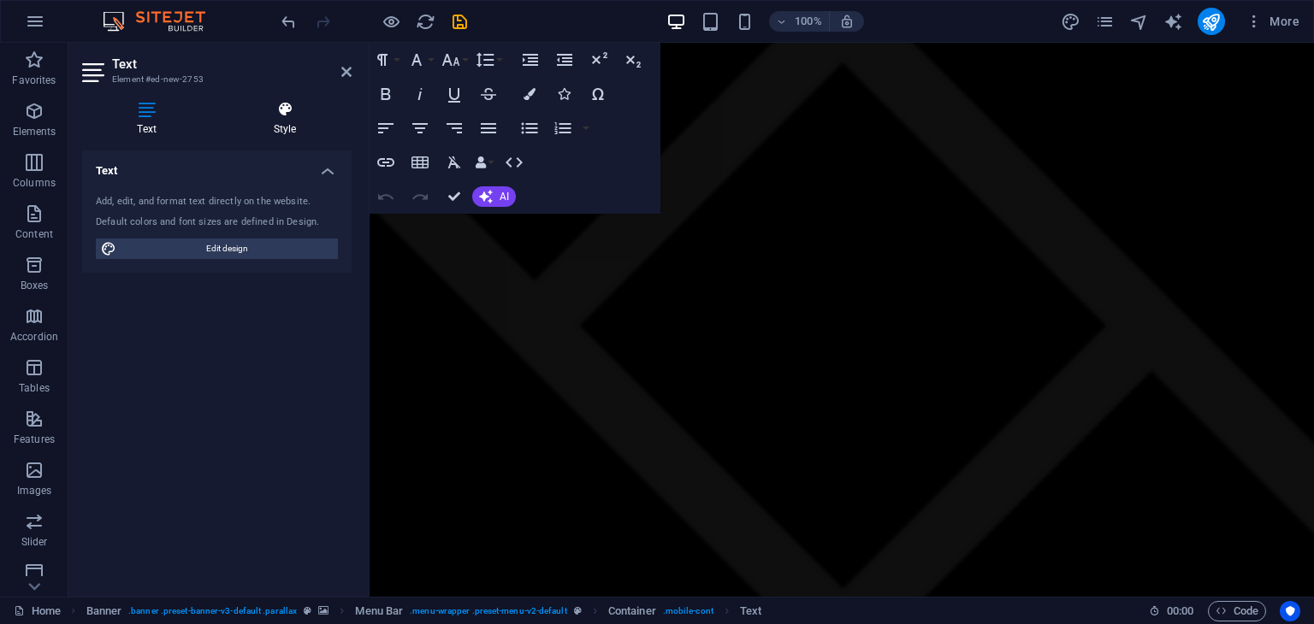
click at [290, 111] on icon at bounding box center [284, 109] width 133 height 17
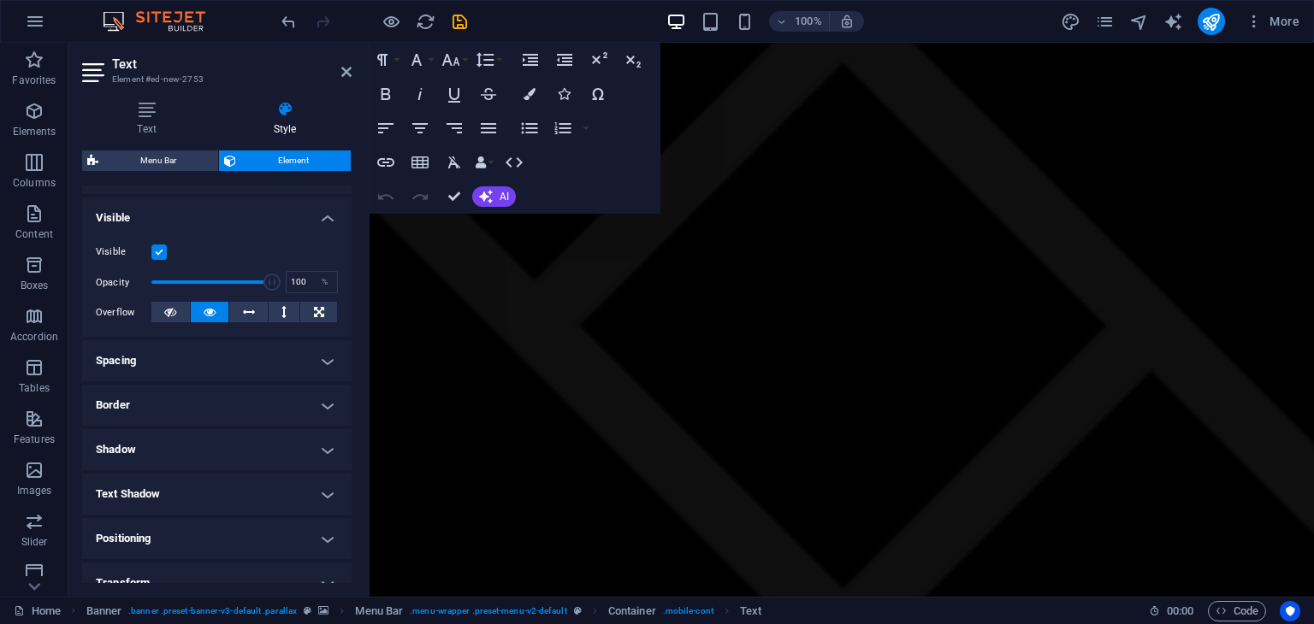
scroll to position [325, 0]
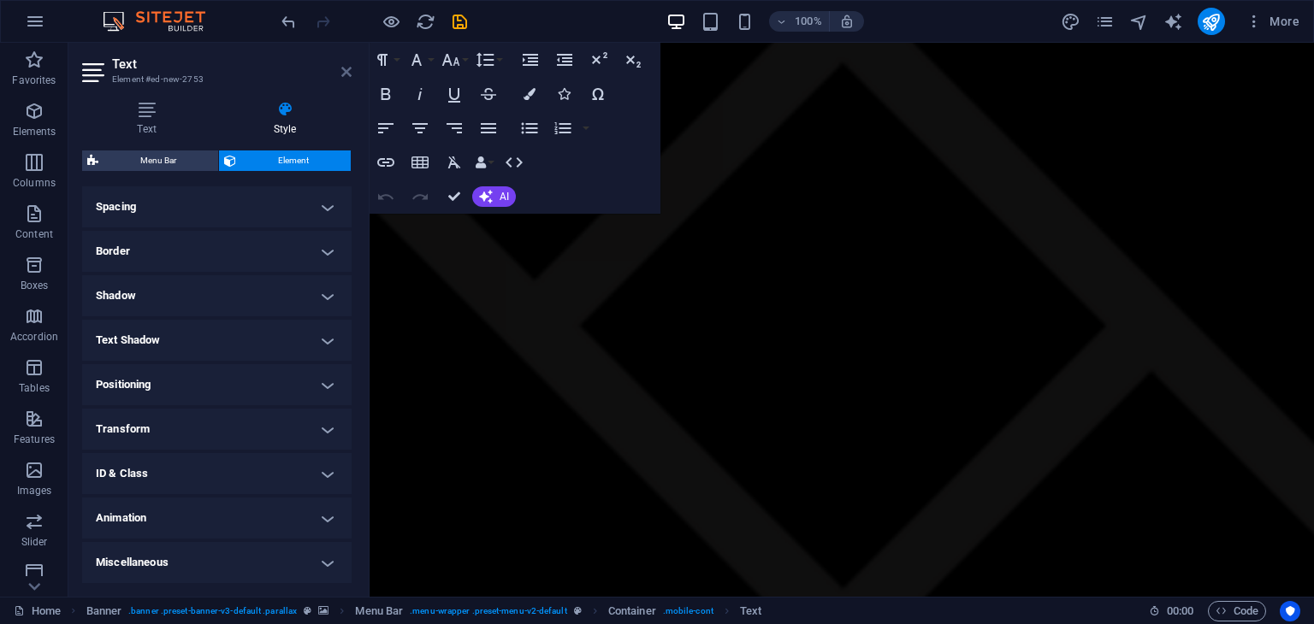
click at [346, 69] on icon at bounding box center [346, 72] width 10 height 14
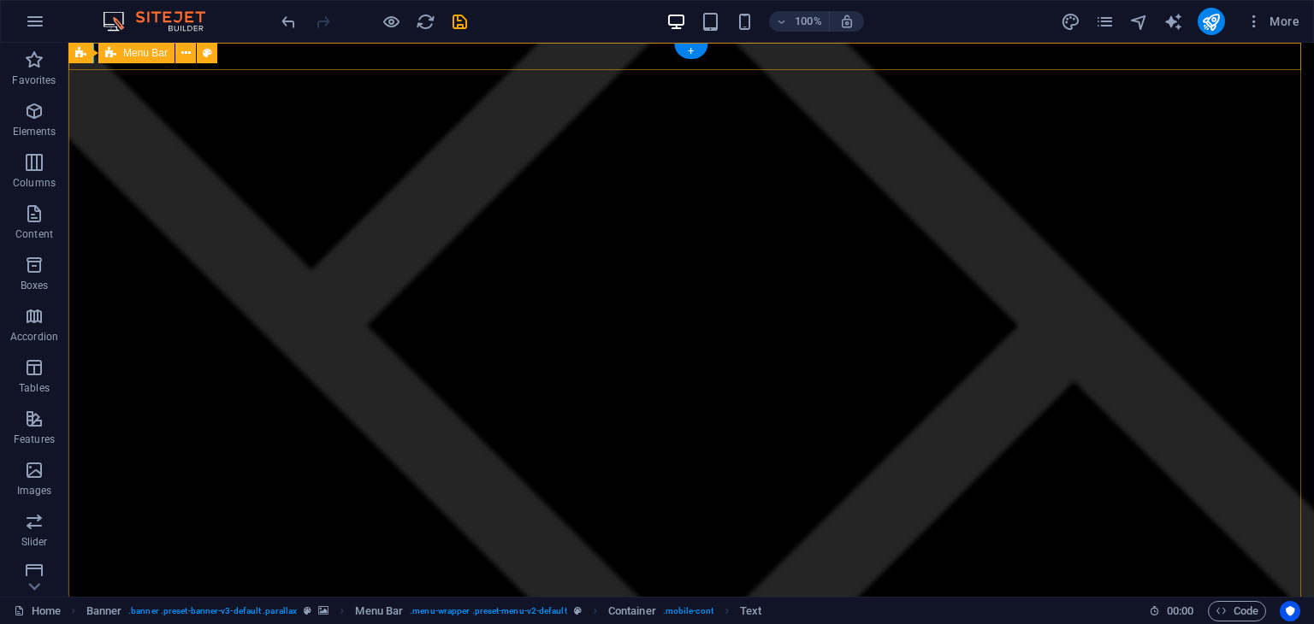
click at [773, 610] on div "New text element" at bounding box center [690, 623] width 1245 height 27
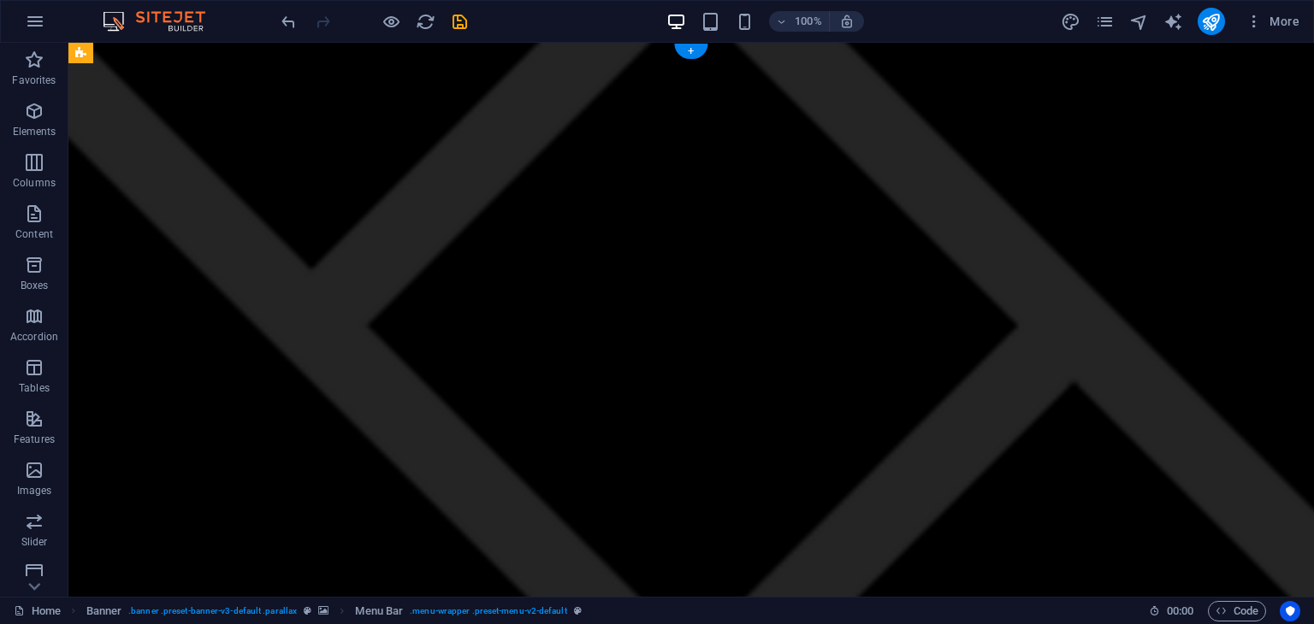
drag, startPoint x: 776, startPoint y: 49, endPoint x: 773, endPoint y: 86, distance: 37.7
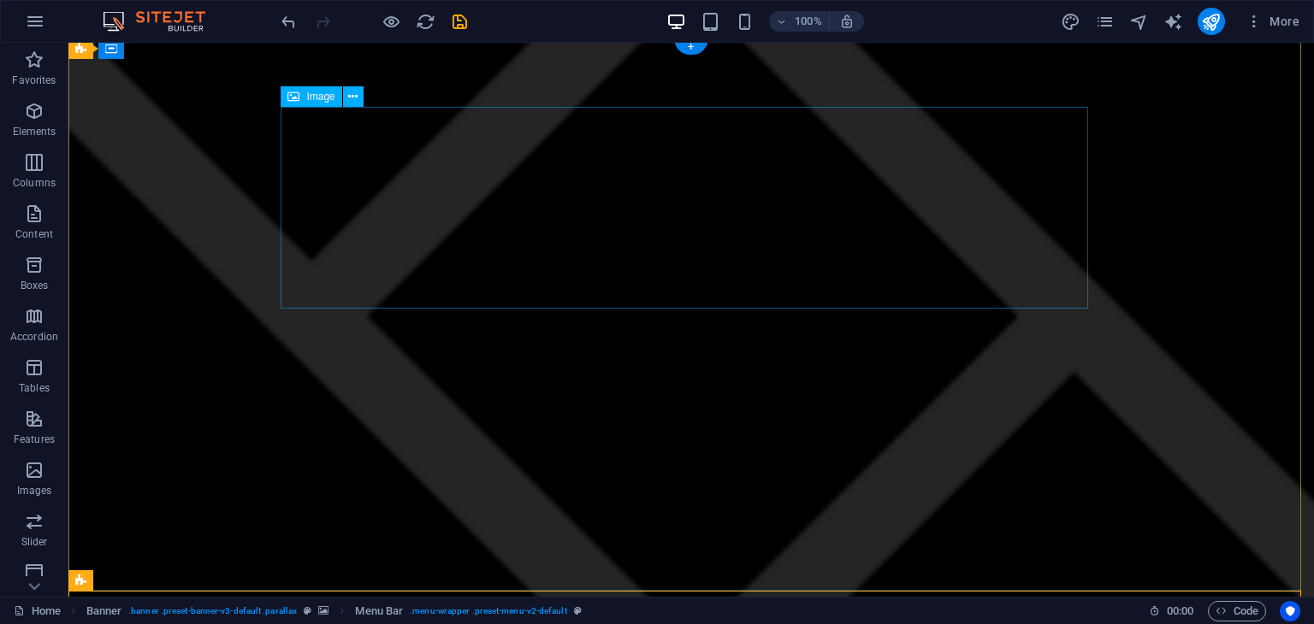
scroll to position [26, 0]
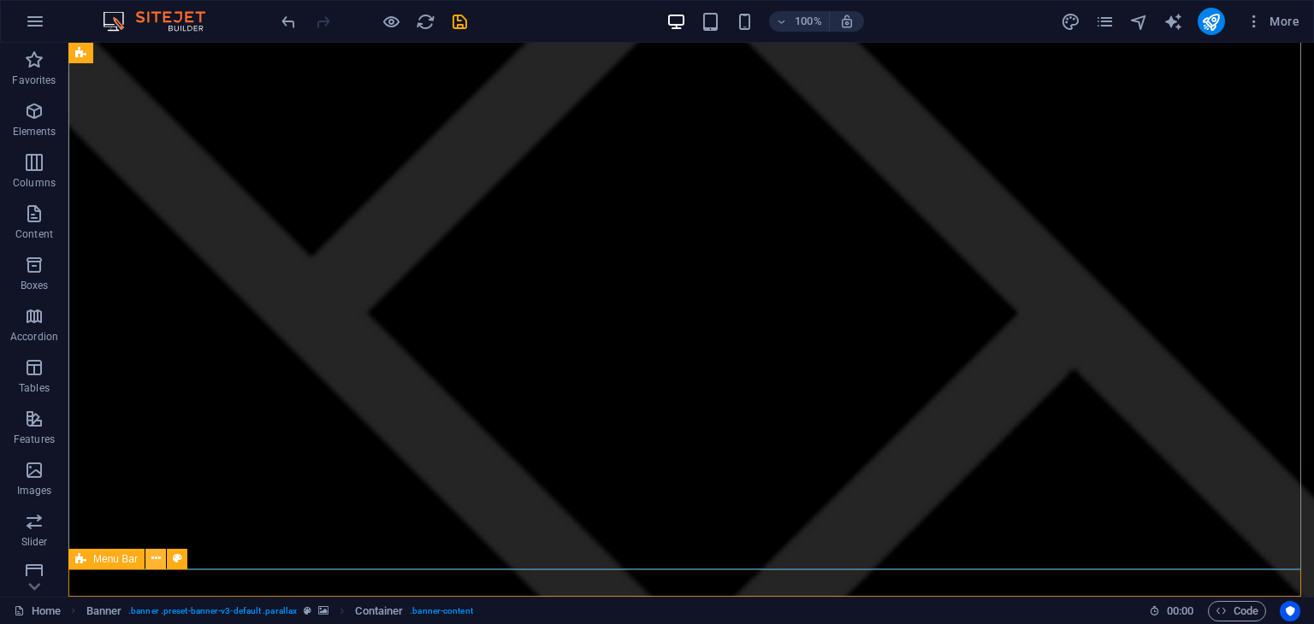
click at [159, 554] on icon at bounding box center [155, 559] width 9 height 18
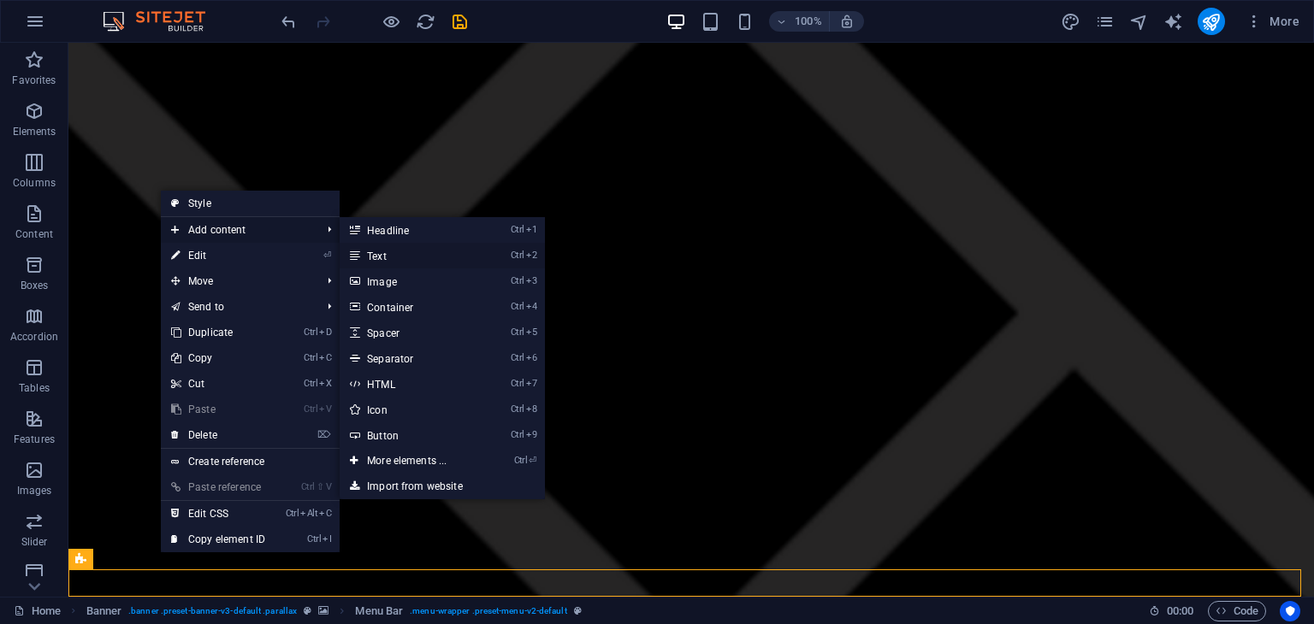
click at [397, 257] on link "Ctrl 2 Text" at bounding box center [410, 256] width 141 height 26
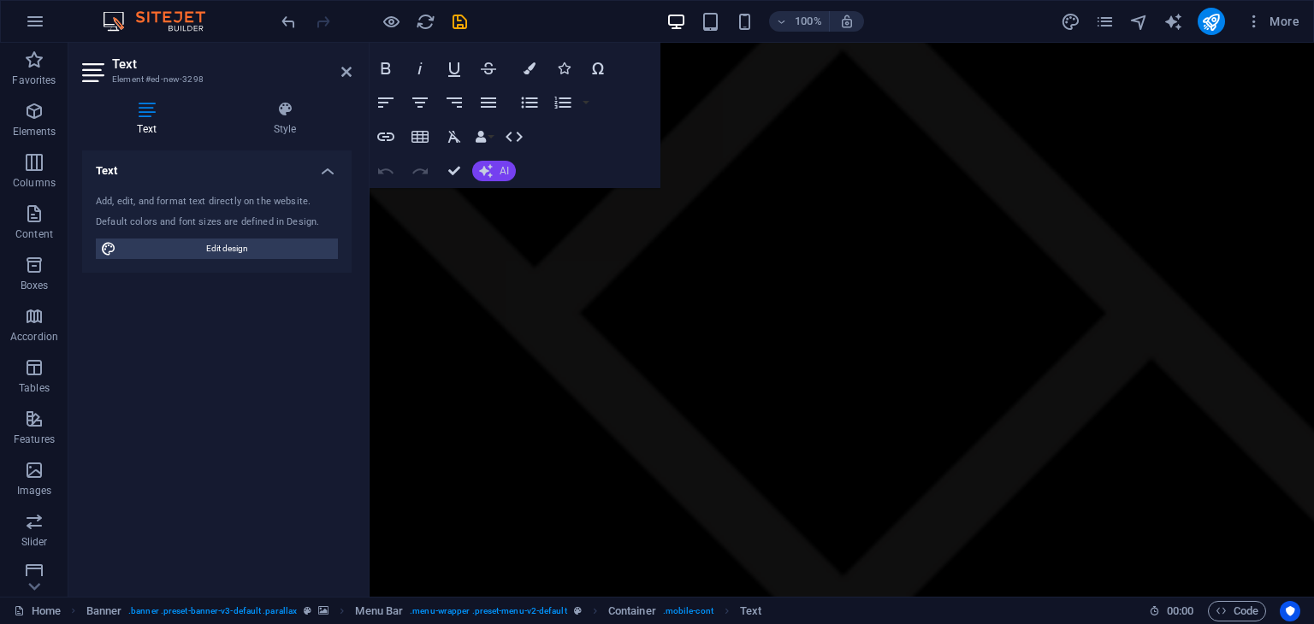
click at [495, 172] on button "AI" at bounding box center [494, 171] width 44 height 21
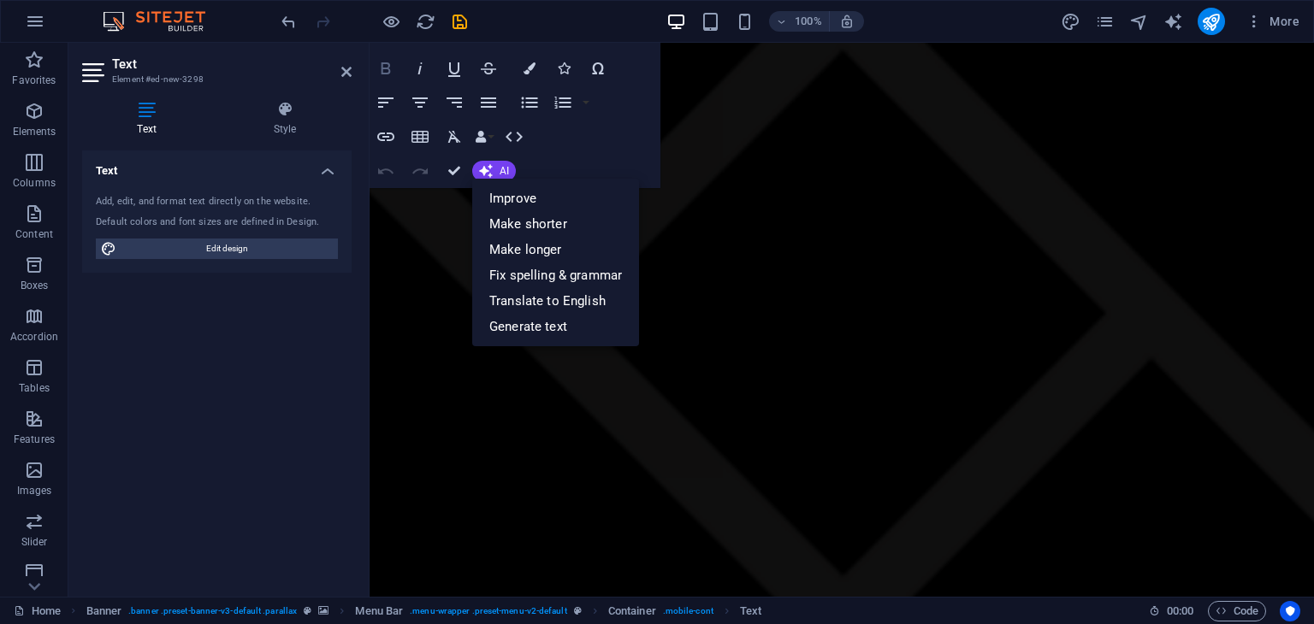
click at [386, 66] on icon "button" at bounding box center [386, 68] width 21 height 21
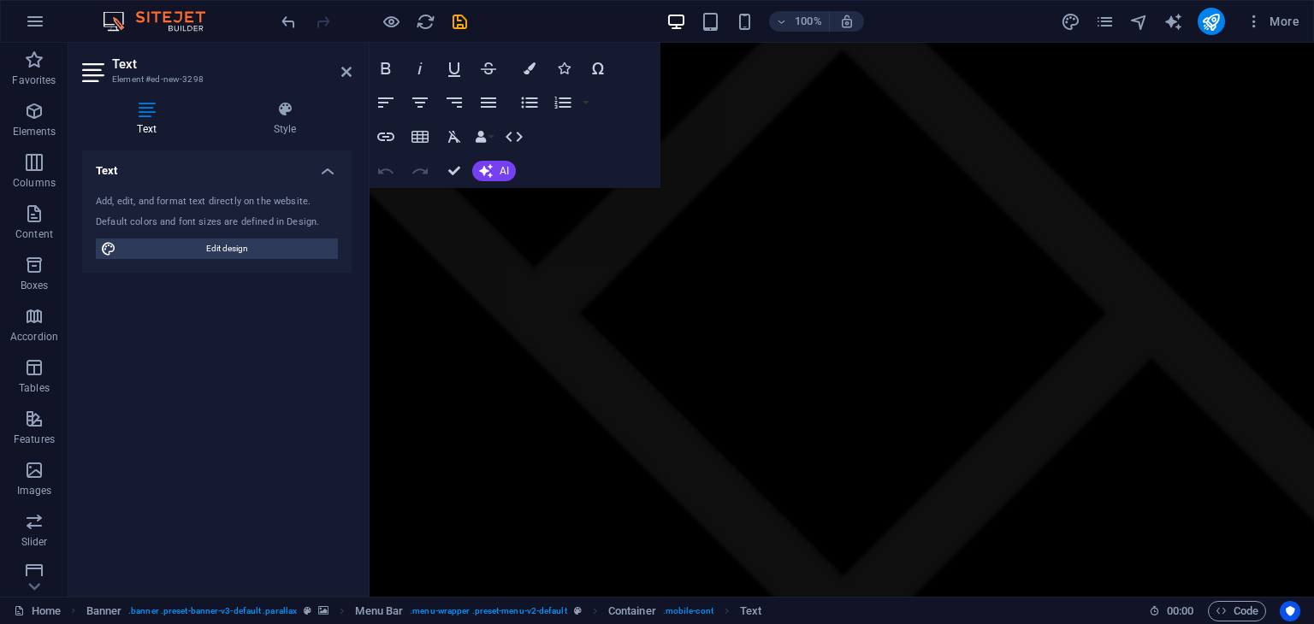
click at [104, 67] on icon at bounding box center [95, 72] width 26 height 27
click at [147, 74] on h3 "Element #ed-new-3298" at bounding box center [214, 79] width 205 height 15
click at [151, 205] on div "Add, edit, and format text directly on the website." at bounding box center [217, 202] width 242 height 15
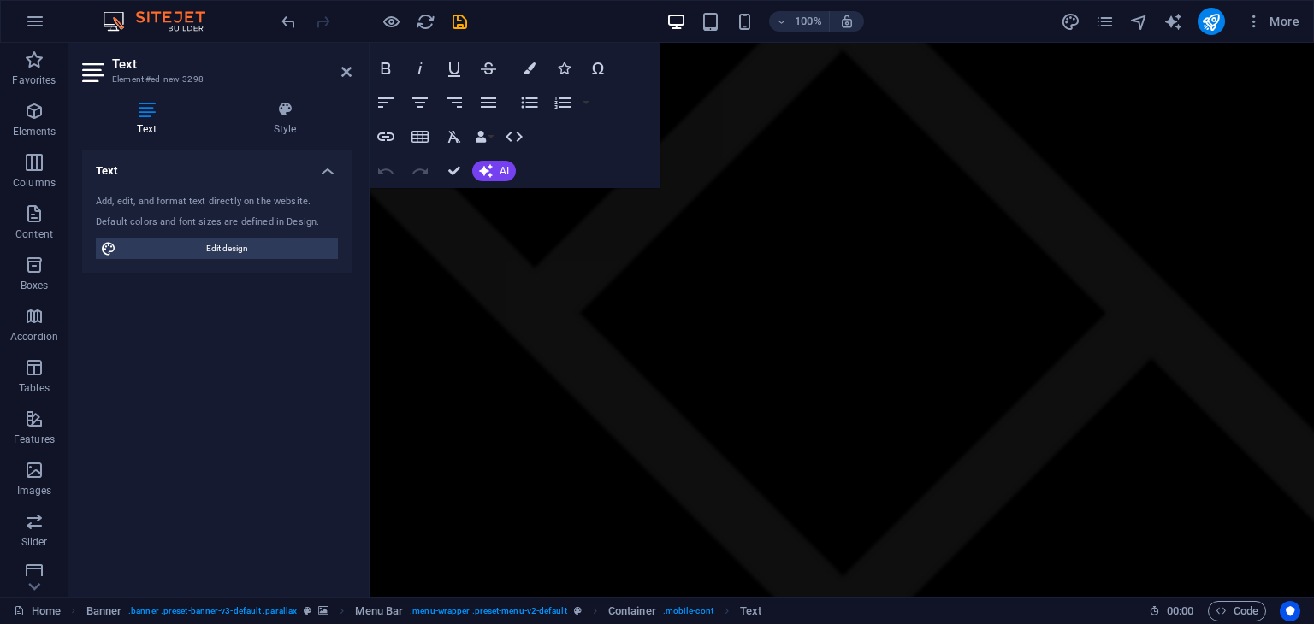
click at [248, 230] on div "Add, edit, and format text directly on the website. Default colors and font siz…" at bounding box center [216, 227] width 269 height 92
click at [250, 228] on div "Default colors and font sizes are defined in Design." at bounding box center [217, 223] width 242 height 15
click at [231, 246] on span "Edit design" at bounding box center [226, 249] width 211 height 21
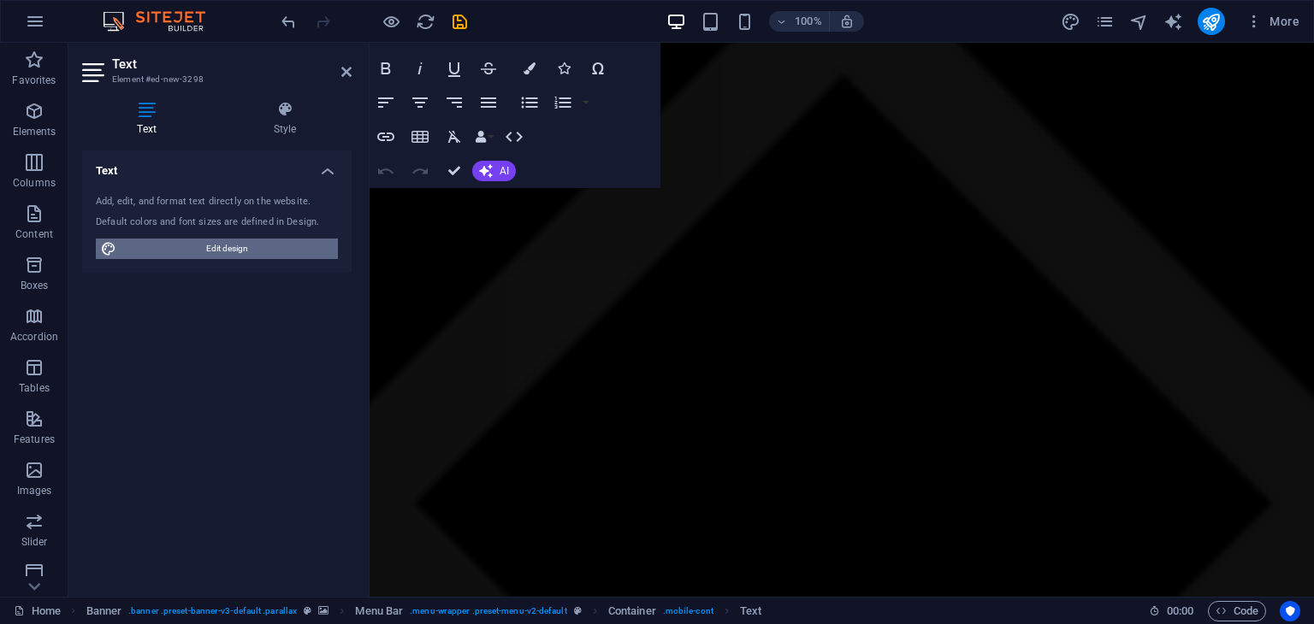
select select "700"
select select "rem"
select select "700"
select select "px"
select select "rem"
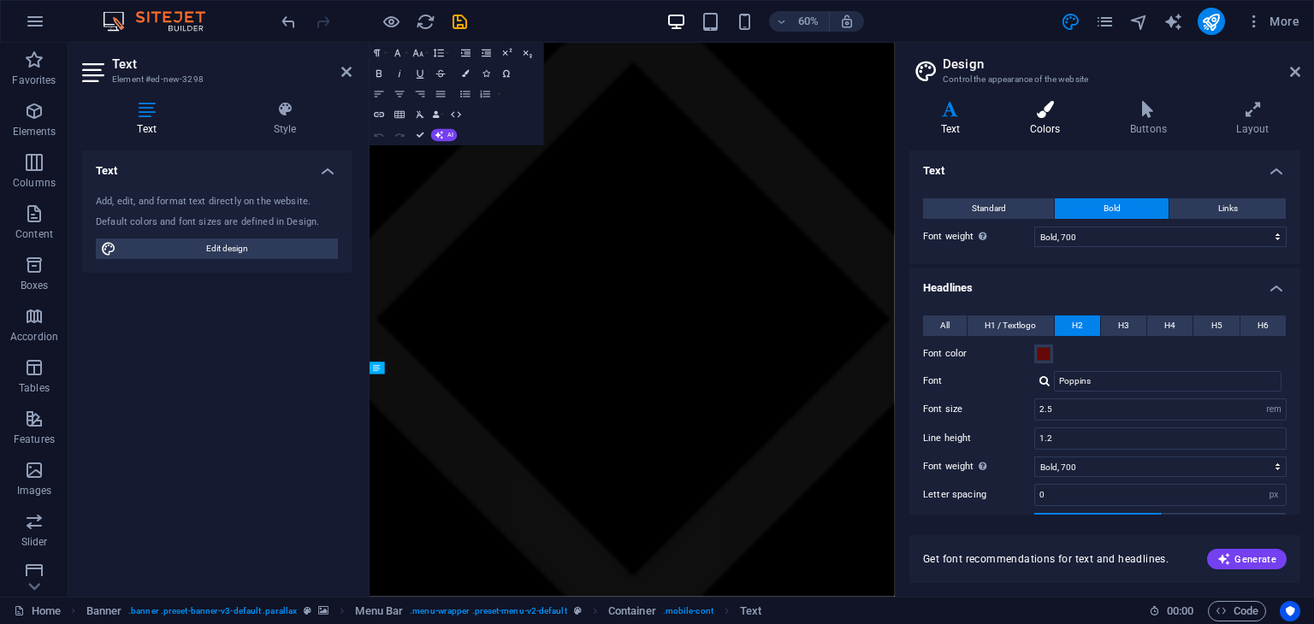
click at [1050, 107] on icon at bounding box center [1044, 109] width 93 height 17
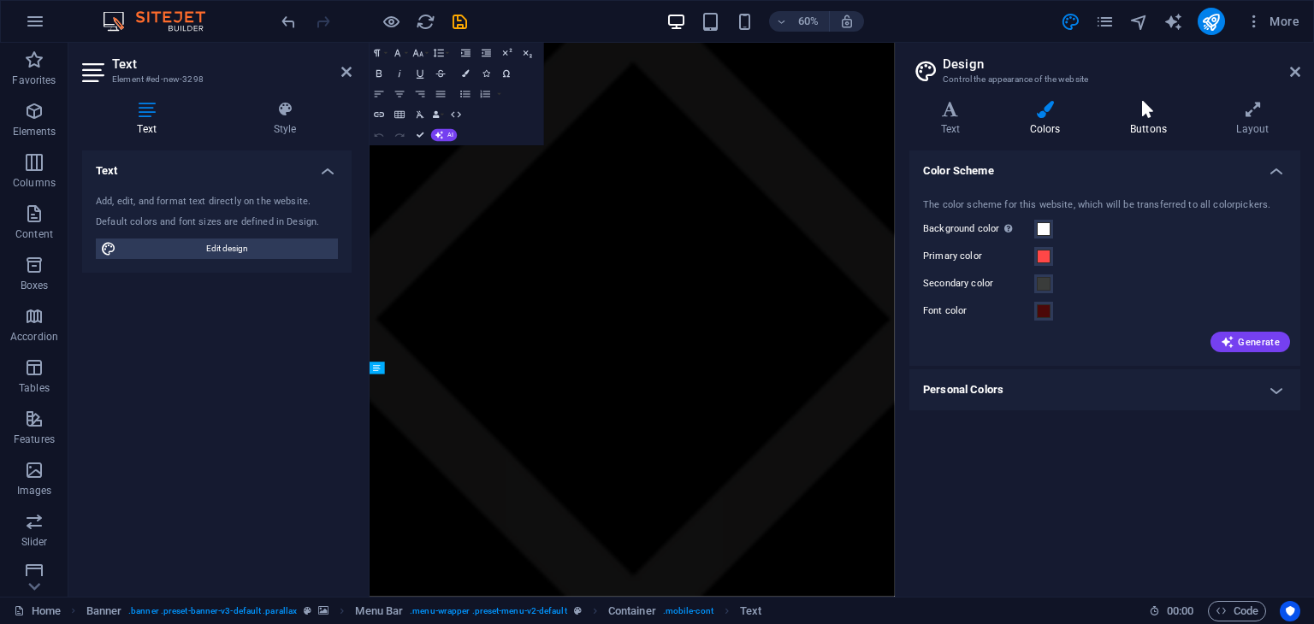
click at [1139, 113] on icon at bounding box center [1147, 109] width 99 height 17
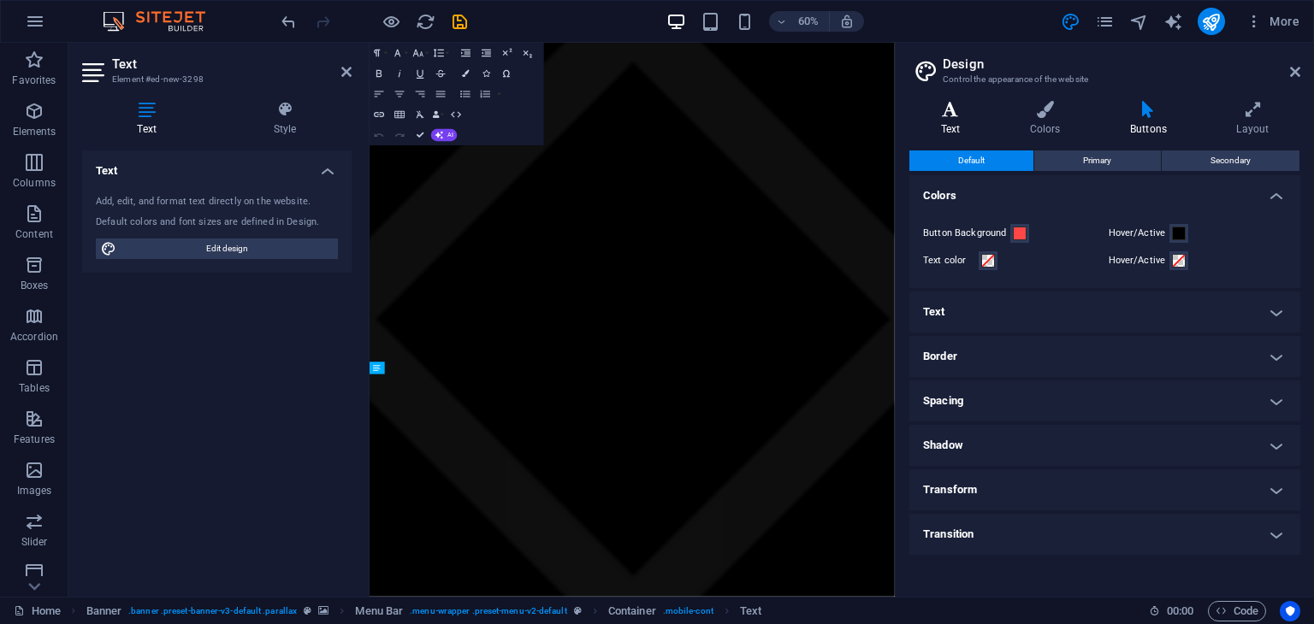
click at [945, 117] on icon at bounding box center [950, 109] width 82 height 17
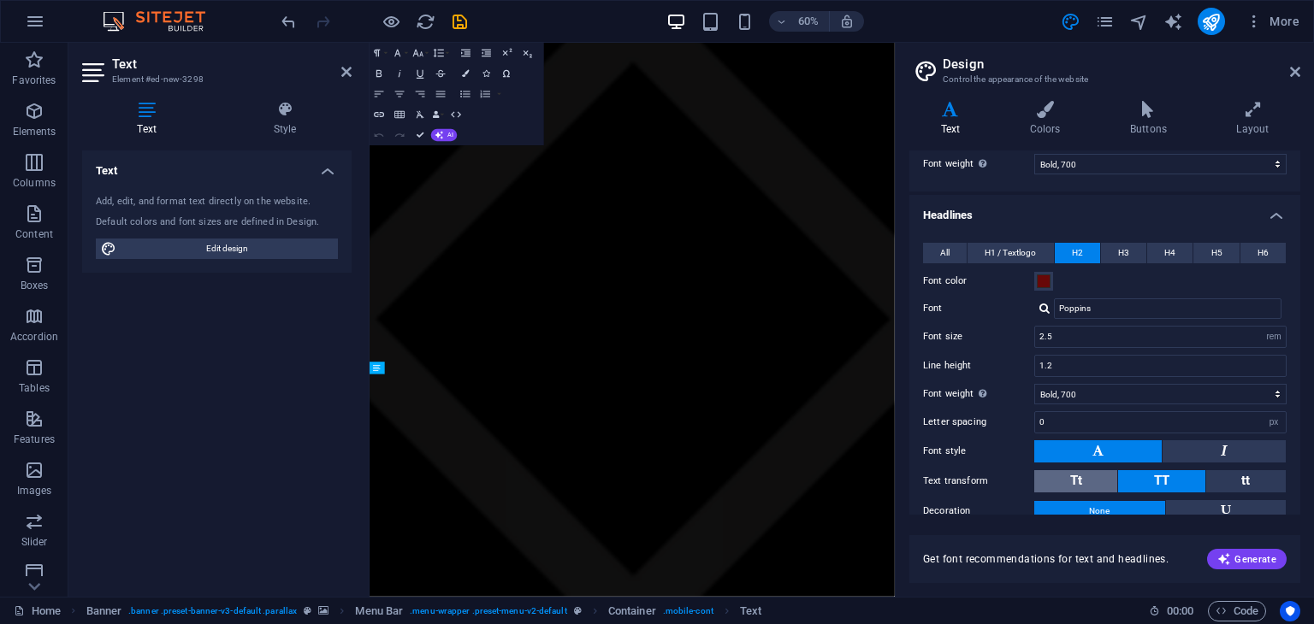
scroll to position [154, 0]
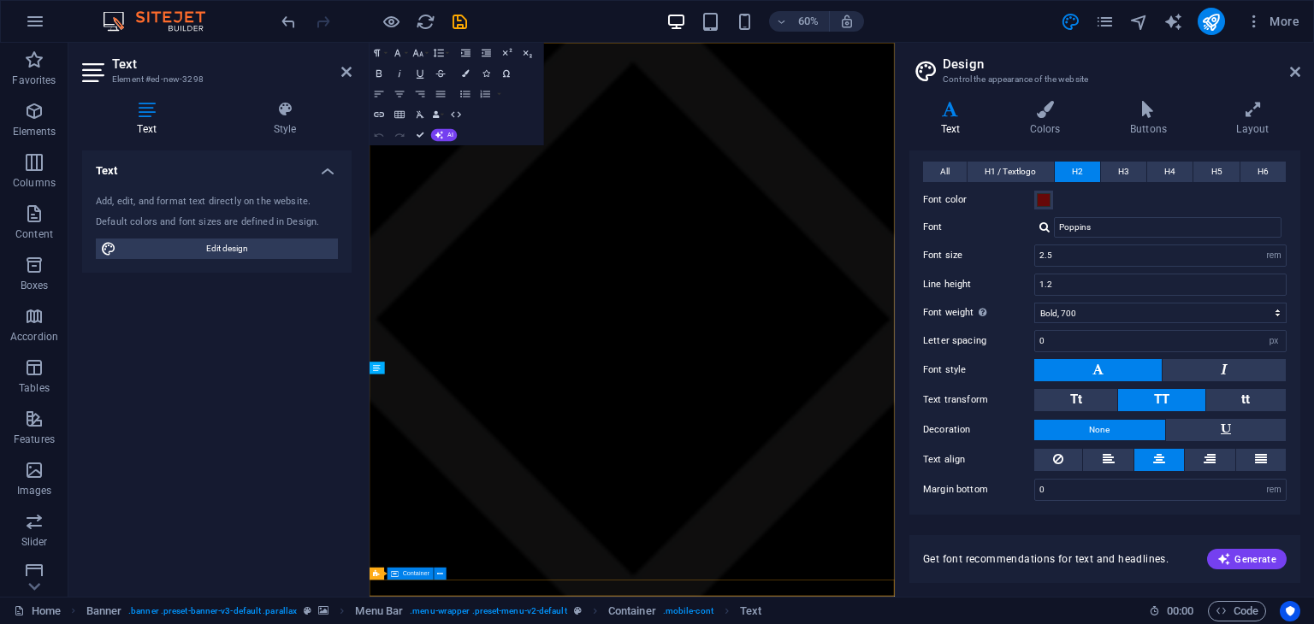
click at [157, 115] on icon at bounding box center [146, 109] width 129 height 17
click at [101, 67] on icon at bounding box center [95, 72] width 26 height 27
click at [337, 69] on h2 "Text" at bounding box center [232, 63] width 240 height 15
click at [348, 74] on icon at bounding box center [346, 72] width 10 height 14
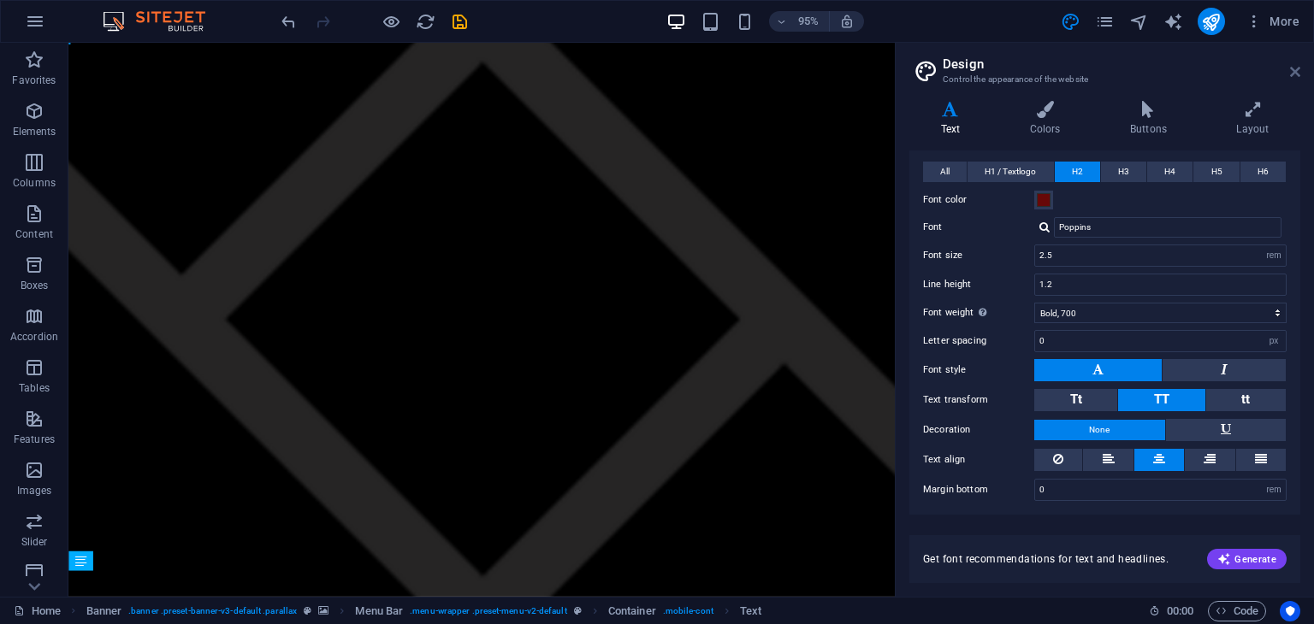
click at [1297, 65] on icon at bounding box center [1295, 72] width 10 height 14
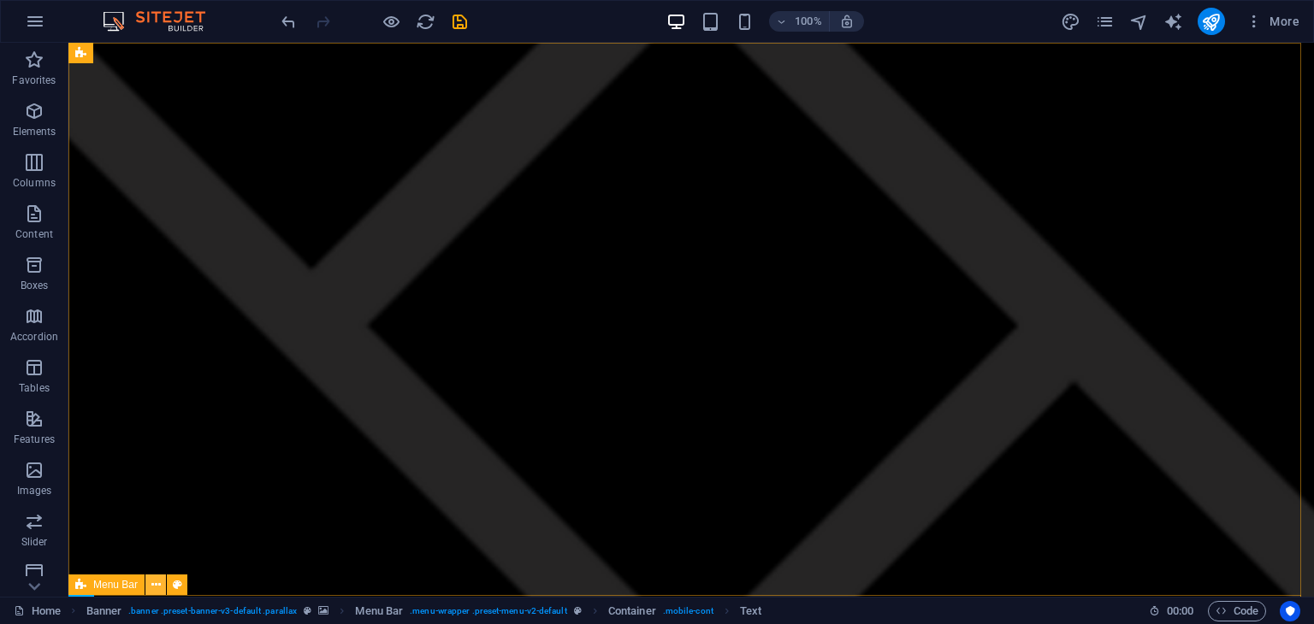
click at [155, 584] on icon at bounding box center [155, 586] width 9 height 18
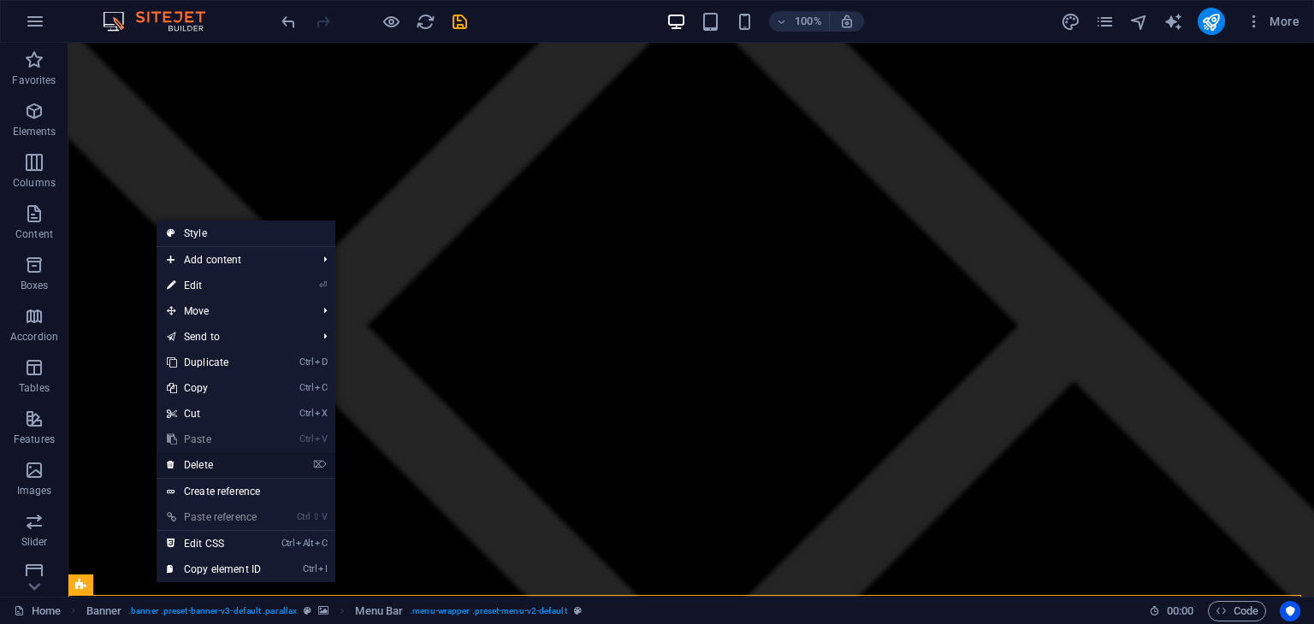
click at [213, 471] on link "⌦ Delete" at bounding box center [214, 466] width 115 height 26
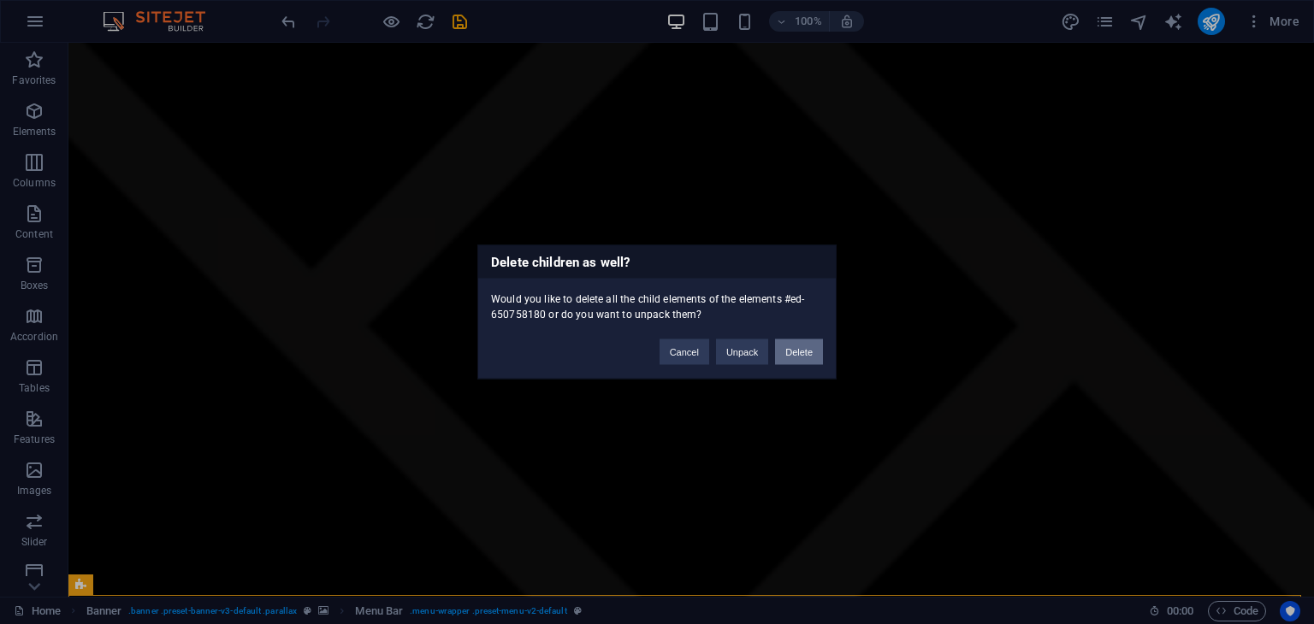
drag, startPoint x: 814, startPoint y: 340, endPoint x: 745, endPoint y: 297, distance: 81.4
click at [814, 340] on button "Delete" at bounding box center [799, 353] width 48 height 26
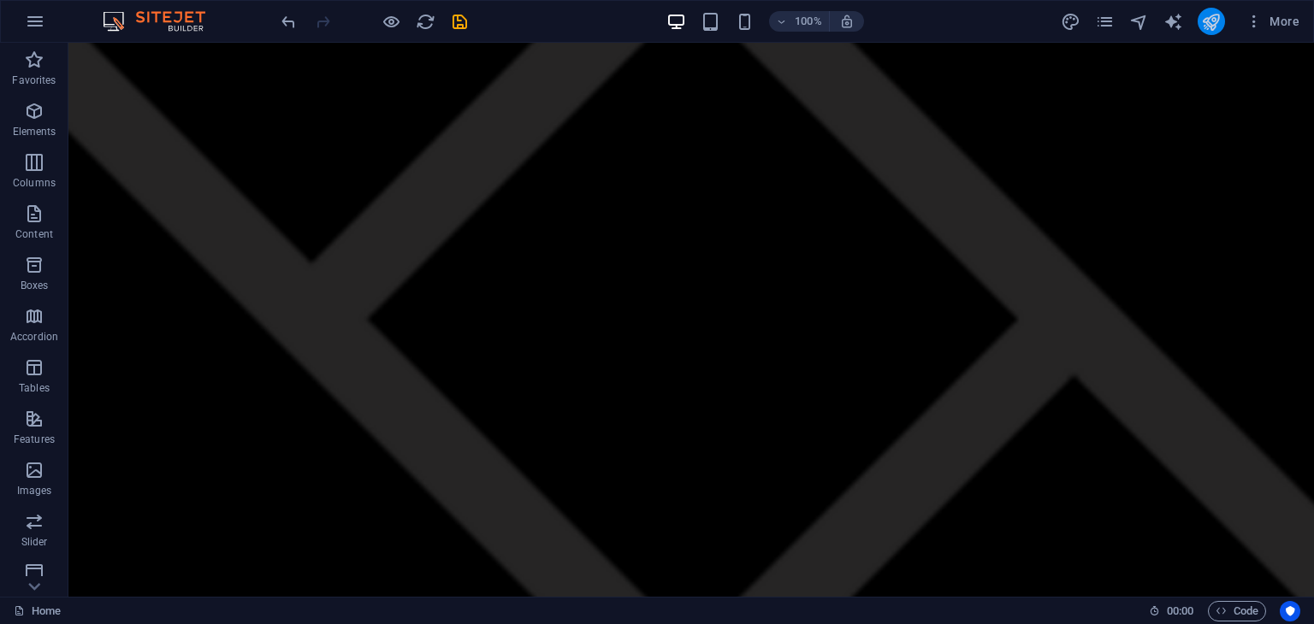
click at [1221, 17] on icon "publish" at bounding box center [1211, 22] width 20 height 20
click at [1211, 19] on icon "publish" at bounding box center [1211, 22] width 20 height 20
